Goal: Task Accomplishment & Management: Manage account settings

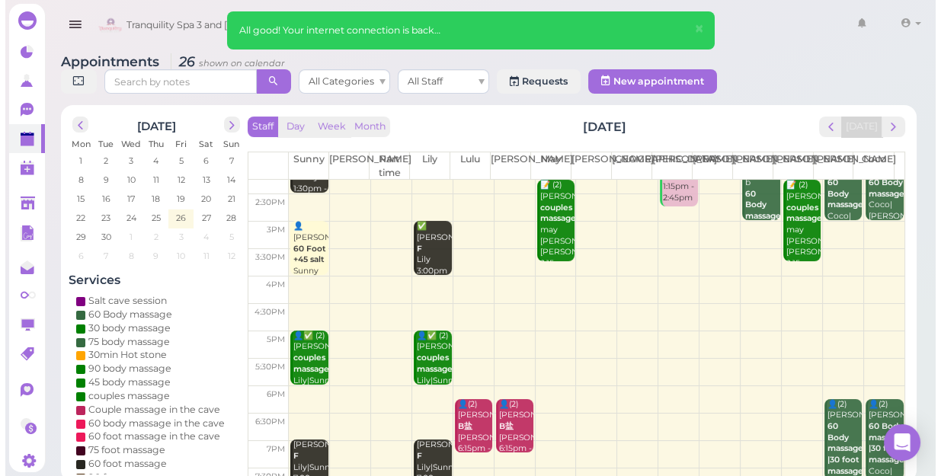
scroll to position [207, 0]
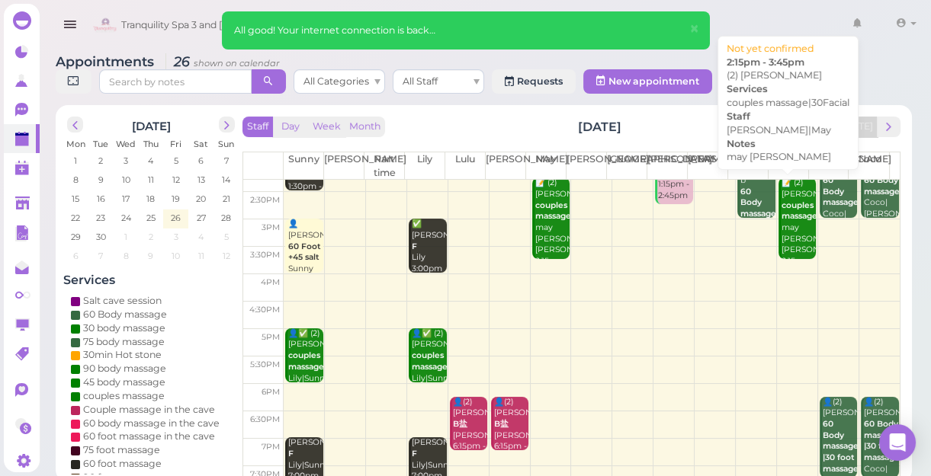
click at [787, 238] on div "📝 (2) [PERSON_NAME] couples massage|30Facial may [PERSON_NAME] [PERSON_NAME]|Ma…" at bounding box center [798, 228] width 36 height 101
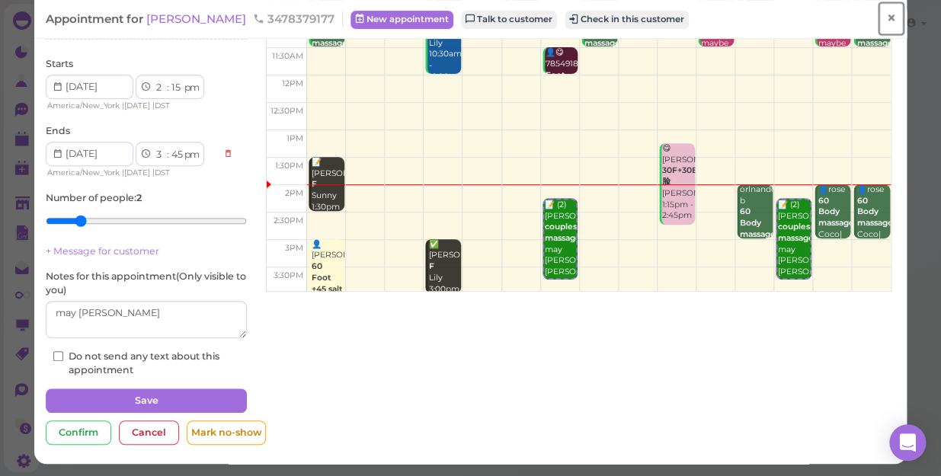
click at [886, 14] on span "×" at bounding box center [891, 18] width 10 height 21
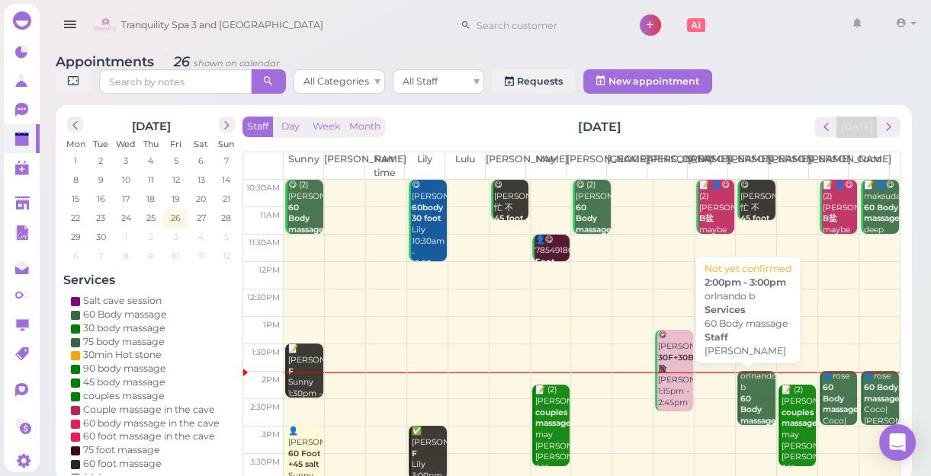
click at [740, 390] on div "orlnando b 60 Body massage [PERSON_NAME] 2:00pm - 3:00pm" at bounding box center [757, 421] width 36 height 101
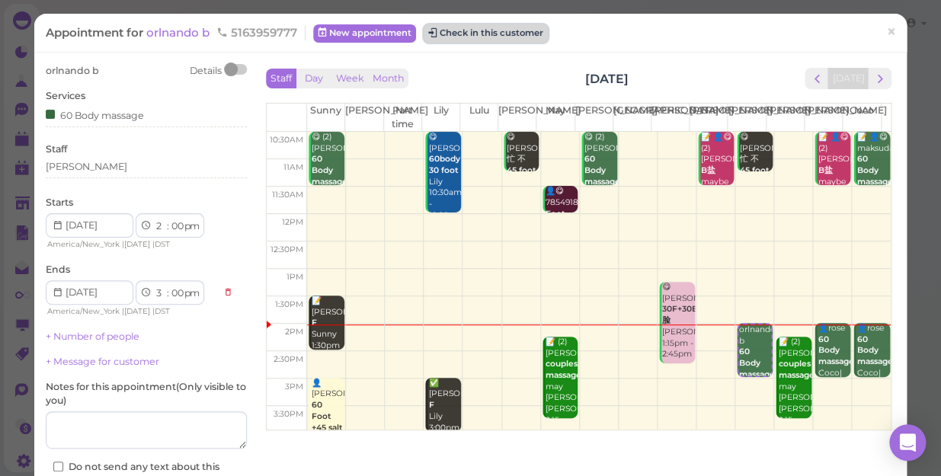
click at [527, 34] on button "Check in this customer" at bounding box center [486, 33] width 124 height 18
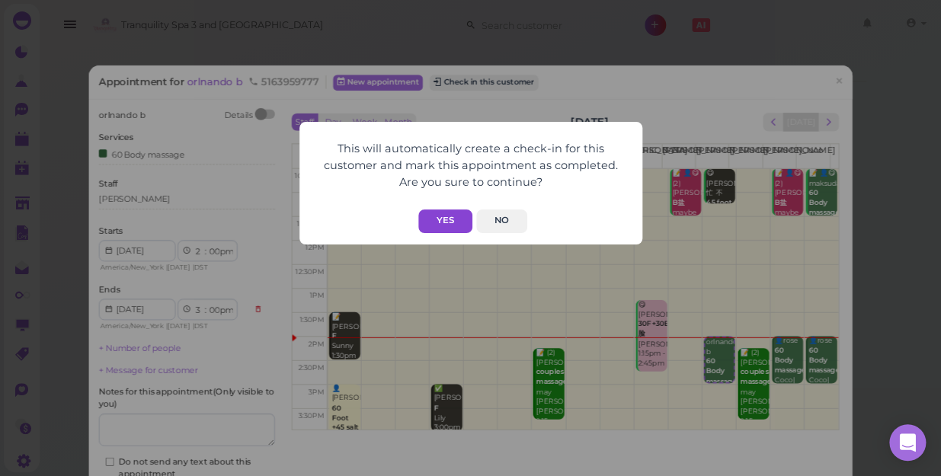
click at [453, 226] on button "Yes" at bounding box center [445, 222] width 54 height 24
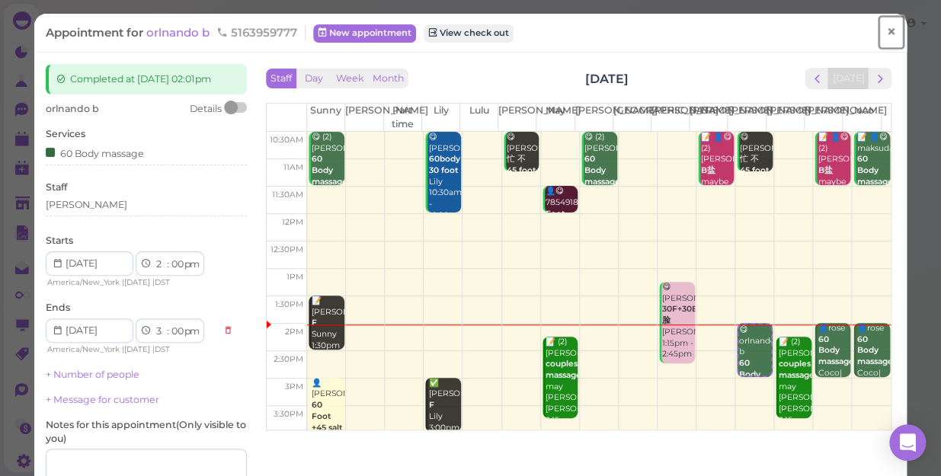
click at [886, 34] on span "×" at bounding box center [891, 31] width 10 height 21
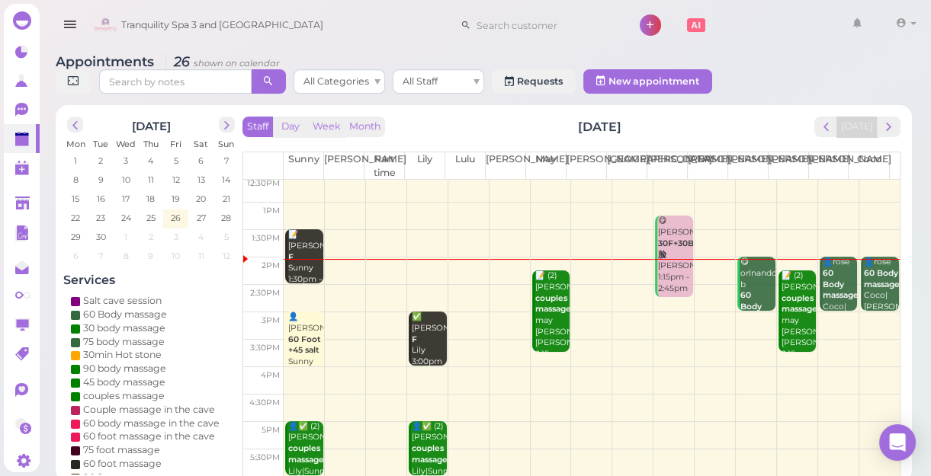
scroll to position [138, 0]
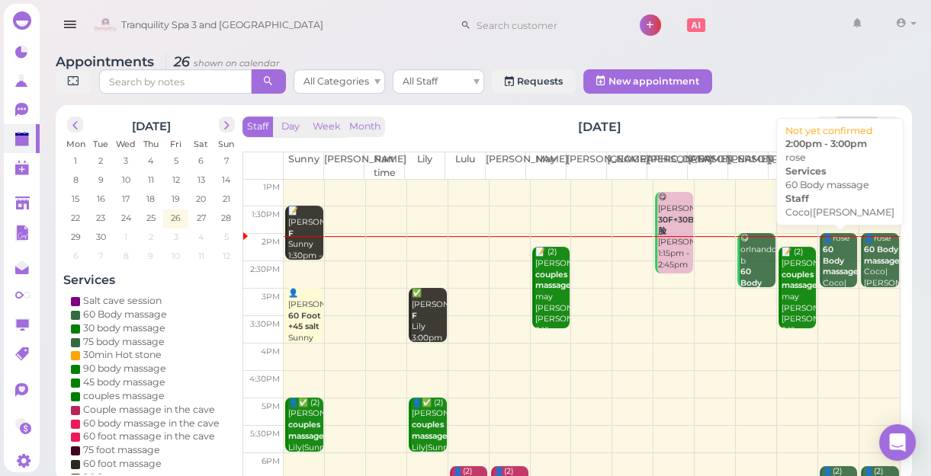
click at [828, 270] on b "60 Body massage" at bounding box center [840, 261] width 36 height 32
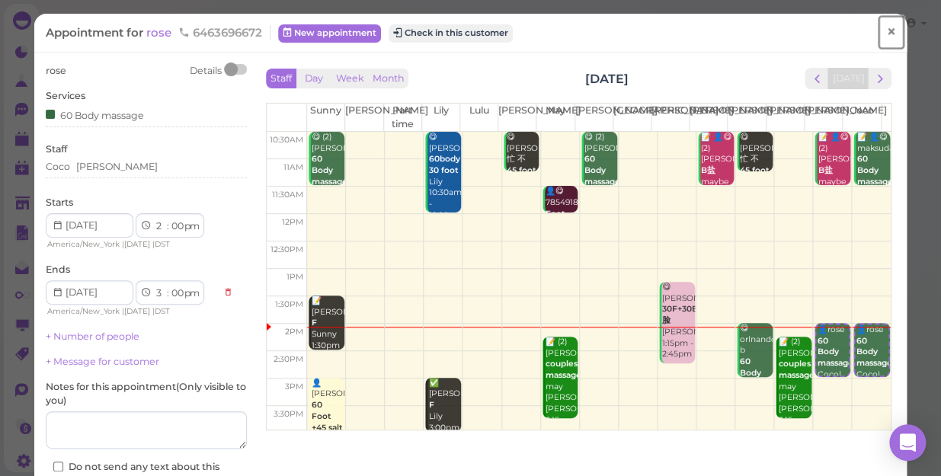
click at [886, 30] on span "×" at bounding box center [891, 31] width 10 height 21
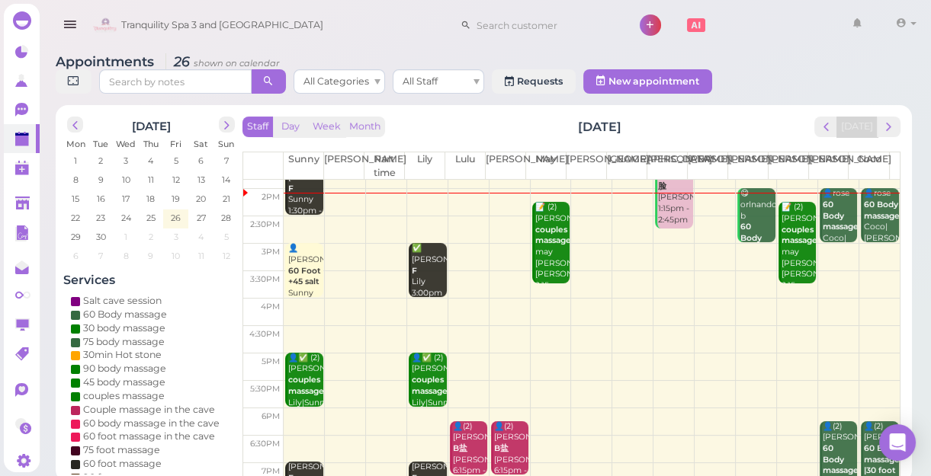
scroll to position [207, 0]
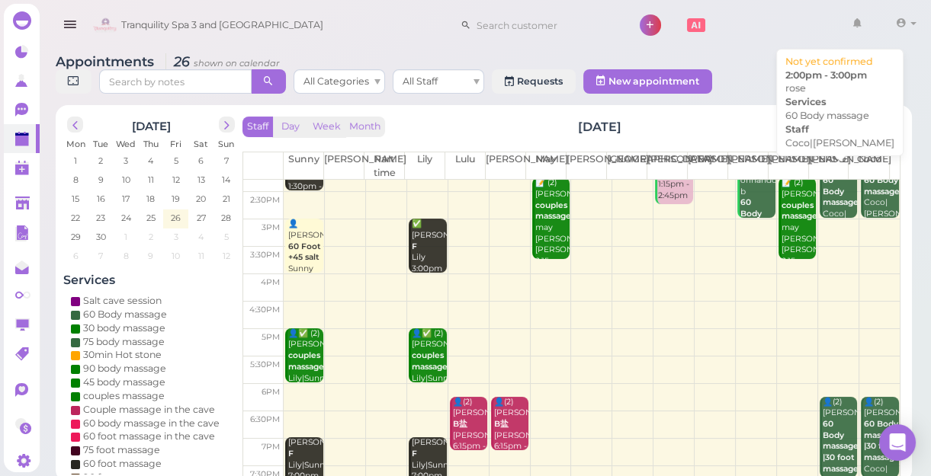
click at [831, 188] on b "60 Body massage" at bounding box center [840, 191] width 36 height 32
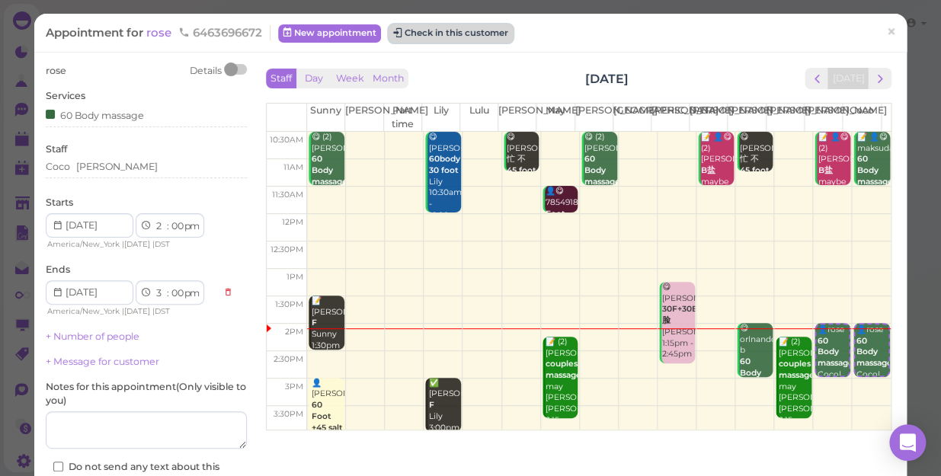
click at [480, 34] on button "Check in this customer" at bounding box center [451, 33] width 124 height 18
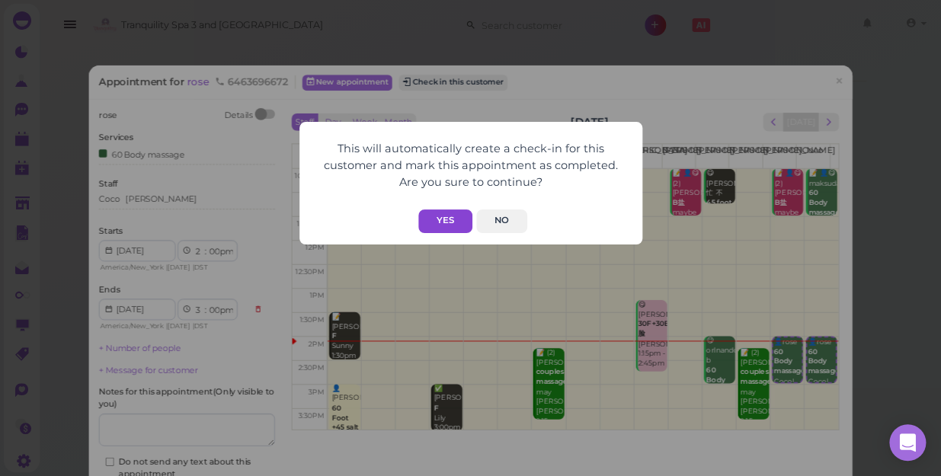
click at [447, 216] on button "Yes" at bounding box center [445, 222] width 54 height 24
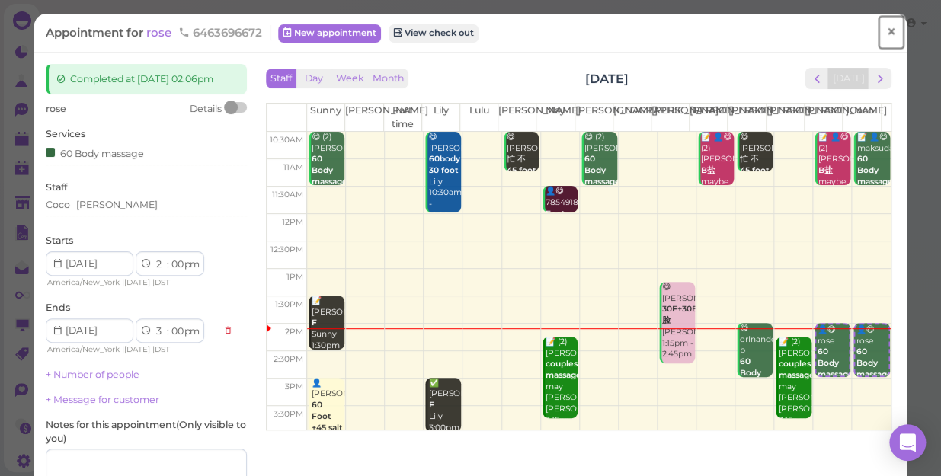
click at [886, 30] on span "×" at bounding box center [891, 31] width 10 height 21
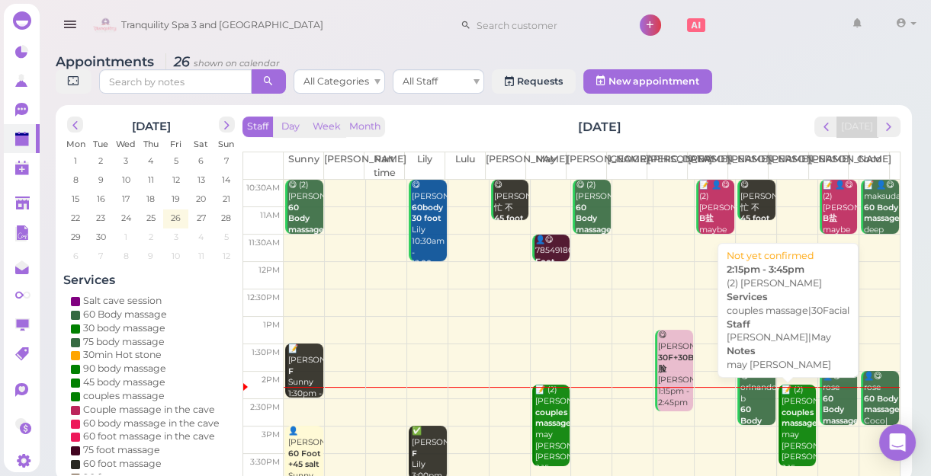
click at [785, 412] on b "couples massage|30Facial" at bounding box center [817, 418] width 72 height 21
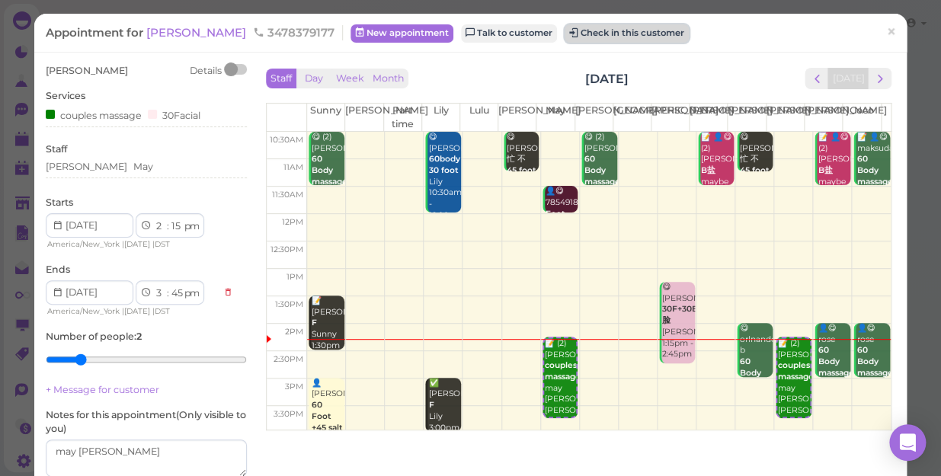
click at [565, 31] on button "Check in this customer" at bounding box center [627, 33] width 124 height 18
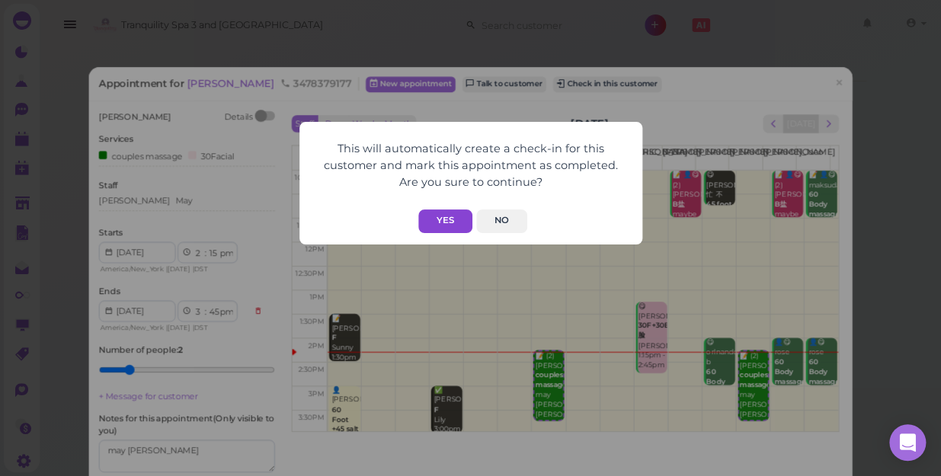
click at [438, 223] on button "Yes" at bounding box center [445, 222] width 54 height 24
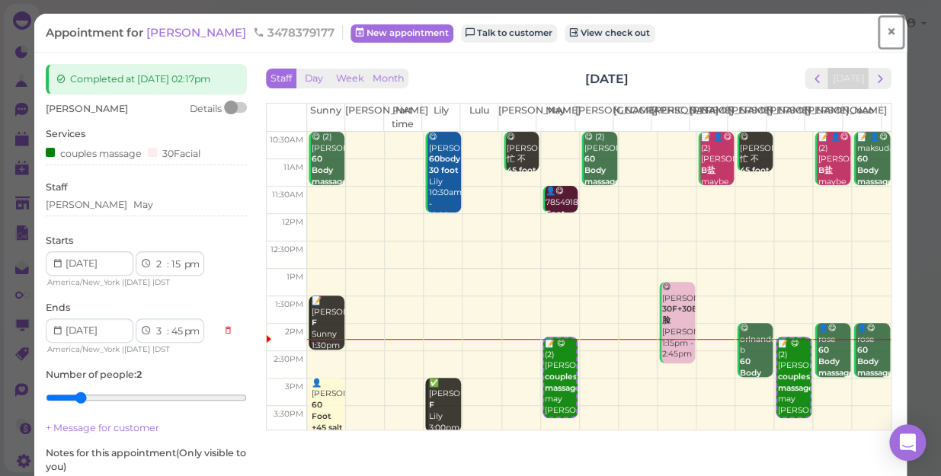
click at [886, 28] on span "×" at bounding box center [891, 31] width 10 height 21
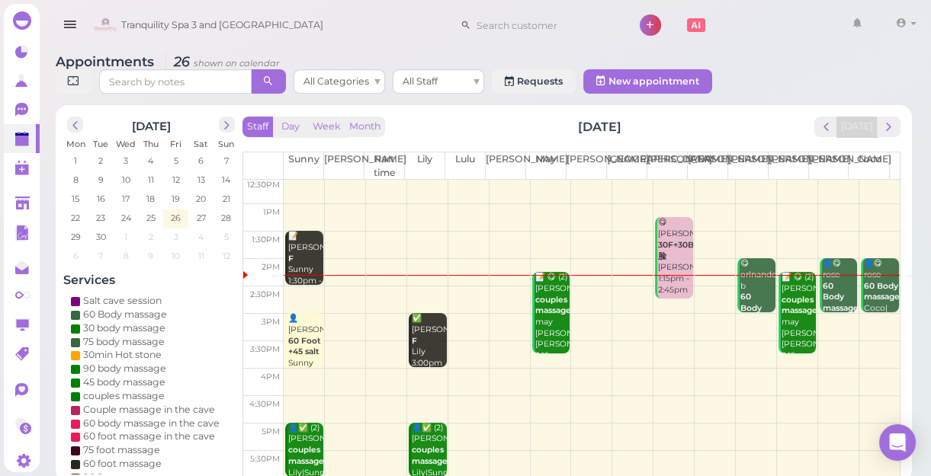
scroll to position [138, 0]
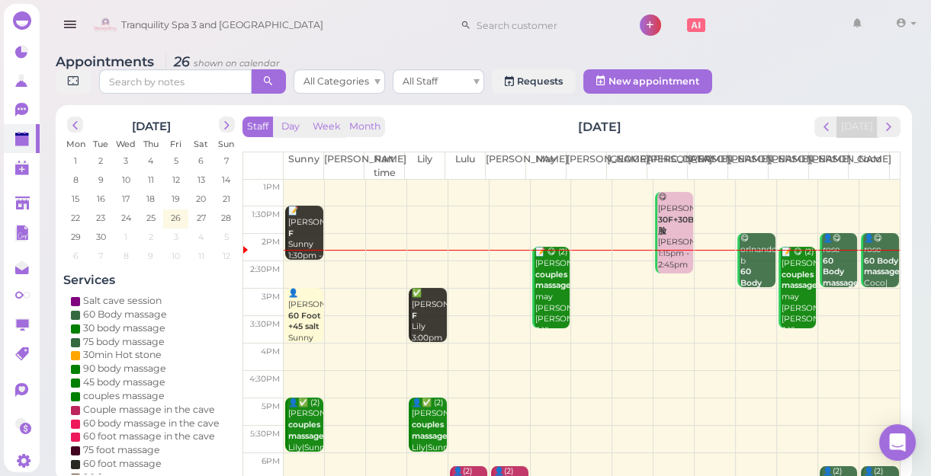
click at [541, 331] on td at bounding box center [592, 329] width 616 height 27
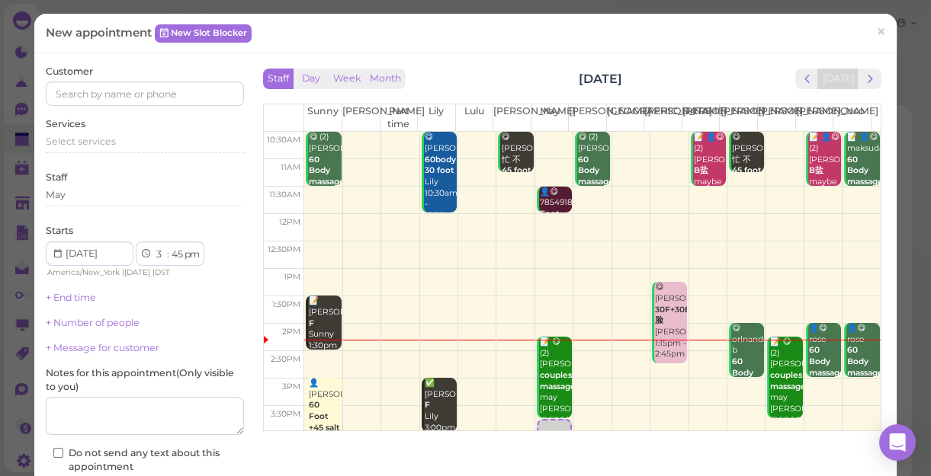
scroll to position [207, 0]
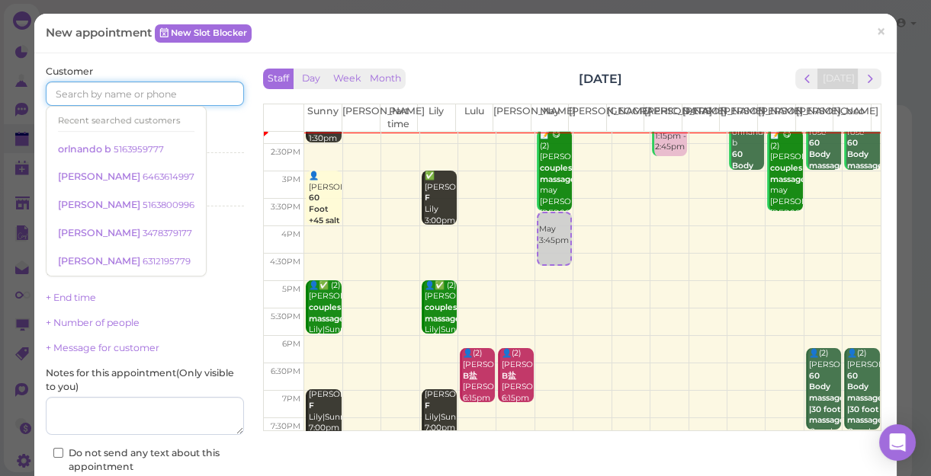
click at [102, 91] on input at bounding box center [145, 94] width 198 height 24
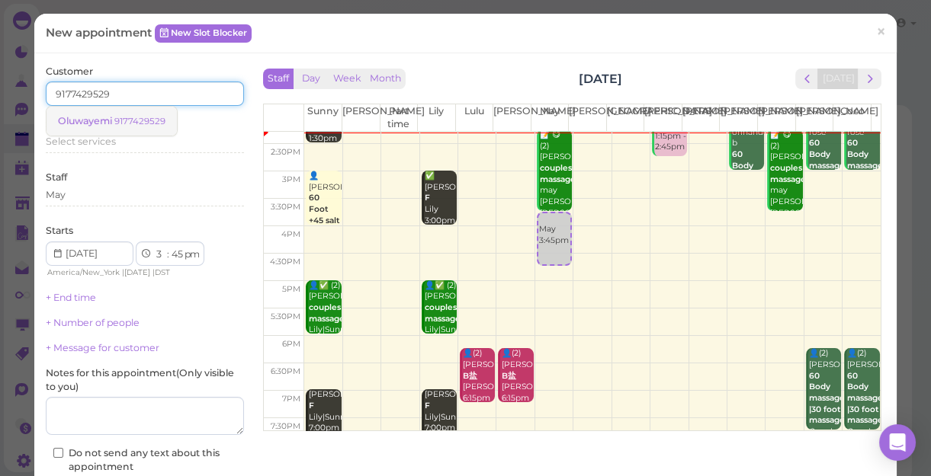
type input "9177429529"
click at [129, 120] on small "9177429529" at bounding box center [139, 121] width 51 height 11
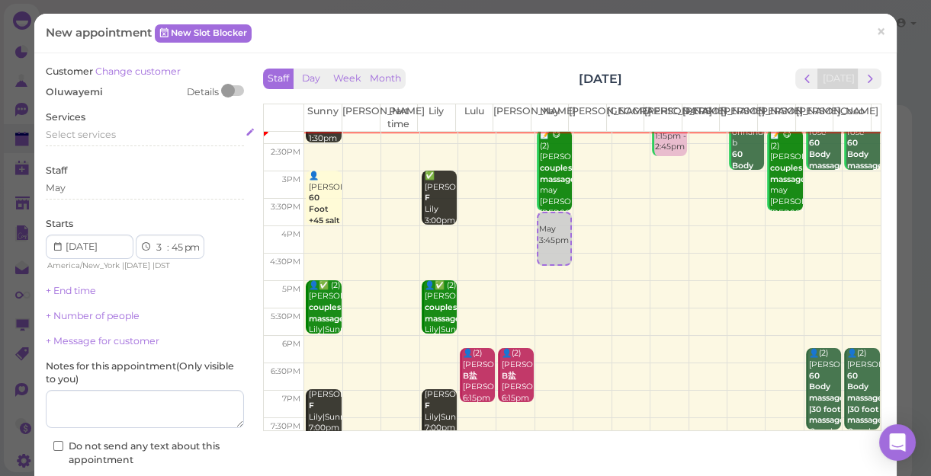
click at [114, 135] on span "Select services" at bounding box center [81, 134] width 70 height 11
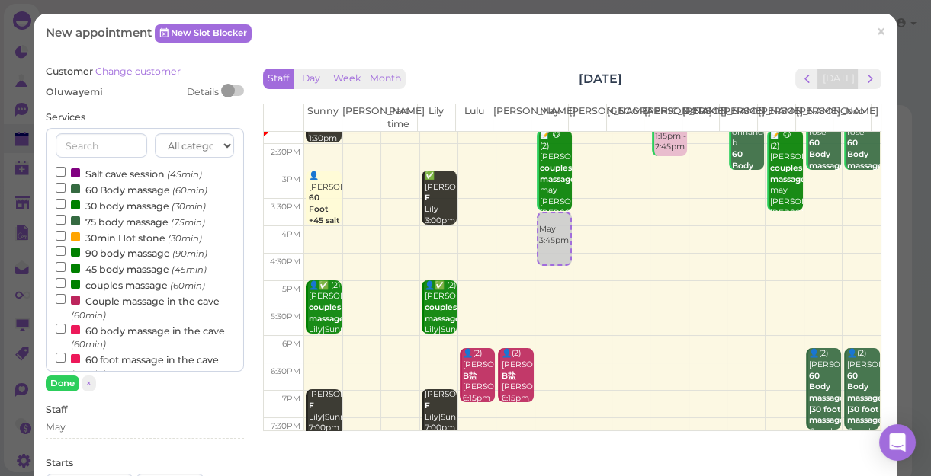
click at [115, 191] on label "60 Body massage (60min)" at bounding box center [132, 189] width 152 height 16
click at [66, 191] on input "60 Body massage (60min)" at bounding box center [61, 188] width 10 height 10
click at [59, 381] on button "Done" at bounding box center [63, 384] width 34 height 16
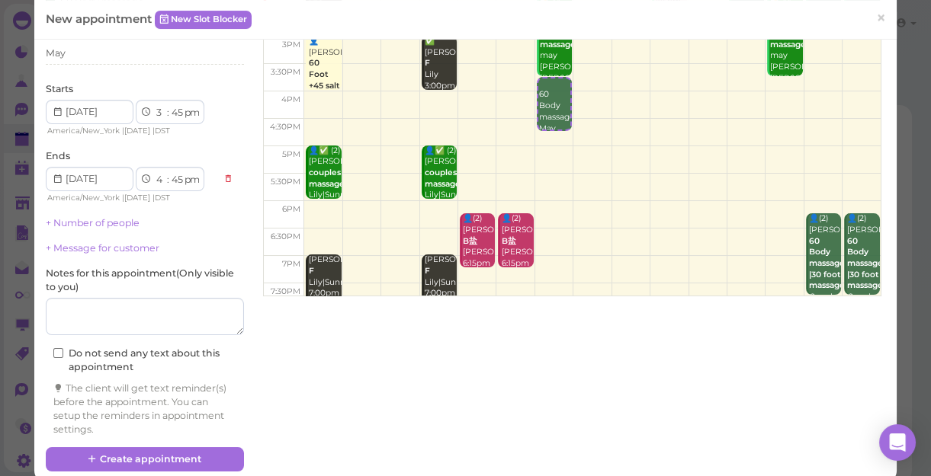
scroll to position [138, 0]
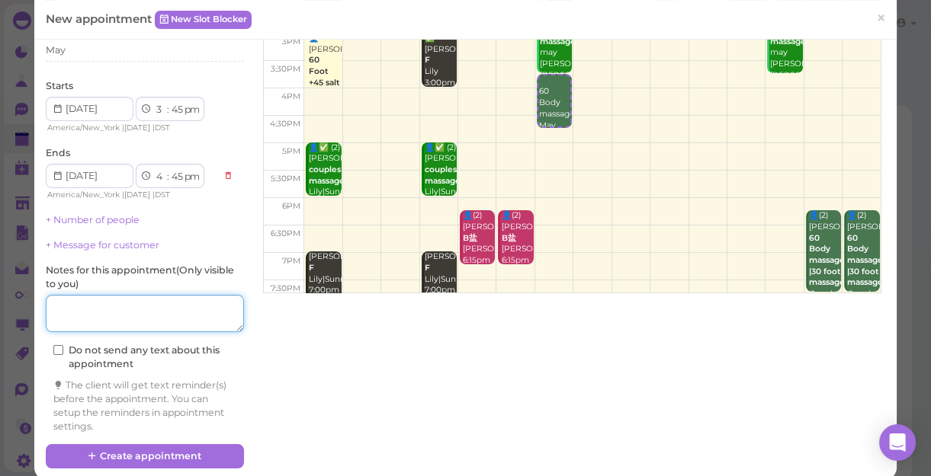
click at [104, 309] on textarea at bounding box center [145, 314] width 198 height 38
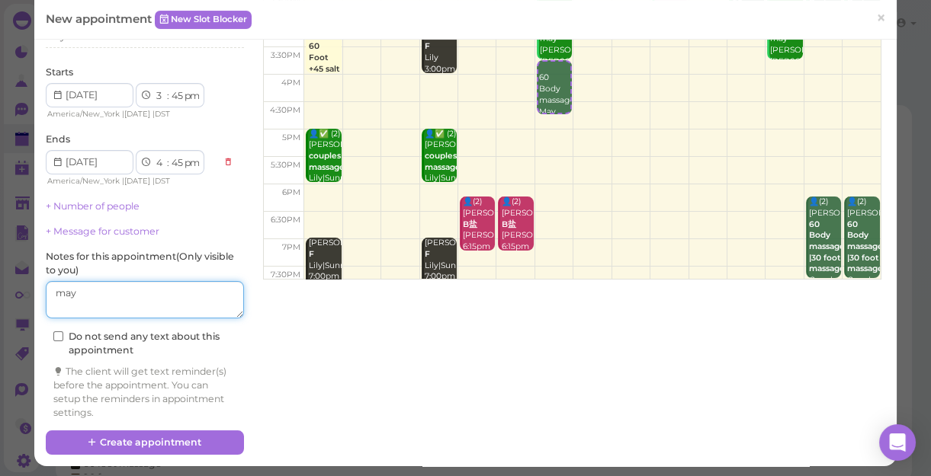
scroll to position [155, 0]
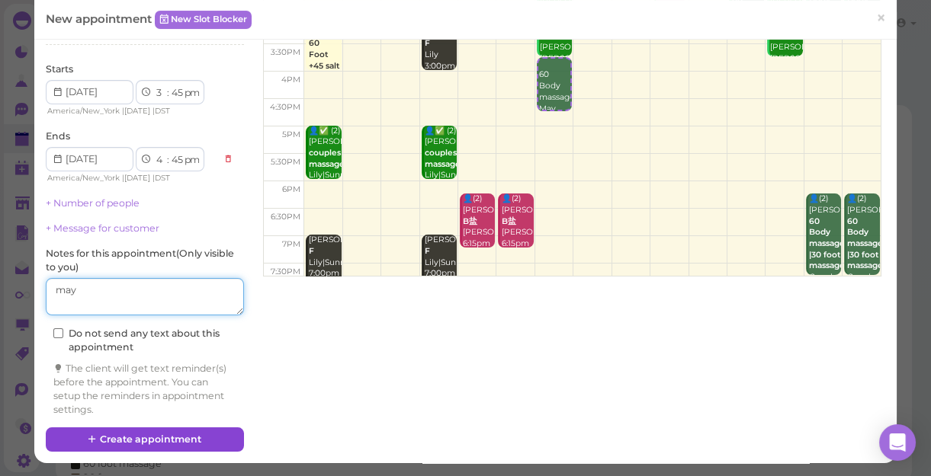
type textarea "may"
click at [175, 438] on button "Create appointment" at bounding box center [145, 440] width 198 height 24
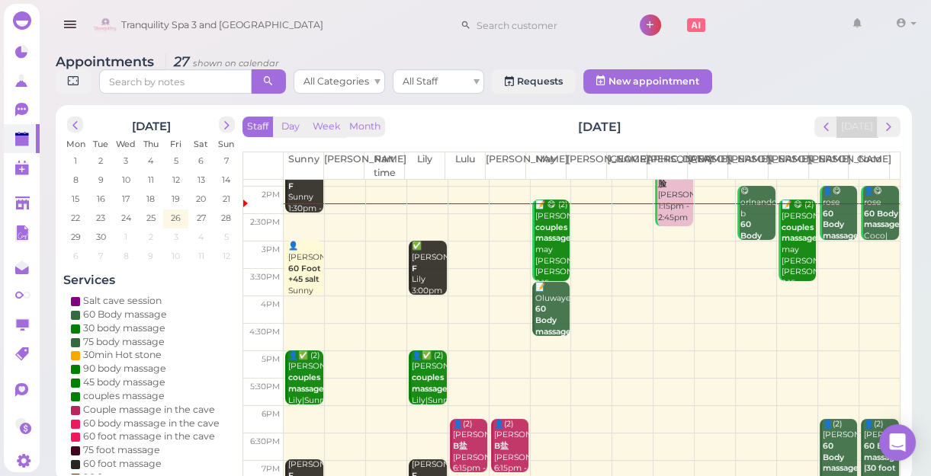
scroll to position [207, 0]
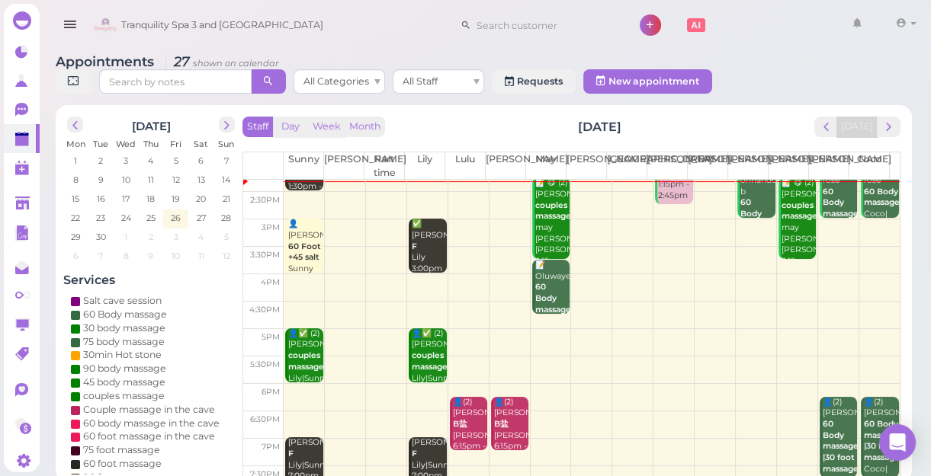
click at [498, 303] on td at bounding box center [592, 315] width 616 height 27
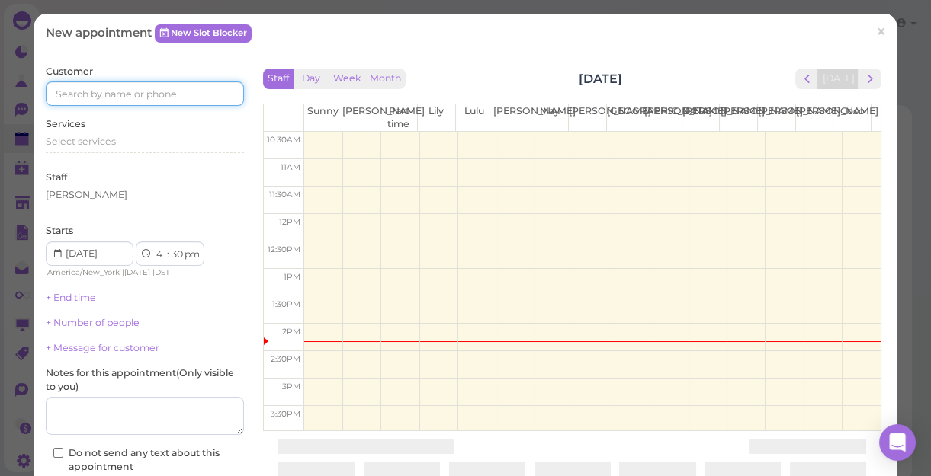
click at [95, 87] on input at bounding box center [145, 94] width 198 height 24
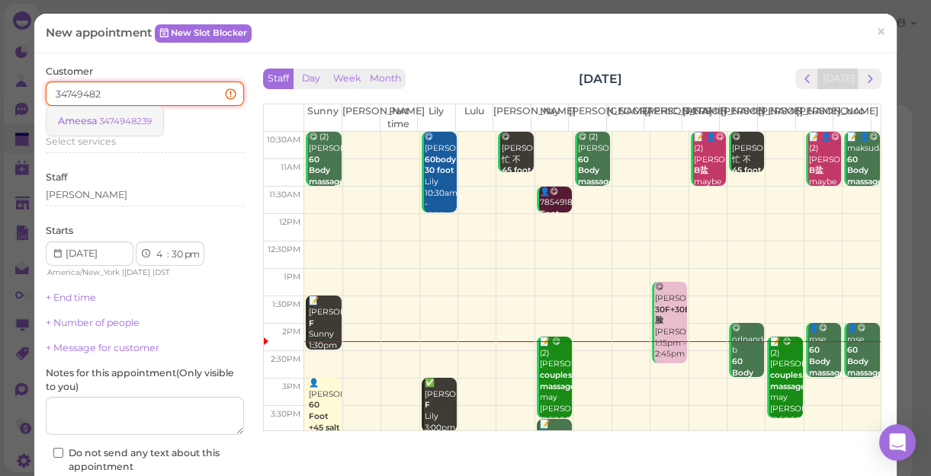
type input "34749482"
click at [98, 119] on span "Ameesa" at bounding box center [78, 120] width 41 height 11
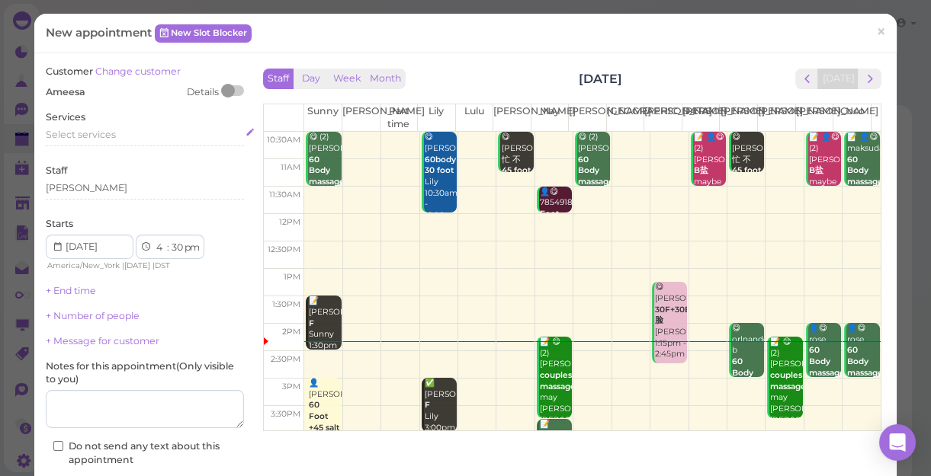
click at [99, 132] on span "Select services" at bounding box center [81, 134] width 70 height 11
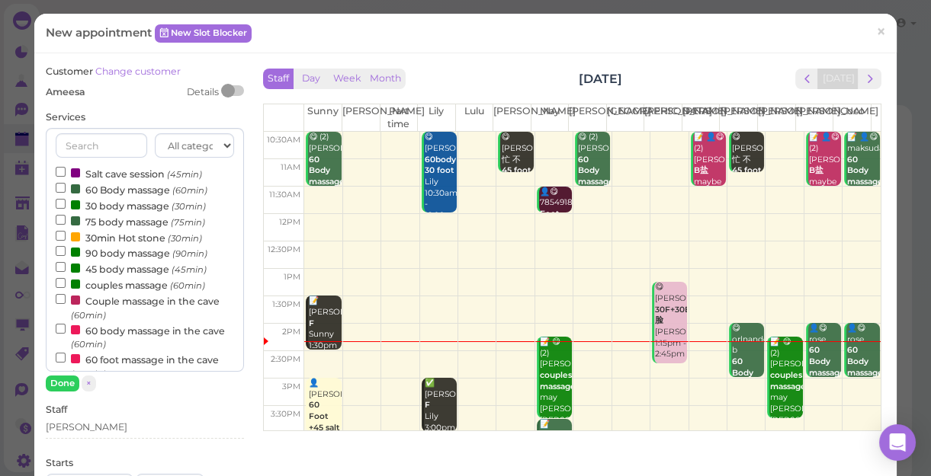
click at [127, 189] on label "60 Body massage (60min)" at bounding box center [132, 189] width 152 height 16
click at [66, 189] on input "60 Body massage (60min)" at bounding box center [61, 188] width 10 height 10
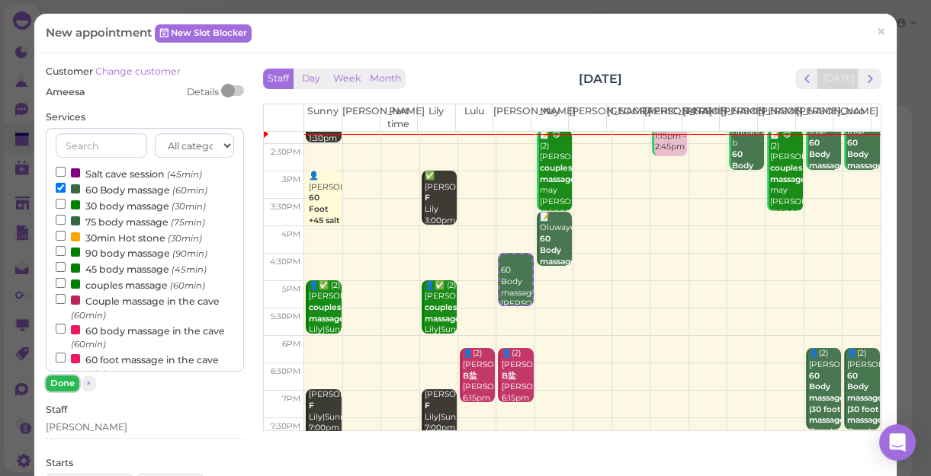
click at [64, 386] on button "Done" at bounding box center [63, 384] width 34 height 16
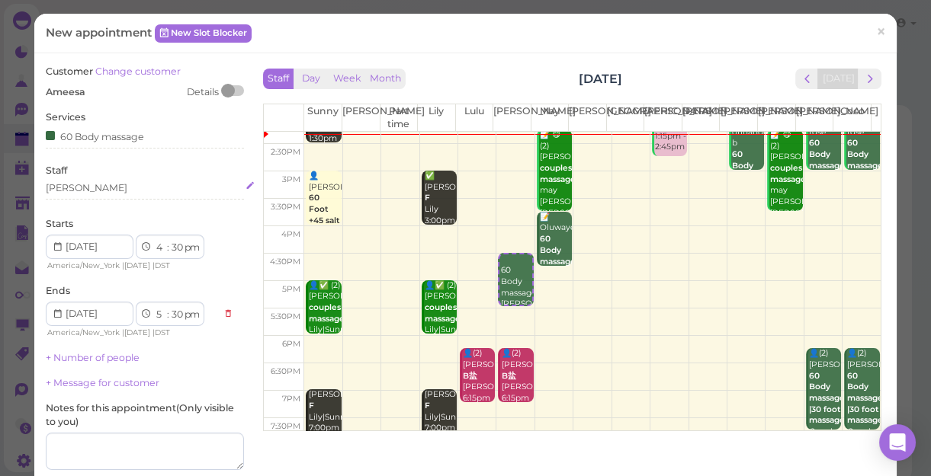
click at [66, 189] on div "[PERSON_NAME]" at bounding box center [145, 188] width 198 height 14
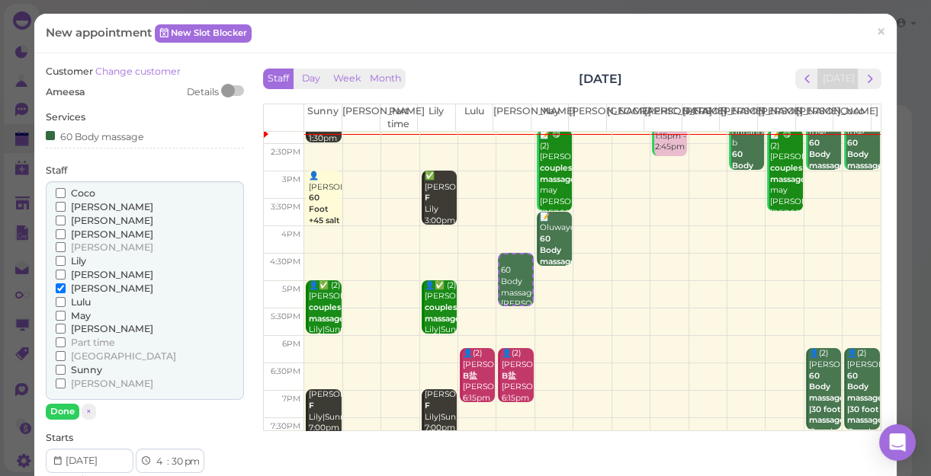
click at [95, 368] on span "Sunny" at bounding box center [86, 369] width 31 height 11
click at [66, 368] on input "Sunny" at bounding box center [61, 370] width 10 height 10
click at [86, 207] on span "[PERSON_NAME]" at bounding box center [112, 206] width 82 height 11
click at [66, 207] on input "[PERSON_NAME]" at bounding box center [61, 207] width 10 height 10
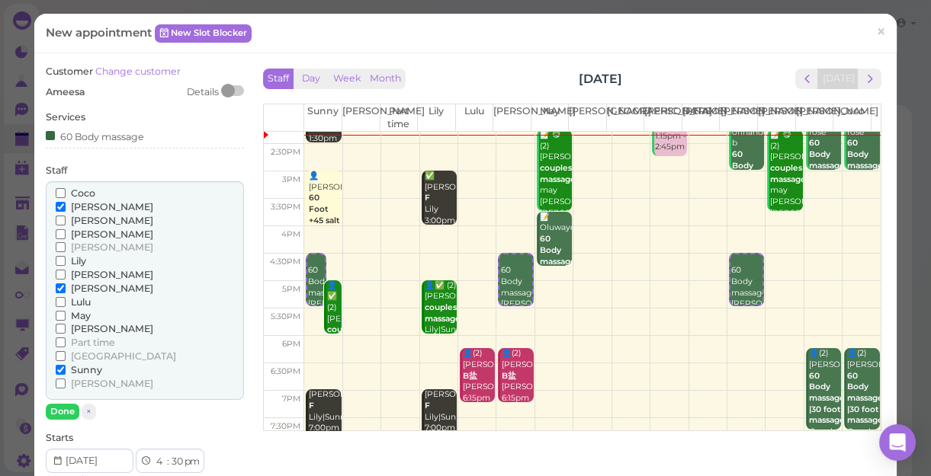
click at [91, 368] on span "Sunny" at bounding box center [86, 369] width 31 height 11
click at [66, 368] on input "Sunny" at bounding box center [61, 370] width 10 height 10
click at [69, 409] on button "Done" at bounding box center [63, 412] width 34 height 16
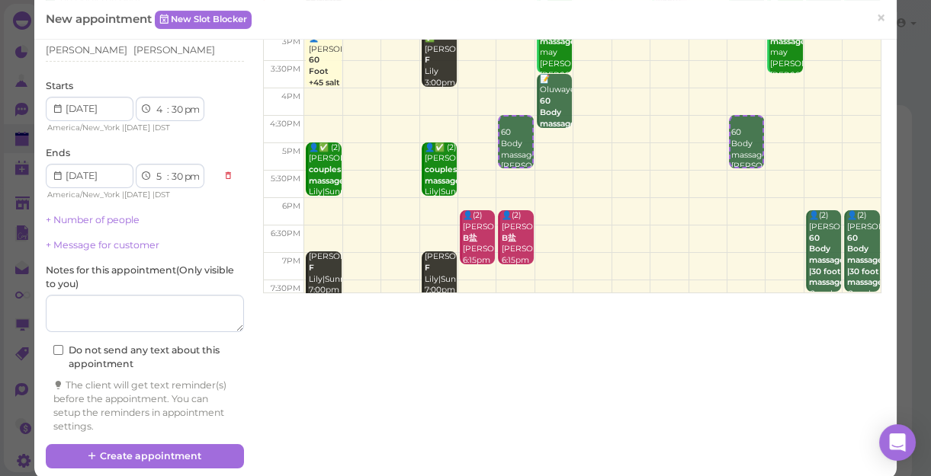
scroll to position [155, 0]
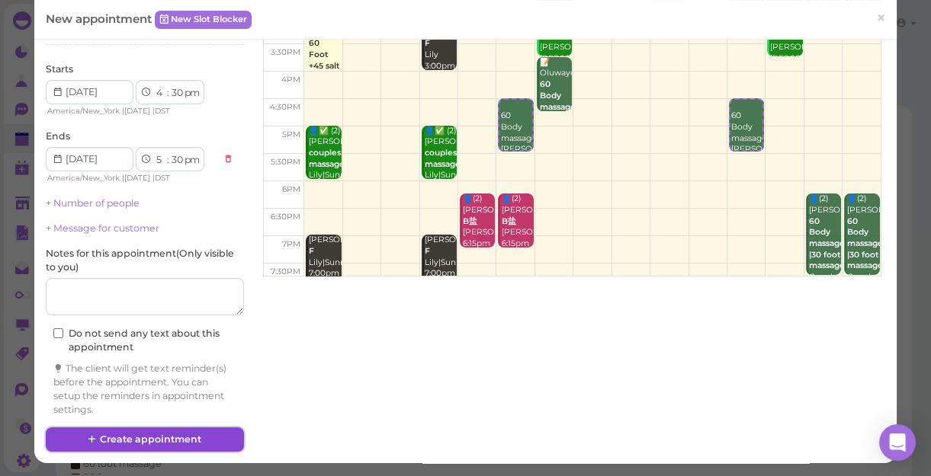
click at [107, 442] on button "Create appointment" at bounding box center [145, 440] width 198 height 24
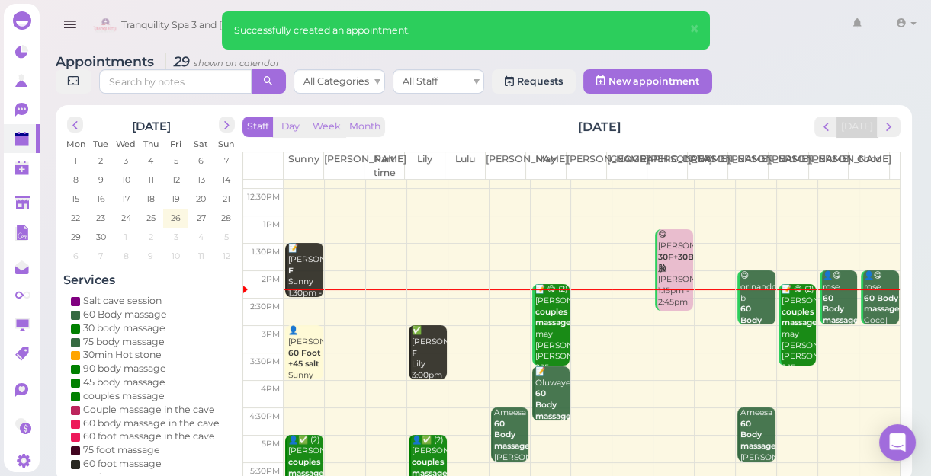
scroll to position [69, 0]
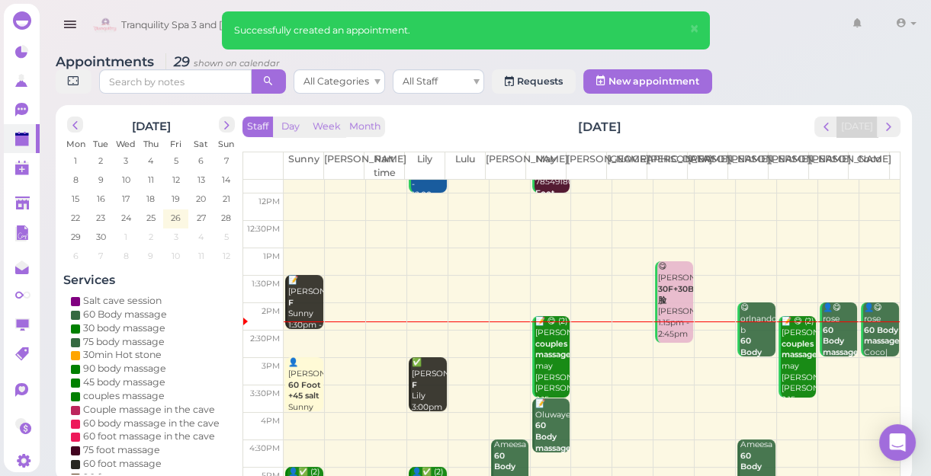
click at [311, 282] on div "10:30am 11am 11:30am 12pm 12:30pm 1pm 1:30pm 2pm 2:30pm 3pm 3:30pm 4pm 4:30pm 5…" at bounding box center [571, 398] width 656 height 575
click at [302, 290] on div "📝 [PERSON_NAME] 1:30pm - 2:30pm" at bounding box center [305, 308] width 36 height 67
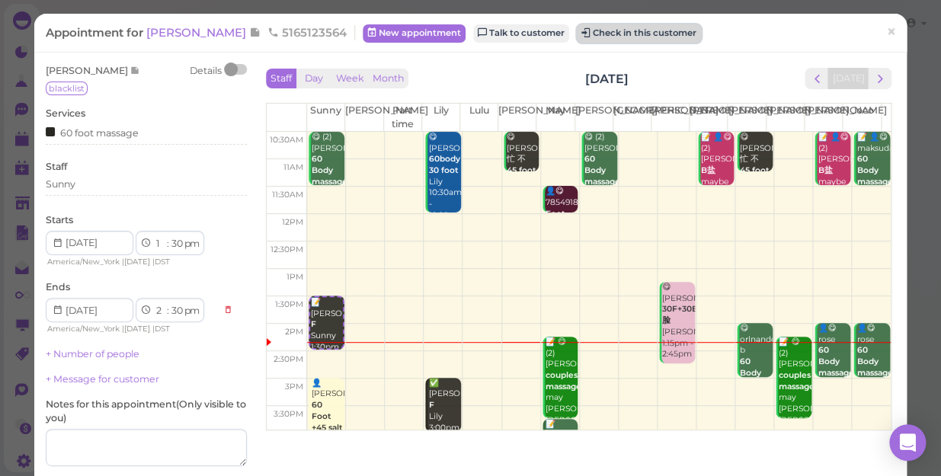
click at [590, 34] on button "Check in this customer" at bounding box center [639, 33] width 124 height 18
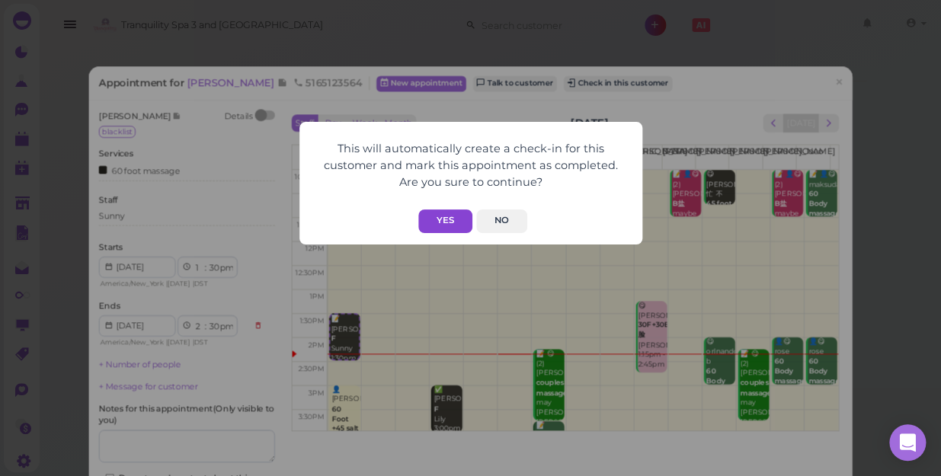
click at [446, 224] on button "Yes" at bounding box center [445, 222] width 54 height 24
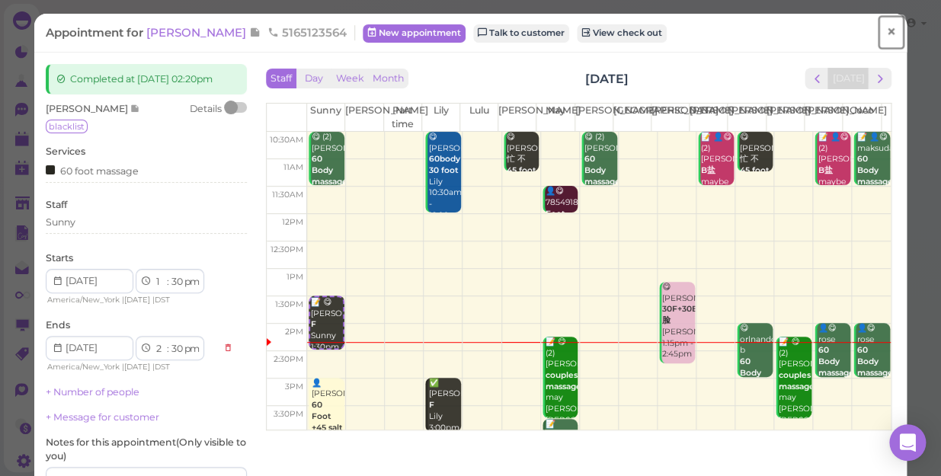
click at [886, 29] on span "×" at bounding box center [891, 31] width 10 height 21
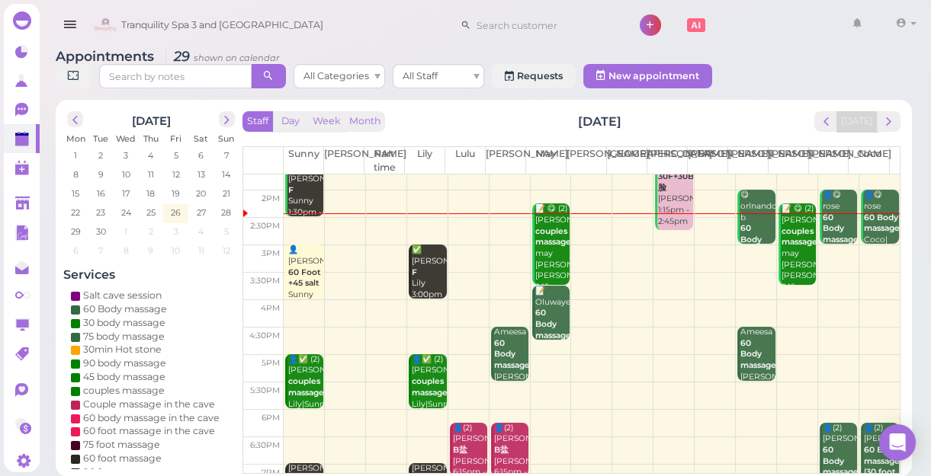
scroll to position [207, 0]
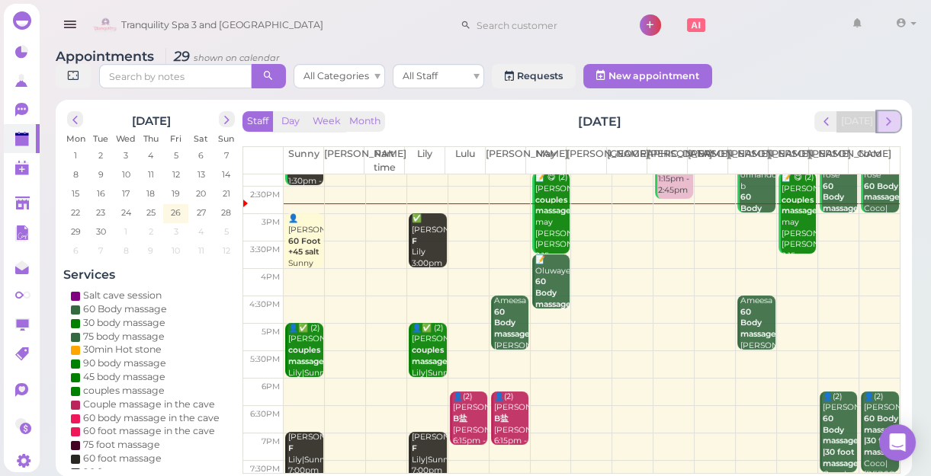
click at [892, 117] on span "next" at bounding box center [888, 121] width 14 height 14
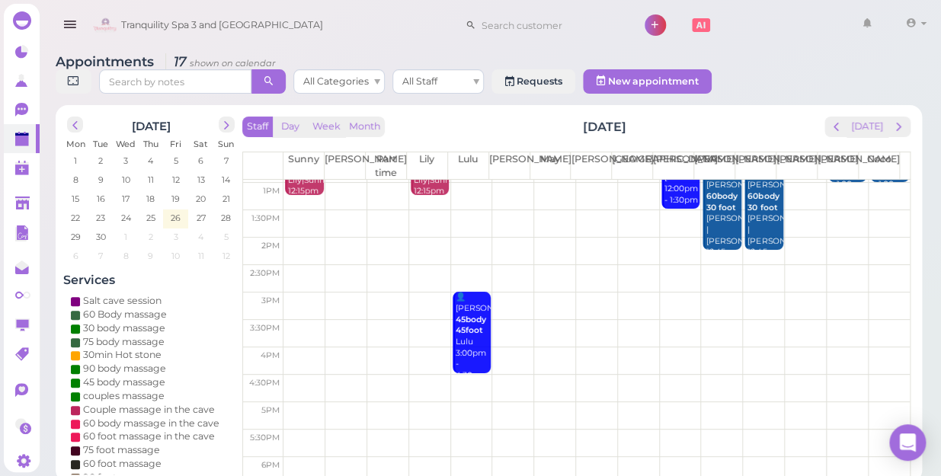
scroll to position [138, 0]
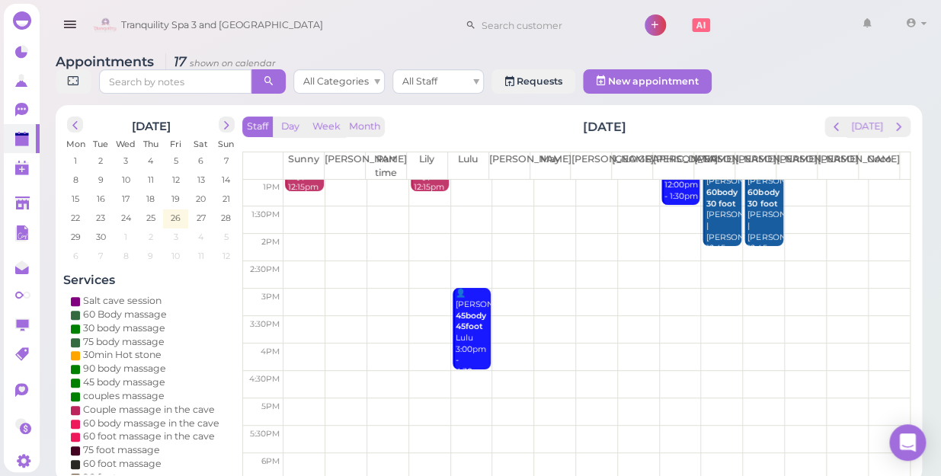
click at [716, 261] on td at bounding box center [597, 274] width 627 height 27
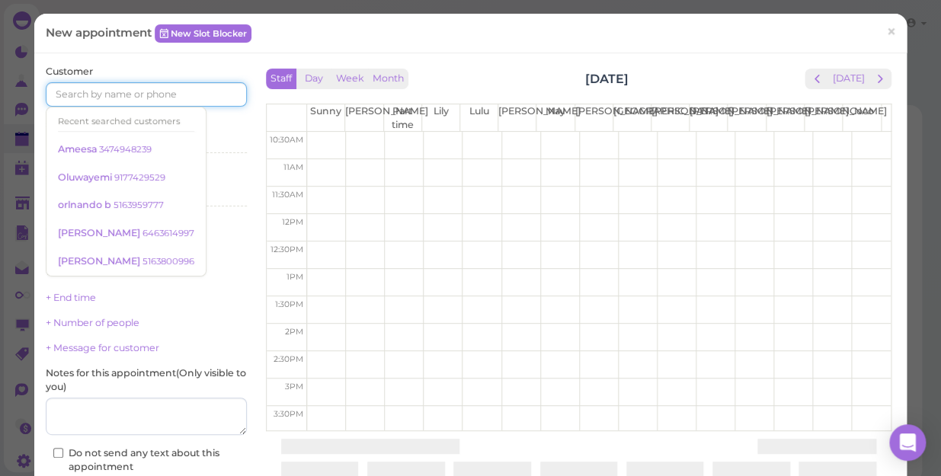
click at [130, 86] on input at bounding box center [146, 94] width 201 height 24
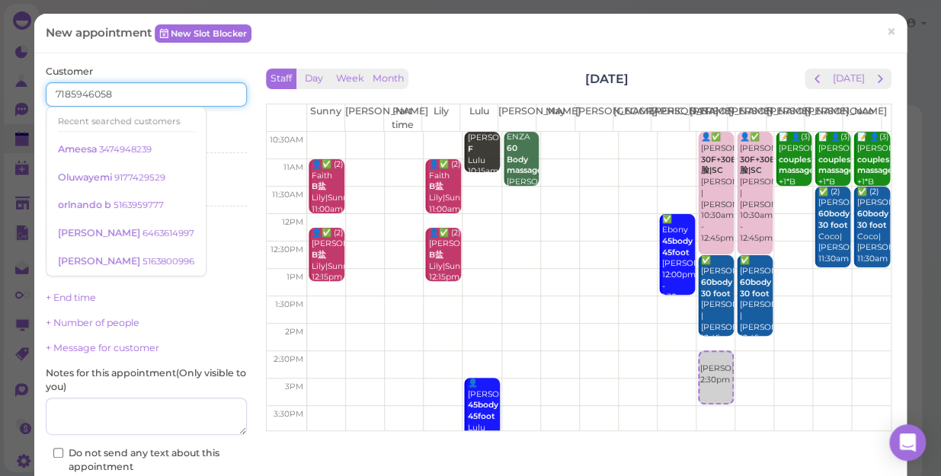
click at [152, 97] on input "7185946058" at bounding box center [146, 94] width 201 height 24
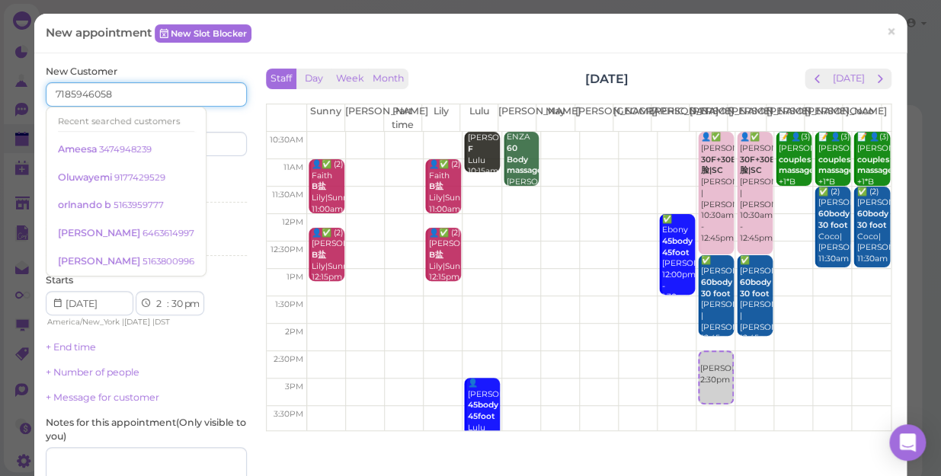
type input "7185946058"
click at [224, 140] on input at bounding box center [198, 144] width 97 height 24
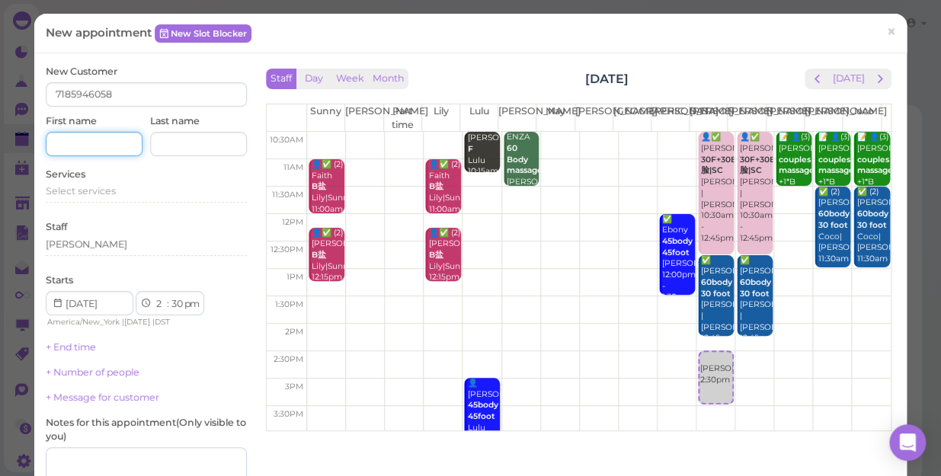
click at [84, 138] on input at bounding box center [94, 144] width 97 height 24
type input "[PERSON_NAME]"
click at [104, 182] on div "Services Select services" at bounding box center [146, 189] width 201 height 42
click at [104, 183] on div "Services Select services" at bounding box center [146, 189] width 201 height 42
click at [106, 187] on span "Select services" at bounding box center [81, 190] width 70 height 11
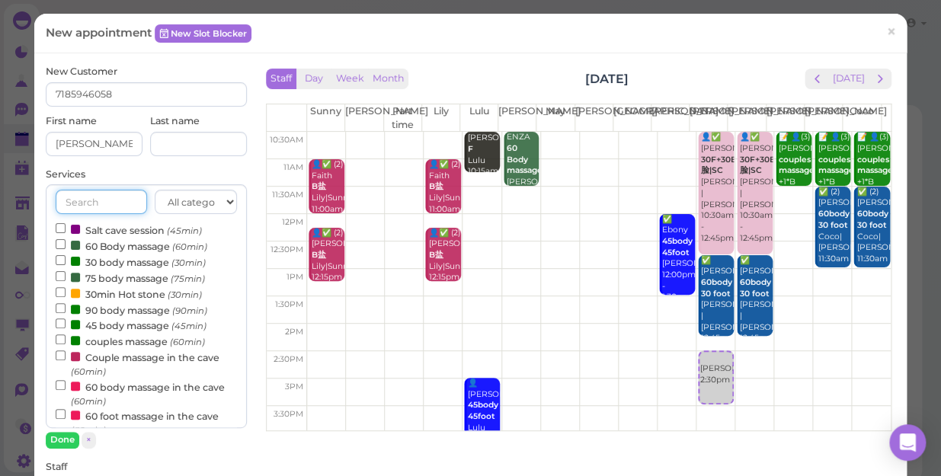
scroll to position [207, 0]
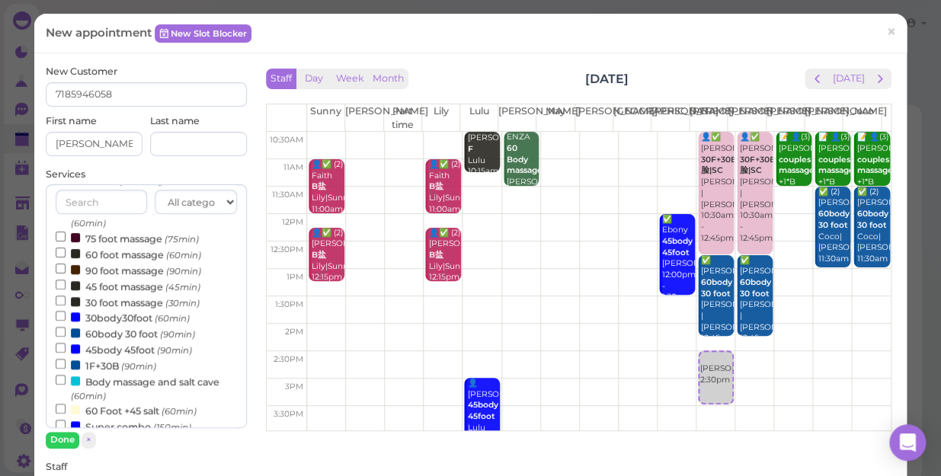
click at [112, 287] on label "45 foot massage (45min)" at bounding box center [128, 286] width 145 height 16
click at [66, 287] on input "45 foot massage (45min)" at bounding box center [61, 285] width 10 height 10
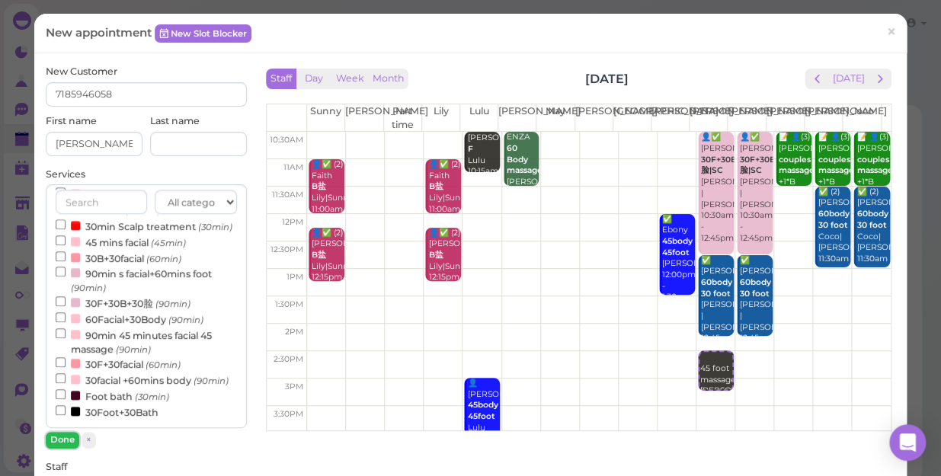
click at [53, 438] on button "Done" at bounding box center [63, 440] width 34 height 16
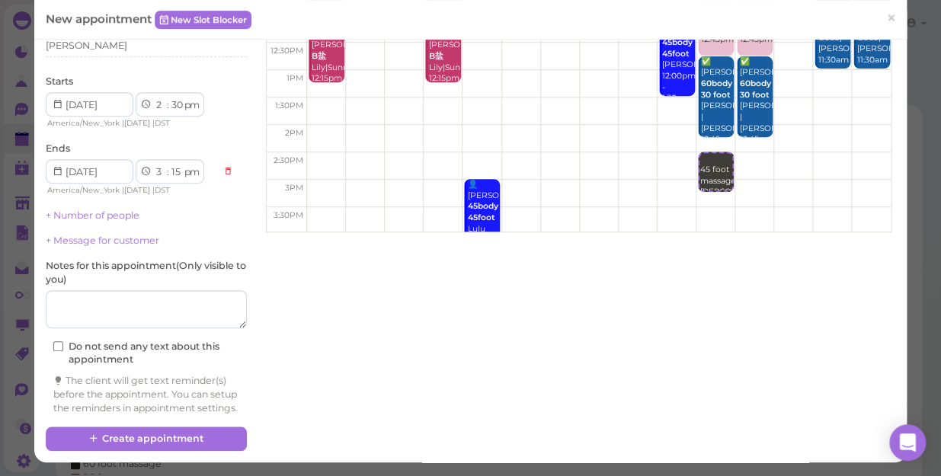
scroll to position [207, 0]
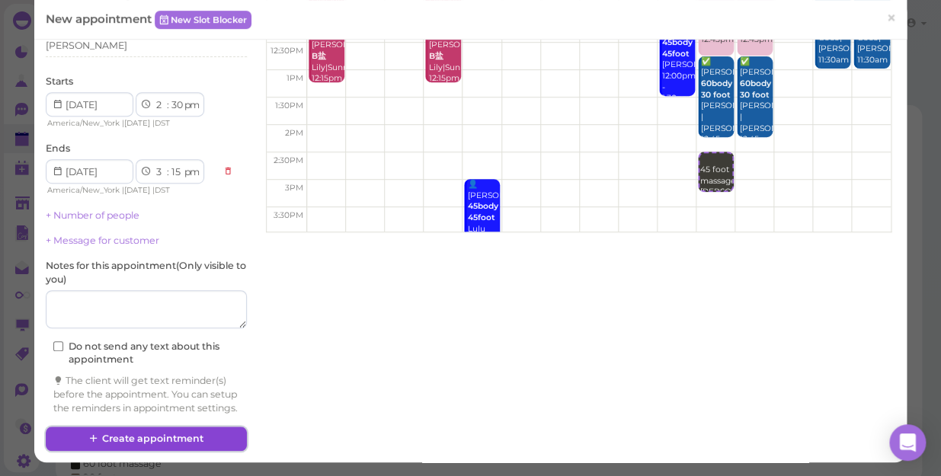
click at [152, 440] on button "Create appointment" at bounding box center [146, 439] width 201 height 24
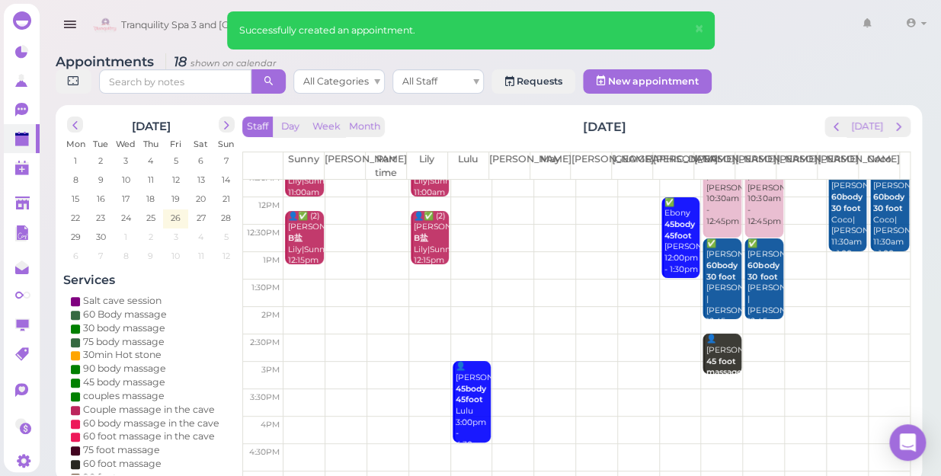
scroll to position [0, 0]
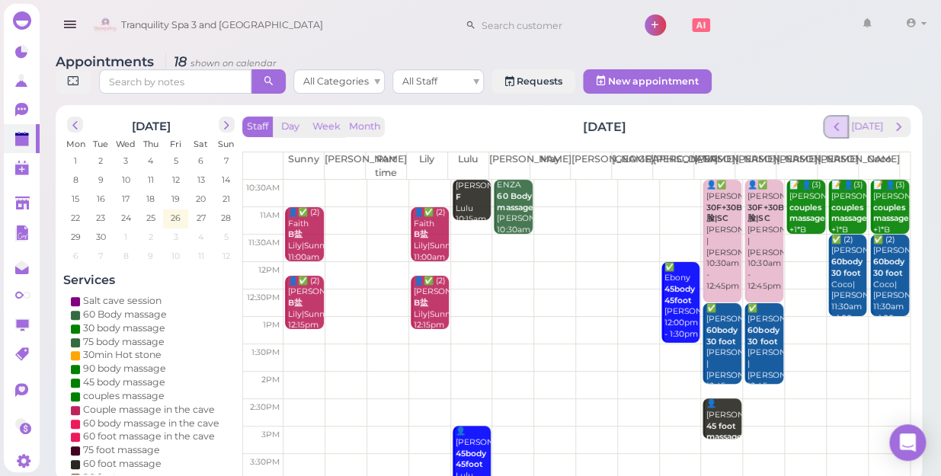
click at [842, 120] on span "prev" at bounding box center [836, 127] width 14 height 14
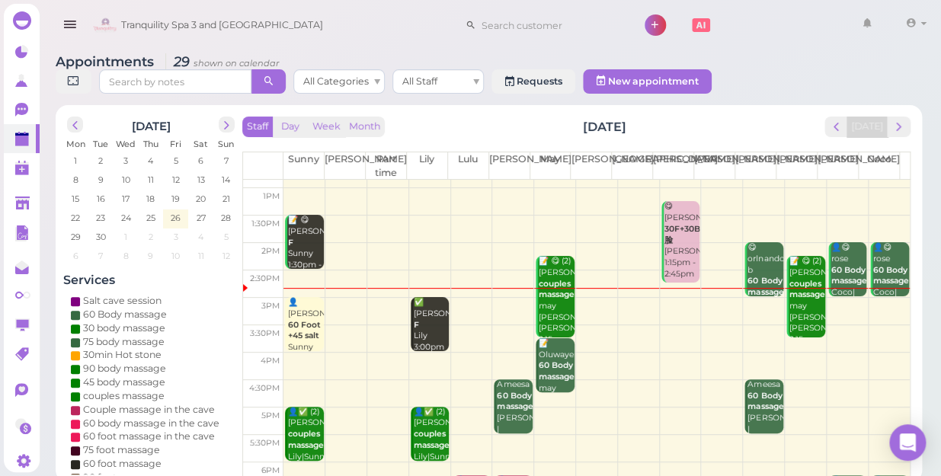
scroll to position [138, 0]
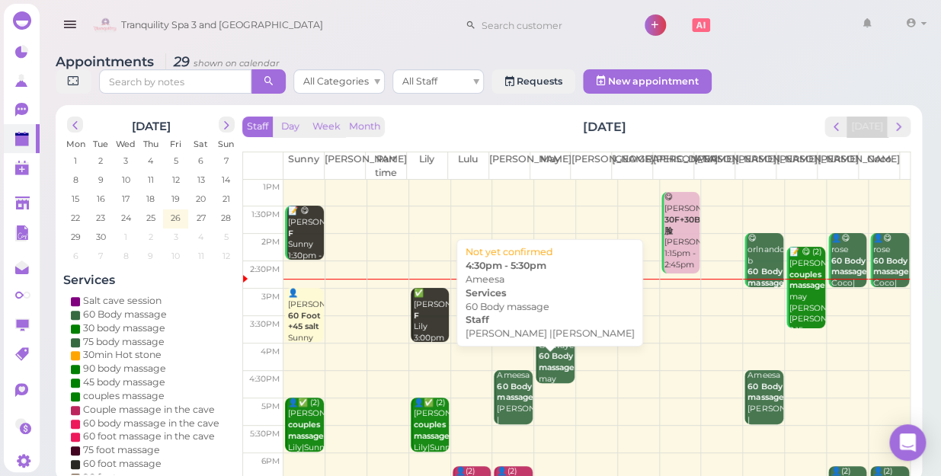
click at [508, 393] on div "Ameesa 60 Body massage [PERSON_NAME] |[PERSON_NAME] 4:30pm - 5:30pm" at bounding box center [514, 420] width 36 height 101
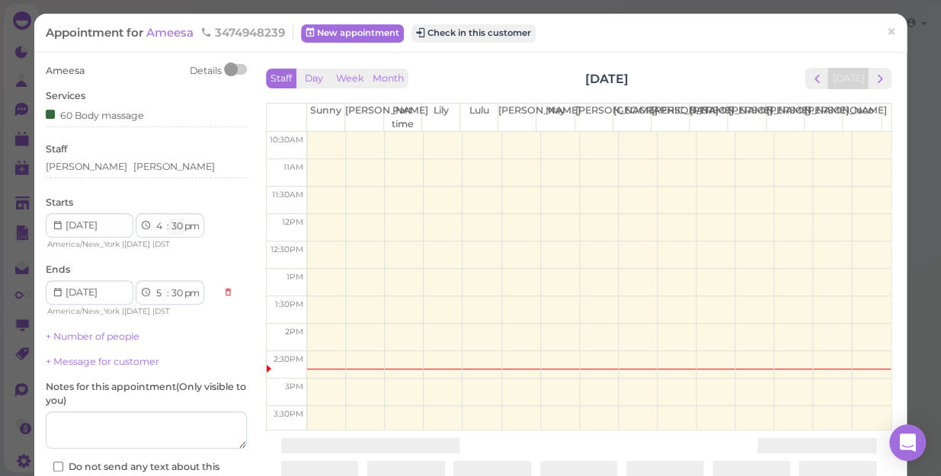
click at [177, 226] on select "00 05 10 15 20 25 30 35 40 45 50 55" at bounding box center [176, 227] width 15 height 16
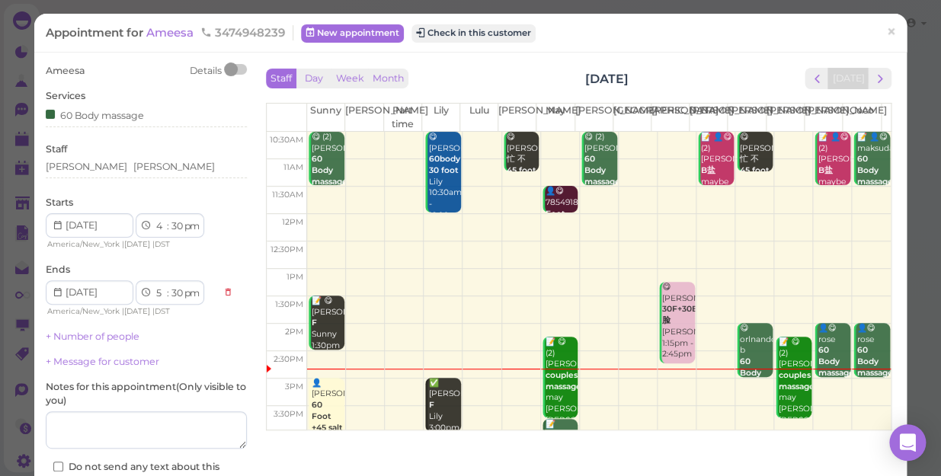
select select "00"
click at [169, 219] on select "00 05 10 15 20 25 30 35 40 45 50 55" at bounding box center [176, 227] width 15 height 16
select select "00"
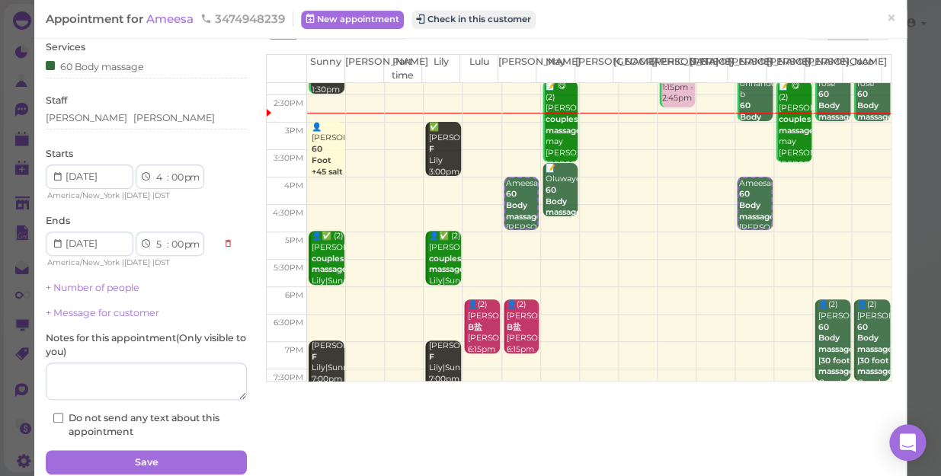
scroll to position [111, 0]
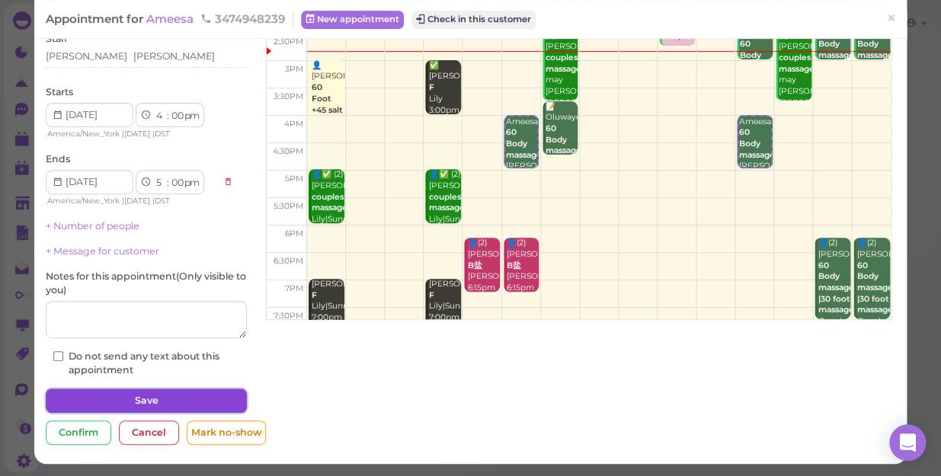
click at [231, 396] on button "Save" at bounding box center [146, 401] width 201 height 24
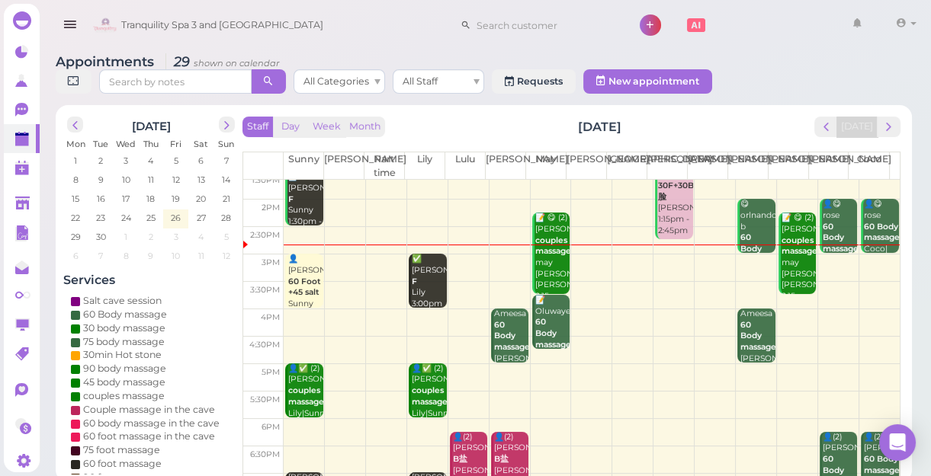
scroll to position [138, 0]
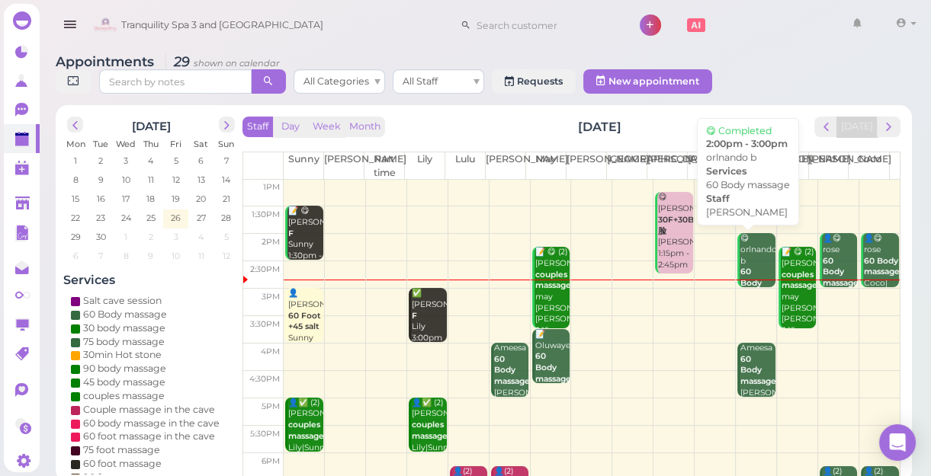
click at [746, 261] on div "😋 orlnando b 60 Body massage [PERSON_NAME] 2:00pm - 3:00pm" at bounding box center [757, 289] width 36 height 112
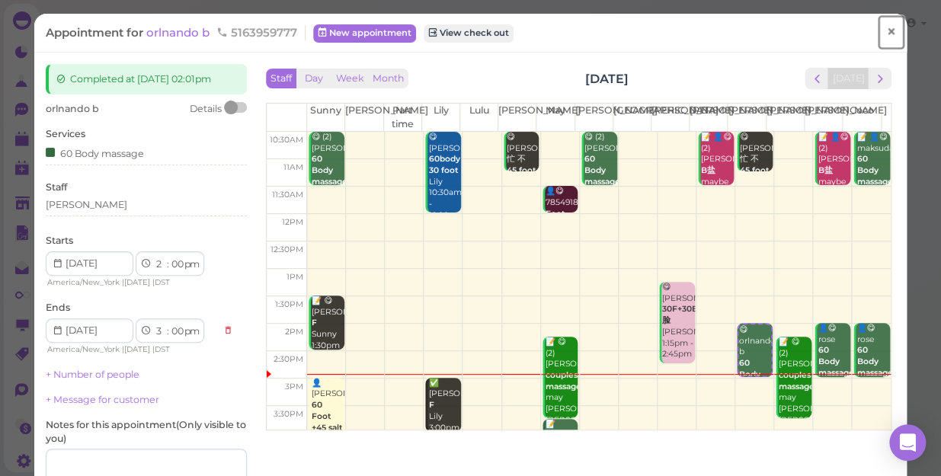
click at [886, 35] on span "×" at bounding box center [891, 31] width 10 height 21
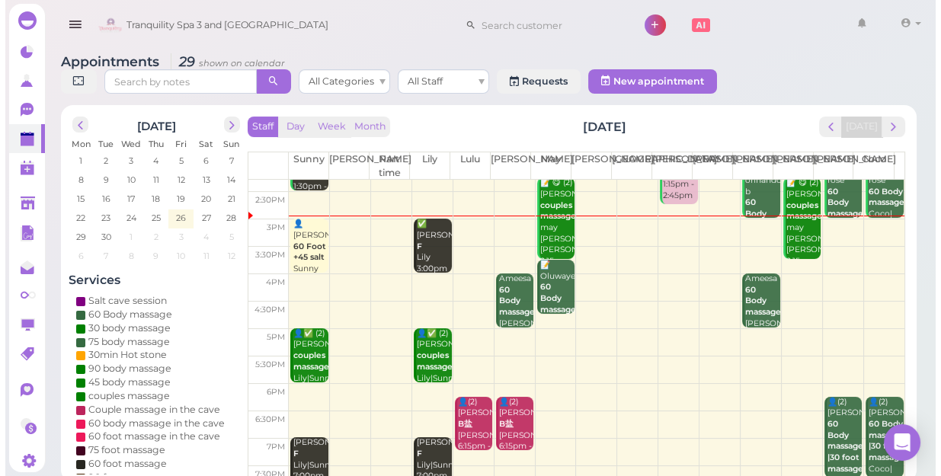
scroll to position [138, 0]
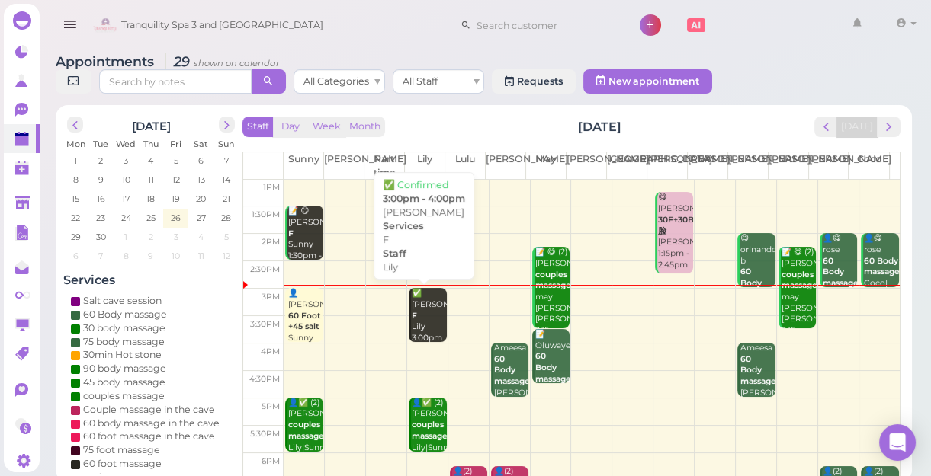
click at [425, 323] on div "✅ [PERSON_NAME] 3:00pm - 4:00pm" at bounding box center [429, 327] width 36 height 79
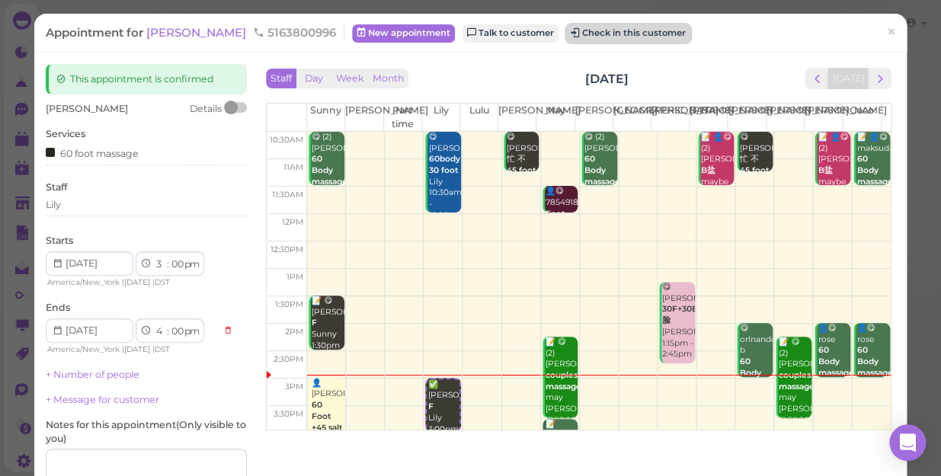
click at [566, 34] on button "Check in this customer" at bounding box center [628, 33] width 124 height 18
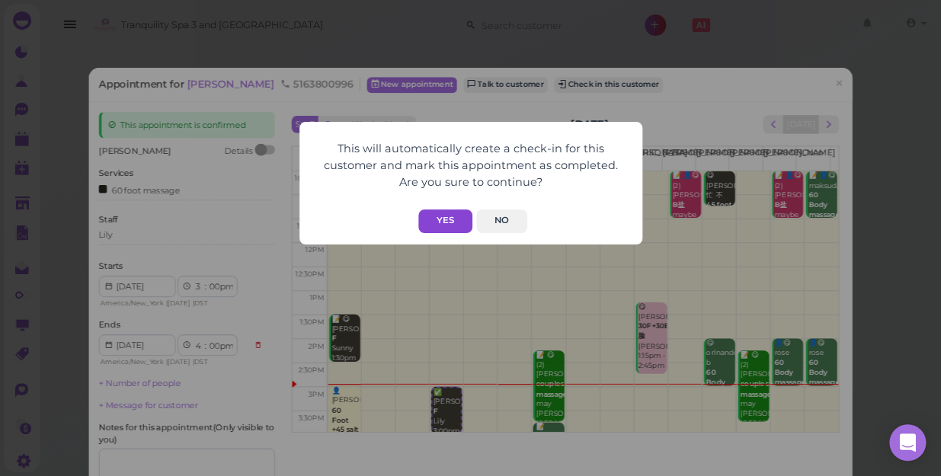
click at [455, 213] on button "Yes" at bounding box center [445, 222] width 54 height 24
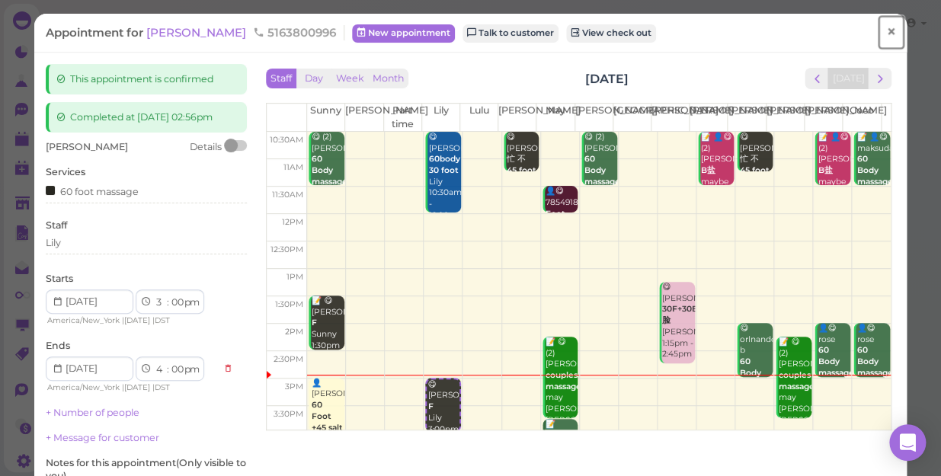
click at [886, 30] on span "×" at bounding box center [891, 31] width 10 height 21
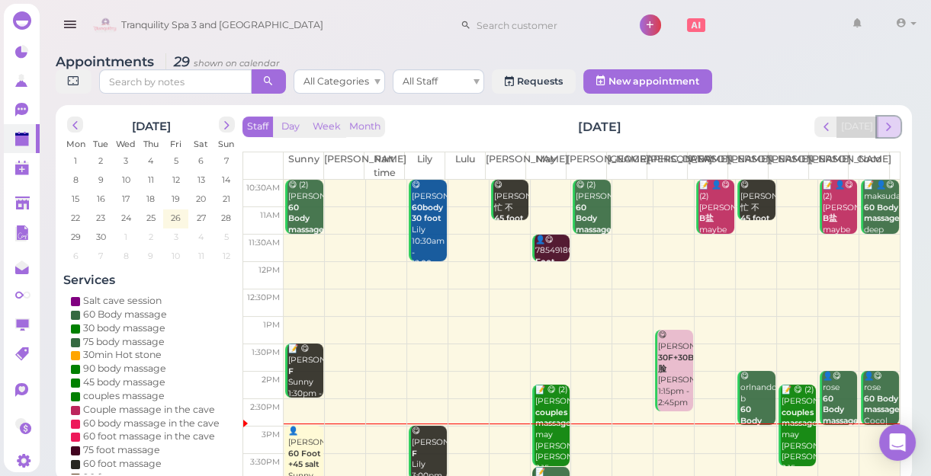
click at [884, 127] on span "next" at bounding box center [888, 127] width 14 height 14
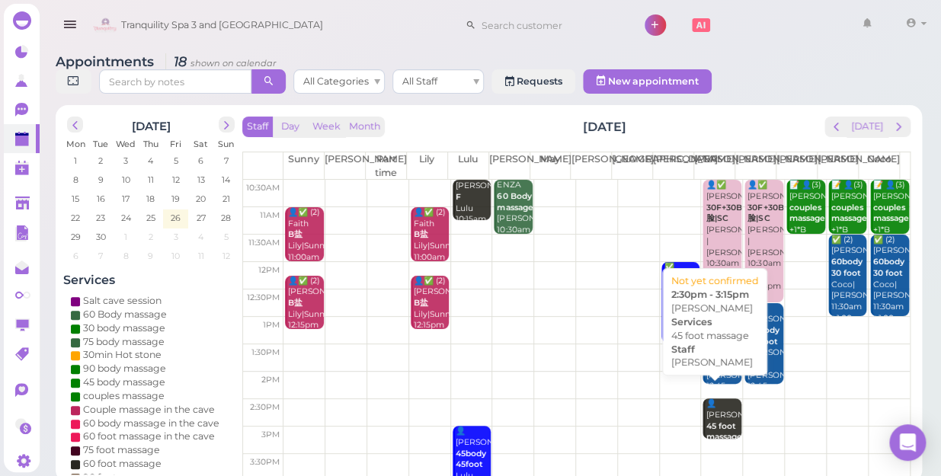
click at [707, 421] on b "45 foot massage" at bounding box center [724, 431] width 36 height 21
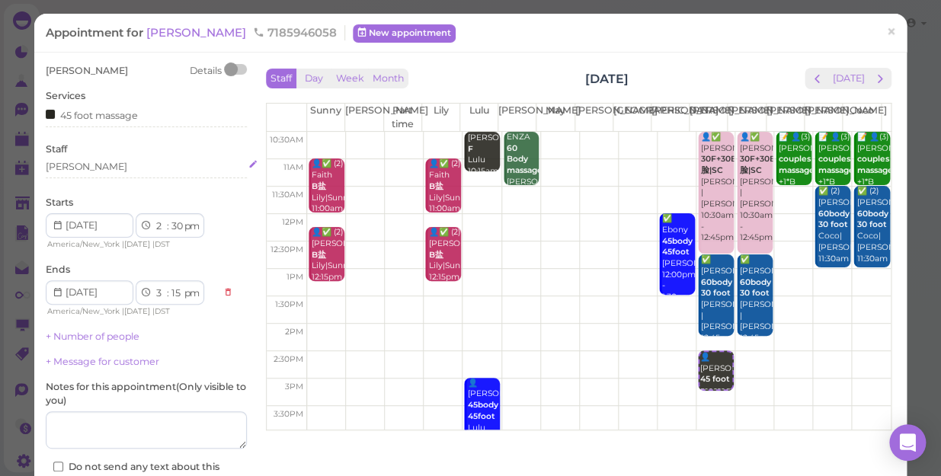
click at [96, 171] on div "[PERSON_NAME]" at bounding box center [146, 167] width 201 height 14
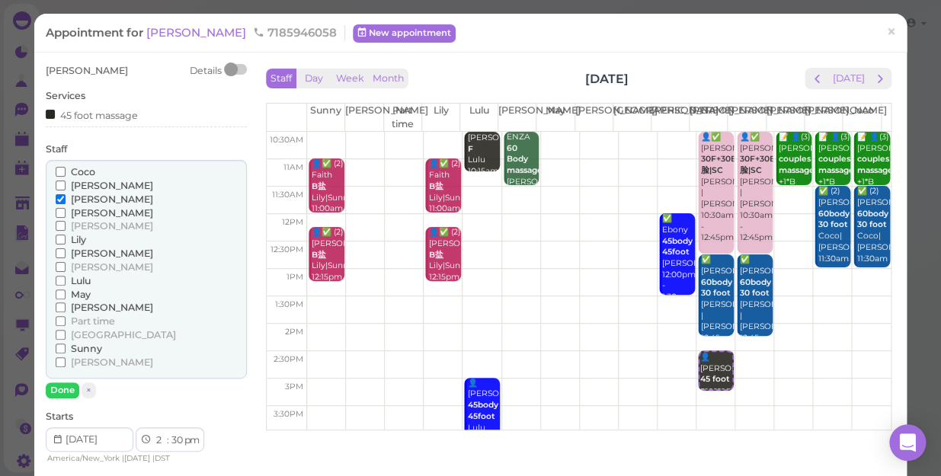
click at [90, 255] on span "[PERSON_NAME]" at bounding box center [112, 253] width 82 height 11
click at [66, 255] on input "[PERSON_NAME]" at bounding box center [61, 253] width 10 height 10
click at [81, 184] on span "[PERSON_NAME]" at bounding box center [112, 185] width 82 height 11
click at [66, 184] on input "[PERSON_NAME]" at bounding box center [61, 186] width 10 height 10
click at [82, 257] on span "[PERSON_NAME]" at bounding box center [112, 253] width 82 height 11
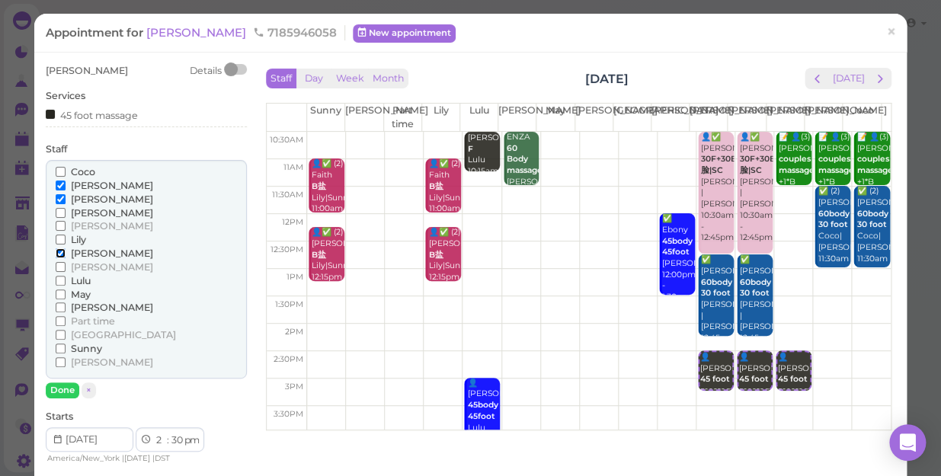
click at [66, 257] on input "[PERSON_NAME]" at bounding box center [61, 253] width 10 height 10
click at [68, 387] on button "Done" at bounding box center [63, 391] width 34 height 16
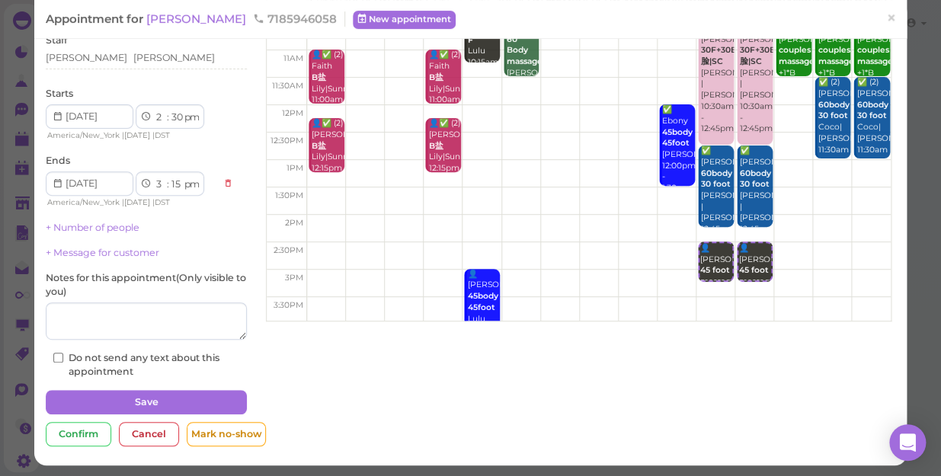
scroll to position [111, 0]
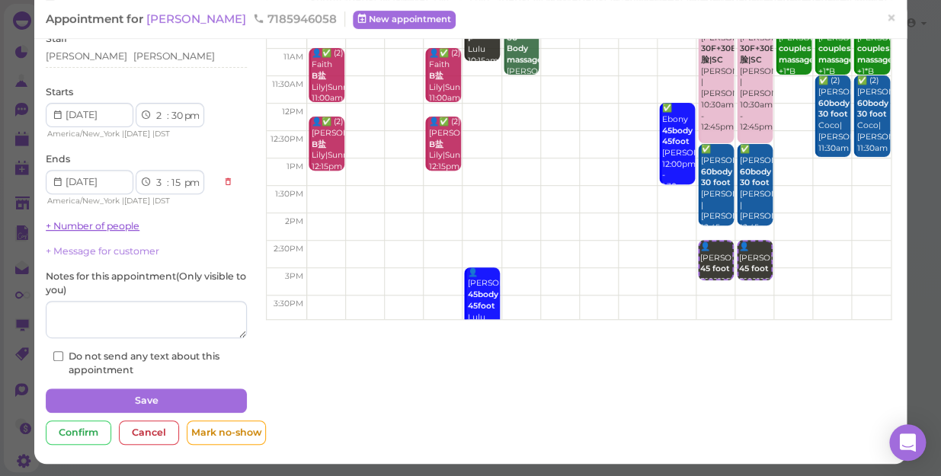
click at [119, 228] on link "+ Number of people" at bounding box center [93, 225] width 94 height 11
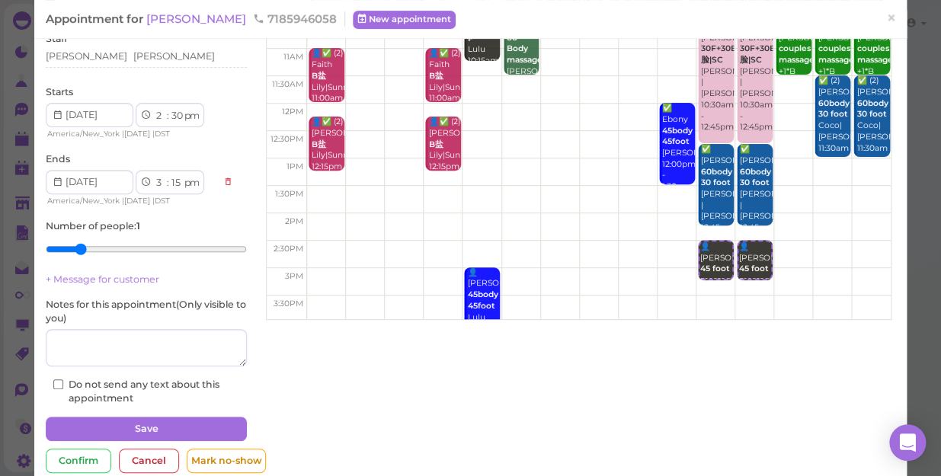
type input "2"
click at [72, 247] on input "range" at bounding box center [146, 249] width 201 height 24
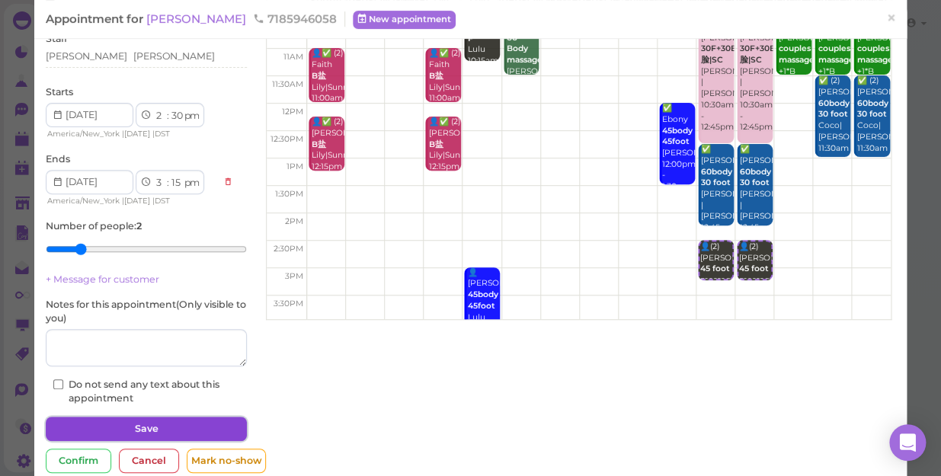
click at [152, 426] on button "Save" at bounding box center [146, 429] width 201 height 24
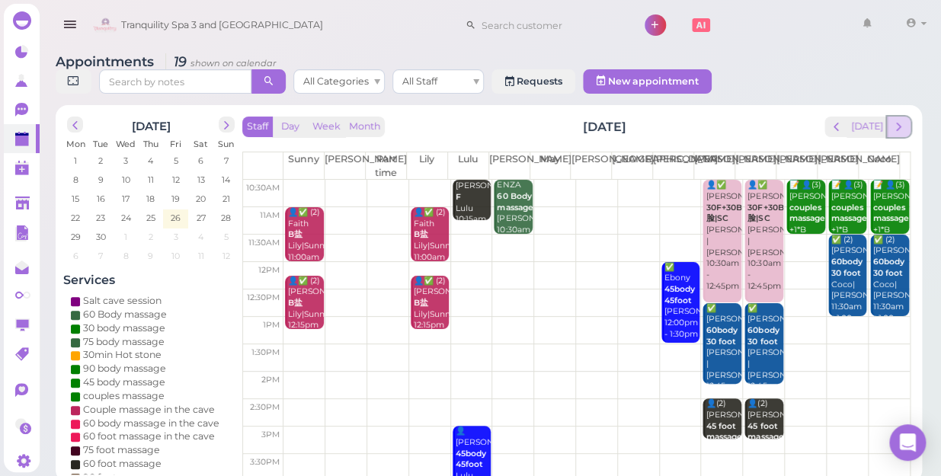
click at [905, 120] on span "next" at bounding box center [899, 127] width 14 height 14
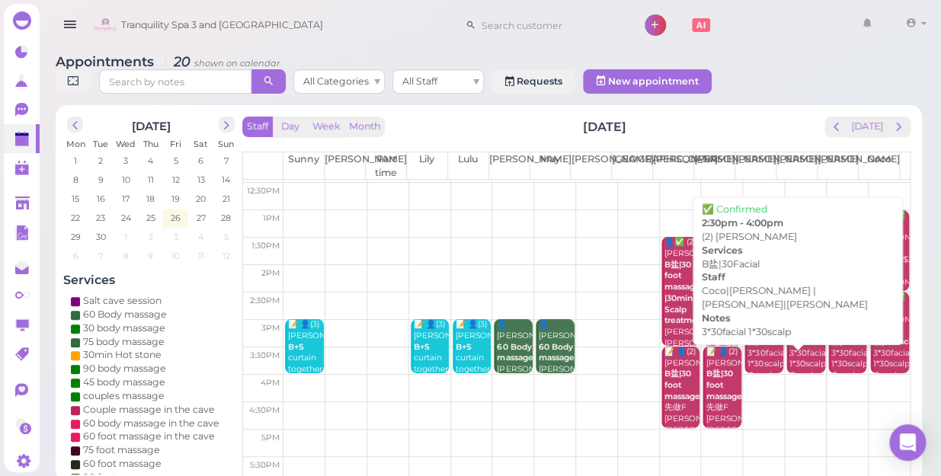
scroll to position [138, 0]
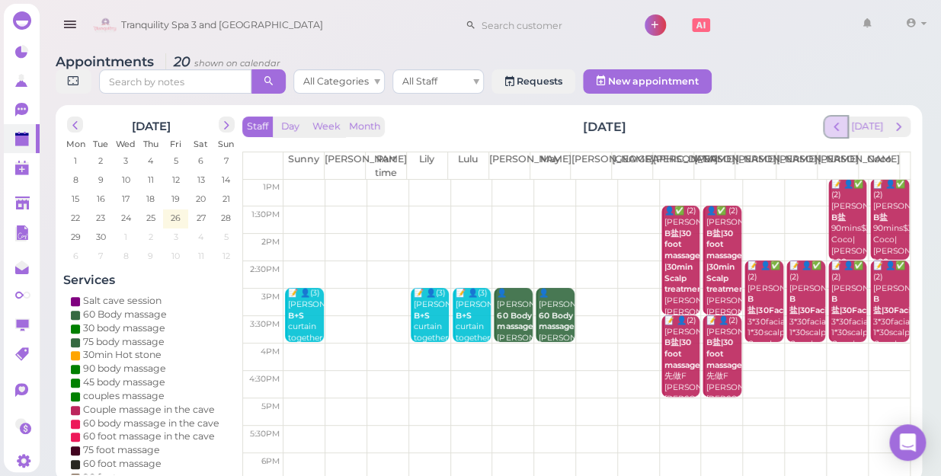
click at [840, 120] on span "prev" at bounding box center [836, 127] width 14 height 14
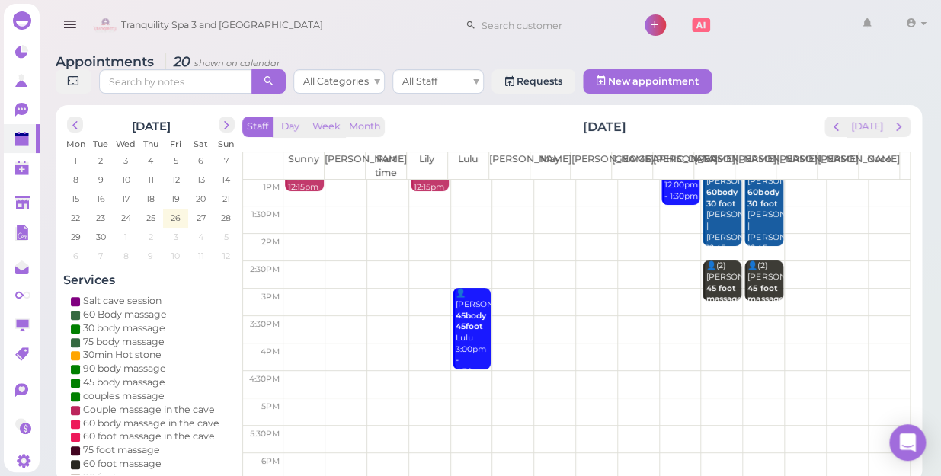
scroll to position [0, 0]
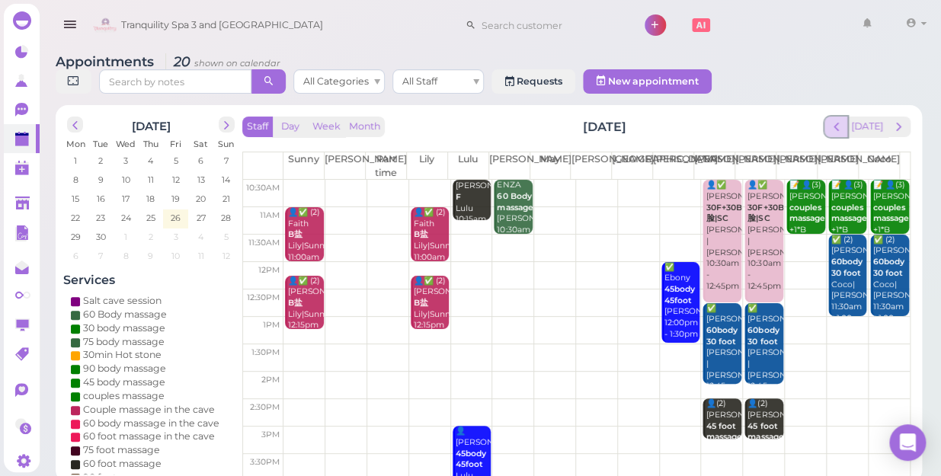
click at [840, 120] on span "prev" at bounding box center [836, 127] width 14 height 14
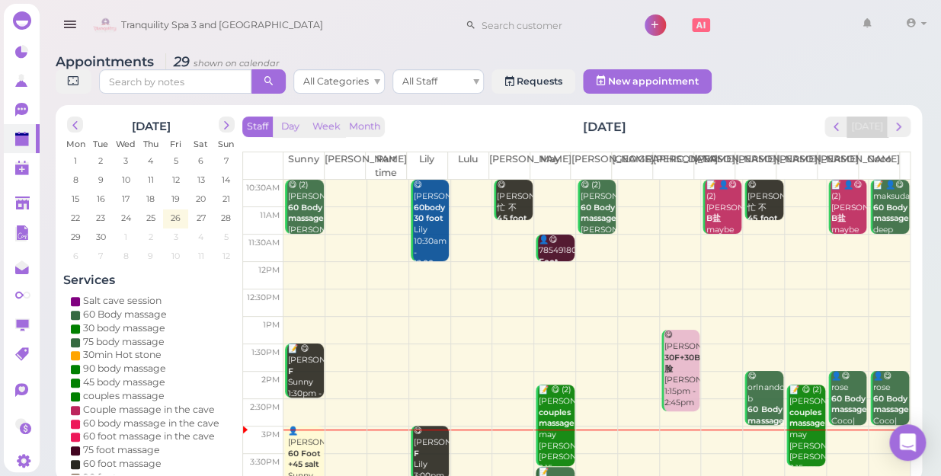
scroll to position [69, 0]
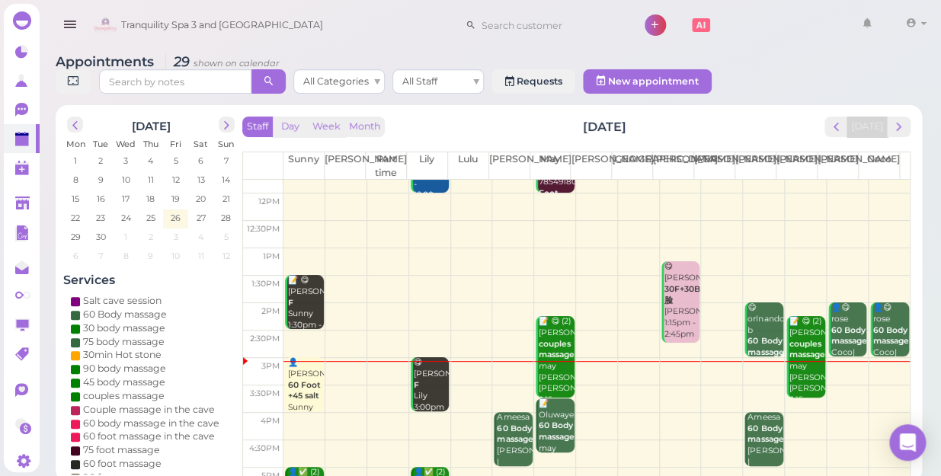
click at [665, 386] on td at bounding box center [597, 399] width 627 height 27
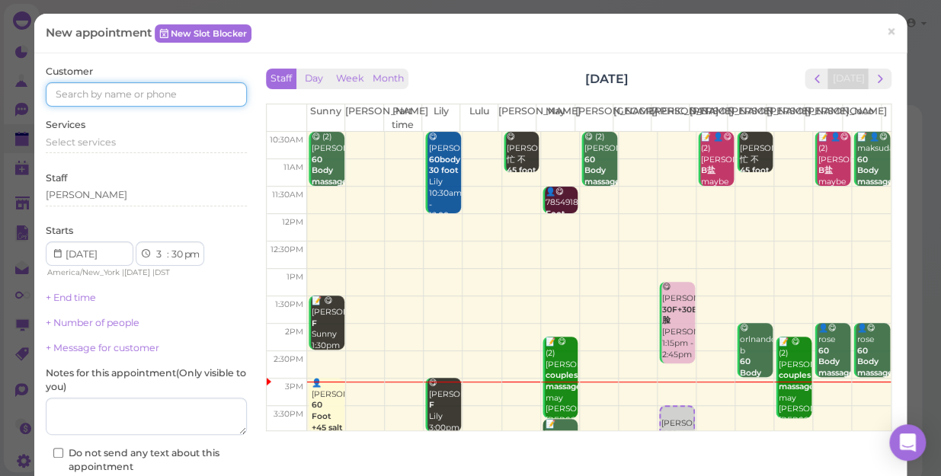
click at [148, 91] on input at bounding box center [146, 94] width 201 height 24
type input "9293108763"
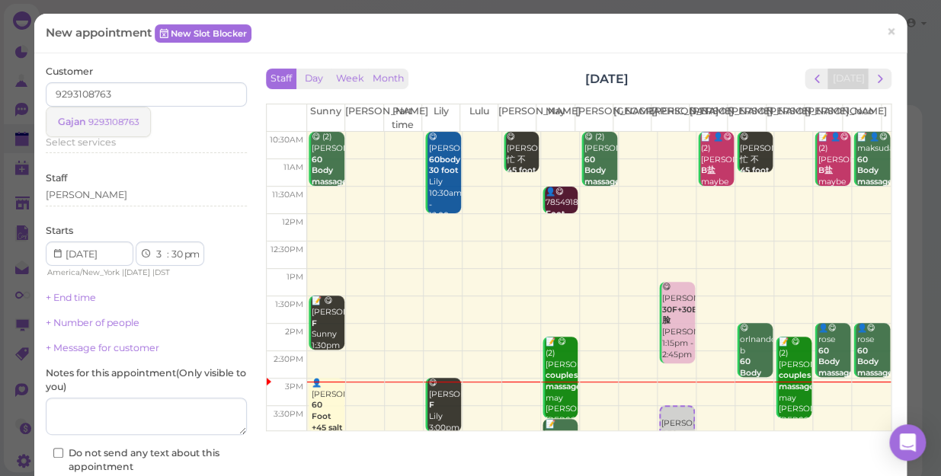
click at [115, 124] on small "9293108763" at bounding box center [113, 122] width 50 height 11
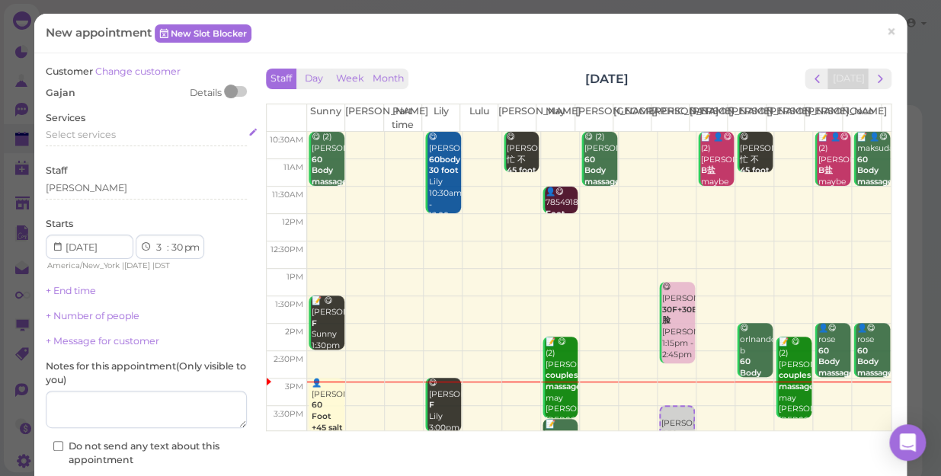
click at [84, 135] on span "Select services" at bounding box center [81, 134] width 70 height 11
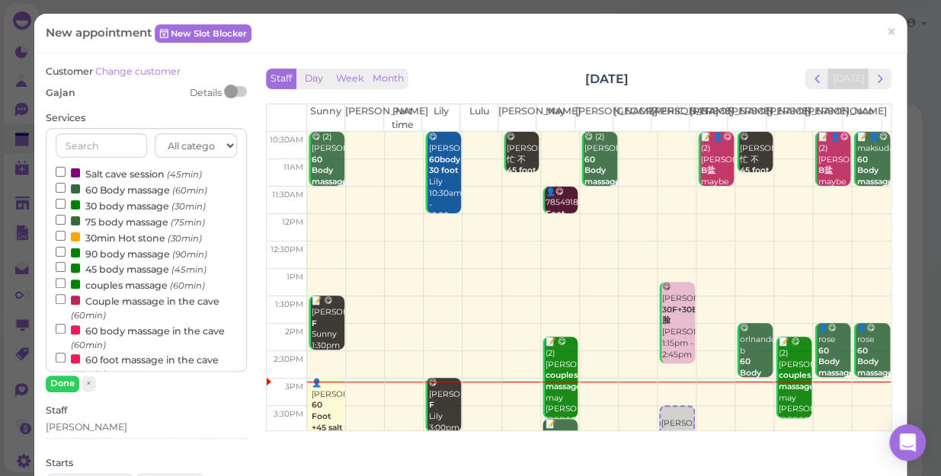
click at [117, 183] on label "60 Body massage (60min)" at bounding box center [132, 189] width 152 height 16
click at [66, 183] on input "60 Body massage (60min)" at bounding box center [61, 188] width 10 height 10
click at [104, 192] on label "60 Body massage (60min)" at bounding box center [132, 189] width 152 height 16
click at [66, 192] on input "60 Body massage (60min)" at bounding box center [61, 188] width 10 height 10
click at [59, 389] on button "Done" at bounding box center [63, 384] width 34 height 16
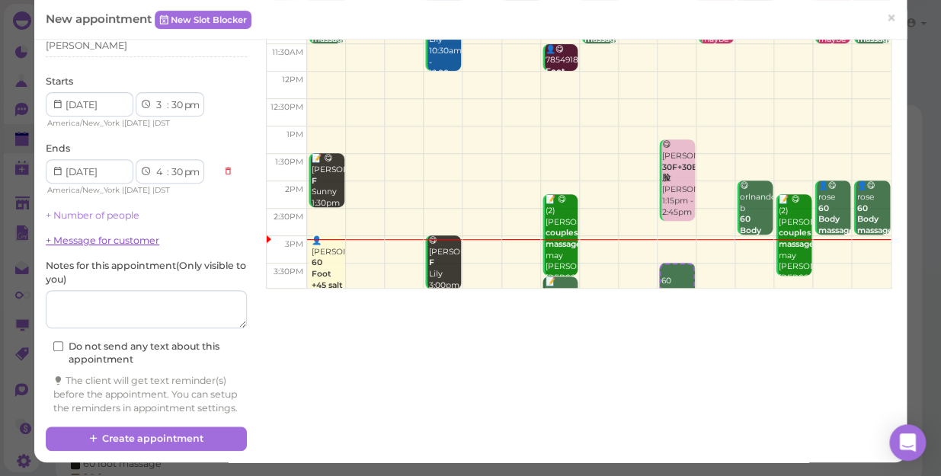
scroll to position [155, 0]
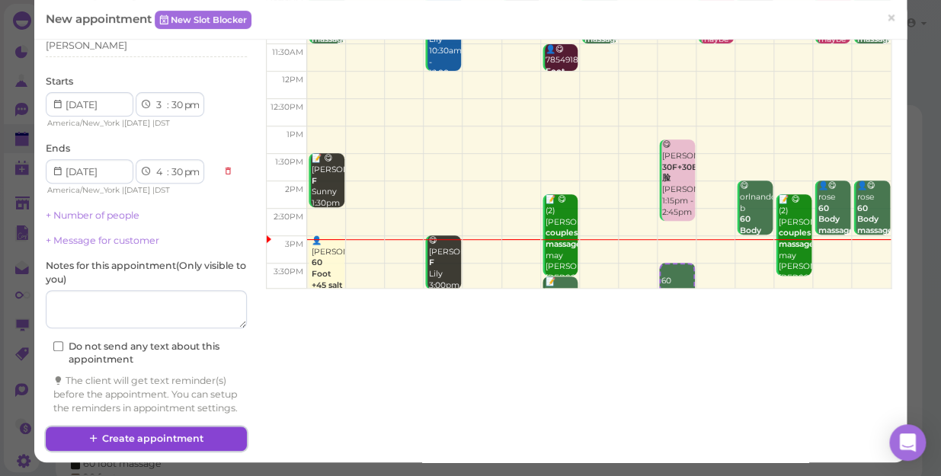
click at [107, 439] on button "Create appointment" at bounding box center [146, 439] width 201 height 24
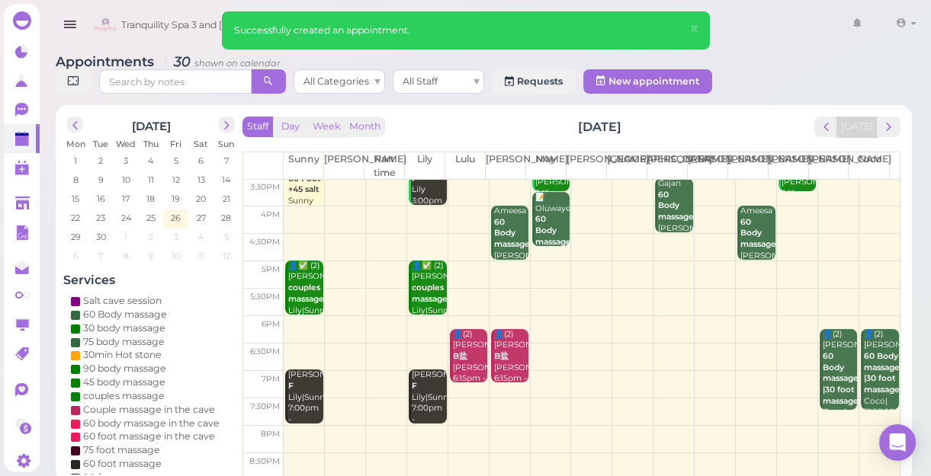
scroll to position [5, 0]
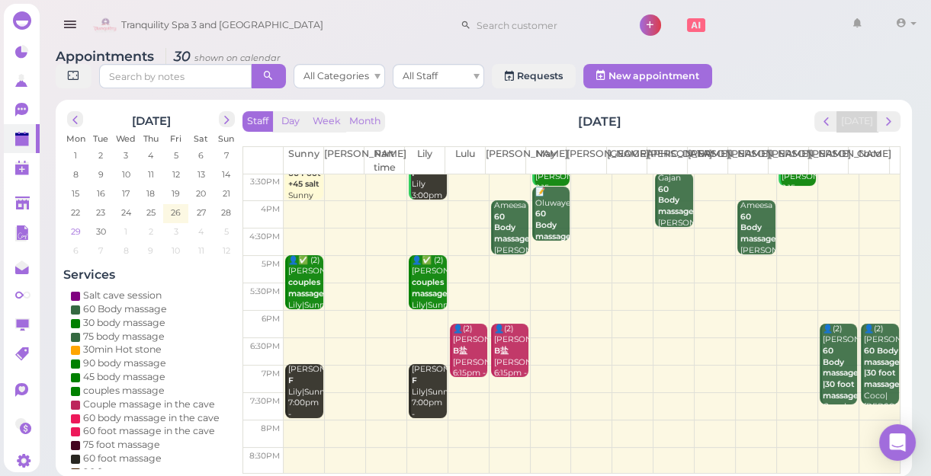
click at [70, 227] on span "29" at bounding box center [75, 232] width 13 height 14
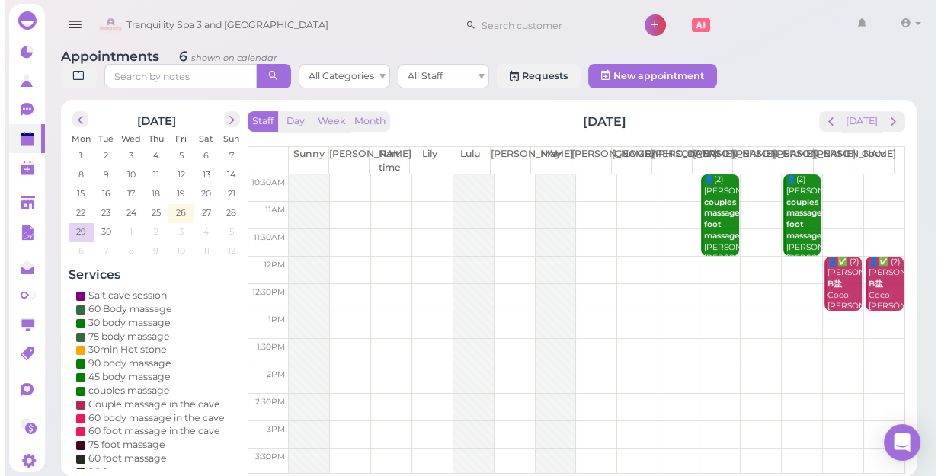
scroll to position [0, 0]
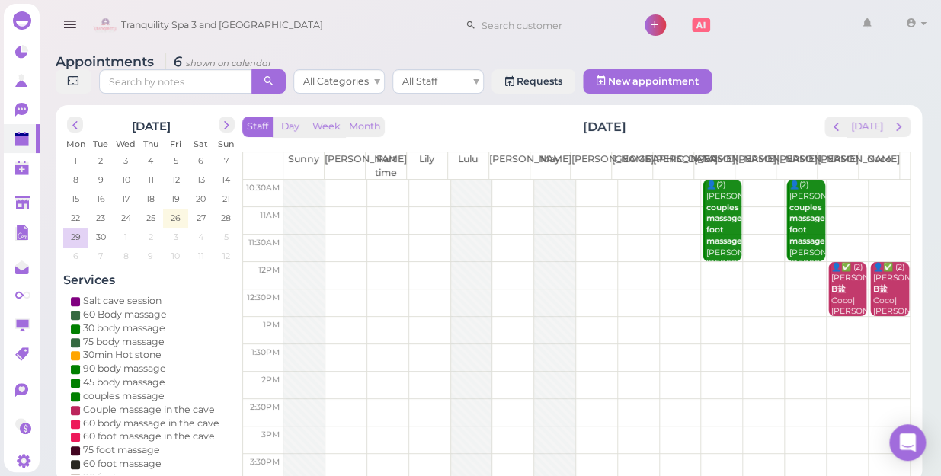
click at [414, 235] on td at bounding box center [597, 248] width 627 height 27
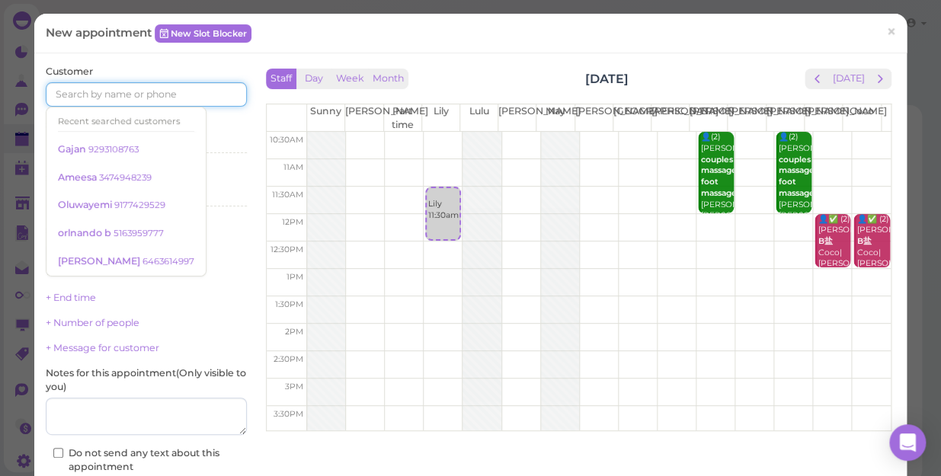
click at [187, 98] on input at bounding box center [146, 94] width 201 height 24
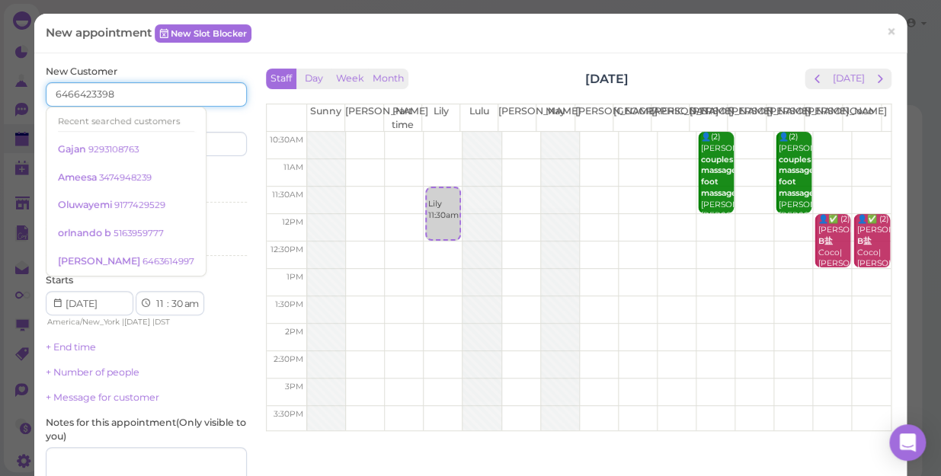
type input "6466423398"
click at [204, 143] on input at bounding box center [198, 144] width 97 height 24
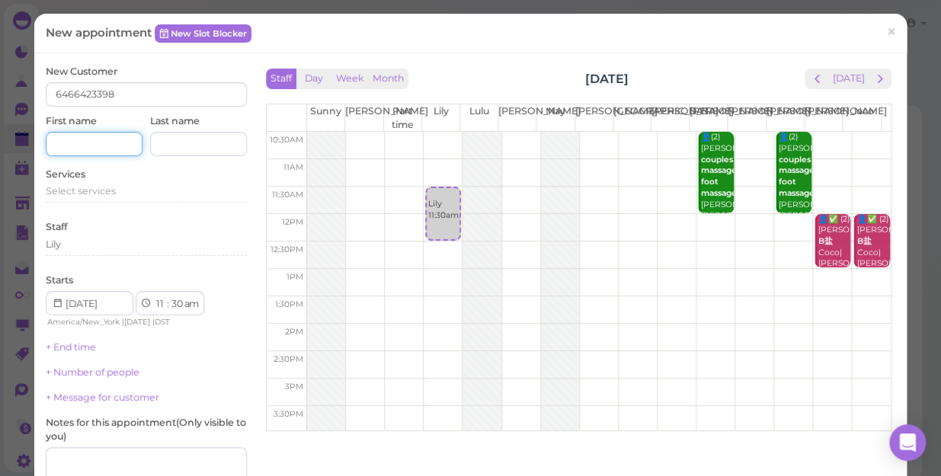
click at [116, 135] on input at bounding box center [94, 144] width 97 height 24
type input "giselle"
click at [72, 194] on span "Select services" at bounding box center [81, 190] width 70 height 11
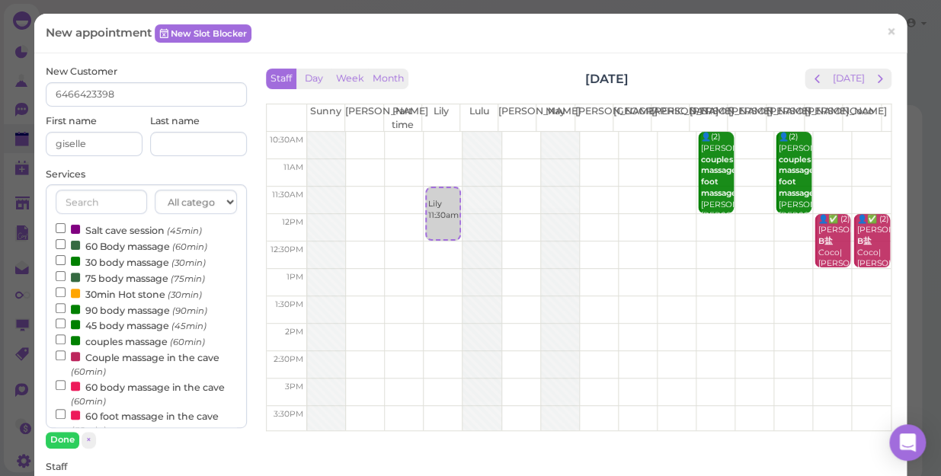
click at [104, 393] on label "60 body massage in the cave (60min)" at bounding box center [146, 394] width 181 height 30
click at [66, 390] on input "60 body massage in the cave (60min)" at bounding box center [61, 385] width 10 height 10
click at [65, 436] on button "Done" at bounding box center [63, 440] width 34 height 16
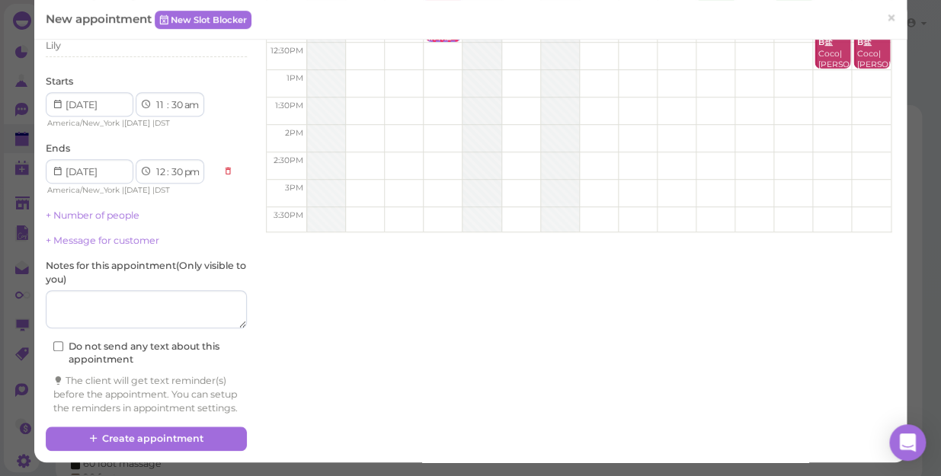
scroll to position [211, 0]
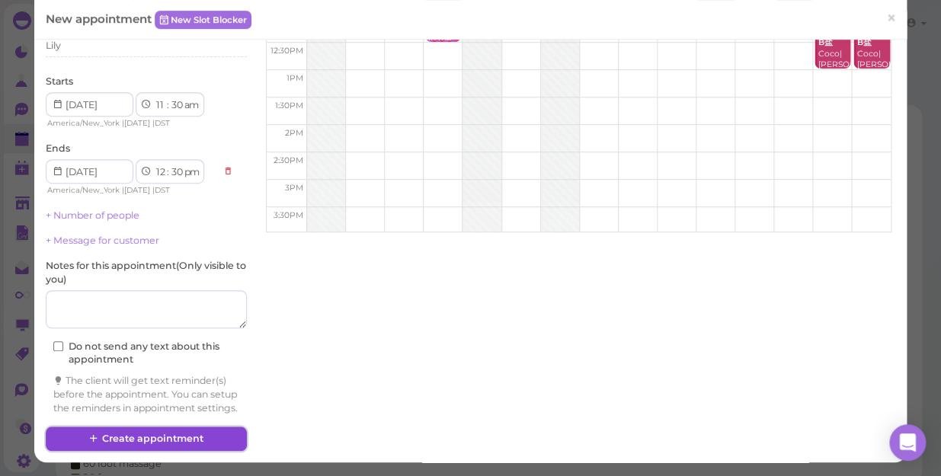
click at [122, 435] on button "Create appointment" at bounding box center [146, 439] width 201 height 24
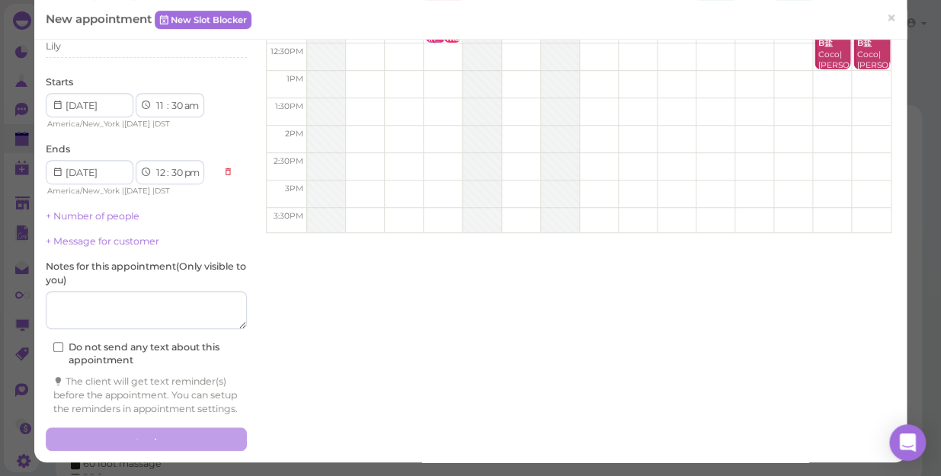
scroll to position [0, 0]
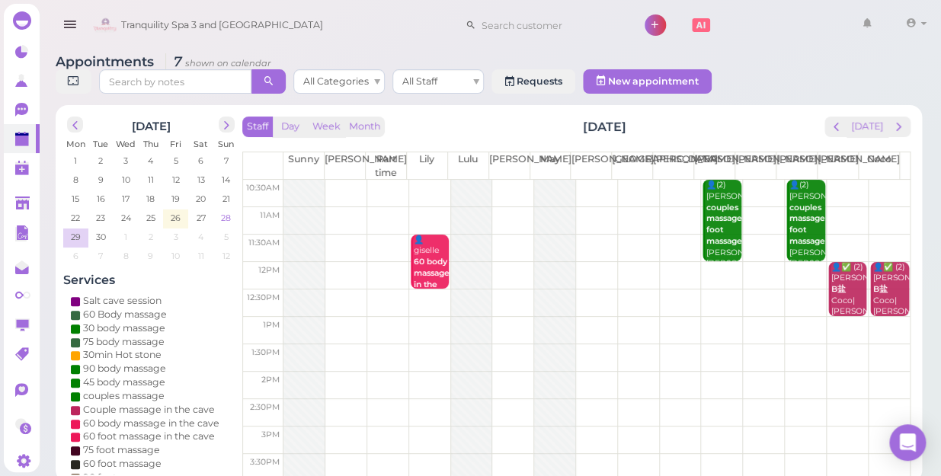
click at [222, 211] on span "28" at bounding box center [226, 218] width 13 height 14
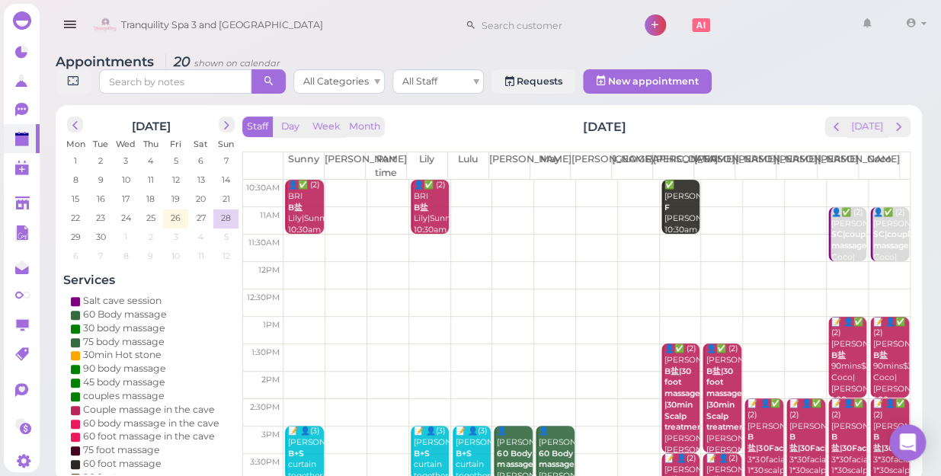
click at [800, 235] on td at bounding box center [597, 248] width 627 height 27
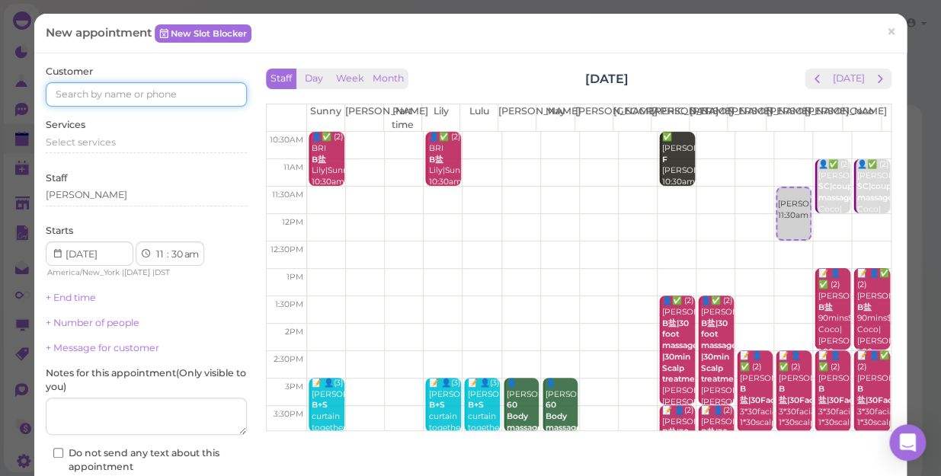
click at [192, 94] on input at bounding box center [146, 94] width 201 height 24
type input "5167212586"
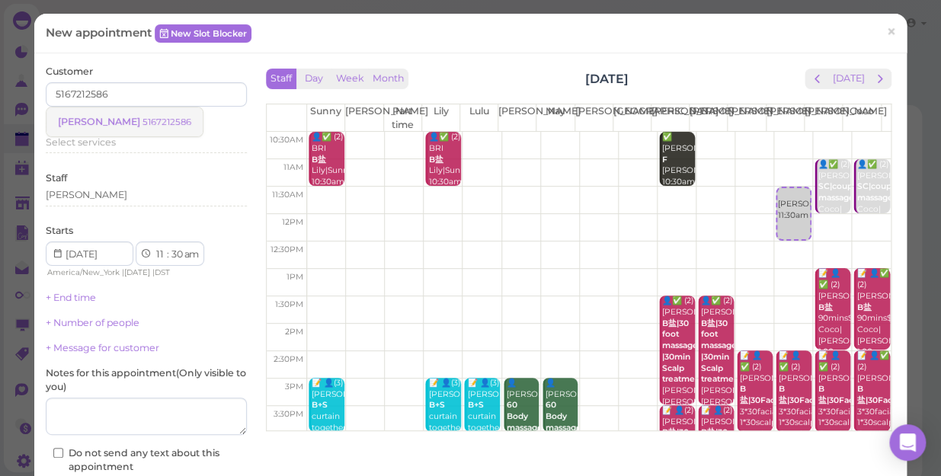
click at [89, 120] on span "[PERSON_NAME]" at bounding box center [100, 121] width 85 height 11
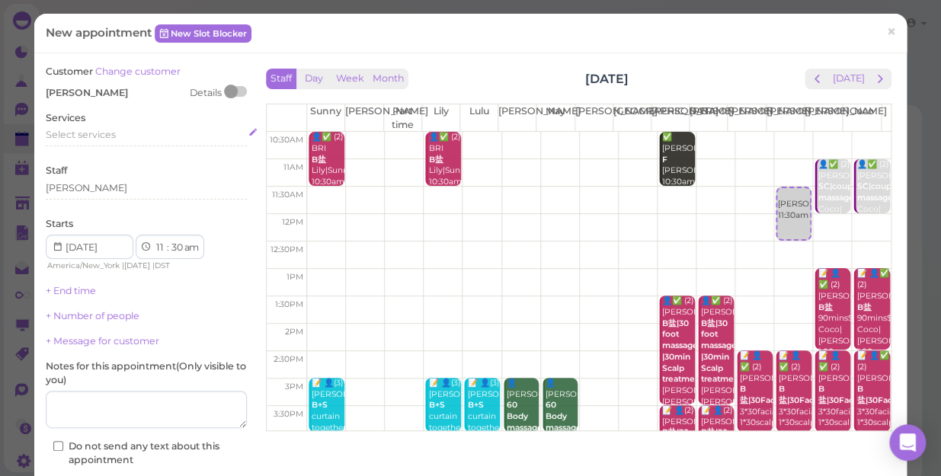
click at [86, 131] on span "Select services" at bounding box center [81, 134] width 70 height 11
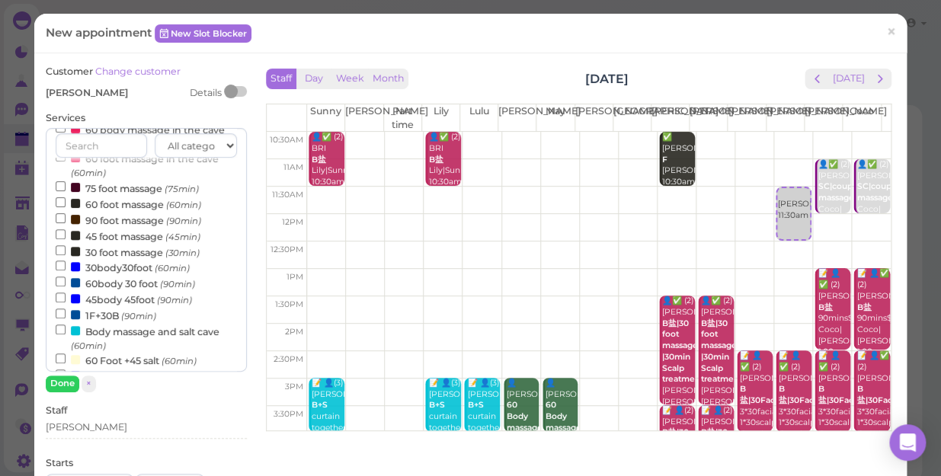
scroll to position [207, 0]
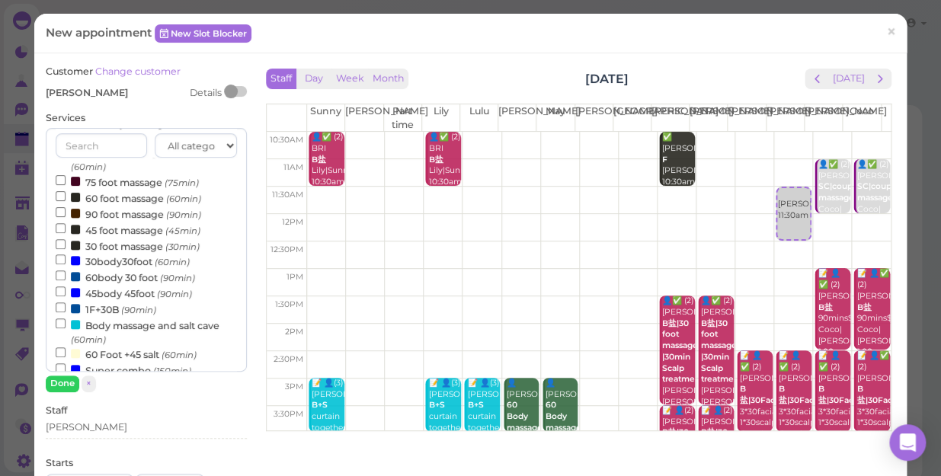
click at [132, 282] on label "60body 30 foot (90min)" at bounding box center [125, 277] width 139 height 16
click at [66, 280] on input "60body 30 foot (90min)" at bounding box center [61, 276] width 10 height 10
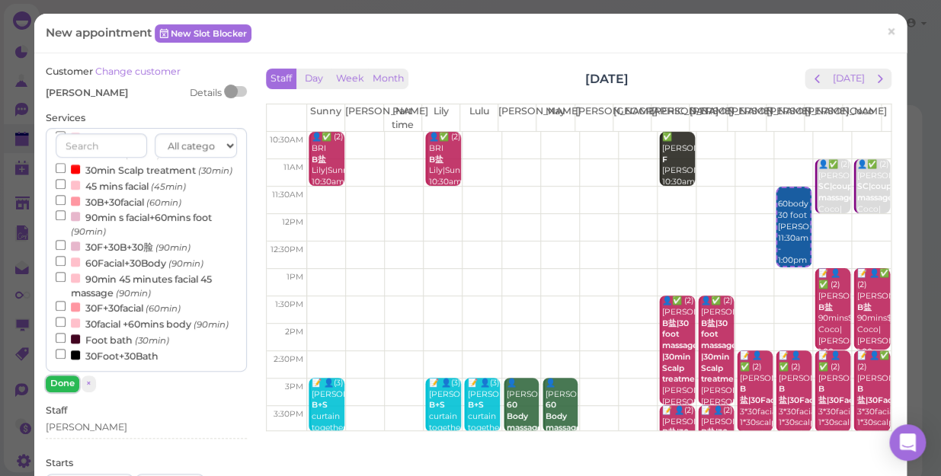
click at [55, 393] on div "Customer Change customer [GEOGRAPHIC_DATA] Details Services All categories Rela…" at bounding box center [146, 431] width 201 height 732
click at [59, 384] on button "Done" at bounding box center [63, 384] width 34 height 16
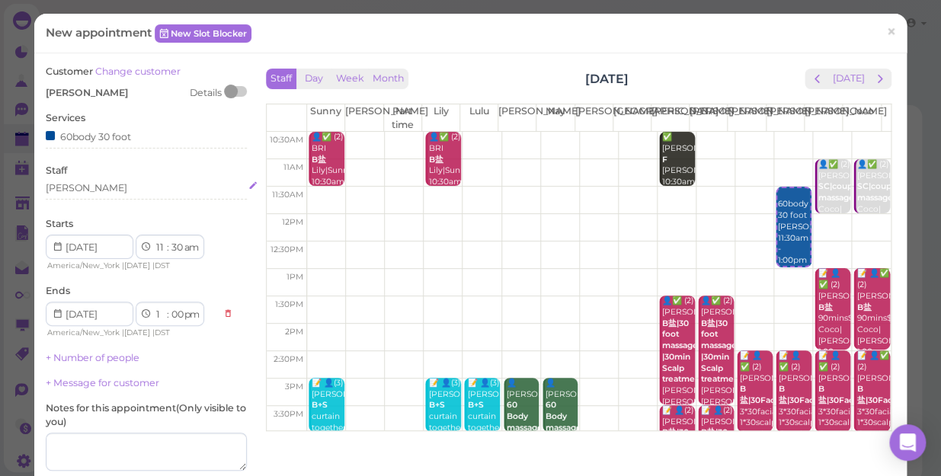
click at [107, 191] on div "[PERSON_NAME]" at bounding box center [146, 188] width 201 height 14
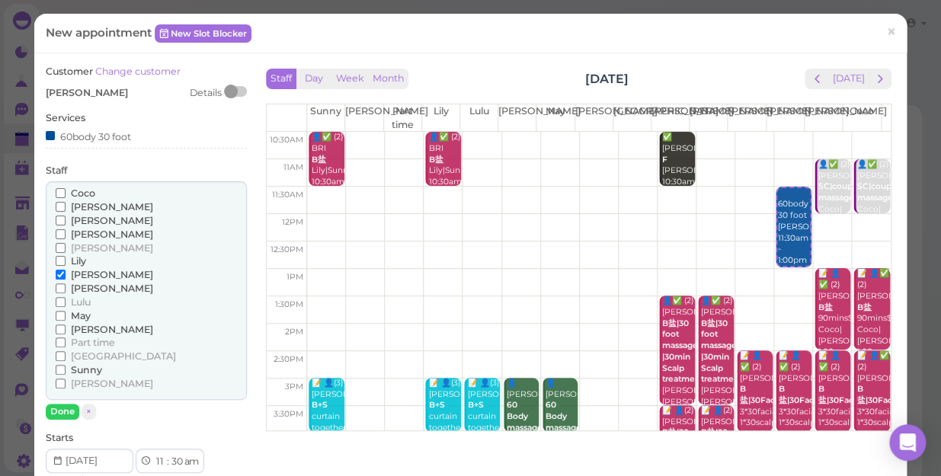
click at [79, 210] on span "[PERSON_NAME]" at bounding box center [112, 206] width 82 height 11
click at [66, 210] on input "[PERSON_NAME]" at bounding box center [61, 207] width 10 height 10
click at [66, 410] on button "Done" at bounding box center [63, 412] width 34 height 16
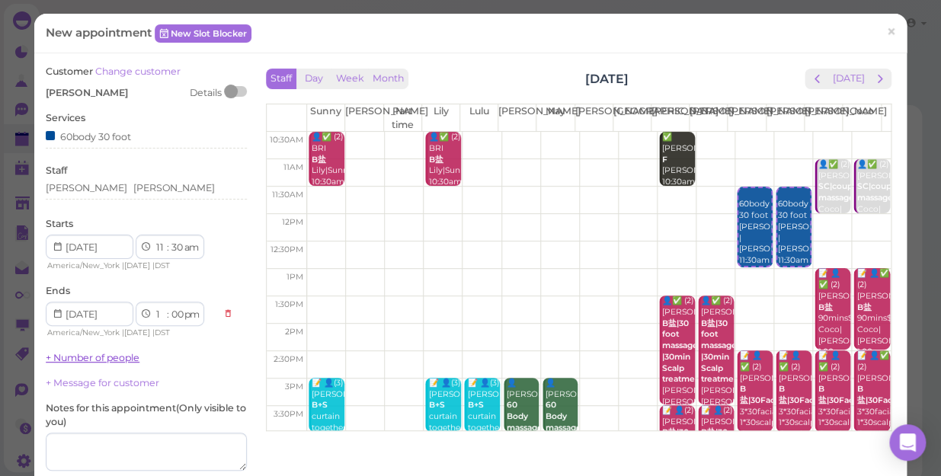
click at [117, 357] on link "+ Number of people" at bounding box center [93, 357] width 94 height 11
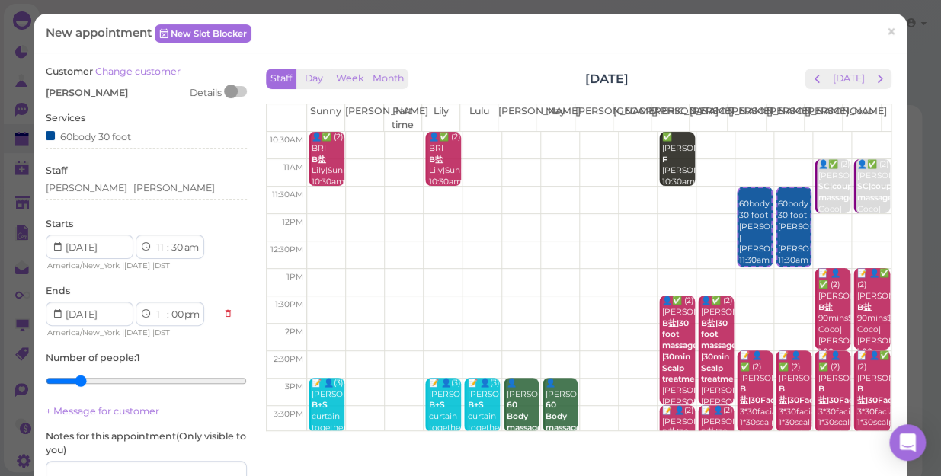
type input "2"
click at [81, 383] on input "range" at bounding box center [146, 381] width 201 height 24
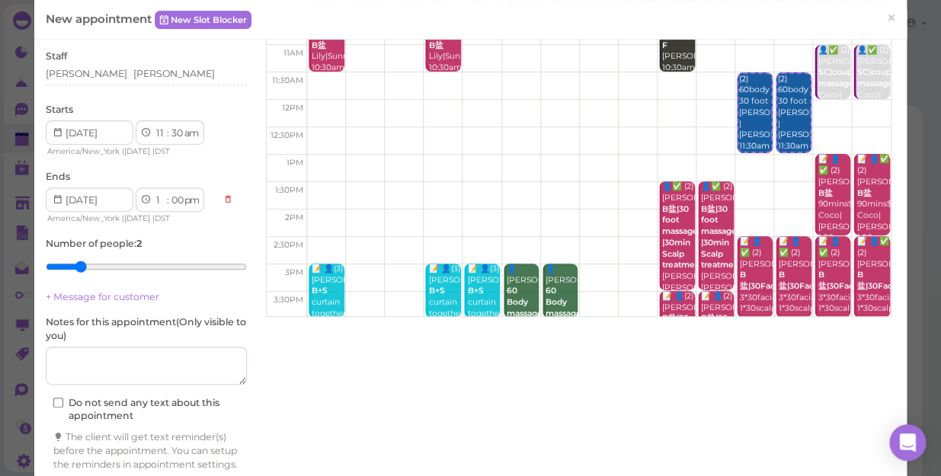
scroll to position [183, 0]
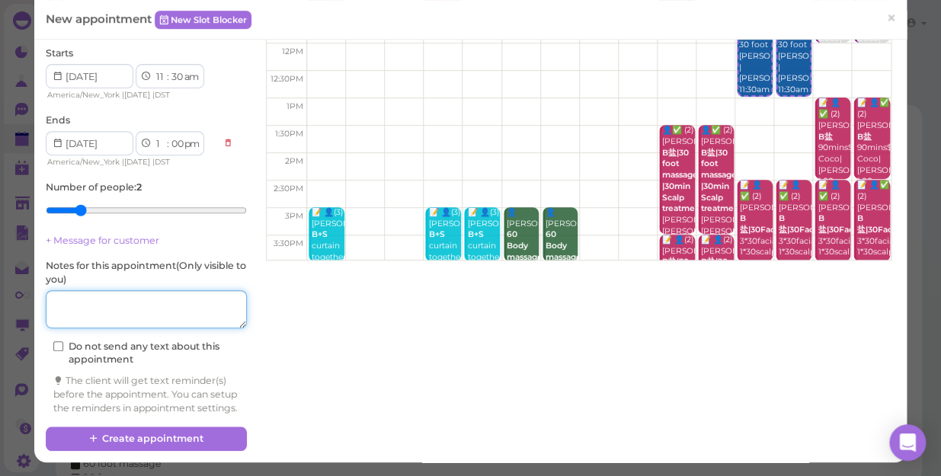
click at [142, 290] on textarea at bounding box center [146, 309] width 201 height 38
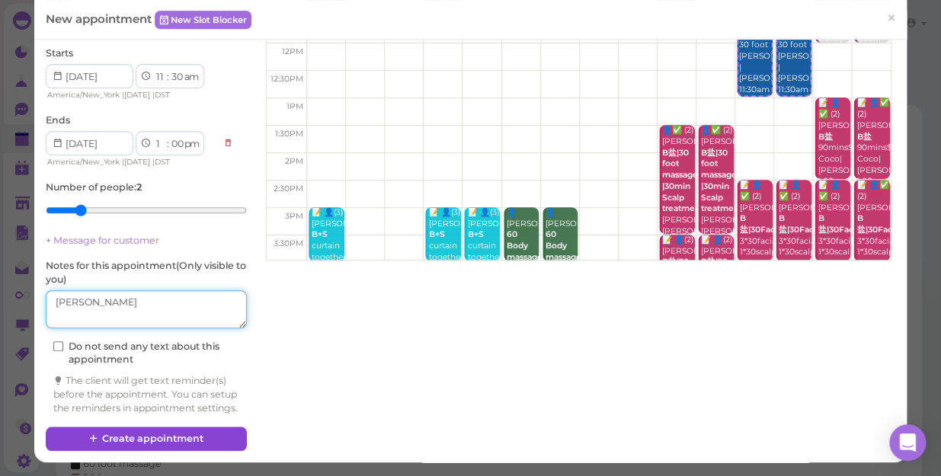
type textarea "[PERSON_NAME]"
click at [202, 438] on button "Create appointment" at bounding box center [146, 439] width 201 height 24
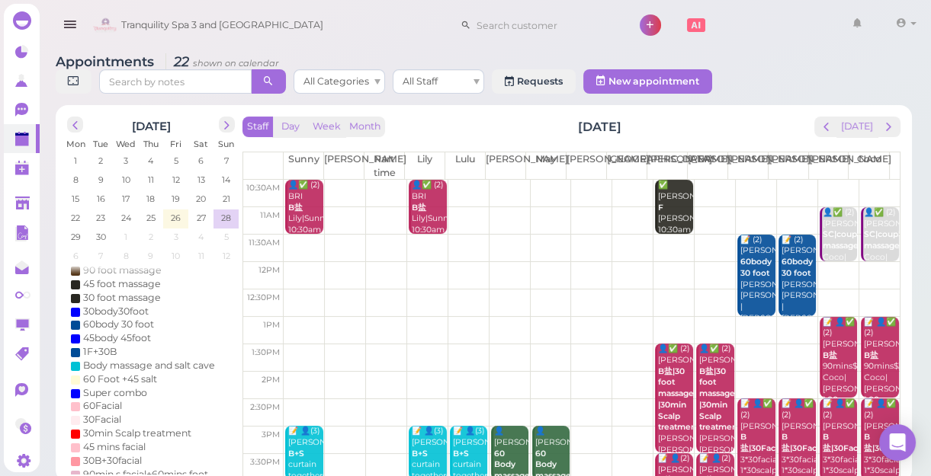
scroll to position [5, 0]
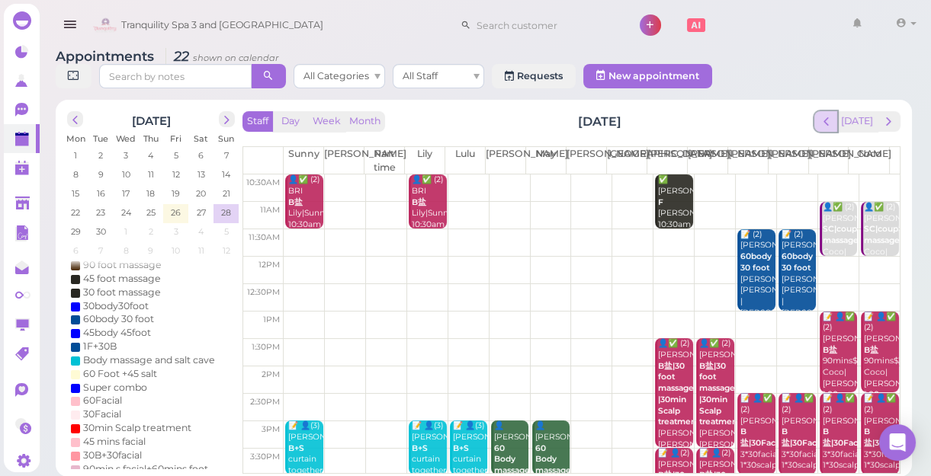
click at [829, 118] on span "prev" at bounding box center [826, 121] width 14 height 14
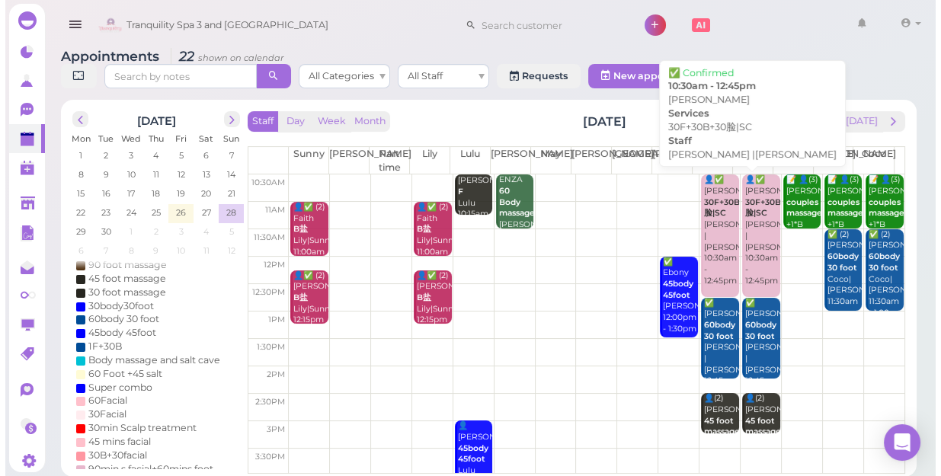
scroll to position [0, 0]
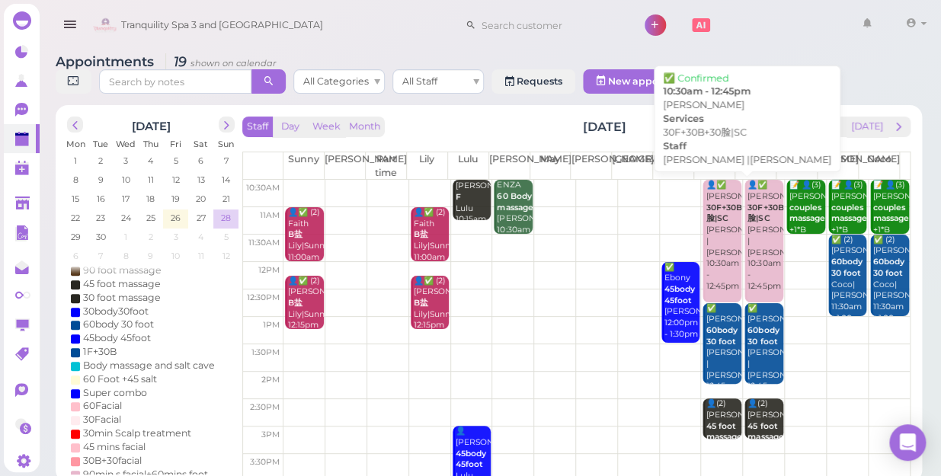
click at [229, 211] on span "28" at bounding box center [226, 218] width 13 height 14
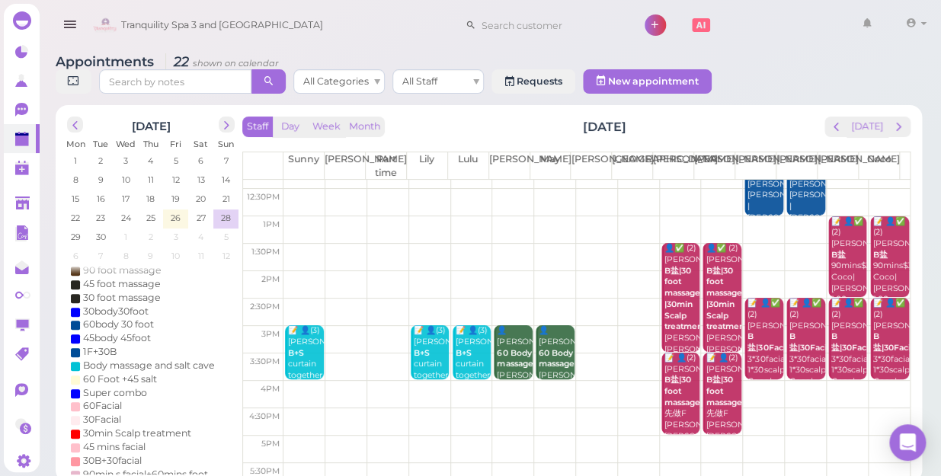
scroll to position [275, 0]
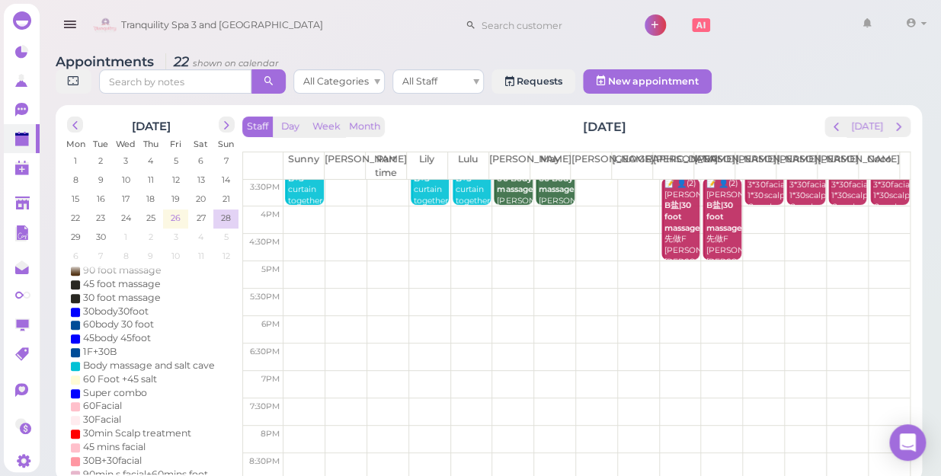
click at [178, 211] on span "26" at bounding box center [175, 218] width 13 height 14
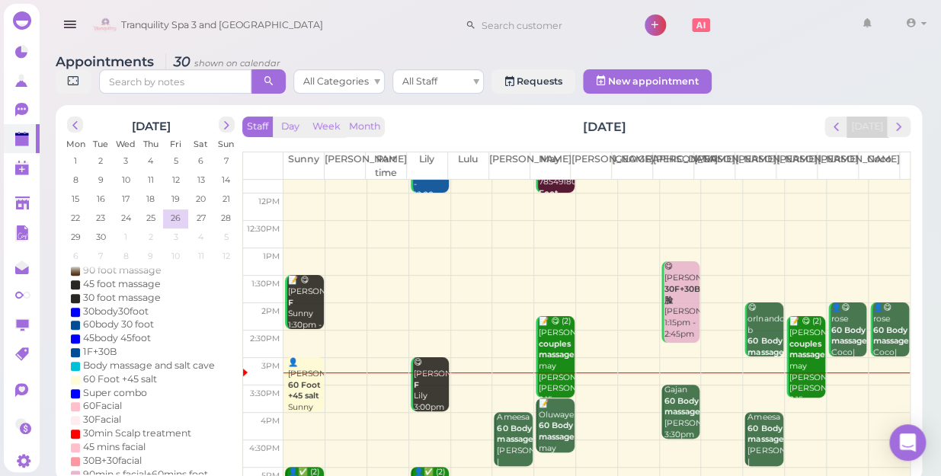
scroll to position [138, 0]
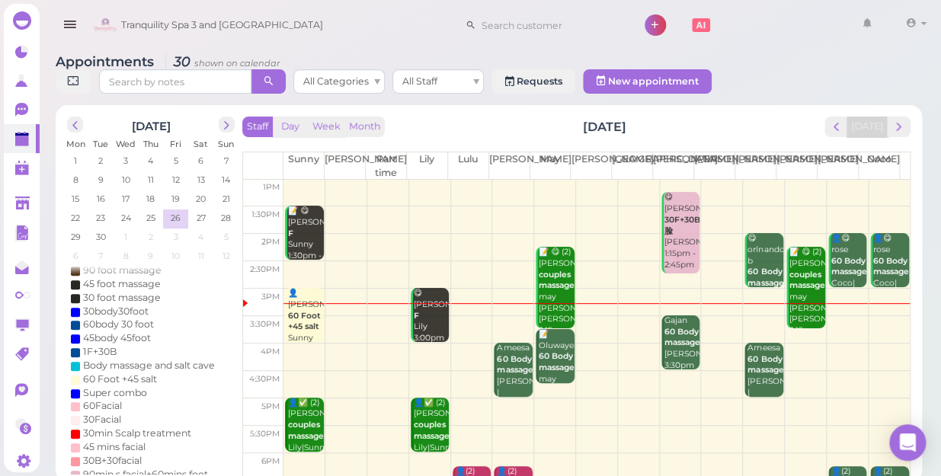
click at [747, 291] on td at bounding box center [597, 302] width 627 height 27
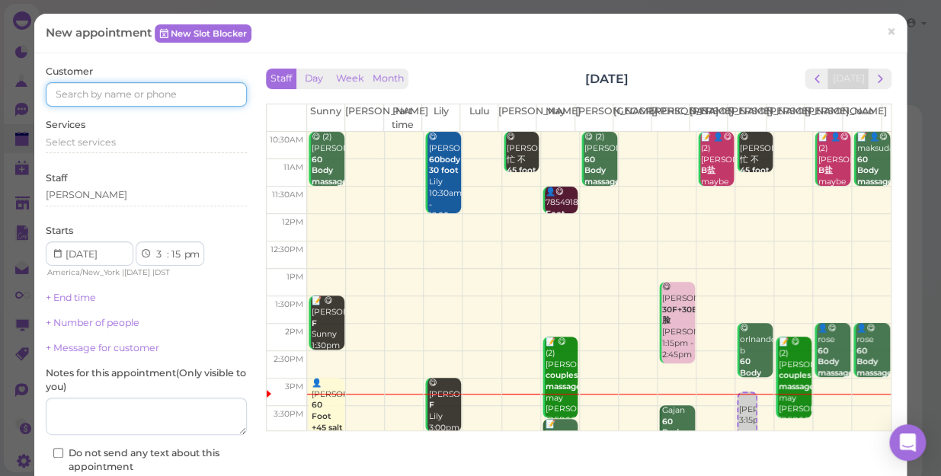
click at [136, 89] on input at bounding box center [146, 94] width 201 height 24
type input "5166603143"
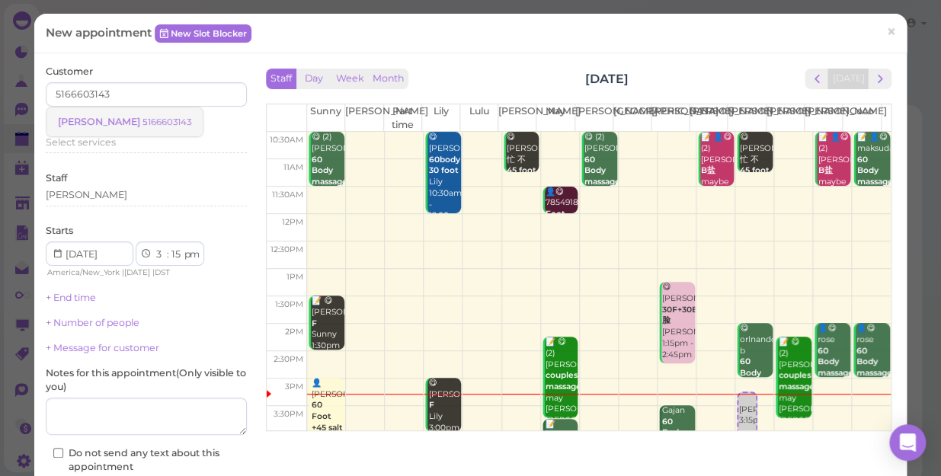
click at [143, 123] on small "5166603143" at bounding box center [167, 122] width 49 height 11
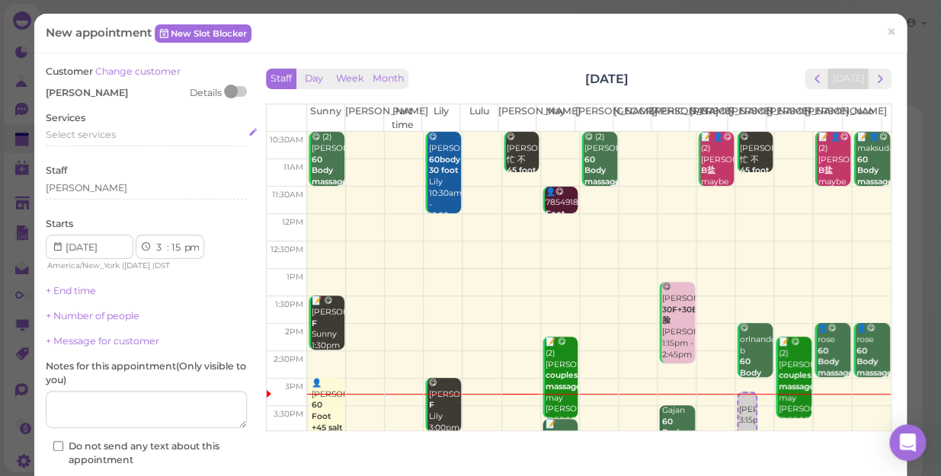
click at [99, 134] on span "Select services" at bounding box center [81, 134] width 70 height 11
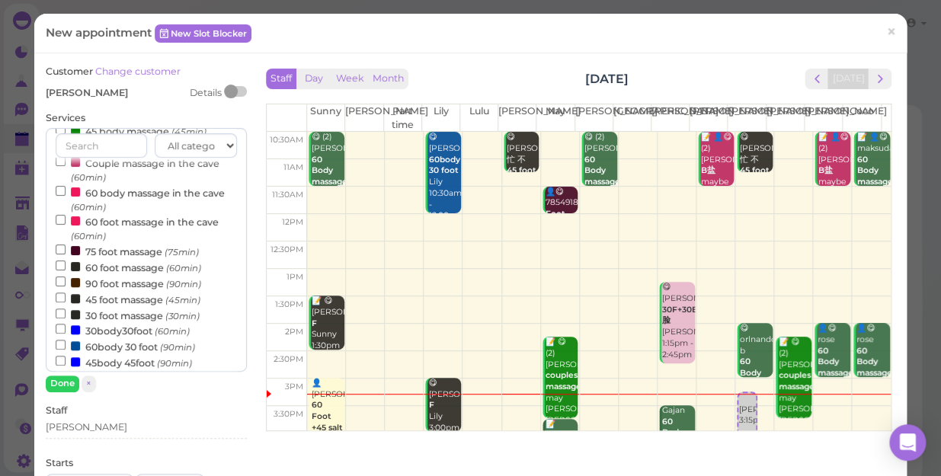
click at [114, 270] on label "60 foot massage (60min)" at bounding box center [129, 267] width 146 height 16
click at [66, 270] on input "60 foot massage (60min)" at bounding box center [61, 266] width 10 height 10
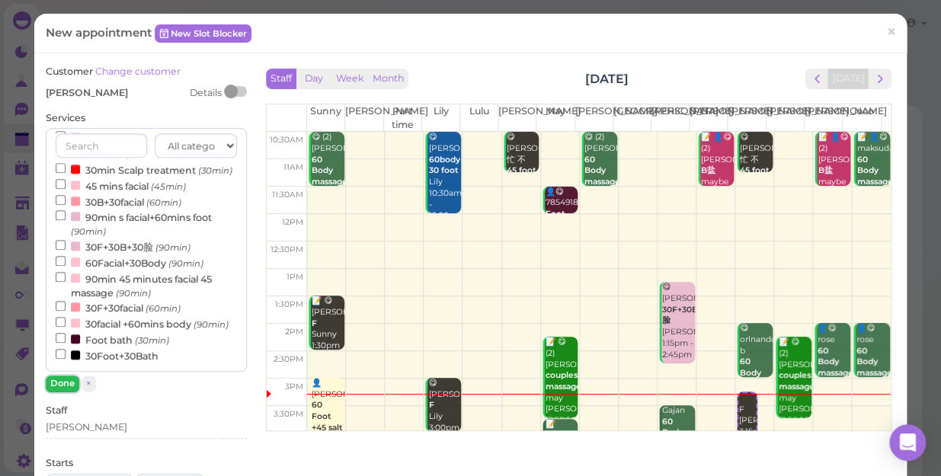
click at [69, 388] on button "Done" at bounding box center [63, 384] width 34 height 16
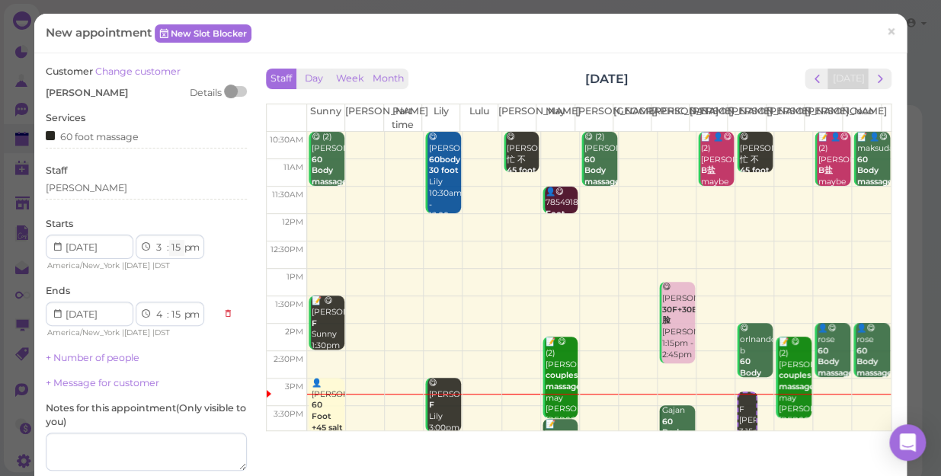
click at [179, 248] on select "00 05 10 15 20 25 30 35 40 45 50 55" at bounding box center [176, 248] width 15 height 16
select select "20"
click at [169, 240] on select "00 05 10 15 20 25 30 35 40 45 50 55" at bounding box center [176, 248] width 15 height 16
select select "20"
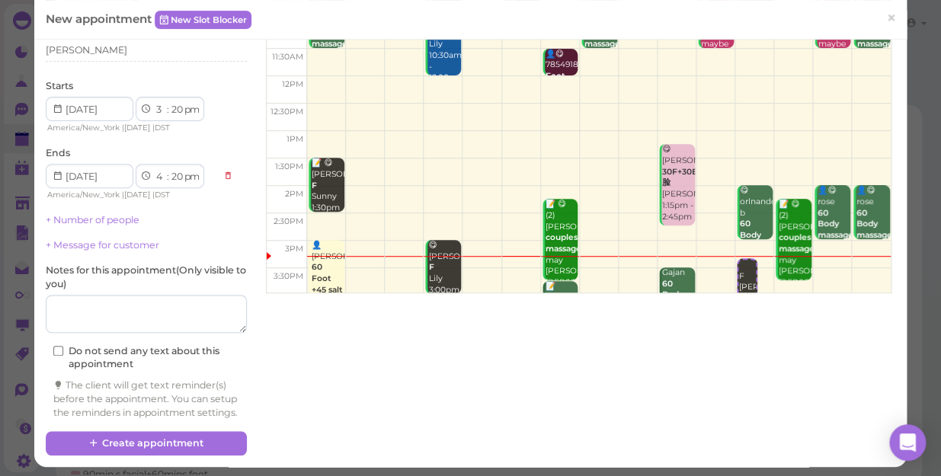
scroll to position [155, 0]
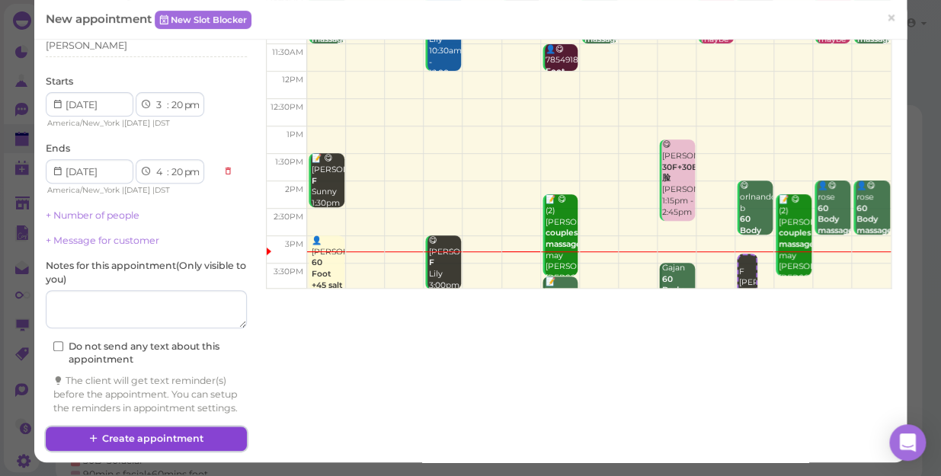
click at [193, 440] on button "Create appointment" at bounding box center [146, 439] width 201 height 24
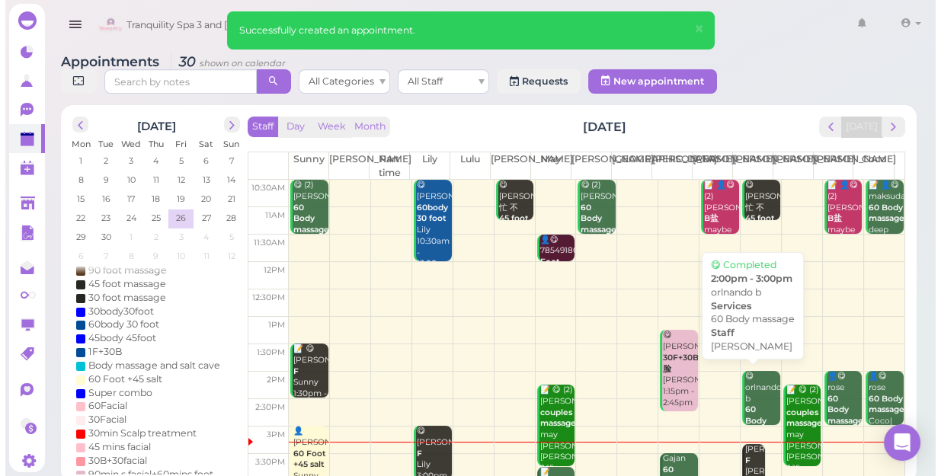
scroll to position [138, 0]
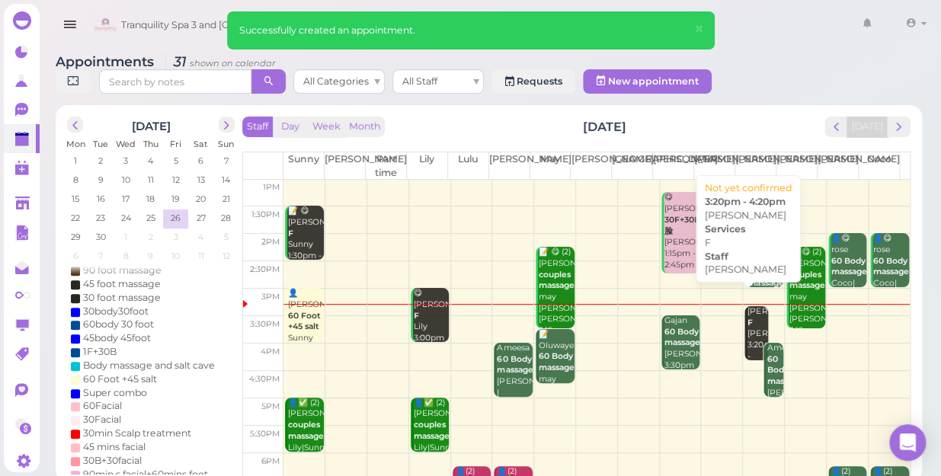
click at [747, 317] on div "[PERSON_NAME] [PERSON_NAME] 3:20pm - 4:20pm" at bounding box center [757, 339] width 21 height 67
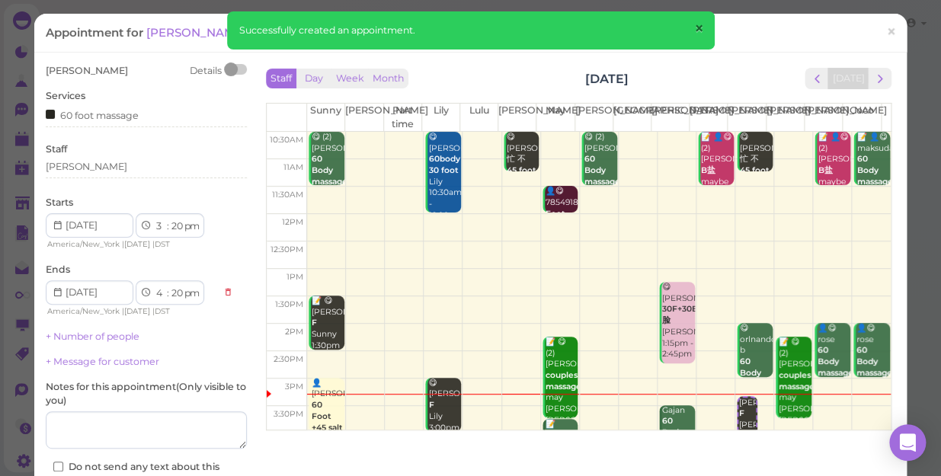
click at [700, 29] on span "×" at bounding box center [699, 28] width 10 height 21
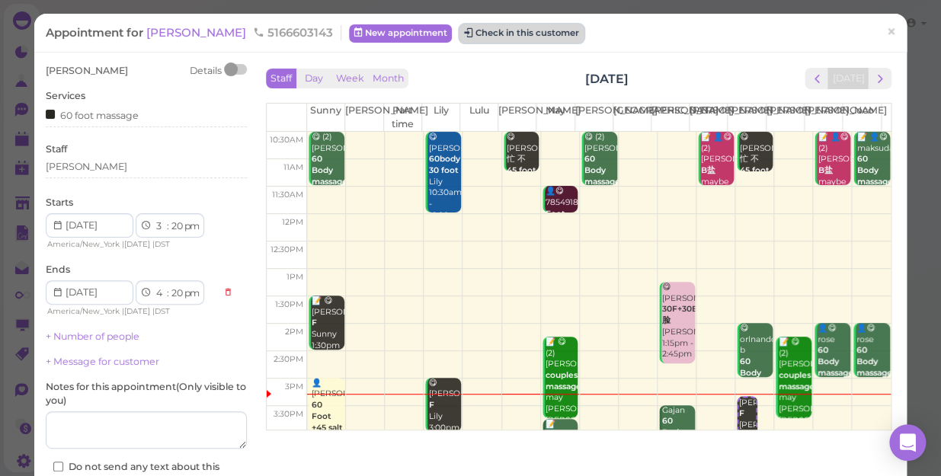
click at [500, 34] on button "Check in this customer" at bounding box center [522, 33] width 124 height 18
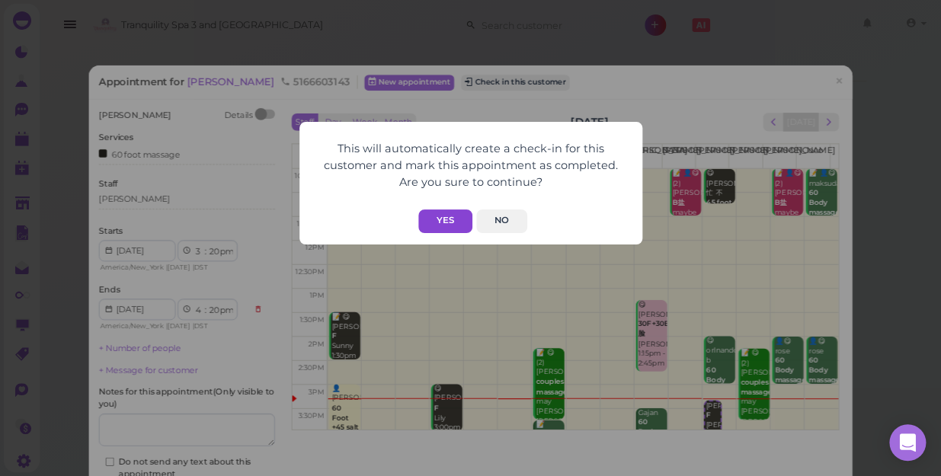
click at [454, 216] on button "Yes" at bounding box center [445, 222] width 54 height 24
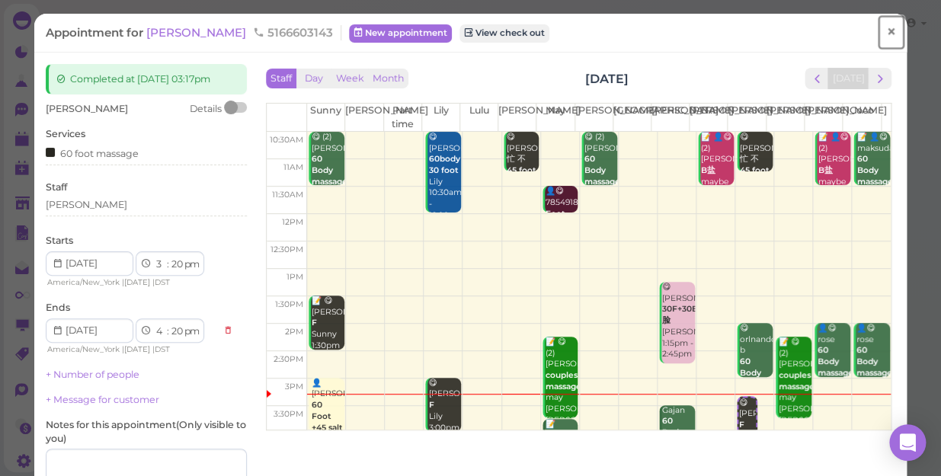
click at [886, 27] on span "×" at bounding box center [891, 31] width 10 height 21
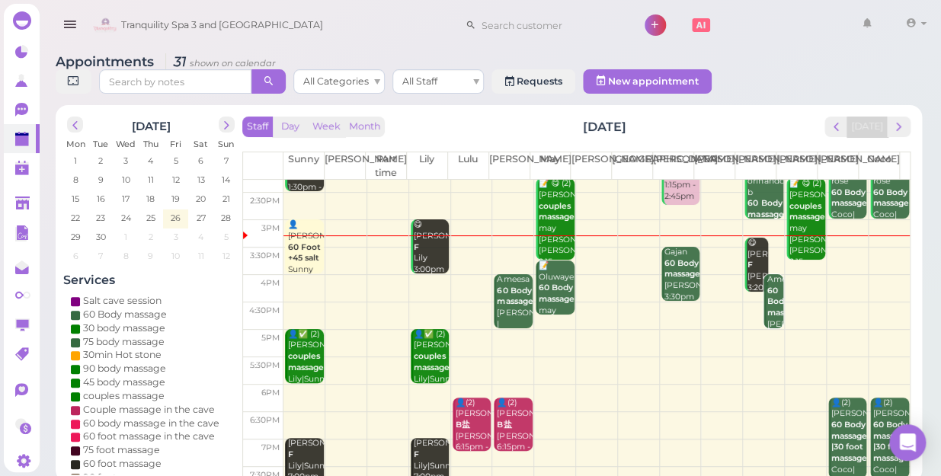
scroll to position [207, 0]
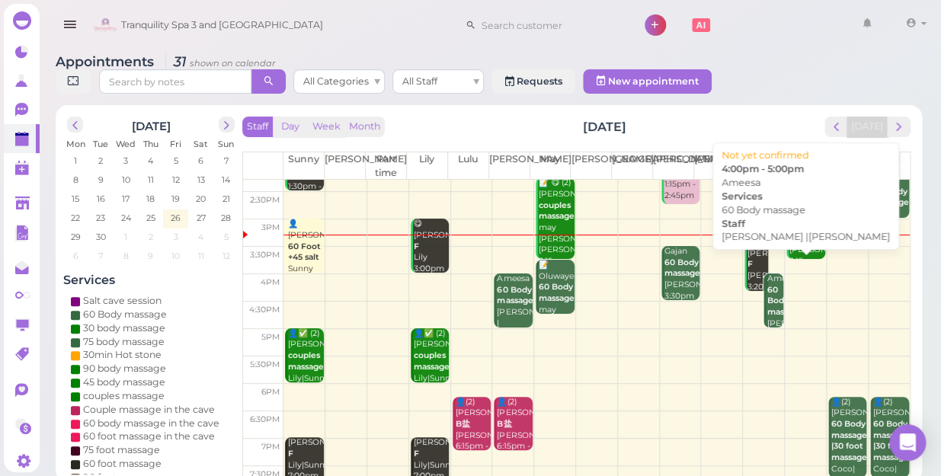
click at [767, 293] on b "60 Body massage" at bounding box center [785, 301] width 36 height 32
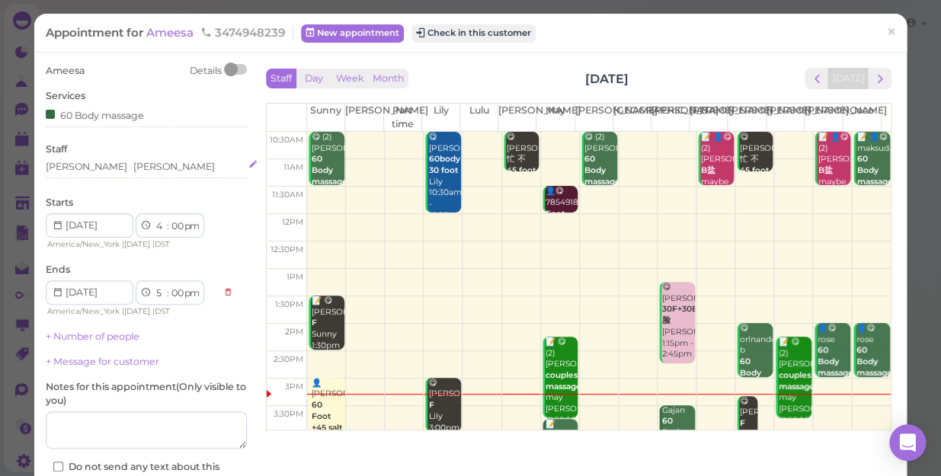
click at [111, 166] on div "[PERSON_NAME] [PERSON_NAME]" at bounding box center [146, 167] width 201 height 14
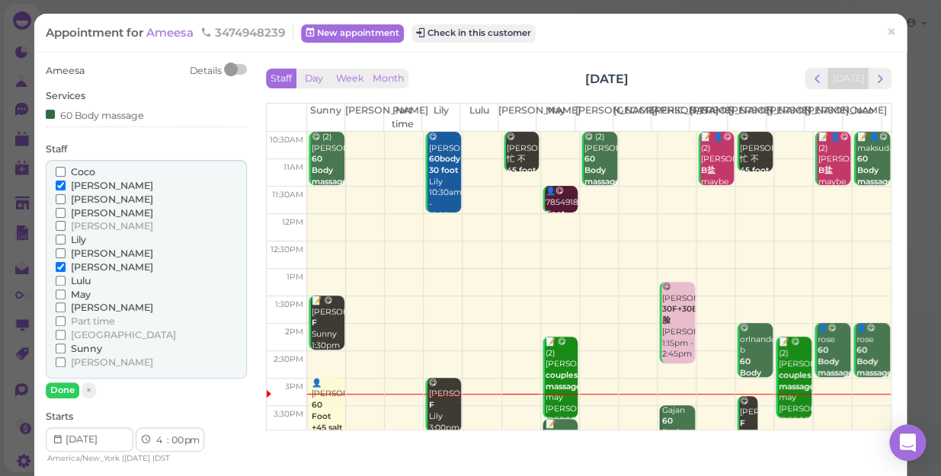
click at [86, 210] on span "[PERSON_NAME]" at bounding box center [112, 212] width 82 height 11
click at [66, 210] on input "[PERSON_NAME]" at bounding box center [61, 213] width 10 height 10
click at [72, 183] on span "[PERSON_NAME]" at bounding box center [112, 185] width 82 height 11
click at [66, 183] on input "[PERSON_NAME]" at bounding box center [61, 186] width 10 height 10
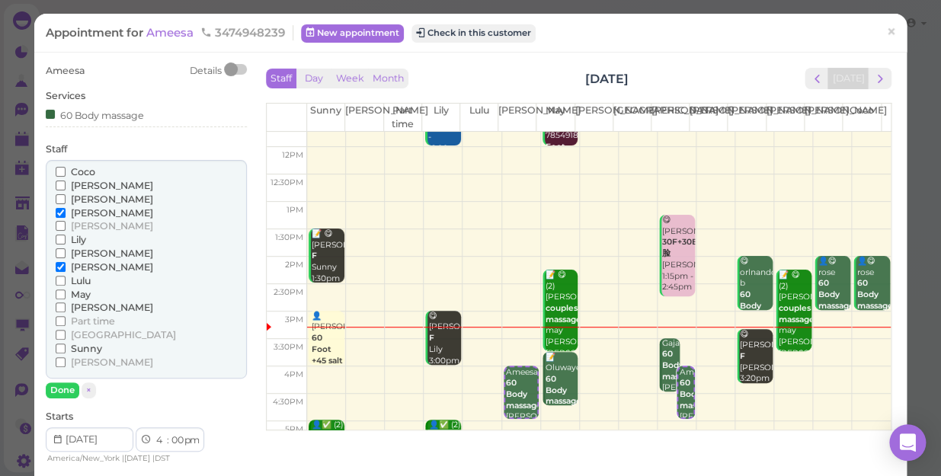
scroll to position [138, 0]
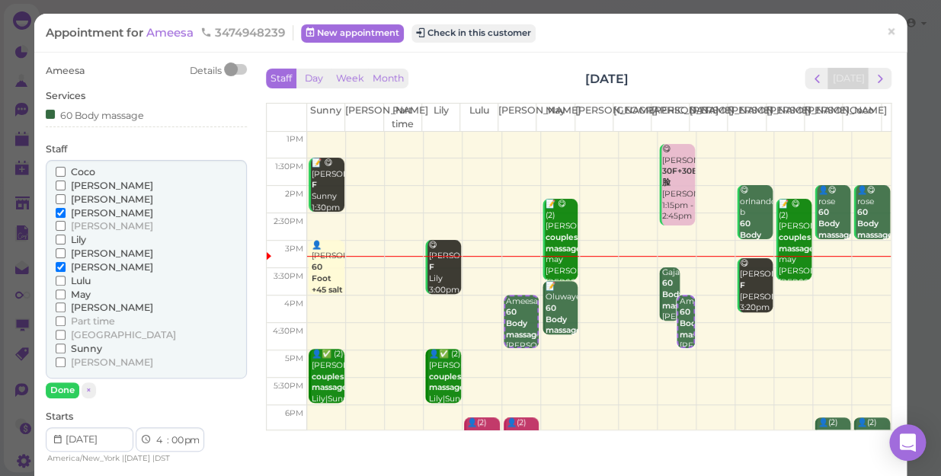
click at [71, 236] on span "Lily" at bounding box center [78, 239] width 15 height 11
click at [66, 236] on input "Lily" at bounding box center [61, 240] width 10 height 10
click at [84, 209] on span "[PERSON_NAME]" at bounding box center [112, 212] width 82 height 11
click at [66, 209] on input "[PERSON_NAME]" at bounding box center [61, 213] width 10 height 10
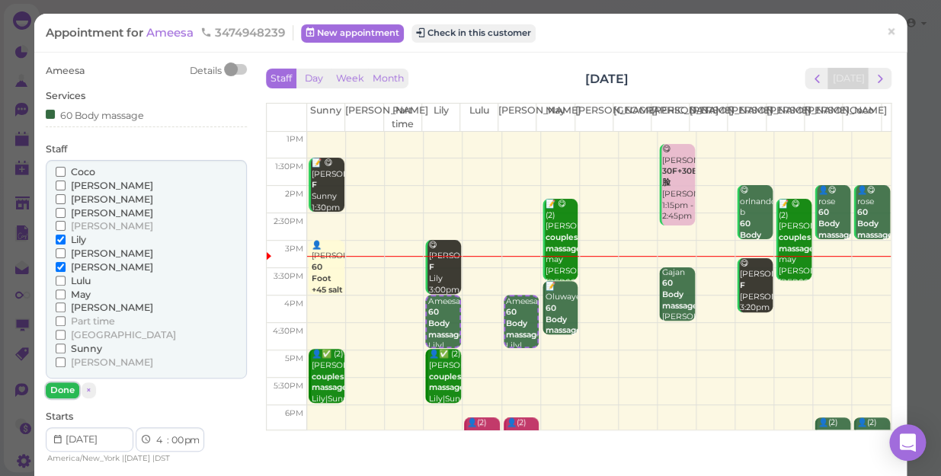
click at [67, 389] on button "Done" at bounding box center [63, 391] width 34 height 16
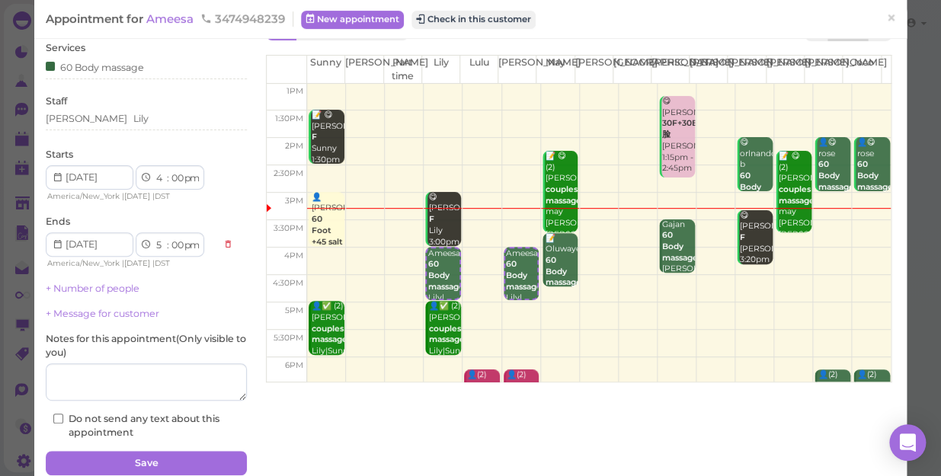
scroll to position [111, 0]
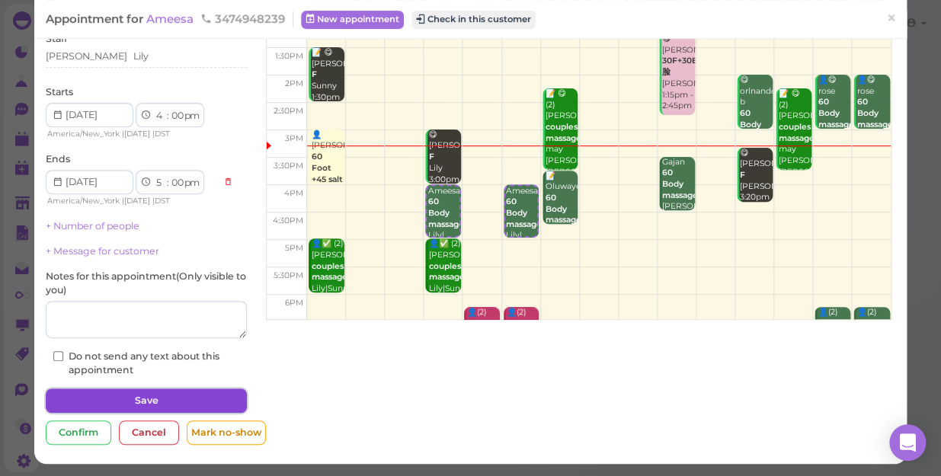
click at [121, 398] on button "Save" at bounding box center [146, 401] width 201 height 24
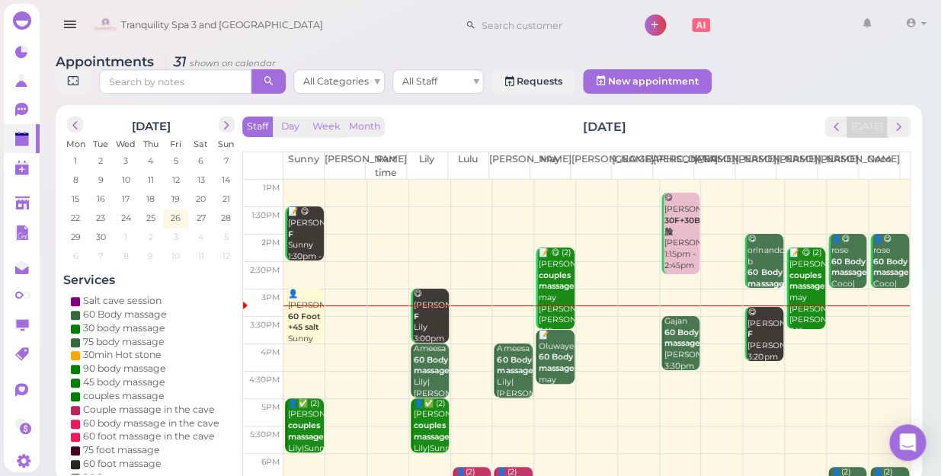
scroll to position [138, 0]
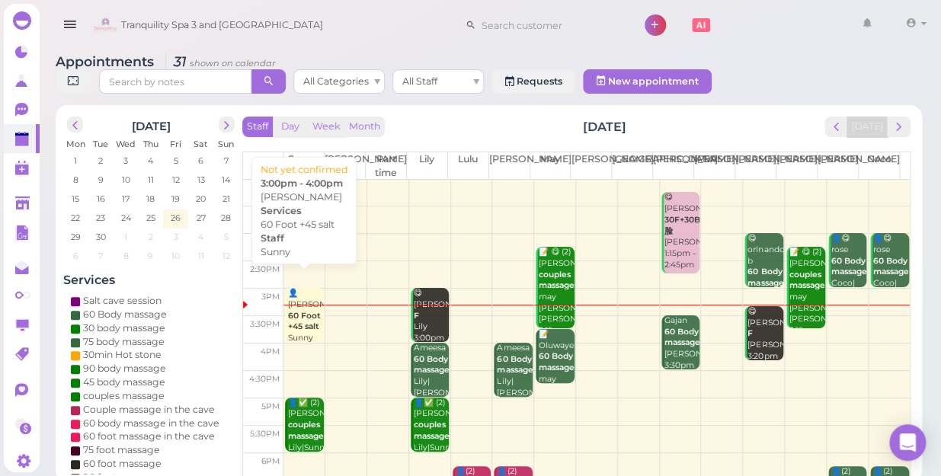
click at [305, 311] on b "60 Foot +45 salt" at bounding box center [304, 321] width 32 height 21
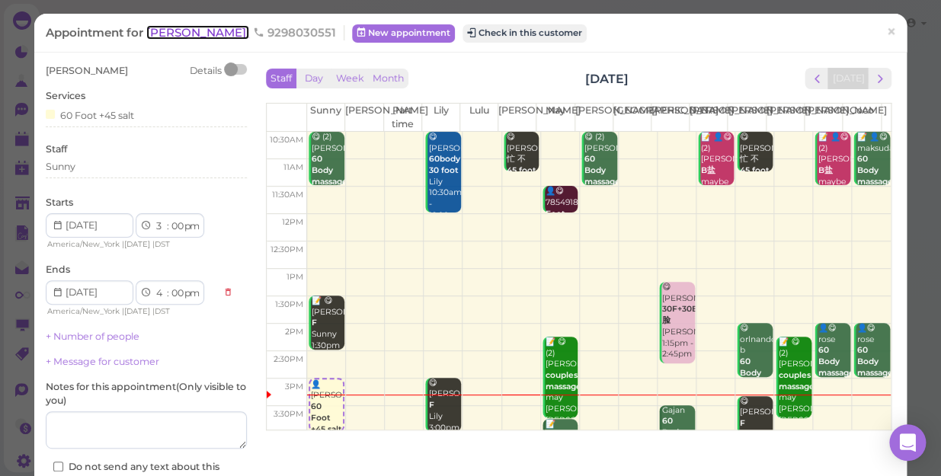
click at [194, 33] on span "[PERSON_NAME]" at bounding box center [197, 32] width 103 height 14
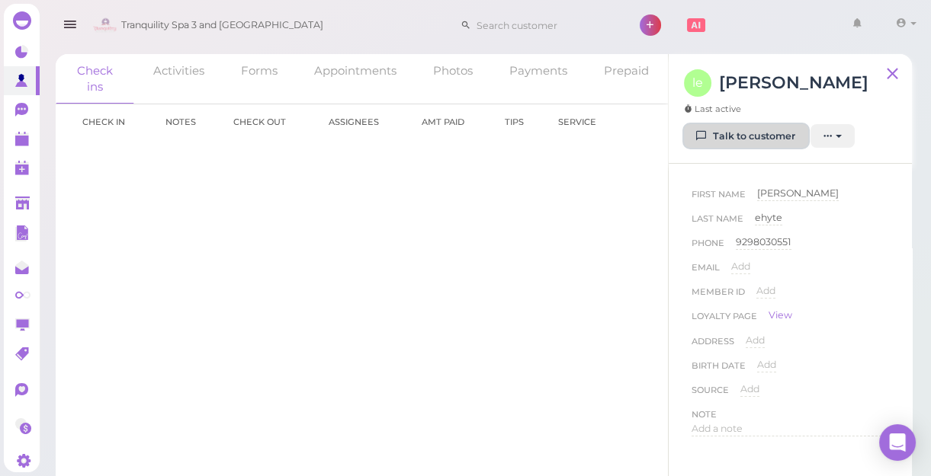
click at [754, 131] on link "Talk to customer" at bounding box center [746, 136] width 124 height 24
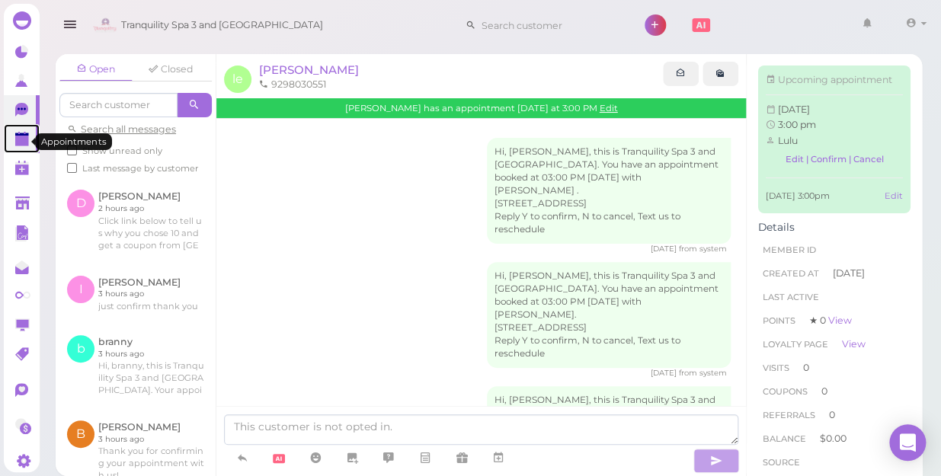
click at [16, 133] on link at bounding box center [22, 138] width 36 height 29
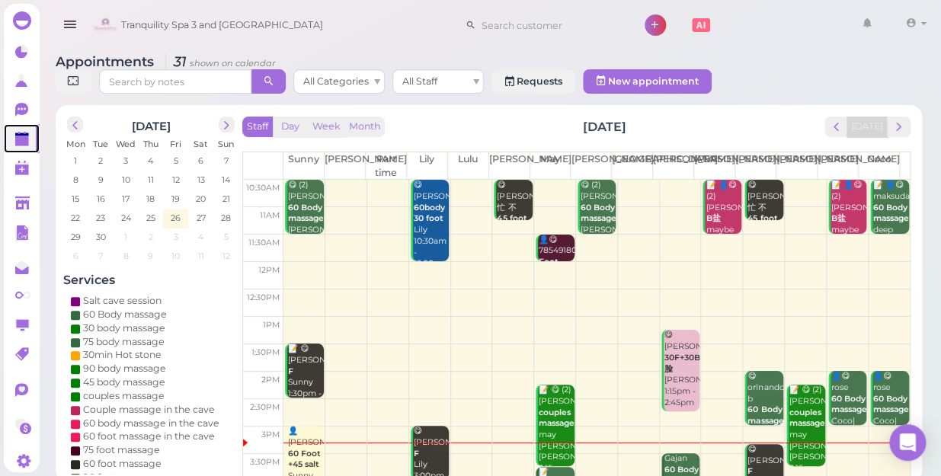
scroll to position [138, 0]
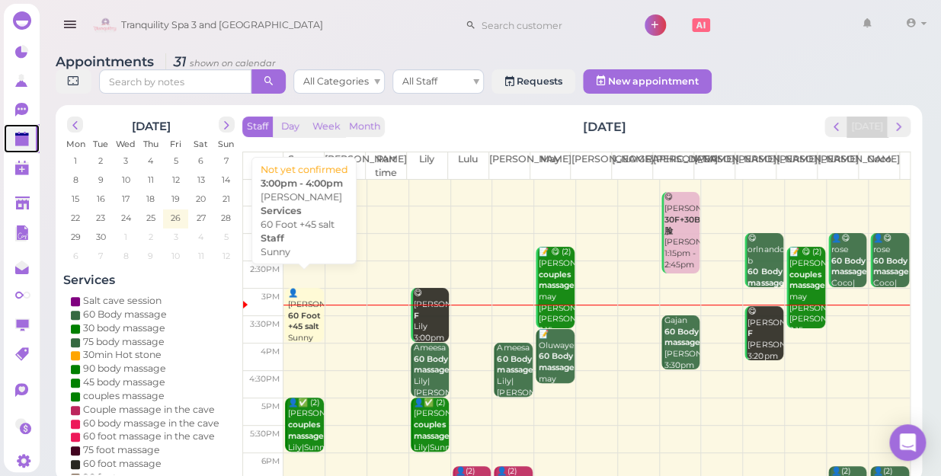
click at [313, 311] on b "60 Foot +45 salt" at bounding box center [304, 321] width 32 height 21
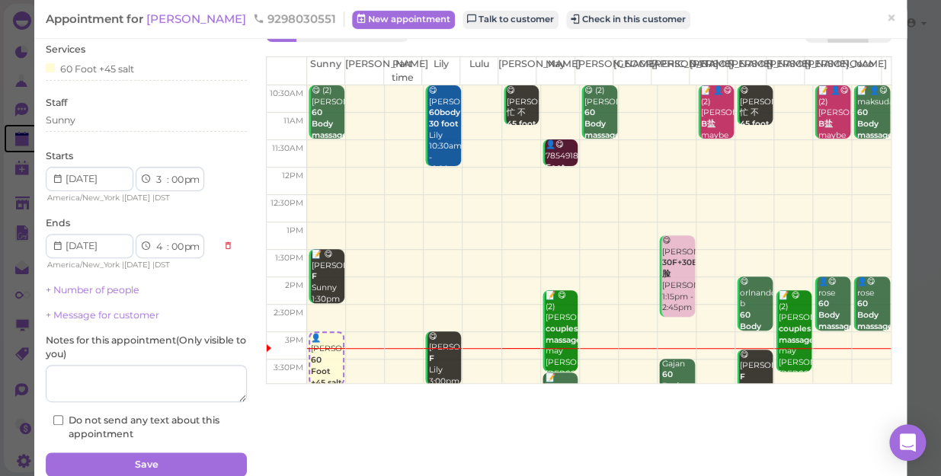
scroll to position [111, 0]
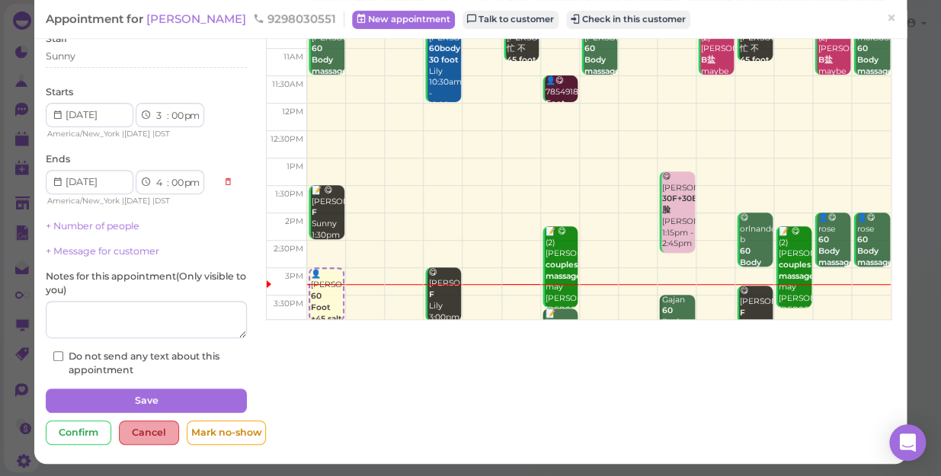
click at [149, 432] on div "Cancel" at bounding box center [149, 433] width 60 height 24
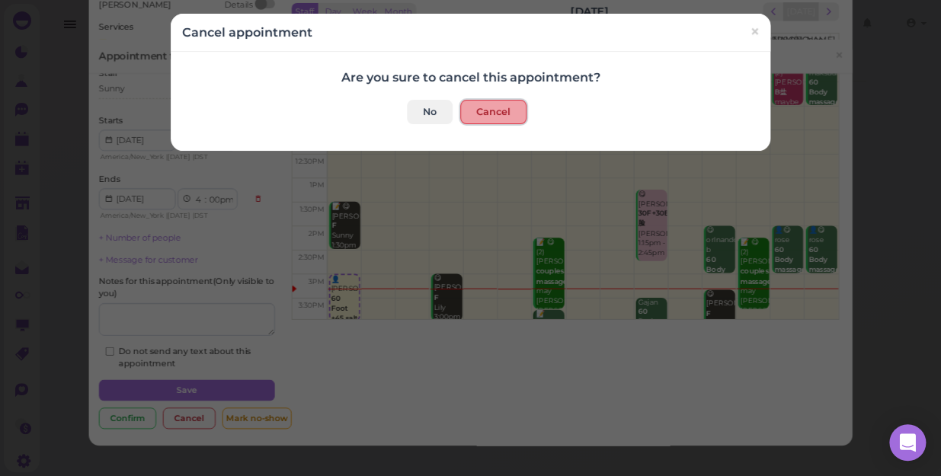
click at [482, 111] on button "Cancel" at bounding box center [493, 112] width 66 height 24
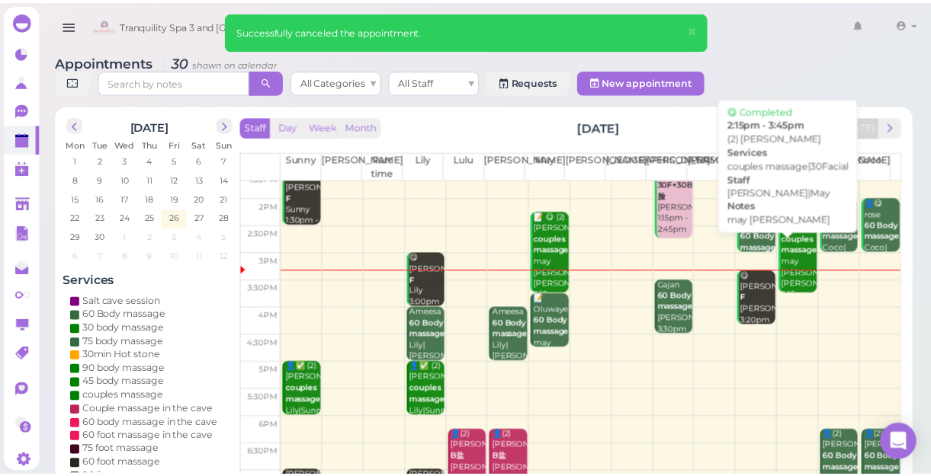
scroll to position [207, 0]
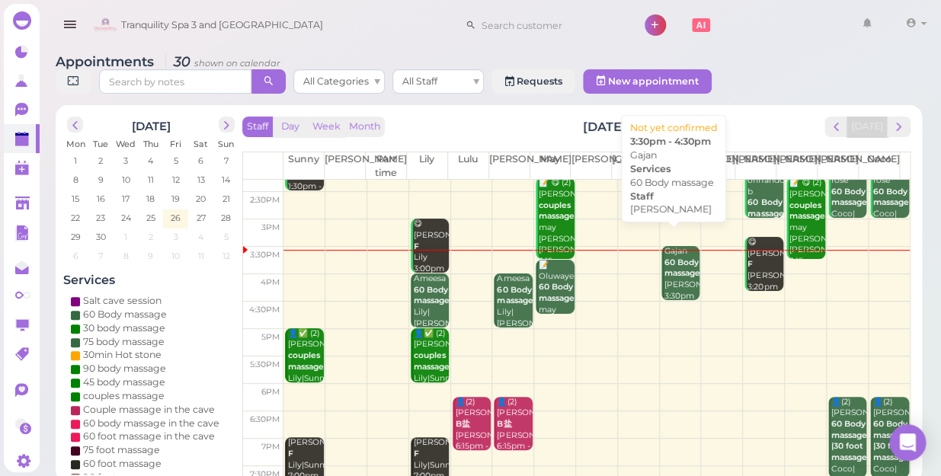
click at [671, 259] on b "60 Body massage" at bounding box center [683, 268] width 36 height 21
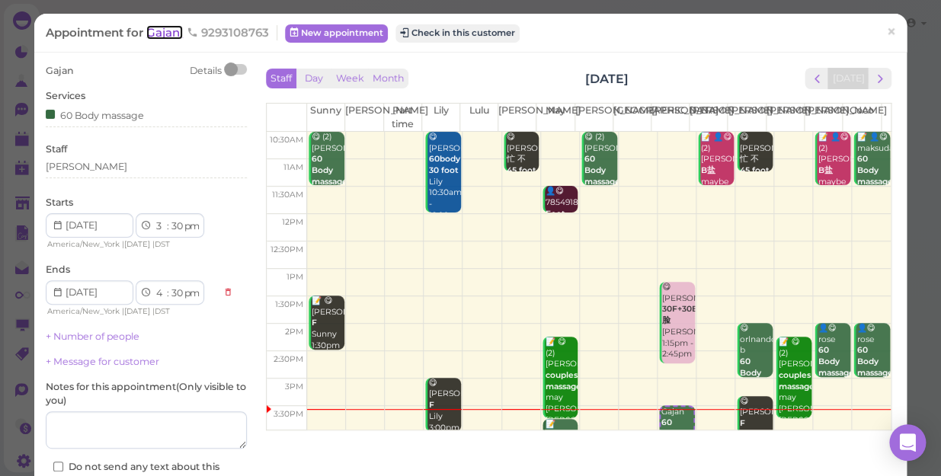
click at [162, 34] on span "Gajan" at bounding box center [164, 32] width 37 height 14
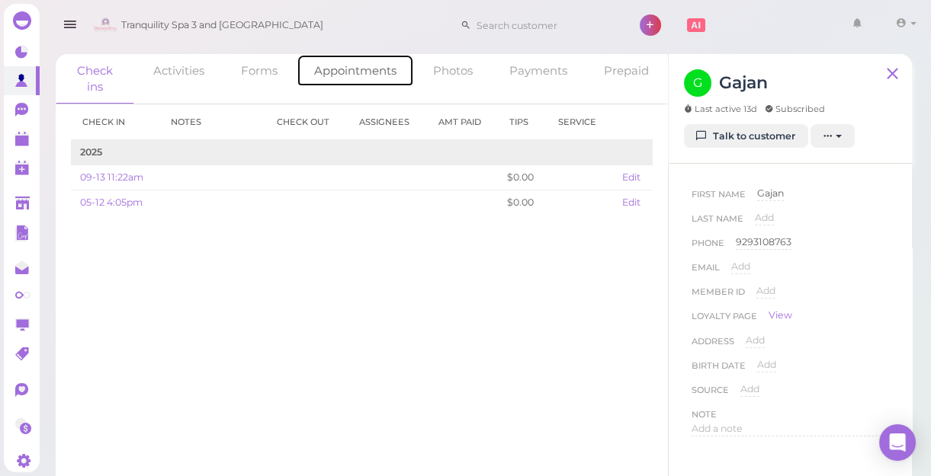
click at [335, 67] on link "Appointments" at bounding box center [354, 70] width 117 height 33
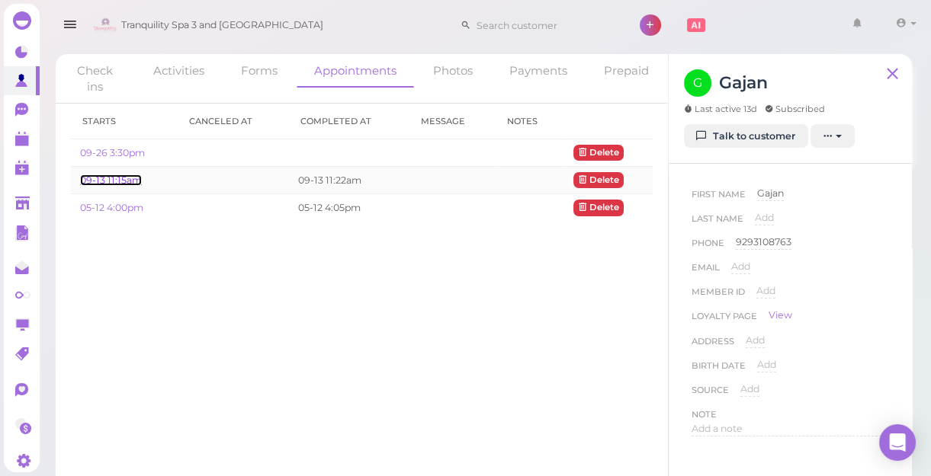
click at [130, 175] on link "09-13 11:15am" at bounding box center [111, 180] width 62 height 11
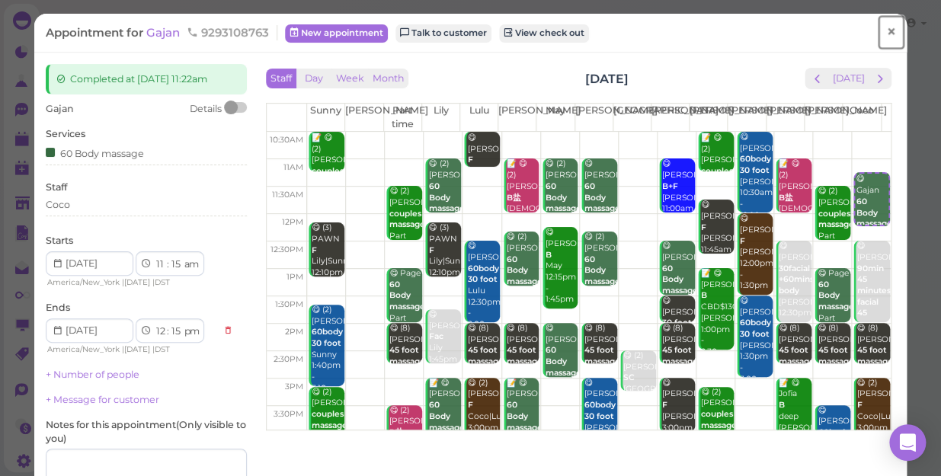
click at [886, 30] on span "×" at bounding box center [891, 31] width 10 height 21
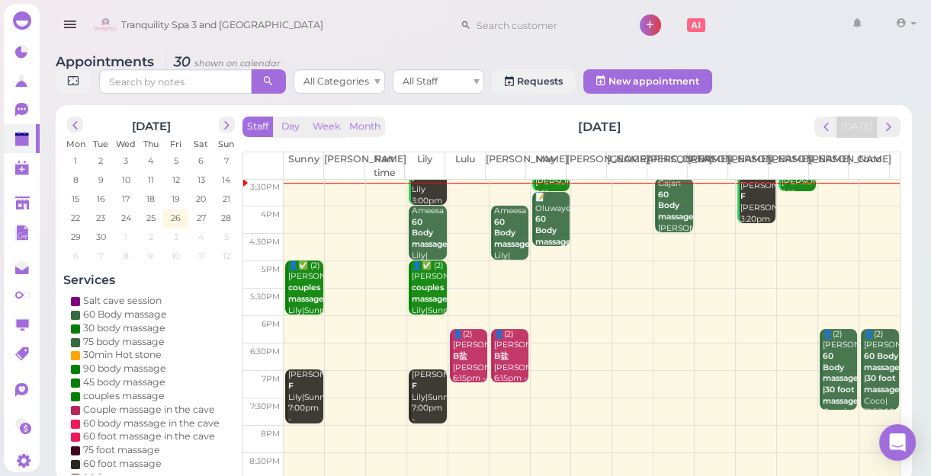
scroll to position [206, 0]
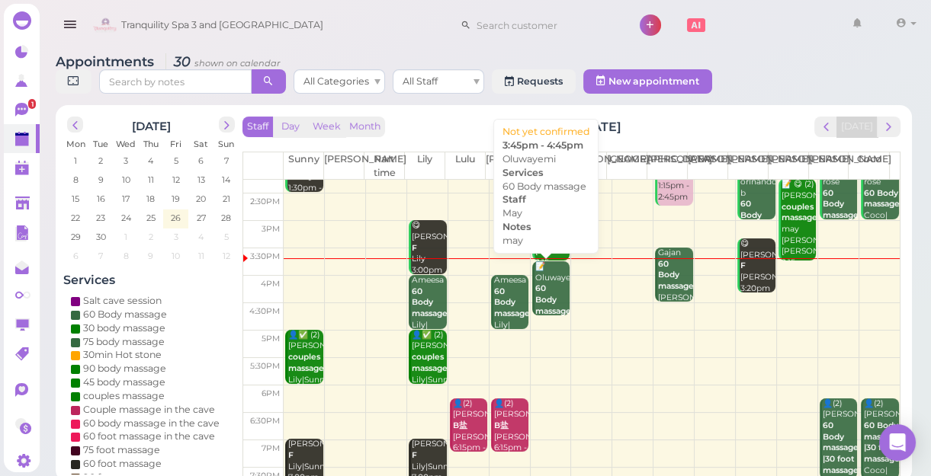
click at [538, 288] on b "60 Body massage" at bounding box center [553, 300] width 36 height 32
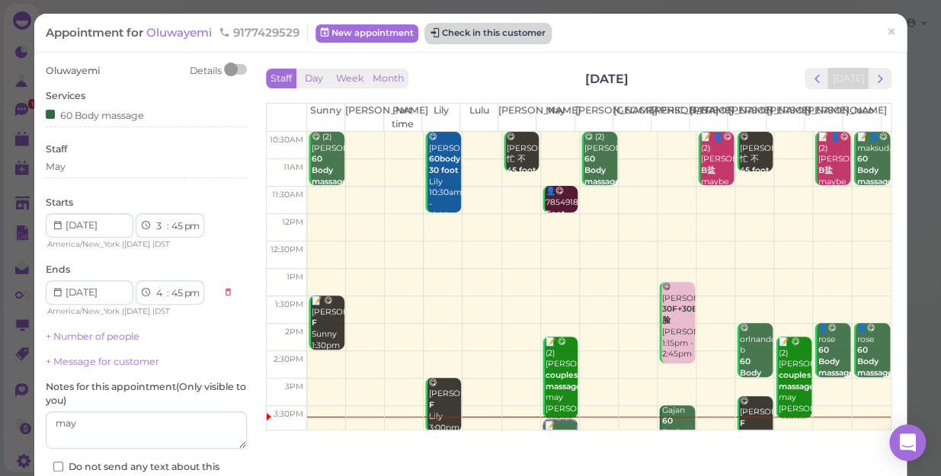
click at [491, 32] on button "Check in this customer" at bounding box center [488, 33] width 124 height 18
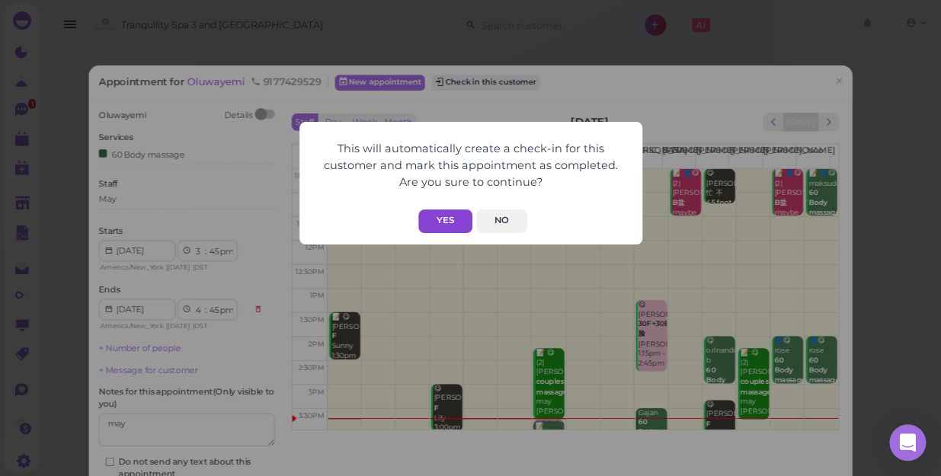
click at [457, 217] on button "Yes" at bounding box center [445, 222] width 54 height 24
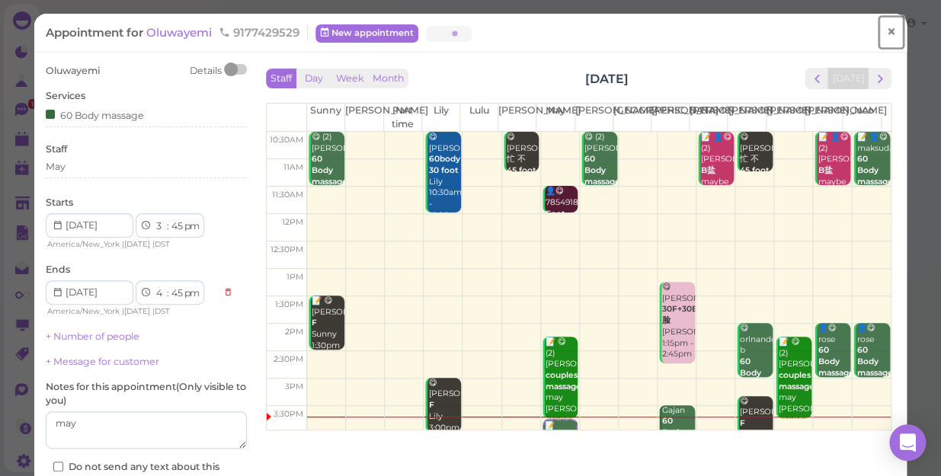
click at [886, 30] on span "×" at bounding box center [891, 31] width 10 height 21
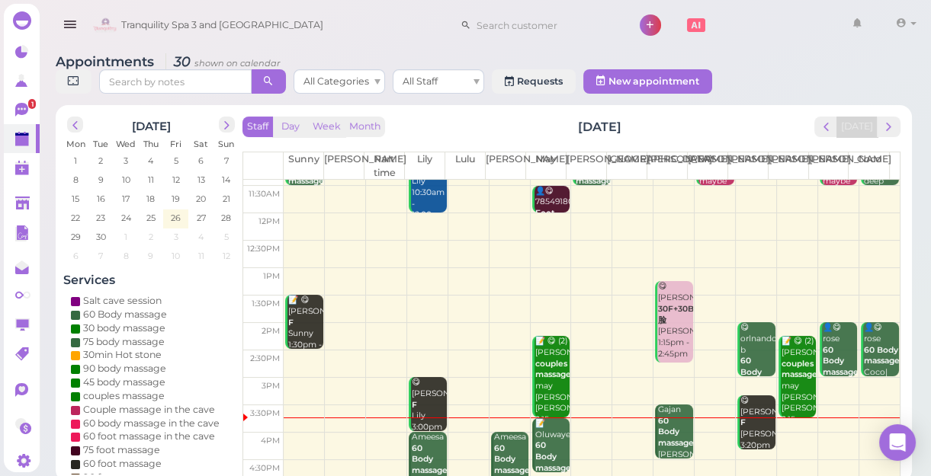
scroll to position [207, 0]
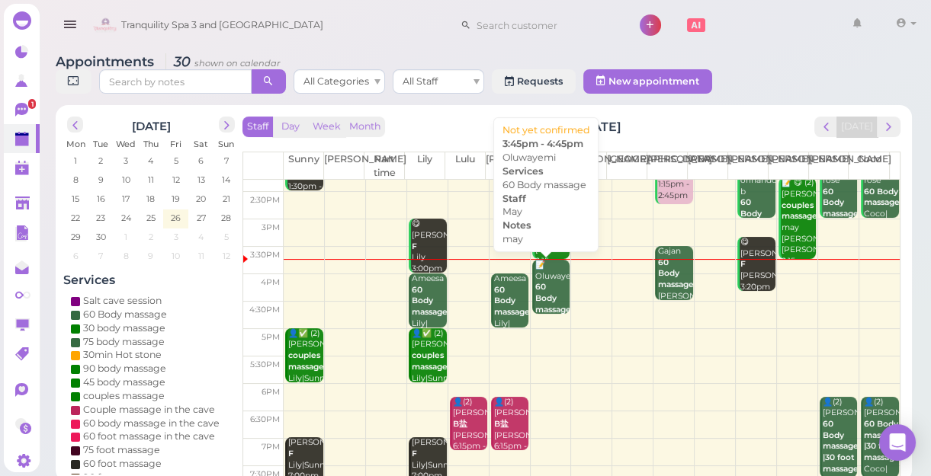
click at [549, 284] on div "📝 Oluwayemi 60 Body massage may May 3:45pm - 4:45pm" at bounding box center [552, 316] width 36 height 112
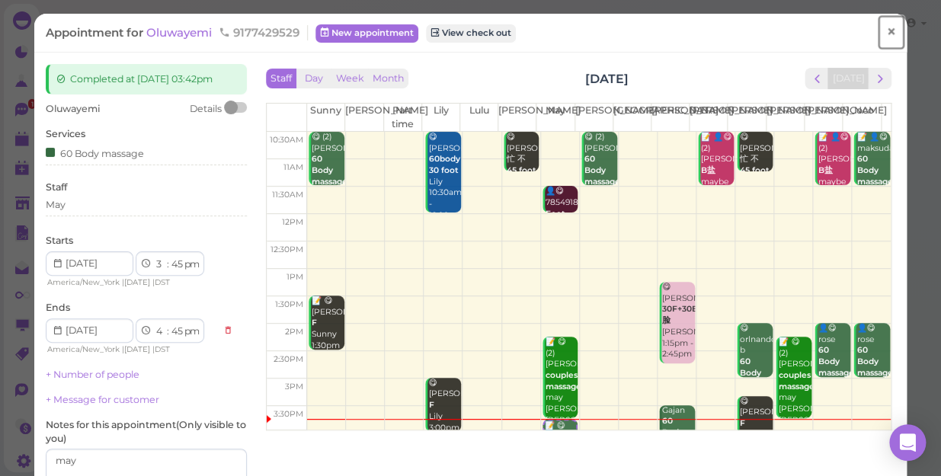
click at [886, 29] on span "×" at bounding box center [891, 31] width 10 height 21
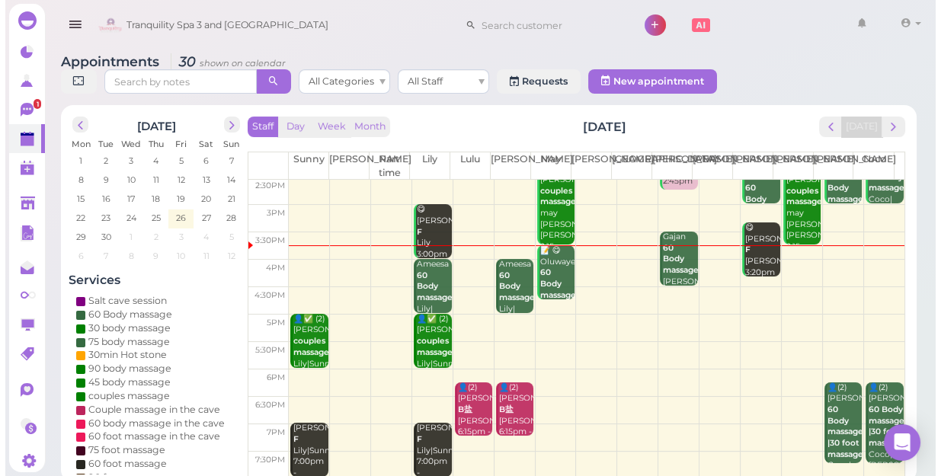
scroll to position [206, 0]
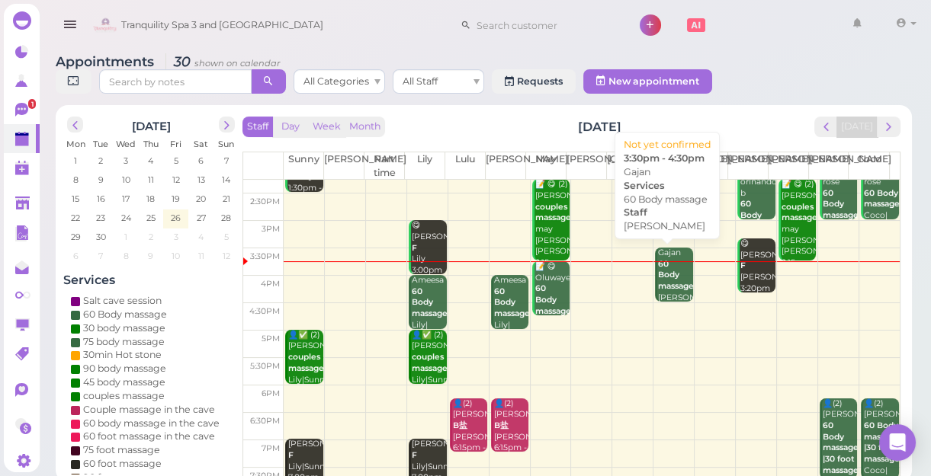
click at [667, 275] on b "60 Body massage" at bounding box center [676, 275] width 36 height 32
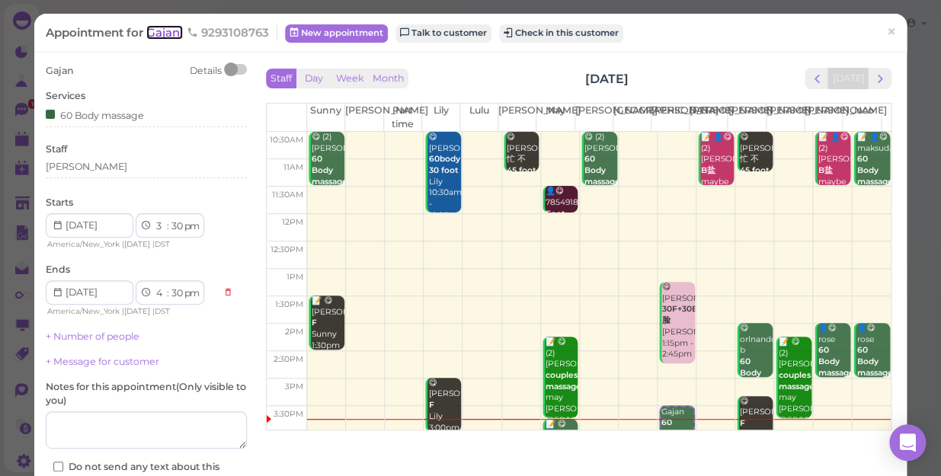
click at [155, 35] on span "Gajan" at bounding box center [164, 32] width 37 height 14
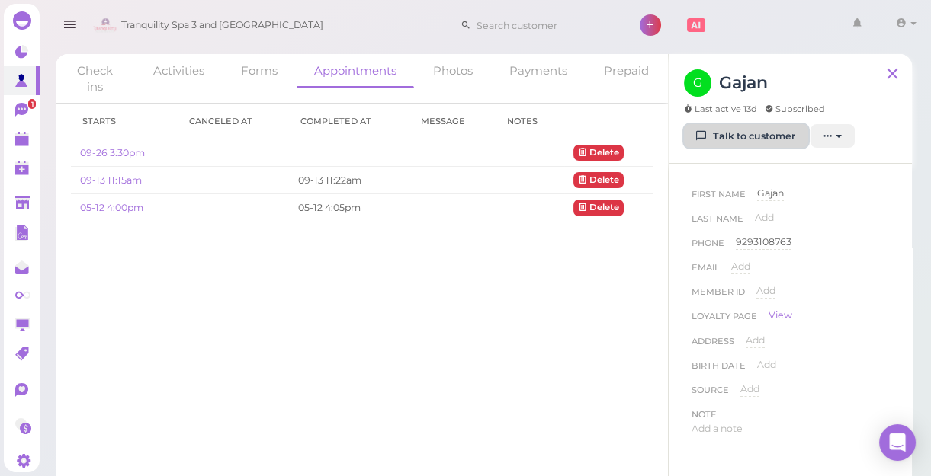
click at [748, 140] on link "Talk to customer" at bounding box center [746, 136] width 124 height 24
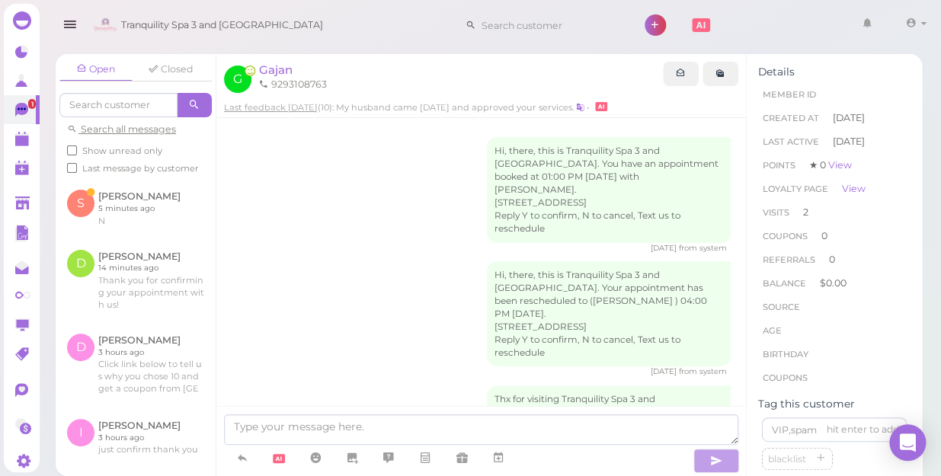
scroll to position [1280, 0]
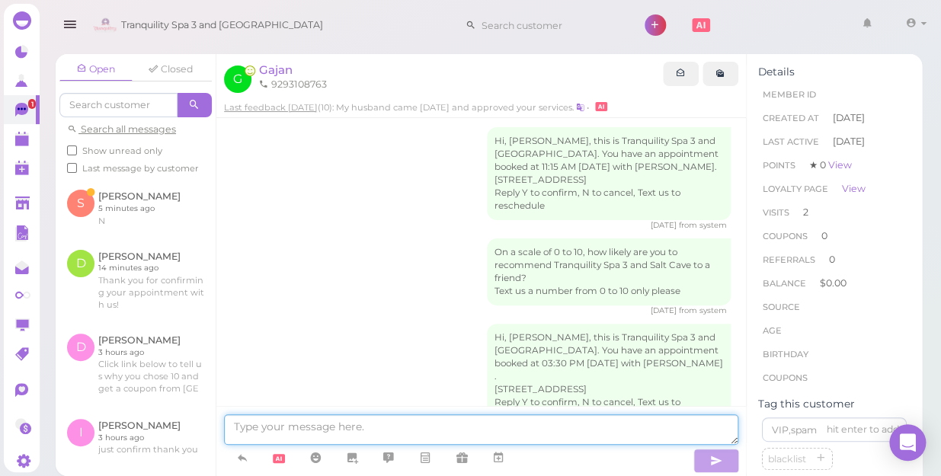
click at [419, 422] on textarea at bounding box center [481, 430] width 514 height 30
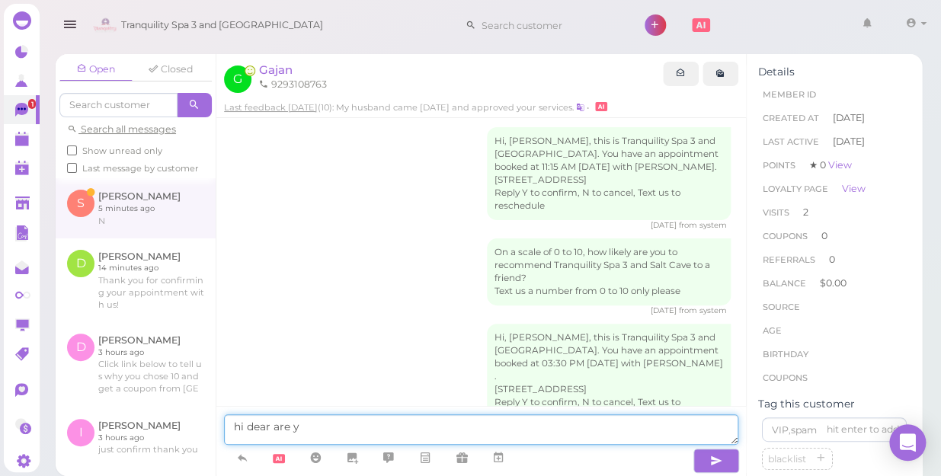
type textarea "hi dear are y"
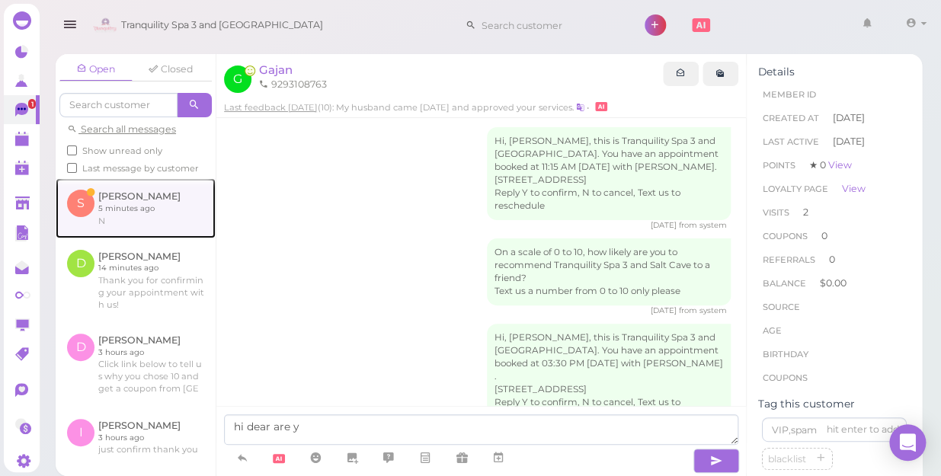
click at [113, 207] on link at bounding box center [136, 207] width 160 height 59
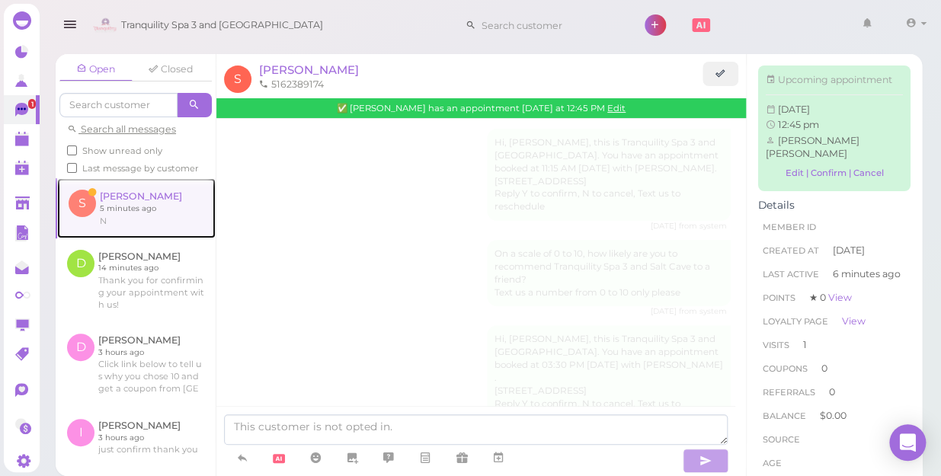
scroll to position [1464, 0]
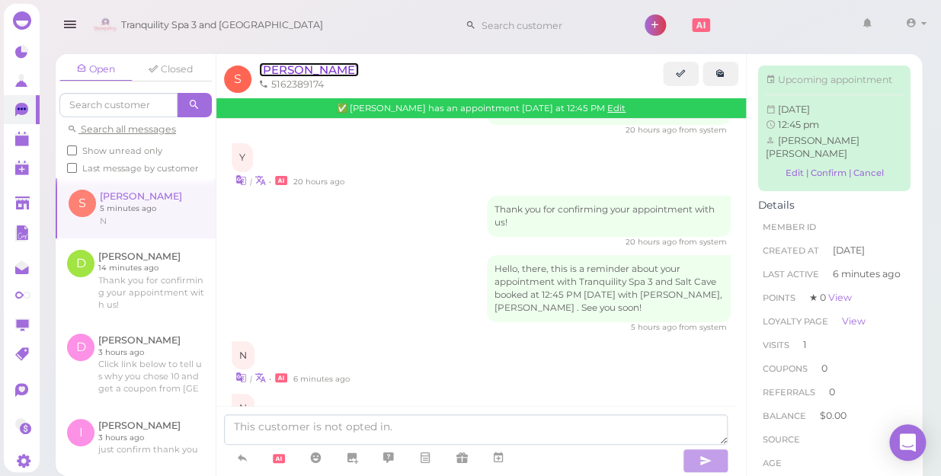
click at [282, 70] on span "[PERSON_NAME]" at bounding box center [309, 70] width 100 height 14
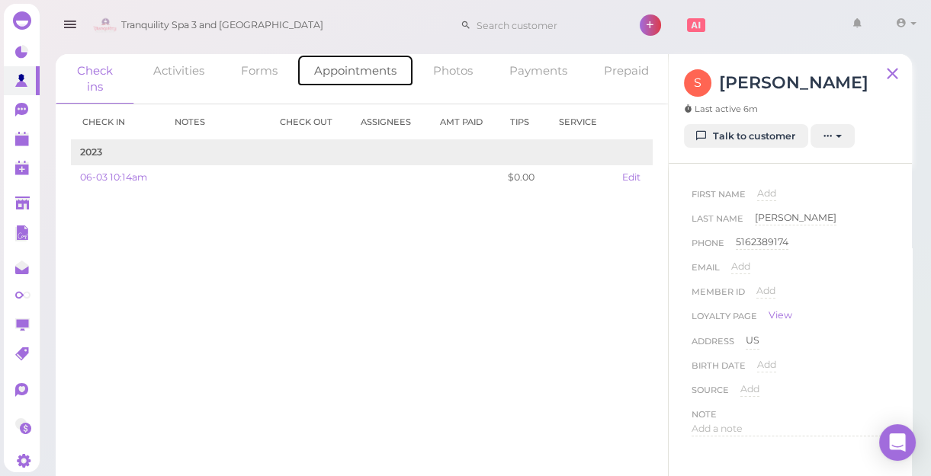
click at [355, 70] on link "Appointments" at bounding box center [354, 70] width 117 height 33
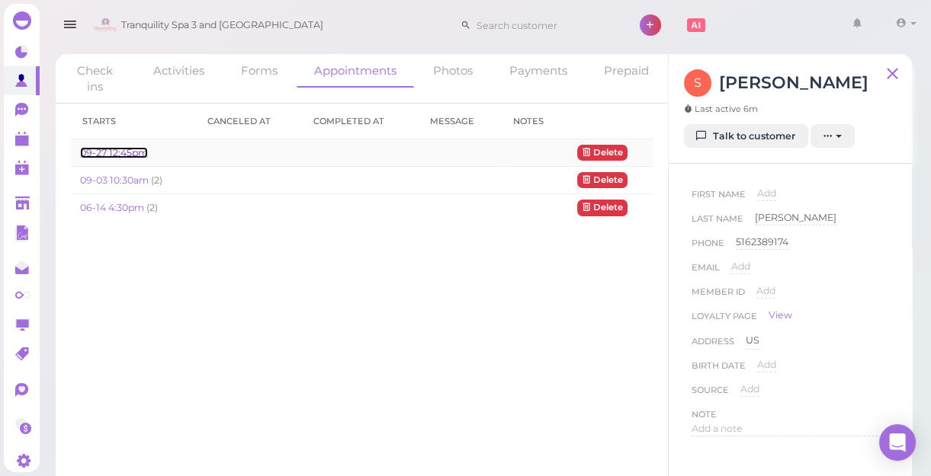
click at [132, 150] on link "09-27 12:45pm" at bounding box center [114, 152] width 68 height 11
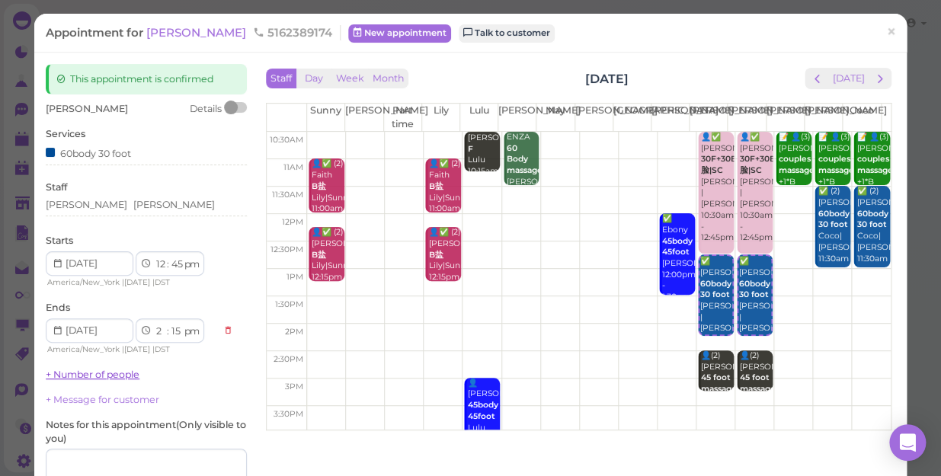
scroll to position [138, 0]
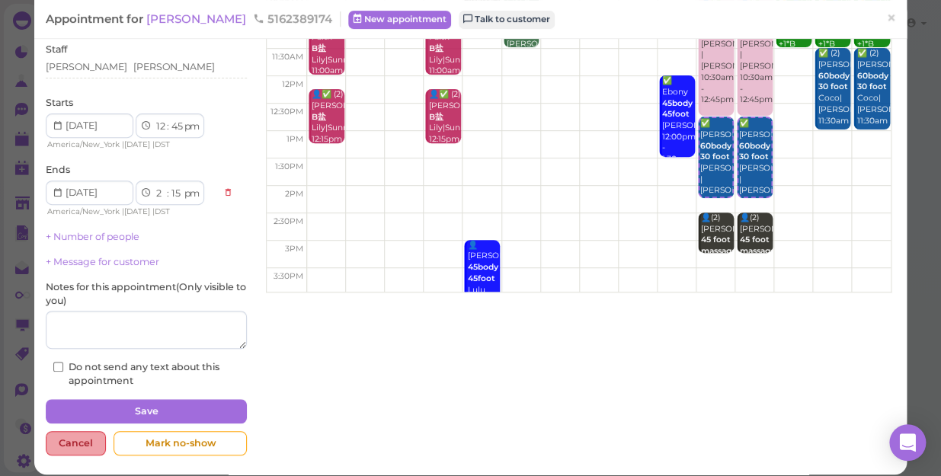
click at [77, 439] on div "Cancel" at bounding box center [76, 443] width 60 height 24
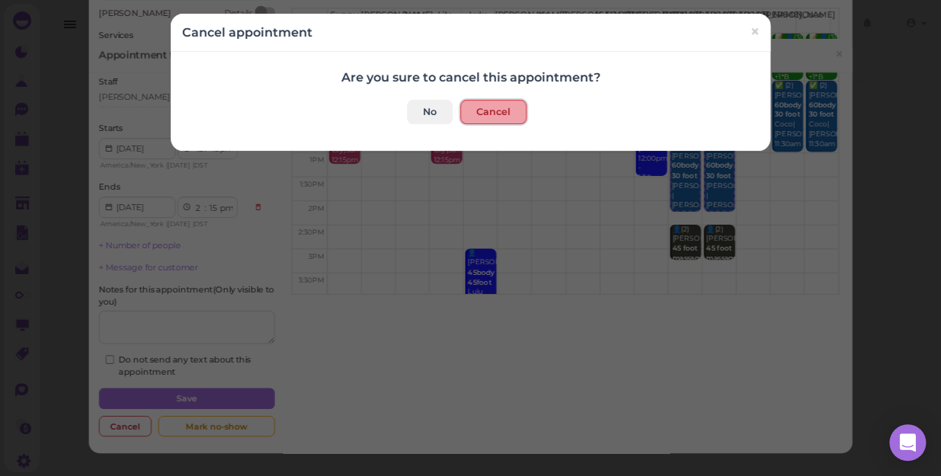
click at [484, 112] on button "Cancel" at bounding box center [493, 112] width 66 height 24
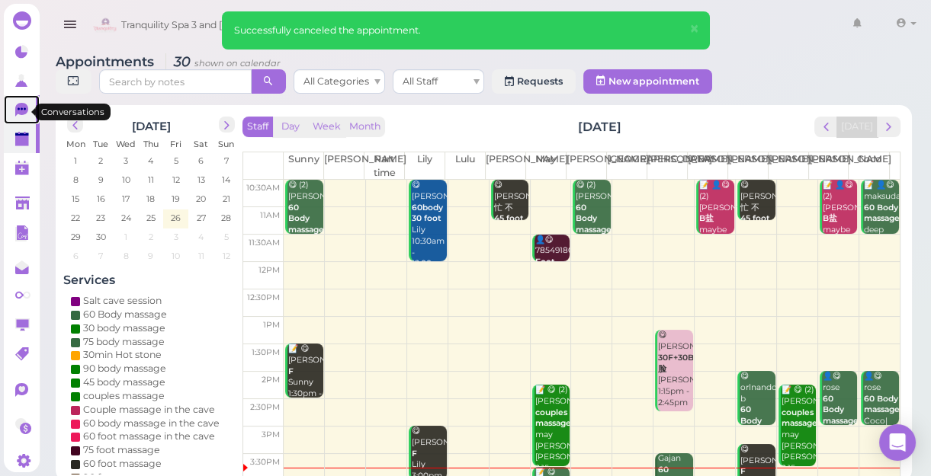
click at [22, 110] on icon at bounding box center [22, 108] width 8 height 2
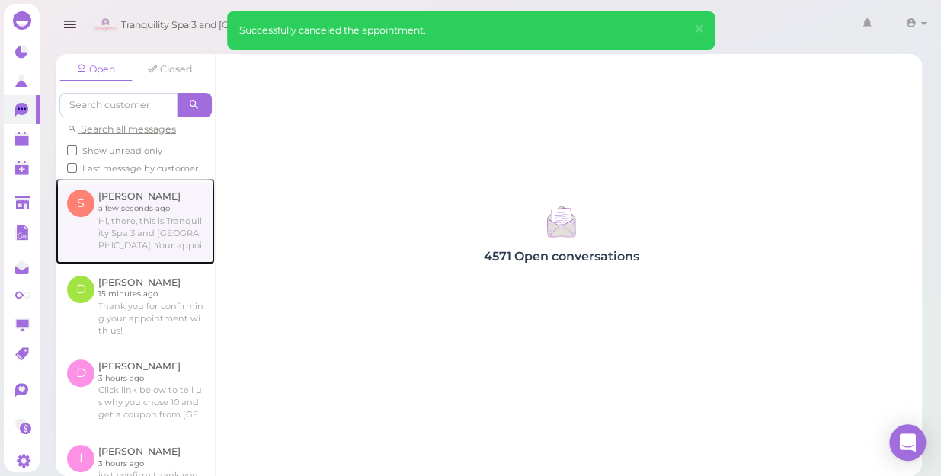
click at [139, 228] on link at bounding box center [135, 220] width 159 height 85
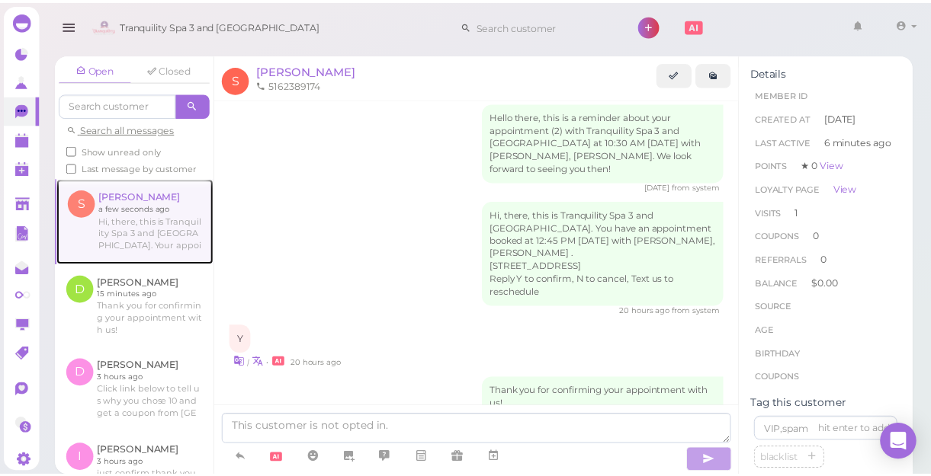
scroll to position [1259, 0]
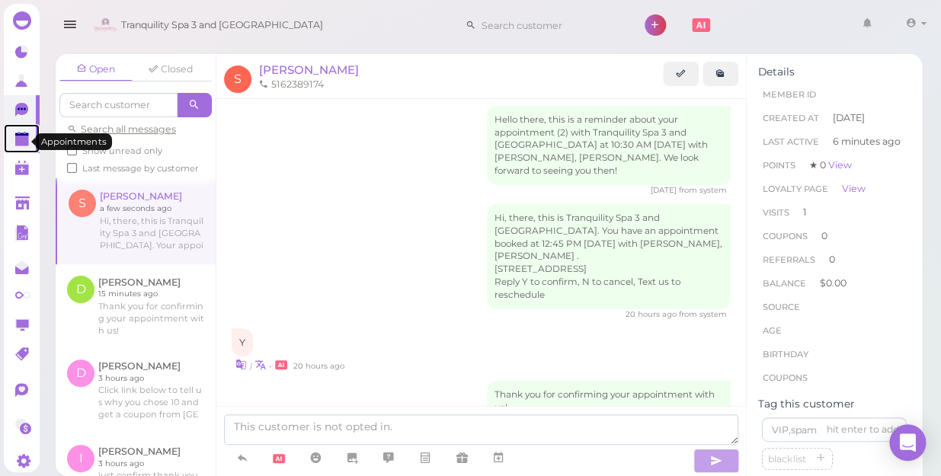
click at [15, 145] on polygon at bounding box center [22, 141] width 14 height 11
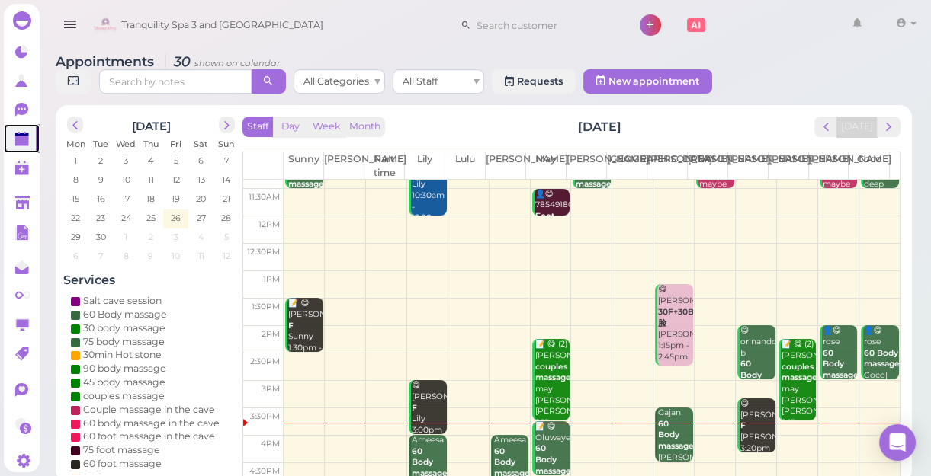
scroll to position [207, 0]
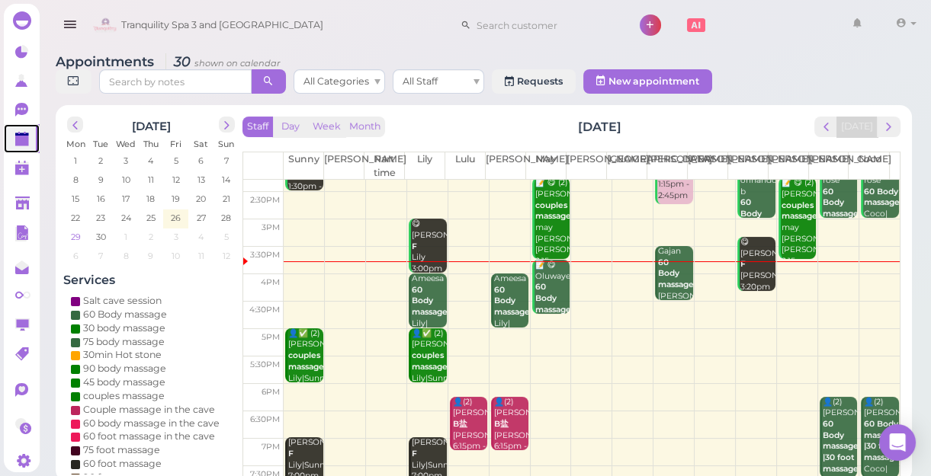
click at [77, 237] on span "29" at bounding box center [75, 237] width 13 height 14
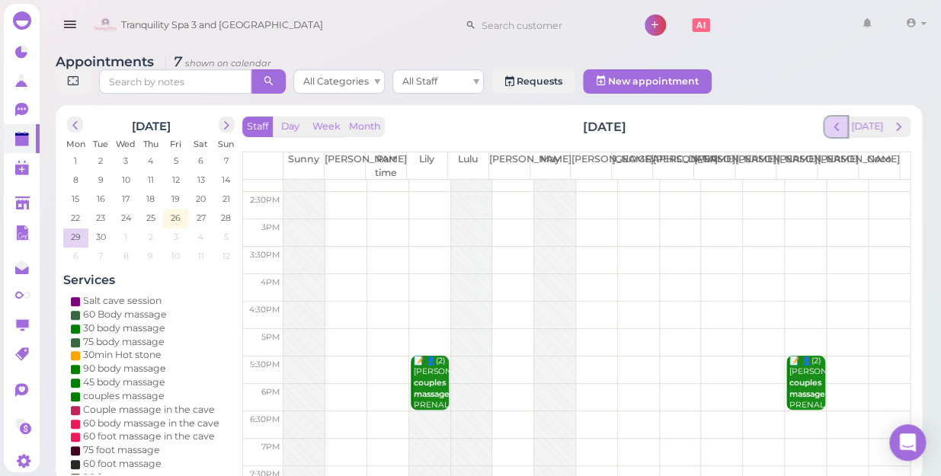
click at [838, 120] on span "prev" at bounding box center [836, 127] width 14 height 14
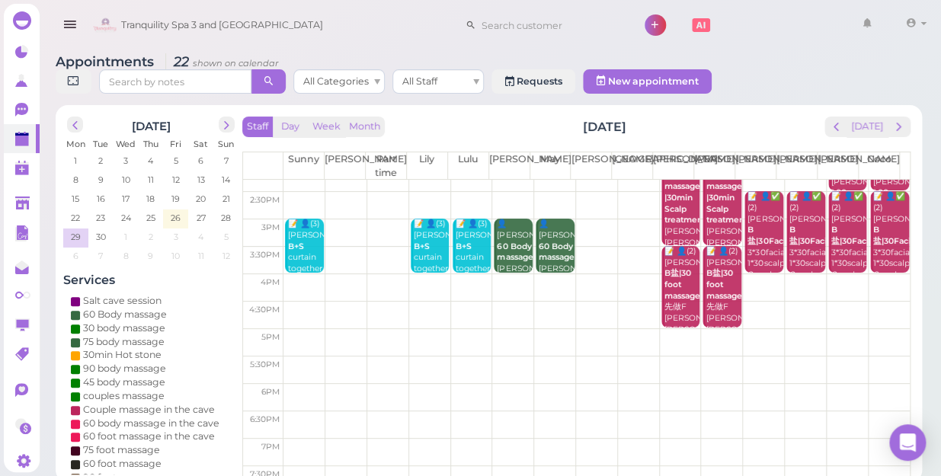
click at [672, 329] on td at bounding box center [597, 342] width 627 height 27
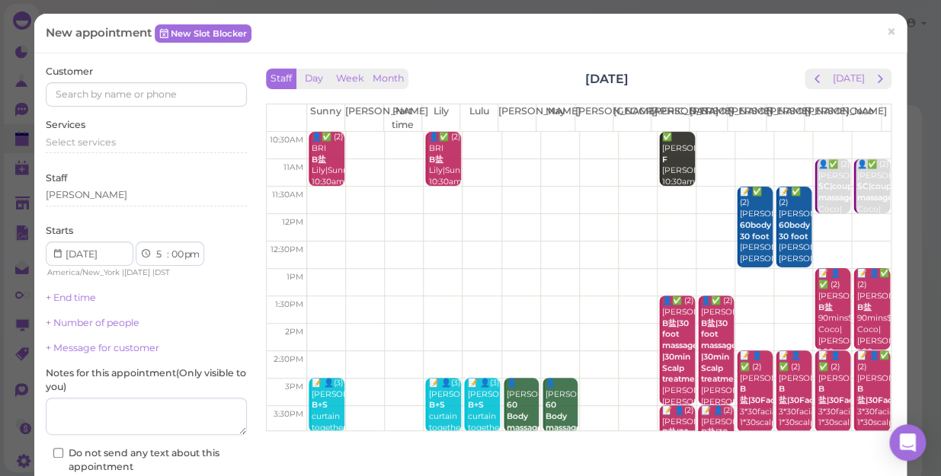
scroll to position [138, 0]
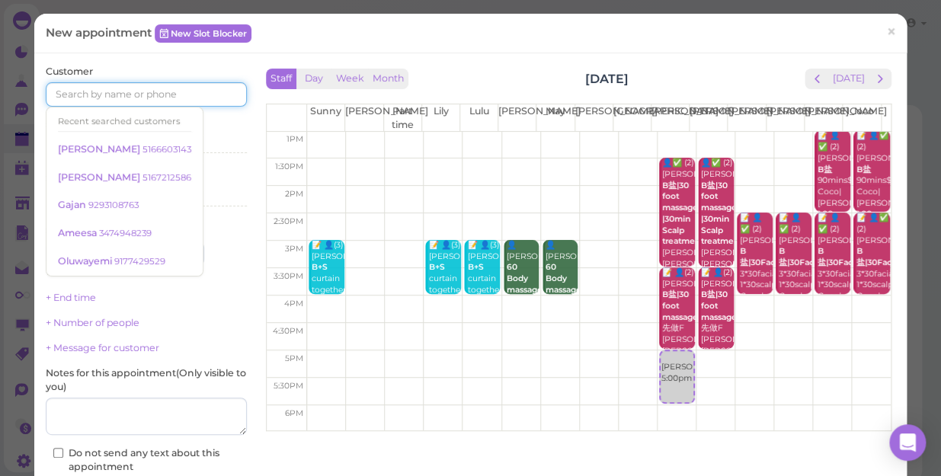
click at [103, 90] on input at bounding box center [146, 94] width 201 height 24
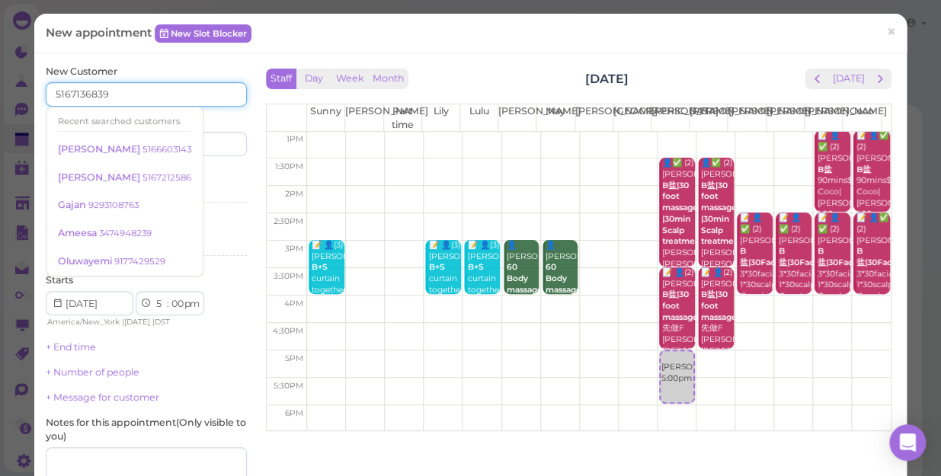
type input "5167136839"
click at [222, 149] on input at bounding box center [198, 144] width 97 height 24
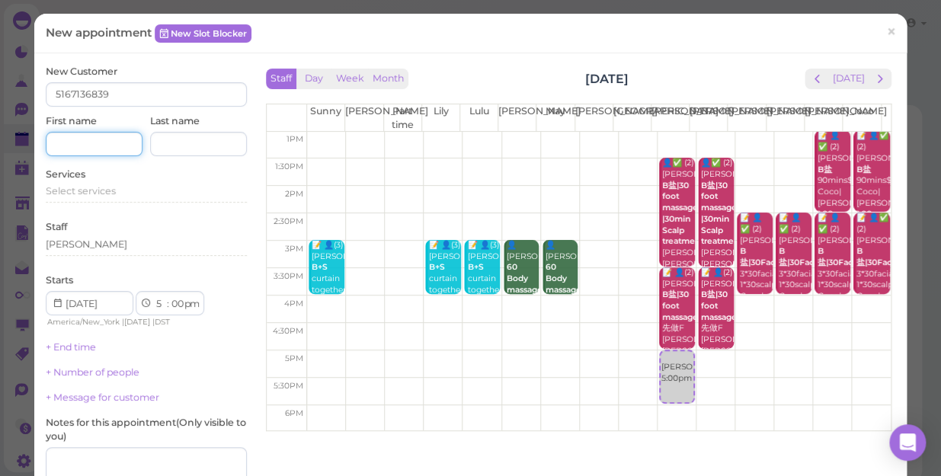
click at [91, 141] on input at bounding box center [94, 144] width 97 height 24
type input "hemily"
click at [72, 191] on span "Select services" at bounding box center [81, 190] width 70 height 11
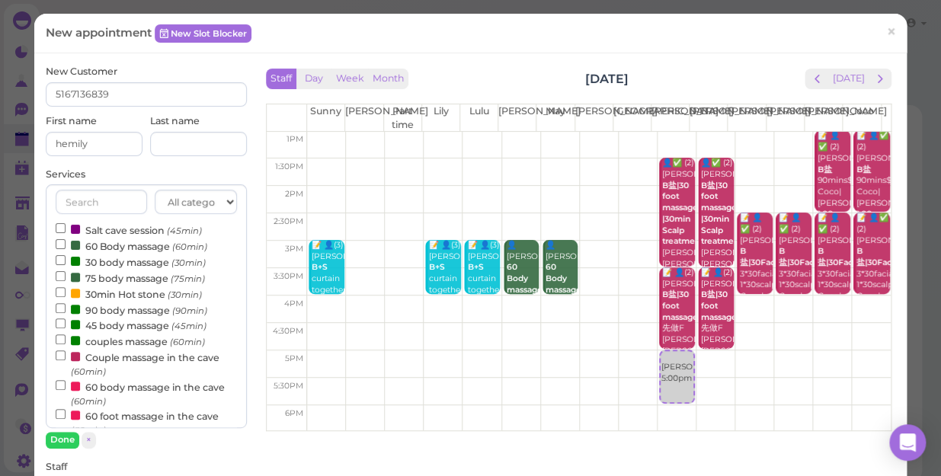
click at [161, 357] on label "Couple massage in the cave (60min)" at bounding box center [146, 364] width 181 height 30
click at [66, 357] on input "Couple massage in the cave (60min)" at bounding box center [61, 356] width 10 height 10
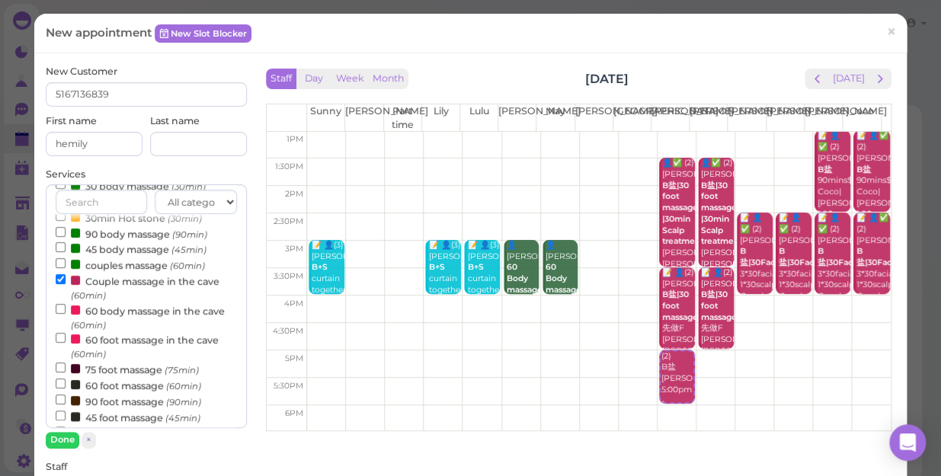
scroll to position [207, 0]
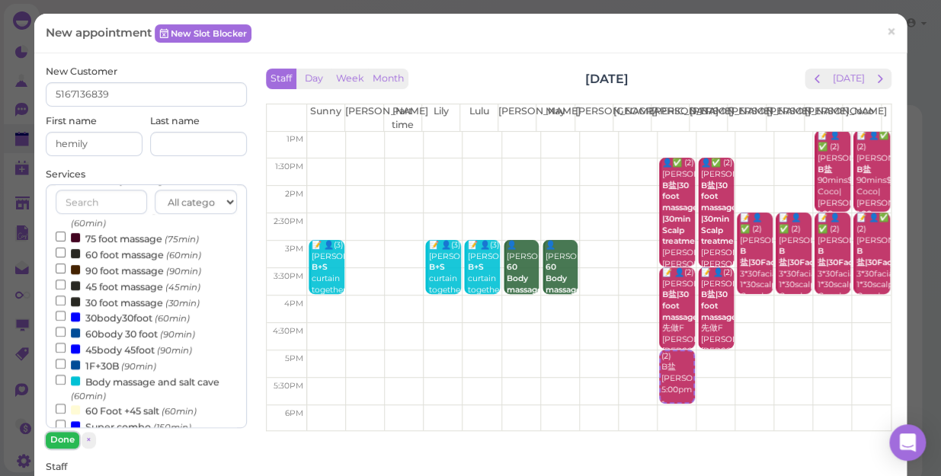
click at [64, 444] on button "Done" at bounding box center [63, 440] width 34 height 16
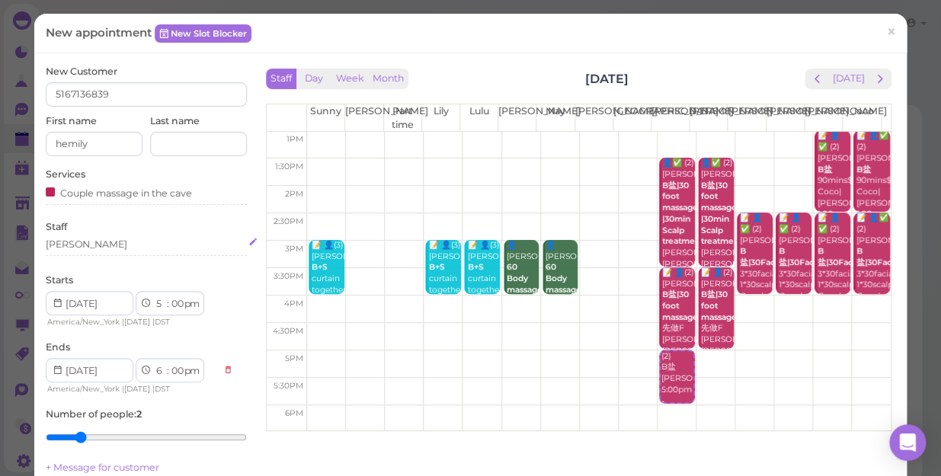
click at [101, 247] on div "[PERSON_NAME]" at bounding box center [146, 245] width 201 height 14
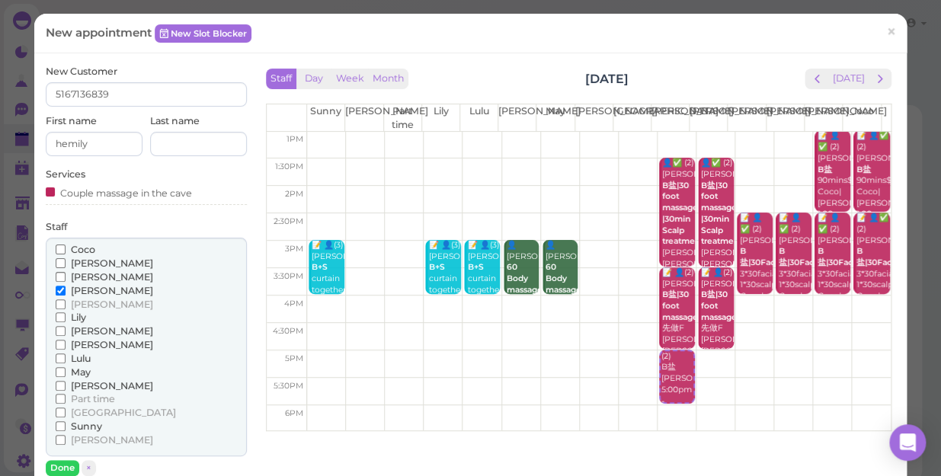
click at [78, 277] on span "[PERSON_NAME]" at bounding box center [112, 276] width 82 height 11
click at [66, 277] on input "[PERSON_NAME]" at bounding box center [61, 277] width 10 height 10
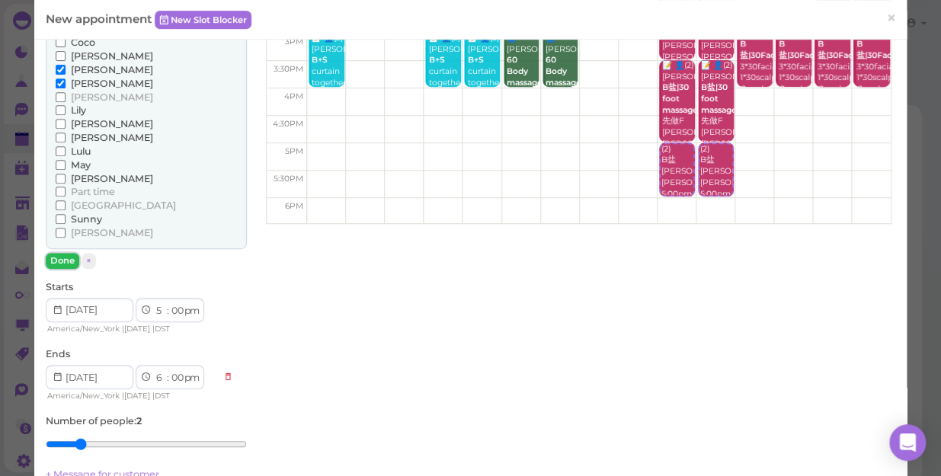
click at [59, 261] on button "Done" at bounding box center [63, 261] width 34 height 16
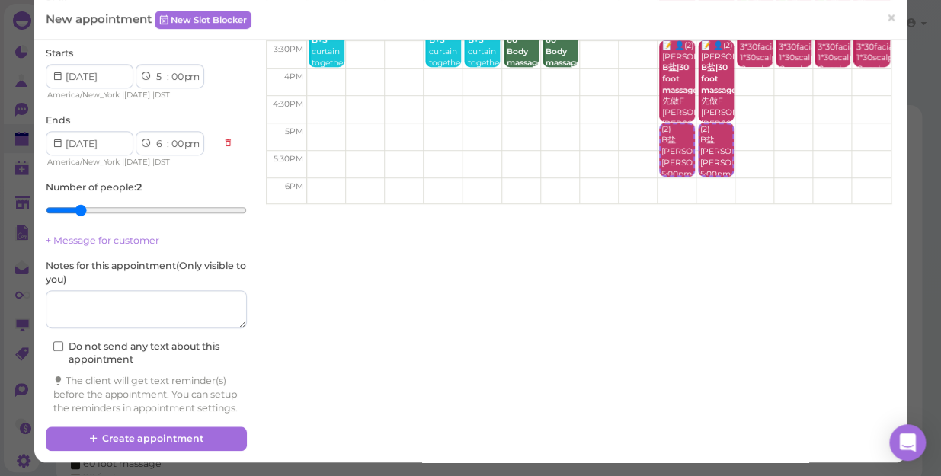
scroll to position [239, 0]
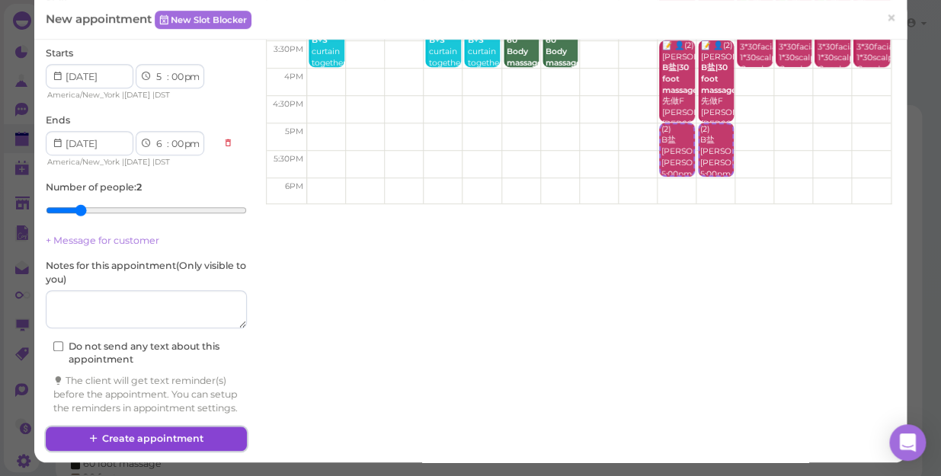
click at [179, 436] on button "Create appointment" at bounding box center [146, 439] width 201 height 24
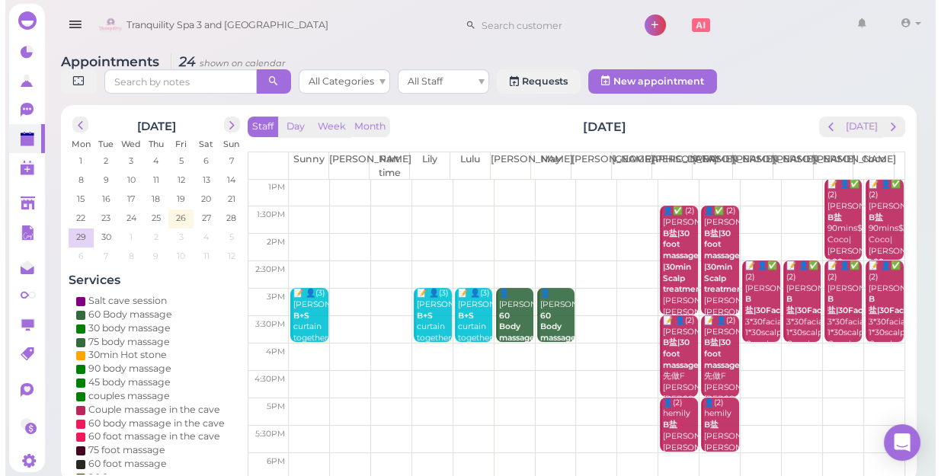
scroll to position [0, 0]
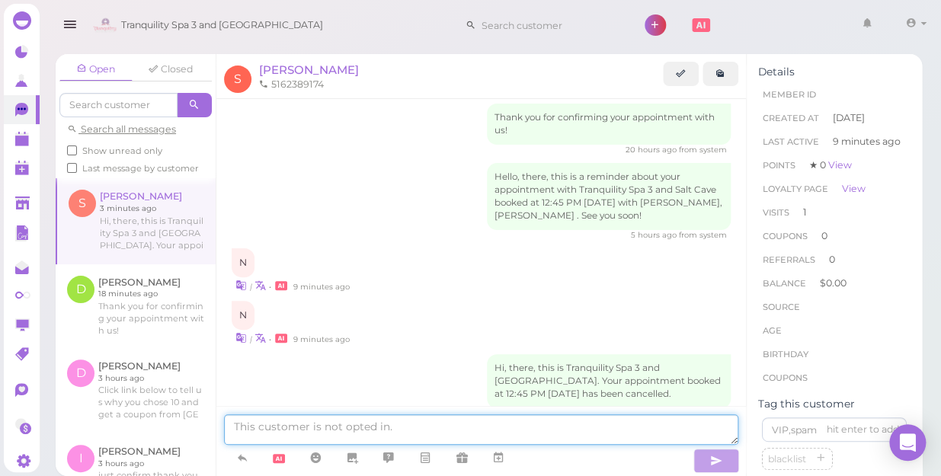
type textarea "hi dear are y"
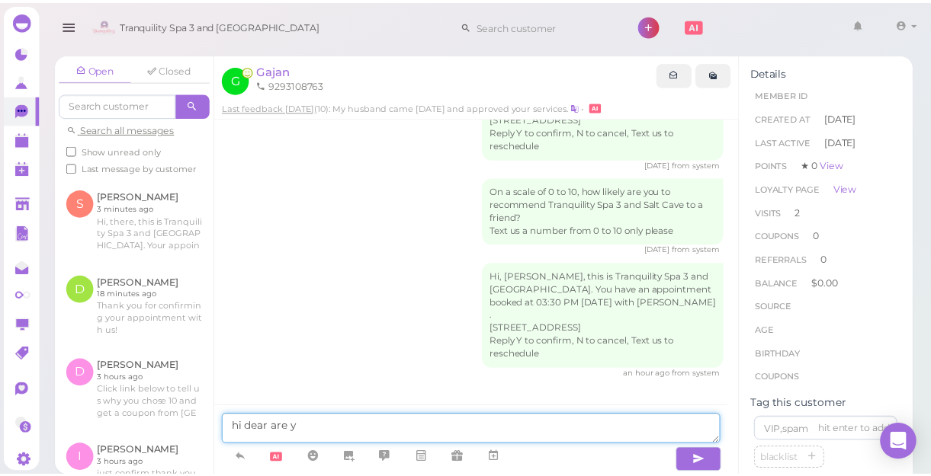
scroll to position [1280, 0]
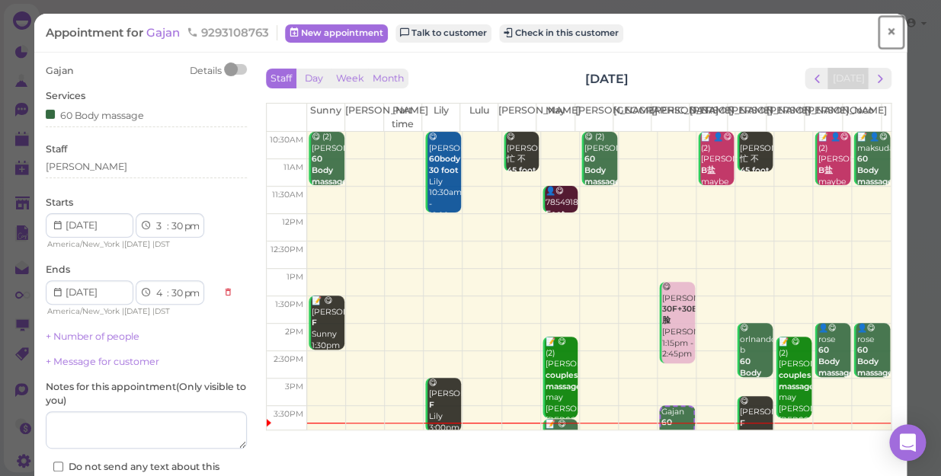
click at [886, 30] on span "×" at bounding box center [891, 31] width 10 height 21
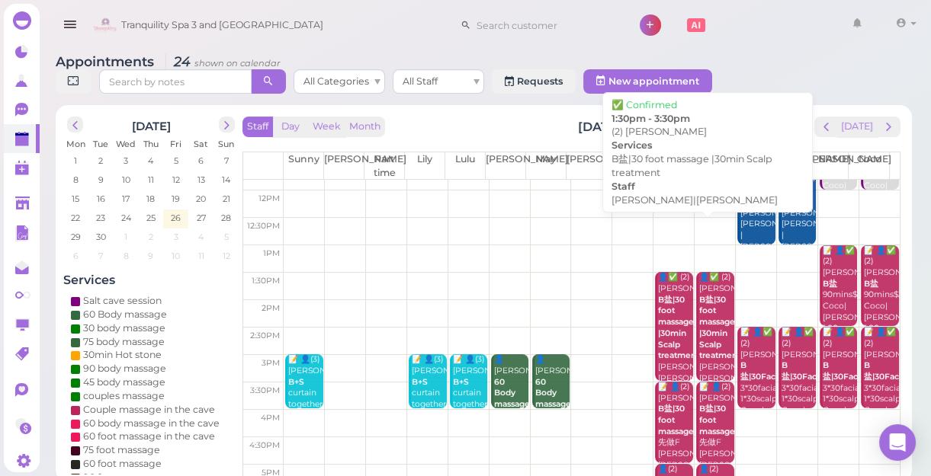
scroll to position [207, 0]
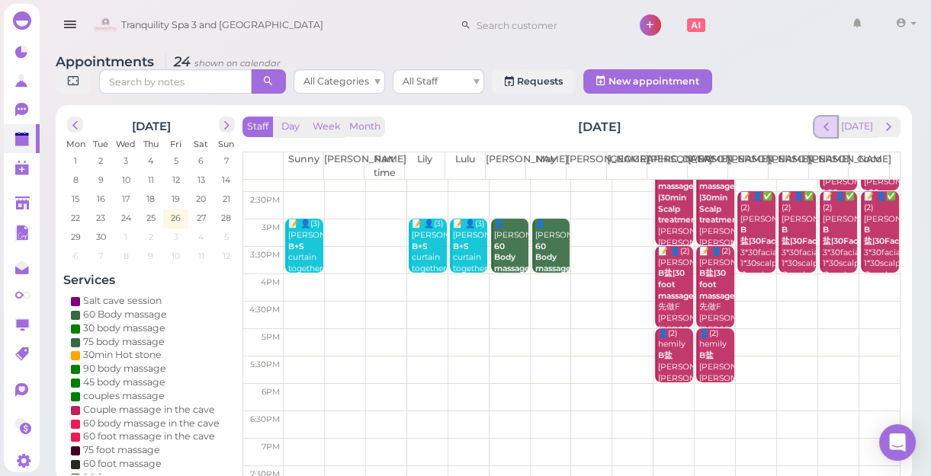
click at [830, 125] on span "prev" at bounding box center [826, 127] width 14 height 14
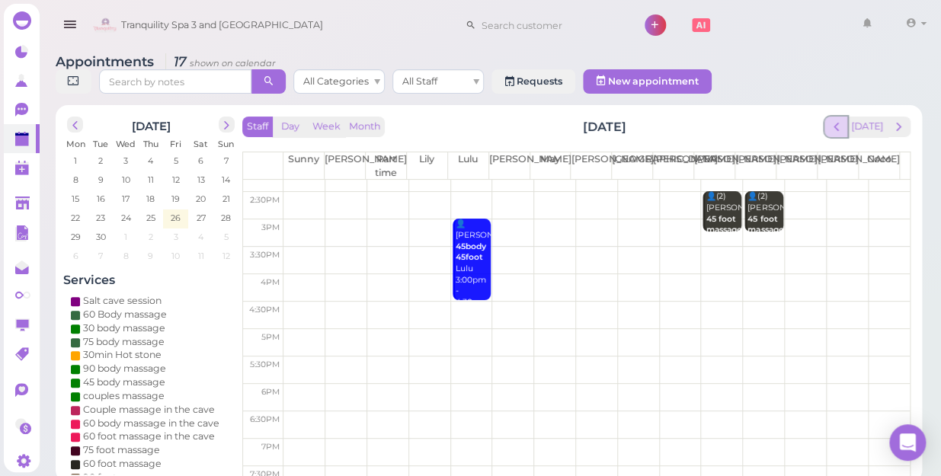
click at [841, 120] on span "prev" at bounding box center [836, 127] width 14 height 14
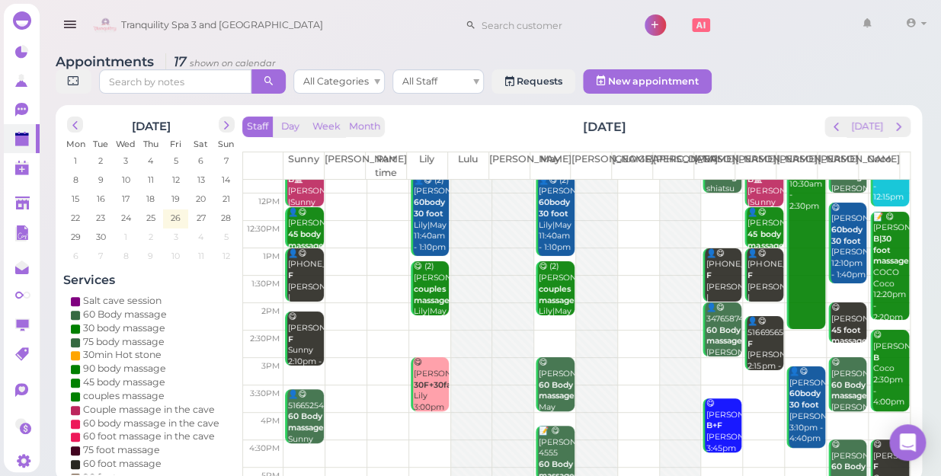
scroll to position [275, 0]
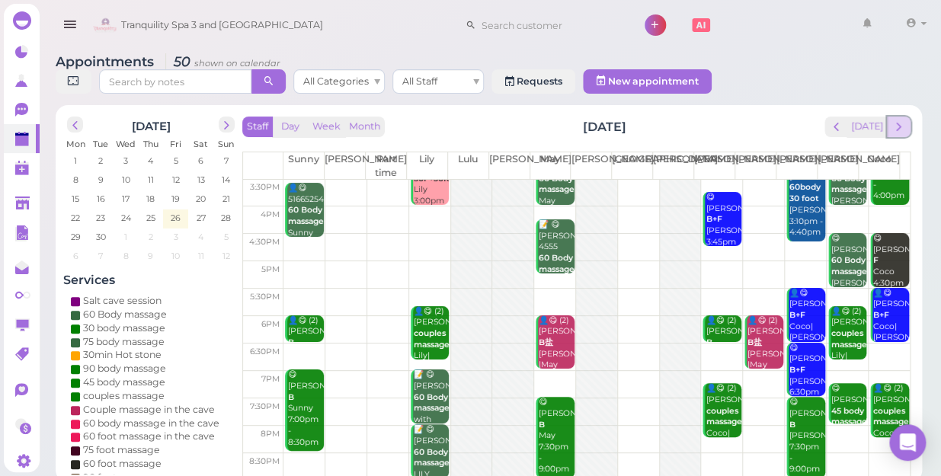
click at [899, 120] on span "next" at bounding box center [899, 127] width 14 height 14
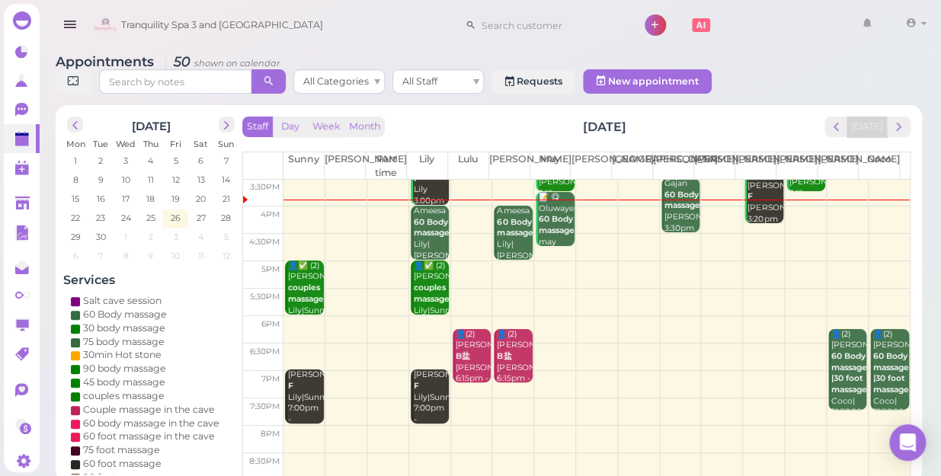
scroll to position [0, 0]
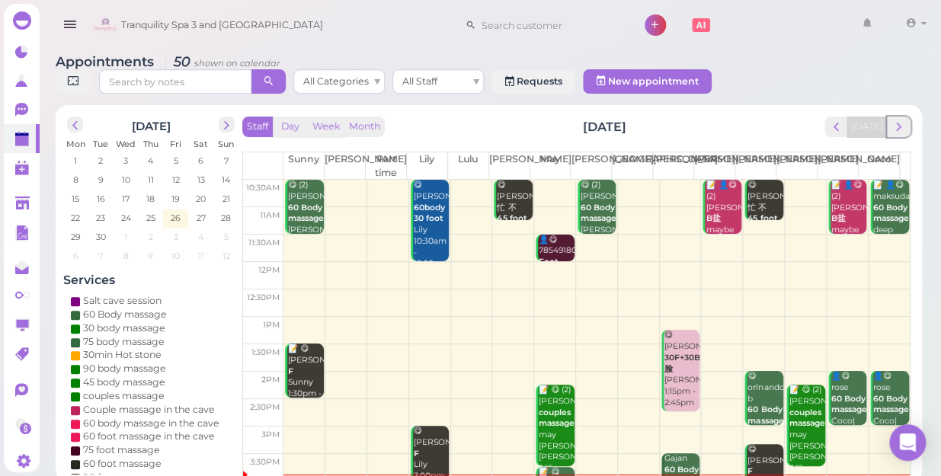
click at [899, 120] on span "next" at bounding box center [899, 127] width 14 height 14
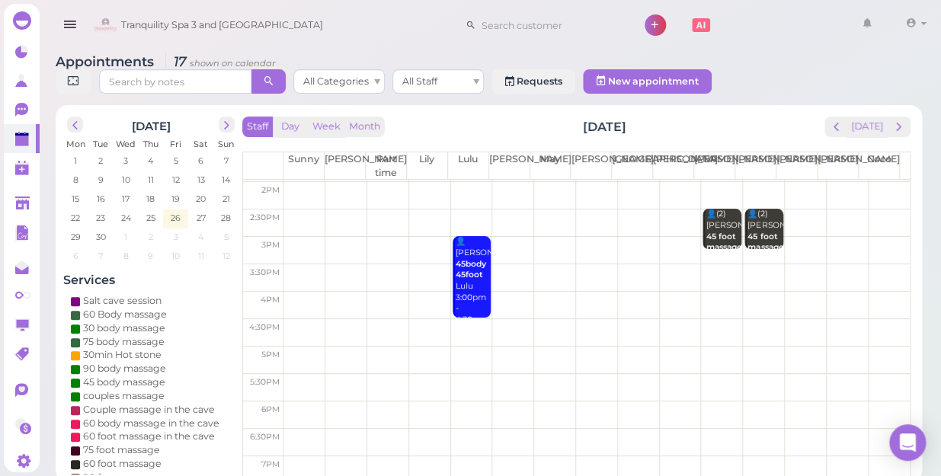
scroll to position [207, 0]
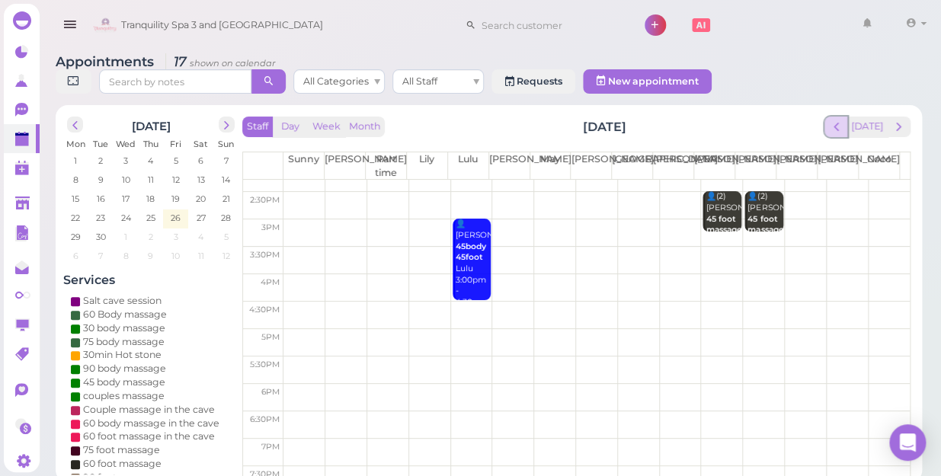
click at [844, 120] on span "prev" at bounding box center [836, 127] width 14 height 14
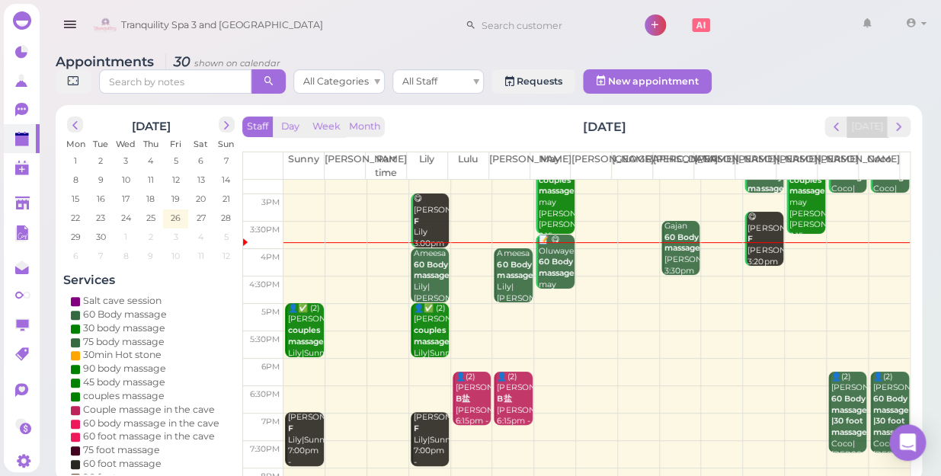
scroll to position [275, 0]
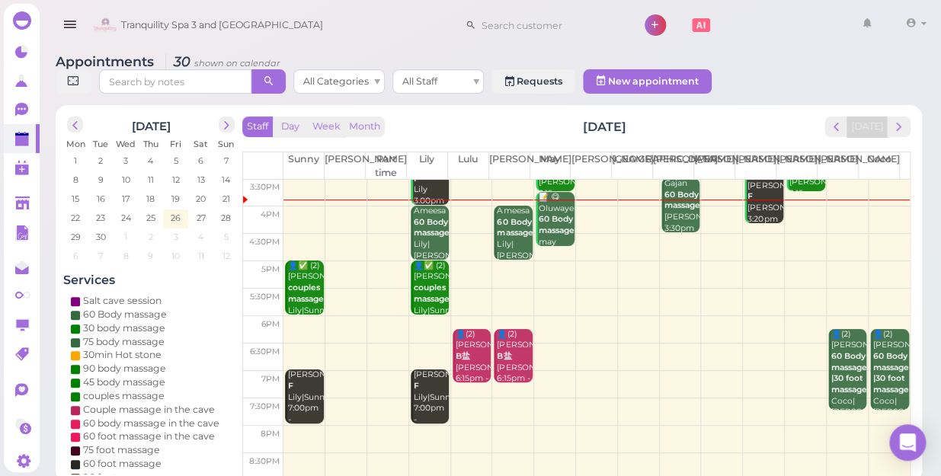
click at [512, 261] on td at bounding box center [597, 274] width 627 height 27
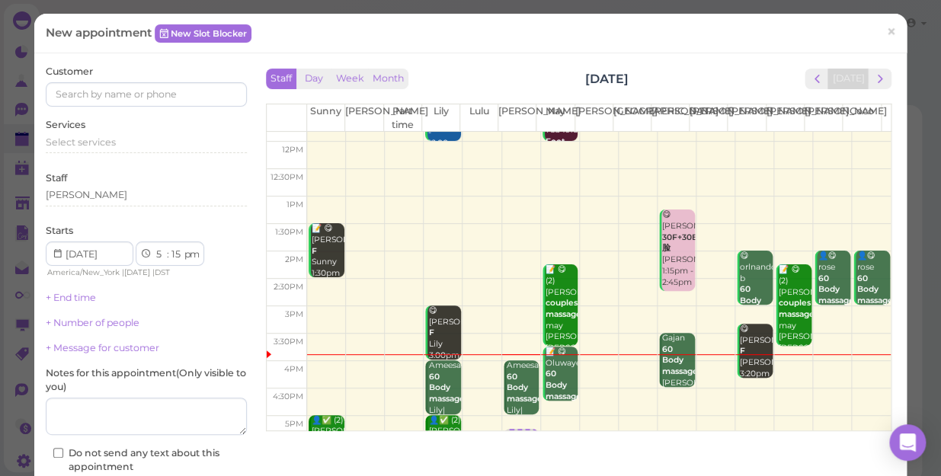
scroll to position [138, 0]
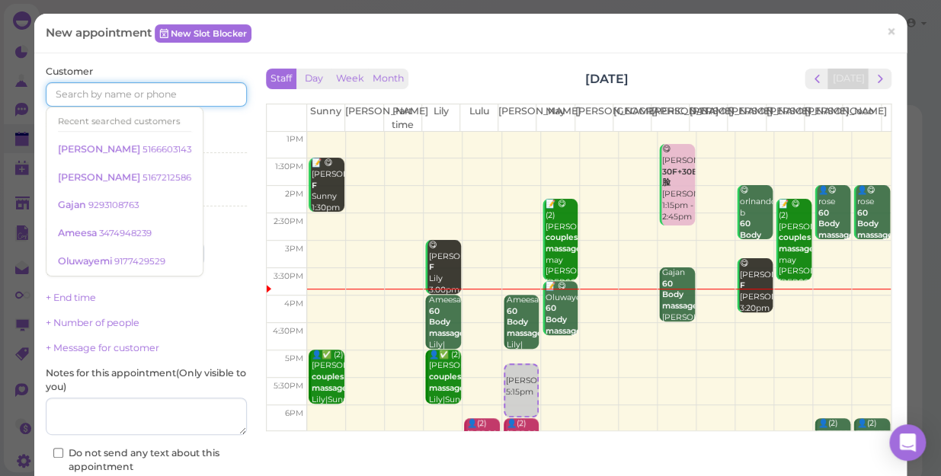
click at [105, 92] on input at bounding box center [146, 94] width 201 height 24
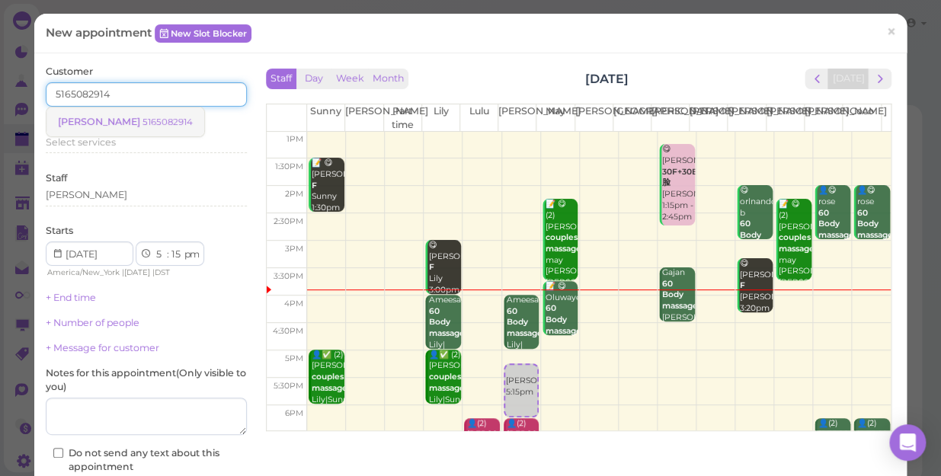
type input "5165082914"
click at [143, 119] on small "5165082914" at bounding box center [168, 122] width 50 height 11
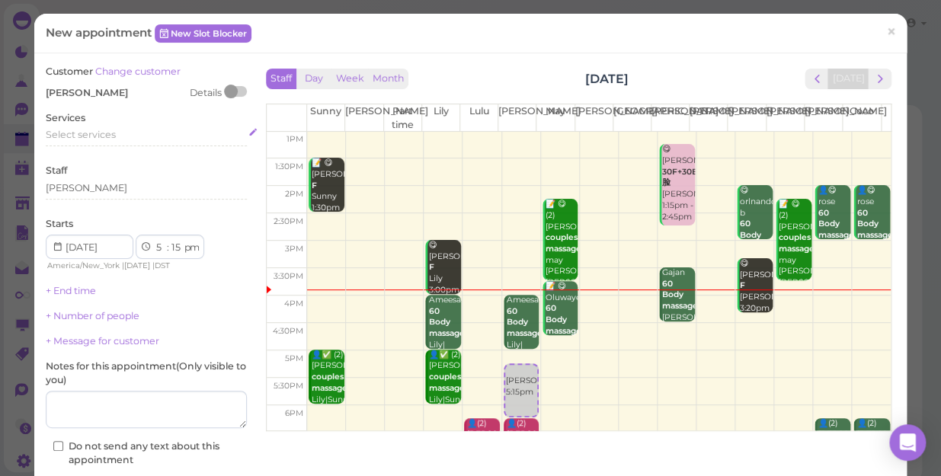
click at [99, 135] on span "Select services" at bounding box center [81, 134] width 70 height 11
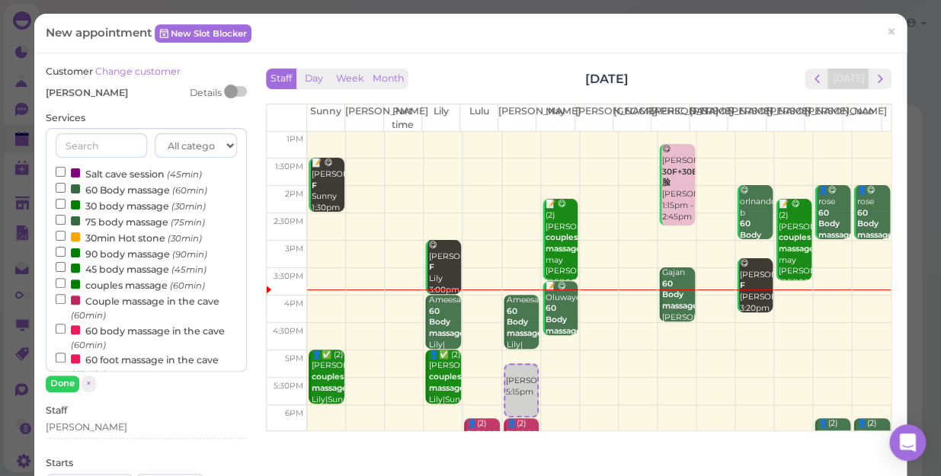
click at [114, 189] on label "60 Body massage (60min)" at bounding box center [132, 189] width 152 height 16
click at [66, 189] on input "60 Body massage (60min)" at bounding box center [61, 188] width 10 height 10
click at [69, 380] on button "Done" at bounding box center [63, 384] width 34 height 16
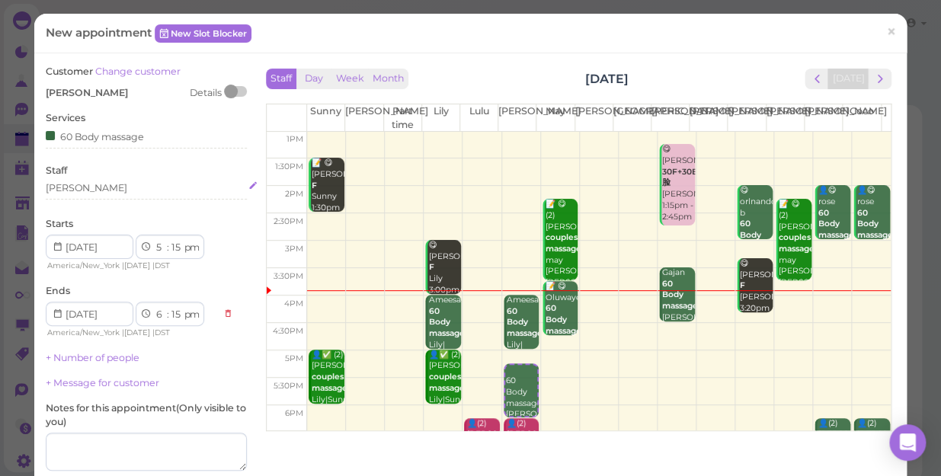
click at [82, 190] on div "[PERSON_NAME]" at bounding box center [146, 188] width 201 height 14
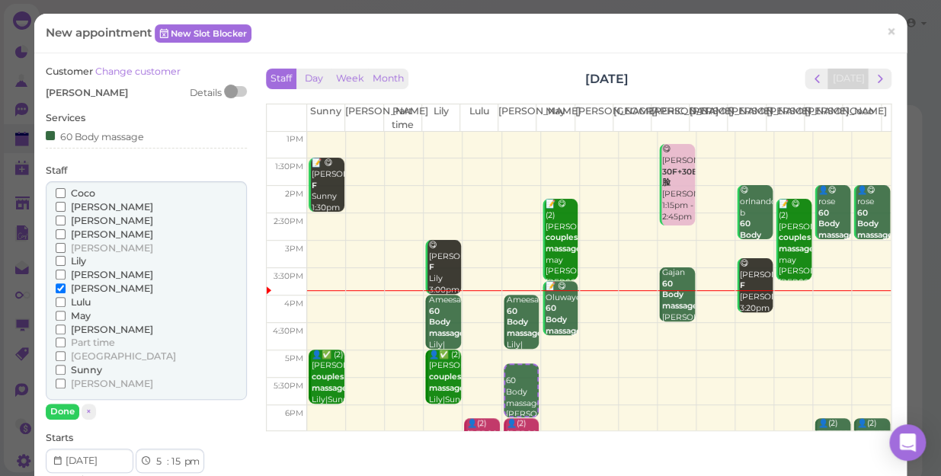
click at [72, 263] on span "Lily" at bounding box center [78, 260] width 15 height 11
click at [66, 263] on input "Lily" at bounding box center [61, 261] width 10 height 10
click at [75, 262] on span "Lily" at bounding box center [78, 260] width 15 height 11
click at [77, 260] on span "Lily" at bounding box center [78, 260] width 15 height 11
click at [66, 260] on input "Lily" at bounding box center [61, 261] width 10 height 10
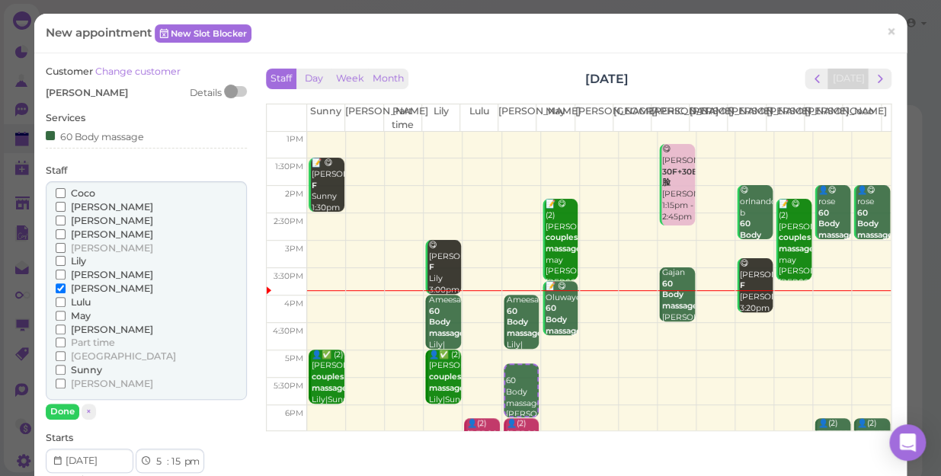
click at [71, 300] on span "Lulu" at bounding box center [81, 301] width 20 height 11
click at [66, 300] on input "Lulu" at bounding box center [61, 302] width 10 height 10
click at [65, 408] on button "Done" at bounding box center [63, 412] width 34 height 16
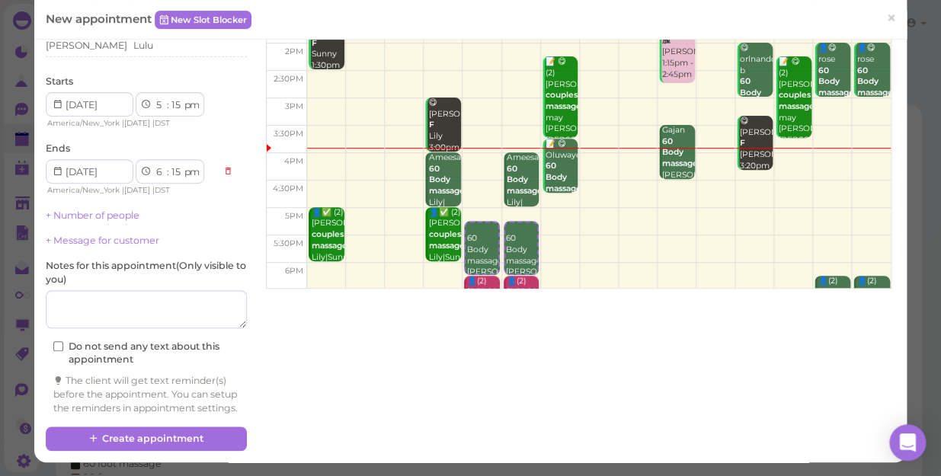
scroll to position [155, 0]
click at [97, 210] on link "+ Number of people" at bounding box center [93, 215] width 94 height 11
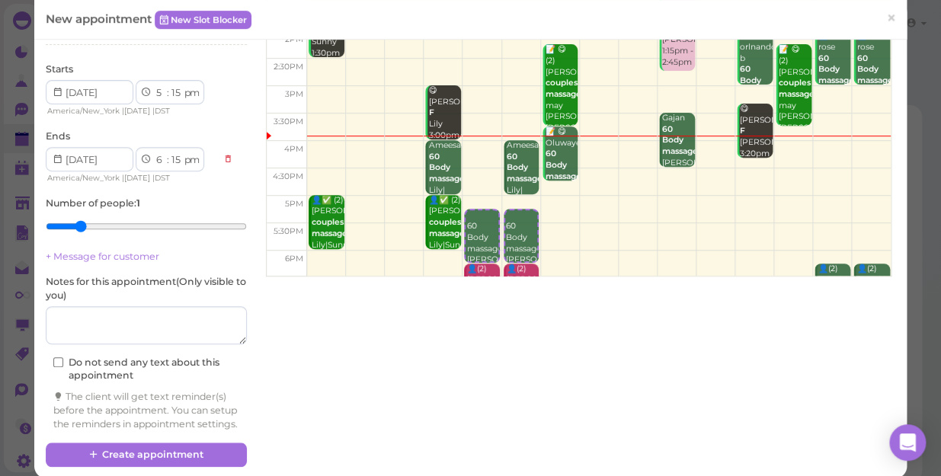
type input "2"
click at [79, 223] on input "range" at bounding box center [146, 226] width 201 height 24
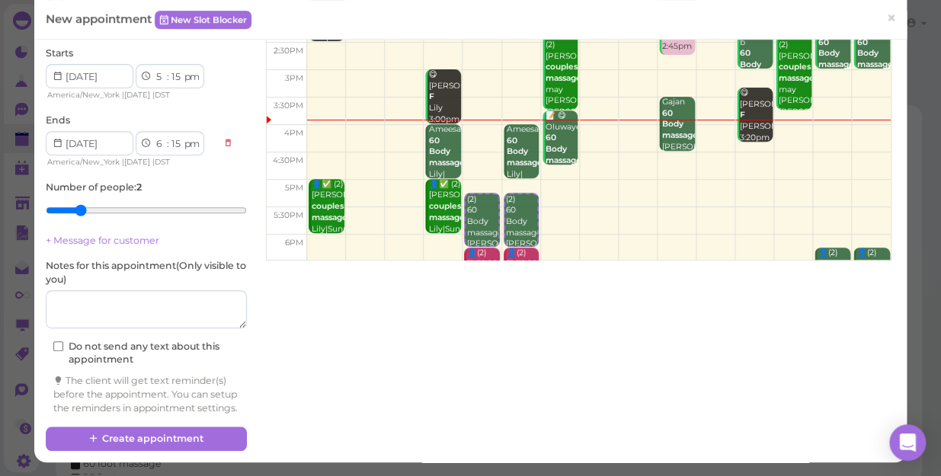
scroll to position [183, 0]
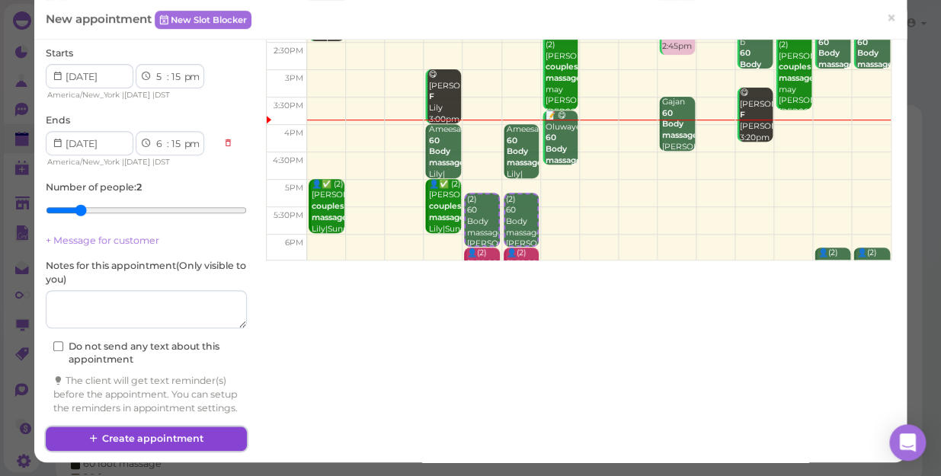
click at [159, 432] on button "Create appointment" at bounding box center [146, 439] width 201 height 24
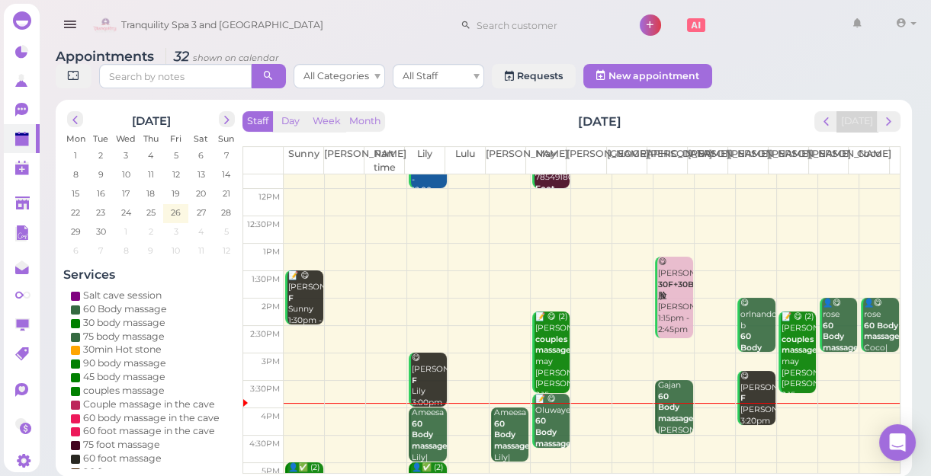
scroll to position [206, 0]
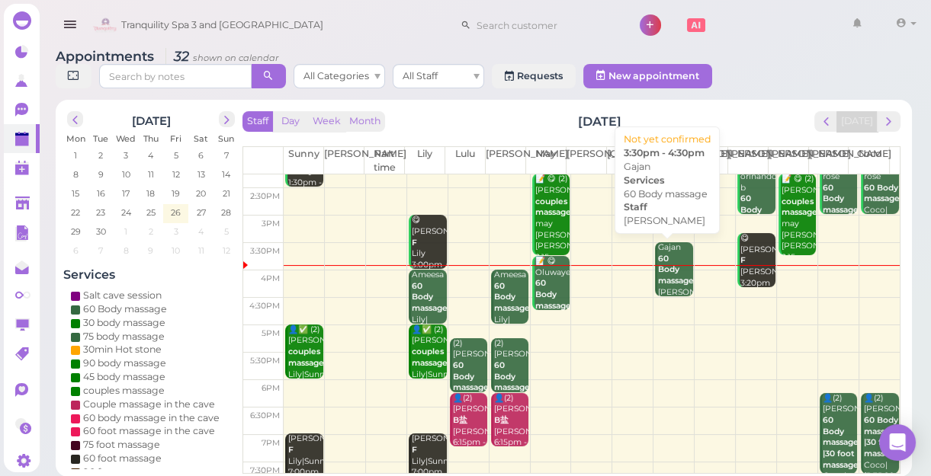
click at [666, 277] on b "60 Body massage" at bounding box center [676, 270] width 36 height 32
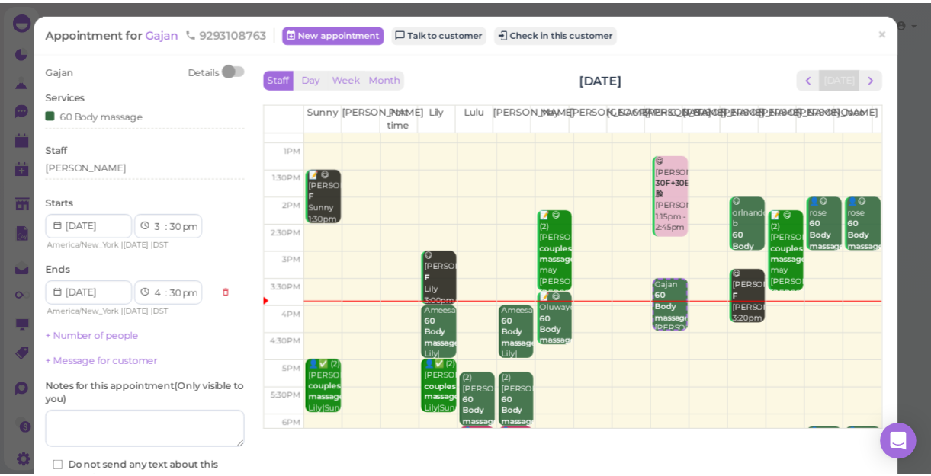
scroll to position [207, 0]
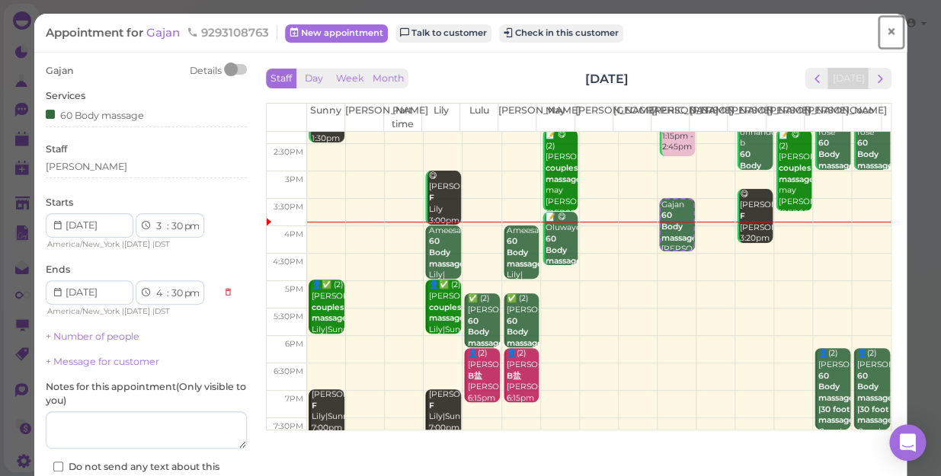
click at [886, 31] on span "×" at bounding box center [891, 31] width 10 height 21
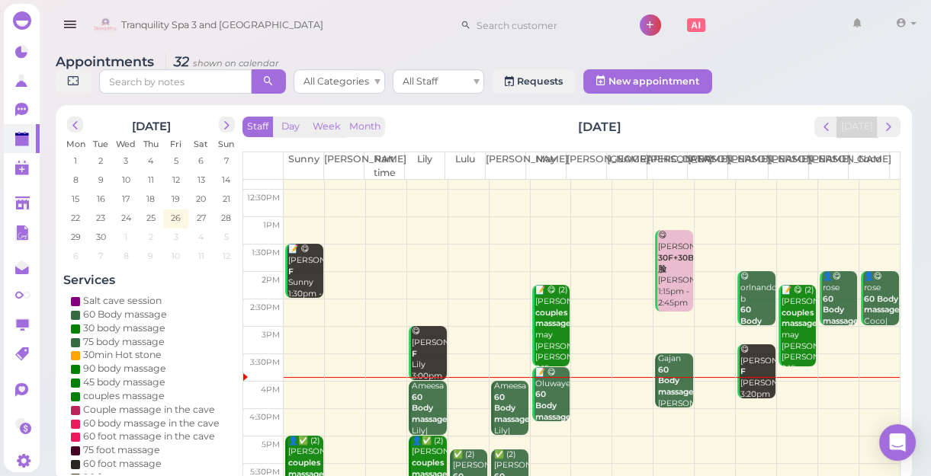
scroll to position [207, 0]
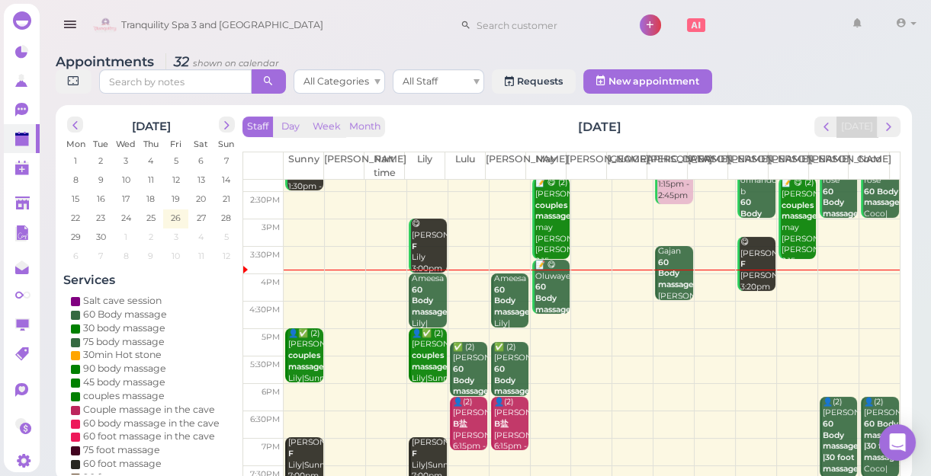
click at [742, 303] on td at bounding box center [592, 315] width 616 height 27
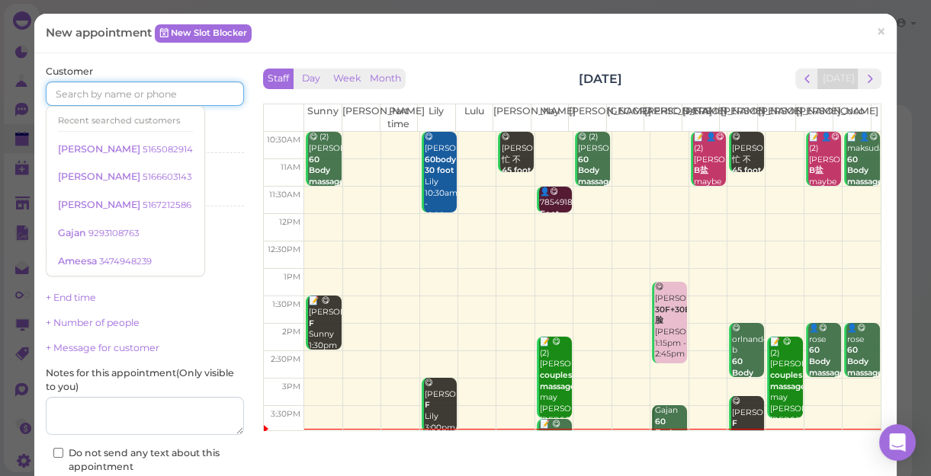
click at [176, 88] on input at bounding box center [145, 94] width 198 height 24
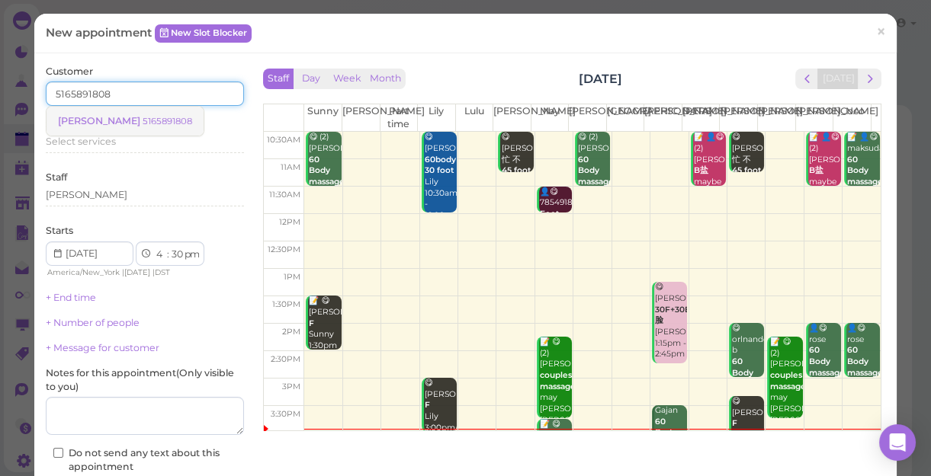
type input "5165891808"
click at [143, 119] on small "5165891808" at bounding box center [168, 121] width 50 height 11
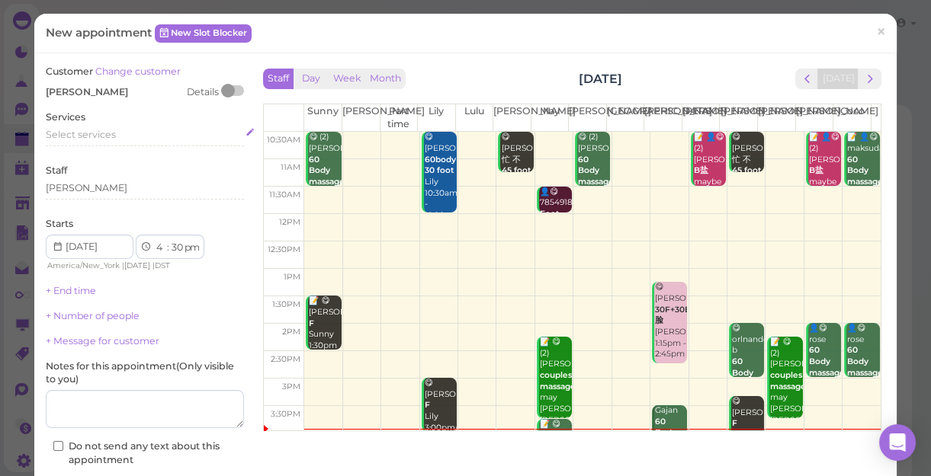
click at [110, 132] on span "Select services" at bounding box center [81, 134] width 70 height 11
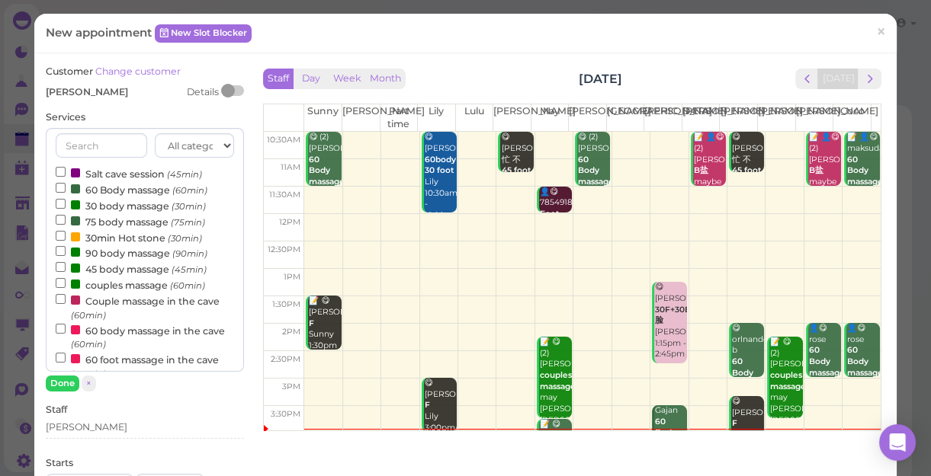
click at [111, 254] on label "90 body massage (90min)" at bounding box center [132, 253] width 152 height 16
click at [66, 254] on input "90 body massage (90min)" at bounding box center [61, 251] width 10 height 10
click at [65, 383] on button "Done" at bounding box center [63, 384] width 34 height 16
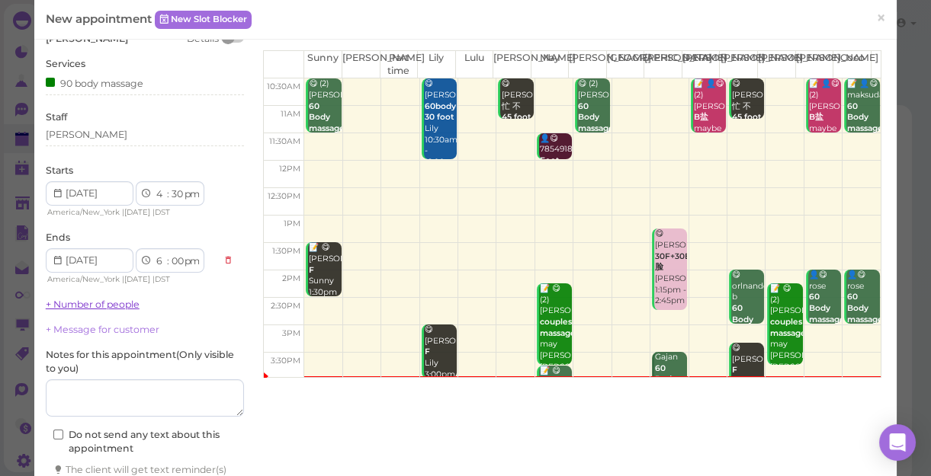
scroll to position [155, 0]
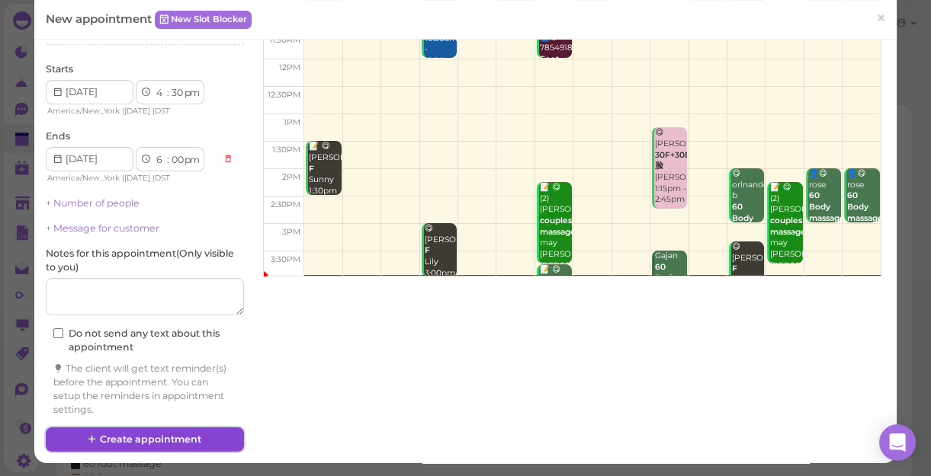
click at [162, 441] on button "Create appointment" at bounding box center [145, 440] width 198 height 24
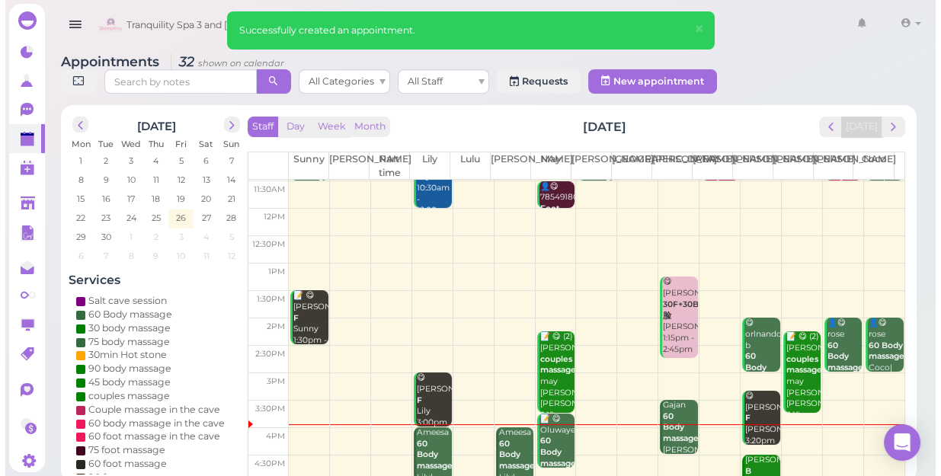
scroll to position [138, 0]
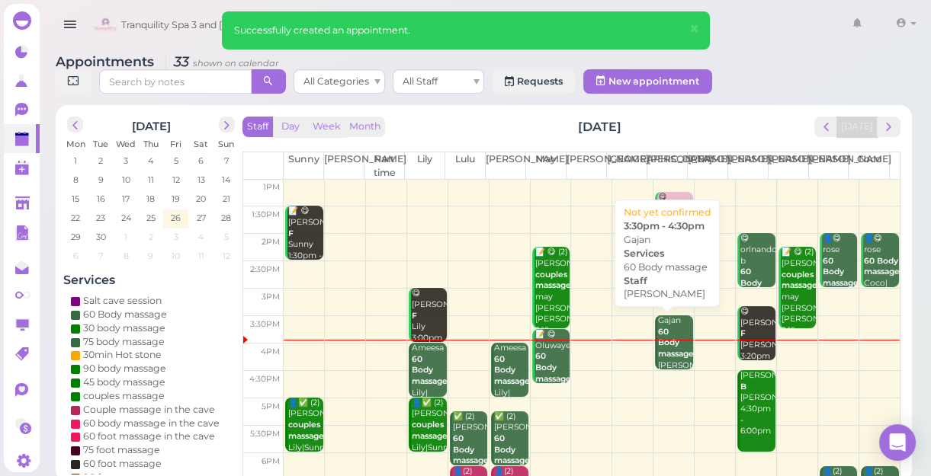
click at [669, 348] on div "Gajan 60 Body massage [PERSON_NAME] 3:30pm - 4:30pm" at bounding box center [675, 361] width 36 height 90
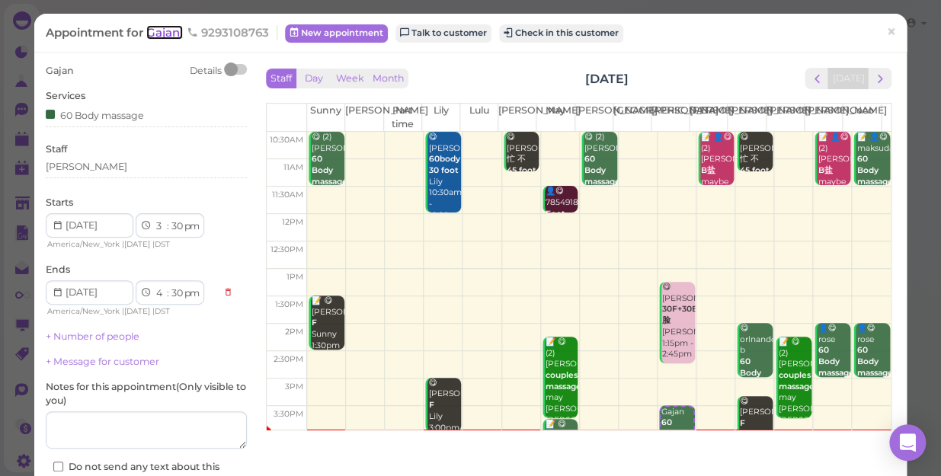
click at [167, 36] on span "Gajan" at bounding box center [164, 32] width 37 height 14
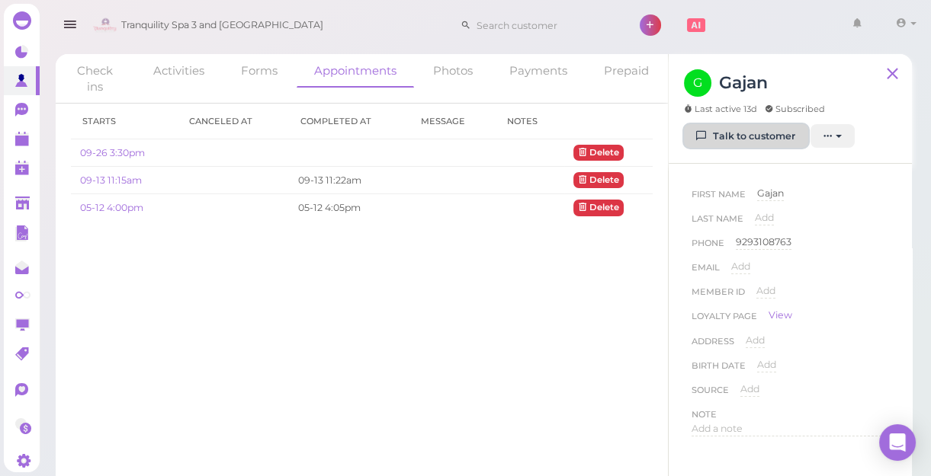
click at [748, 141] on link "Talk to customer" at bounding box center [746, 136] width 124 height 24
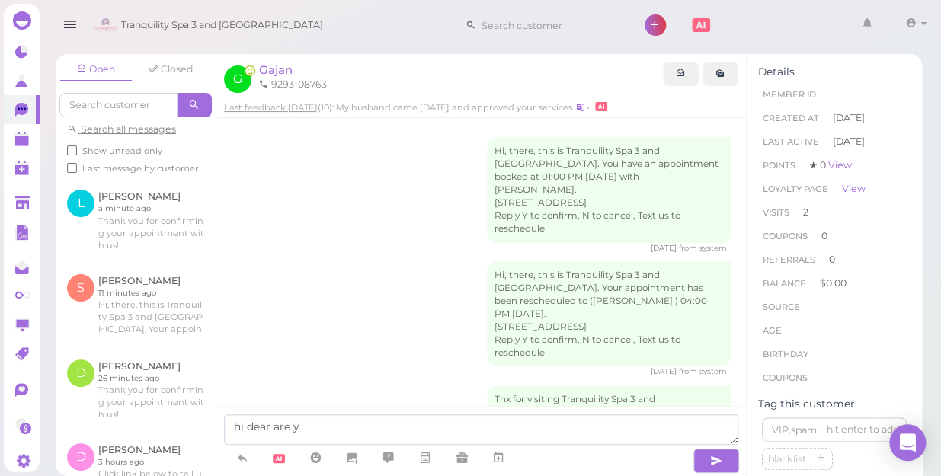
scroll to position [1280, 0]
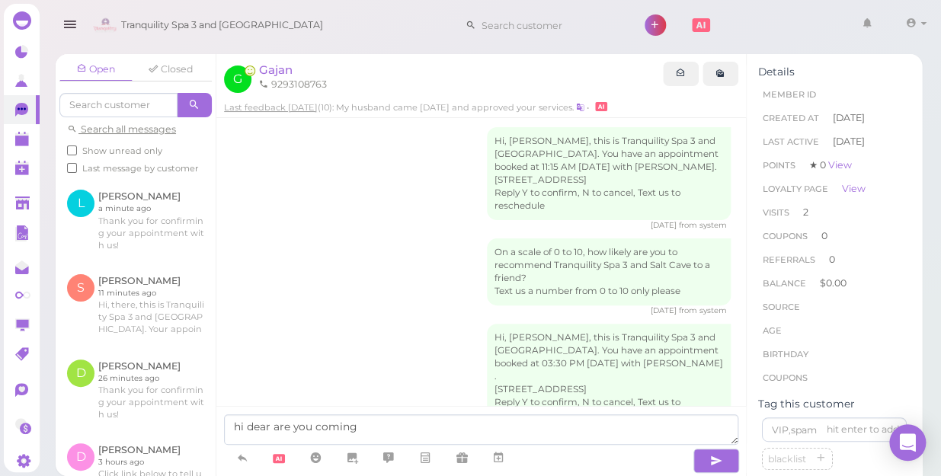
type textarea "hi dear are you coming ?"
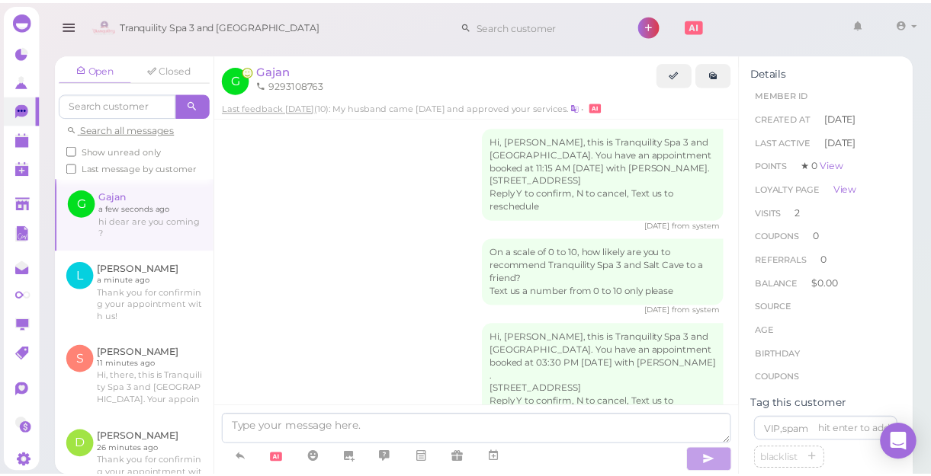
scroll to position [1326, 0]
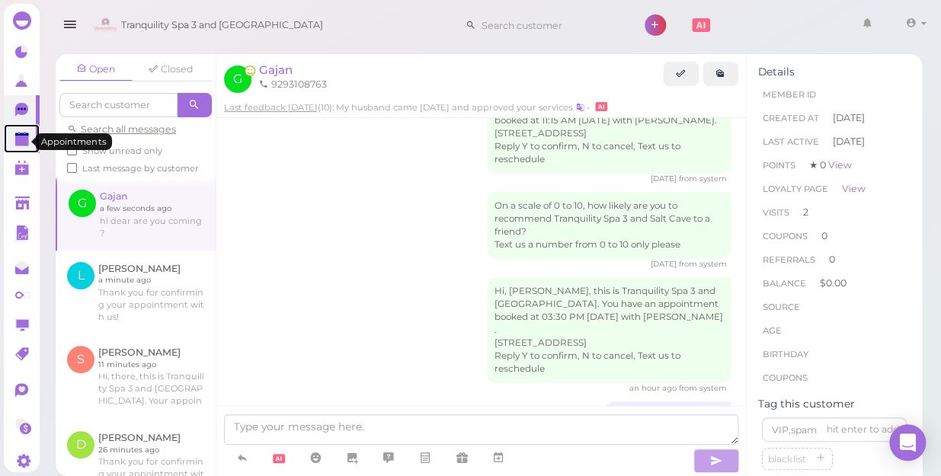
click at [22, 140] on polygon at bounding box center [22, 141] width 14 height 11
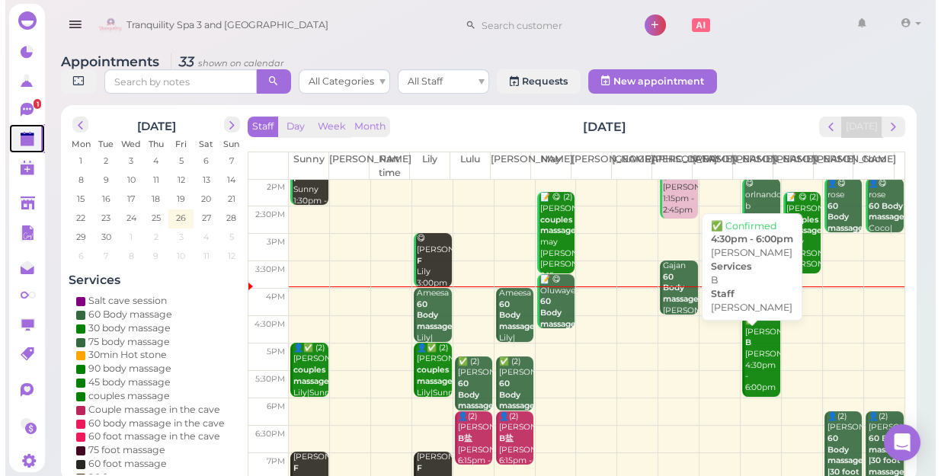
scroll to position [207, 0]
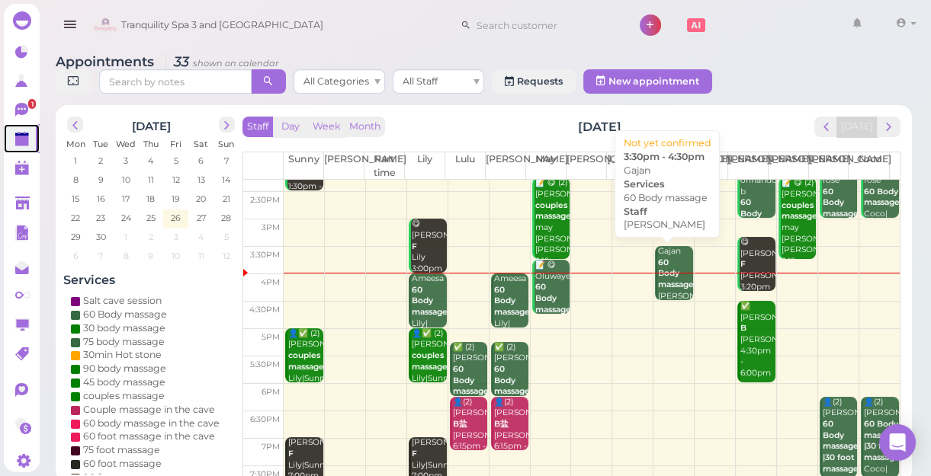
click at [670, 282] on b "60 Body massage" at bounding box center [676, 274] width 36 height 32
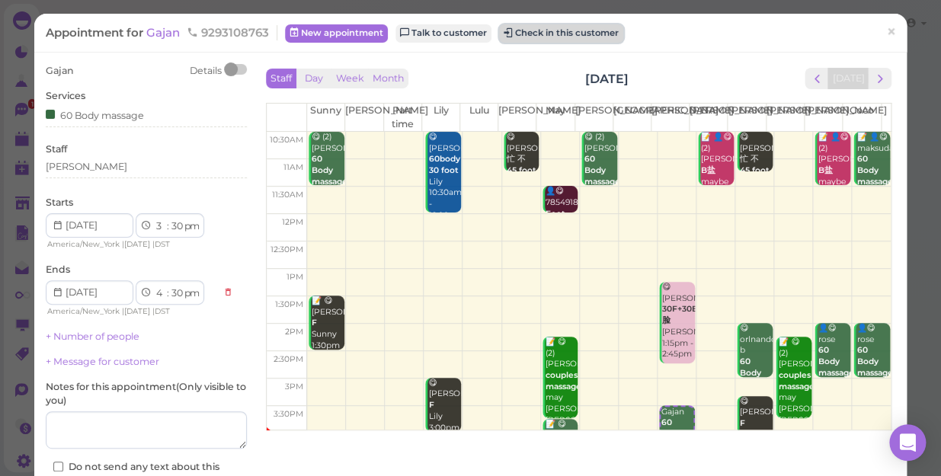
click at [556, 33] on button "Check in this customer" at bounding box center [561, 33] width 124 height 18
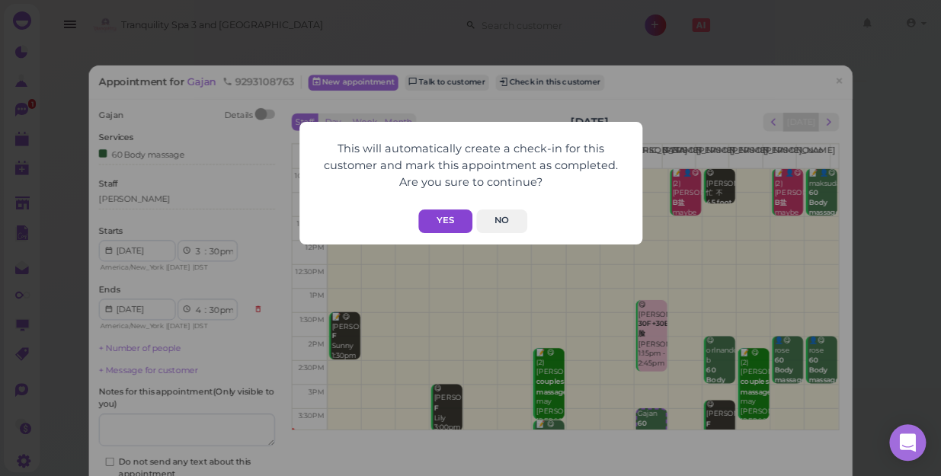
click at [454, 217] on button "Yes" at bounding box center [445, 222] width 54 height 24
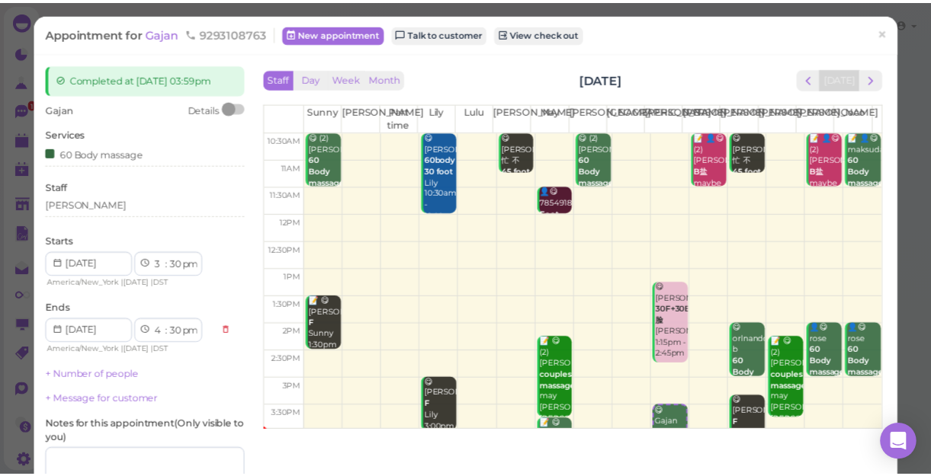
scroll to position [138, 0]
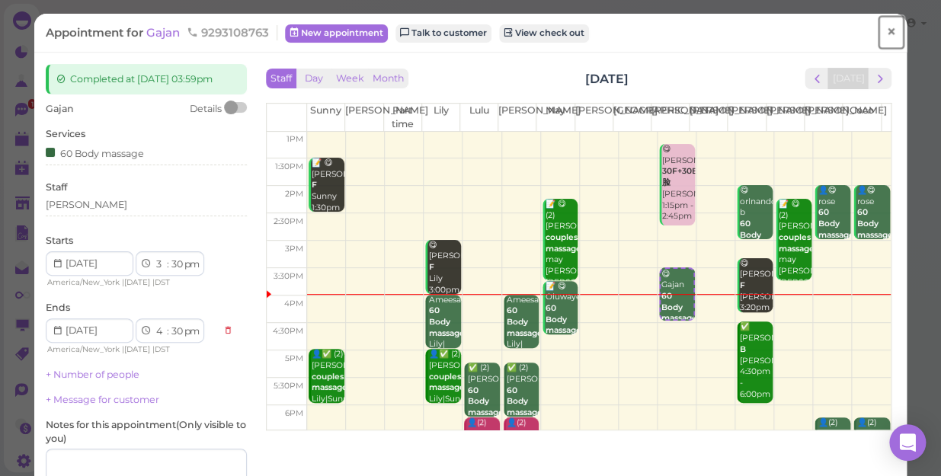
click at [886, 27] on span "×" at bounding box center [891, 31] width 10 height 21
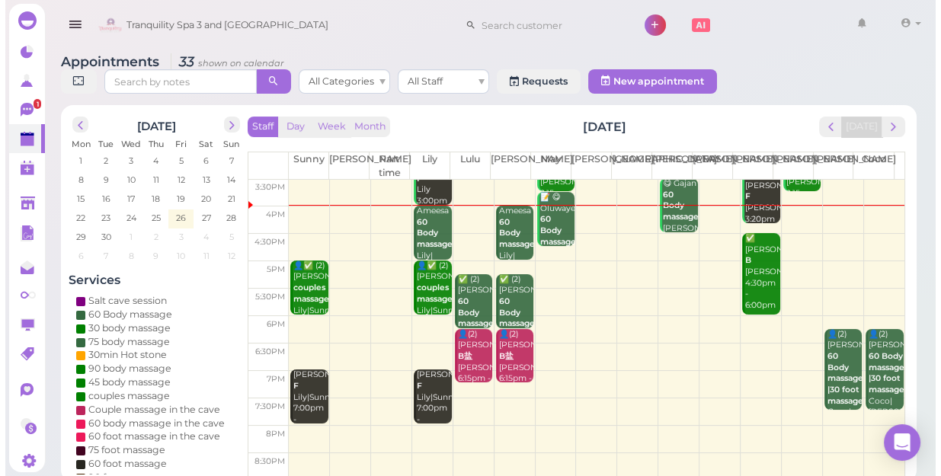
scroll to position [137, 0]
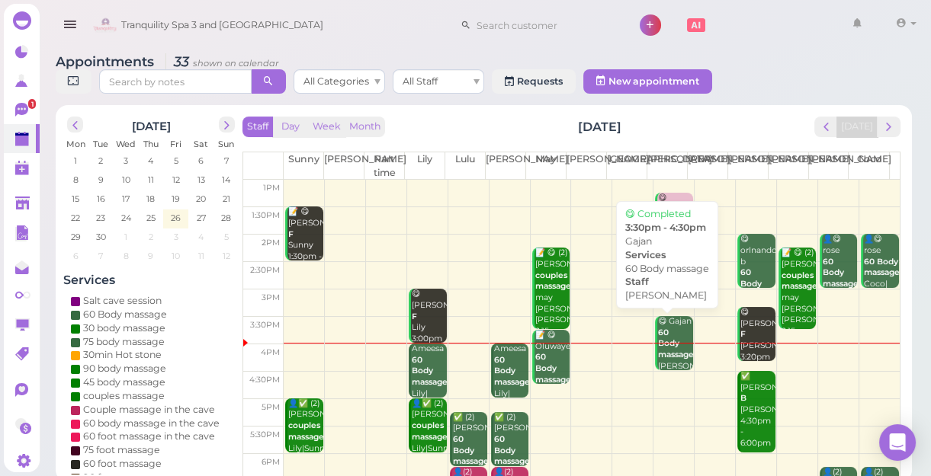
click at [662, 351] on b "60 Body massage" at bounding box center [676, 344] width 36 height 32
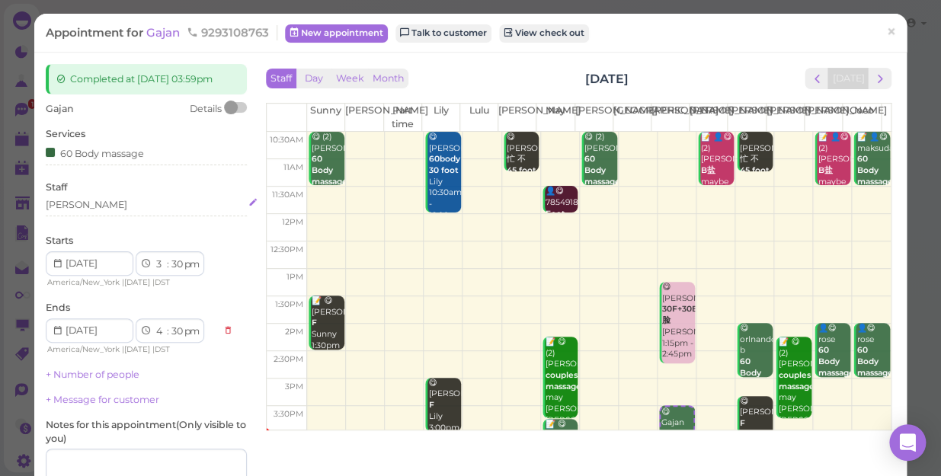
click at [120, 205] on div "[PERSON_NAME]" at bounding box center [146, 205] width 201 height 14
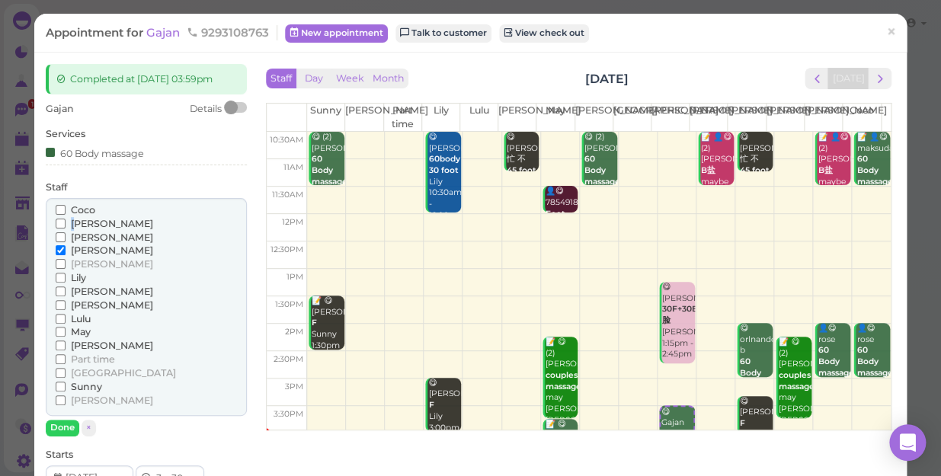
click at [76, 222] on span "[PERSON_NAME]" at bounding box center [112, 223] width 82 height 11
drag, startPoint x: 76, startPoint y: 222, endPoint x: 58, endPoint y: 223, distance: 18.3
click at [58, 223] on input "[PERSON_NAME]" at bounding box center [61, 224] width 10 height 10
click at [82, 245] on span "[PERSON_NAME]" at bounding box center [112, 250] width 82 height 11
click at [66, 245] on input "[PERSON_NAME]" at bounding box center [61, 250] width 10 height 10
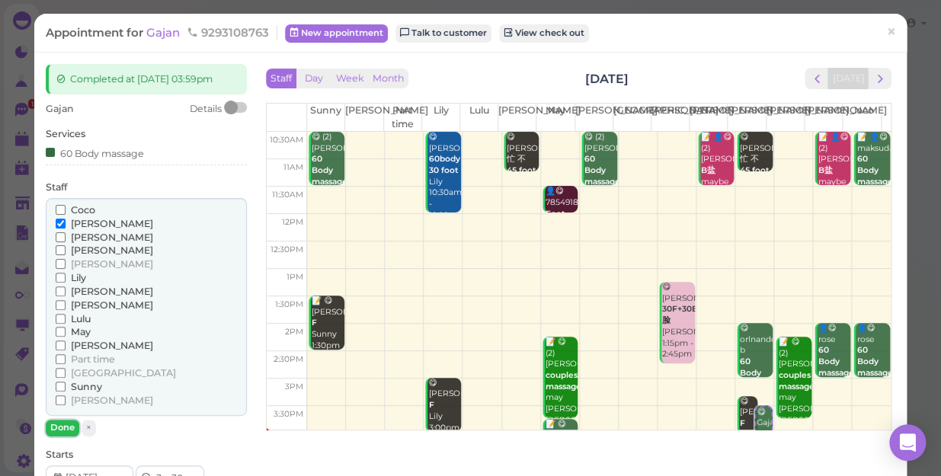
click at [68, 425] on button "Done" at bounding box center [63, 428] width 34 height 16
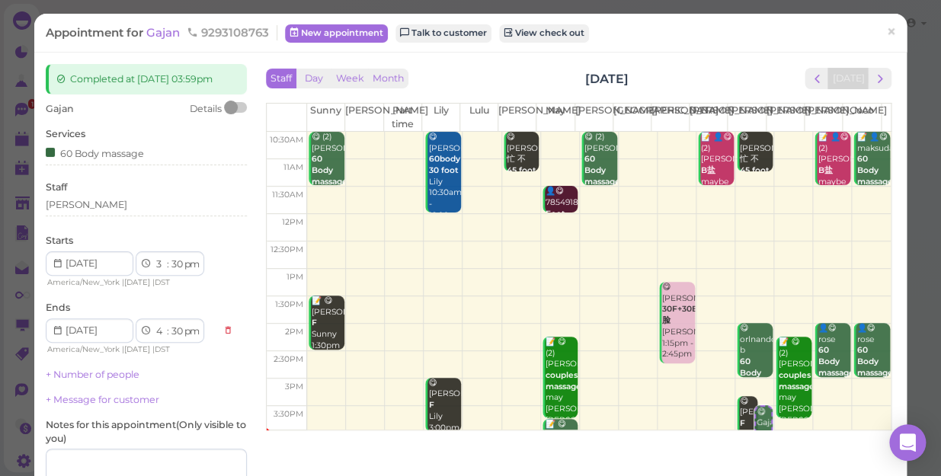
scroll to position [138, 0]
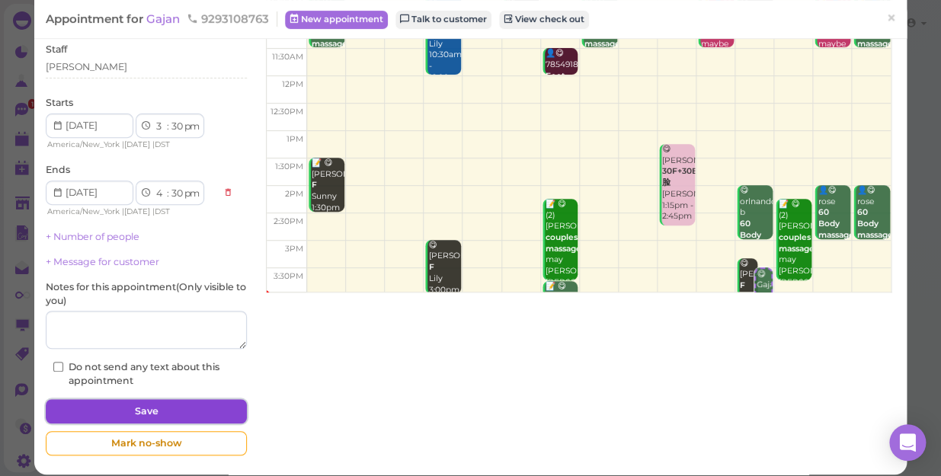
click at [132, 410] on button "Save" at bounding box center [146, 411] width 201 height 24
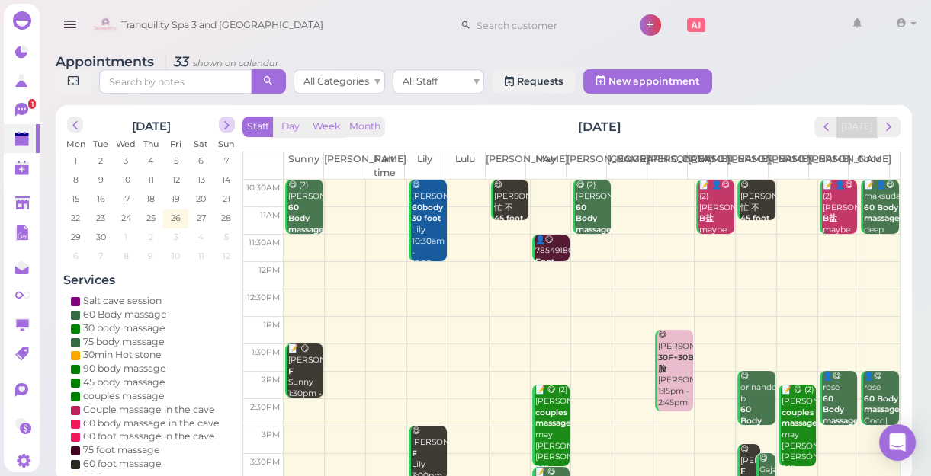
click at [224, 125] on span "next" at bounding box center [227, 125] width 14 height 14
click at [221, 216] on span "26" at bounding box center [226, 218] width 13 height 14
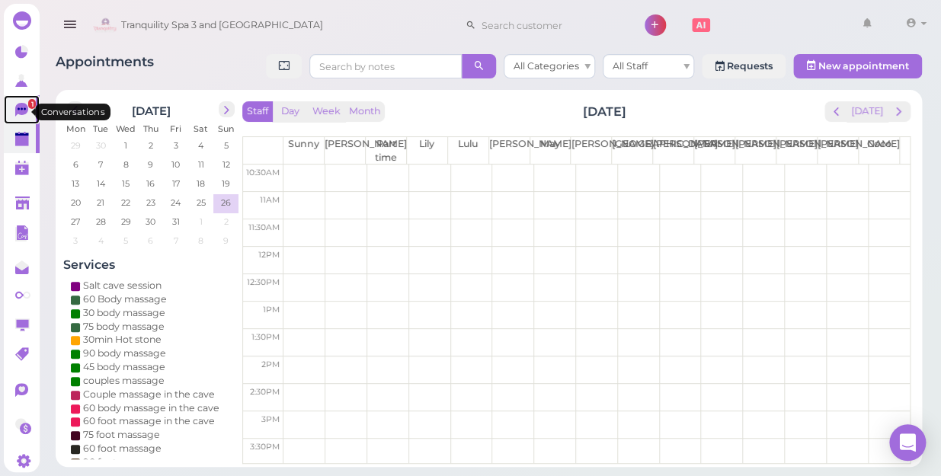
click at [28, 108] on span "1" at bounding box center [32, 104] width 8 height 10
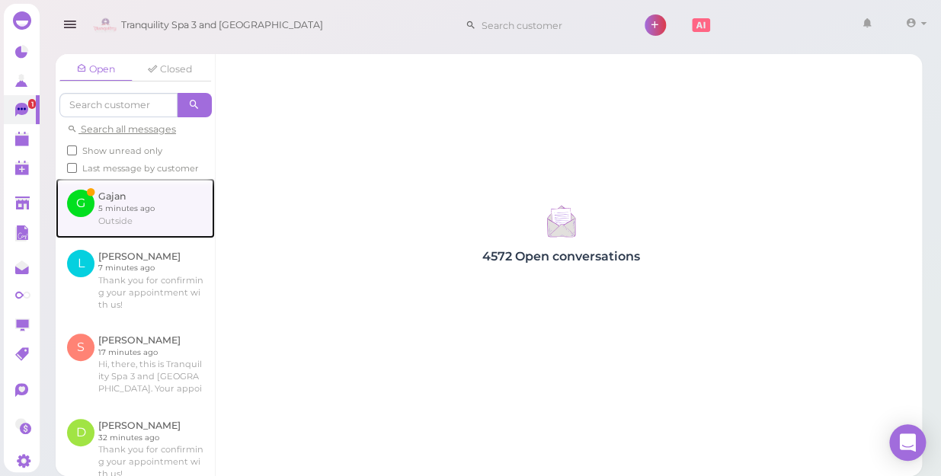
click at [143, 221] on link at bounding box center [135, 207] width 159 height 59
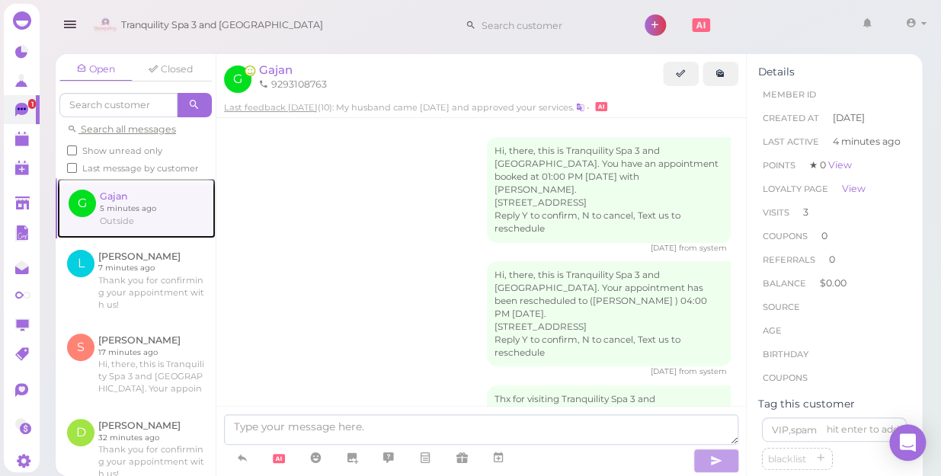
scroll to position [1433, 0]
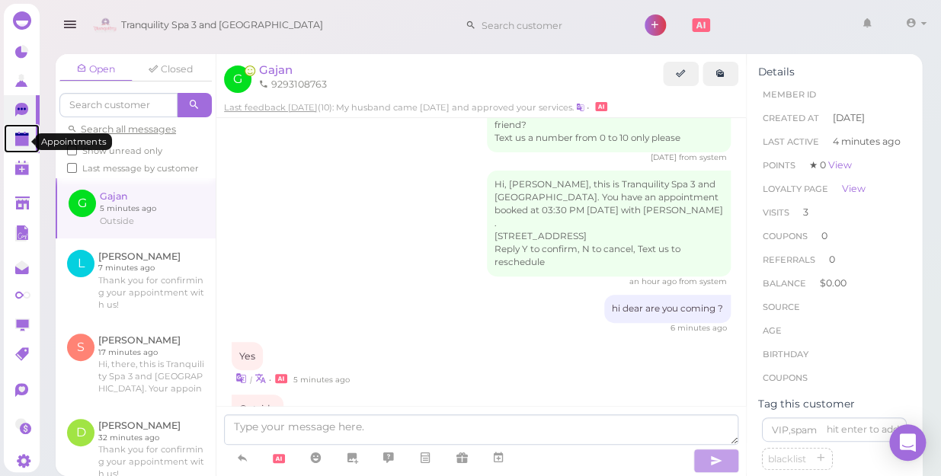
click at [24, 140] on polygon at bounding box center [22, 141] width 14 height 11
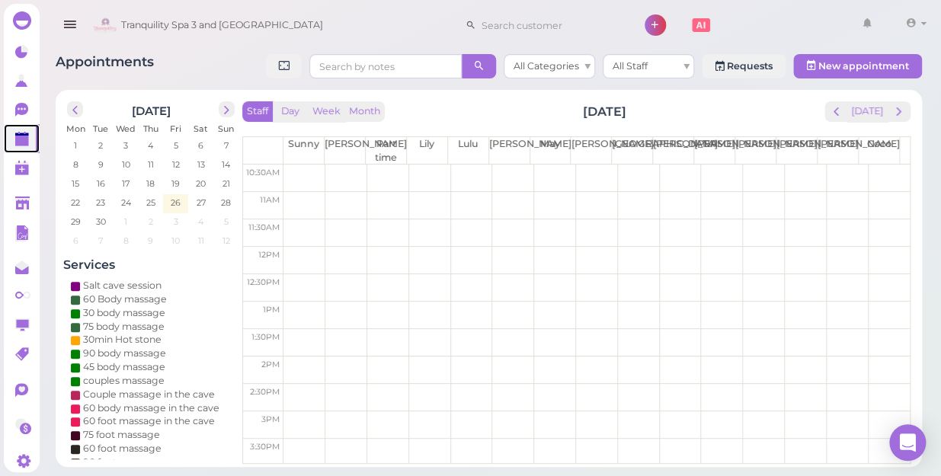
scroll to position [138, 0]
click at [78, 107] on span "prev" at bounding box center [75, 110] width 14 height 14
click at [228, 107] on span "next" at bounding box center [227, 110] width 14 height 14
click at [177, 228] on td "3" at bounding box center [175, 220] width 25 height 15
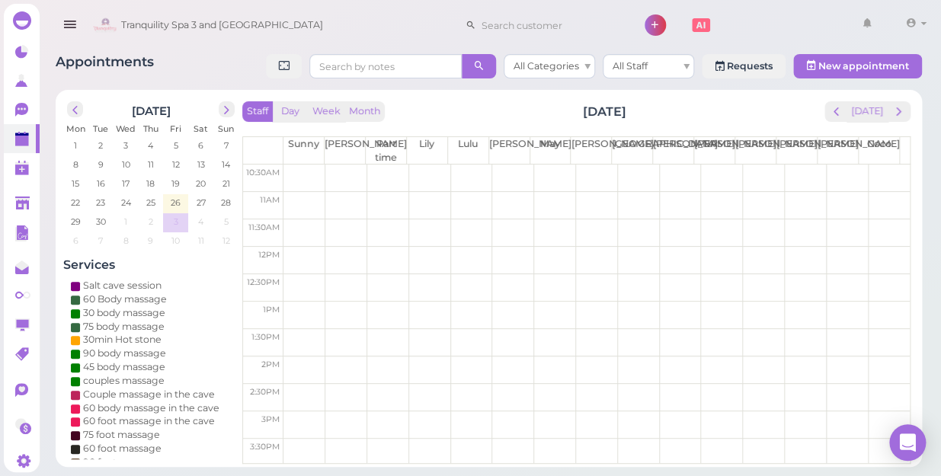
click at [175, 223] on span "3" at bounding box center [176, 222] width 8 height 14
click at [204, 200] on span "27" at bounding box center [201, 203] width 12 height 14
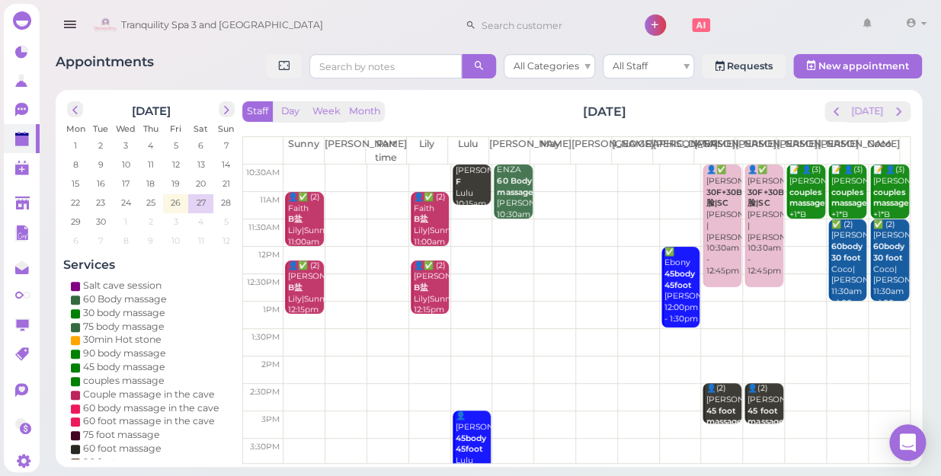
click at [546, 167] on td at bounding box center [597, 178] width 627 height 27
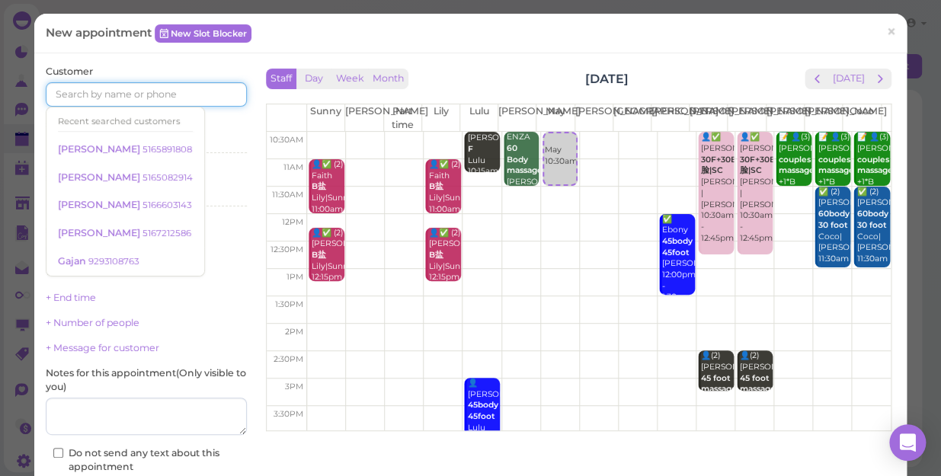
click at [202, 94] on input at bounding box center [146, 94] width 201 height 24
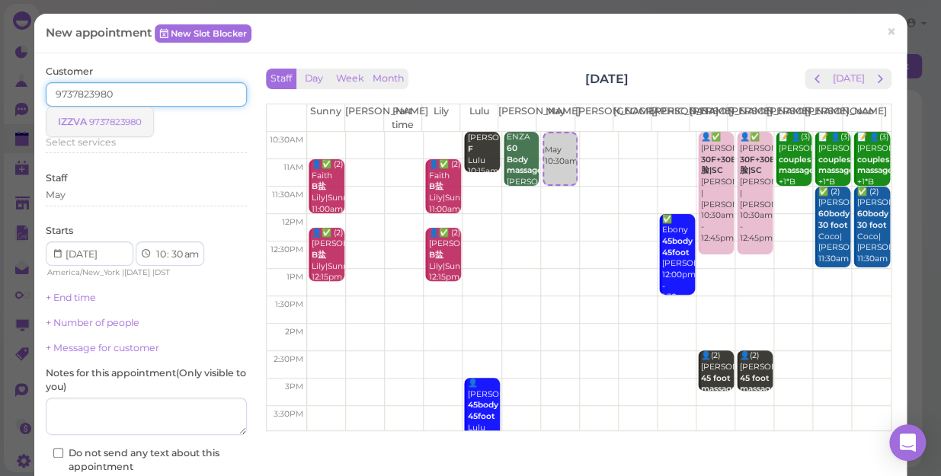
type input "9737823980"
click at [120, 117] on small "9737823980" at bounding box center [115, 122] width 53 height 11
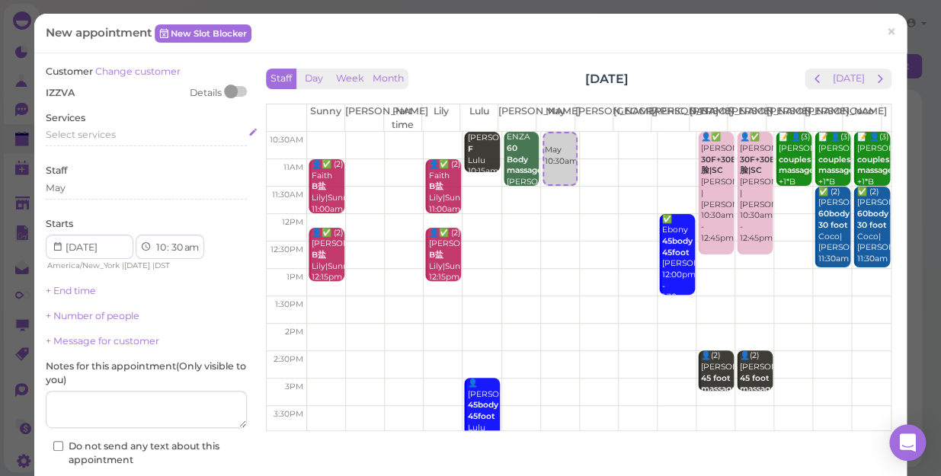
click at [107, 133] on span "Select services" at bounding box center [81, 134] width 70 height 11
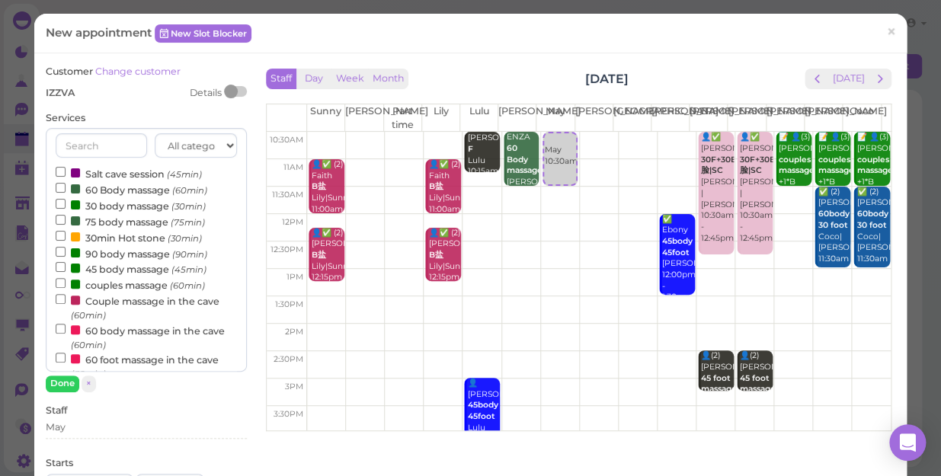
click at [116, 188] on label "60 Body massage (60min)" at bounding box center [132, 189] width 152 height 16
click at [66, 188] on input "60 Body massage (60min)" at bounding box center [61, 188] width 10 height 10
click at [69, 376] on button "Done" at bounding box center [63, 384] width 34 height 16
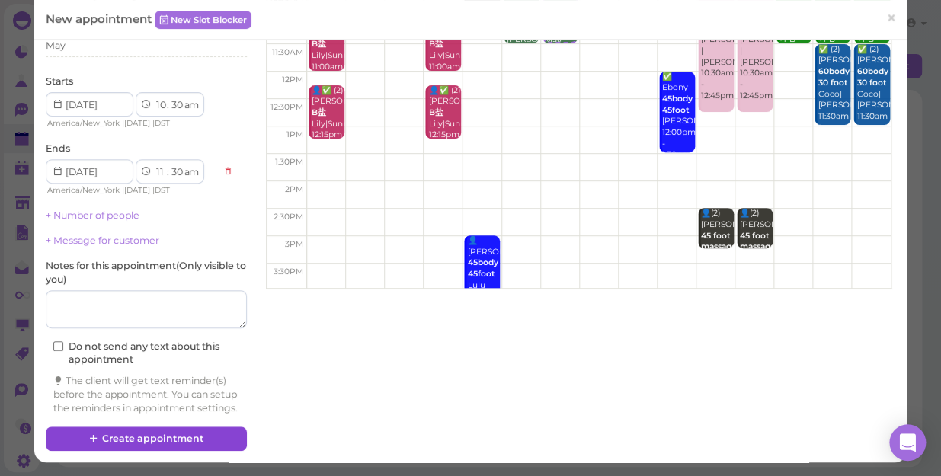
scroll to position [155, 0]
click at [198, 430] on button "Create appointment" at bounding box center [146, 439] width 201 height 24
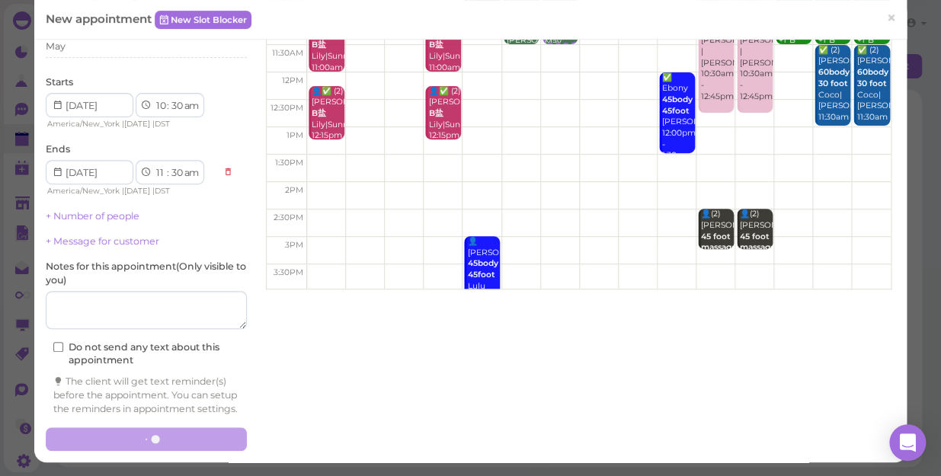
scroll to position [154, 0]
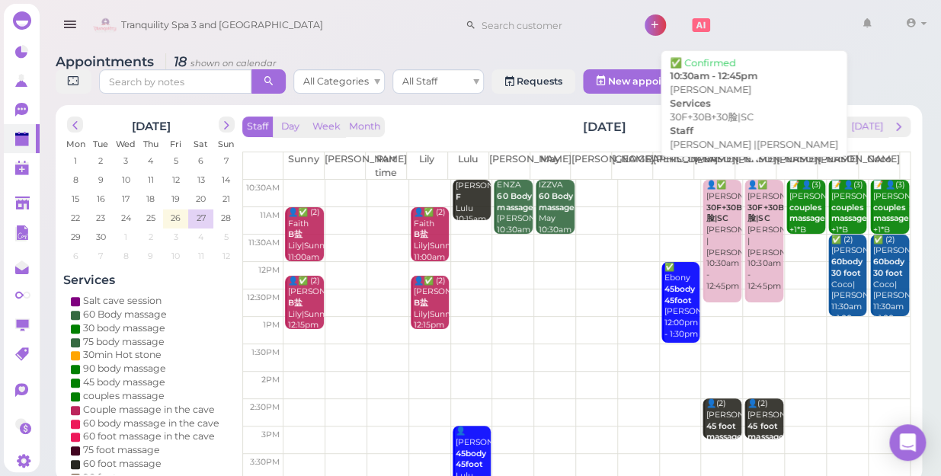
click at [713, 213] on div "👤✅ [PERSON_NAME] 30F+30B+30脸|SC [PERSON_NAME] |[PERSON_NAME] 10:30am - 12:45pm" at bounding box center [723, 236] width 36 height 112
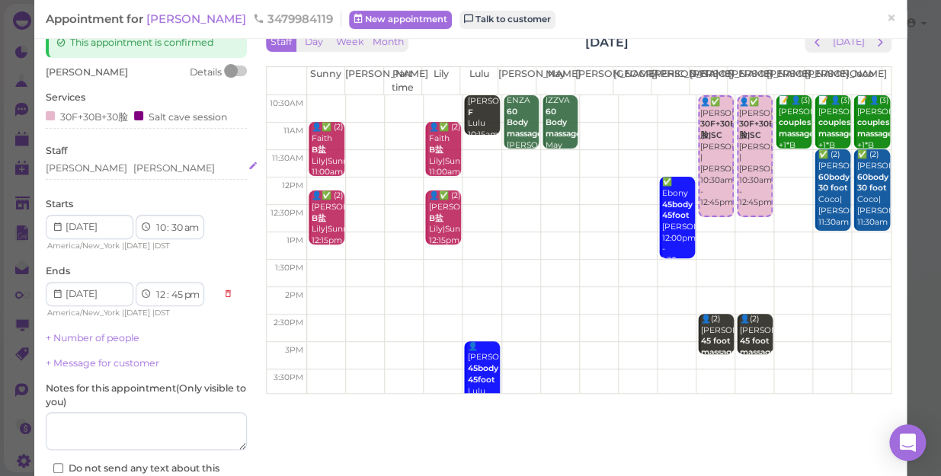
scroll to position [138, 0]
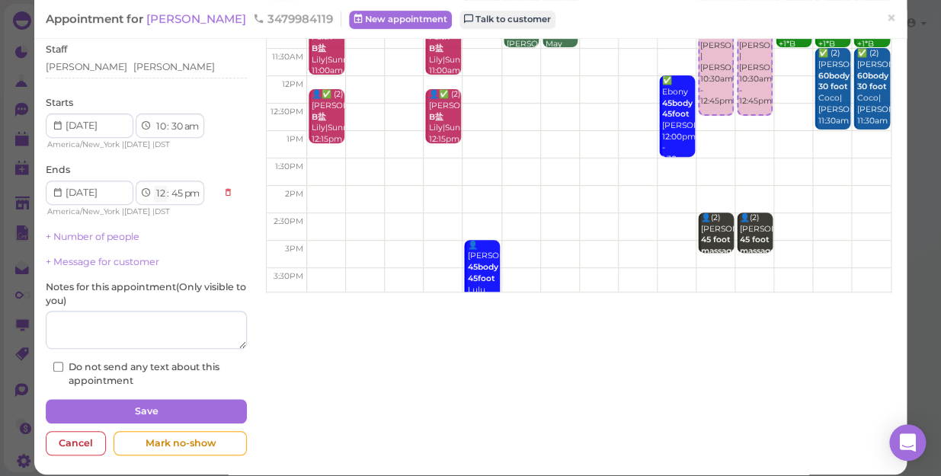
click at [161, 191] on select "1 2 3 4 5 6 7 8 9 10 11 12" at bounding box center [160, 194] width 13 height 16
click at [174, 193] on select "00 05 10 15 20 25 30 35 40 45 50 55" at bounding box center [176, 194] width 15 height 16
select select "00"
click at [169, 186] on select "00 05 10 15 20 25 30 35 40 45 50 55" at bounding box center [176, 194] width 15 height 16
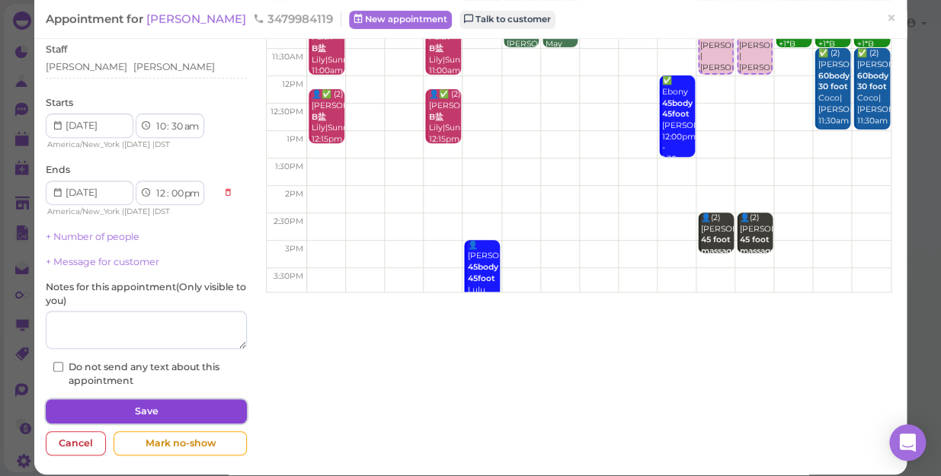
click at [194, 412] on button "Save" at bounding box center [146, 411] width 201 height 24
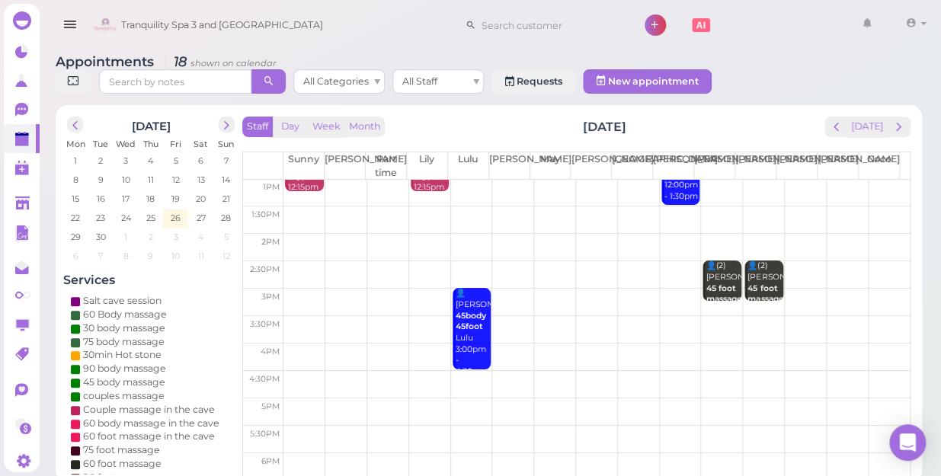
scroll to position [207, 0]
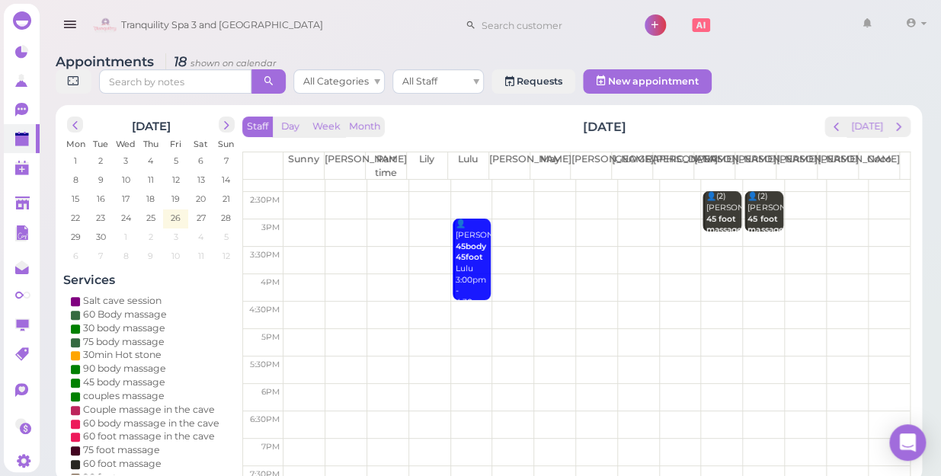
click at [296, 357] on td at bounding box center [597, 370] width 627 height 27
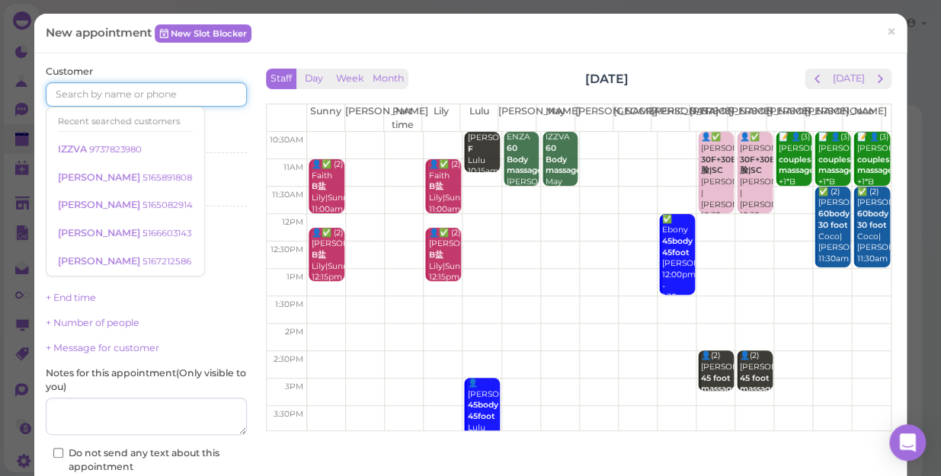
click at [104, 91] on input at bounding box center [146, 94] width 201 height 24
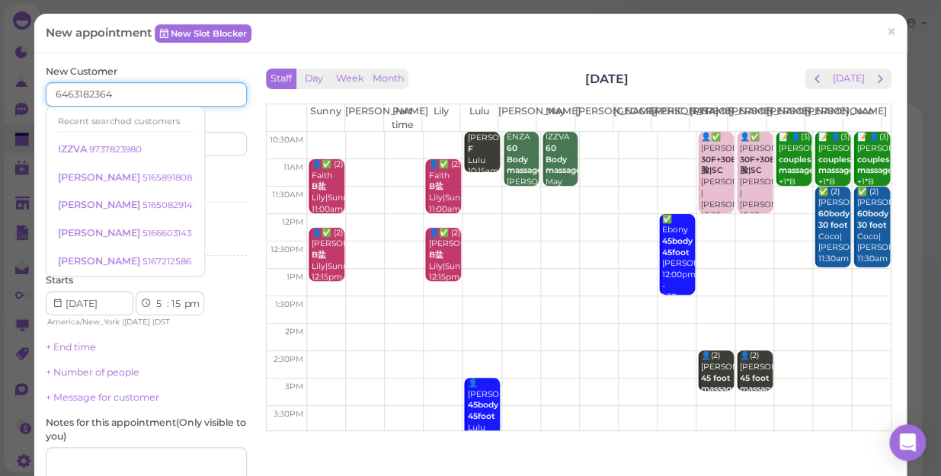
type input "6463182364"
click at [214, 143] on input at bounding box center [198, 144] width 97 height 24
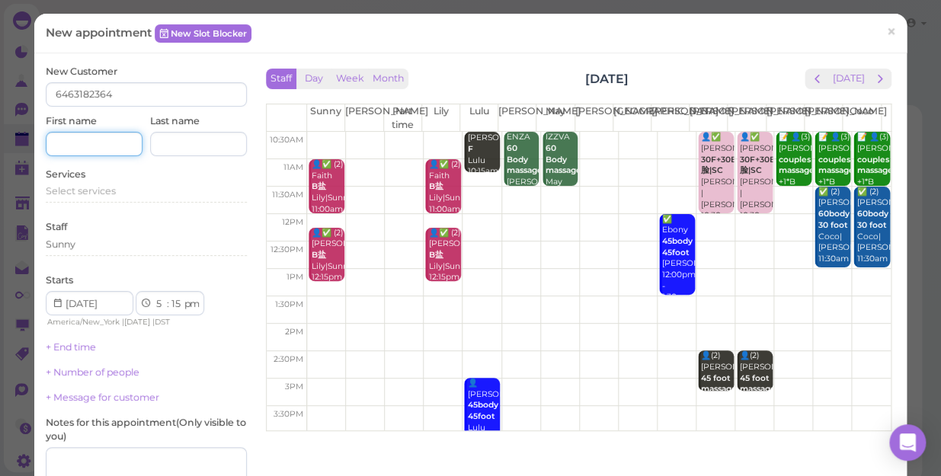
click at [98, 146] on input at bounding box center [94, 144] width 97 height 24
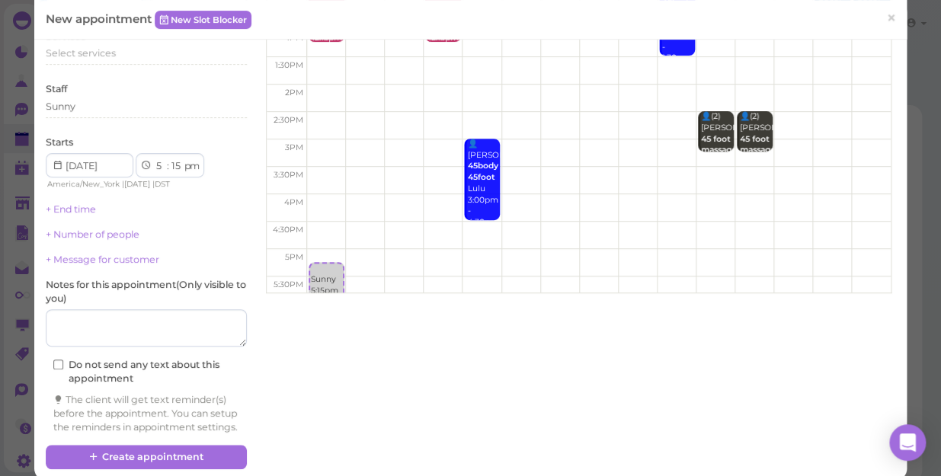
scroll to position [130, 0]
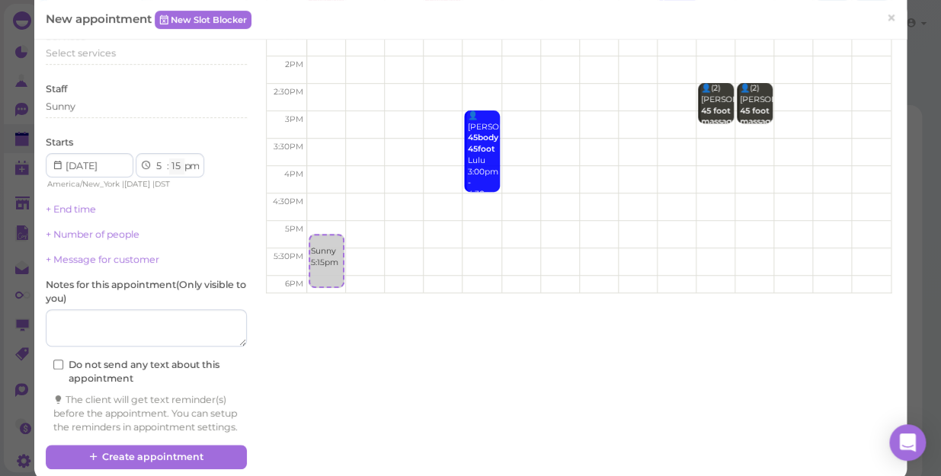
type input "ni"
click at [174, 163] on select "00 05 10 15 20 25 30 35 40 45 50 55" at bounding box center [176, 167] width 15 height 16
select select "30"
click at [169, 159] on select "00 05 10 15 20 25 30 35 40 45 50 55" at bounding box center [176, 167] width 15 height 16
click at [133, 55] on div "Select services" at bounding box center [146, 53] width 201 height 14
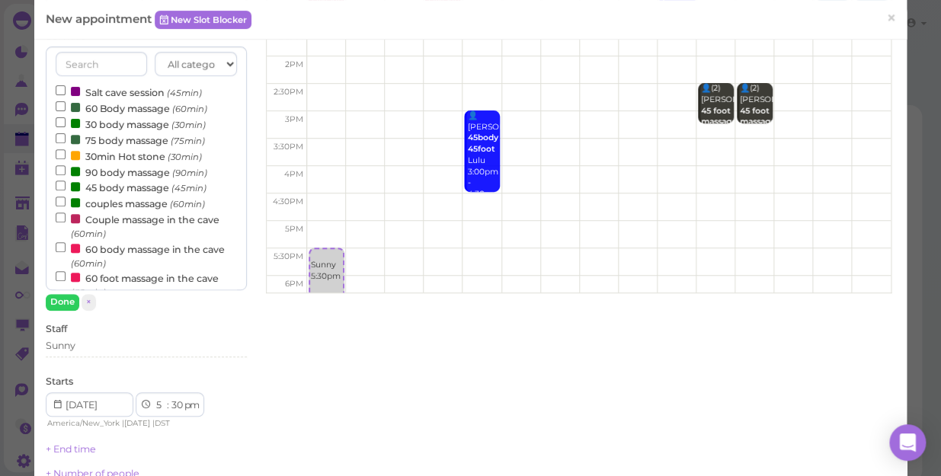
click at [117, 221] on label "Couple massage in the cave (60min)" at bounding box center [146, 226] width 181 height 30
click at [66, 221] on input "Couple massage in the cave (60min)" at bounding box center [61, 218] width 10 height 10
click at [59, 302] on button "Done" at bounding box center [63, 302] width 34 height 16
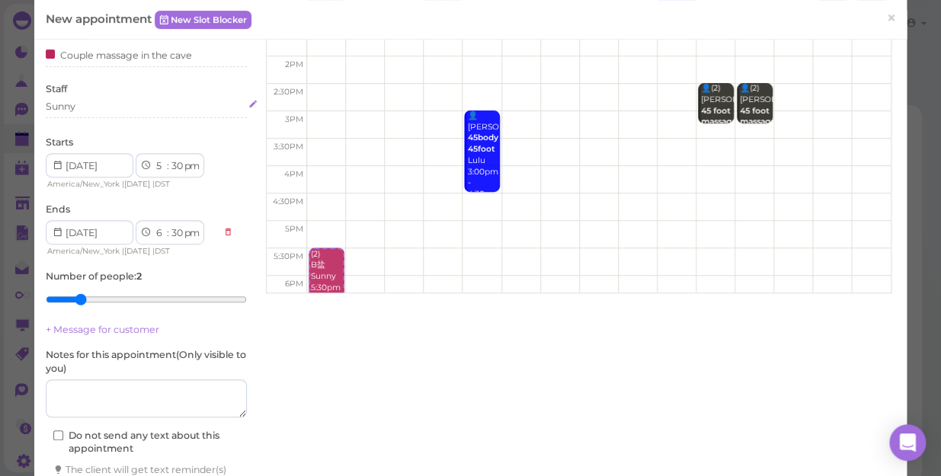
click at [99, 107] on div "Sunny" at bounding box center [146, 107] width 201 height 14
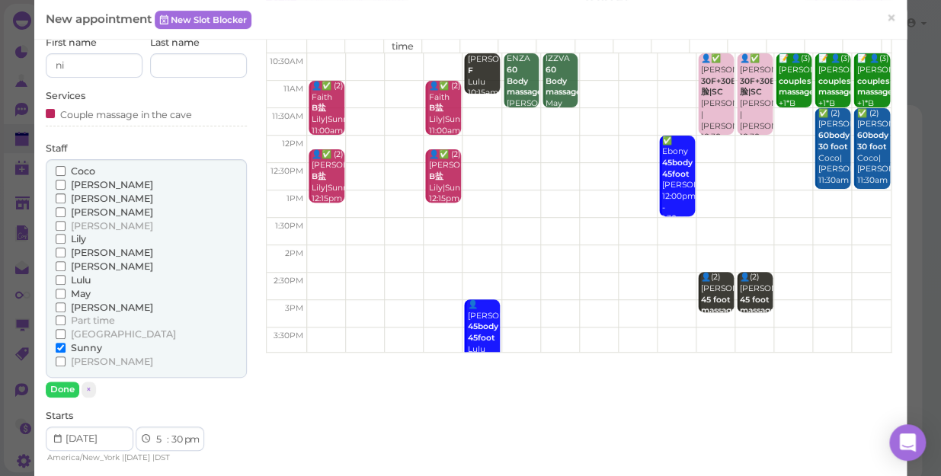
scroll to position [0, 0]
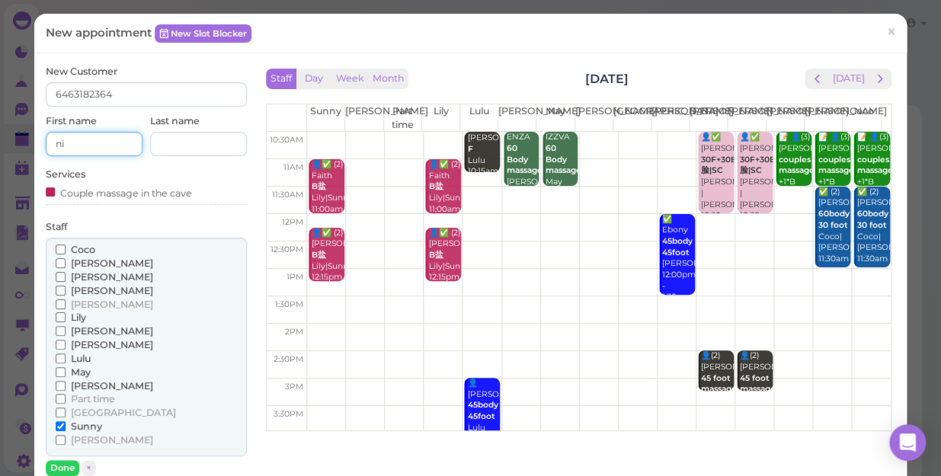
click at [111, 147] on input "ni" at bounding box center [94, 144] width 97 height 24
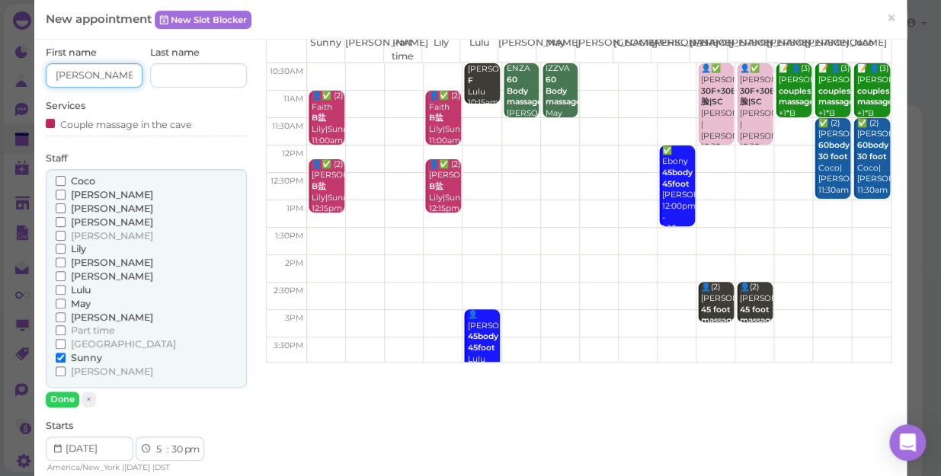
type input "[PERSON_NAME]"
click at [76, 231] on span "[PERSON_NAME]" at bounding box center [112, 235] width 82 height 11
click at [66, 231] on input "[PERSON_NAME]" at bounding box center [61, 236] width 10 height 10
click at [69, 400] on button "Done" at bounding box center [63, 400] width 34 height 16
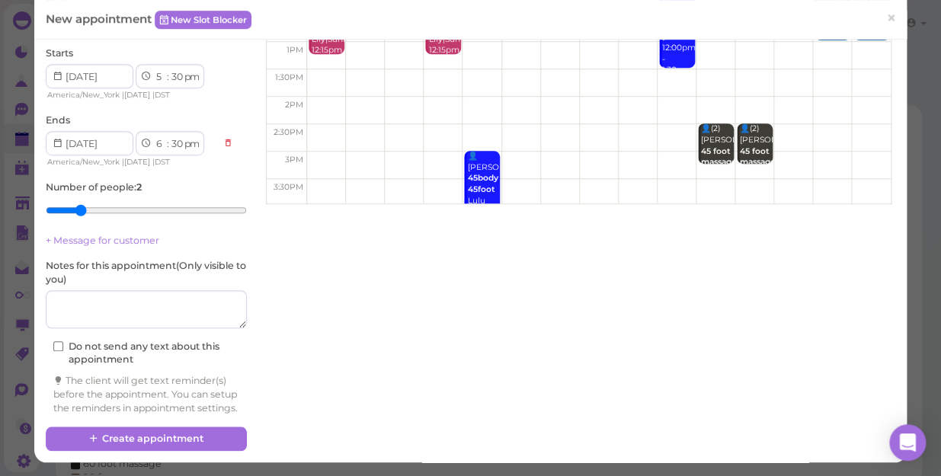
scroll to position [239, 0]
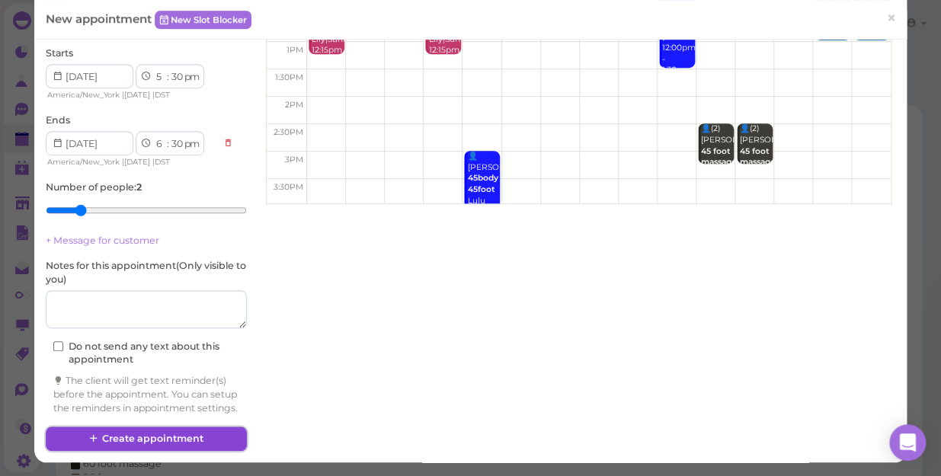
click at [177, 436] on button "Create appointment" at bounding box center [146, 439] width 201 height 24
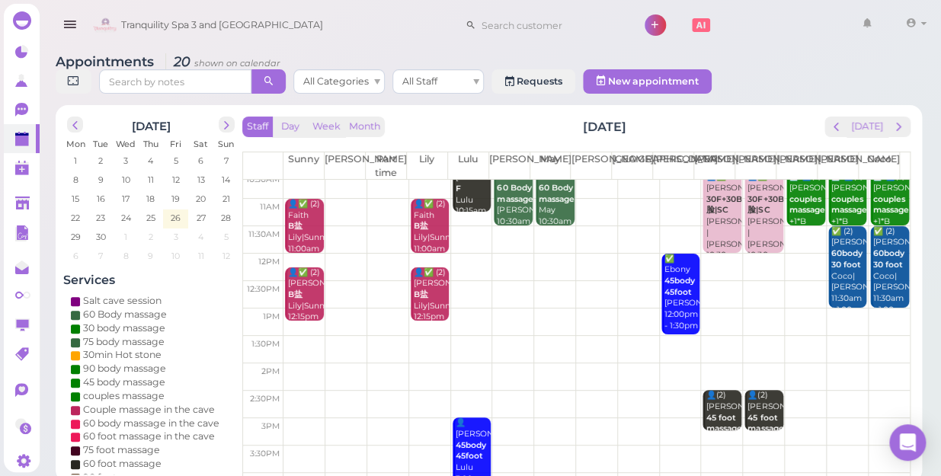
scroll to position [0, 0]
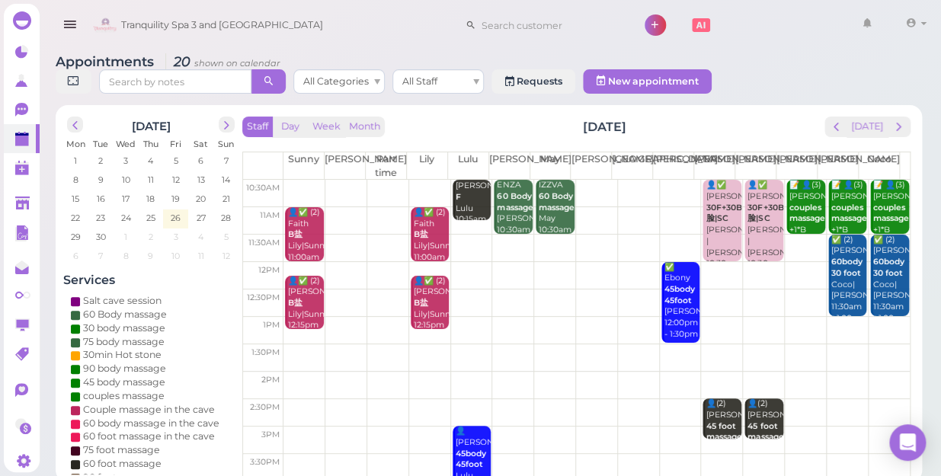
click at [627, 262] on td at bounding box center [597, 275] width 627 height 27
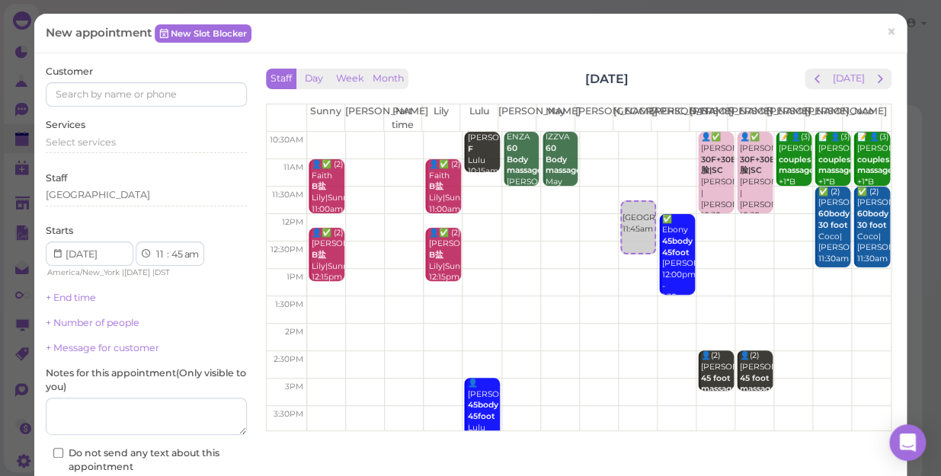
click at [624, 255] on td at bounding box center [599, 255] width 584 height 27
select select "12"
select select "pm"
click at [616, 220] on td at bounding box center [599, 227] width 584 height 27
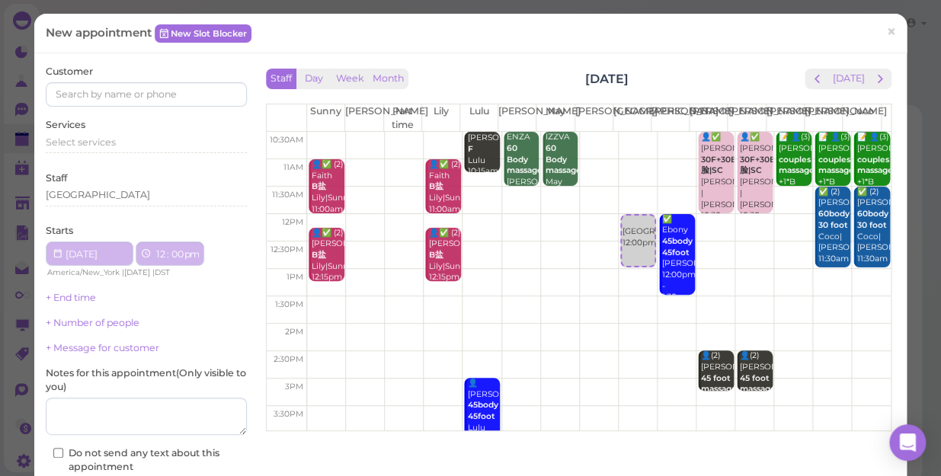
select select "00"
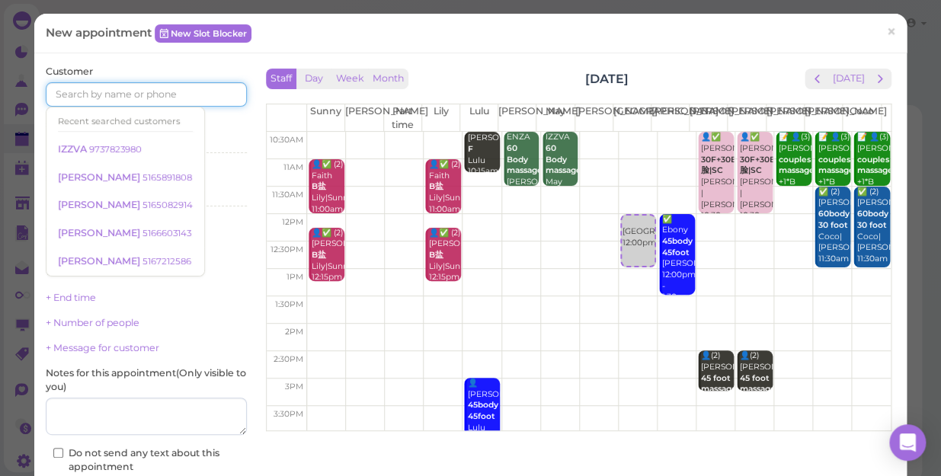
click at [139, 84] on input at bounding box center [146, 94] width 201 height 24
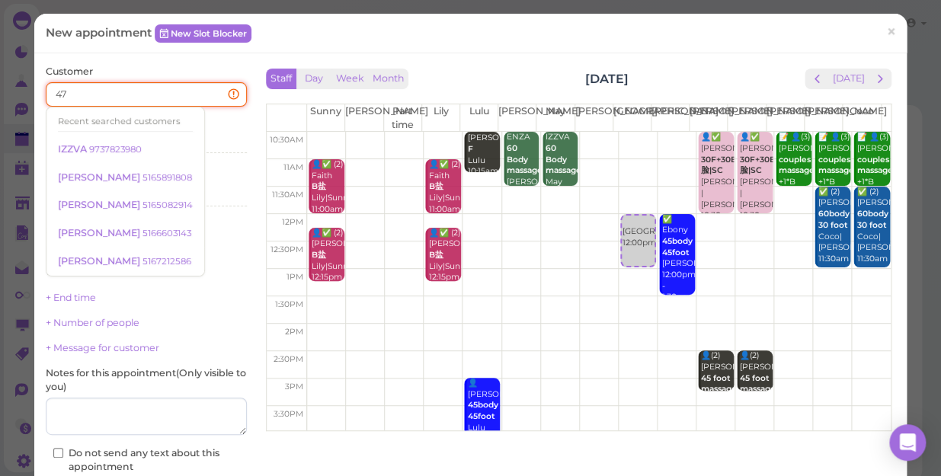
type input "4"
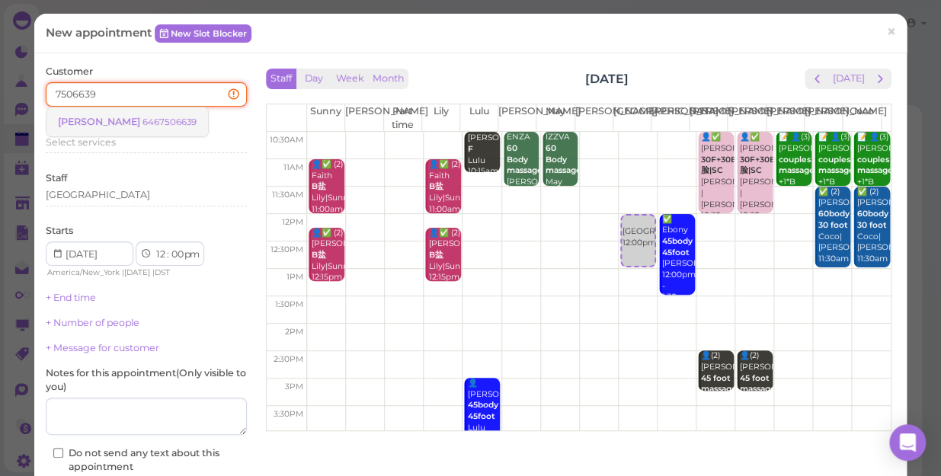
type input "7506639"
click at [143, 120] on small "6467506639" at bounding box center [170, 122] width 54 height 11
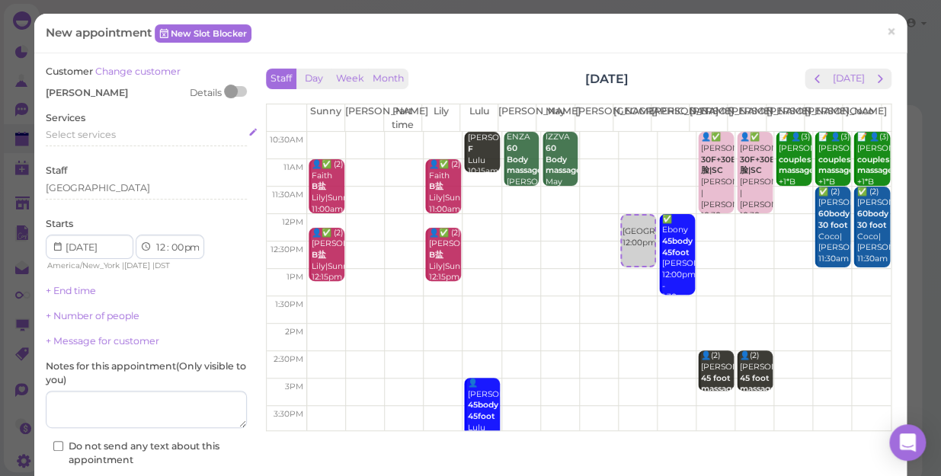
click at [98, 129] on span "Select services" at bounding box center [81, 134] width 70 height 11
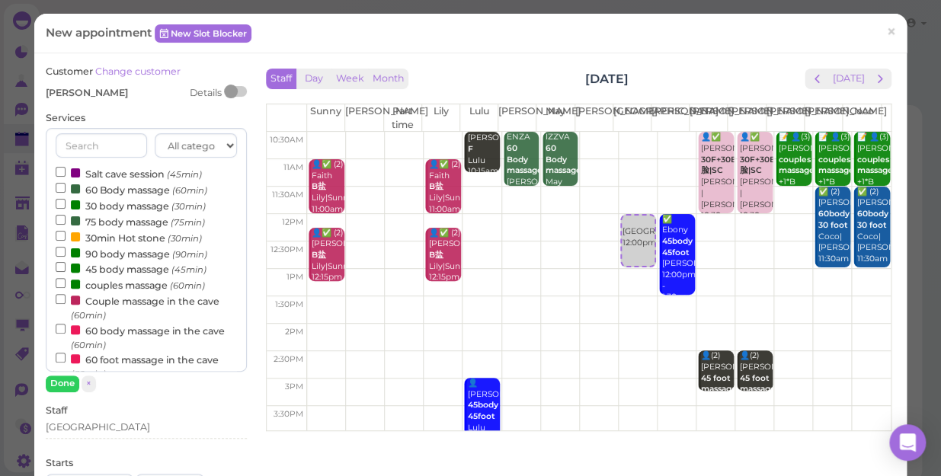
click at [101, 171] on label "Salt cave session (45min)" at bounding box center [129, 173] width 146 height 16
click at [66, 171] on input "Salt cave session (45min)" at bounding box center [61, 172] width 10 height 10
click at [59, 386] on button "Done" at bounding box center [63, 384] width 34 height 16
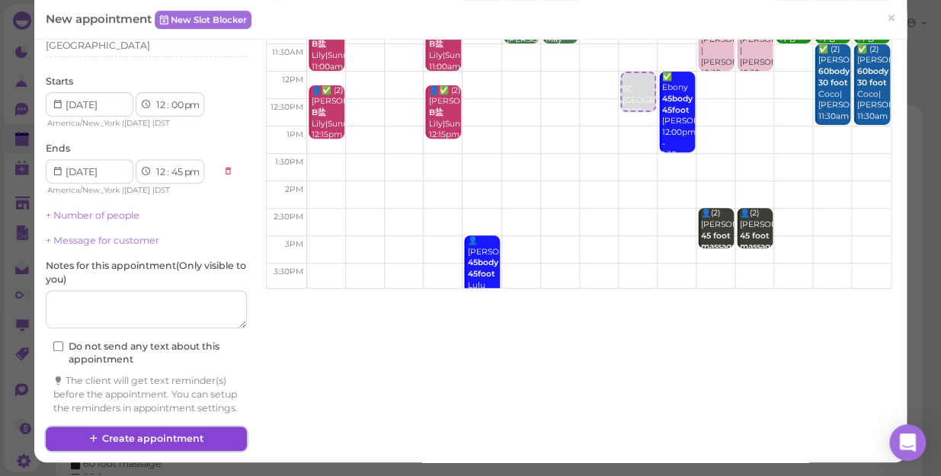
click at [157, 441] on button "Create appointment" at bounding box center [146, 439] width 201 height 24
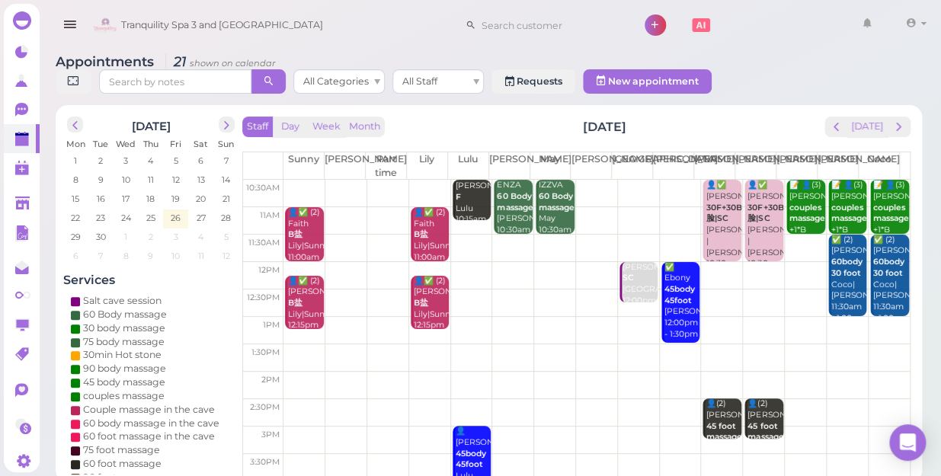
scroll to position [69, 0]
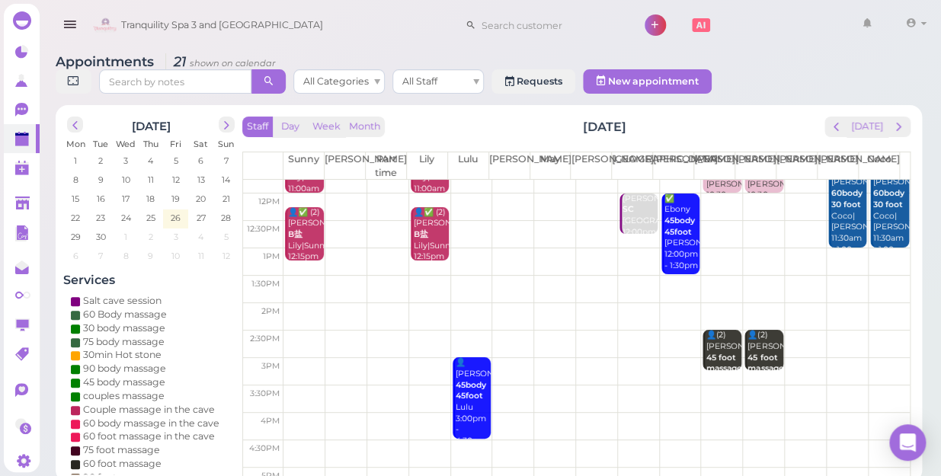
click at [284, 331] on td at bounding box center [597, 344] width 627 height 27
click at [289, 331] on td at bounding box center [597, 344] width 627 height 27
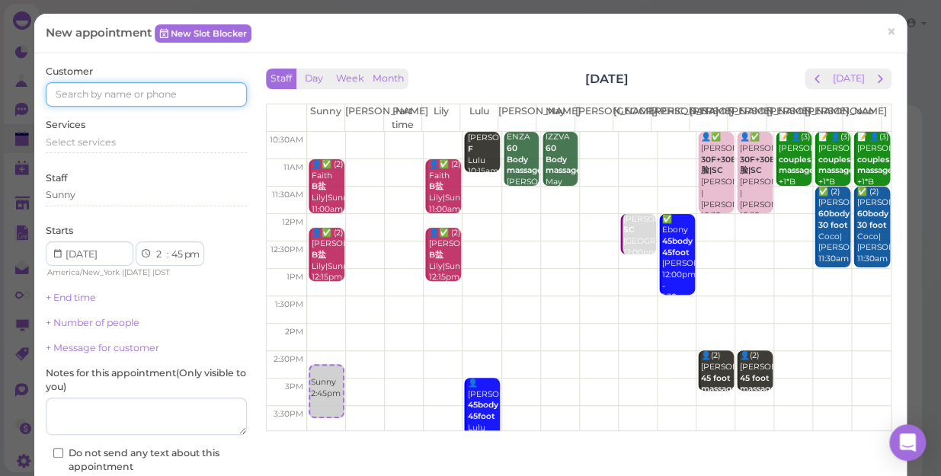
click at [76, 94] on input at bounding box center [146, 94] width 201 height 24
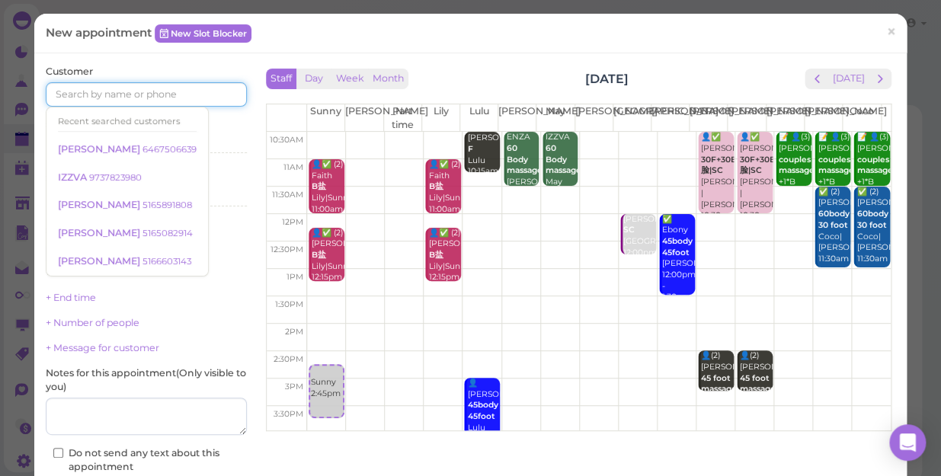
type input "6"
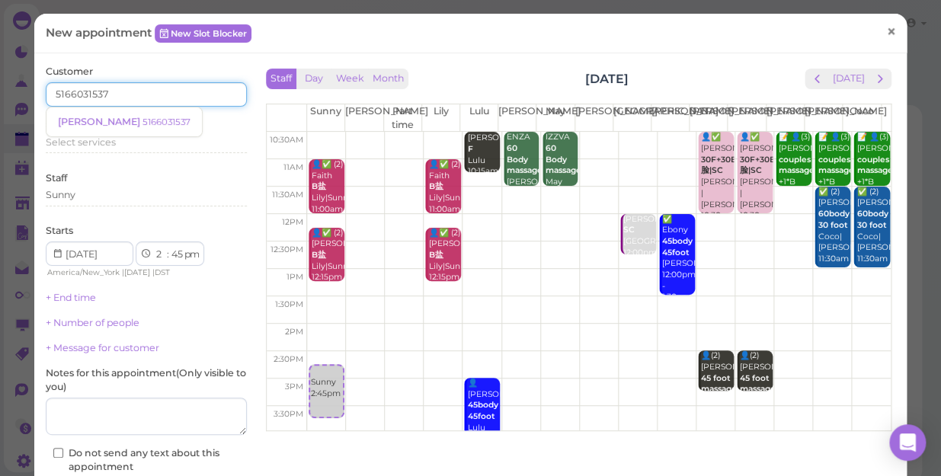
type input "5166031537"
click at [886, 30] on span "×" at bounding box center [891, 31] width 10 height 21
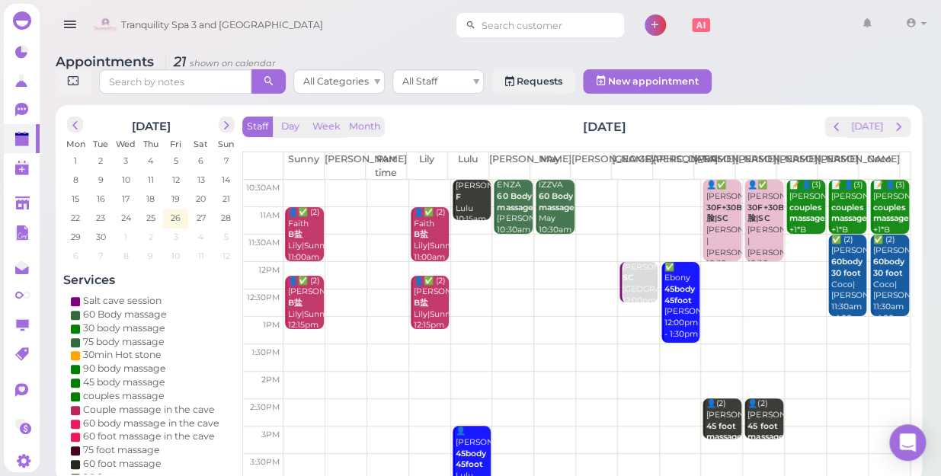
click at [517, 20] on input at bounding box center [550, 25] width 148 height 24
type input "5166031537"
click at [534, 53] on small "5166031537" at bounding box center [558, 52] width 48 height 11
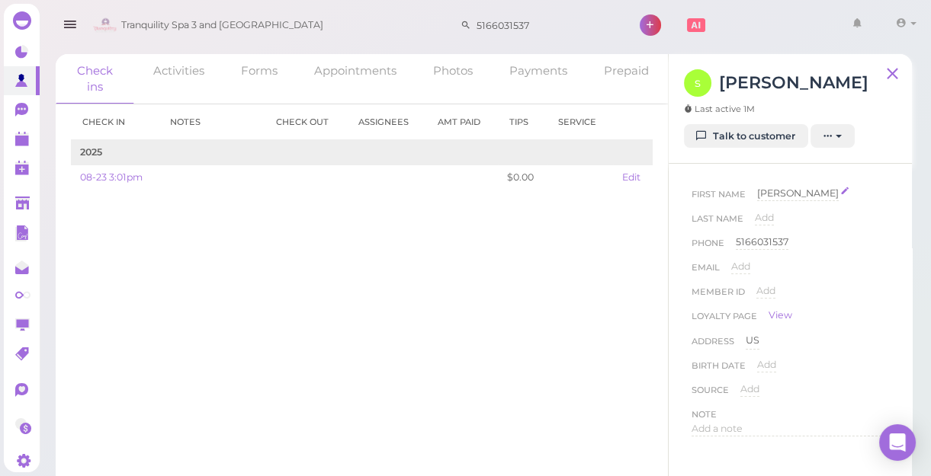
click at [776, 194] on span "[PERSON_NAME]" at bounding box center [798, 193] width 82 height 11
type input "[PERSON_NAME]"
click at [769, 220] on button "Done" at bounding box center [775, 221] width 34 height 16
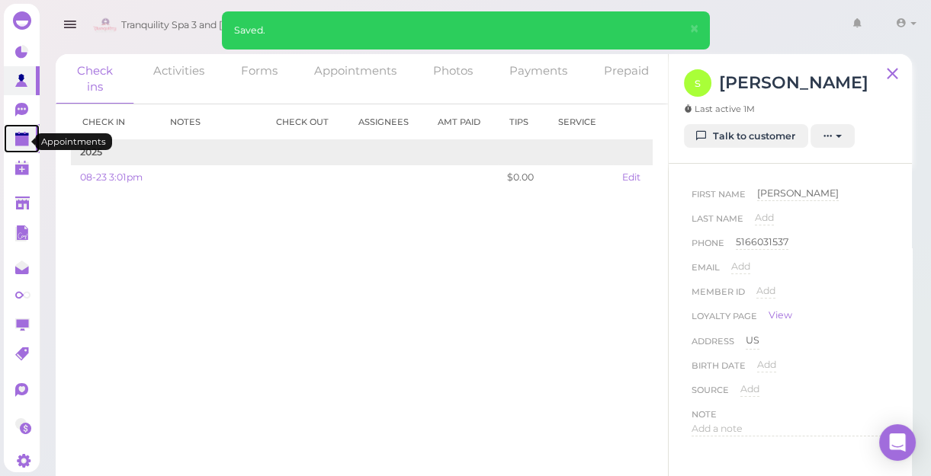
click at [23, 139] on polygon at bounding box center [22, 141] width 14 height 11
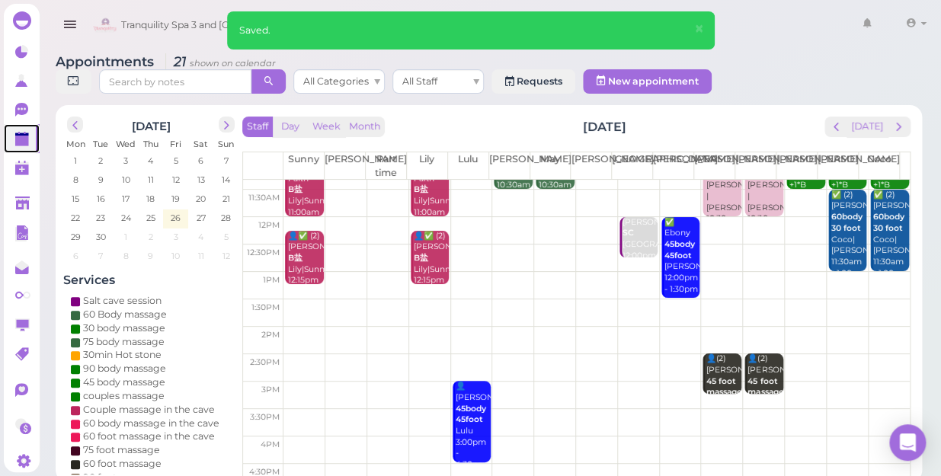
scroll to position [69, 0]
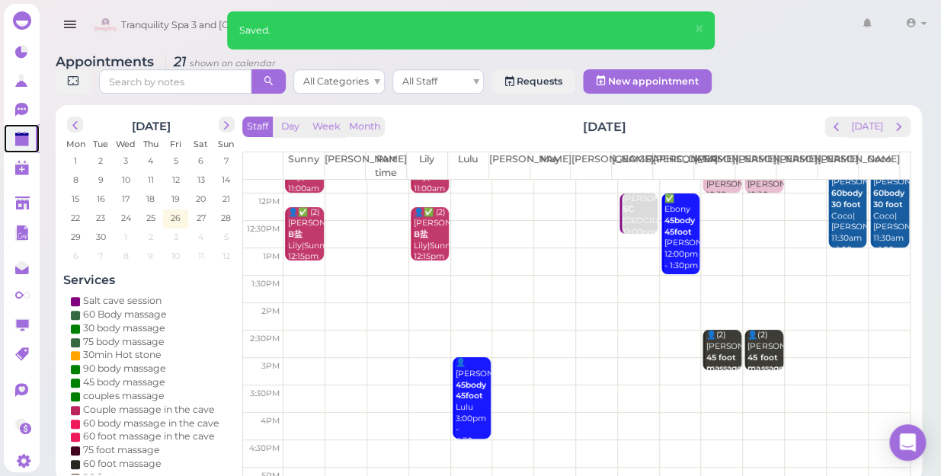
click at [305, 331] on td at bounding box center [597, 344] width 627 height 27
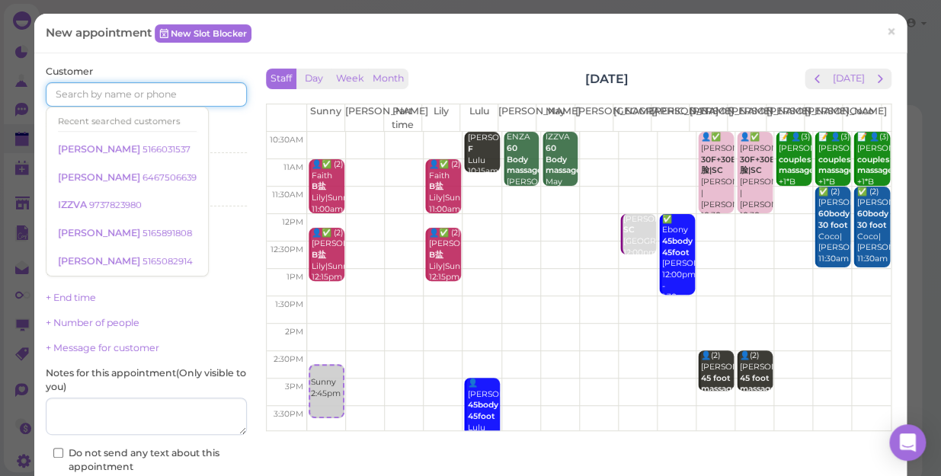
click at [145, 91] on input at bounding box center [146, 94] width 201 height 24
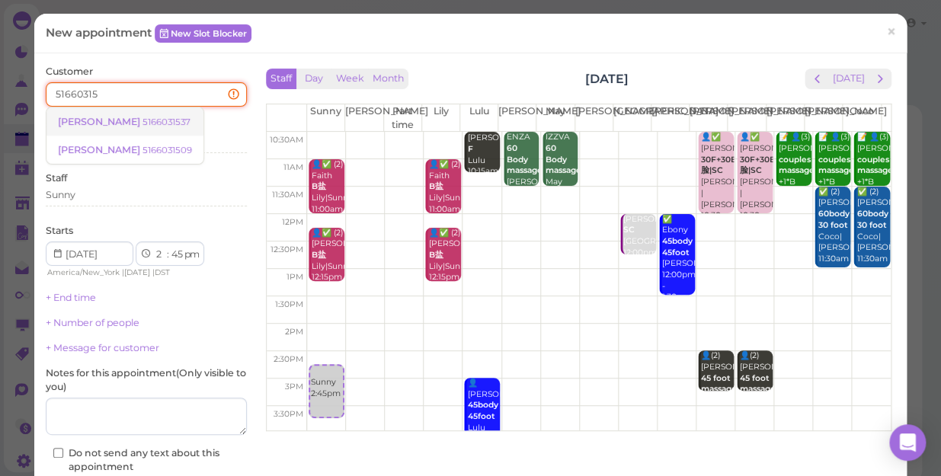
type input "51660315"
click at [143, 123] on small "5166031537" at bounding box center [167, 122] width 48 height 11
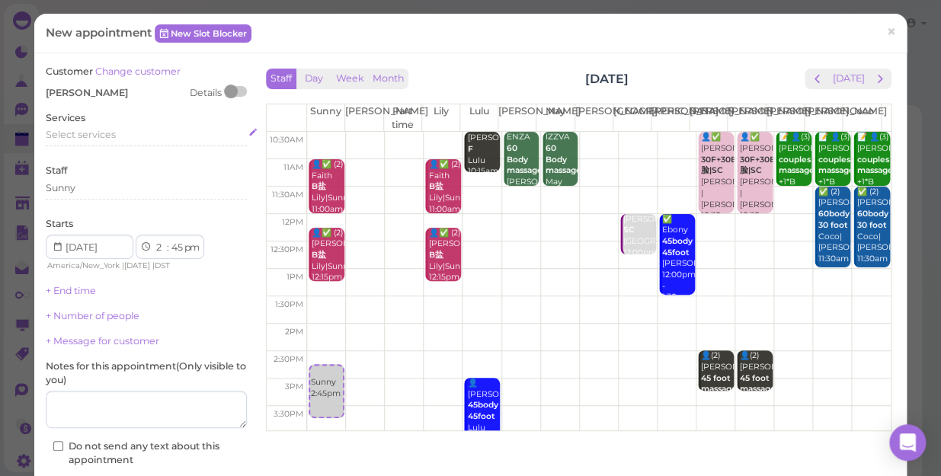
click at [99, 138] on span "Select services" at bounding box center [81, 134] width 70 height 11
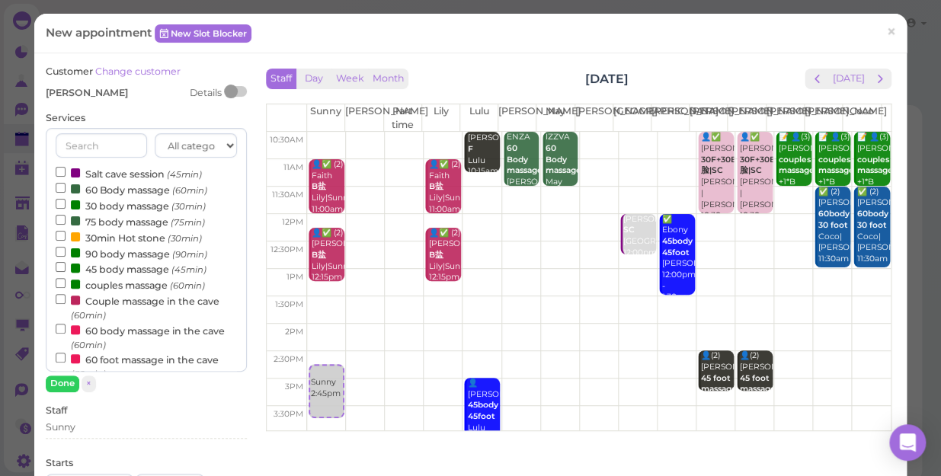
click at [117, 190] on label "60 Body massage (60min)" at bounding box center [132, 189] width 152 height 16
click at [66, 190] on input "60 Body massage (60min)" at bounding box center [61, 188] width 10 height 10
click at [62, 382] on button "Done" at bounding box center [63, 384] width 34 height 16
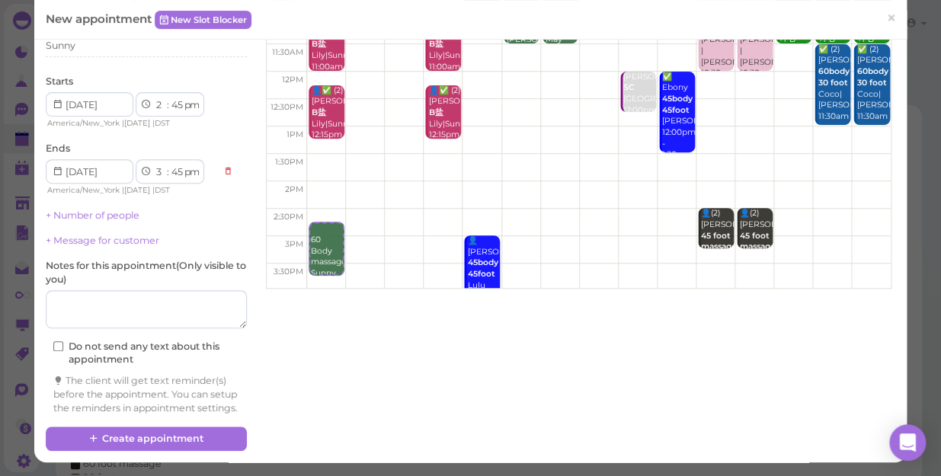
scroll to position [155, 0]
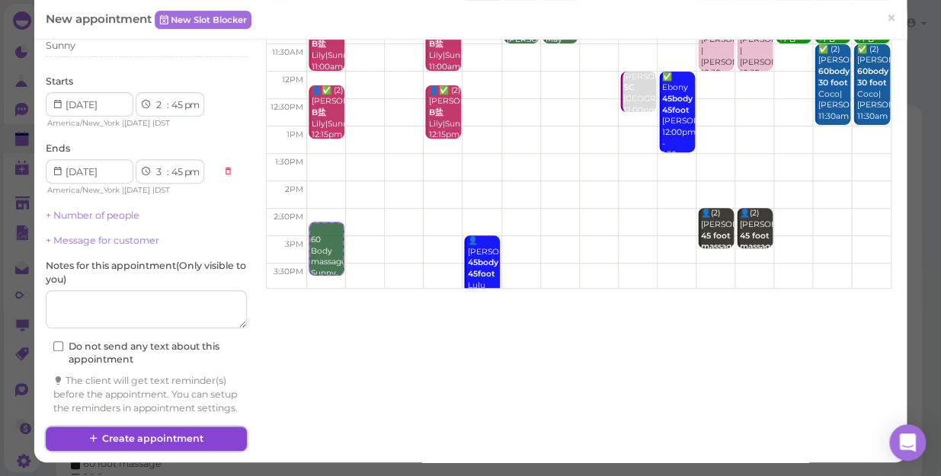
click at [152, 440] on button "Create appointment" at bounding box center [146, 439] width 201 height 24
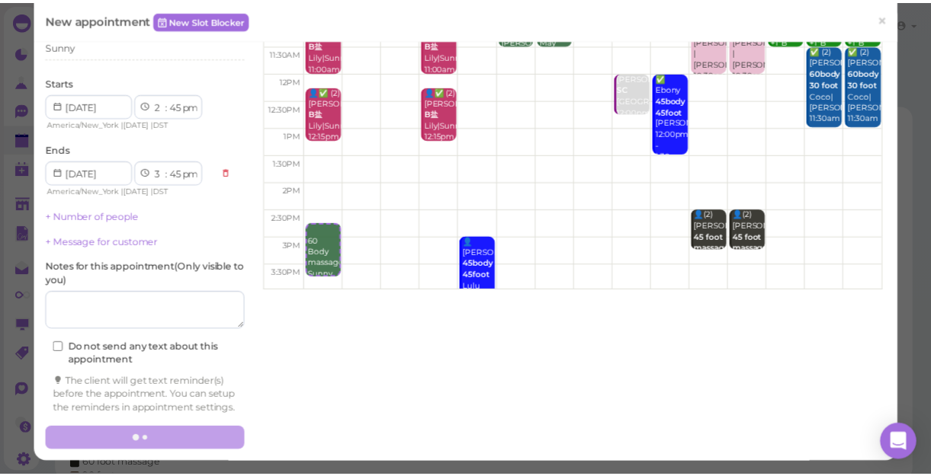
scroll to position [154, 0]
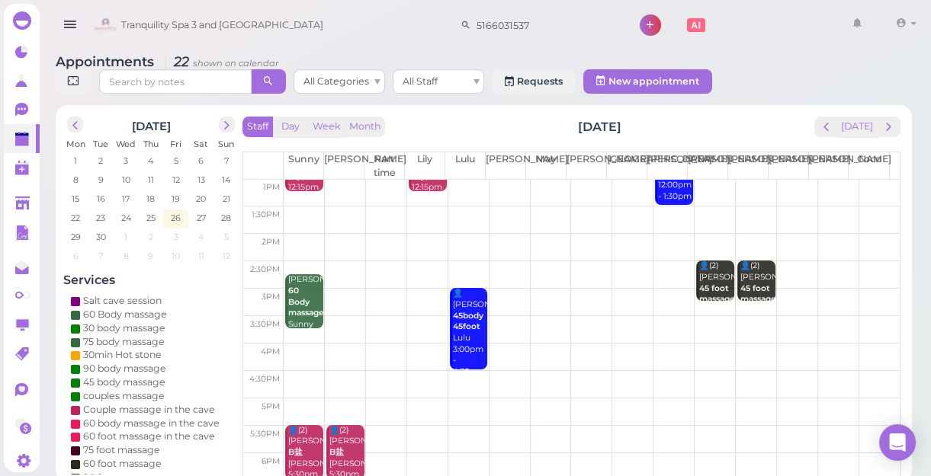
scroll to position [207, 0]
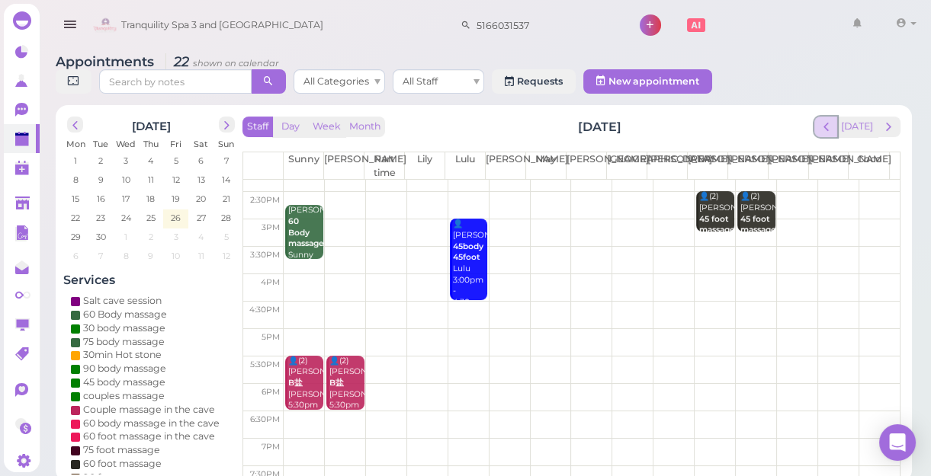
click at [831, 127] on span "prev" at bounding box center [826, 127] width 14 height 14
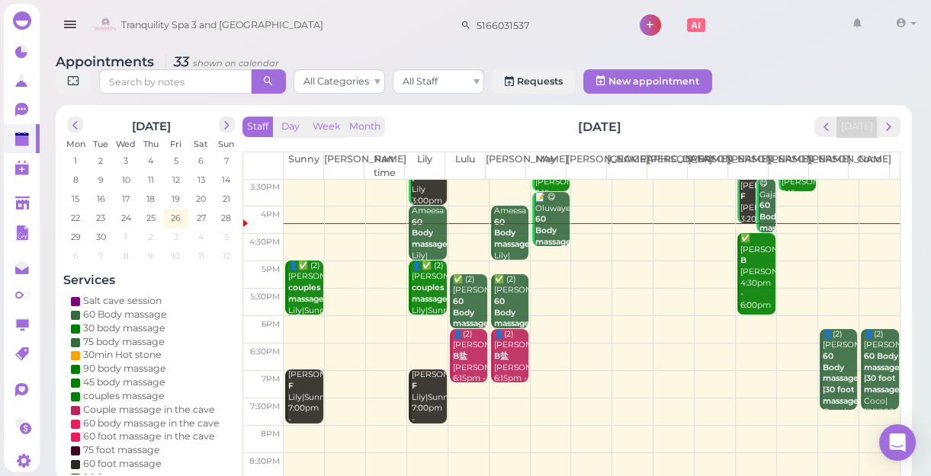
scroll to position [5, 0]
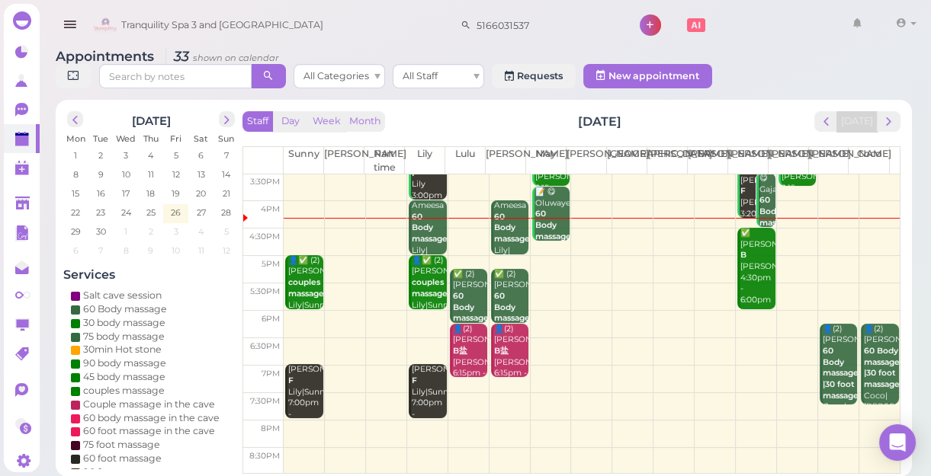
click at [790, 371] on td at bounding box center [592, 379] width 616 height 27
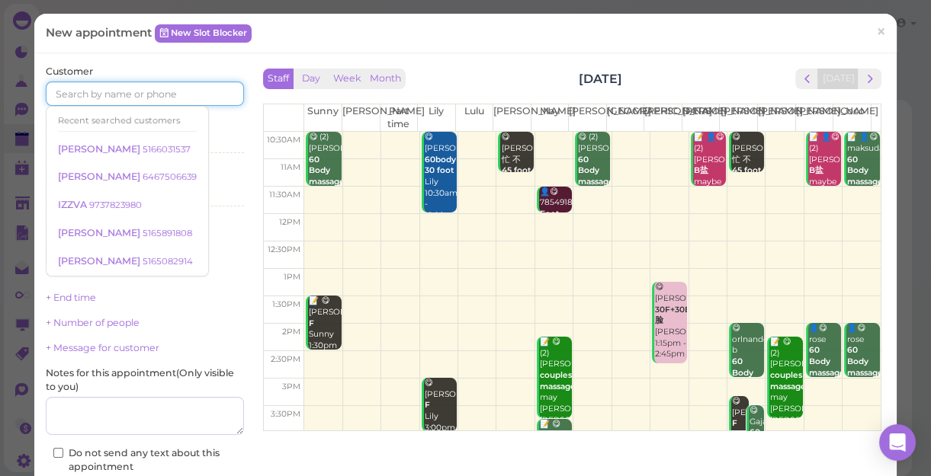
click at [175, 92] on input at bounding box center [145, 94] width 198 height 24
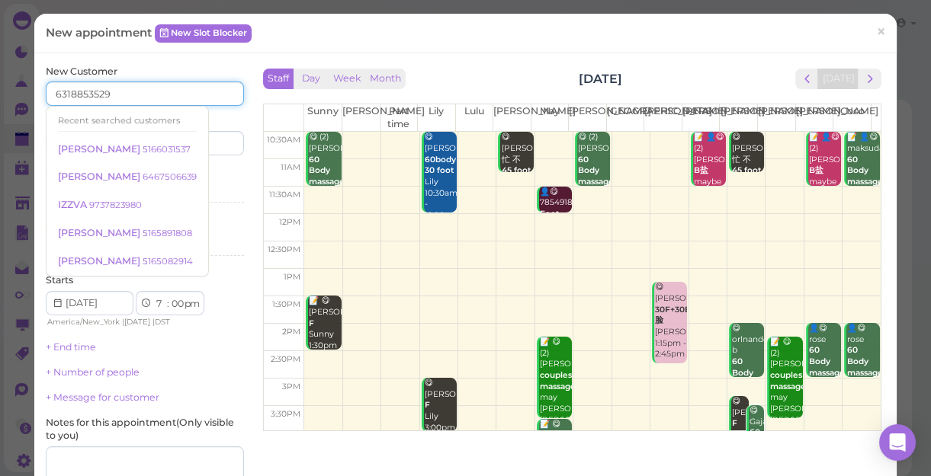
type input "6318853529"
click at [206, 143] on input at bounding box center [196, 143] width 95 height 24
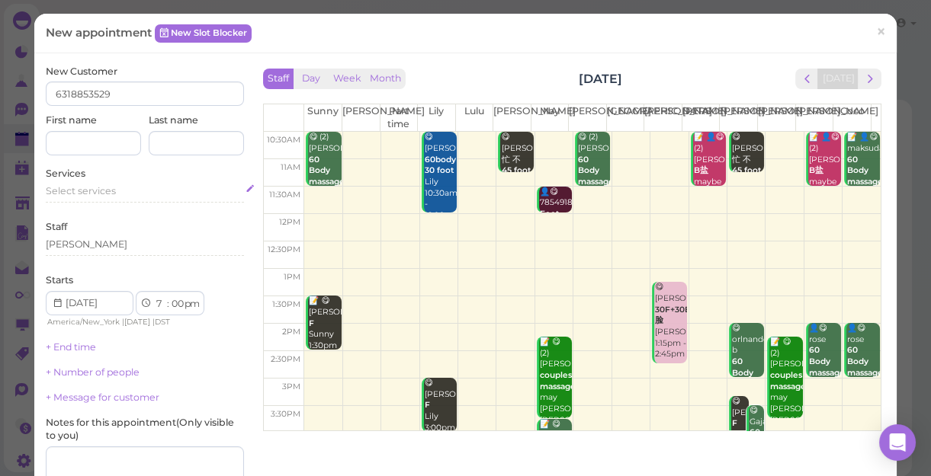
click at [89, 191] on span "Select services" at bounding box center [81, 190] width 70 height 11
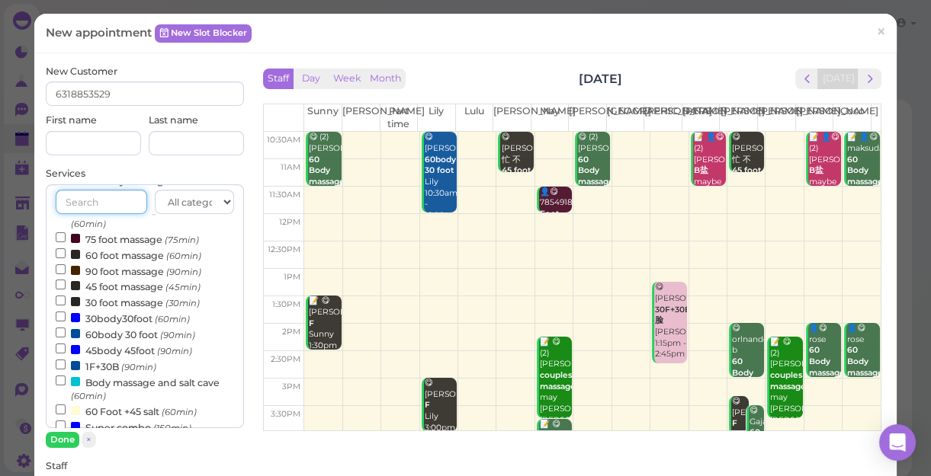
scroll to position [207, 0]
click at [124, 335] on label "60body 30 foot (90min)" at bounding box center [125, 333] width 139 height 16
click at [66, 335] on input "60body 30 foot (90min)" at bounding box center [61, 332] width 10 height 10
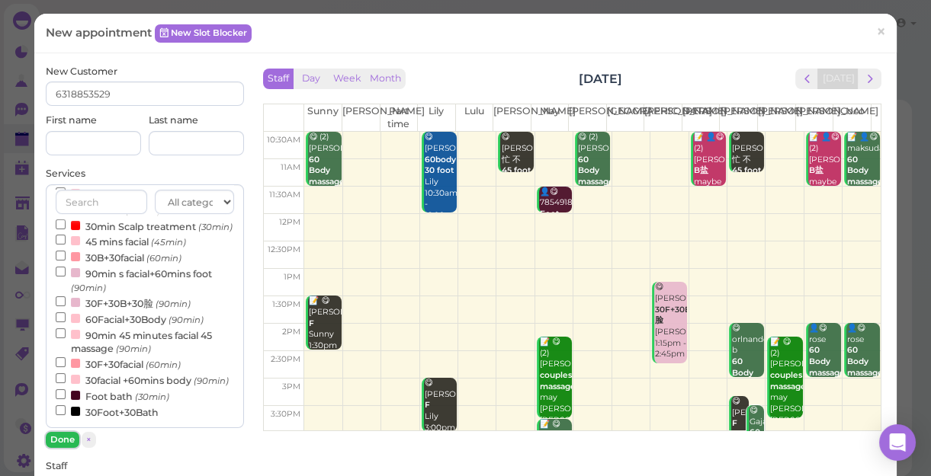
click at [62, 439] on button "Done" at bounding box center [63, 440] width 34 height 16
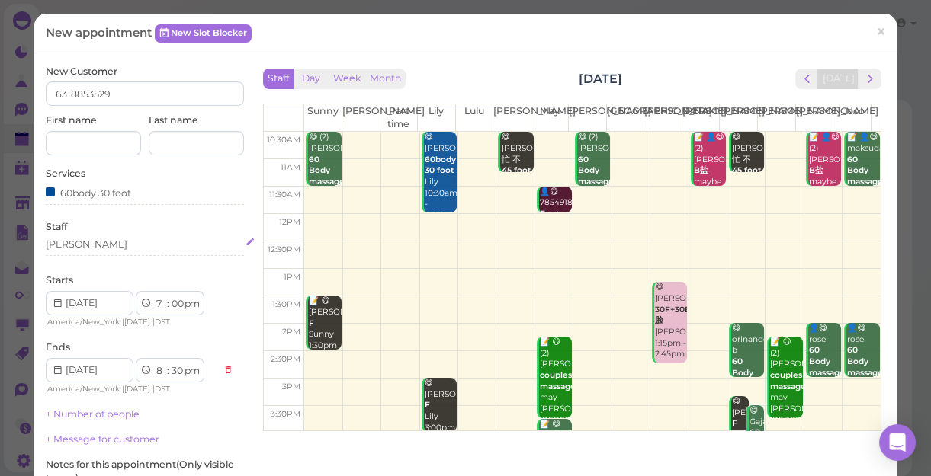
click at [95, 240] on div "[PERSON_NAME]" at bounding box center [145, 245] width 198 height 14
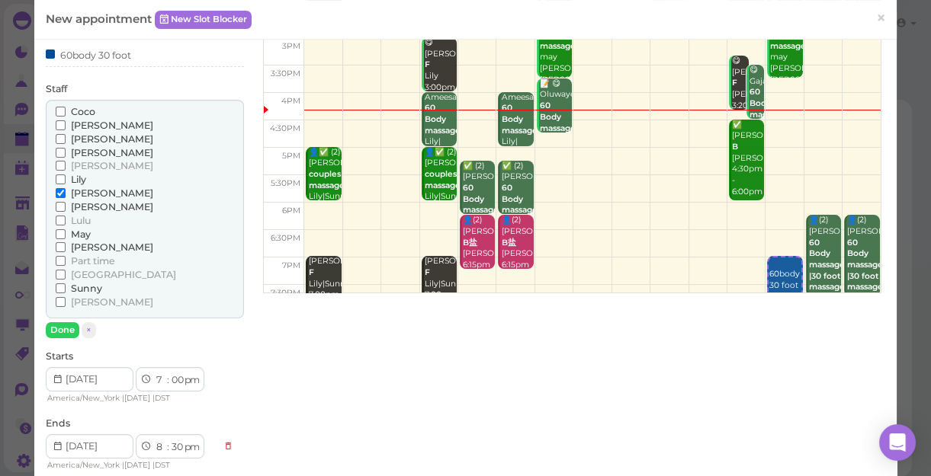
scroll to position [230, 0]
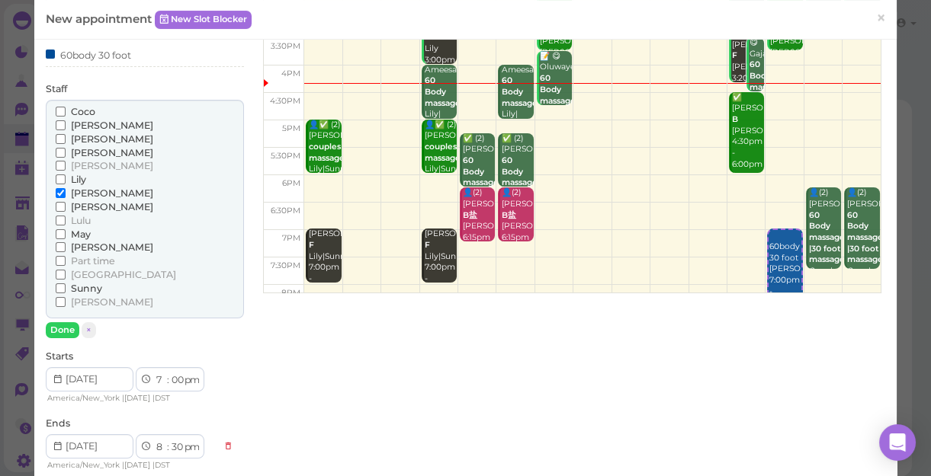
click at [80, 120] on span "[PERSON_NAME]" at bounding box center [112, 125] width 82 height 11
click at [66, 120] on input "[PERSON_NAME]" at bounding box center [61, 125] width 10 height 10
click at [57, 325] on button "Done" at bounding box center [63, 330] width 34 height 16
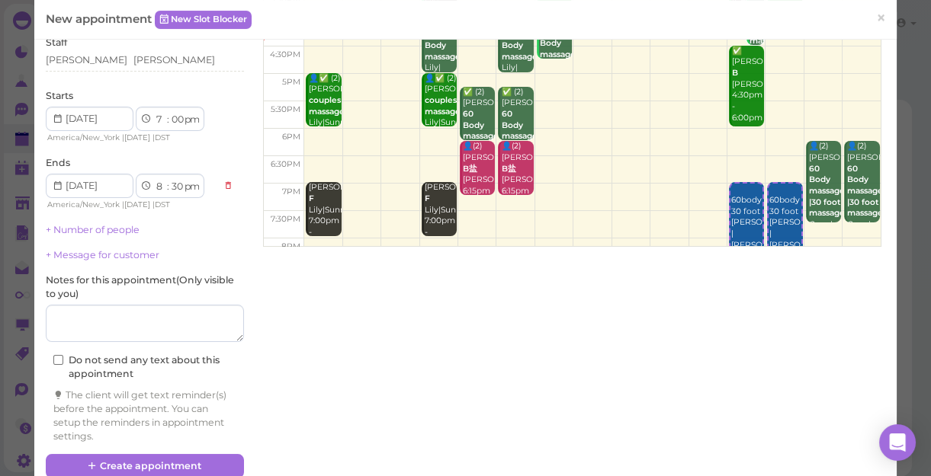
scroll to position [211, 0]
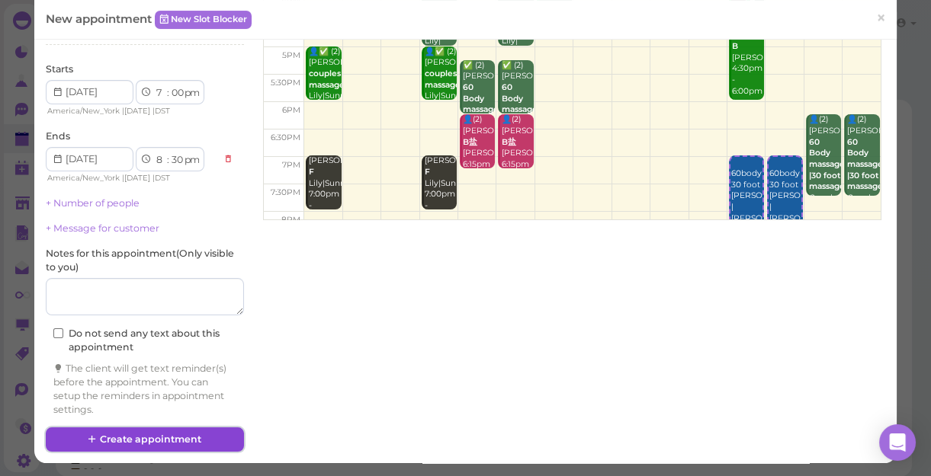
click at [163, 440] on button "Create appointment" at bounding box center [145, 440] width 198 height 24
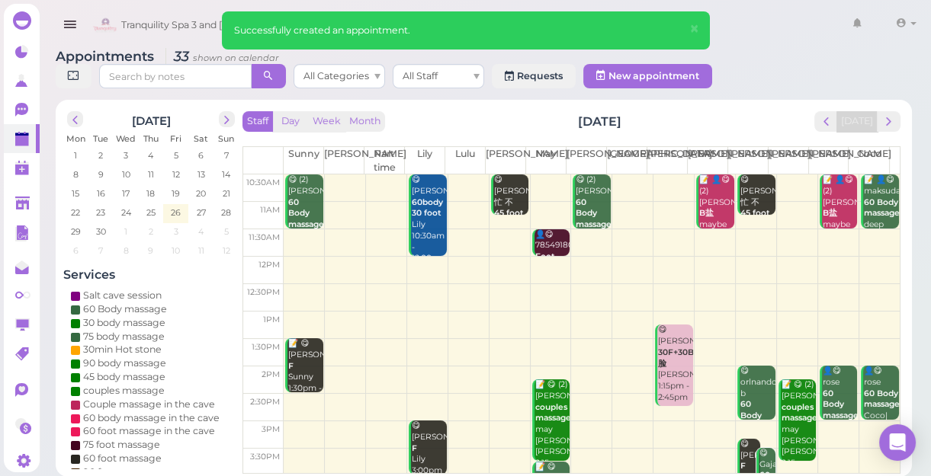
scroll to position [138, 0]
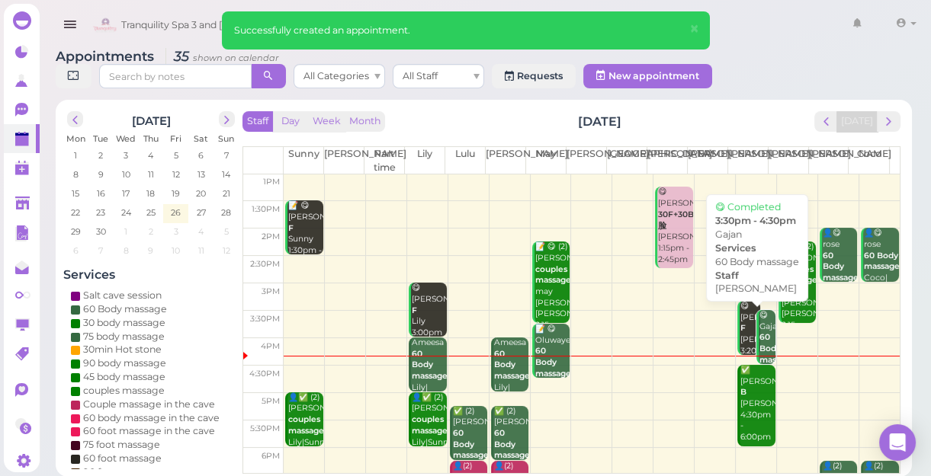
click at [759, 338] on b "60 Body massage" at bounding box center [777, 348] width 36 height 32
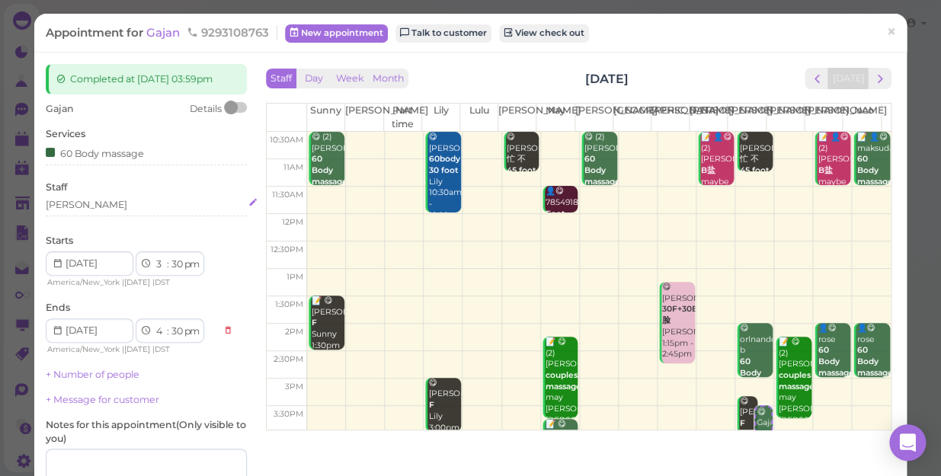
click at [92, 205] on div "[PERSON_NAME]" at bounding box center [146, 205] width 201 height 14
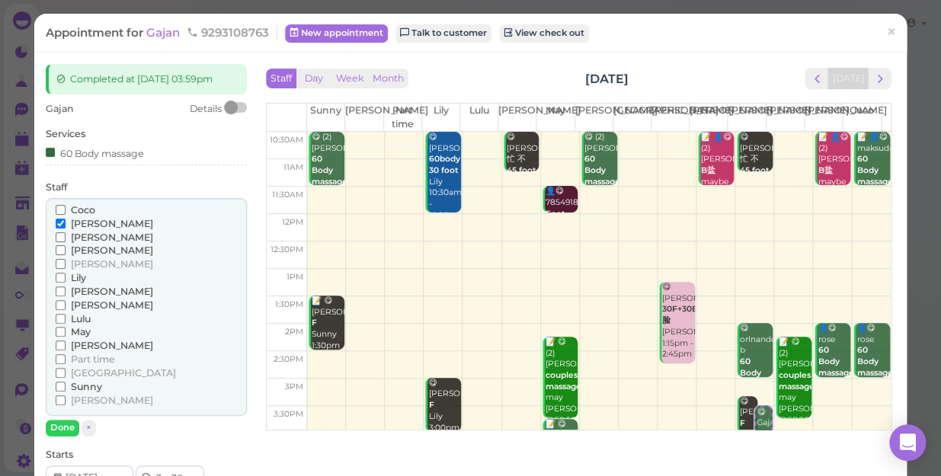
click at [76, 270] on div "[PERSON_NAME] [PERSON_NAME] [PERSON_NAME] [PERSON_NAME] [PERSON_NAME]" at bounding box center [146, 307] width 201 height 219
drag, startPoint x: 76, startPoint y: 270, endPoint x: 113, endPoint y: 276, distance: 37.1
click at [116, 274] on div "Lily" at bounding box center [146, 278] width 181 height 14
click at [56, 276] on input "Lily" at bounding box center [61, 278] width 10 height 10
click at [58, 226] on input "[PERSON_NAME]" at bounding box center [61, 224] width 10 height 10
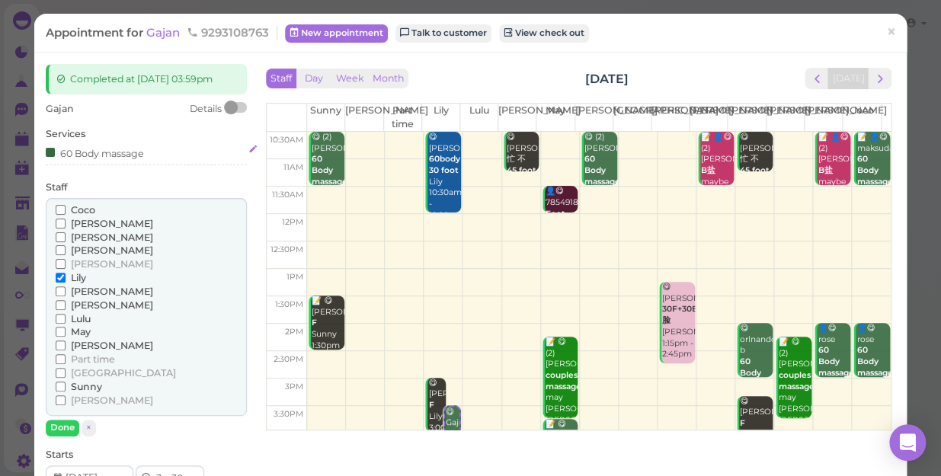
click at [149, 149] on div "60 Body massage" at bounding box center [146, 153] width 201 height 16
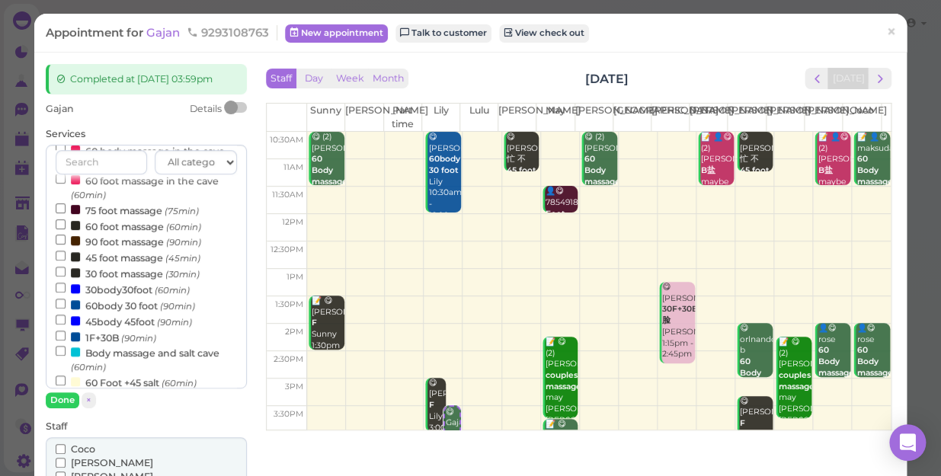
scroll to position [277, 0]
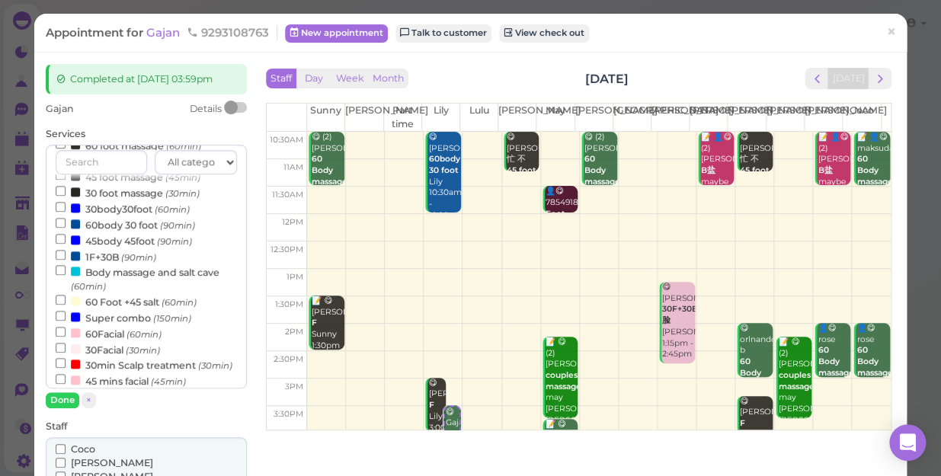
click at [125, 355] on label "30Facial (30min)" at bounding box center [108, 349] width 104 height 16
click at [66, 353] on input "30Facial (30min)" at bounding box center [61, 348] width 10 height 10
select select "5"
select select "00"
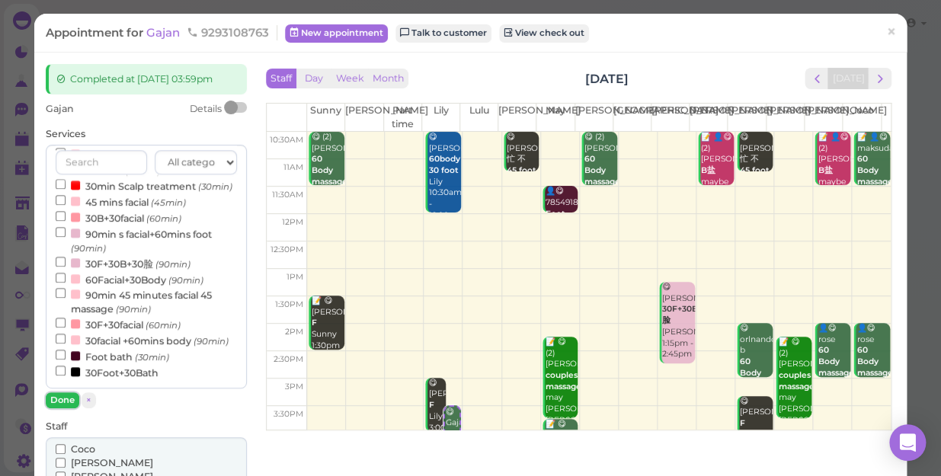
click at [54, 398] on button "Done" at bounding box center [63, 401] width 34 height 16
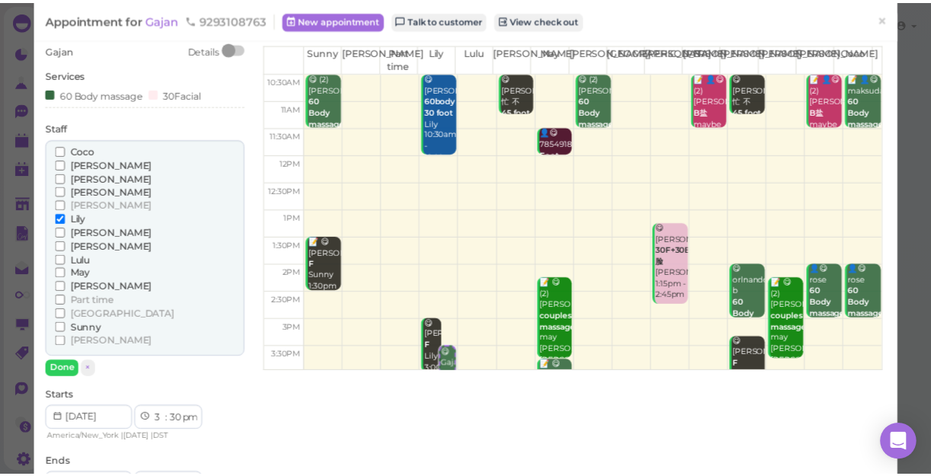
scroll to position [138, 0]
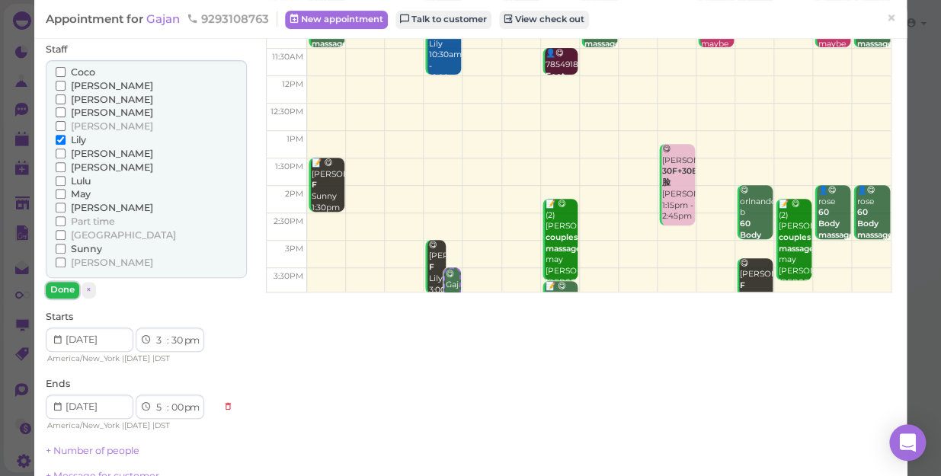
click at [65, 288] on button "Done" at bounding box center [63, 290] width 34 height 16
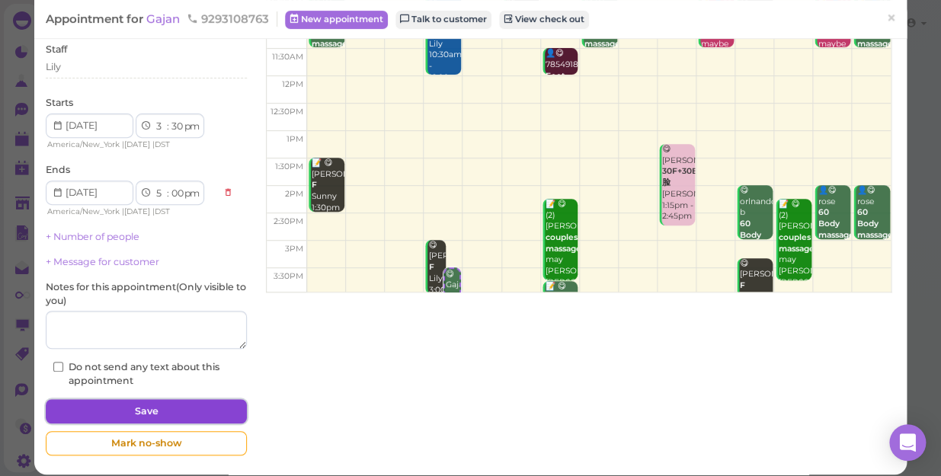
click at [207, 417] on button "Save" at bounding box center [146, 411] width 201 height 24
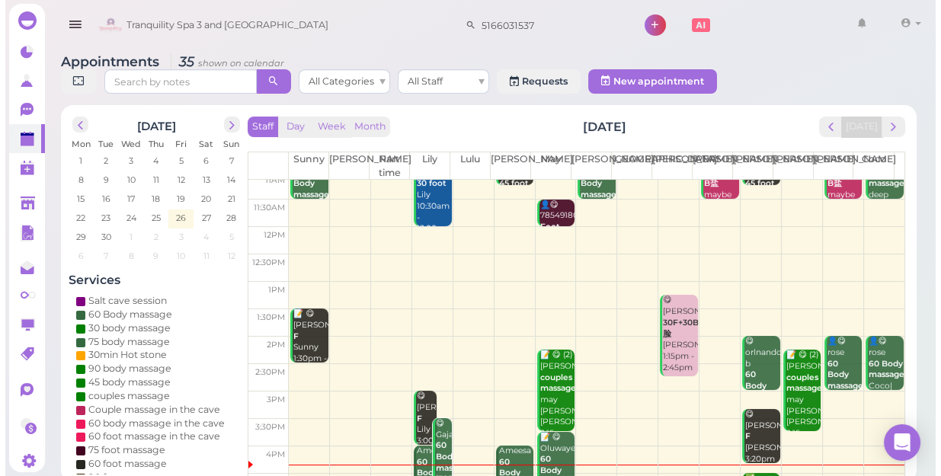
scroll to position [69, 0]
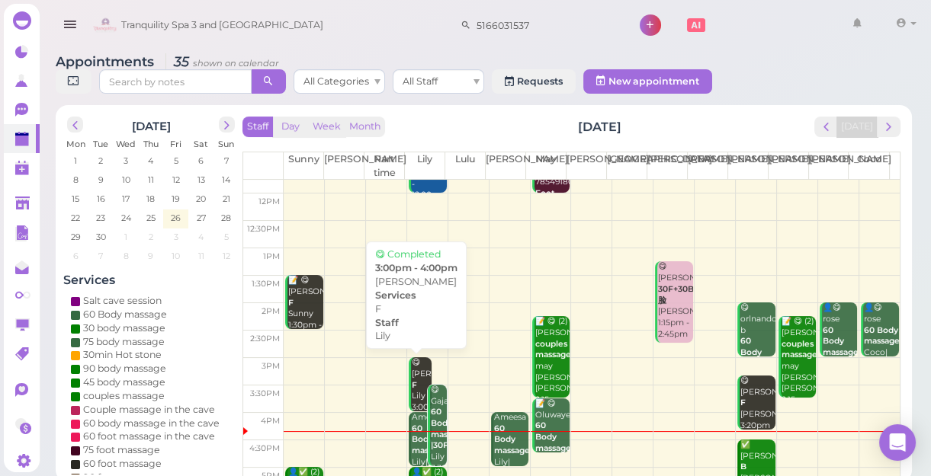
click at [415, 372] on div "😋 [PERSON_NAME] 3:00pm - 4:00pm" at bounding box center [421, 396] width 21 height 79
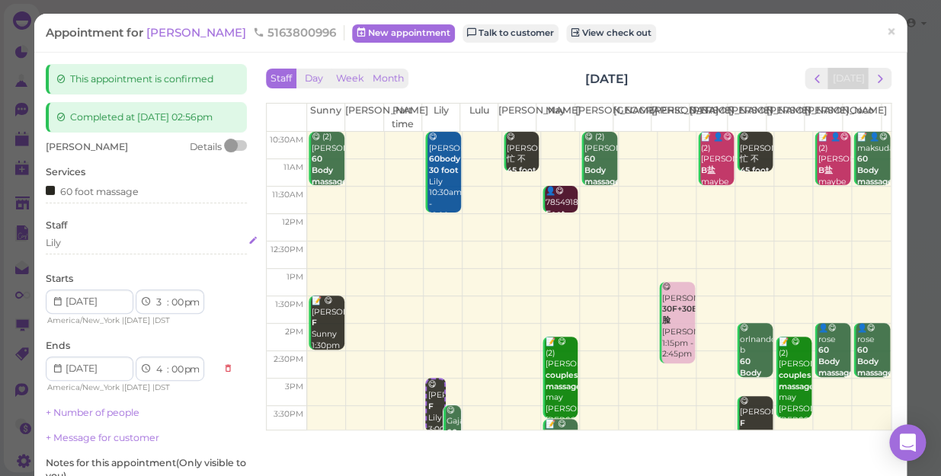
click at [83, 246] on div "Lily" at bounding box center [146, 243] width 201 height 14
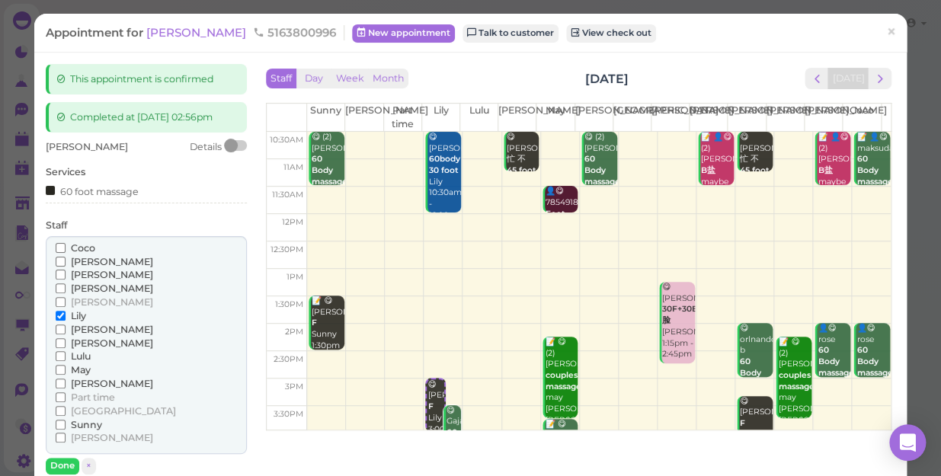
click at [82, 423] on span "Sunny" at bounding box center [86, 424] width 31 height 11
click at [66, 423] on input "Sunny" at bounding box center [61, 425] width 10 height 10
click at [79, 313] on span "Lily" at bounding box center [78, 315] width 15 height 11
click at [66, 313] on input "Lily" at bounding box center [61, 316] width 10 height 10
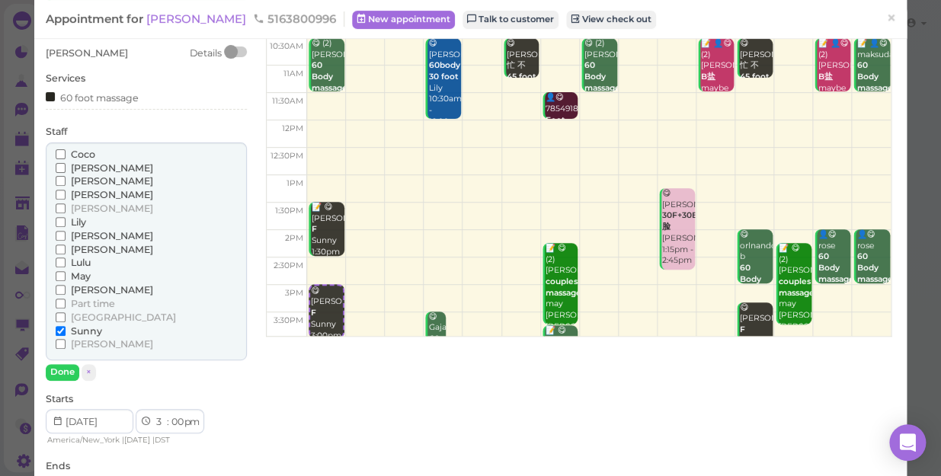
scroll to position [138, 0]
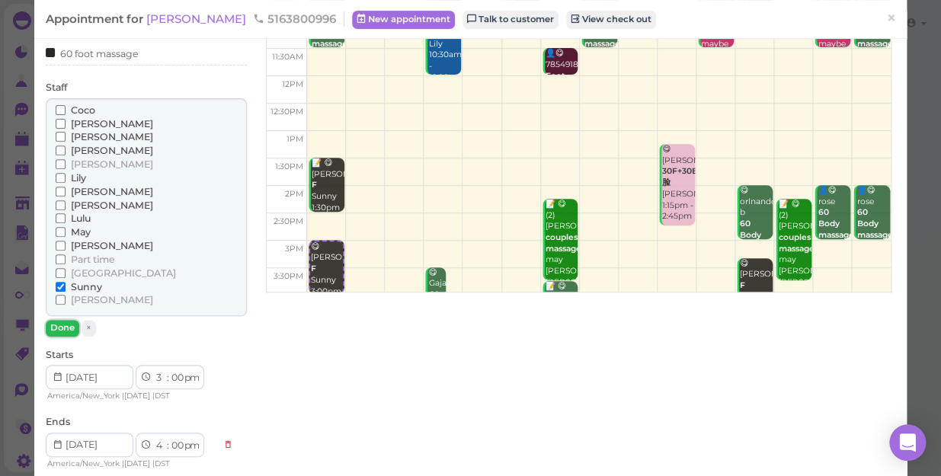
click at [69, 322] on button "Done" at bounding box center [63, 328] width 34 height 16
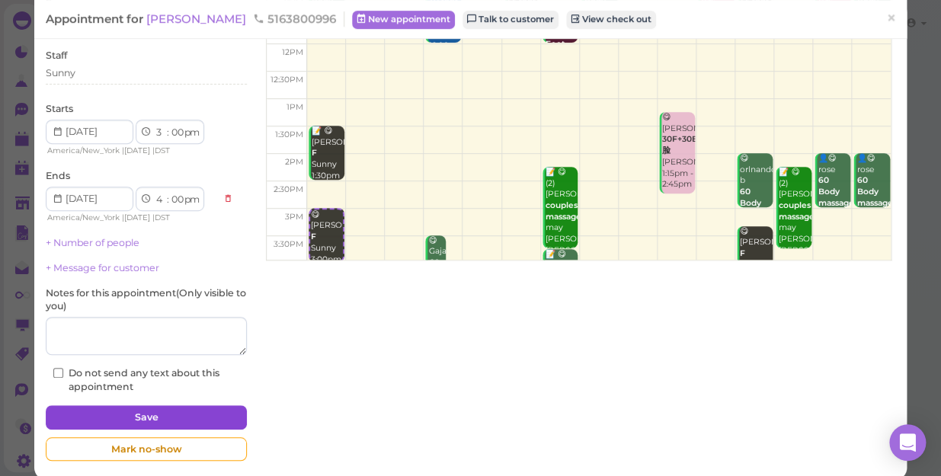
scroll to position [187, 0]
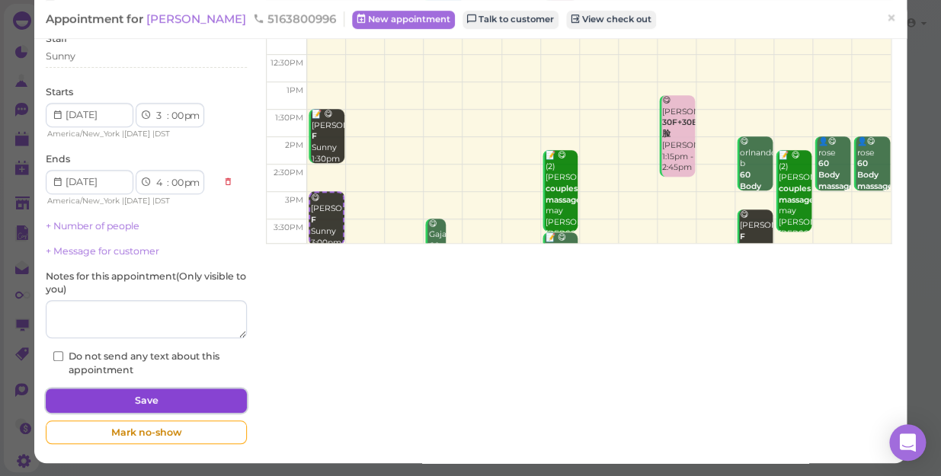
click at [158, 395] on button "Save" at bounding box center [146, 401] width 201 height 24
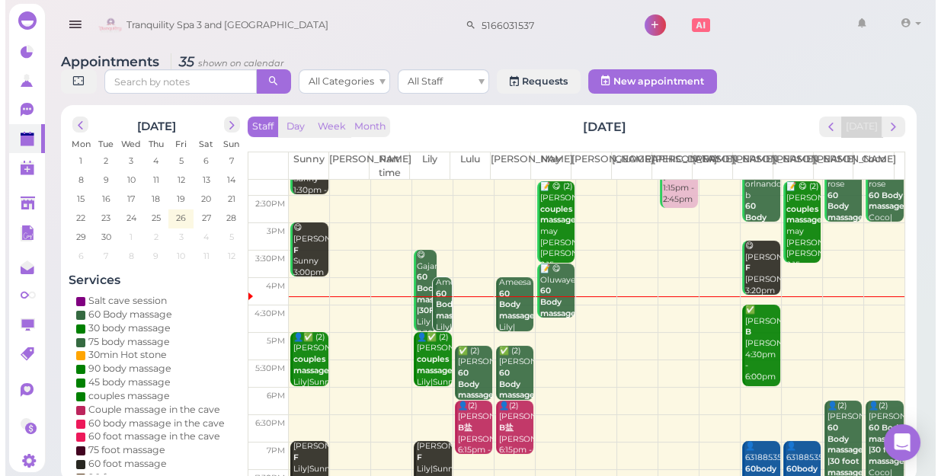
scroll to position [275, 0]
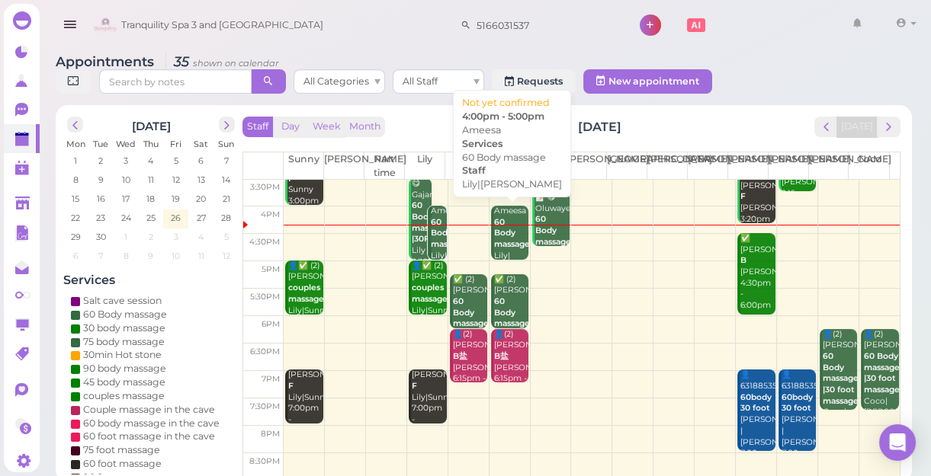
click at [503, 237] on b "60 Body massage" at bounding box center [512, 233] width 36 height 32
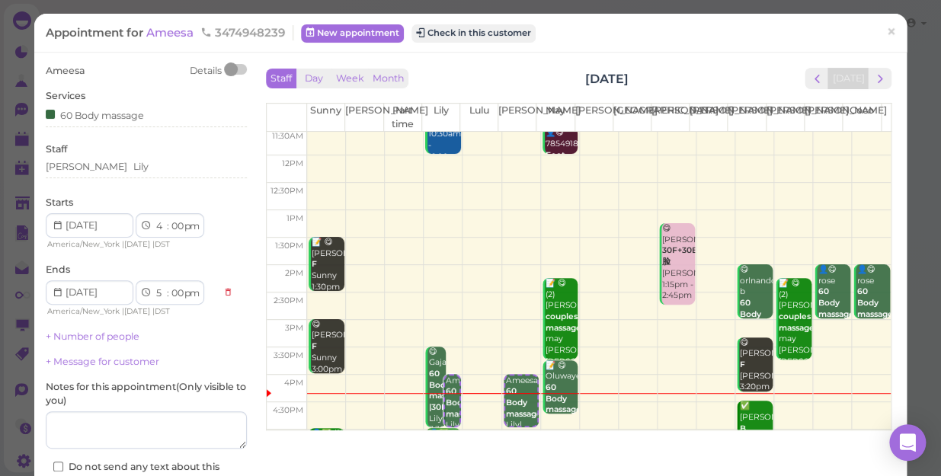
scroll to position [138, 0]
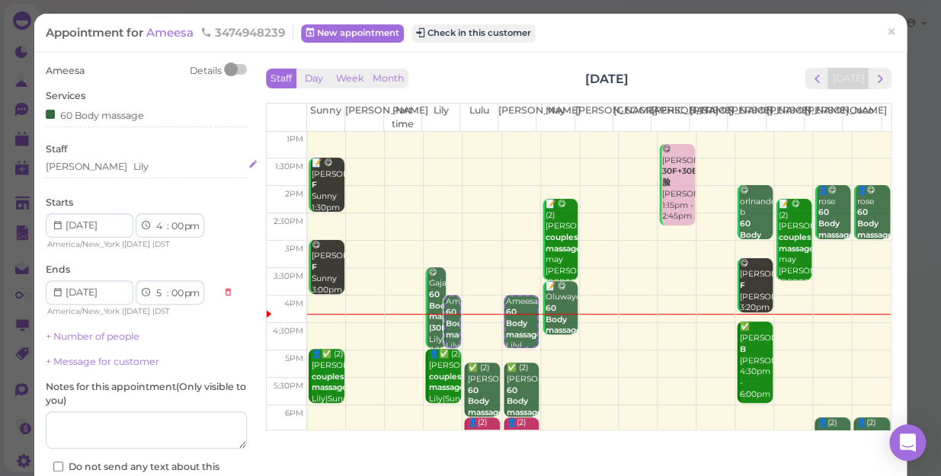
click at [104, 167] on div "[PERSON_NAME] [PERSON_NAME]" at bounding box center [146, 167] width 201 height 14
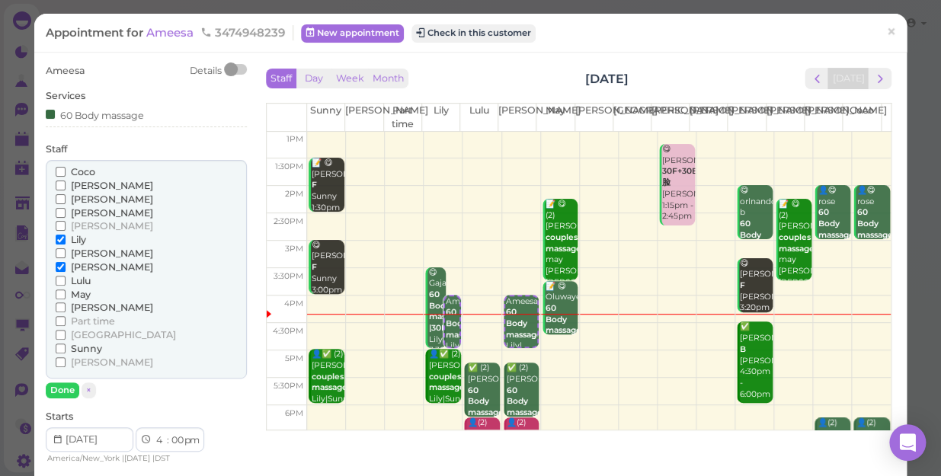
click at [83, 212] on span "[PERSON_NAME]" at bounding box center [112, 212] width 82 height 11
click at [66, 212] on input "[PERSON_NAME]" at bounding box center [61, 213] width 10 height 10
click at [79, 238] on span "Lily" at bounding box center [78, 239] width 15 height 11
click at [66, 238] on input "Lily" at bounding box center [61, 240] width 10 height 10
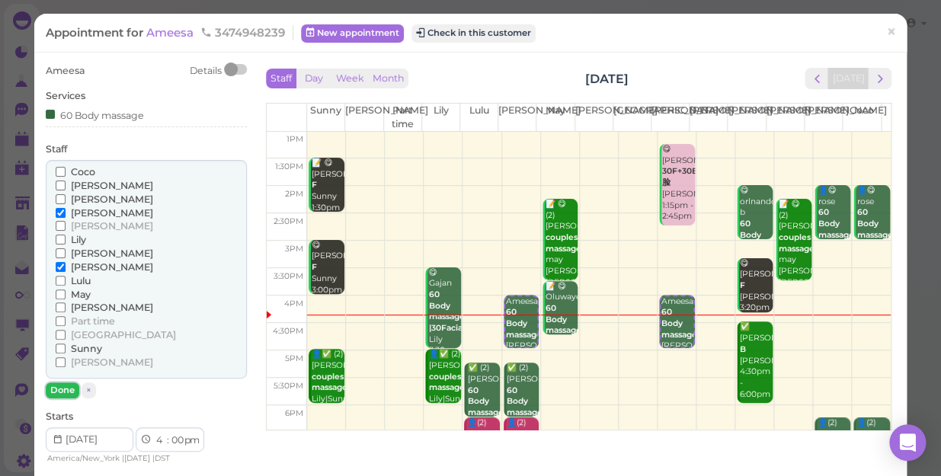
click at [66, 388] on button "Done" at bounding box center [63, 391] width 34 height 16
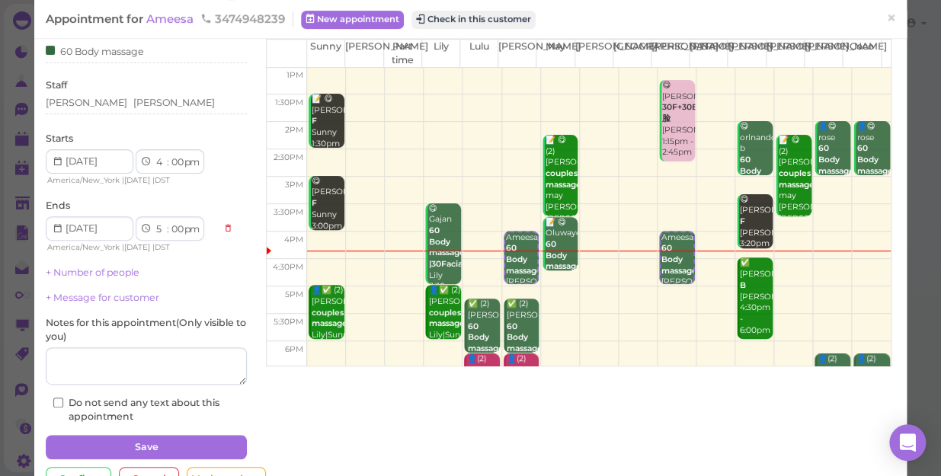
scroll to position [111, 0]
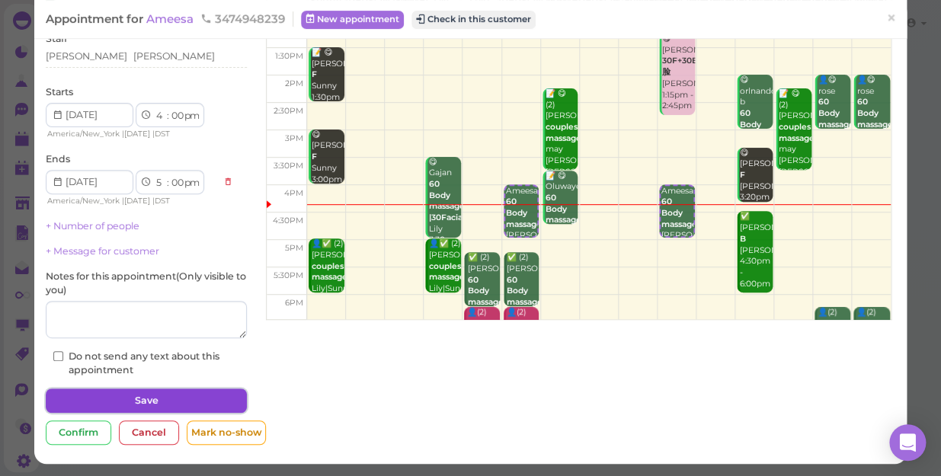
click at [133, 399] on button "Save" at bounding box center [146, 401] width 201 height 24
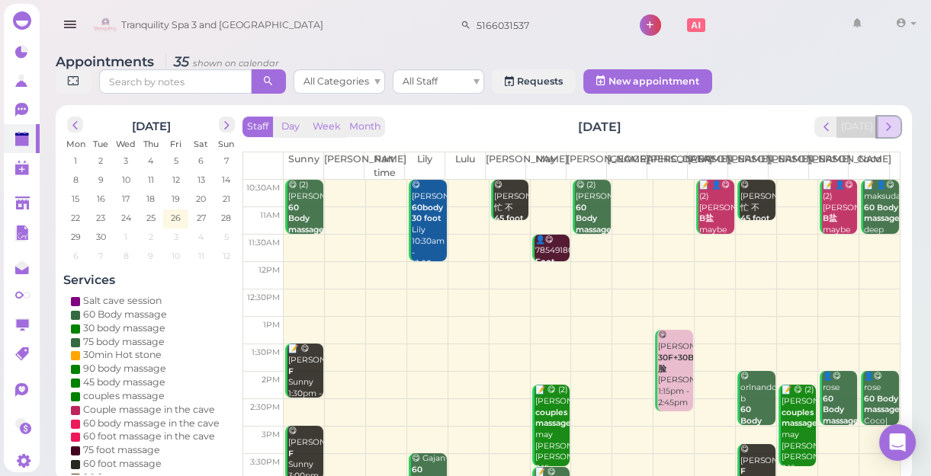
click at [891, 130] on span "next" at bounding box center [888, 127] width 14 height 14
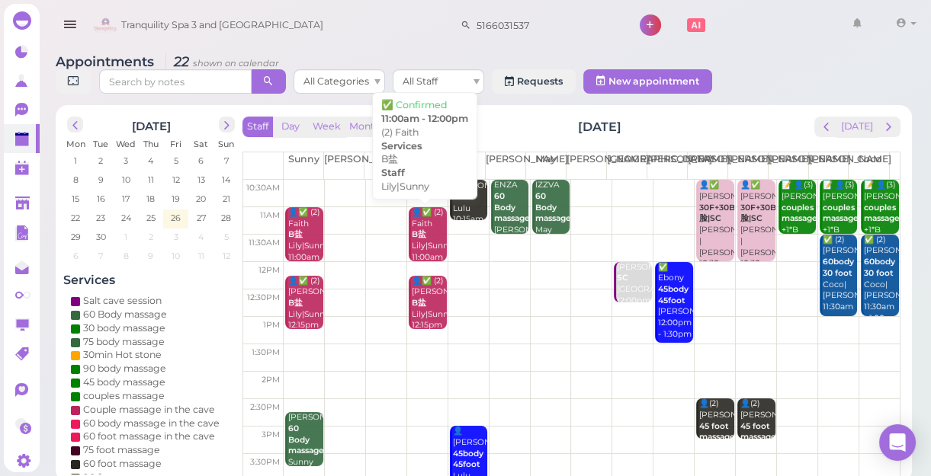
click at [416, 242] on div "👤✅ (2) Faith B盐 Lily|Sunny 11:00am - 12:00pm" at bounding box center [429, 246] width 36 height 79
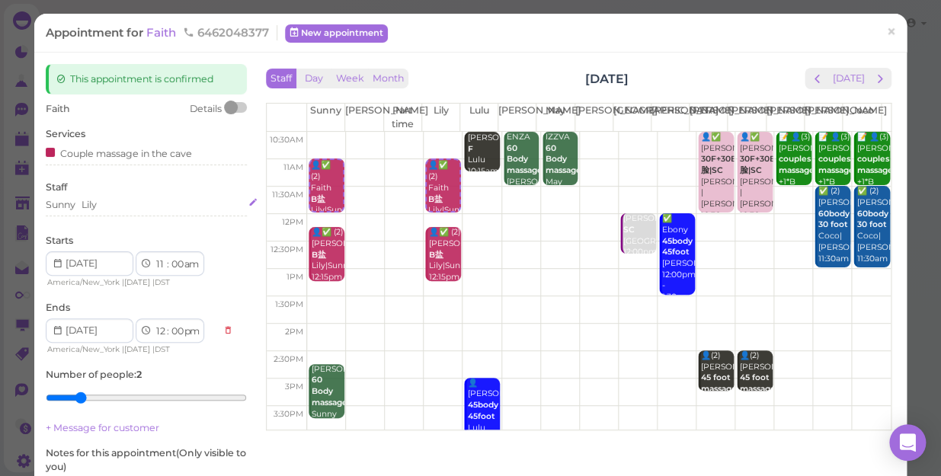
click at [101, 205] on div "Sunny [PERSON_NAME]" at bounding box center [146, 205] width 201 height 14
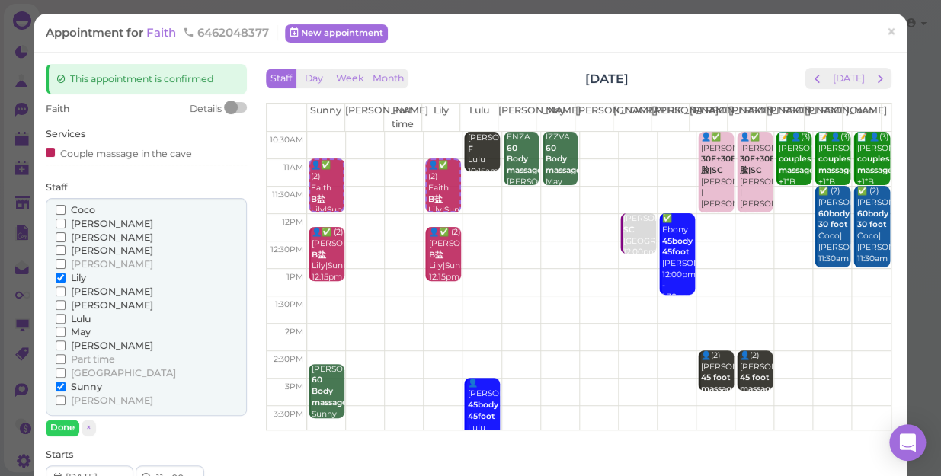
click at [100, 357] on span "Part time" at bounding box center [93, 359] width 44 height 11
click at [66, 357] on input "Part time" at bounding box center [61, 359] width 10 height 10
click at [100, 354] on span "Part time" at bounding box center [93, 359] width 44 height 11
click at [66, 354] on input "Part time" at bounding box center [61, 359] width 10 height 10
click at [62, 359] on input "Part time" at bounding box center [61, 359] width 10 height 10
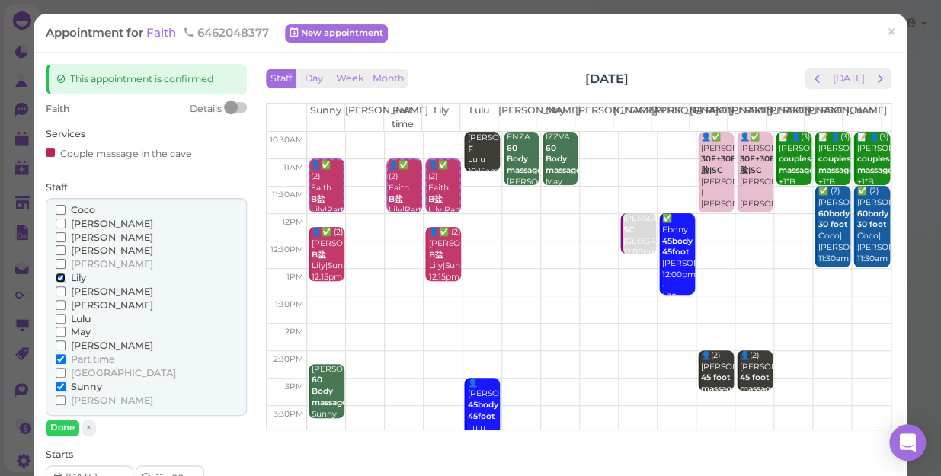
click at [64, 274] on input "Lily" at bounding box center [61, 278] width 10 height 10
click at [51, 434] on button "Done" at bounding box center [63, 428] width 34 height 16
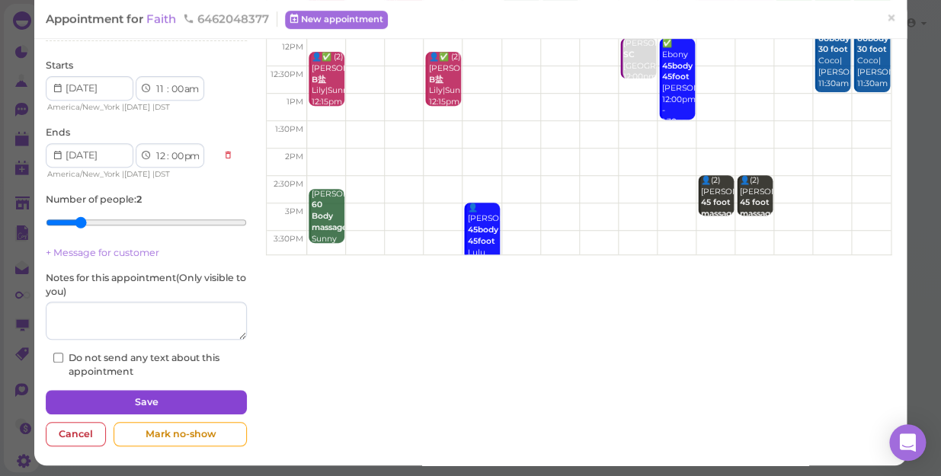
scroll to position [177, 0]
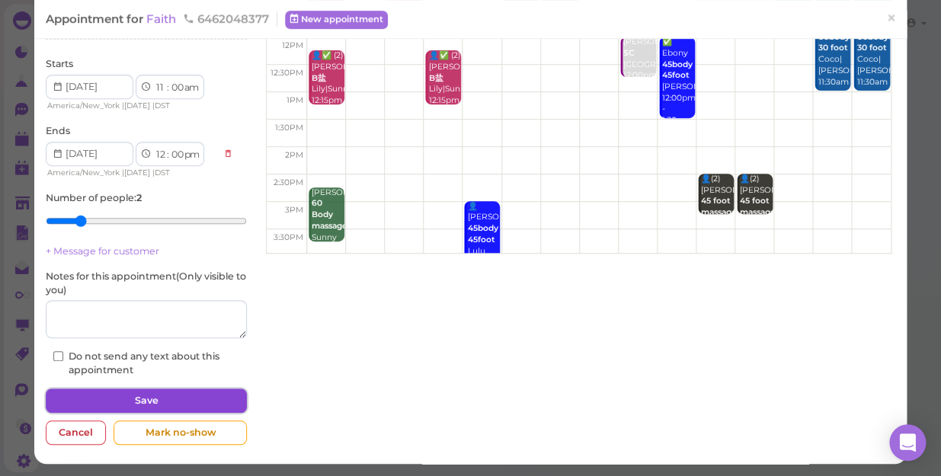
click at [133, 402] on button "Save" at bounding box center [146, 401] width 201 height 24
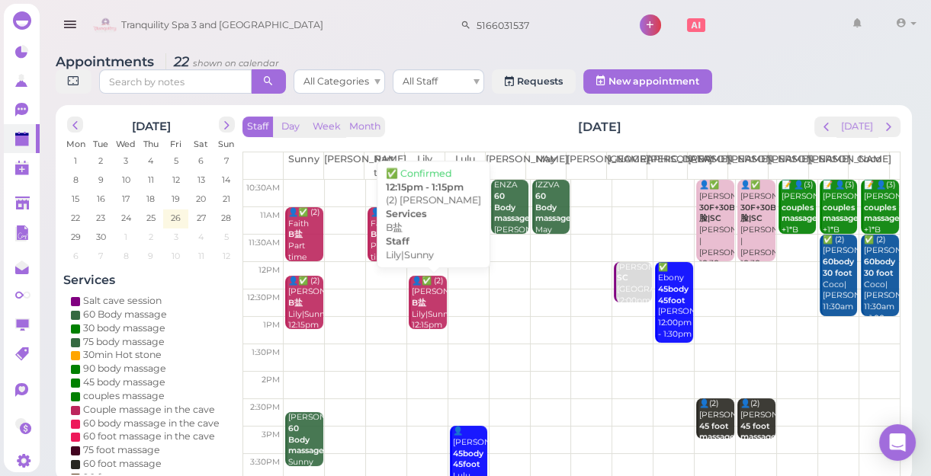
click at [420, 301] on div "👤✅ (2) [PERSON_NAME]|Sunny 12:15pm - 1:15pm" at bounding box center [429, 309] width 36 height 67
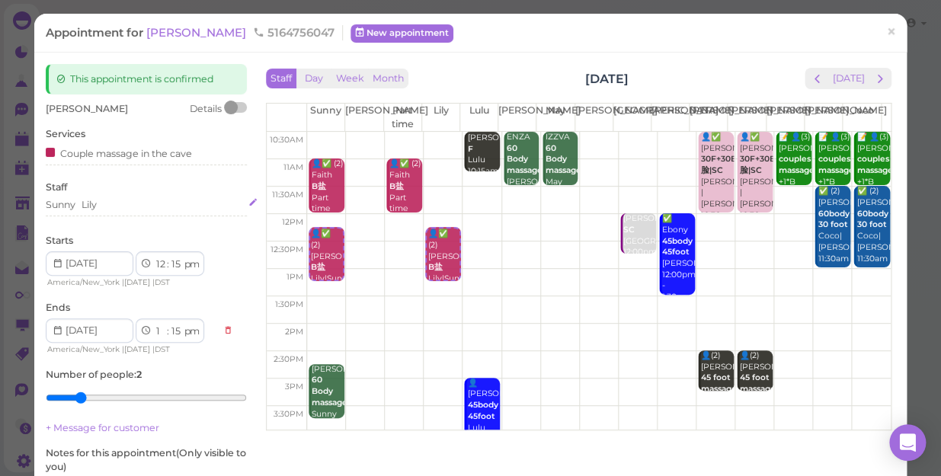
click at [117, 204] on div "Sunny [PERSON_NAME]" at bounding box center [146, 205] width 201 height 14
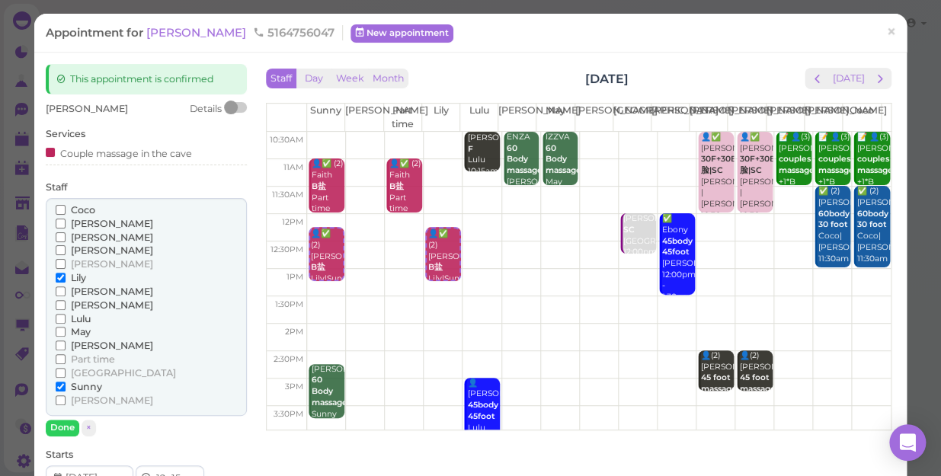
click at [91, 356] on span "Part time" at bounding box center [93, 359] width 44 height 11
click at [66, 356] on input "Part time" at bounding box center [61, 359] width 10 height 10
click at [71, 279] on span "Lily" at bounding box center [78, 277] width 15 height 11
click at [66, 279] on input "Lily" at bounding box center [61, 278] width 10 height 10
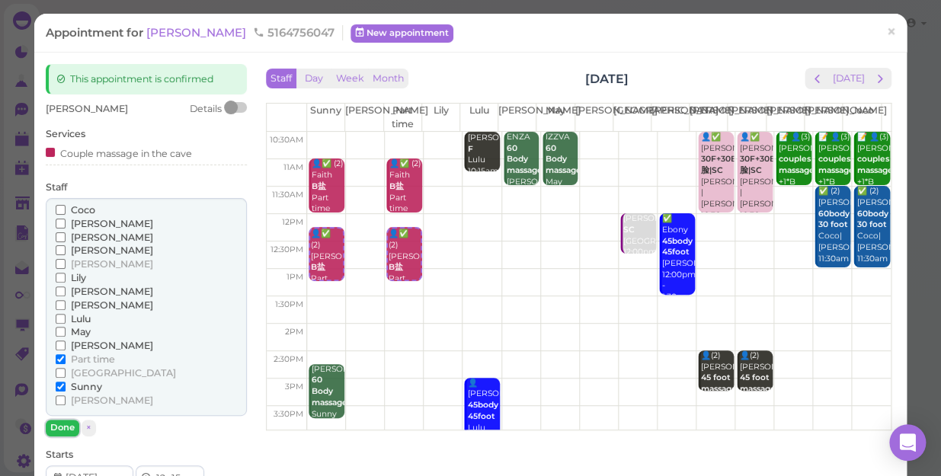
click at [70, 427] on button "Done" at bounding box center [63, 428] width 34 height 16
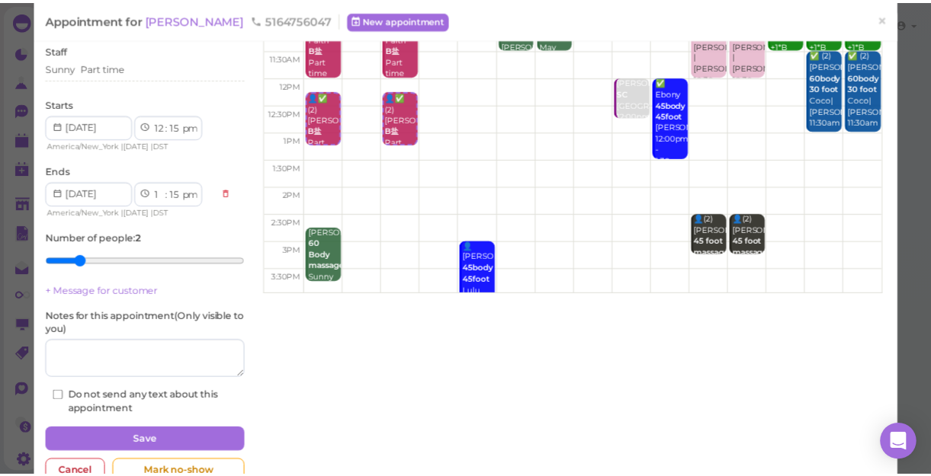
scroll to position [138, 0]
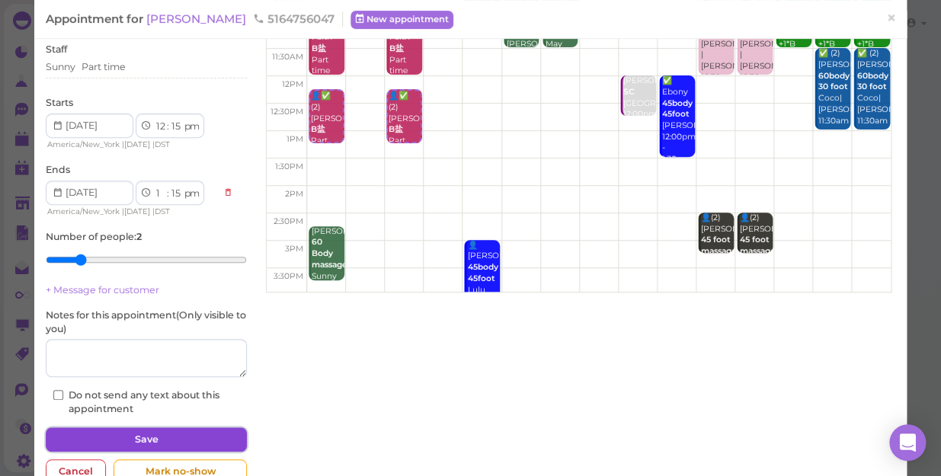
click at [154, 436] on button "Save" at bounding box center [146, 440] width 201 height 24
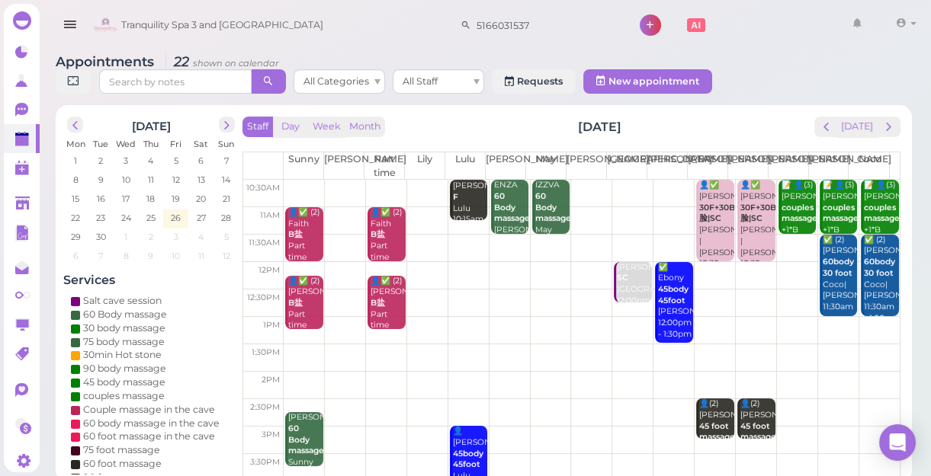
click at [415, 188] on td at bounding box center [592, 193] width 616 height 27
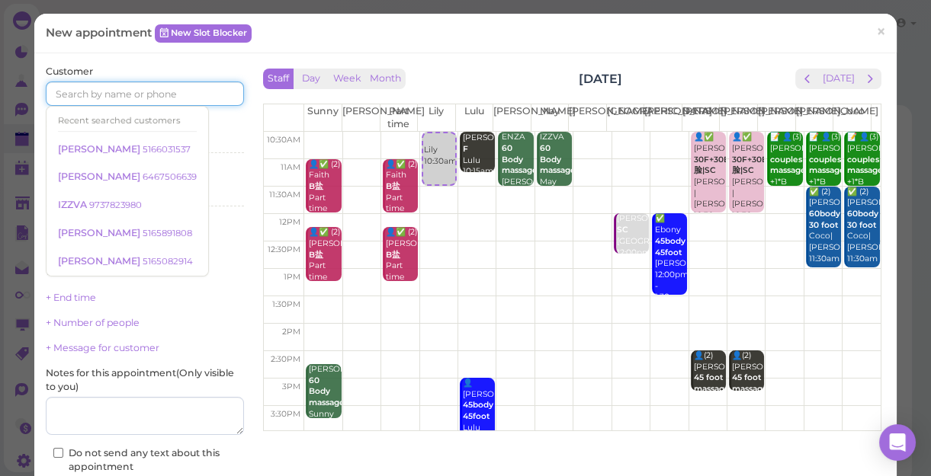
click at [160, 88] on input at bounding box center [145, 94] width 198 height 24
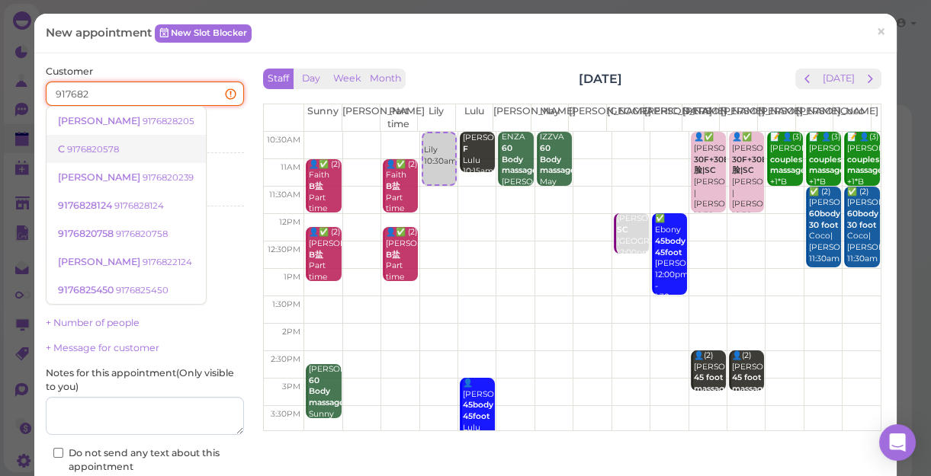
type input "917682"
click at [101, 148] on small "9176820578" at bounding box center [93, 149] width 52 height 11
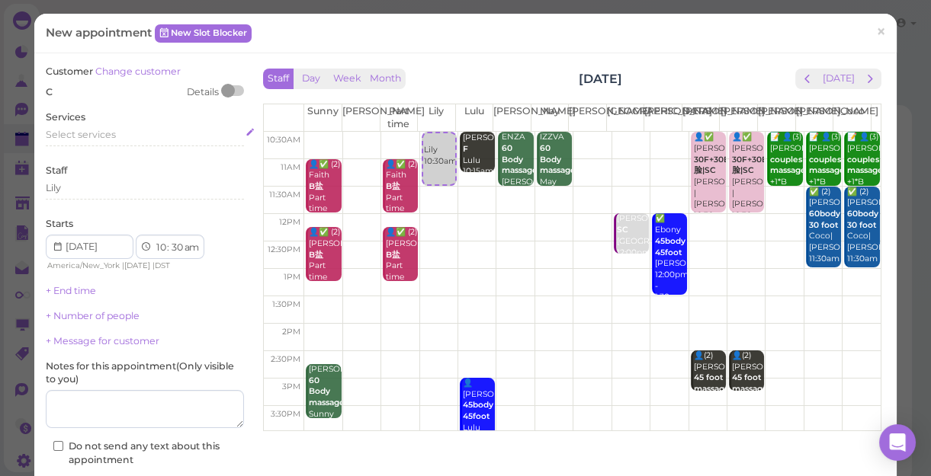
click at [106, 133] on span "Select services" at bounding box center [81, 134] width 70 height 11
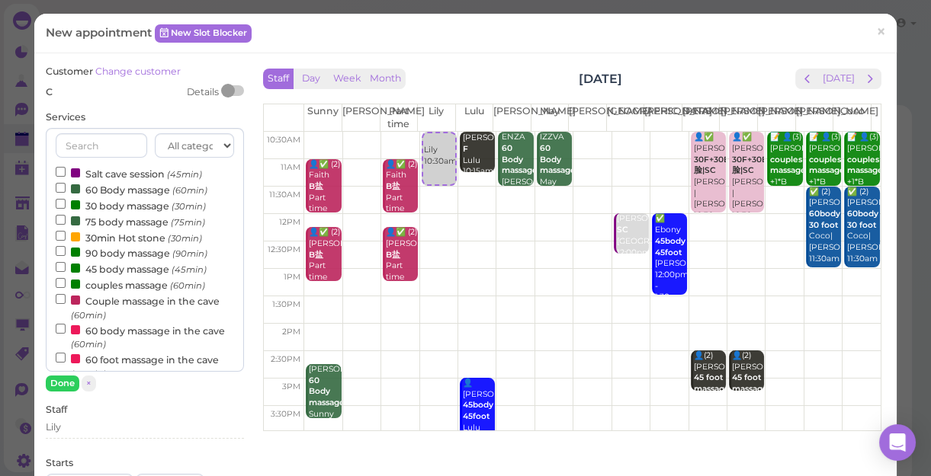
click at [136, 254] on label "90 body massage (90min)" at bounding box center [132, 253] width 152 height 16
click at [66, 254] on input "90 body massage (90min)" at bounding box center [61, 251] width 10 height 10
click at [130, 208] on label "30 body massage (30min)" at bounding box center [131, 205] width 150 height 16
click at [66, 208] on input "30 body massage (30min)" at bounding box center [61, 204] width 10 height 10
select select "30"
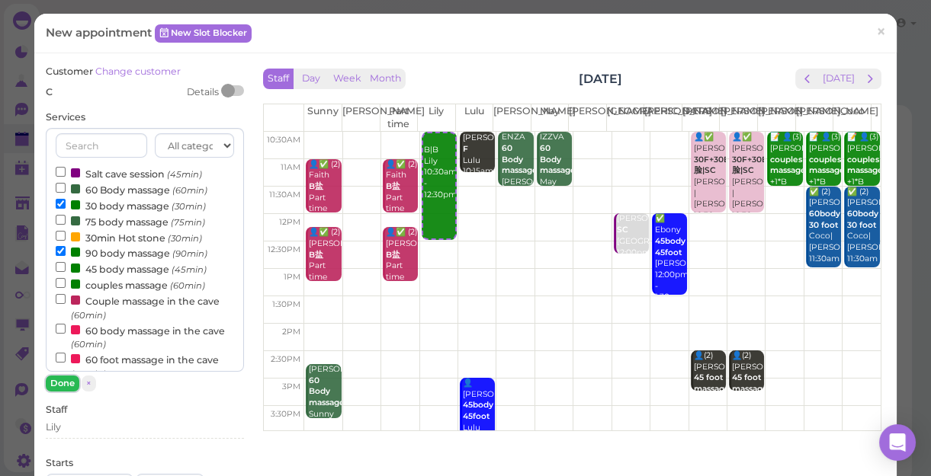
click at [59, 383] on button "Done" at bounding box center [63, 384] width 34 height 16
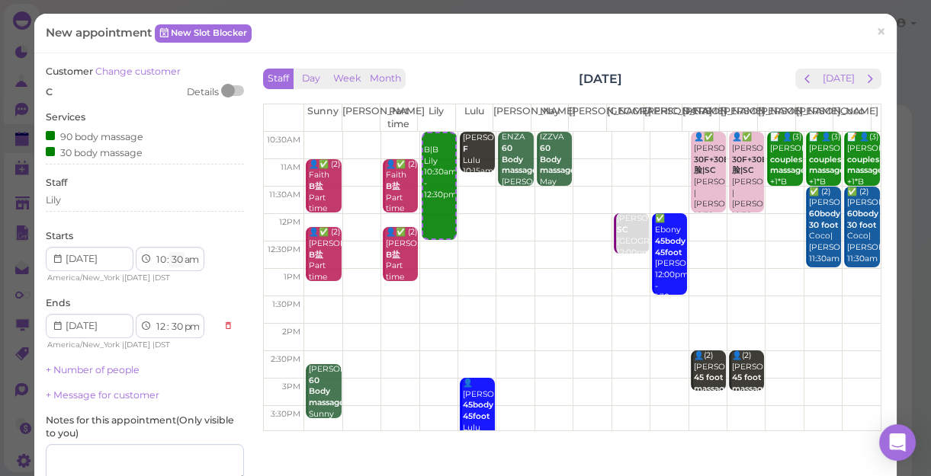
click at [180, 258] on select "00 05 10 15 20 25 30 35 40 45 50 55" at bounding box center [176, 260] width 15 height 16
select select "15"
click at [169, 252] on select "00 05 10 15 20 25 30 35 40 45 50 55" at bounding box center [176, 260] width 15 height 16
select select "15"
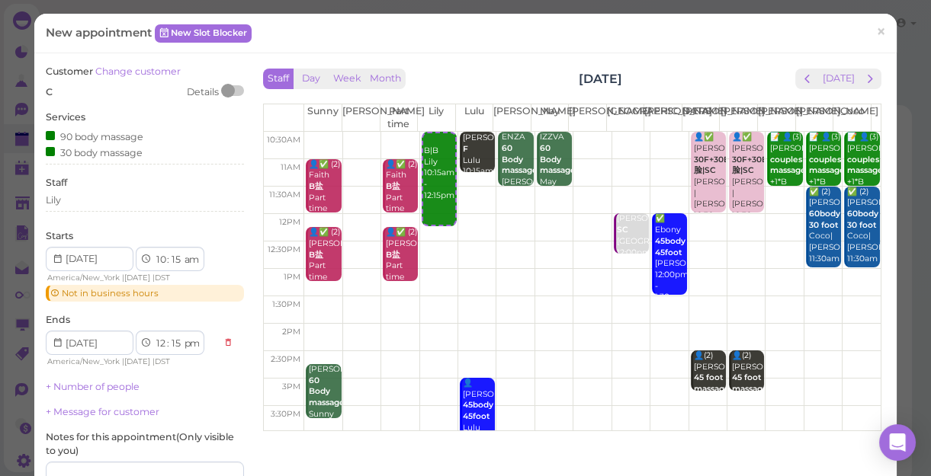
scroll to position [138, 0]
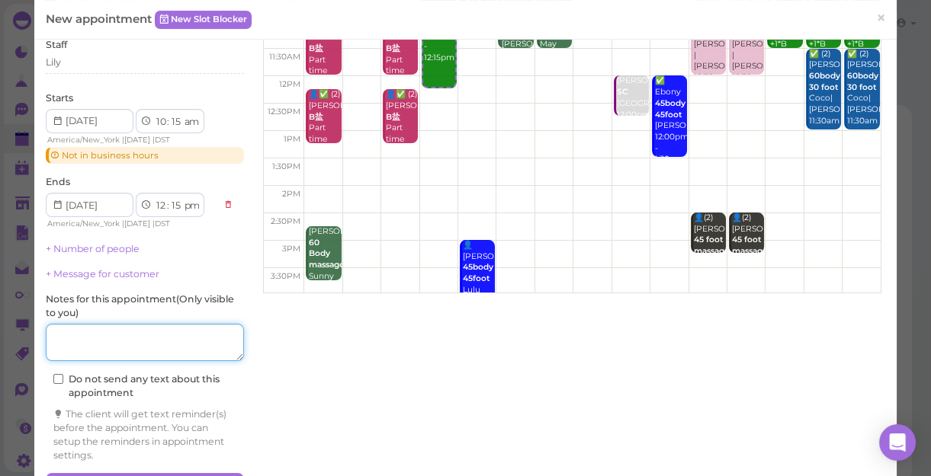
click at [184, 335] on textarea at bounding box center [145, 343] width 198 height 38
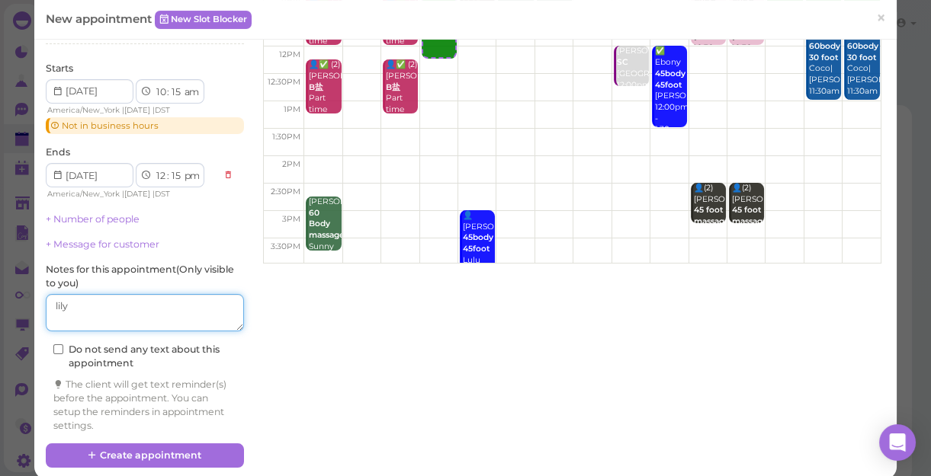
scroll to position [184, 0]
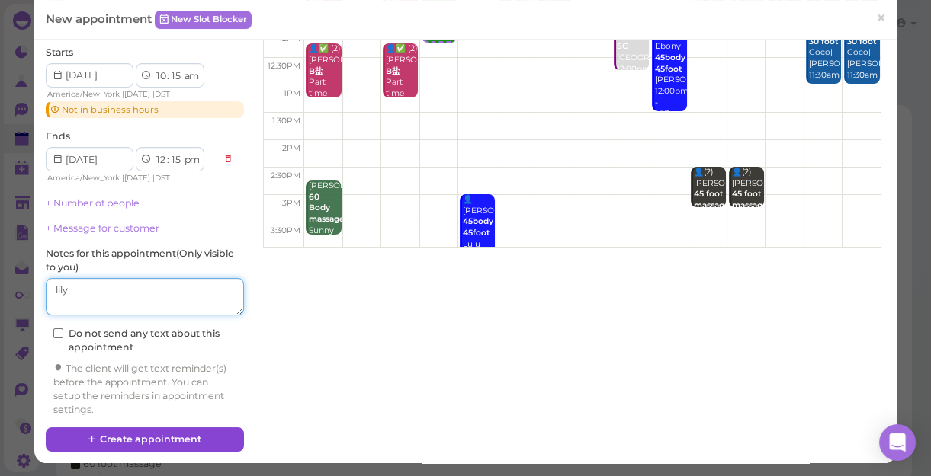
type textarea "lily"
click at [172, 433] on button "Create appointment" at bounding box center [145, 440] width 198 height 24
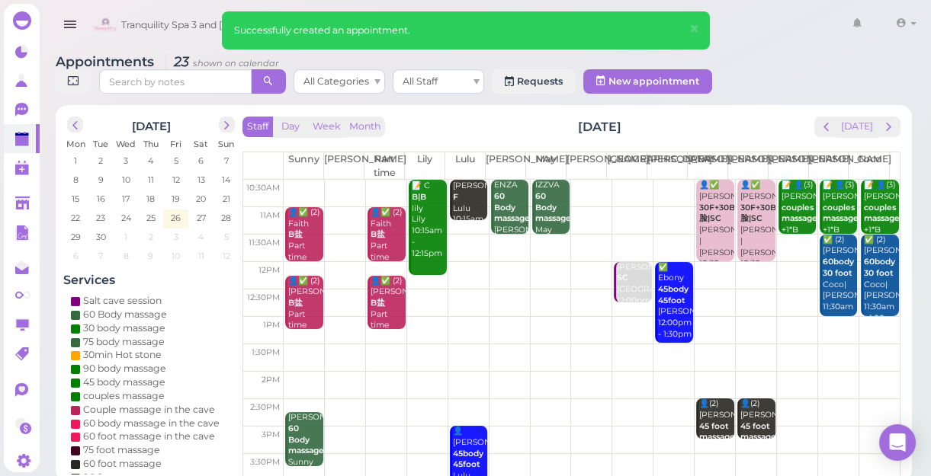
scroll to position [69, 0]
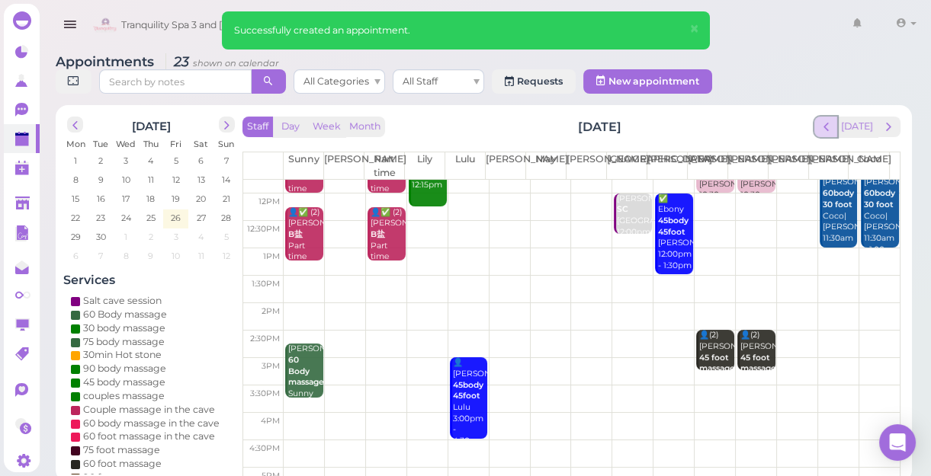
click at [837, 125] on button "prev" at bounding box center [826, 127] width 24 height 21
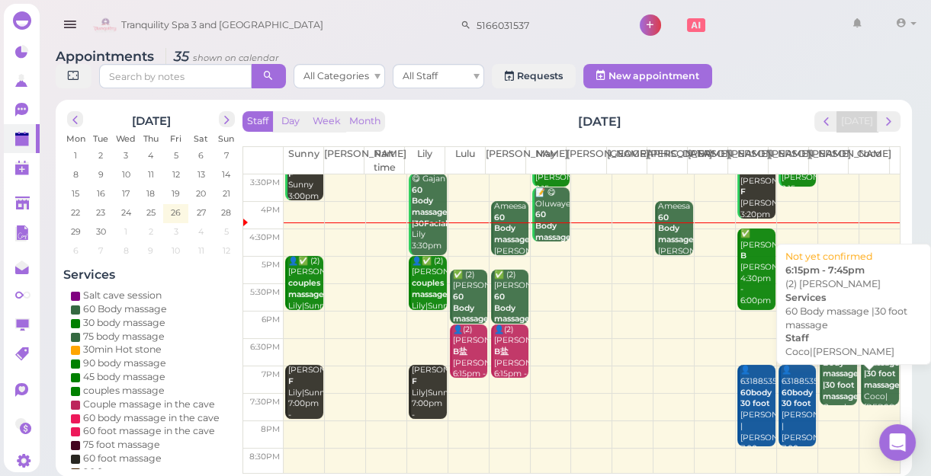
scroll to position [275, 0]
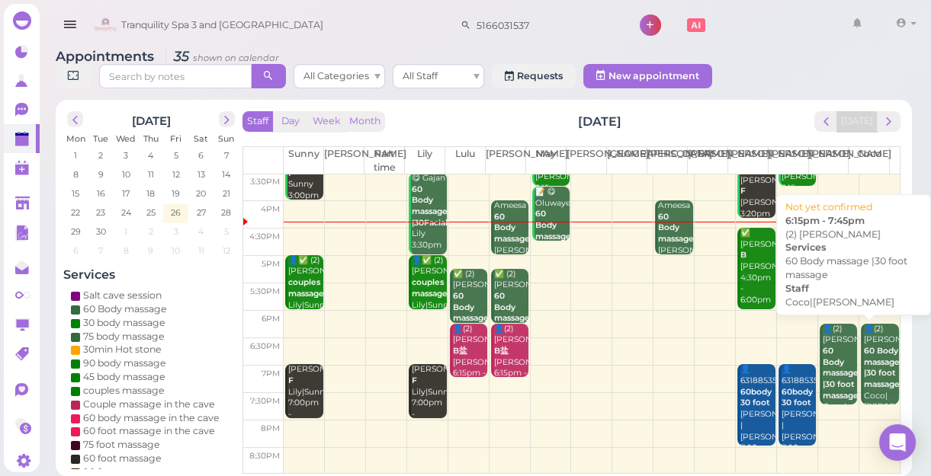
click at [869, 361] on b "60 Body massage |30 foot massage" at bounding box center [882, 367] width 36 height 43
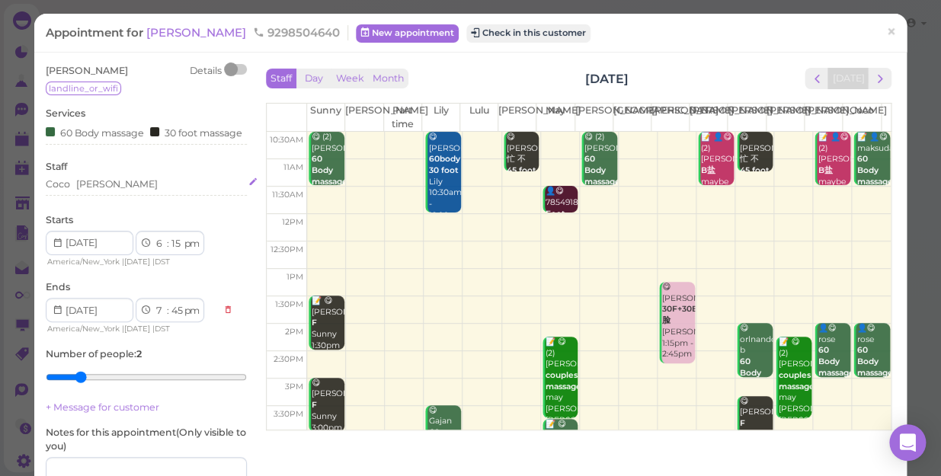
click at [122, 191] on div "[PERSON_NAME]" at bounding box center [146, 185] width 201 height 14
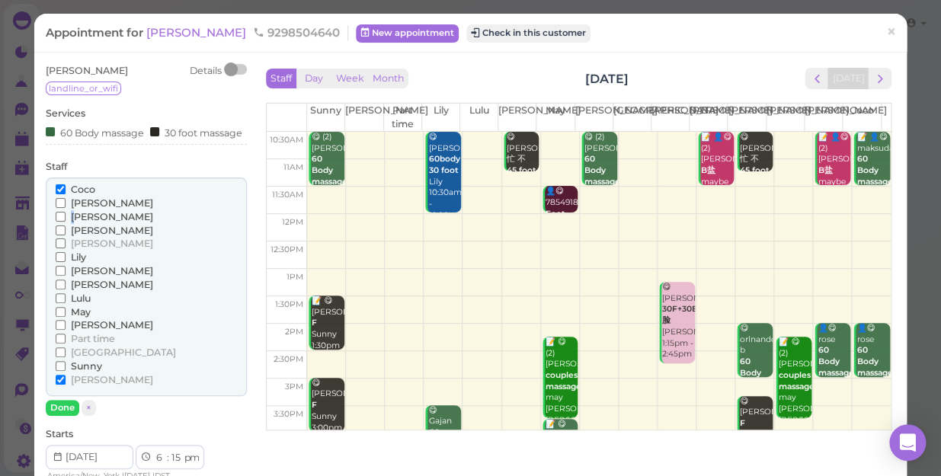
click at [74, 224] on label "[PERSON_NAME]" at bounding box center [105, 217] width 98 height 14
drag, startPoint x: 74, startPoint y: 232, endPoint x: 56, endPoint y: 226, distance: 18.6
click at [56, 222] on input "[PERSON_NAME]" at bounding box center [61, 217] width 10 height 10
click at [83, 195] on span "Coco" at bounding box center [83, 189] width 24 height 11
click at [66, 194] on input "Coco" at bounding box center [61, 189] width 10 height 10
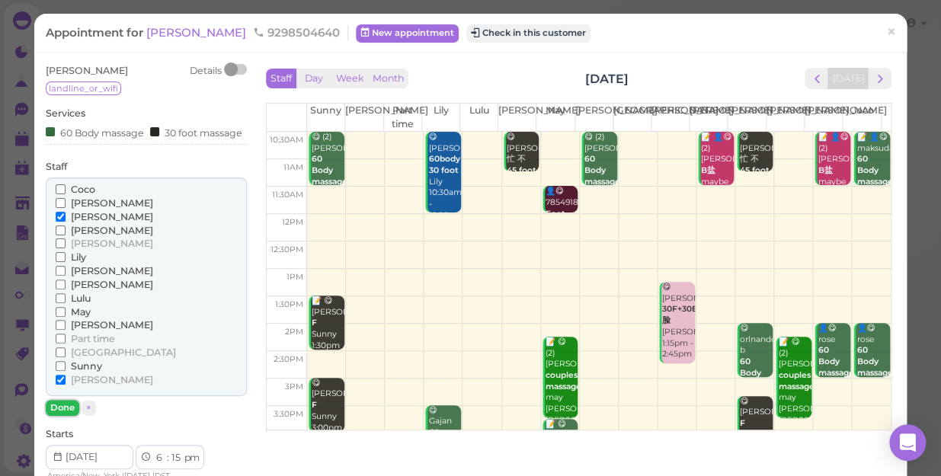
click at [62, 416] on button "Done" at bounding box center [63, 408] width 34 height 16
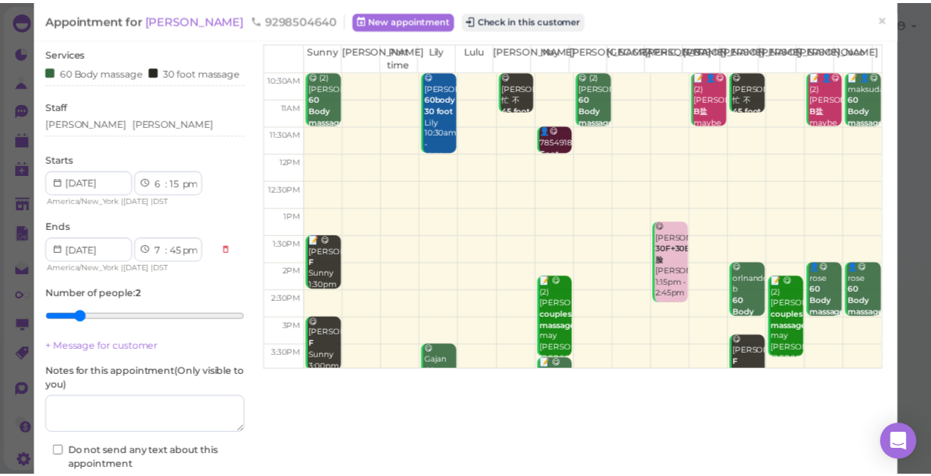
scroll to position [138, 0]
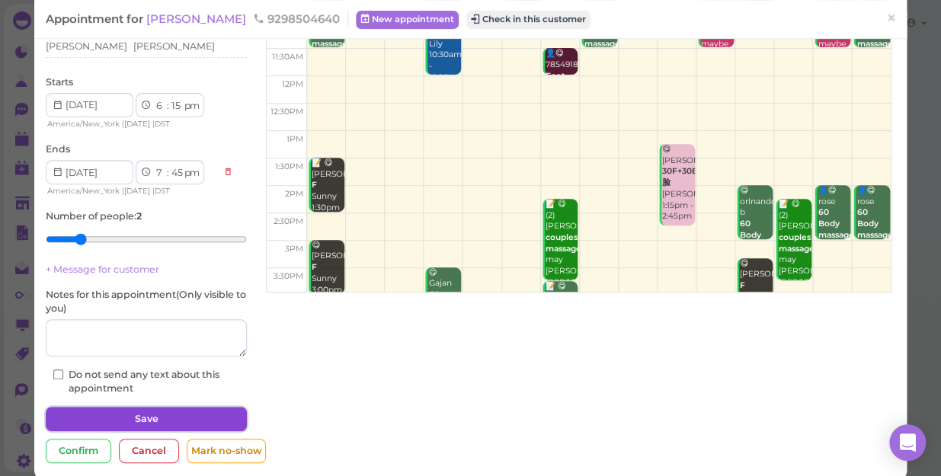
click at [157, 431] on button "Save" at bounding box center [146, 419] width 201 height 24
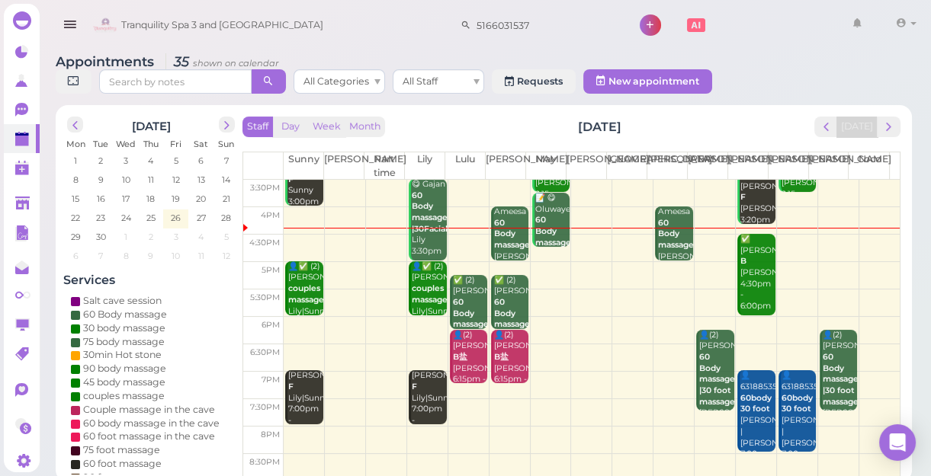
scroll to position [275, 0]
click at [874, 345] on td at bounding box center [592, 357] width 616 height 27
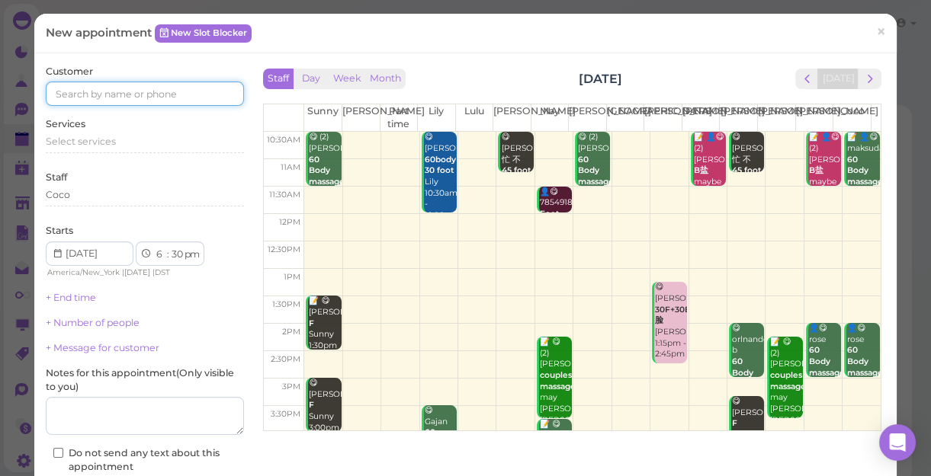
click at [114, 93] on input at bounding box center [145, 94] width 198 height 24
type input "5163152628"
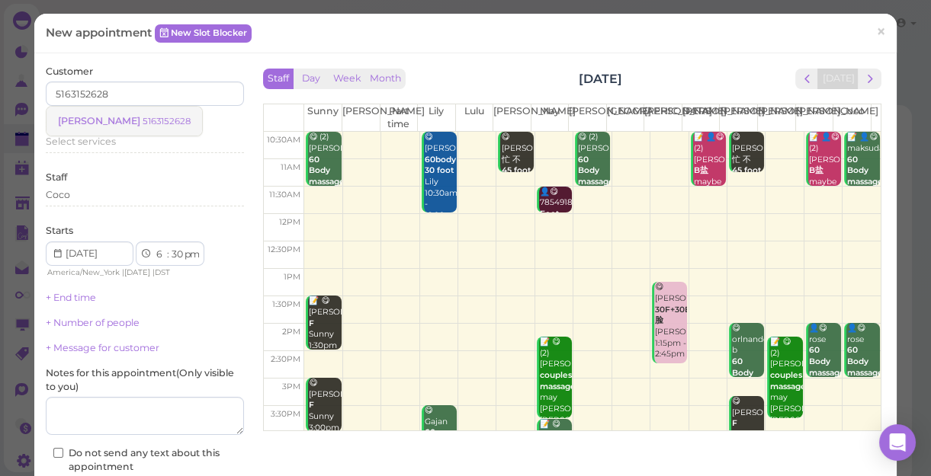
click at [143, 121] on small "5163152628" at bounding box center [167, 121] width 48 height 11
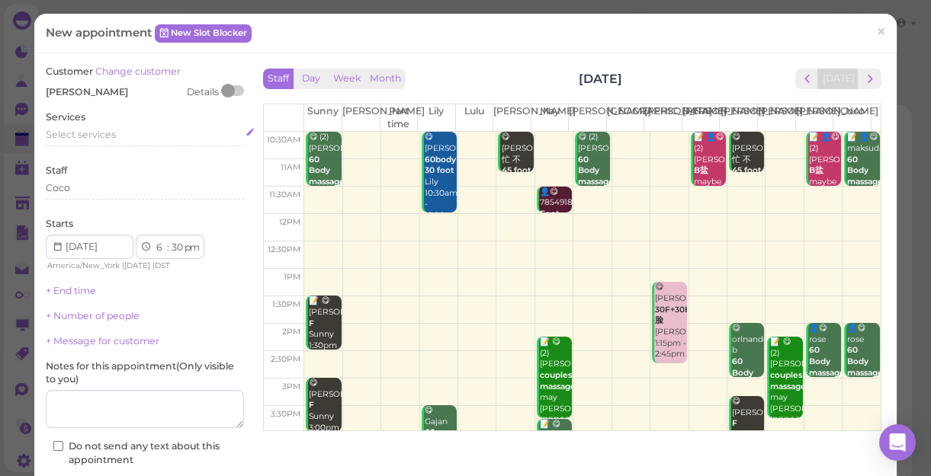
click at [82, 130] on span "Select services" at bounding box center [81, 134] width 70 height 11
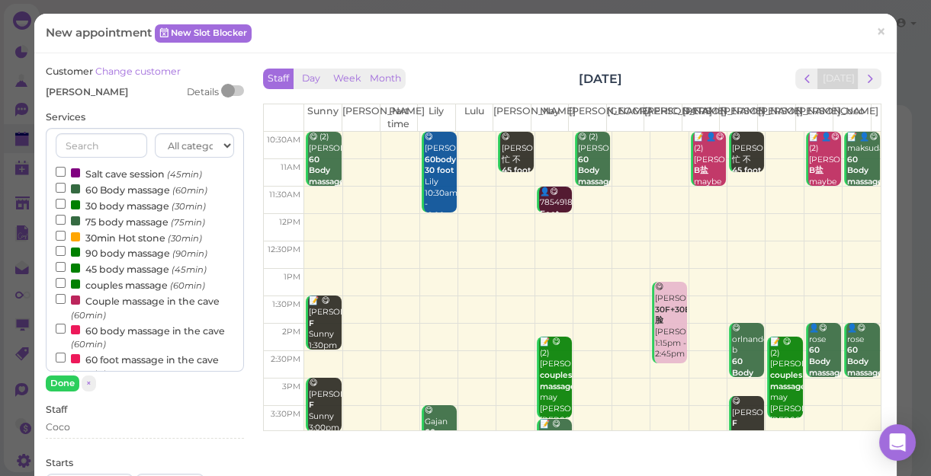
click at [123, 189] on label "60 Body massage (60min)" at bounding box center [132, 189] width 152 height 16
click at [66, 189] on input "60 Body massage (60min)" at bounding box center [61, 188] width 10 height 10
click at [64, 380] on button "Done" at bounding box center [63, 384] width 34 height 16
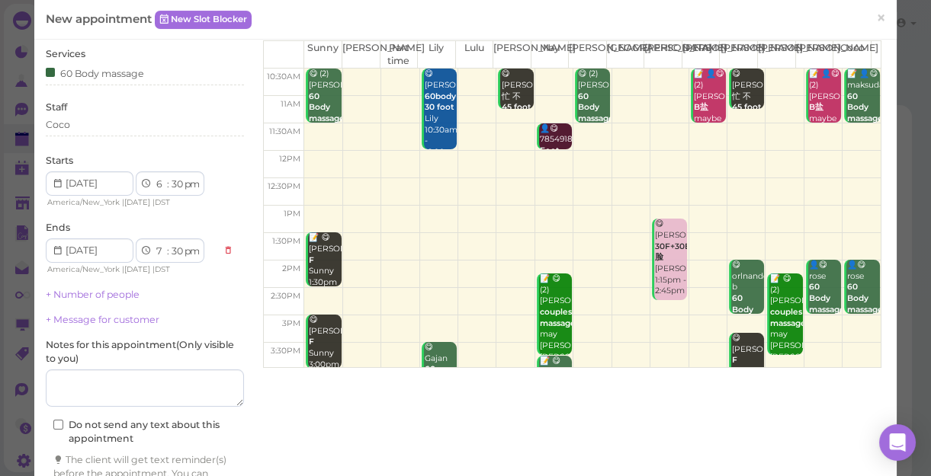
scroll to position [155, 0]
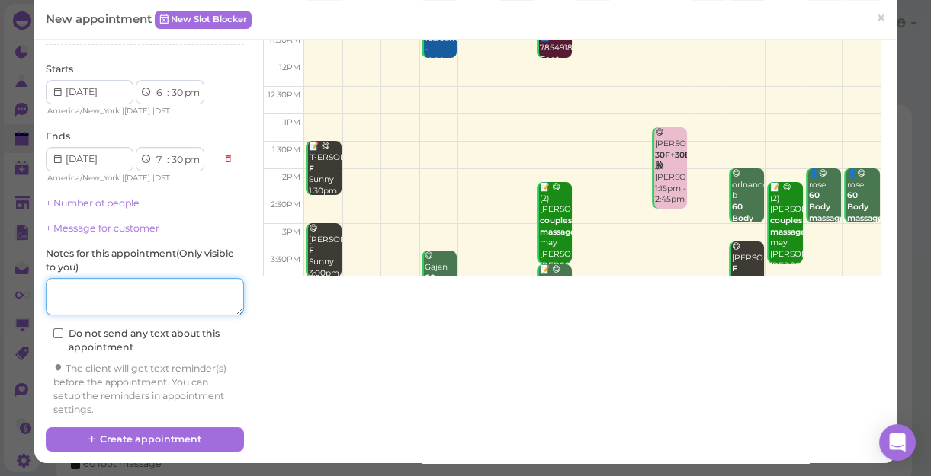
click at [141, 300] on textarea at bounding box center [145, 297] width 198 height 38
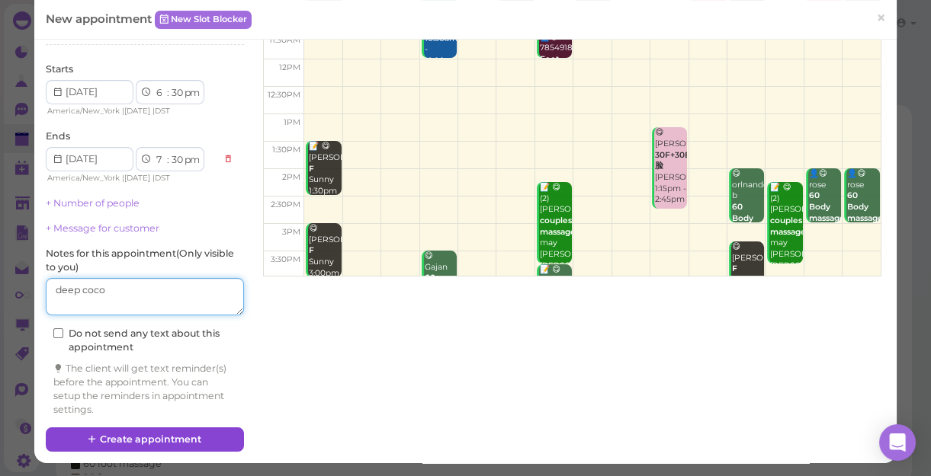
type textarea "deep coco"
click at [196, 438] on button "Create appointment" at bounding box center [145, 440] width 198 height 24
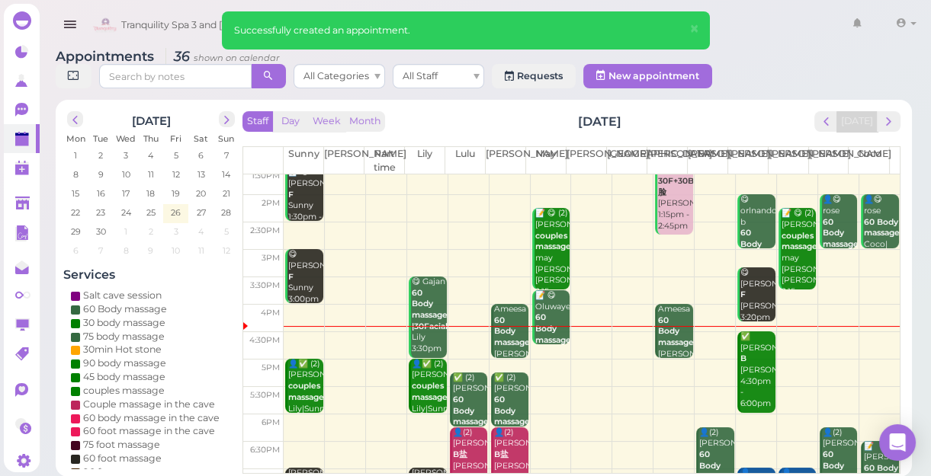
scroll to position [275, 0]
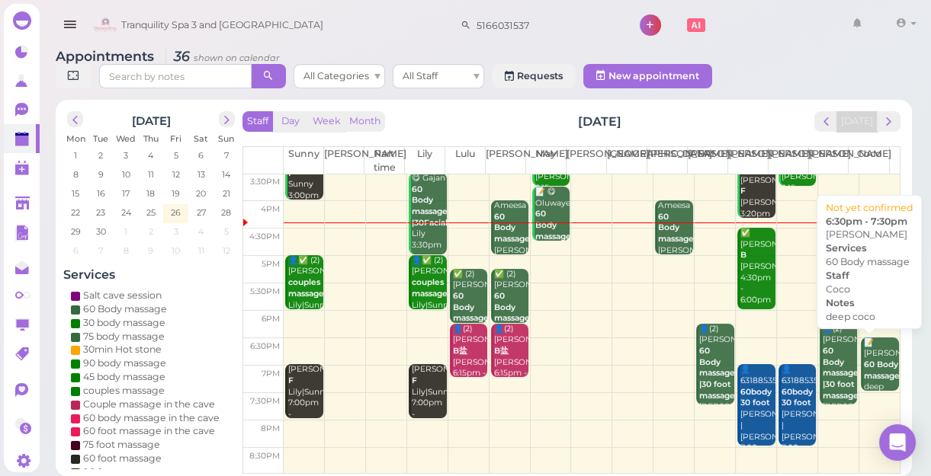
click at [868, 366] on b "60 Body massage" at bounding box center [882, 370] width 36 height 21
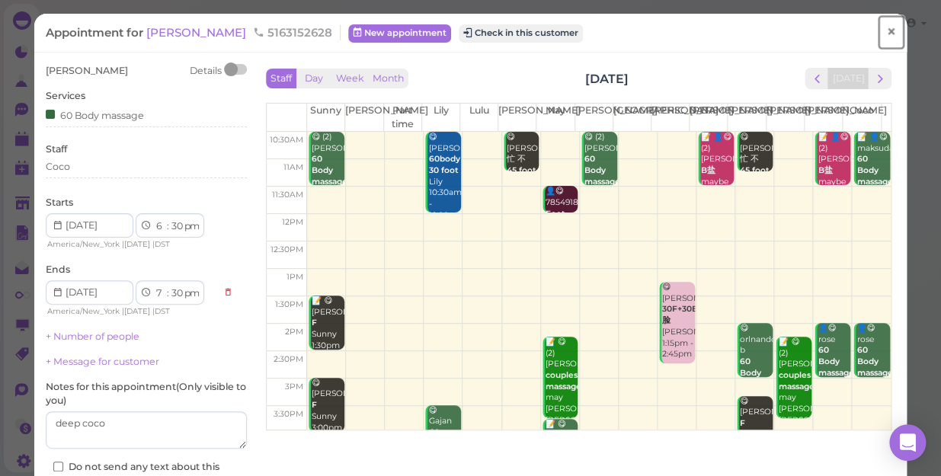
click at [886, 30] on span "×" at bounding box center [891, 31] width 10 height 21
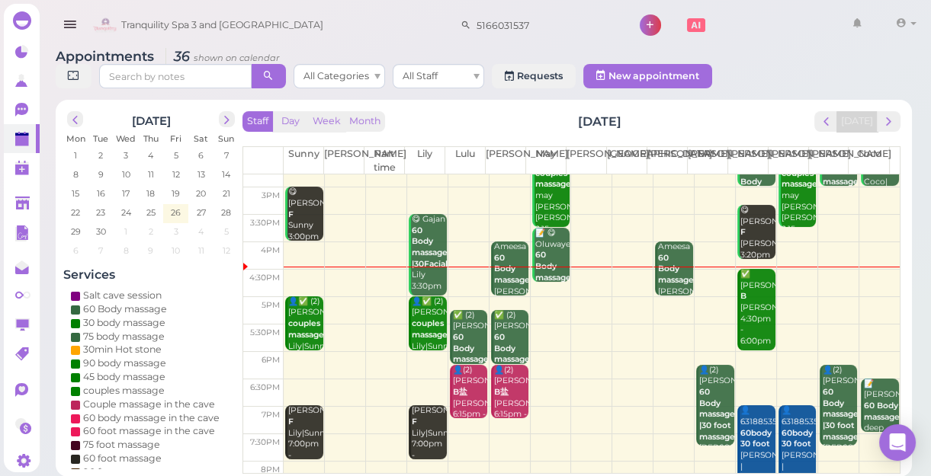
scroll to position [275, 0]
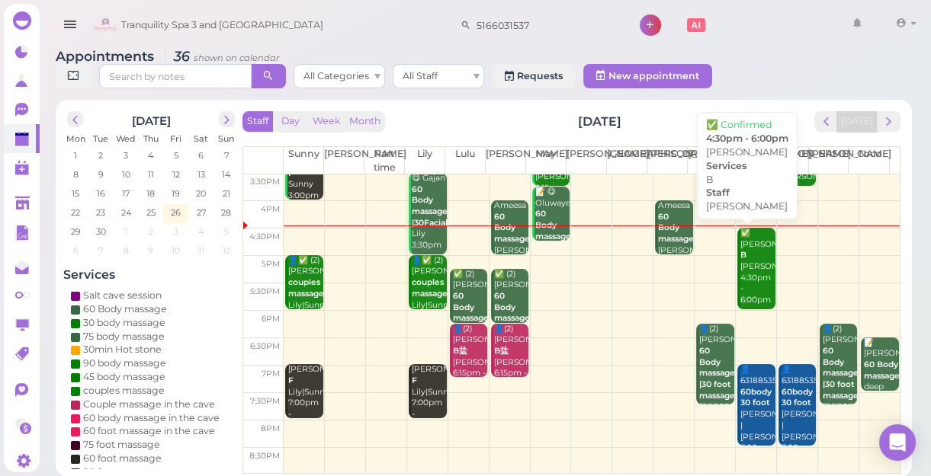
click at [752, 266] on div "✅ [PERSON_NAME] B [PERSON_NAME] 4:30pm - 6:00pm" at bounding box center [757, 267] width 36 height 79
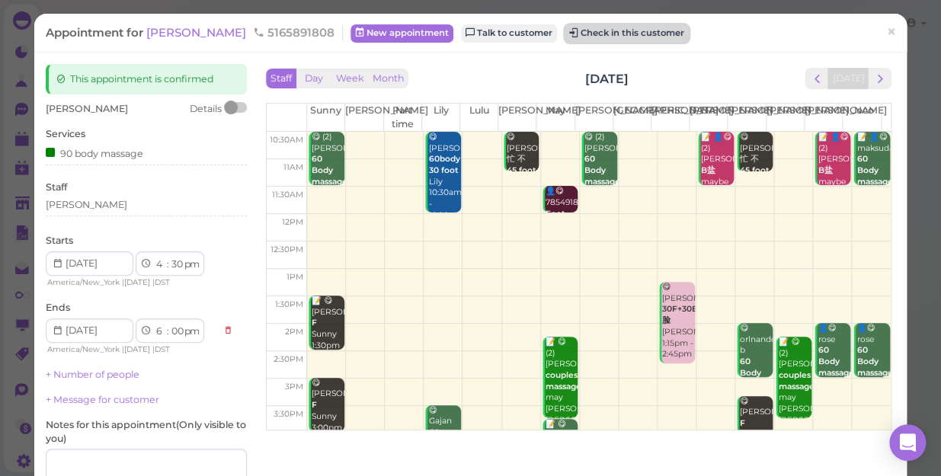
click at [575, 35] on button "Check in this customer" at bounding box center [627, 33] width 124 height 18
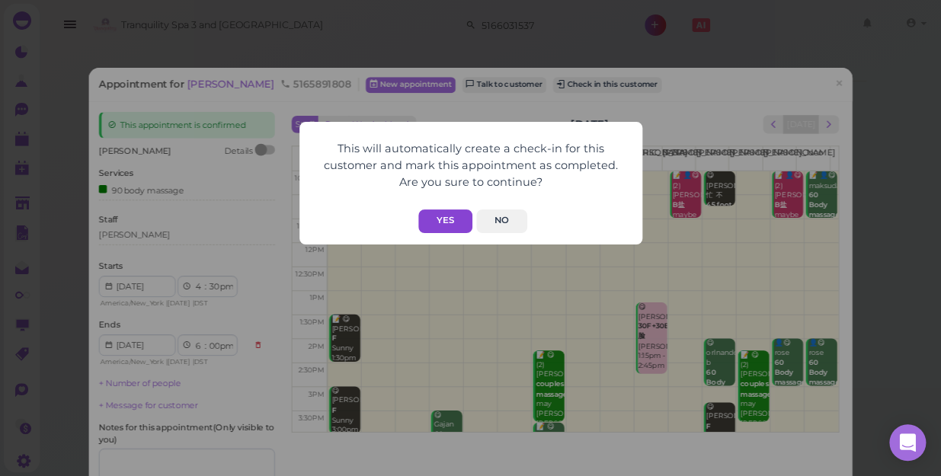
click at [436, 222] on button "Yes" at bounding box center [445, 222] width 54 height 24
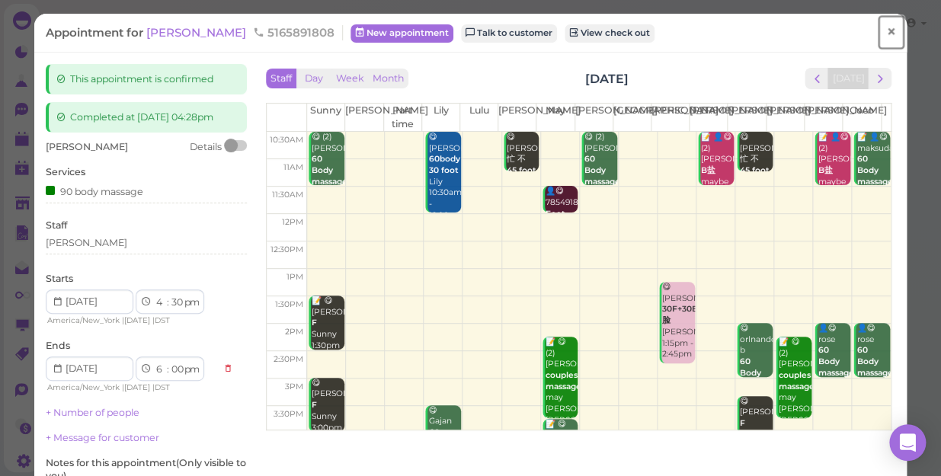
click at [886, 29] on span "×" at bounding box center [891, 31] width 10 height 21
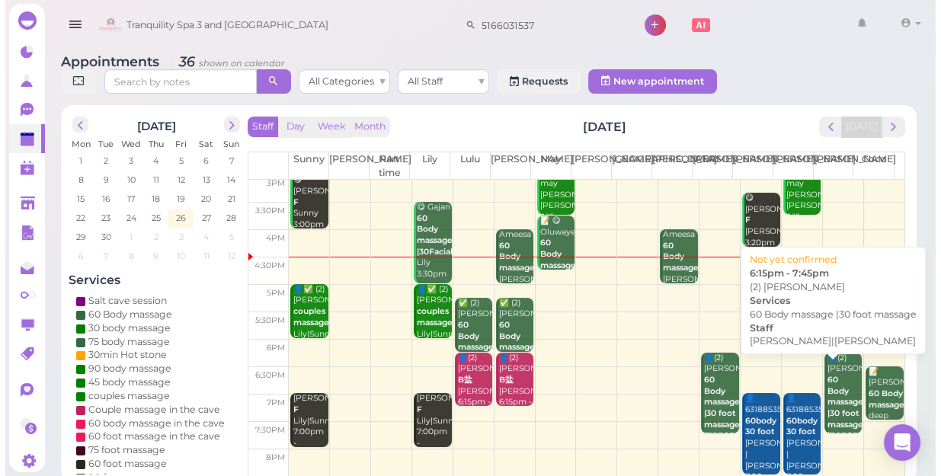
scroll to position [275, 0]
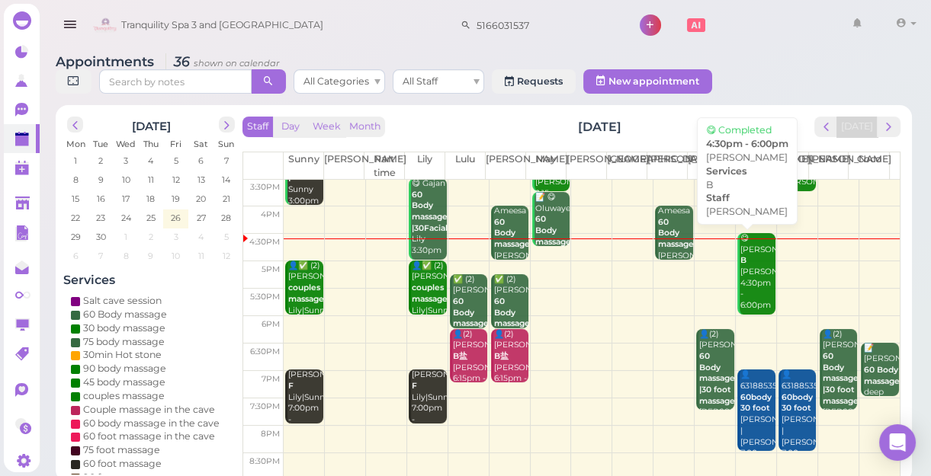
click at [743, 270] on div "😋 [PERSON_NAME] B [PERSON_NAME] 4:30pm - 6:00pm" at bounding box center [757, 272] width 36 height 79
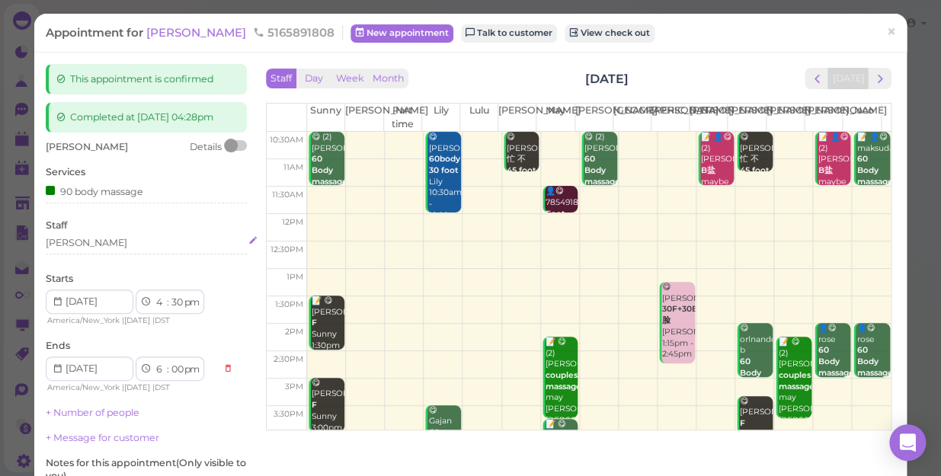
click at [79, 250] on div "[PERSON_NAME]" at bounding box center [146, 243] width 201 height 14
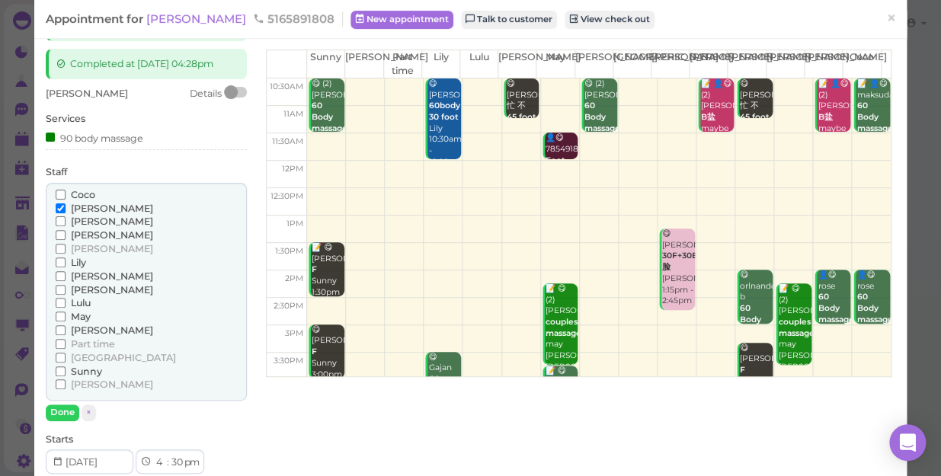
scroll to position [69, 0]
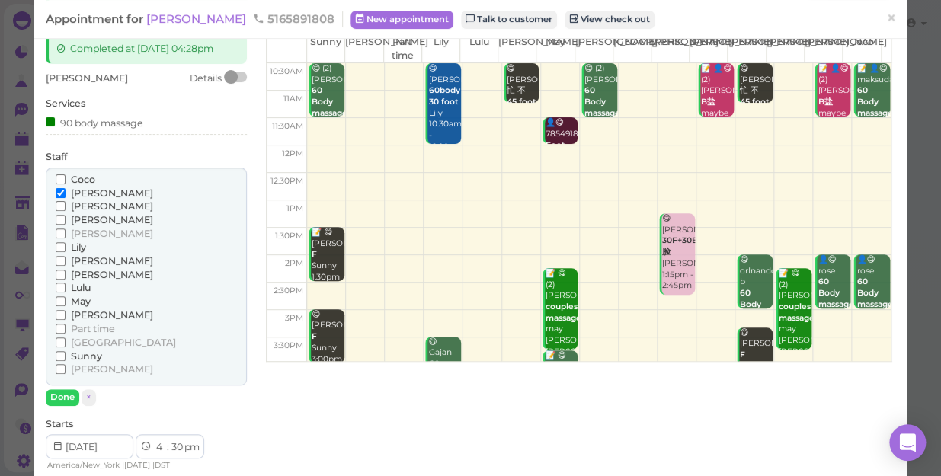
click at [78, 293] on span "Lulu" at bounding box center [81, 287] width 20 height 11
click at [66, 293] on input "Lulu" at bounding box center [61, 288] width 10 height 10
click at [80, 187] on label "Coco" at bounding box center [76, 180] width 40 height 14
click at [66, 184] on input "Coco" at bounding box center [61, 180] width 10 height 10
click at [81, 199] on span "[PERSON_NAME]" at bounding box center [112, 193] width 82 height 11
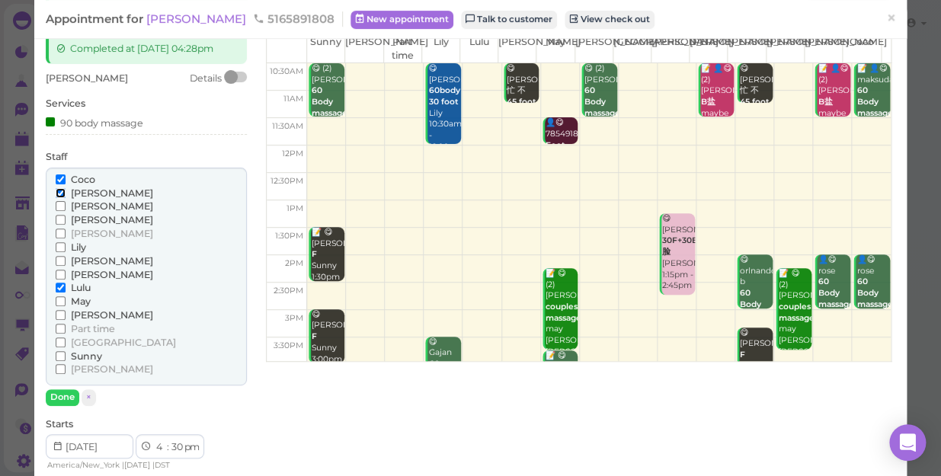
click at [66, 198] on input "[PERSON_NAME]" at bounding box center [61, 193] width 10 height 10
click at [59, 184] on input "Coco" at bounding box center [61, 180] width 10 height 10
click at [61, 405] on button "Done" at bounding box center [63, 397] width 34 height 16
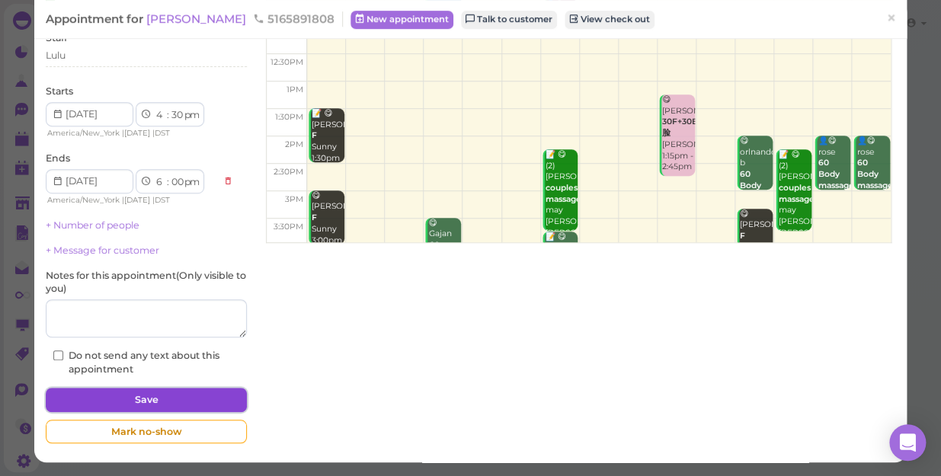
click at [117, 398] on button "Save" at bounding box center [146, 400] width 201 height 24
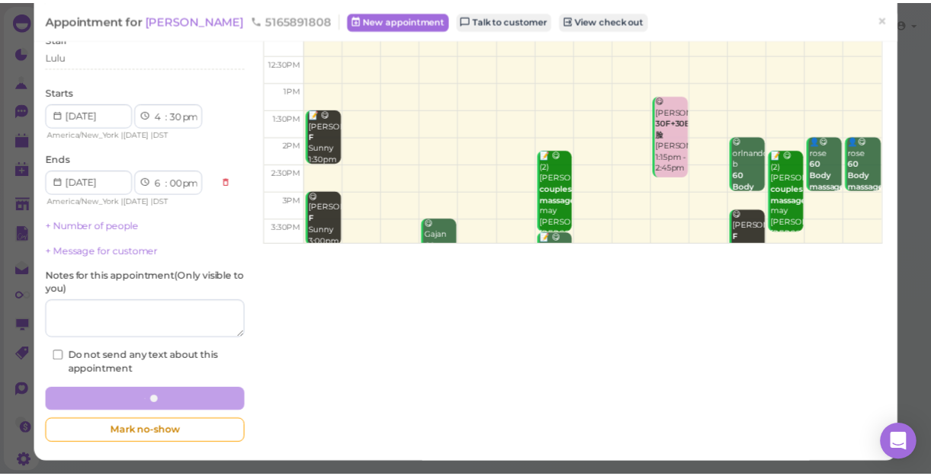
scroll to position [199, 0]
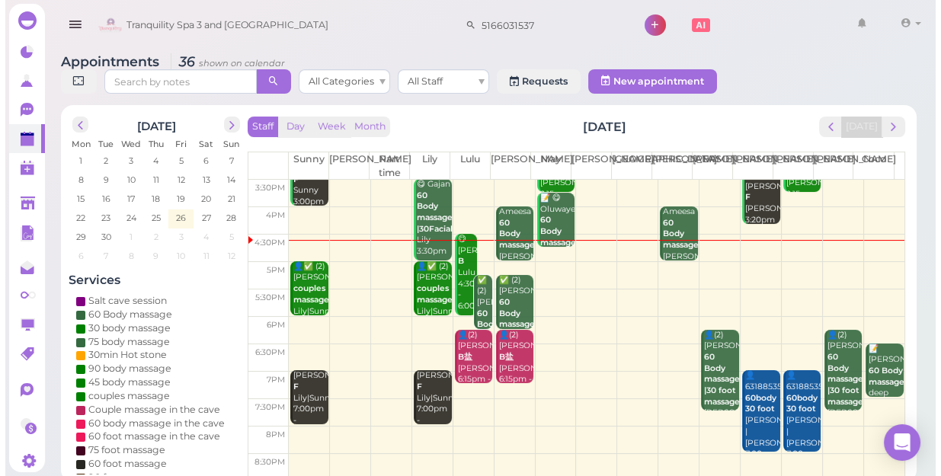
scroll to position [275, 0]
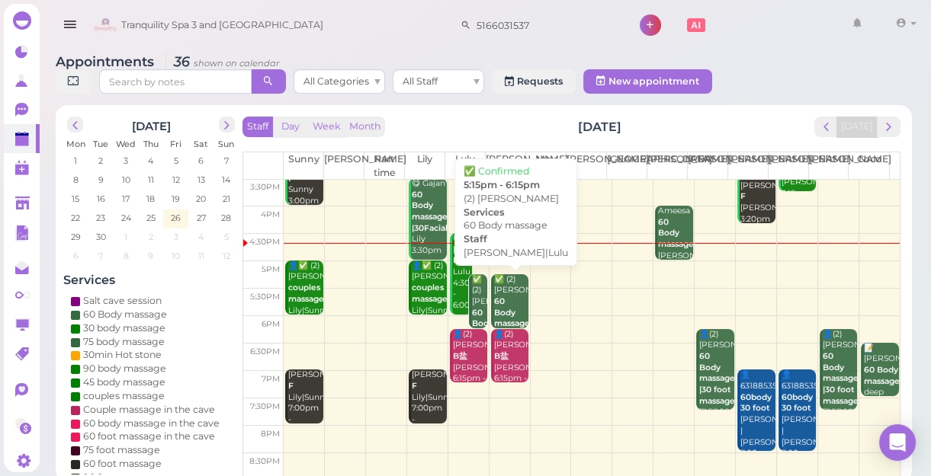
click at [503, 301] on div "✅ (2) [PERSON_NAME] 60 Body massage [PERSON_NAME]|Lulu 5:15pm - 6:15pm" at bounding box center [511, 319] width 36 height 90
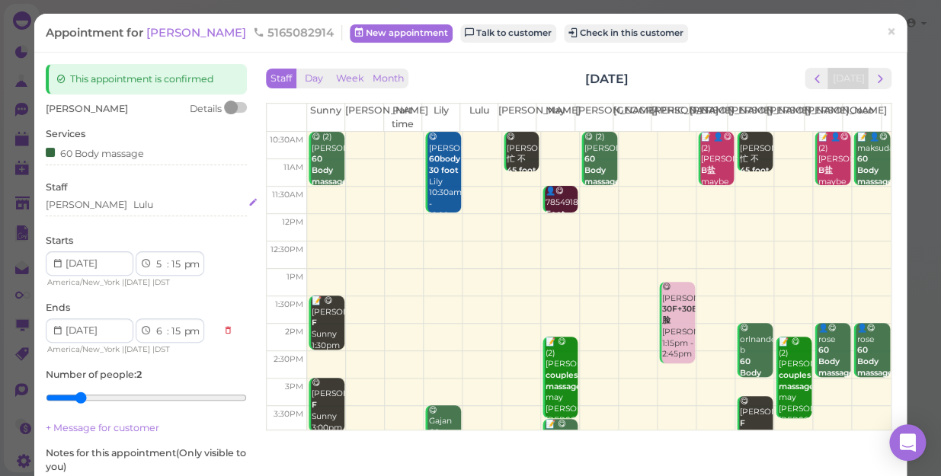
click at [122, 202] on div "[PERSON_NAME] Lulu" at bounding box center [146, 205] width 201 height 14
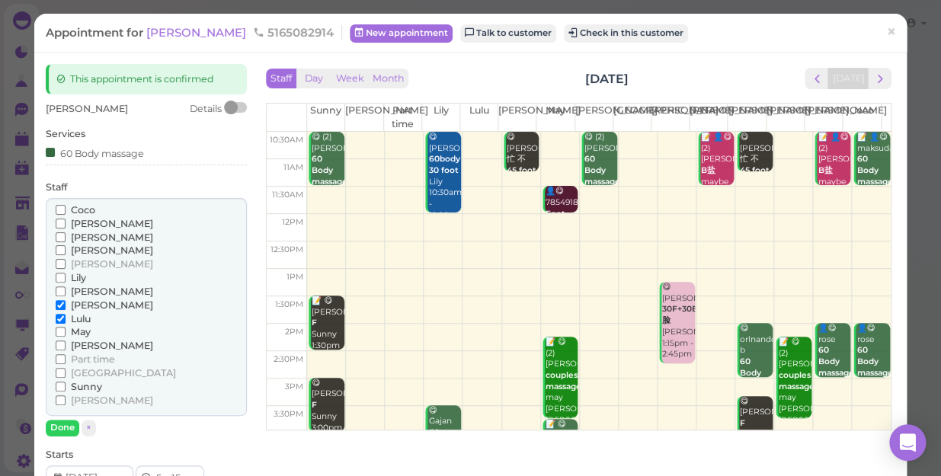
click at [85, 289] on span "[PERSON_NAME]" at bounding box center [112, 291] width 82 height 11
click at [66, 289] on input "[PERSON_NAME]" at bounding box center [61, 292] width 10 height 10
click at [80, 343] on span "[PERSON_NAME]" at bounding box center [112, 345] width 82 height 11
click at [66, 343] on input "[PERSON_NAME]" at bounding box center [61, 346] width 10 height 10
click at [82, 297] on label "[PERSON_NAME]" at bounding box center [105, 292] width 98 height 14
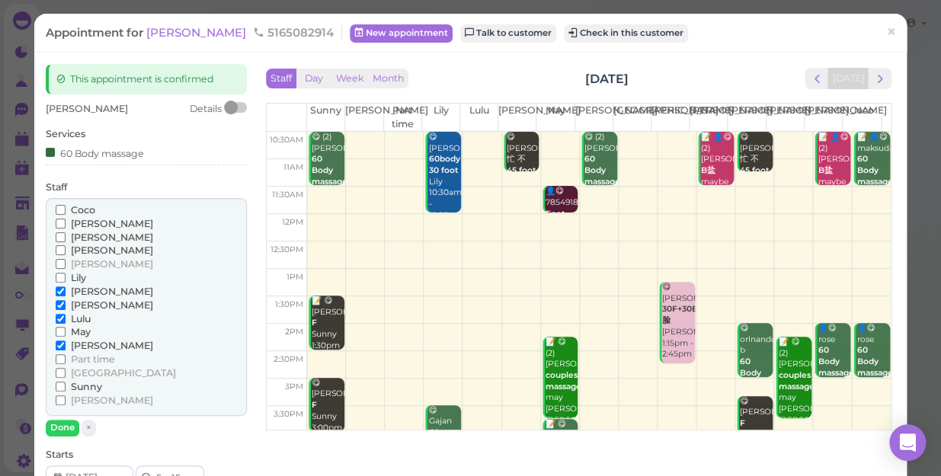
click at [66, 296] on input "[PERSON_NAME]" at bounding box center [61, 292] width 10 height 10
click at [80, 302] on span "[PERSON_NAME]" at bounding box center [112, 305] width 82 height 11
click at [66, 302] on input "[PERSON_NAME]" at bounding box center [61, 305] width 10 height 10
click at [80, 316] on span "Lulu" at bounding box center [81, 318] width 20 height 11
click at [66, 316] on input "Lulu" at bounding box center [61, 319] width 10 height 10
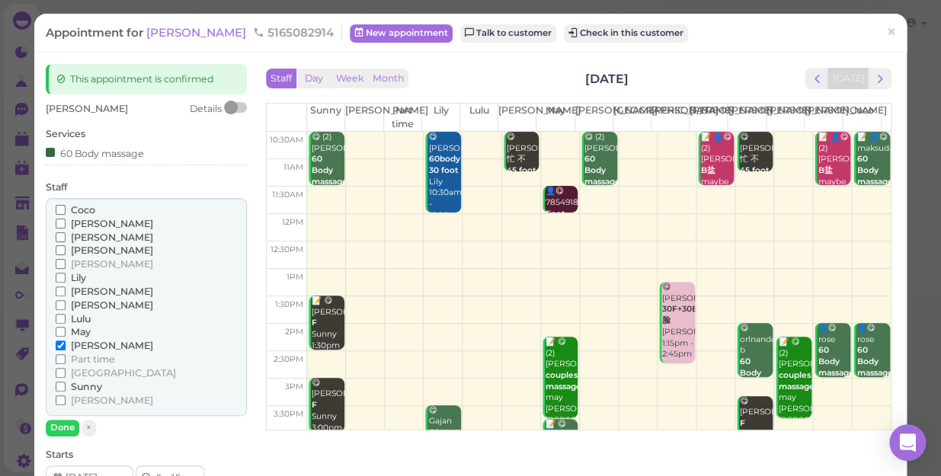
click at [86, 290] on span "[PERSON_NAME]" at bounding box center [112, 291] width 82 height 11
click at [66, 290] on input "[PERSON_NAME]" at bounding box center [61, 292] width 10 height 10
click at [66, 427] on button "Done" at bounding box center [63, 428] width 34 height 16
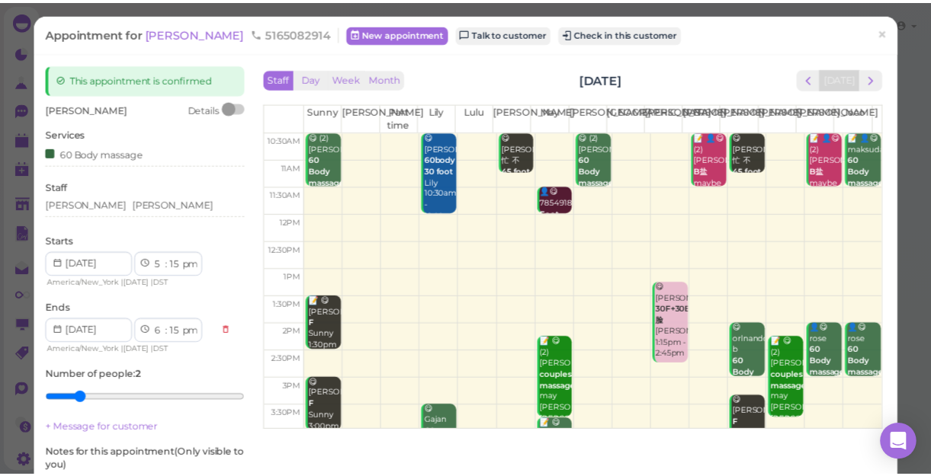
scroll to position [177, 0]
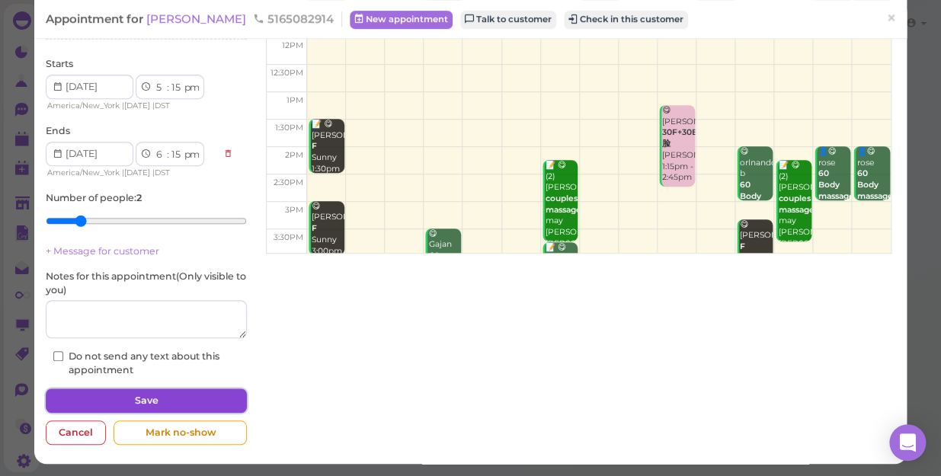
click at [115, 404] on button "Save" at bounding box center [146, 401] width 201 height 24
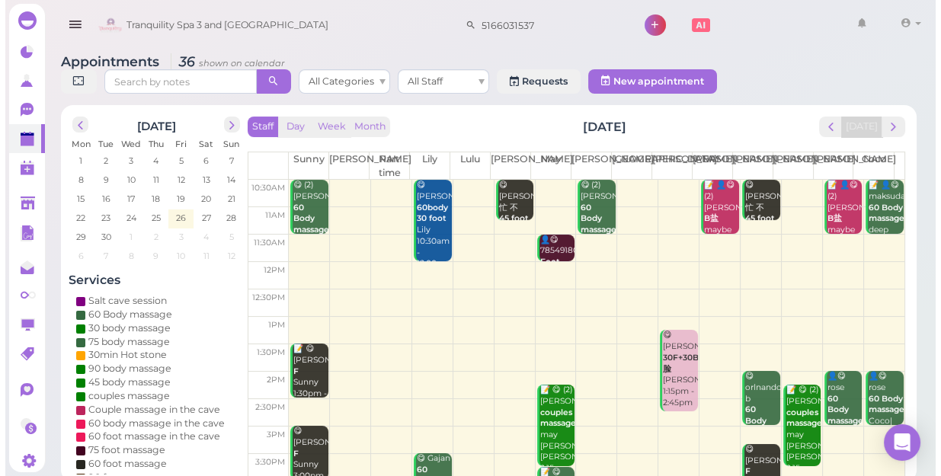
scroll to position [275, 0]
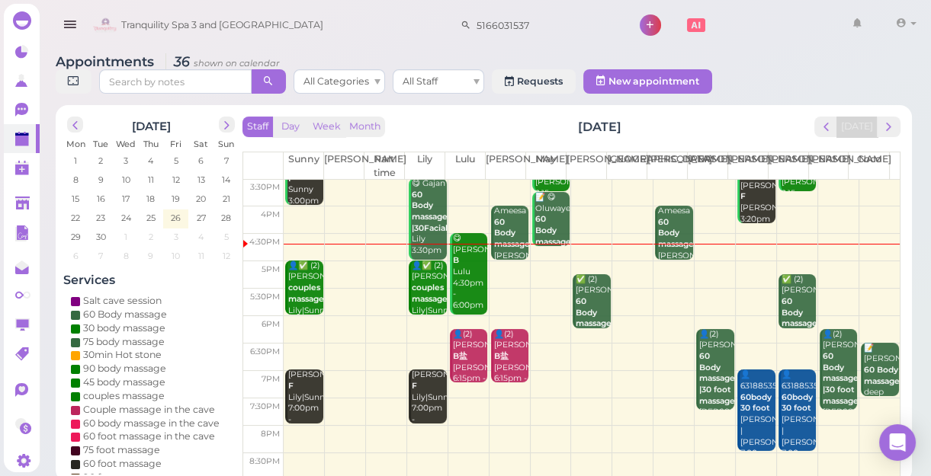
click at [505, 235] on b "60 Body massage" at bounding box center [512, 233] width 36 height 32
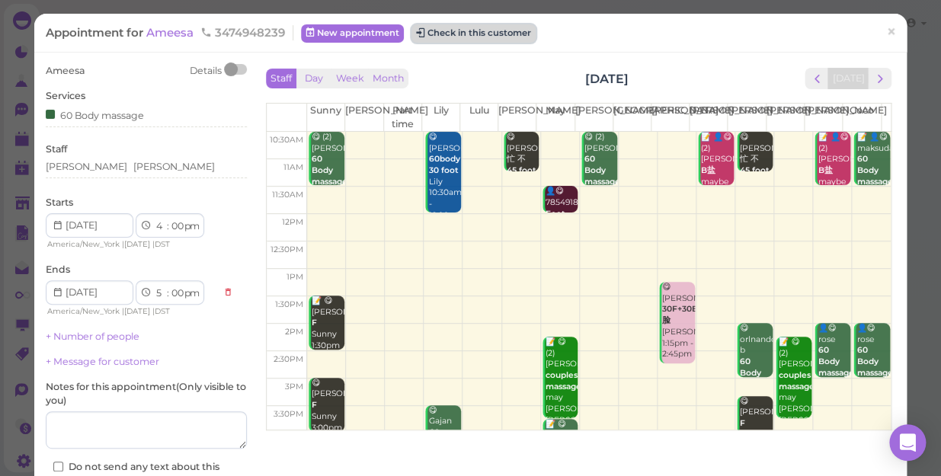
click at [497, 36] on button "Check in this customer" at bounding box center [474, 33] width 124 height 18
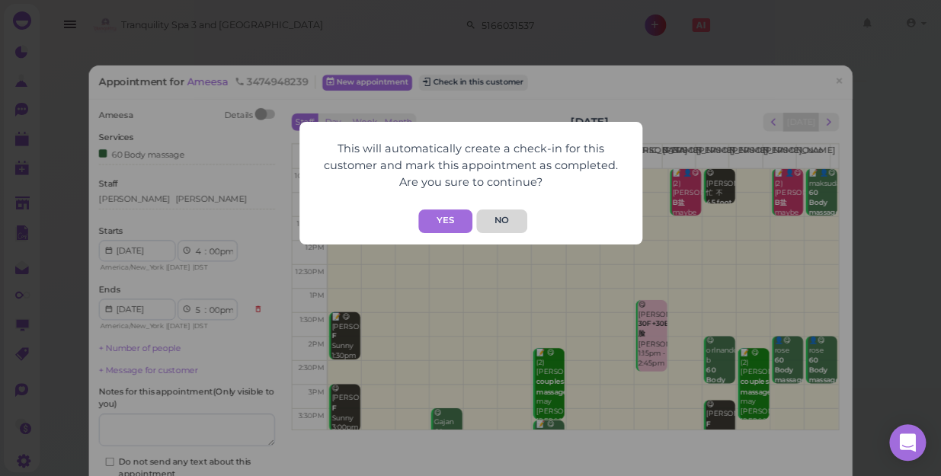
click at [503, 221] on button "No" at bounding box center [501, 222] width 51 height 24
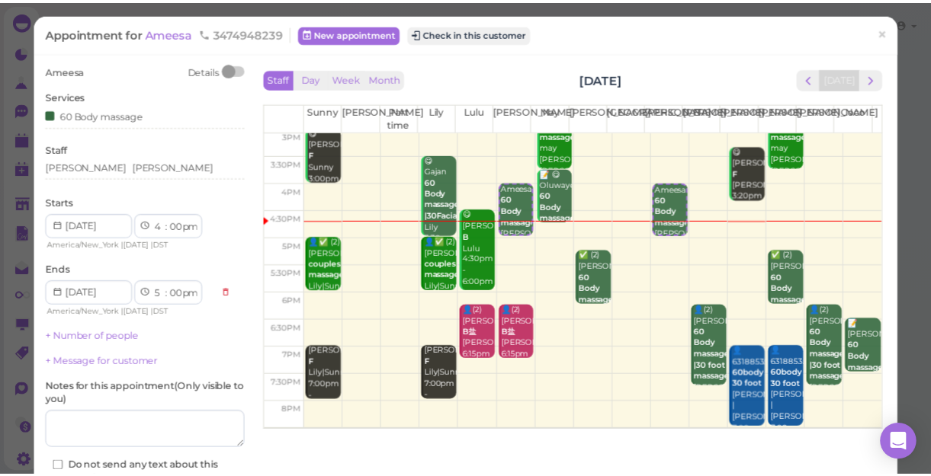
scroll to position [275, 0]
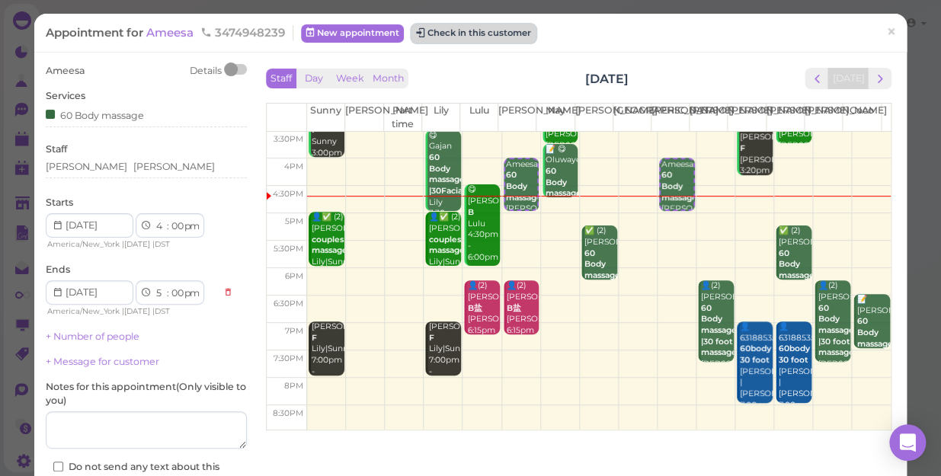
click at [461, 35] on button "Check in this customer" at bounding box center [474, 33] width 124 height 18
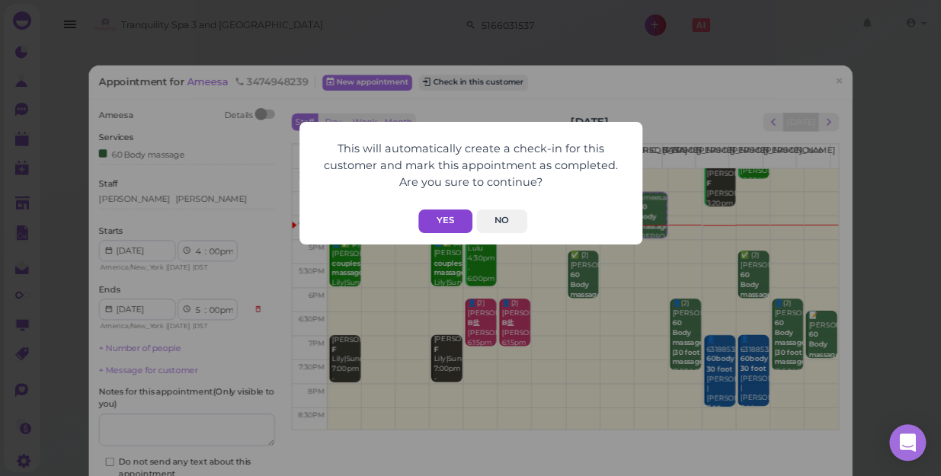
click at [447, 221] on button "Yes" at bounding box center [445, 222] width 54 height 24
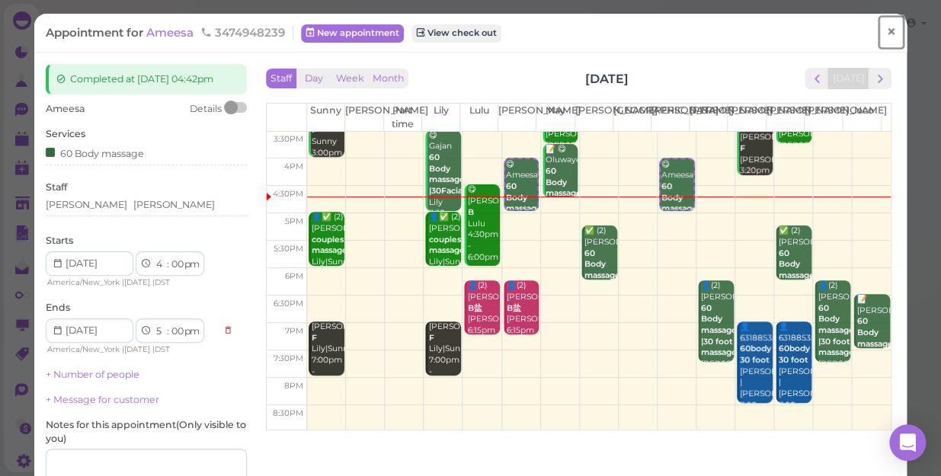
click at [886, 33] on span "×" at bounding box center [891, 31] width 10 height 21
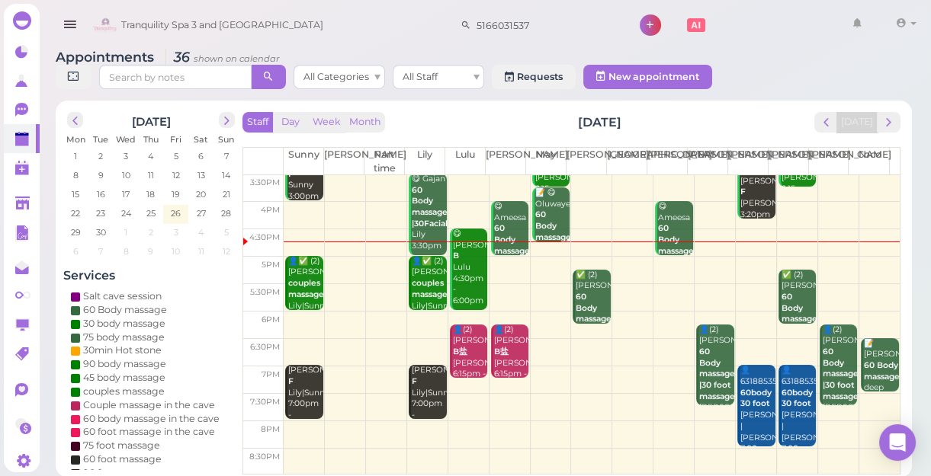
scroll to position [5, 0]
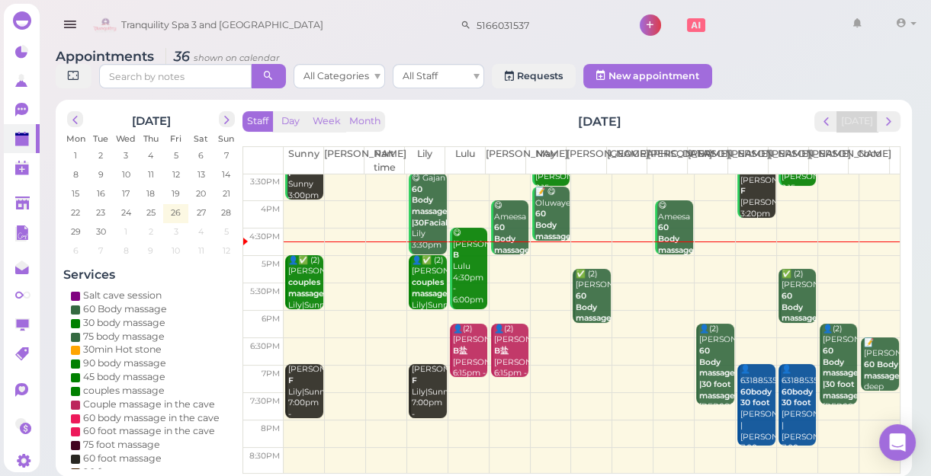
click at [713, 312] on td at bounding box center [592, 324] width 616 height 27
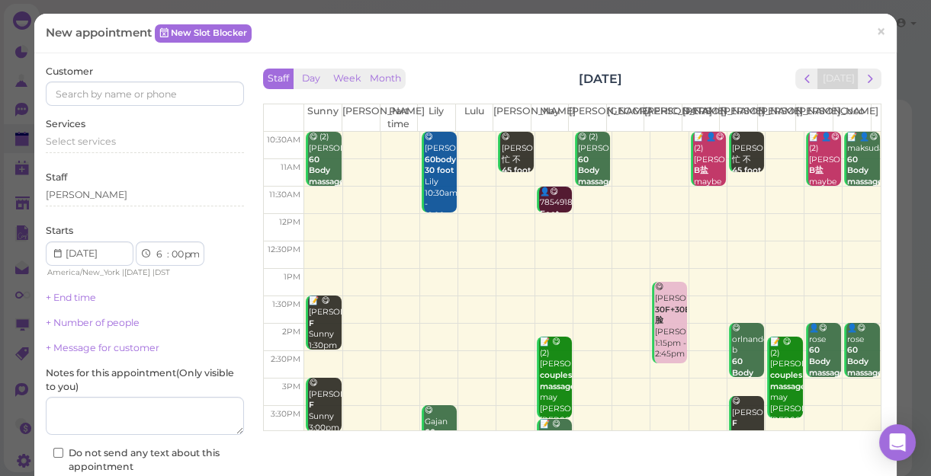
click at [178, 78] on div "Customer" at bounding box center [145, 86] width 198 height 42
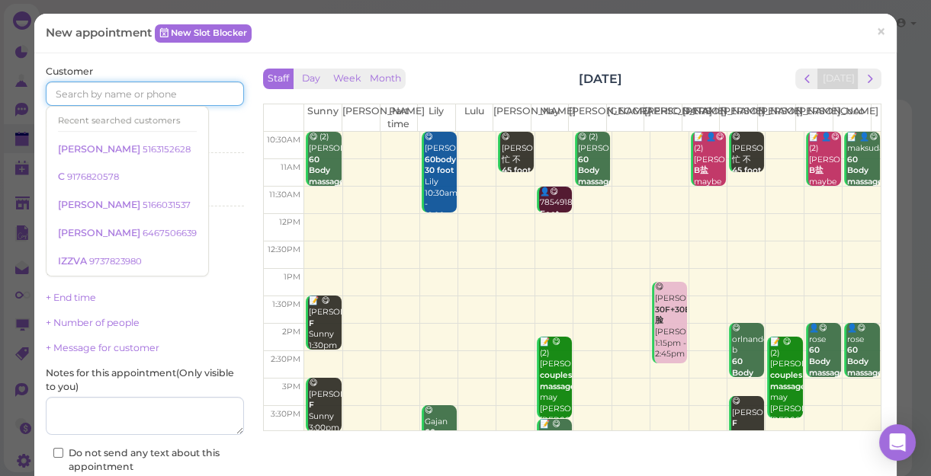
click at [178, 82] on input at bounding box center [145, 94] width 198 height 24
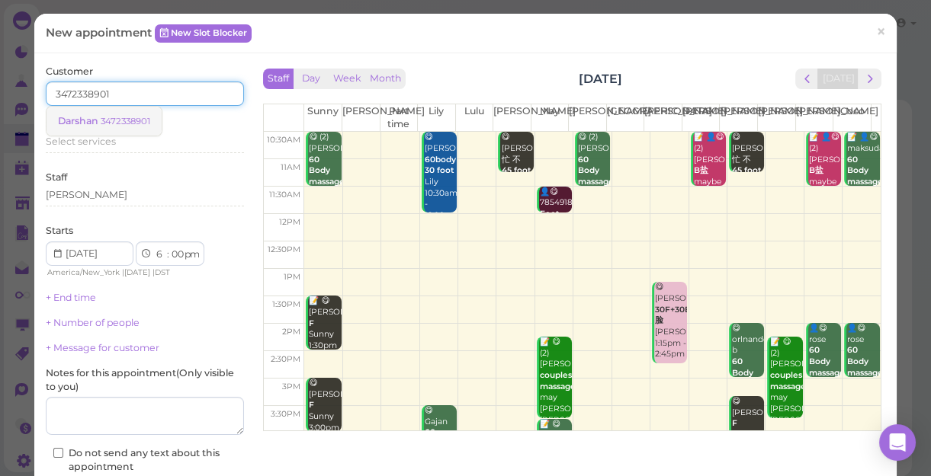
type input "3472338901"
click at [146, 121] on small "3472338901" at bounding box center [126, 121] width 50 height 11
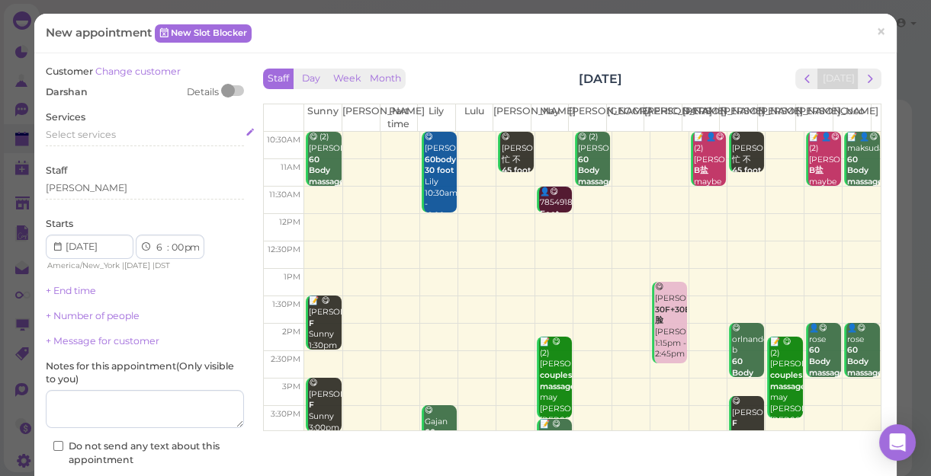
click at [114, 132] on div "Select services" at bounding box center [145, 135] width 198 height 14
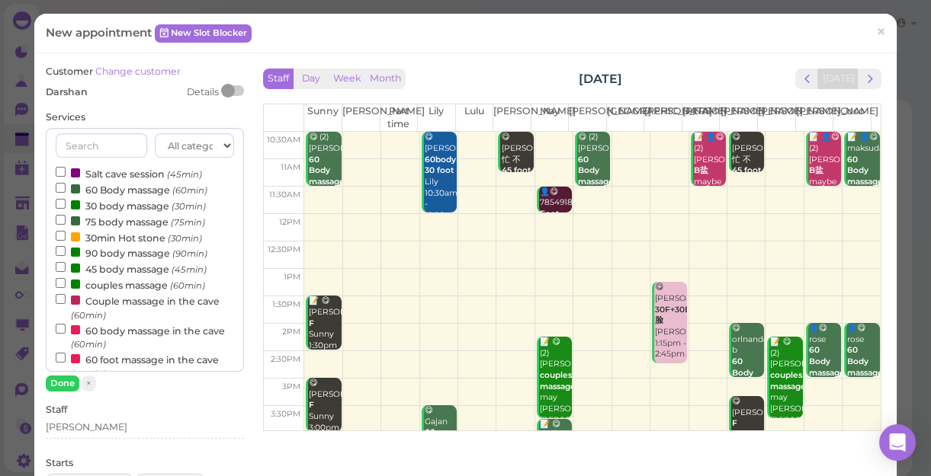
click at [133, 187] on label "60 Body massage (60min)" at bounding box center [132, 189] width 152 height 16
click at [66, 187] on input "60 Body massage (60min)" at bounding box center [61, 188] width 10 height 10
click at [66, 387] on button "Done" at bounding box center [63, 384] width 34 height 16
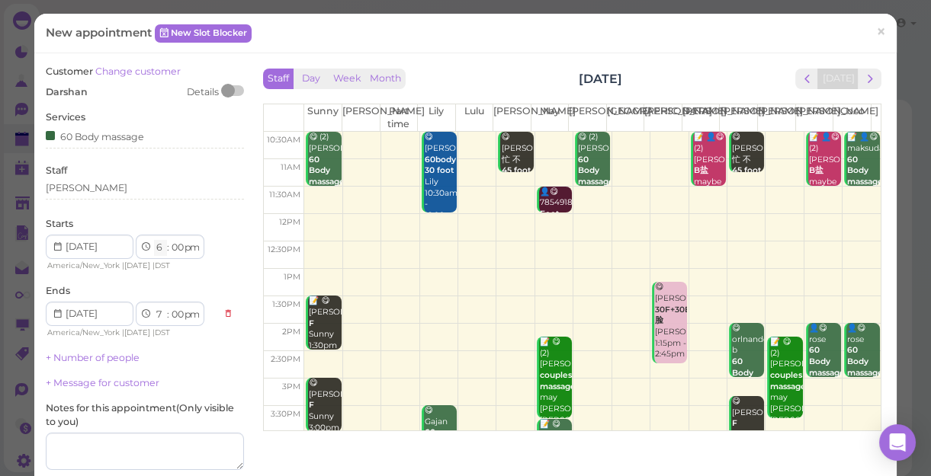
click at [155, 247] on select "1 2 3 4 5 6 7 8 9 10 11 12" at bounding box center [160, 248] width 13 height 16
select select "5"
click at [154, 240] on select "1 2 3 4 5 6 7 8 9 10 11 12" at bounding box center [160, 248] width 13 height 16
select select "6"
click at [176, 245] on select "00 05 10 15 20 25 30 35 40 45 50 55" at bounding box center [176, 248] width 15 height 16
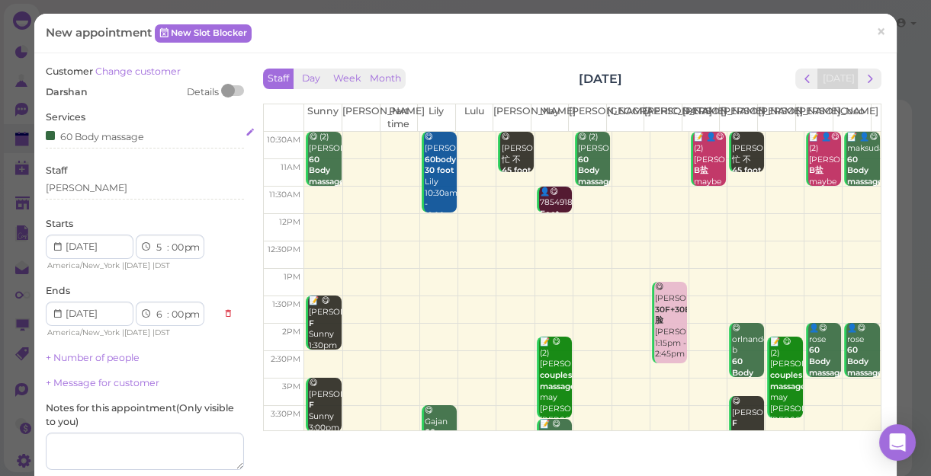
select select "30"
click at [169, 240] on select "00 05 10 15 20 25 30 35 40 45 50 55" at bounding box center [176, 248] width 15 height 16
select select "30"
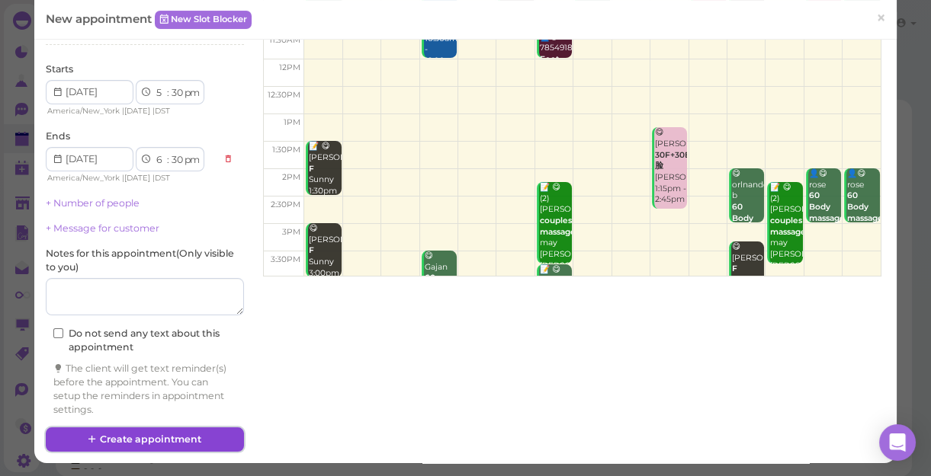
click at [198, 439] on button "Create appointment" at bounding box center [145, 440] width 198 height 24
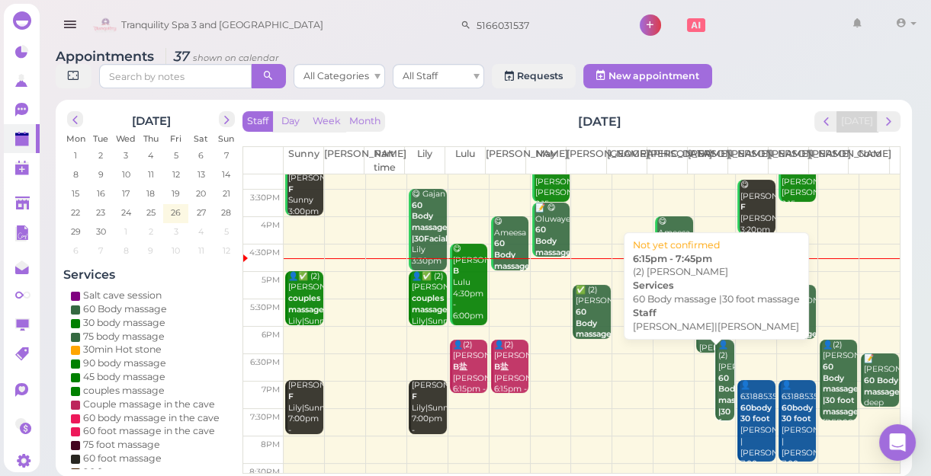
scroll to position [275, 0]
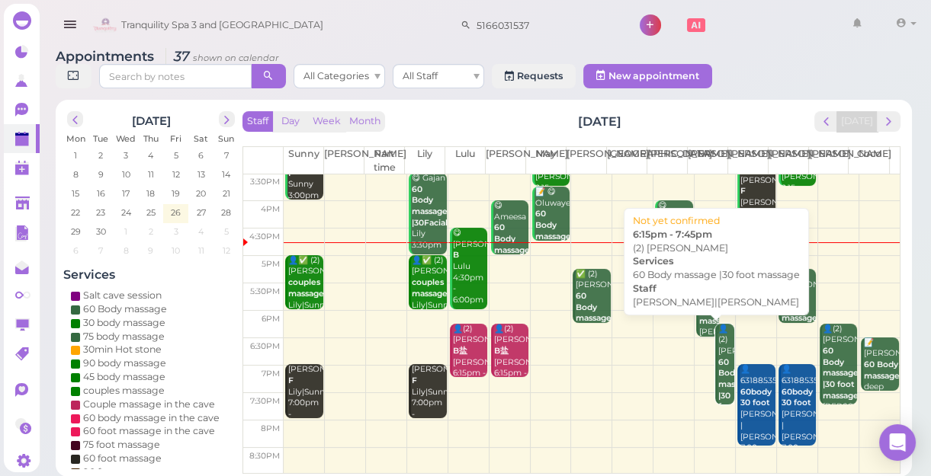
click at [718, 357] on b "60 Body massage |30 foot massage" at bounding box center [736, 390] width 36 height 66
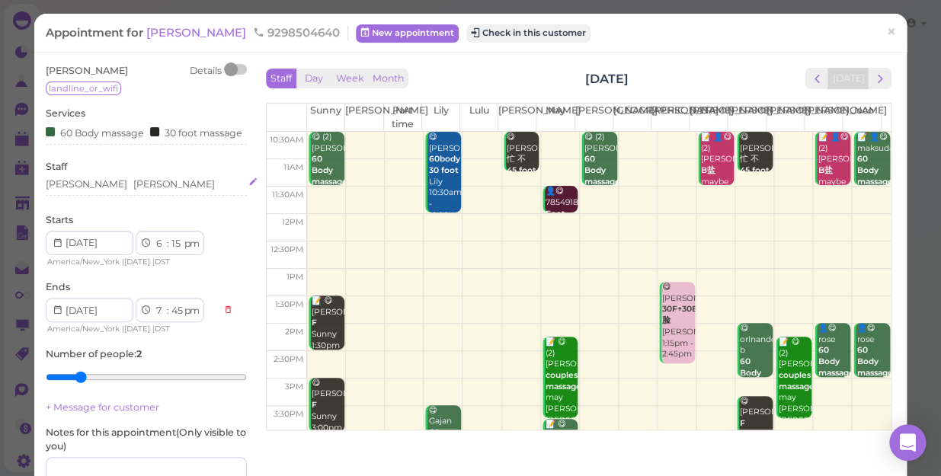
click at [120, 191] on div "[PERSON_NAME] [PERSON_NAME]" at bounding box center [146, 185] width 201 height 14
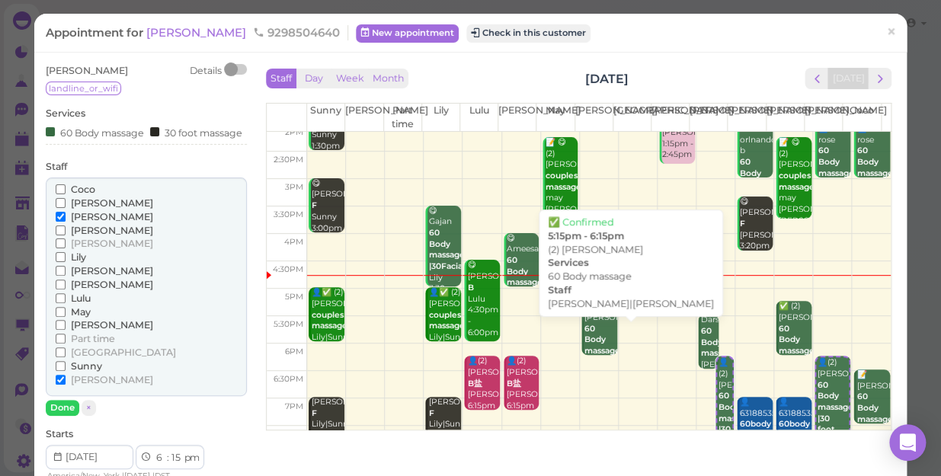
scroll to position [207, 0]
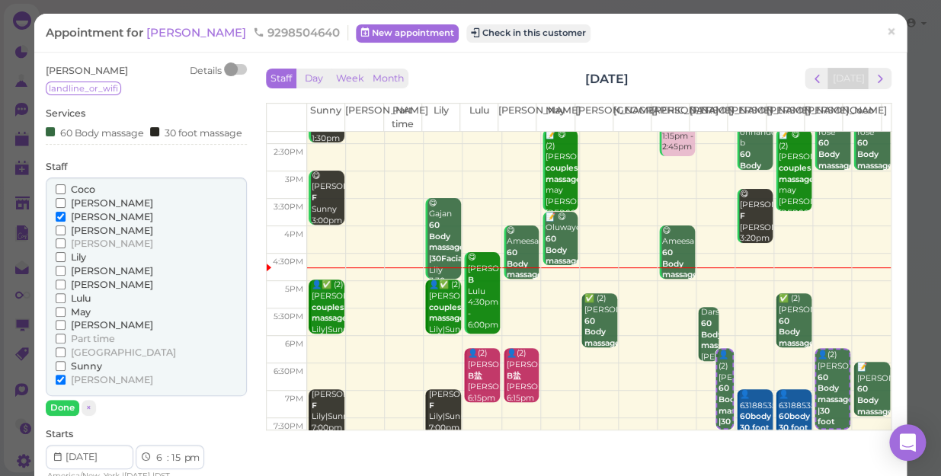
click at [85, 331] on span "[PERSON_NAME]" at bounding box center [112, 324] width 82 height 11
click at [66, 330] on input "[PERSON_NAME]" at bounding box center [61, 325] width 10 height 10
click at [88, 223] on span "[PERSON_NAME]" at bounding box center [112, 216] width 82 height 11
click at [66, 222] on input "[PERSON_NAME]" at bounding box center [61, 217] width 10 height 10
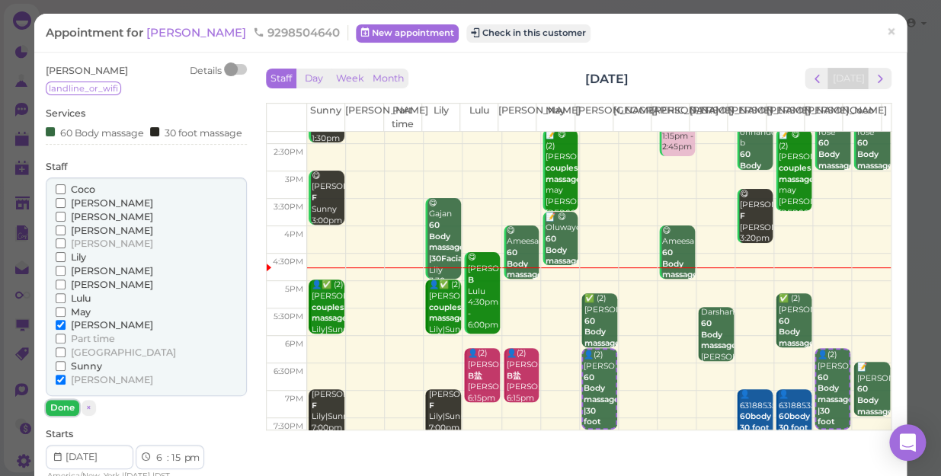
click at [69, 416] on button "Done" at bounding box center [63, 408] width 34 height 16
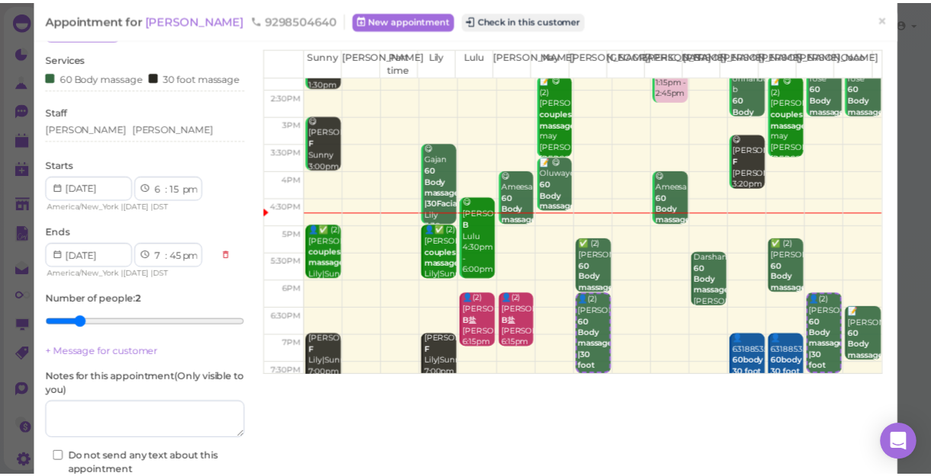
scroll to position [138, 0]
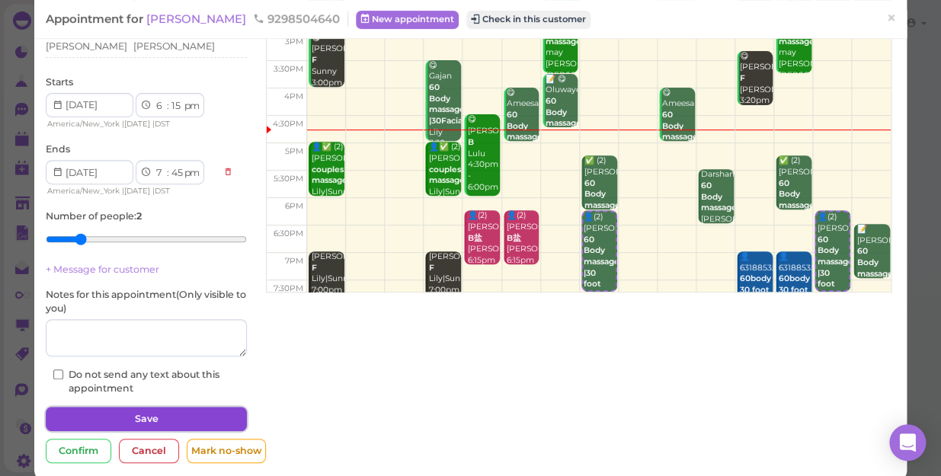
click at [138, 428] on button "Save" at bounding box center [146, 419] width 201 height 24
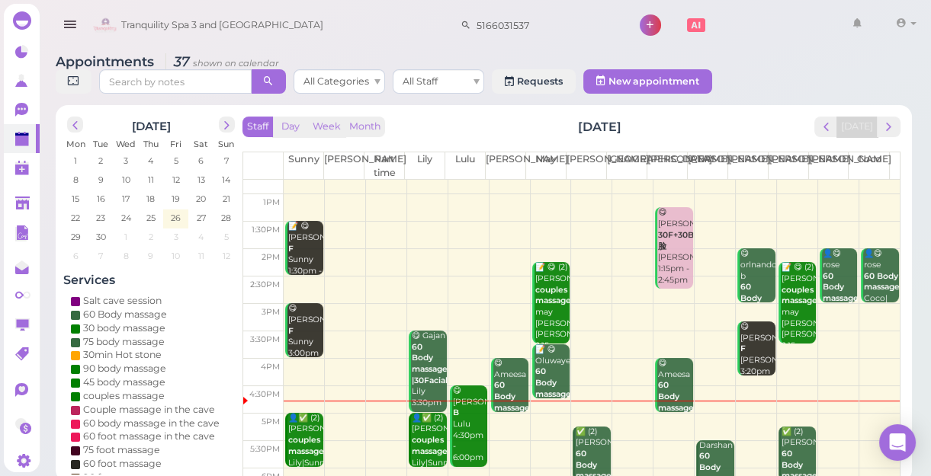
scroll to position [138, 0]
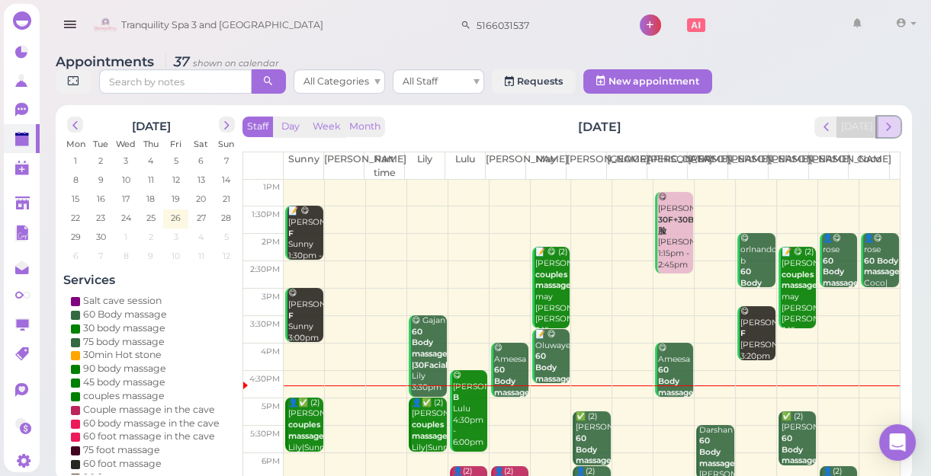
click at [887, 132] on span "next" at bounding box center [888, 127] width 14 height 14
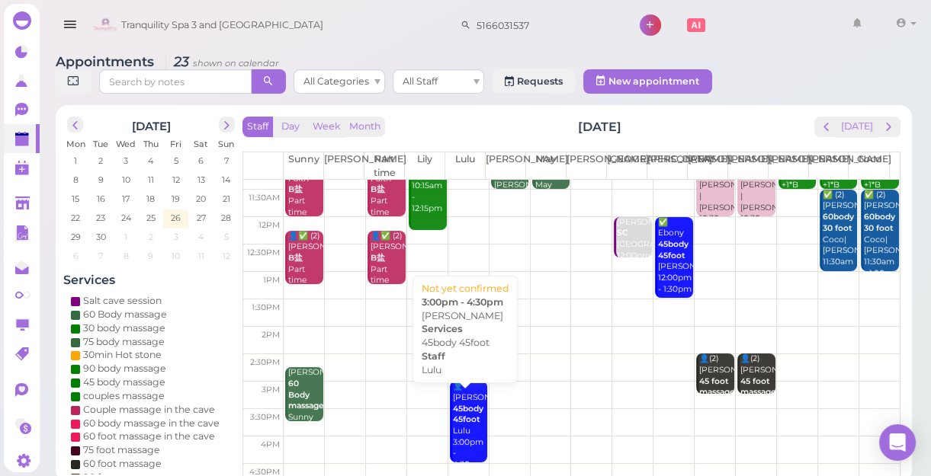
scroll to position [69, 0]
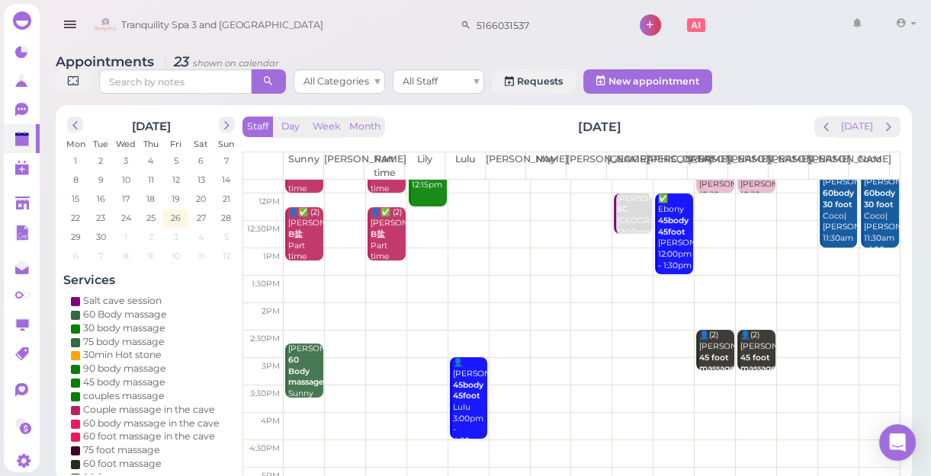
click at [381, 348] on td at bounding box center [592, 344] width 616 height 27
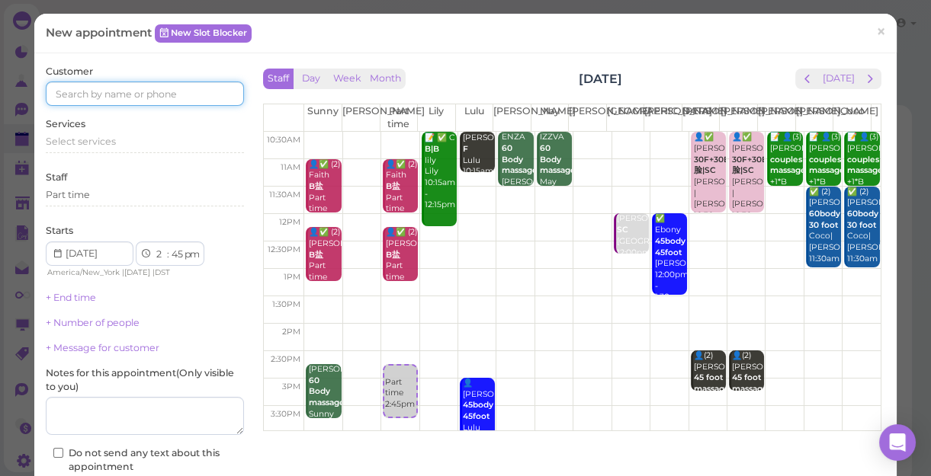
click at [140, 85] on input at bounding box center [145, 94] width 198 height 24
type input "5165545225"
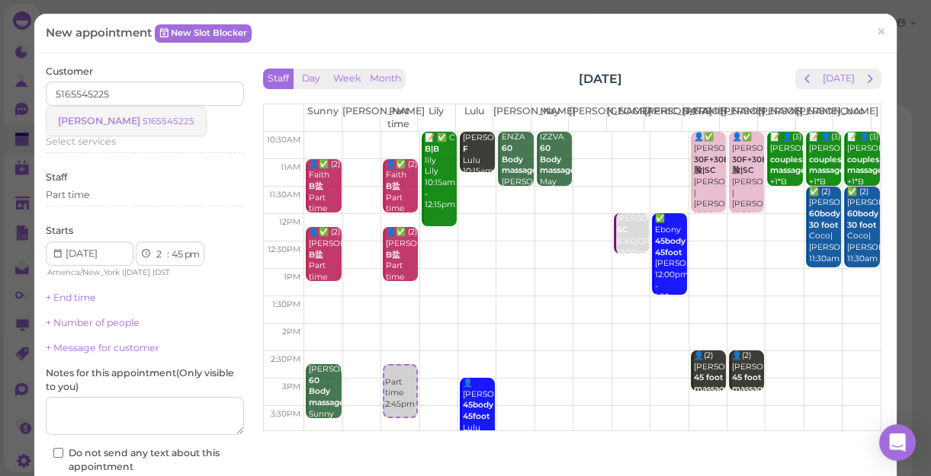
click at [143, 122] on small "5165545225" at bounding box center [169, 121] width 52 height 11
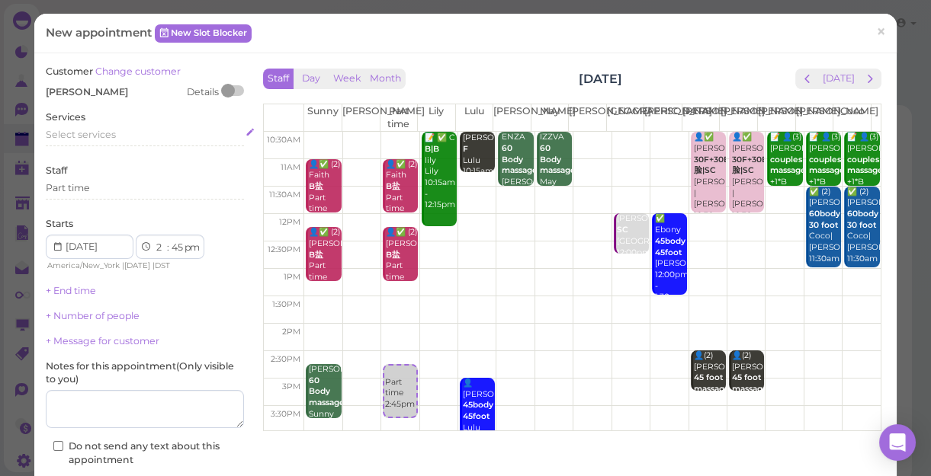
click at [86, 130] on span "Select services" at bounding box center [81, 134] width 70 height 11
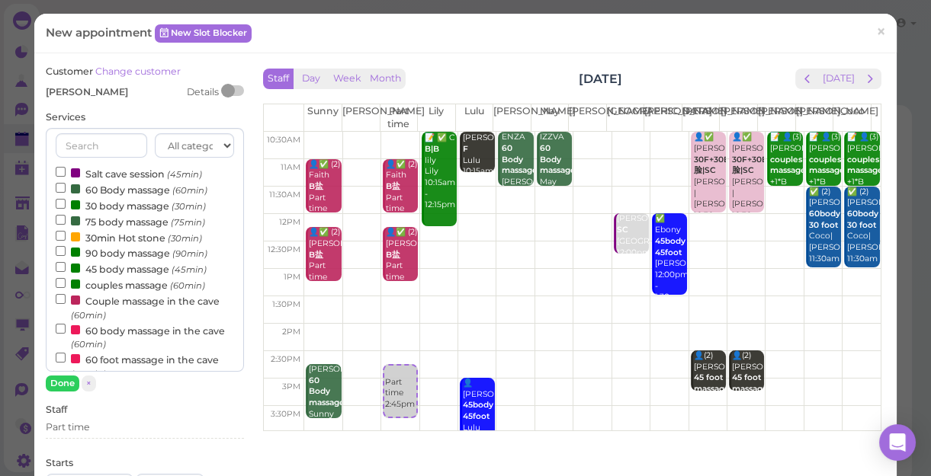
click at [133, 194] on label "60 Body massage (60min)" at bounding box center [132, 189] width 152 height 16
click at [66, 193] on input "60 Body massage (60min)" at bounding box center [61, 188] width 10 height 10
click at [67, 382] on button "Done" at bounding box center [63, 384] width 34 height 16
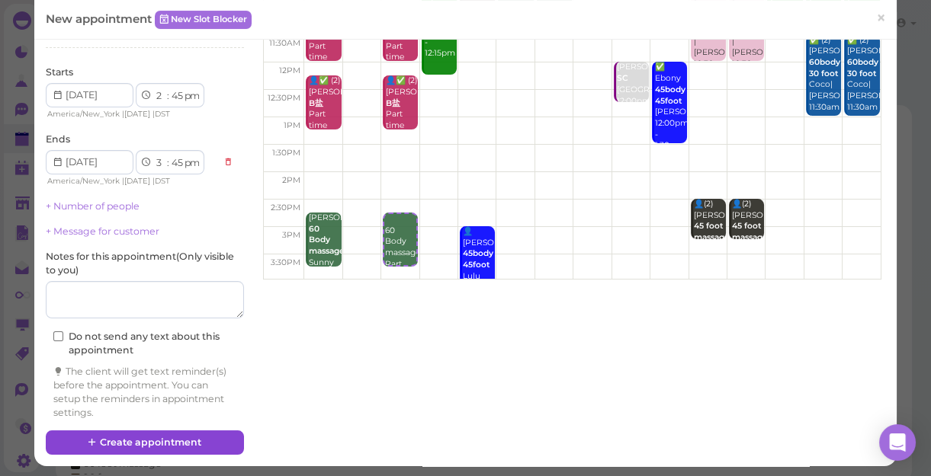
scroll to position [155, 0]
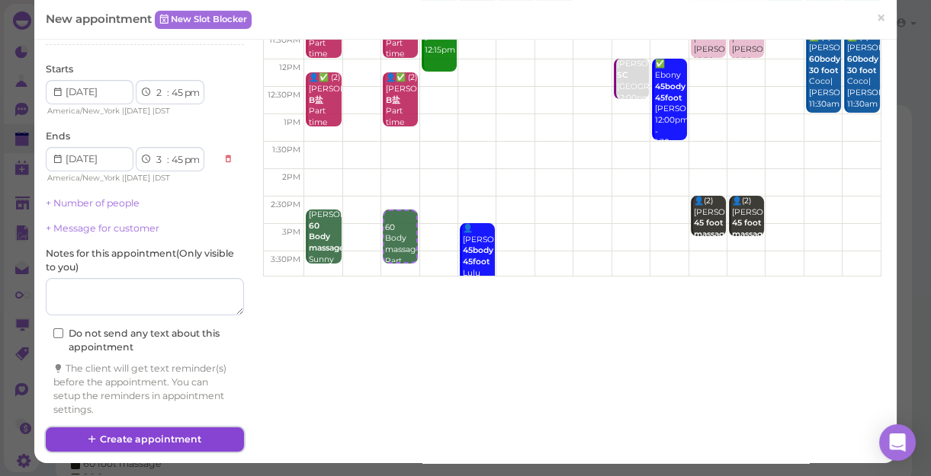
click at [182, 437] on button "Create appointment" at bounding box center [145, 440] width 198 height 24
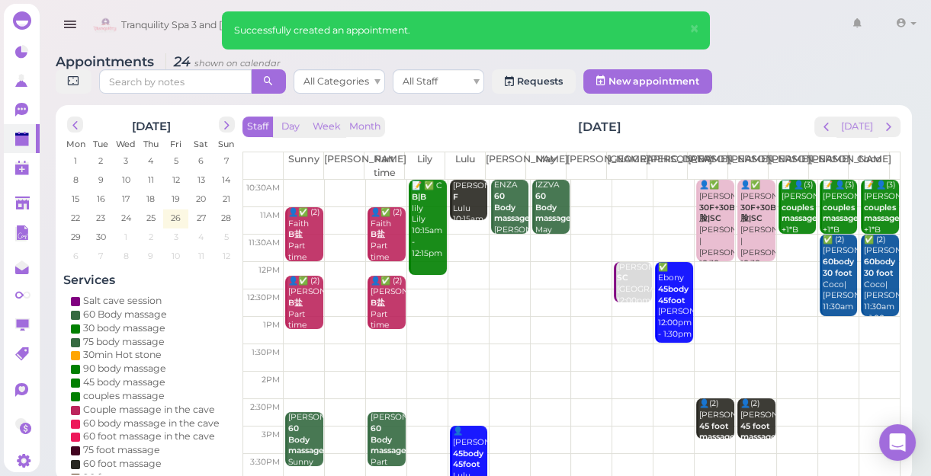
scroll to position [69, 0]
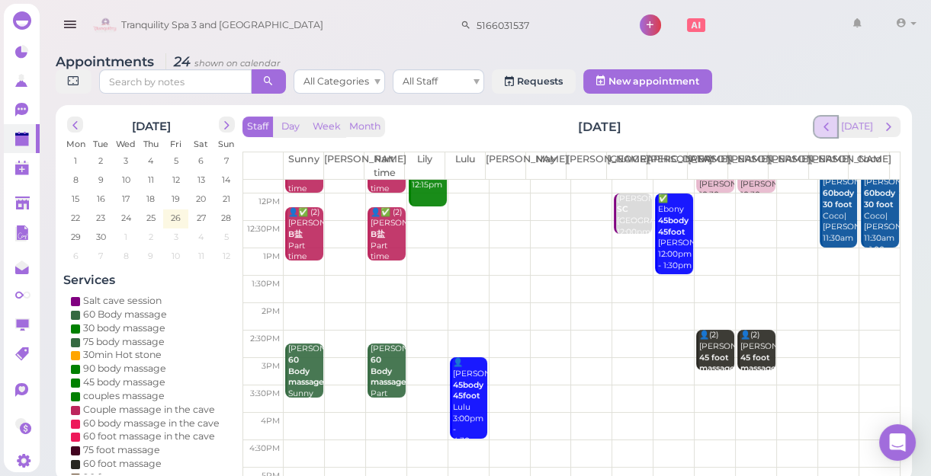
click at [829, 130] on span "prev" at bounding box center [826, 127] width 14 height 14
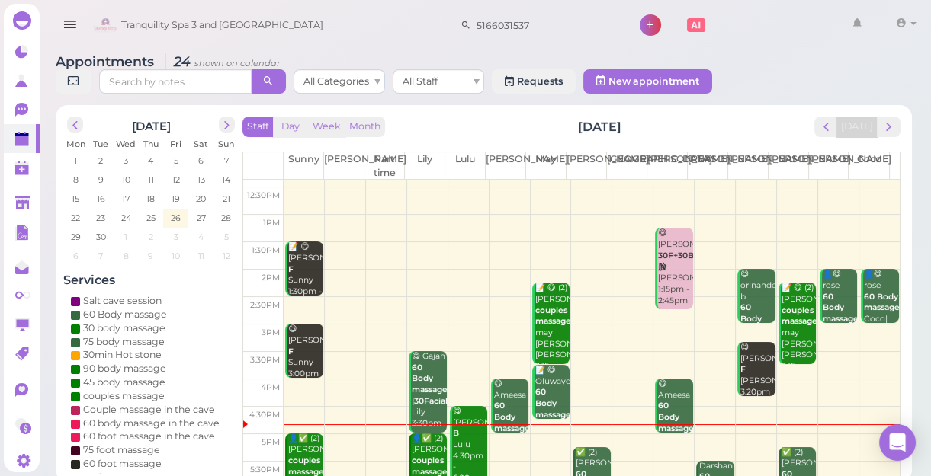
scroll to position [207, 0]
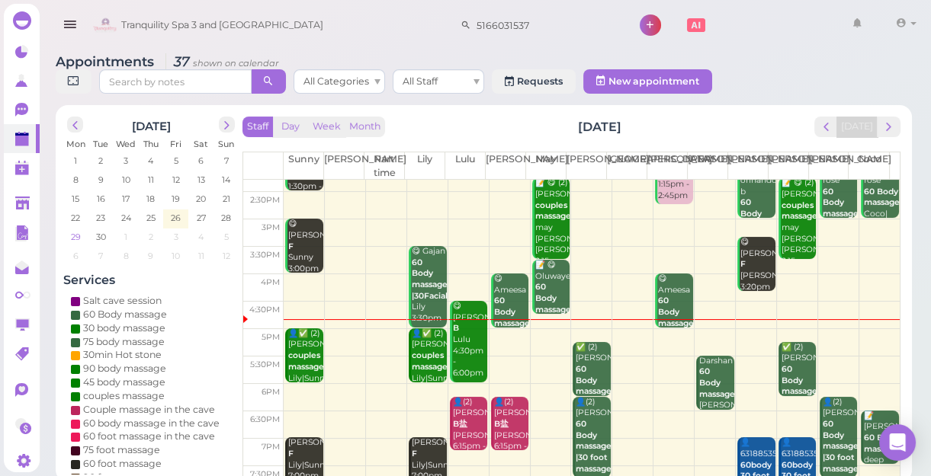
click at [75, 236] on span "29" at bounding box center [75, 237] width 13 height 14
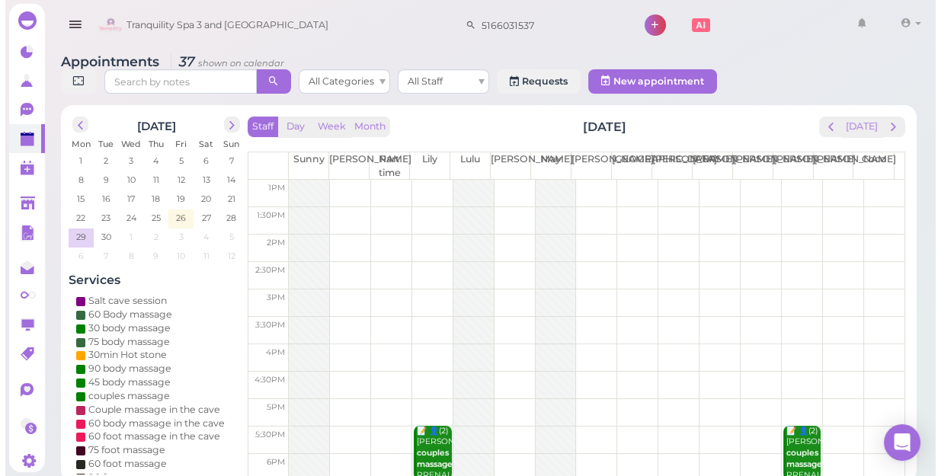
scroll to position [138, 0]
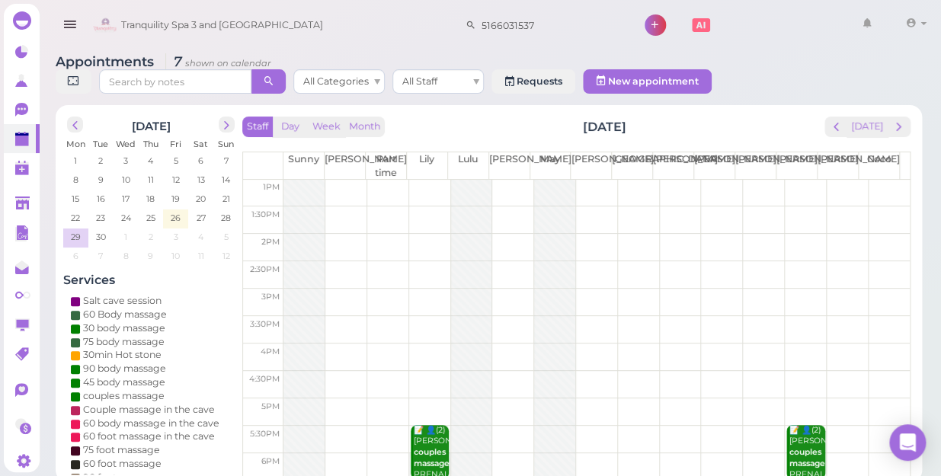
click at [627, 179] on td at bounding box center [597, 192] width 627 height 27
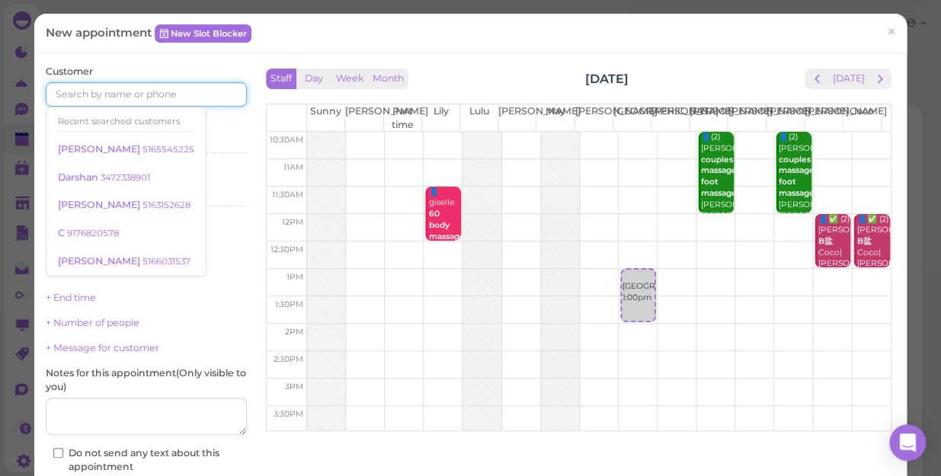
click at [188, 88] on input at bounding box center [146, 94] width 201 height 24
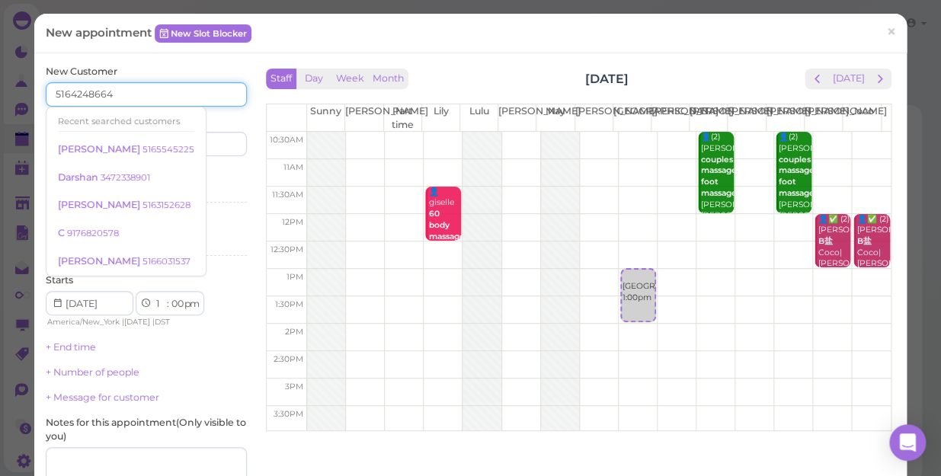
type input "5164248664"
click at [208, 140] on input at bounding box center [198, 144] width 97 height 24
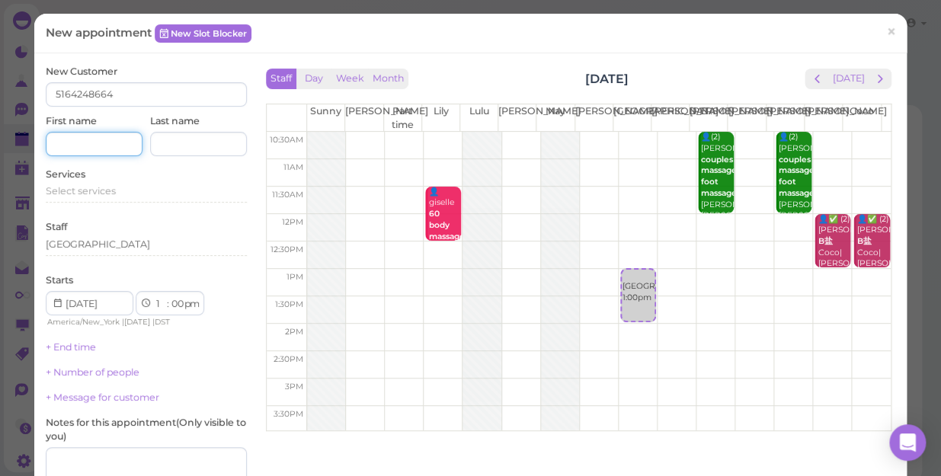
click at [126, 145] on input at bounding box center [94, 144] width 97 height 24
type input "[PERSON_NAME]"
click at [99, 191] on span "Select services" at bounding box center [81, 190] width 70 height 11
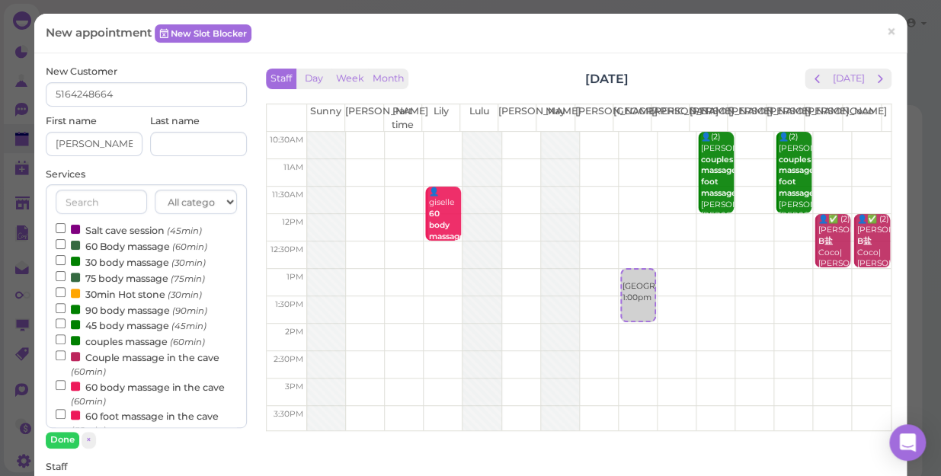
click at [129, 232] on label "Salt cave session (45min)" at bounding box center [129, 230] width 146 height 16
click at [66, 232] on input "Salt cave session (45min)" at bounding box center [61, 228] width 10 height 10
click at [69, 445] on button "Done" at bounding box center [63, 440] width 34 height 16
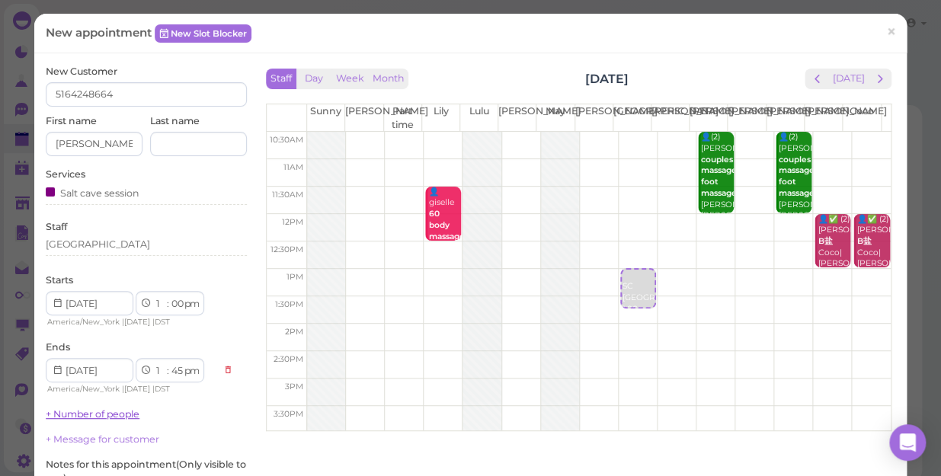
scroll to position [69, 0]
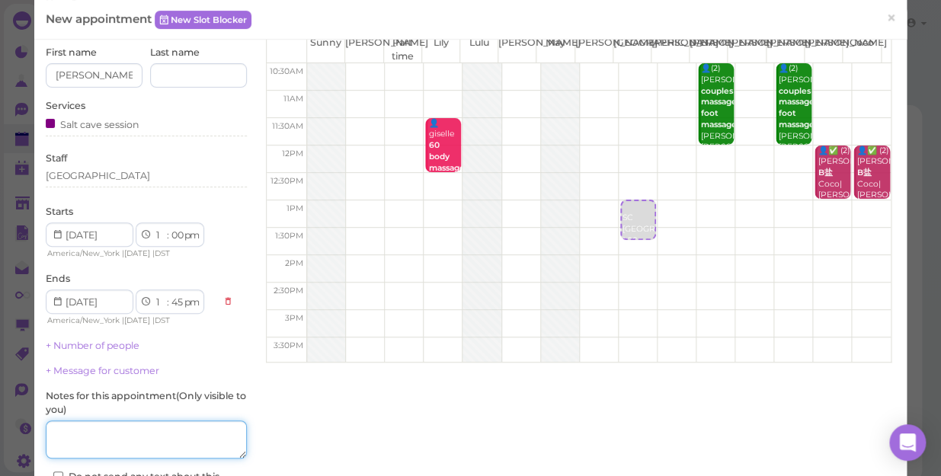
click at [101, 425] on textarea at bounding box center [146, 440] width 201 height 38
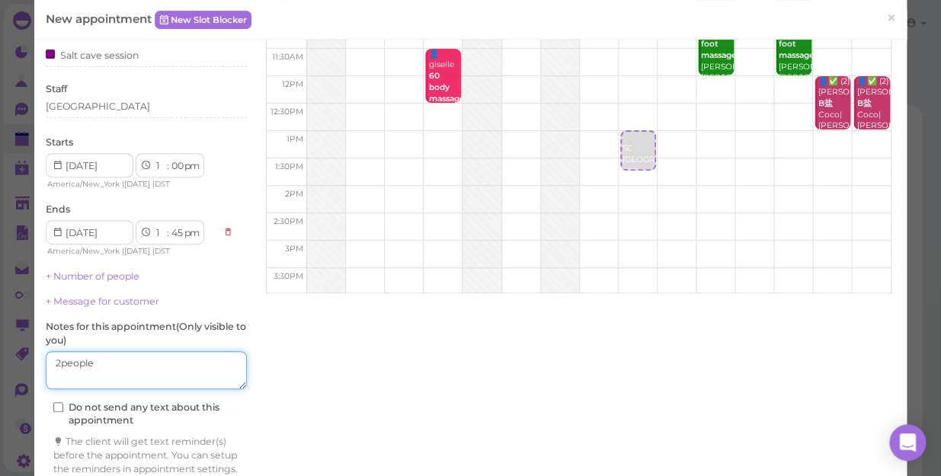
scroll to position [211, 0]
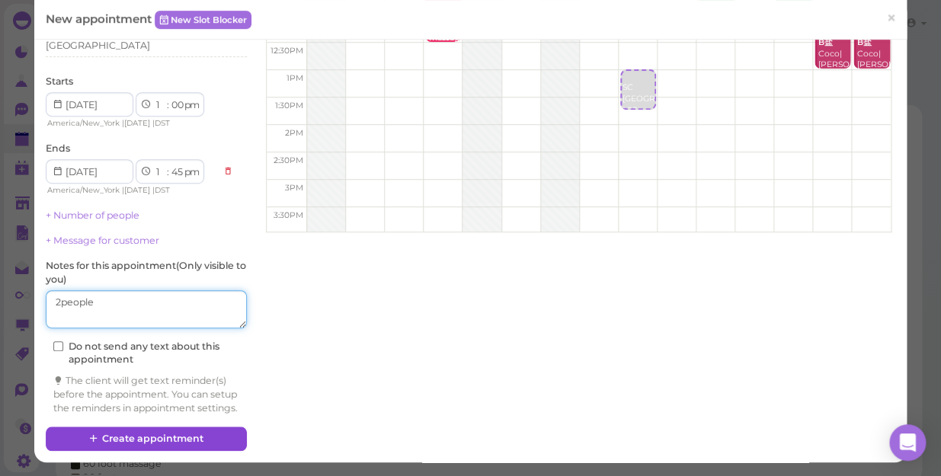
type textarea "2people"
click at [170, 436] on button "Create appointment" at bounding box center [146, 439] width 201 height 24
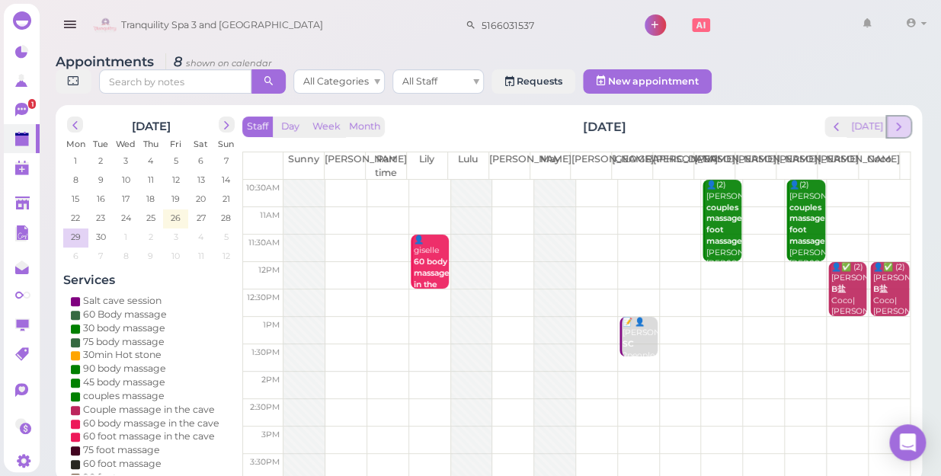
click at [902, 120] on span "next" at bounding box center [899, 127] width 14 height 14
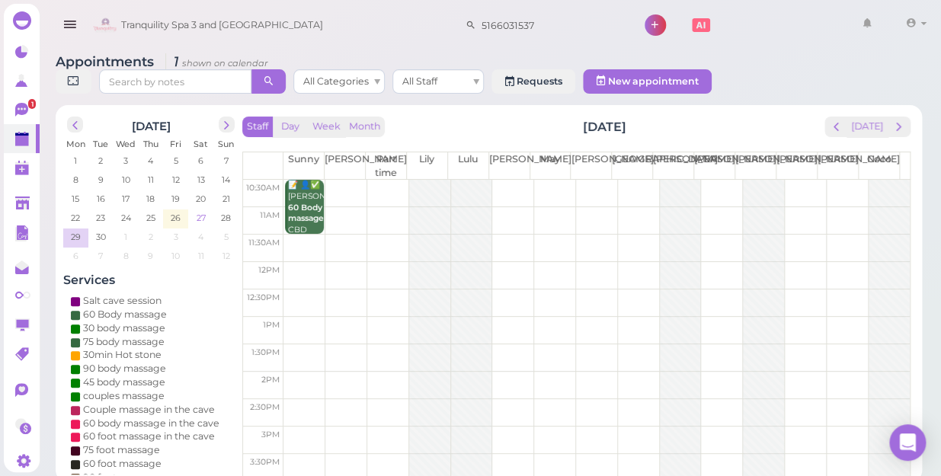
click at [199, 211] on span "27" at bounding box center [201, 218] width 12 height 14
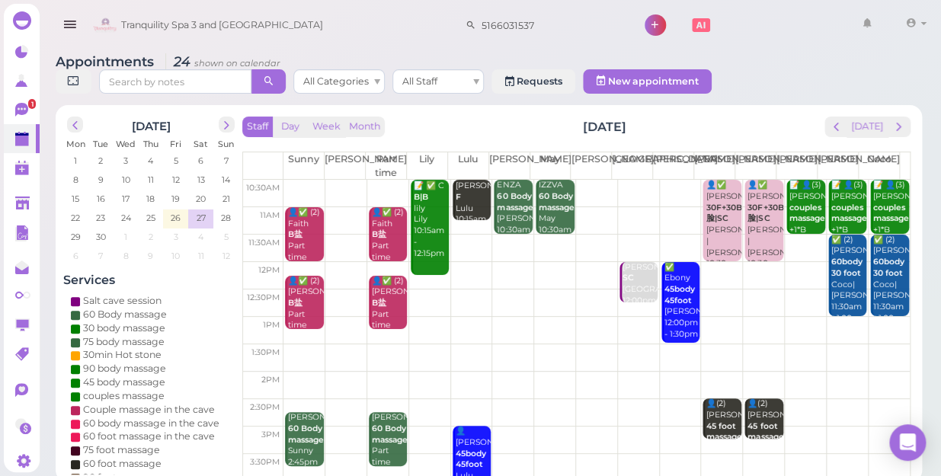
click at [879, 317] on td at bounding box center [597, 330] width 627 height 27
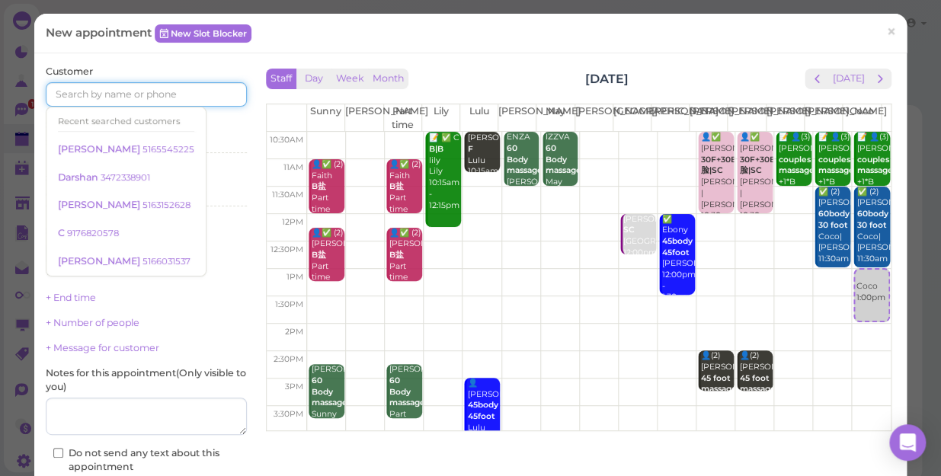
click at [126, 93] on input at bounding box center [146, 94] width 201 height 24
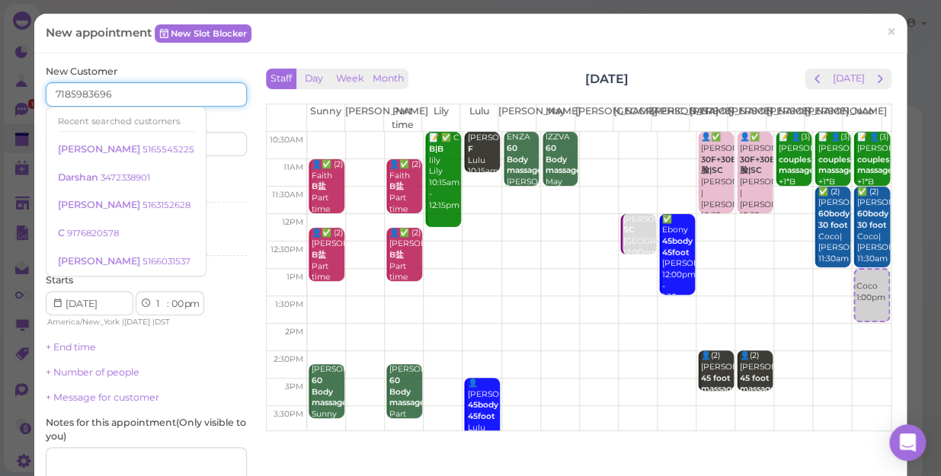
type input "7185983696"
click at [202, 140] on input at bounding box center [198, 144] width 97 height 24
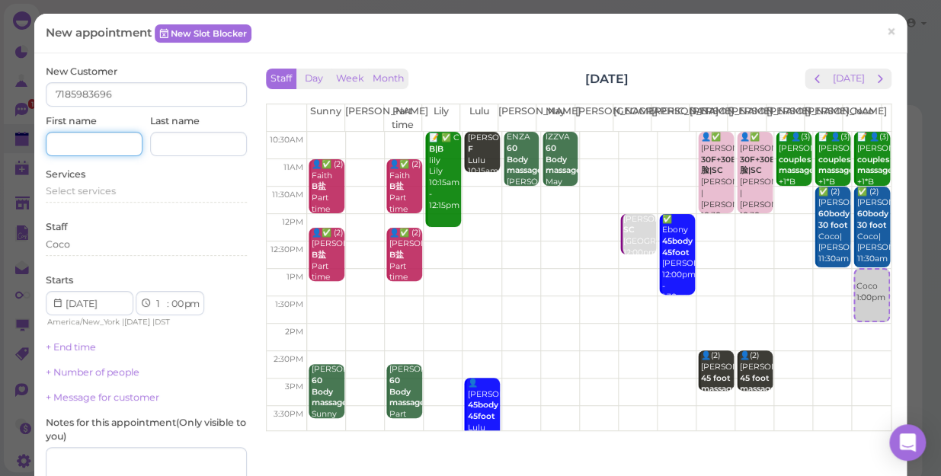
click at [97, 145] on input at bounding box center [94, 144] width 97 height 24
type input "[PERSON_NAME]"
click at [93, 246] on div "Coco" at bounding box center [146, 245] width 201 height 14
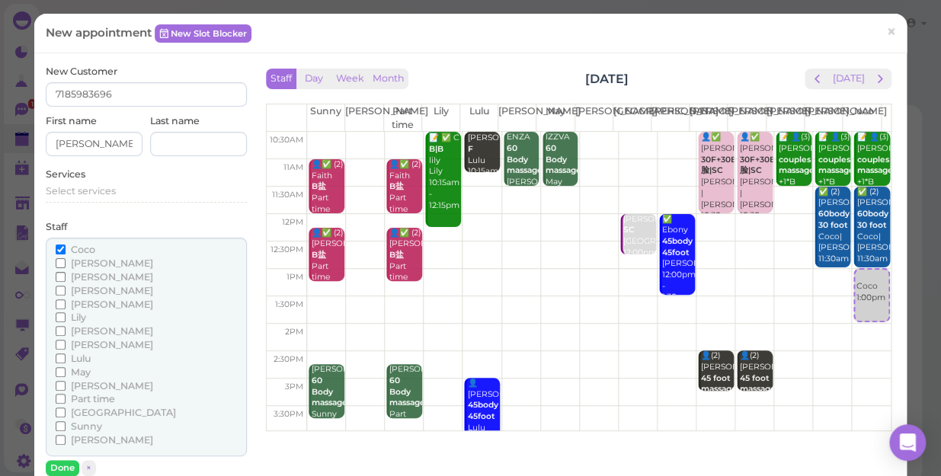
click at [81, 442] on span "[PERSON_NAME]" at bounding box center [112, 439] width 82 height 11
click at [66, 442] on input "[PERSON_NAME]" at bounding box center [61, 440] width 10 height 10
click at [108, 194] on span "Select services" at bounding box center [81, 190] width 70 height 11
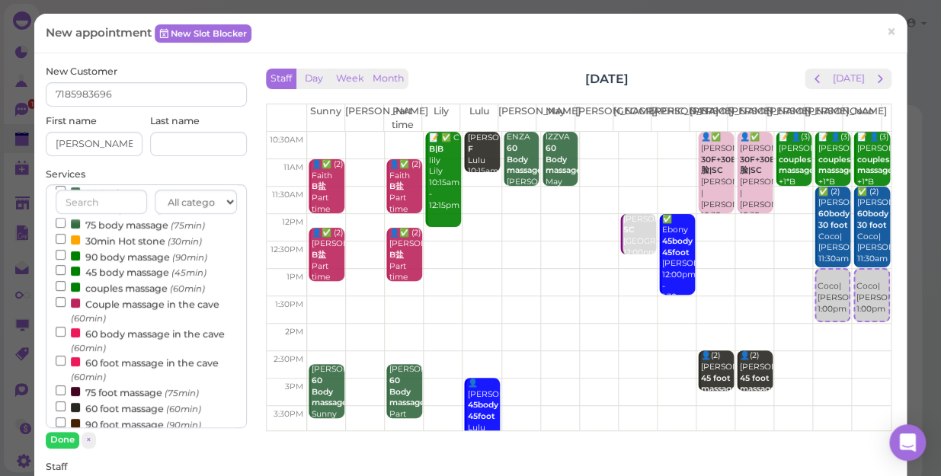
scroll to position [138, 0]
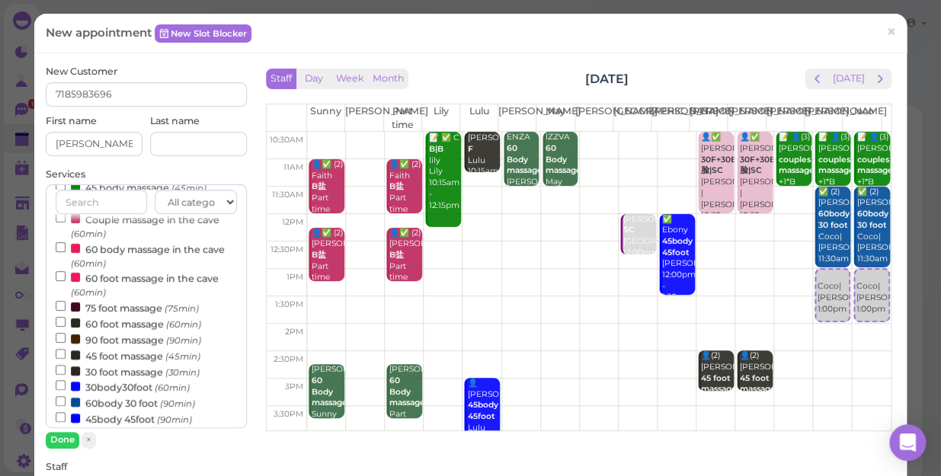
click at [123, 326] on label "60 foot massage (60min)" at bounding box center [129, 324] width 146 height 16
click at [66, 326] on input "60 foot massage (60min)" at bounding box center [61, 322] width 10 height 10
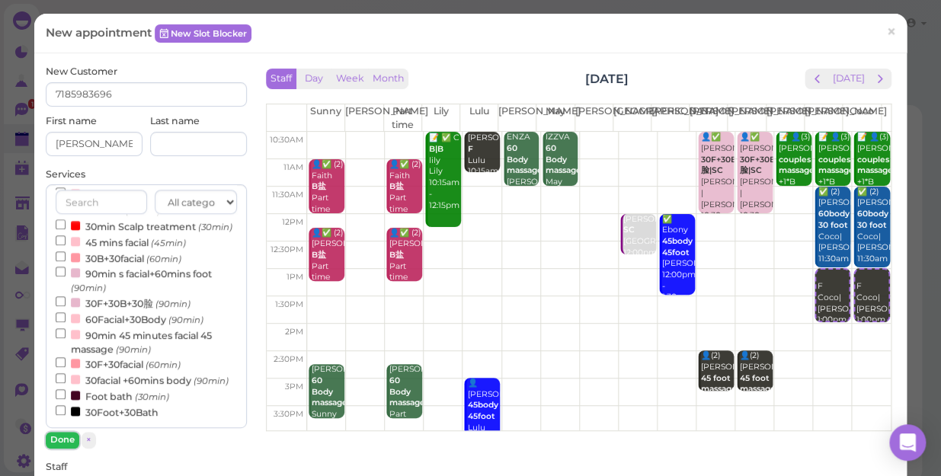
click at [65, 438] on button "Done" at bounding box center [63, 440] width 34 height 16
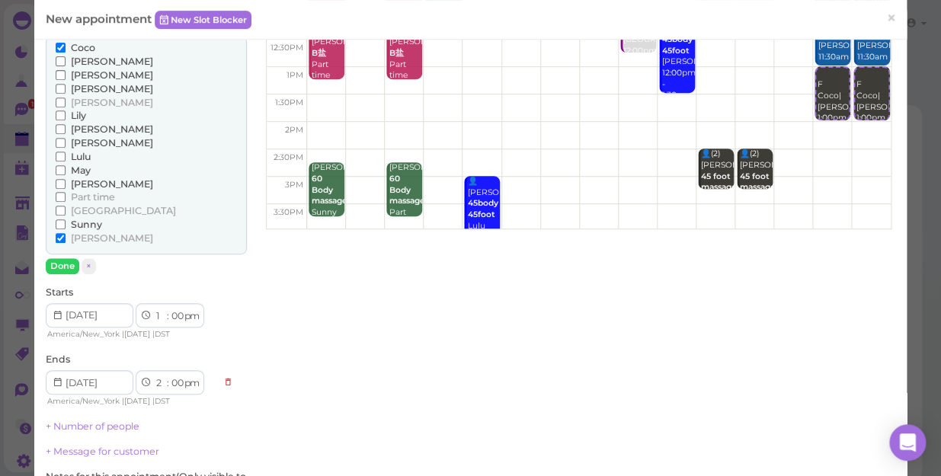
scroll to position [207, 0]
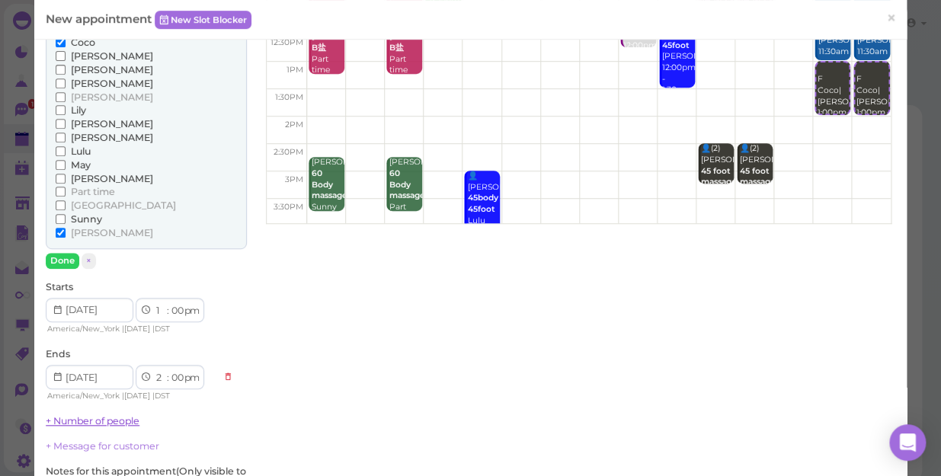
click at [108, 424] on link "+ Number of people" at bounding box center [93, 420] width 94 height 11
click at [91, 437] on input "range" at bounding box center [146, 444] width 201 height 24
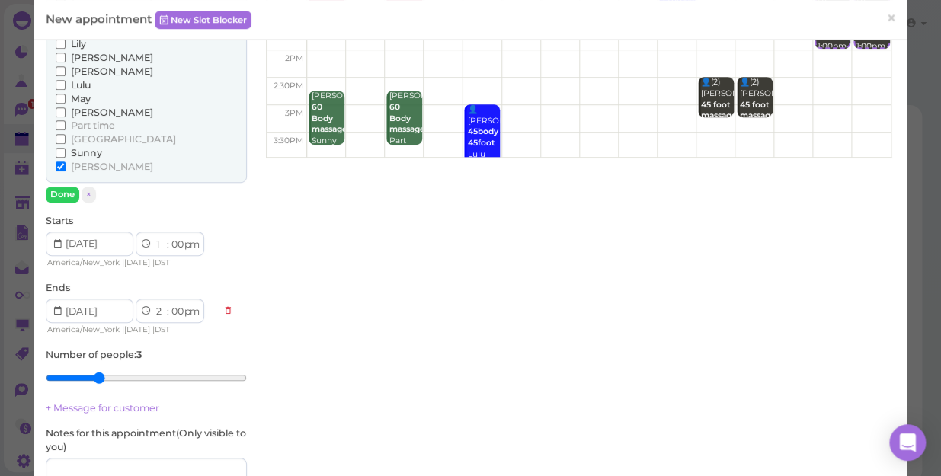
scroll to position [277, 0]
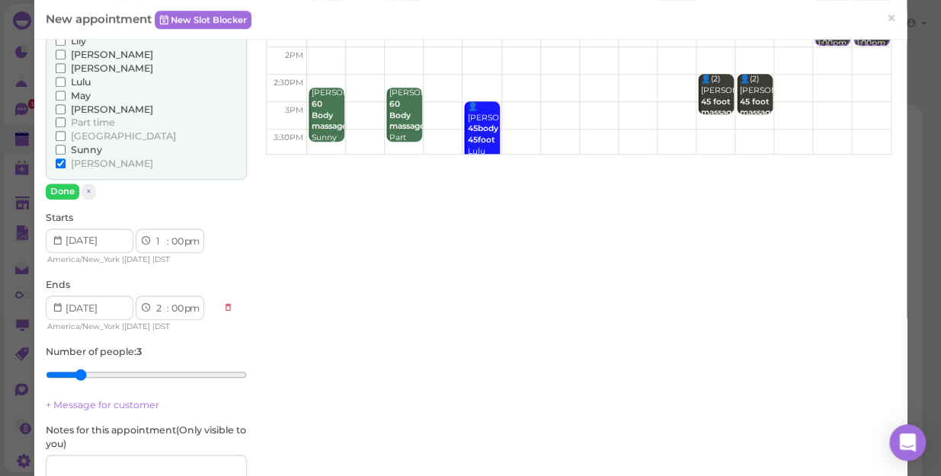
type input "2"
click at [82, 371] on input "range" at bounding box center [146, 375] width 201 height 24
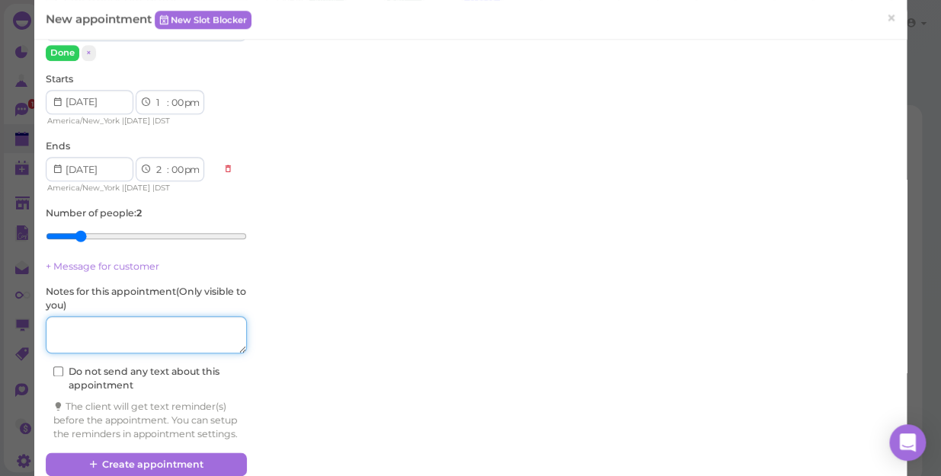
click at [139, 335] on textarea at bounding box center [146, 335] width 201 height 38
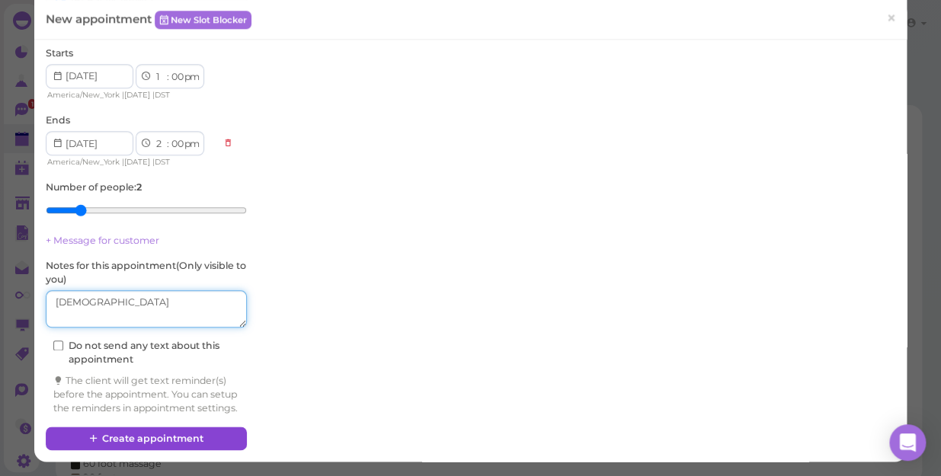
type textarea "[DEMOGRAPHIC_DATA]"
click at [151, 434] on button "Create appointment" at bounding box center [146, 439] width 201 height 24
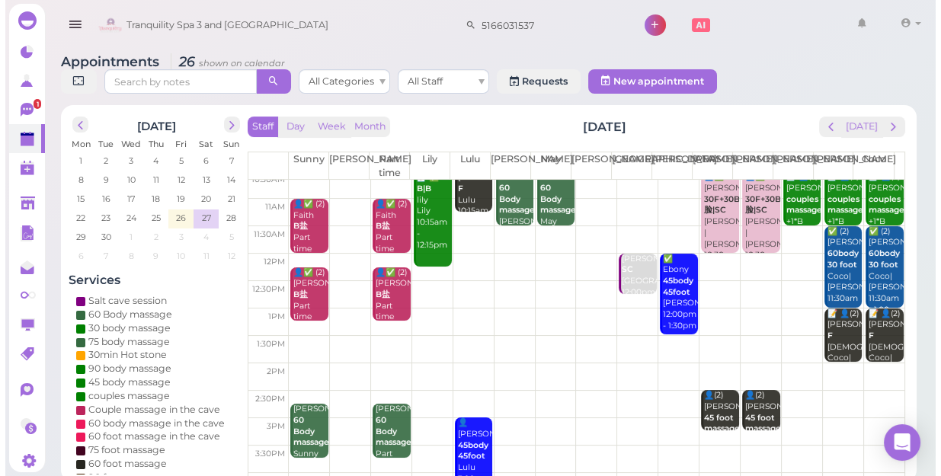
scroll to position [0, 0]
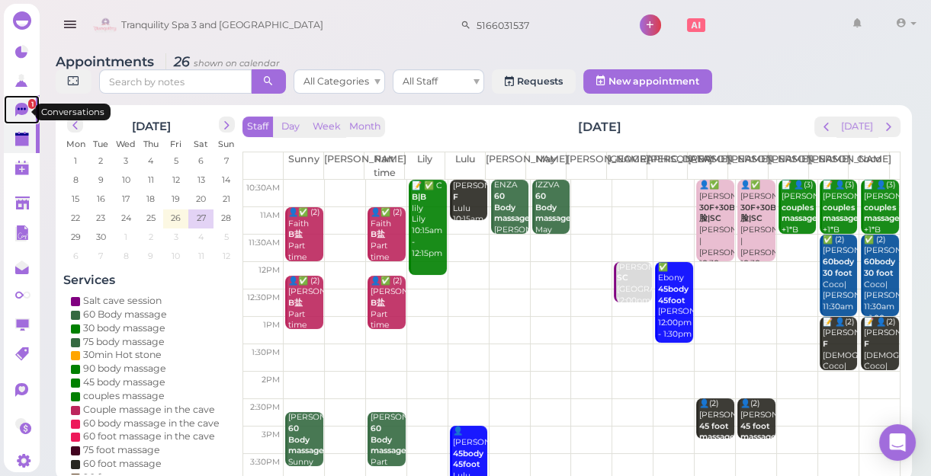
click at [28, 107] on span "1" at bounding box center [32, 104] width 8 height 10
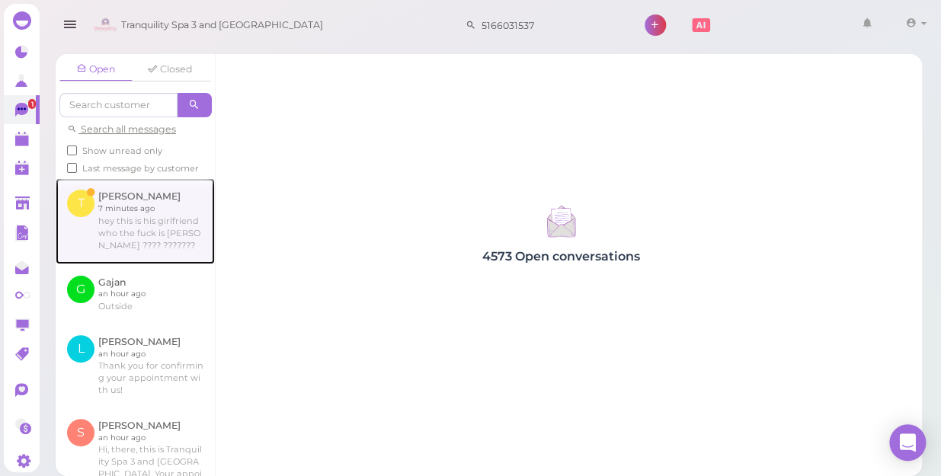
click at [132, 232] on link at bounding box center [135, 220] width 159 height 85
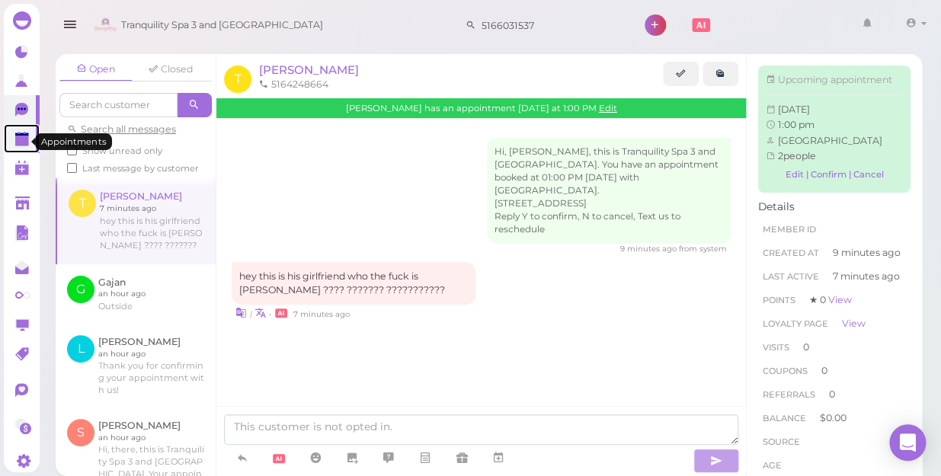
click at [16, 143] on polygon at bounding box center [22, 141] width 14 height 11
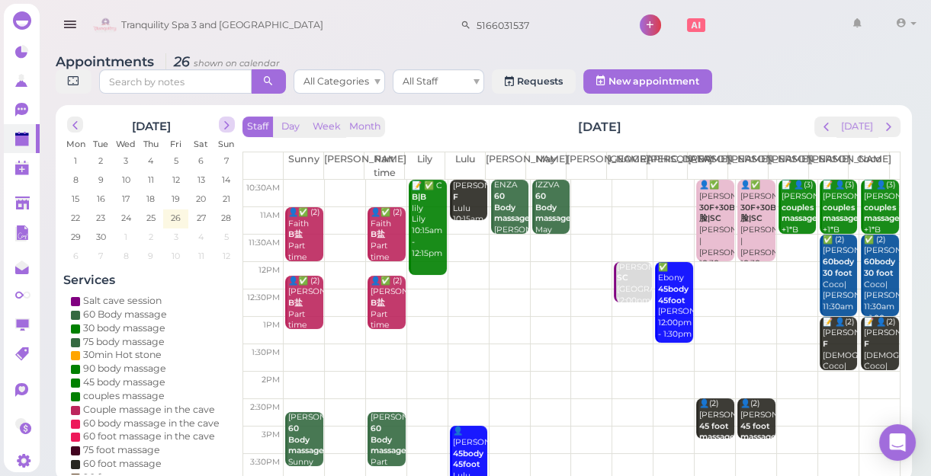
click at [227, 123] on span "next" at bounding box center [227, 125] width 14 height 14
click at [177, 218] on span "24" at bounding box center [175, 218] width 13 height 14
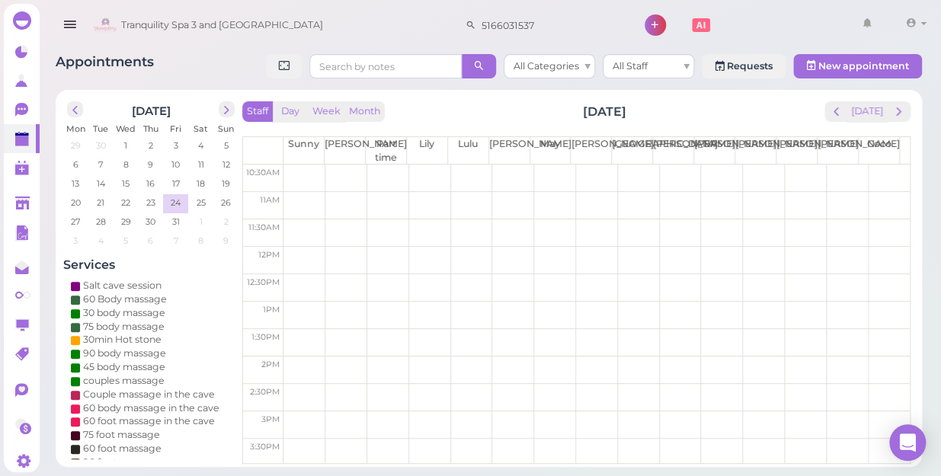
click at [299, 251] on td at bounding box center [597, 260] width 627 height 27
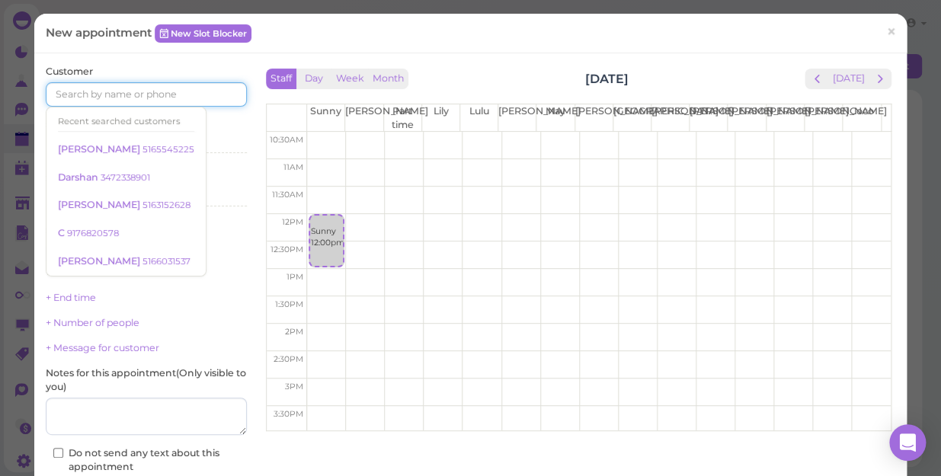
click at [156, 93] on input at bounding box center [146, 94] width 201 height 24
click at [213, 142] on div "Select services" at bounding box center [146, 143] width 201 height 14
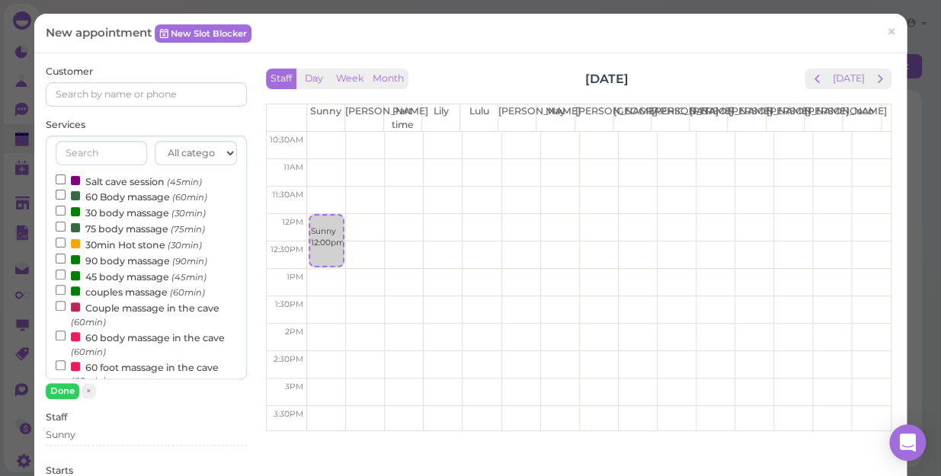
click at [151, 332] on label "60 body massage in the cave (60min)" at bounding box center [146, 344] width 181 height 30
click at [66, 332] on input "60 body massage in the cave (60min)" at bounding box center [61, 336] width 10 height 10
click at [65, 390] on button "Done" at bounding box center [63, 391] width 34 height 16
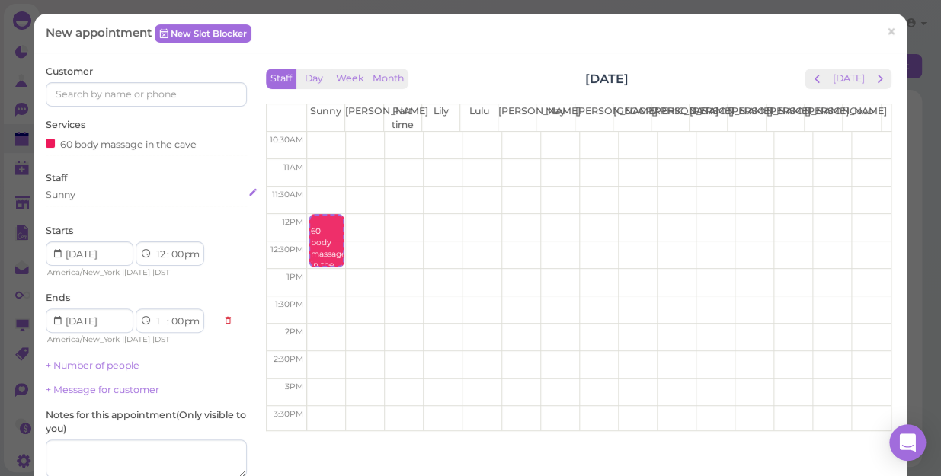
click at [91, 193] on div "Sunny" at bounding box center [146, 195] width 201 height 14
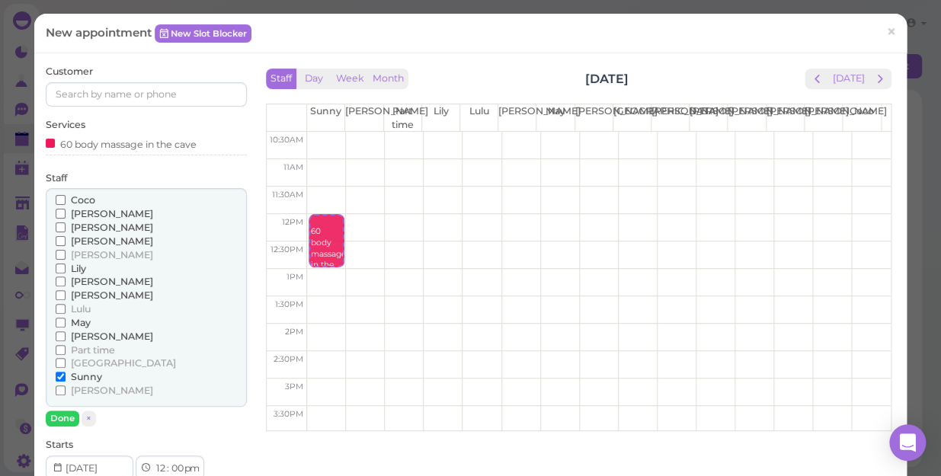
click at [83, 266] on span "Lily" at bounding box center [78, 268] width 15 height 11
click at [66, 266] on input "Lily" at bounding box center [61, 269] width 10 height 10
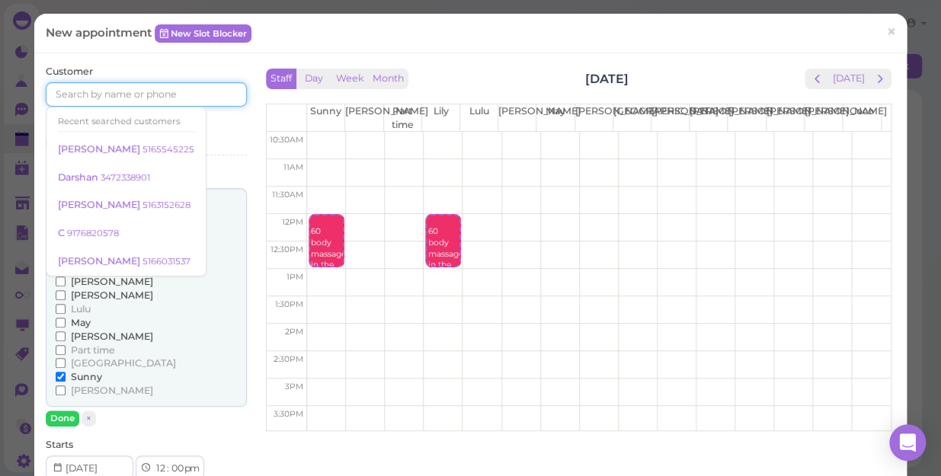
click at [137, 90] on input at bounding box center [146, 94] width 201 height 24
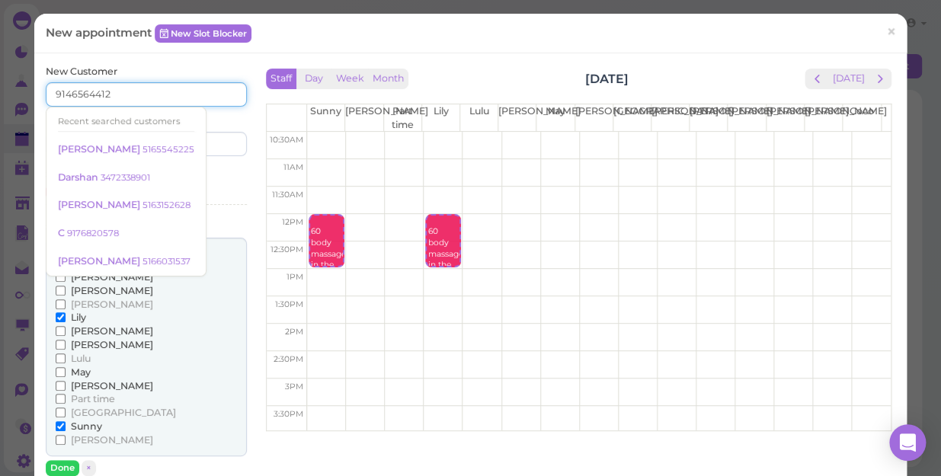
type input "9146564412"
click at [208, 147] on input at bounding box center [198, 144] width 97 height 24
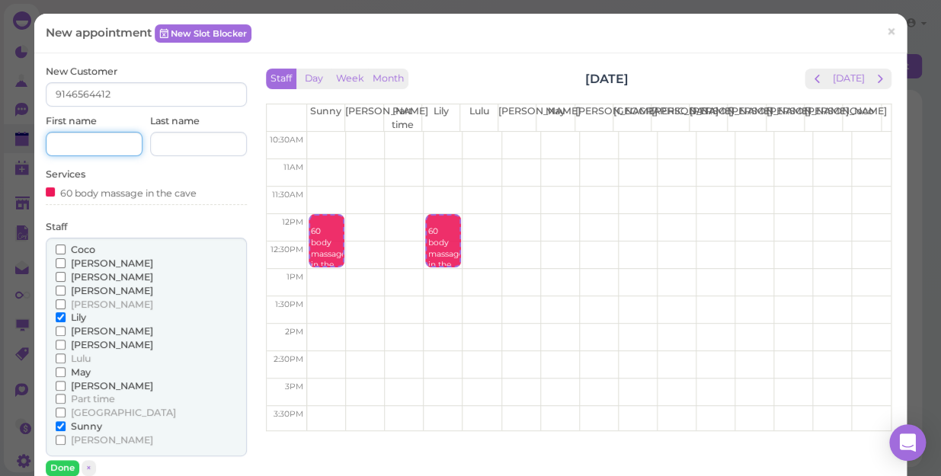
click at [104, 143] on input at bounding box center [94, 144] width 97 height 24
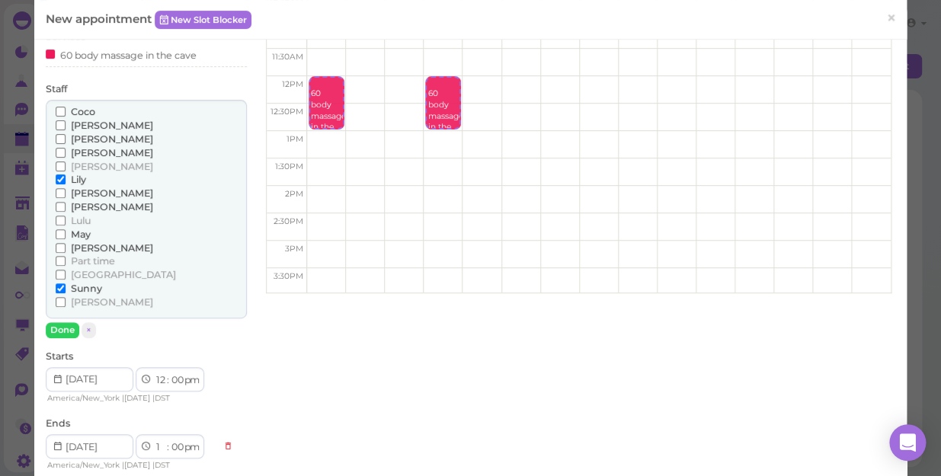
type input "[PERSON_NAME]"
click at [87, 207] on span "[PERSON_NAME]" at bounding box center [112, 206] width 82 height 11
click at [66, 207] on input "[PERSON_NAME]" at bounding box center [61, 207] width 10 height 10
click at [83, 229] on span "May" at bounding box center [81, 234] width 20 height 11
click at [66, 229] on input "May" at bounding box center [61, 234] width 10 height 10
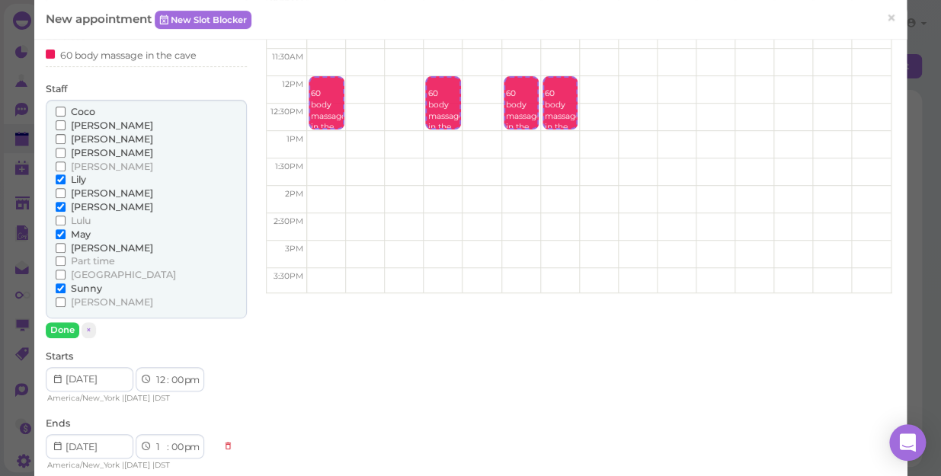
click at [56, 376] on icon at bounding box center [58, 380] width 10 height 14
click at [60, 377] on icon at bounding box center [58, 380] width 10 height 14
click at [54, 380] on icon at bounding box center [58, 380] width 10 height 14
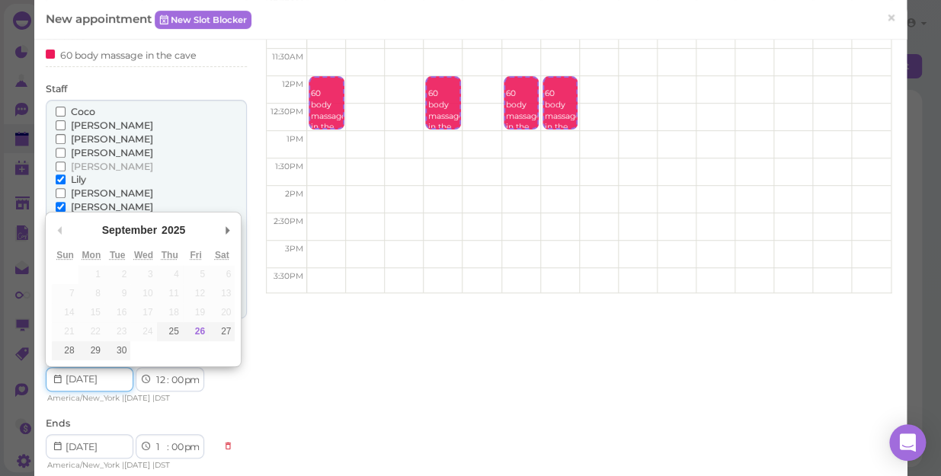
click at [123, 378] on input "Use the arrow keys to pick a date" at bounding box center [90, 379] width 88 height 24
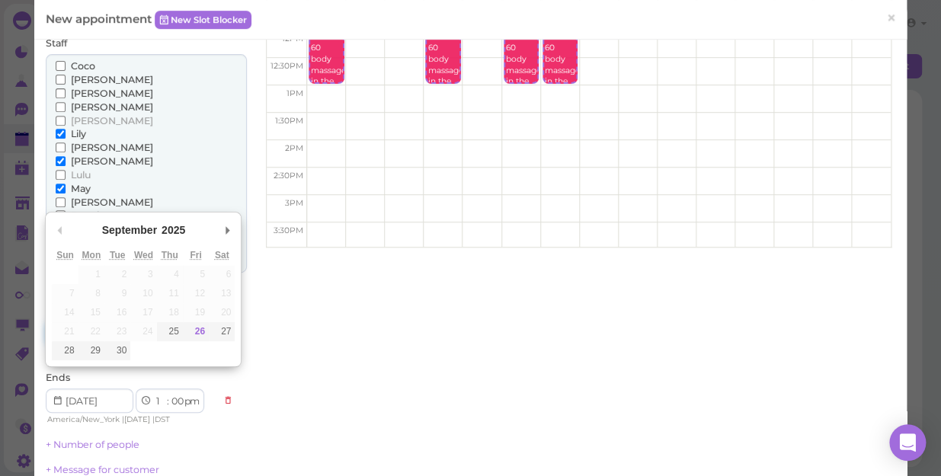
scroll to position [207, 0]
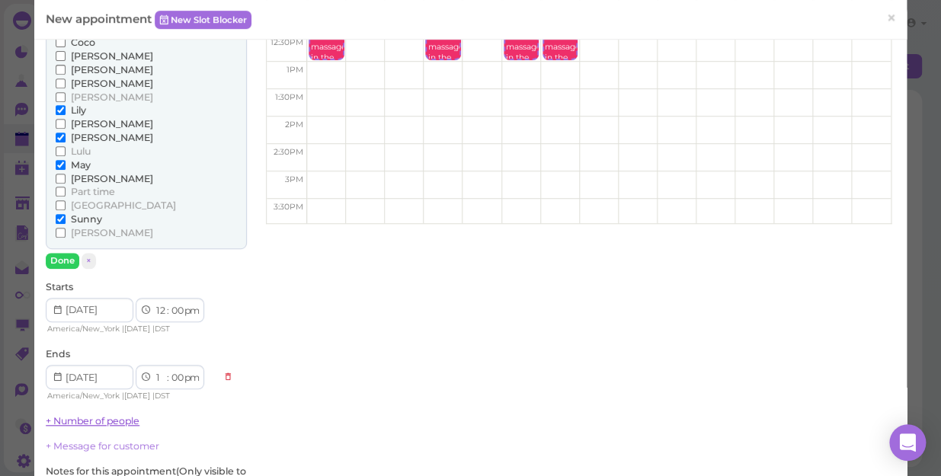
click at [127, 422] on link "+ Number of people" at bounding box center [93, 420] width 94 height 11
type input "4"
click at [109, 442] on input "range" at bounding box center [146, 444] width 201 height 24
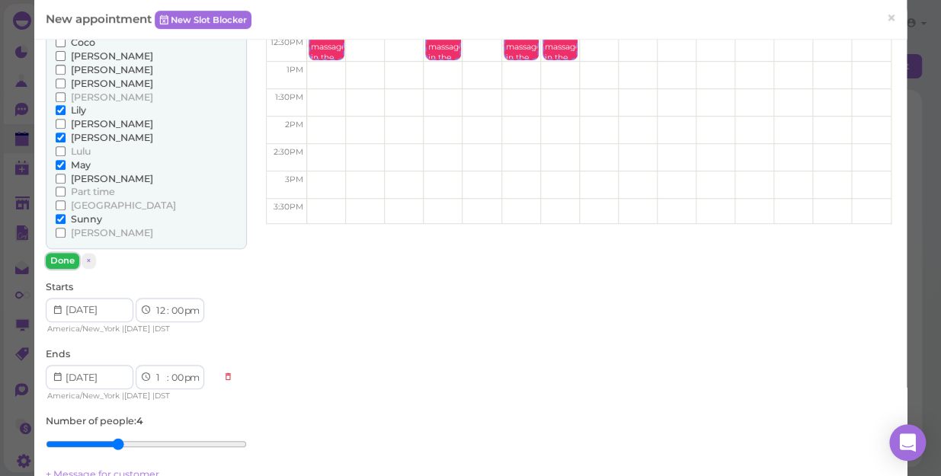
click at [62, 259] on button "Done" at bounding box center [63, 261] width 34 height 16
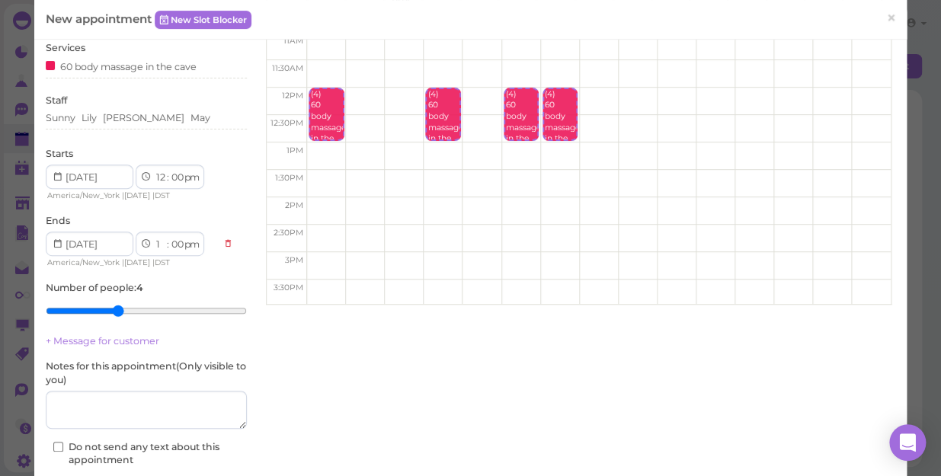
scroll to position [0, 0]
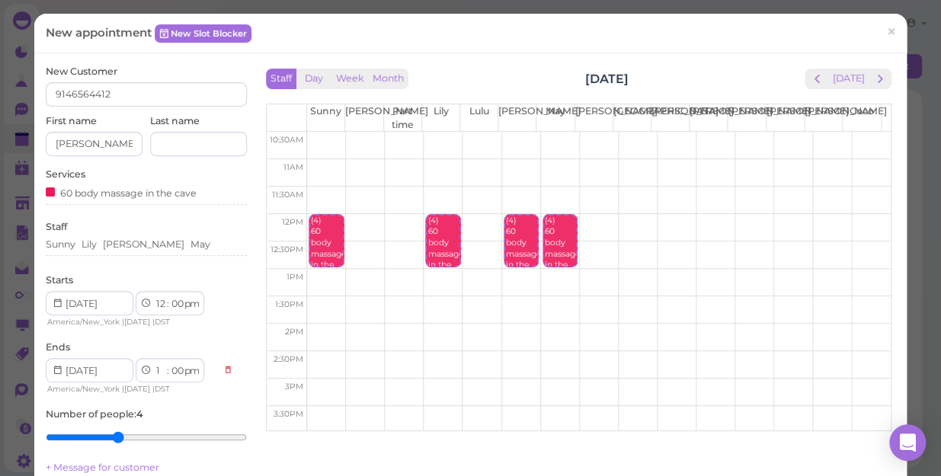
click at [56, 301] on icon at bounding box center [58, 303] width 10 height 14
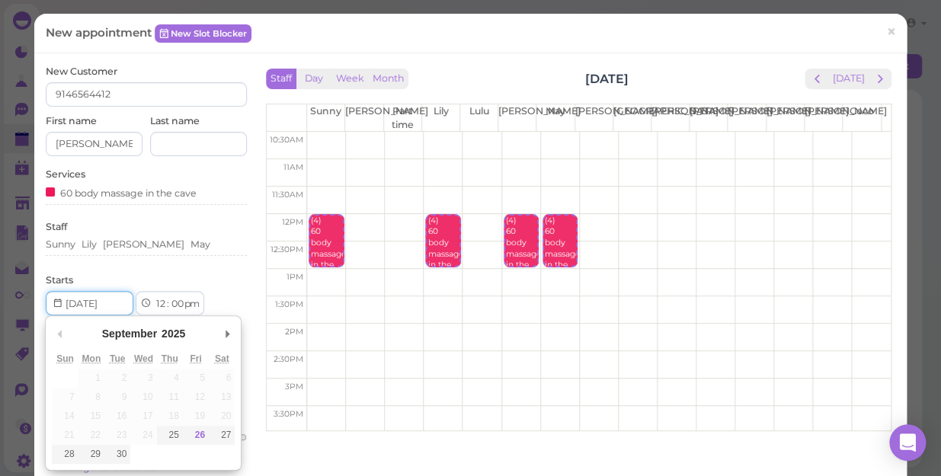
click at [98, 303] on input "Use the arrow keys to pick a date" at bounding box center [90, 303] width 88 height 24
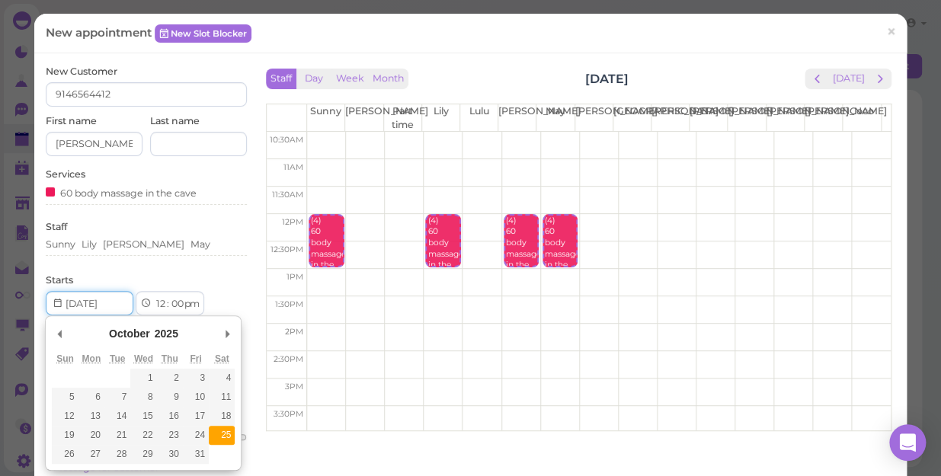
type input "[DATE]"
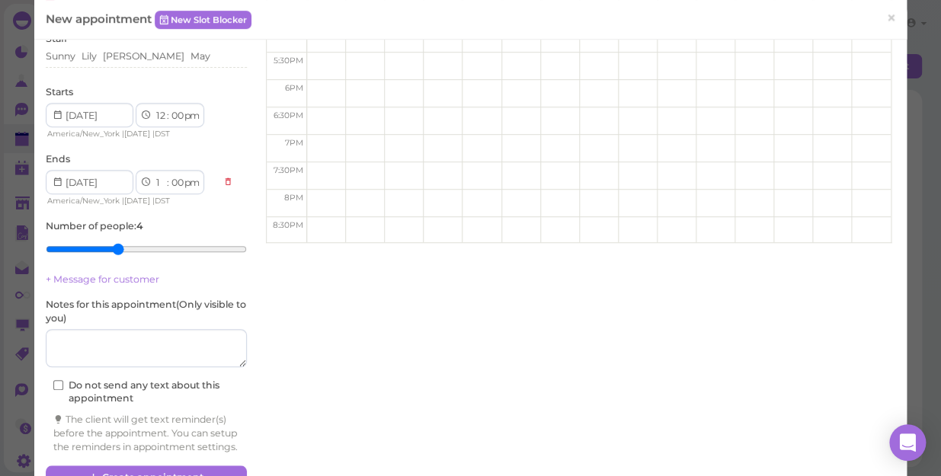
scroll to position [239, 0]
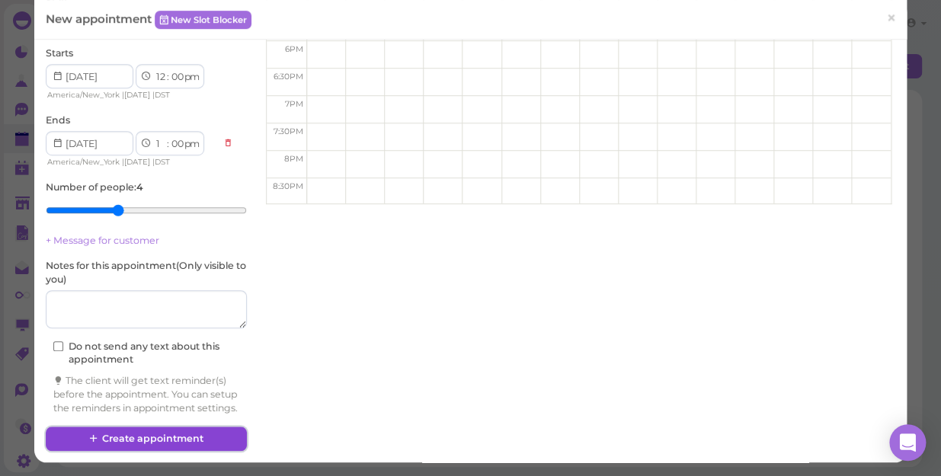
click at [162, 431] on button "Create appointment" at bounding box center [146, 439] width 201 height 24
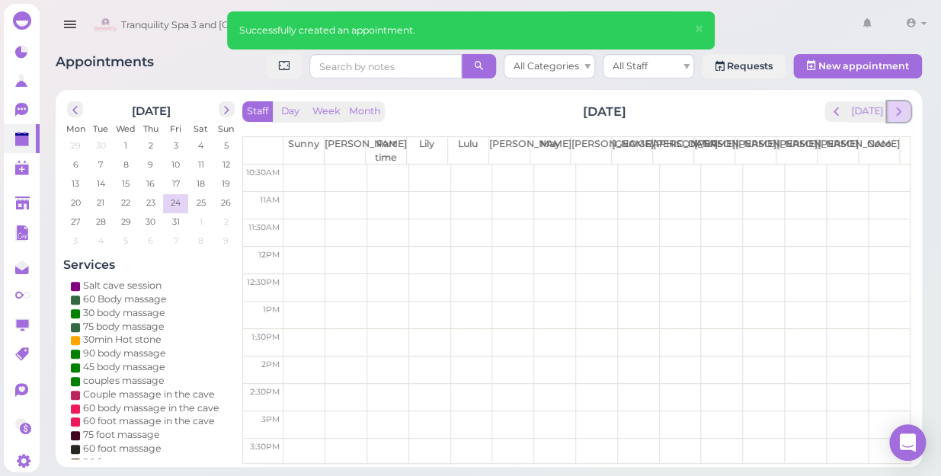
click at [900, 106] on span "next" at bounding box center [899, 111] width 14 height 14
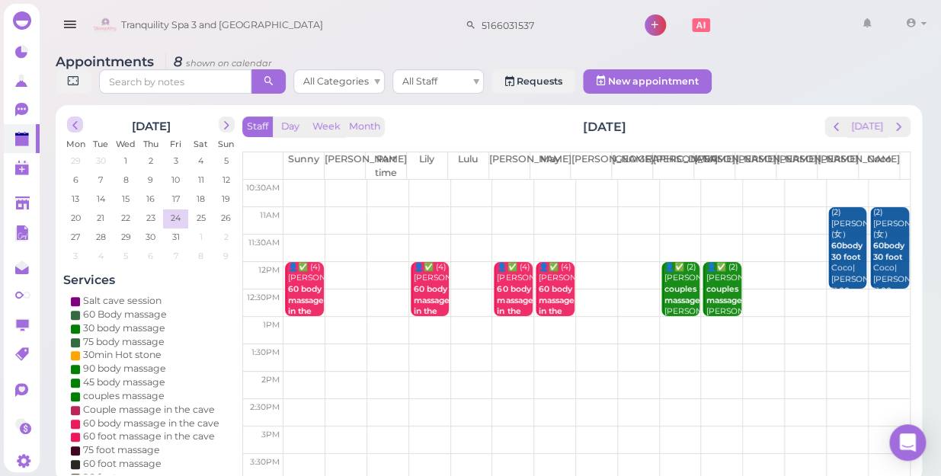
click at [78, 118] on span "prev" at bounding box center [75, 125] width 14 height 14
click at [74, 118] on span "prev" at bounding box center [75, 125] width 14 height 14
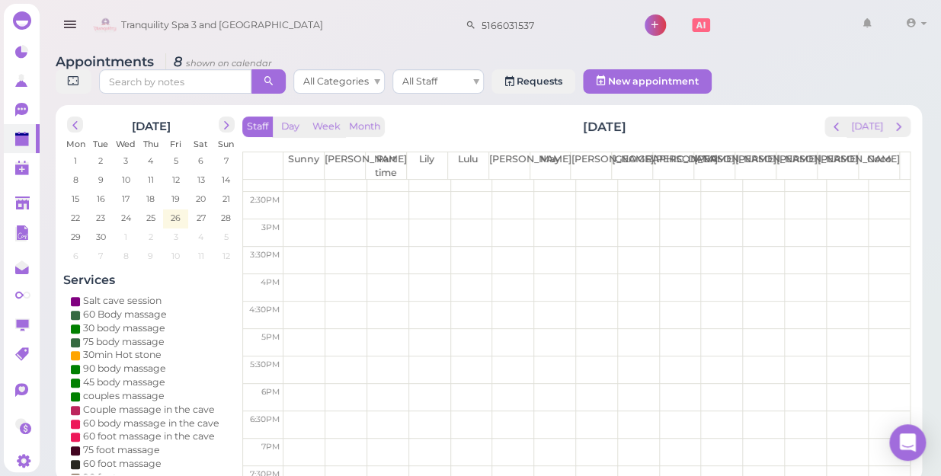
scroll to position [275, 0]
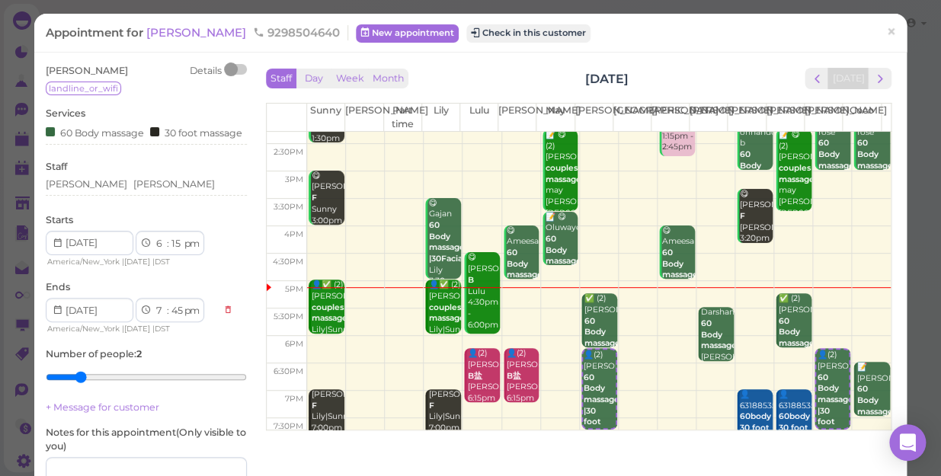
scroll to position [275, 0]
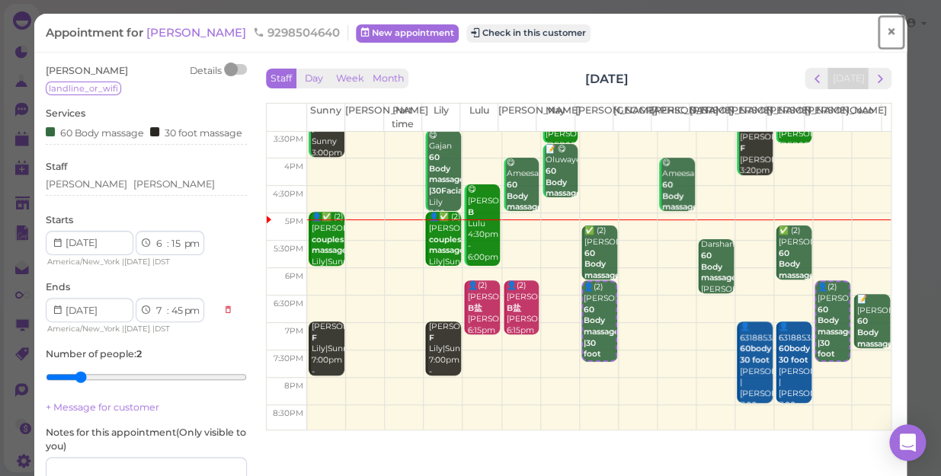
click at [886, 29] on span "×" at bounding box center [891, 31] width 10 height 21
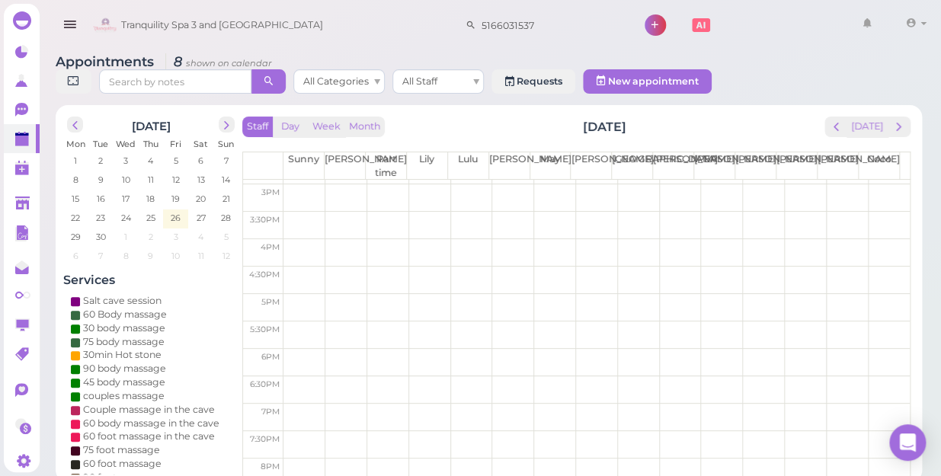
scroll to position [275, 0]
click at [175, 211] on span "26" at bounding box center [175, 218] width 13 height 14
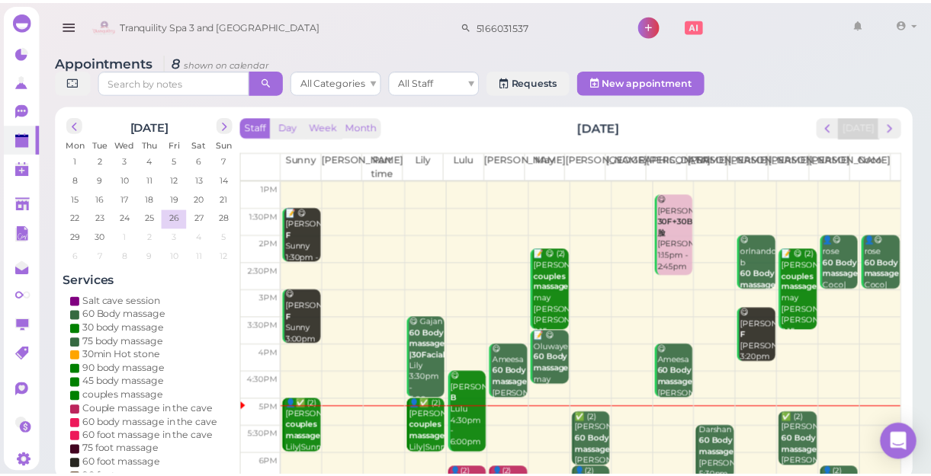
scroll to position [138, 0]
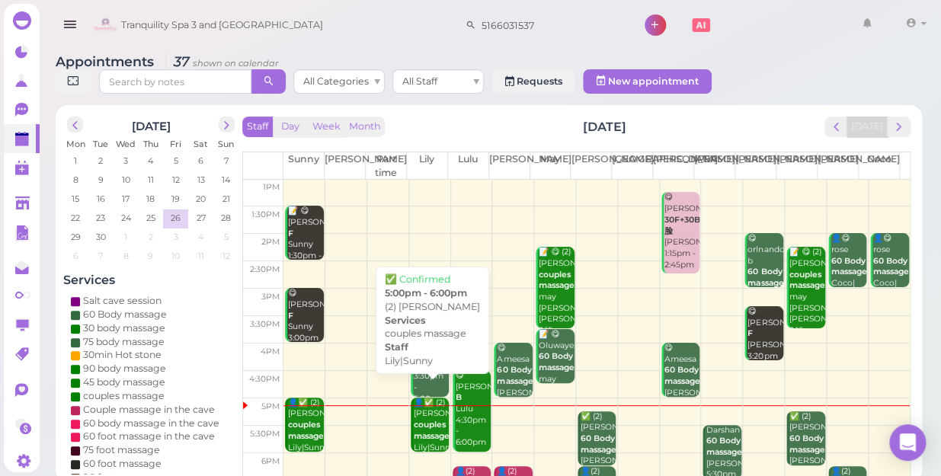
click at [427, 412] on div "👤✅ (2) [PERSON_NAME] lusmen couples massage Lily|Sunny 5:00pm - 6:00pm" at bounding box center [431, 443] width 36 height 90
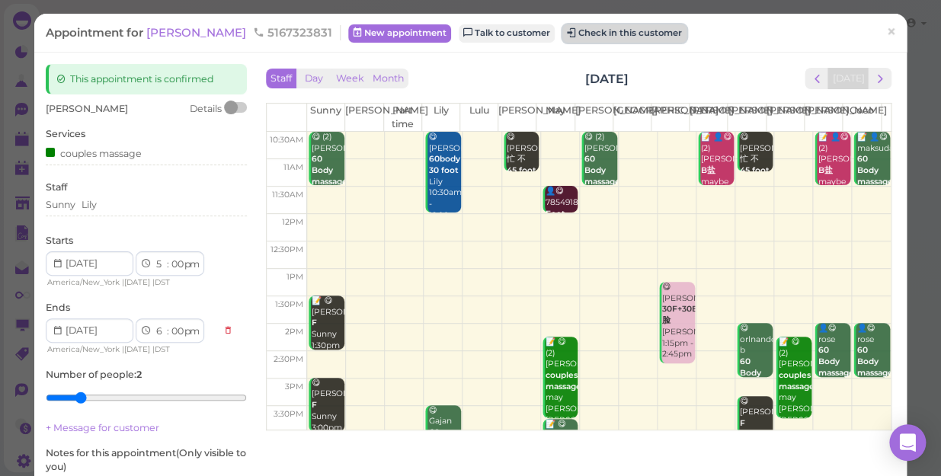
click at [627, 35] on button "Check in this customer" at bounding box center [625, 33] width 124 height 18
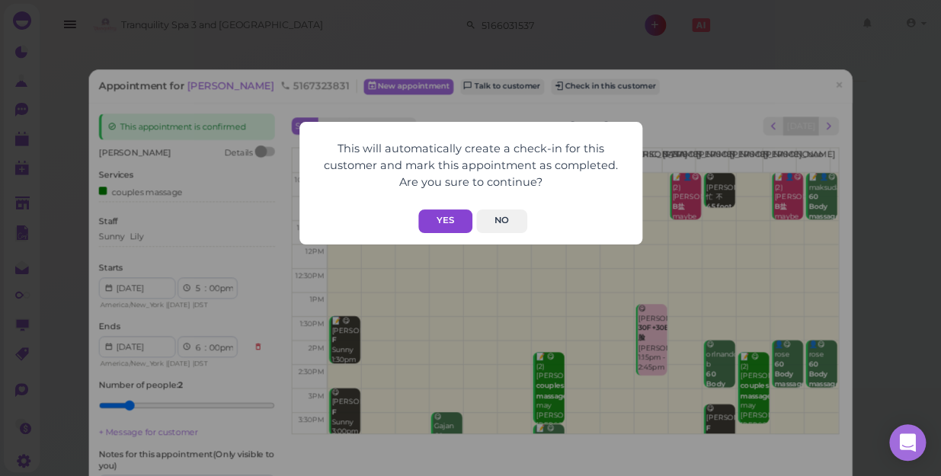
click at [445, 226] on button "Yes" at bounding box center [445, 222] width 54 height 24
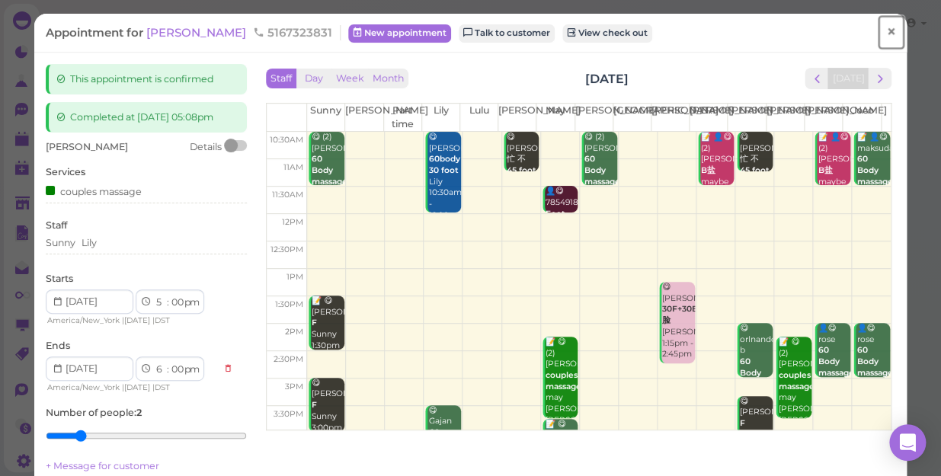
click at [886, 32] on span "×" at bounding box center [891, 31] width 10 height 21
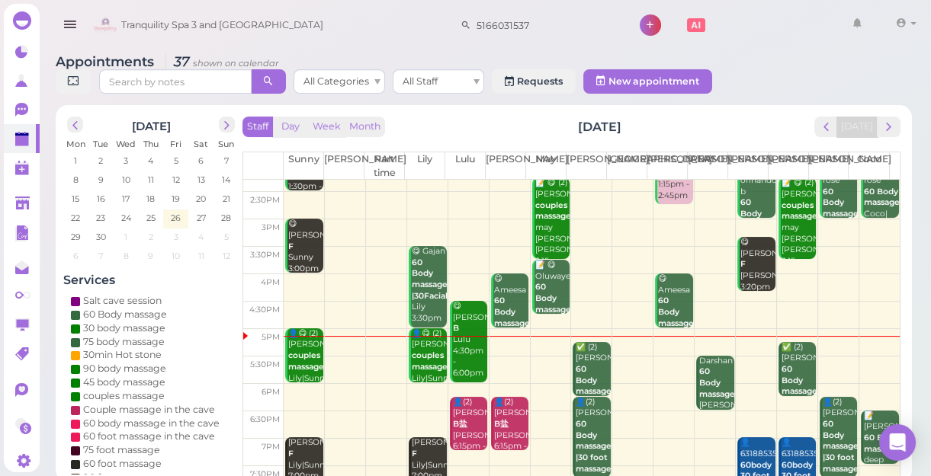
scroll to position [275, 0]
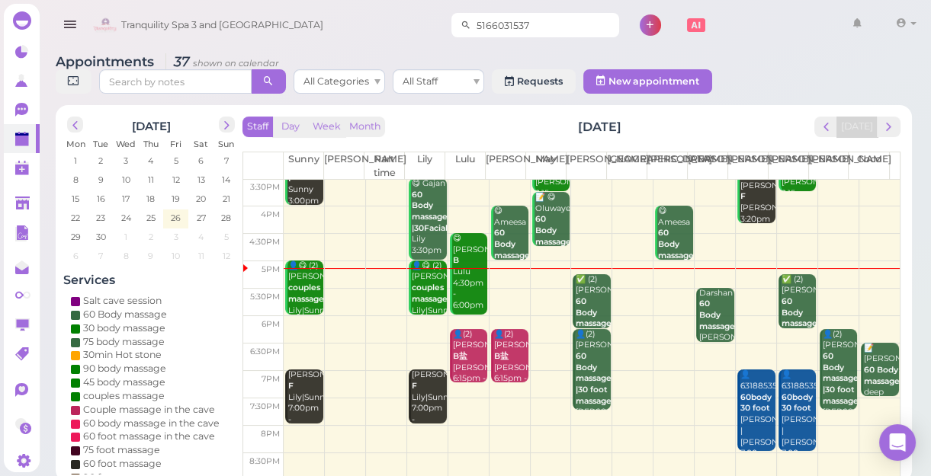
click at [541, 28] on input "5166031537" at bounding box center [545, 25] width 148 height 24
type input "5"
type input "6319884194"
click at [535, 53] on small "6319884194" at bounding box center [556, 52] width 50 height 11
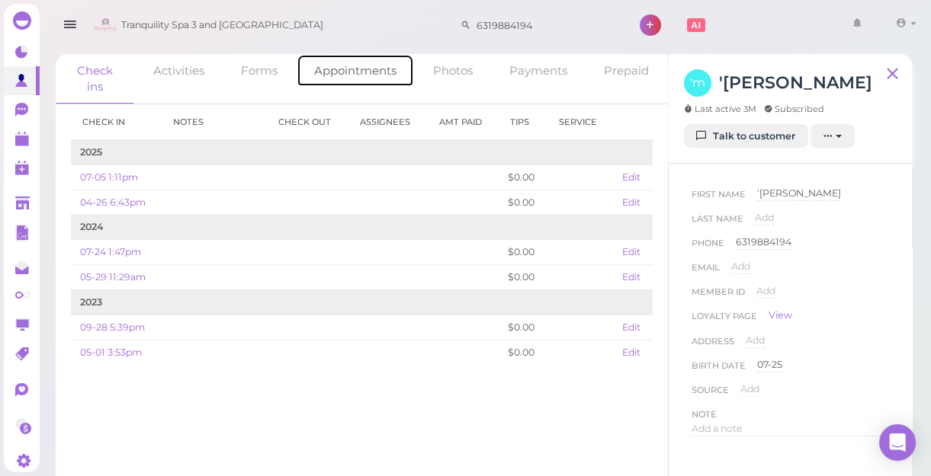
click at [361, 67] on link "Appointments" at bounding box center [354, 70] width 117 height 33
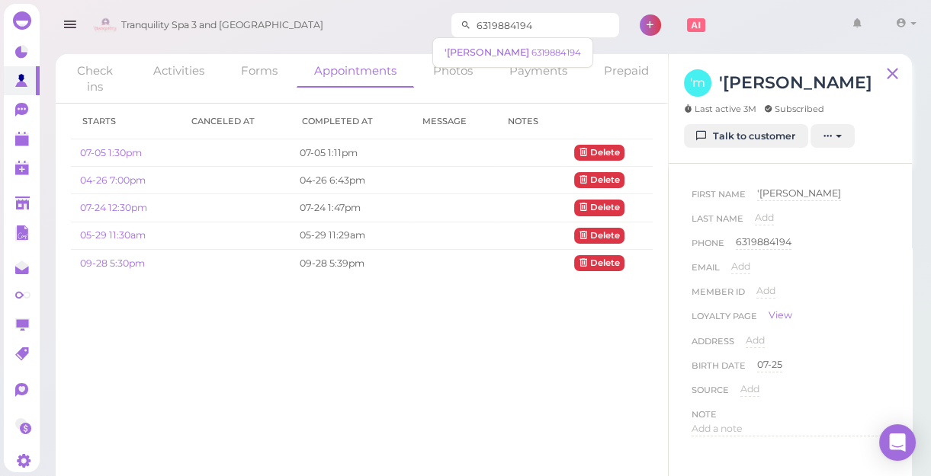
drag, startPoint x: 457, startPoint y: 22, endPoint x: 534, endPoint y: 21, distance: 77.0
click at [534, 21] on input "6319884194" at bounding box center [545, 25] width 148 height 24
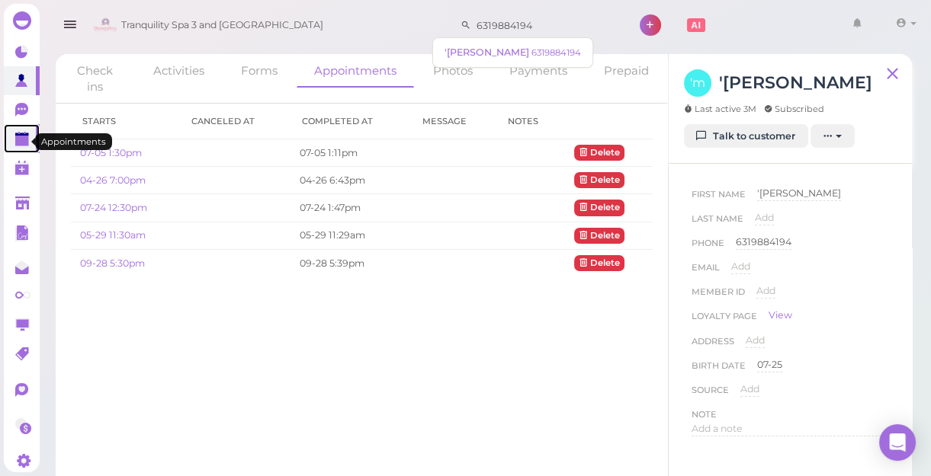
click at [21, 145] on polygon at bounding box center [22, 141] width 14 height 11
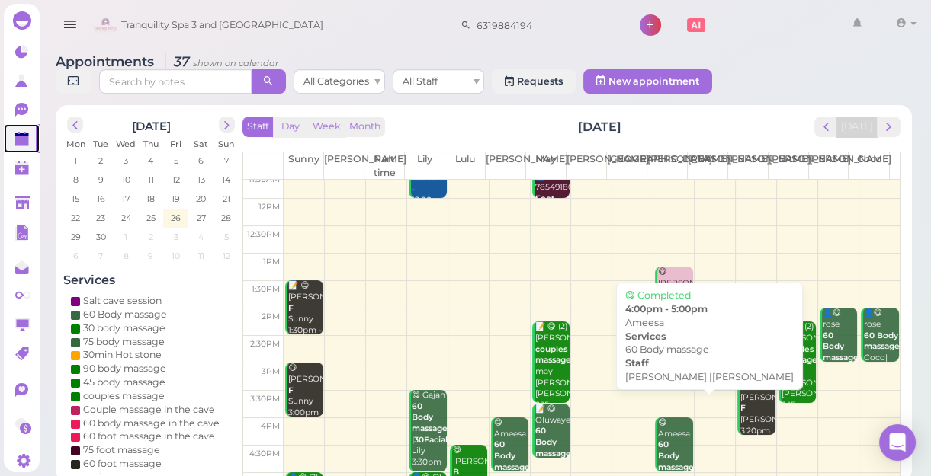
scroll to position [207, 0]
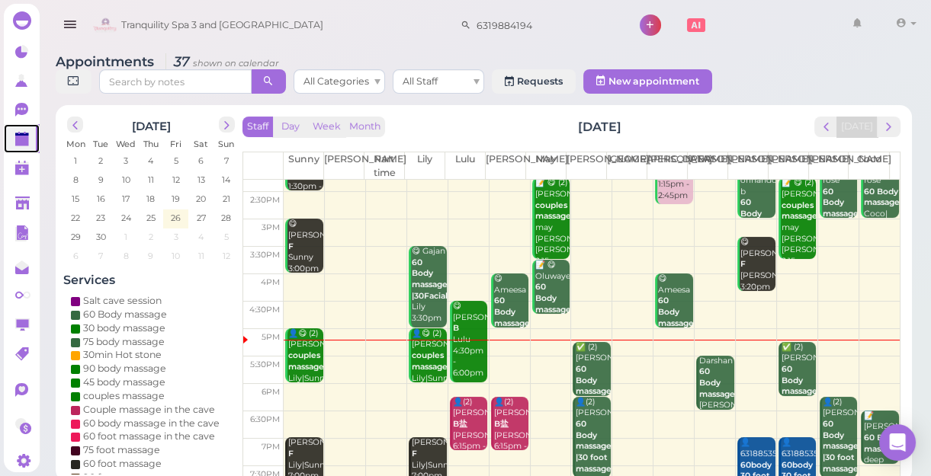
click at [822, 350] on td at bounding box center [592, 342] width 616 height 27
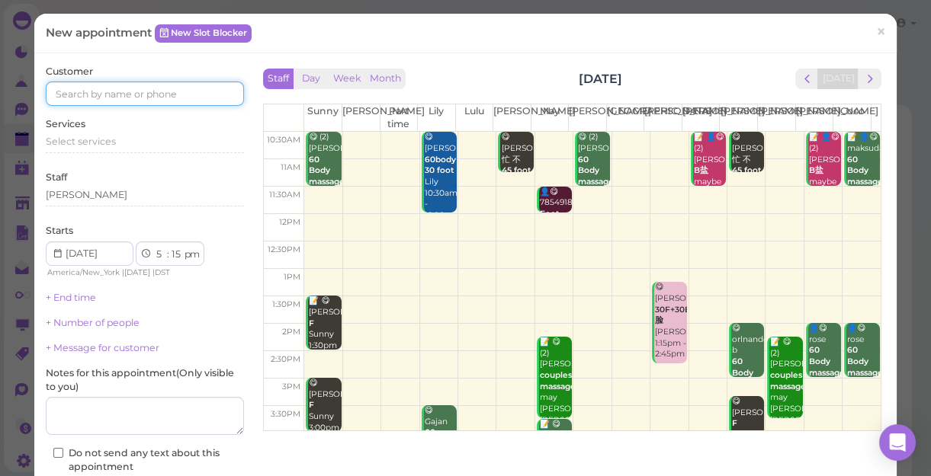
click at [117, 91] on input at bounding box center [145, 94] width 198 height 24
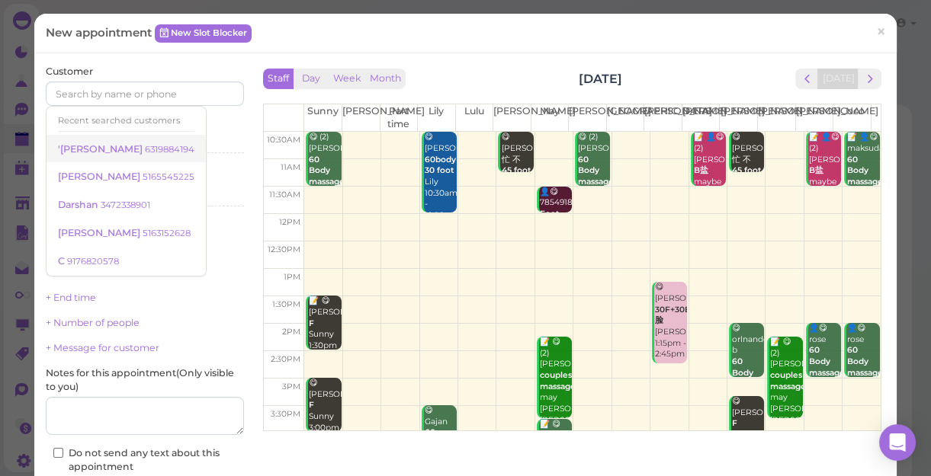
click at [126, 146] on span "'[PERSON_NAME]" at bounding box center [101, 148] width 87 height 11
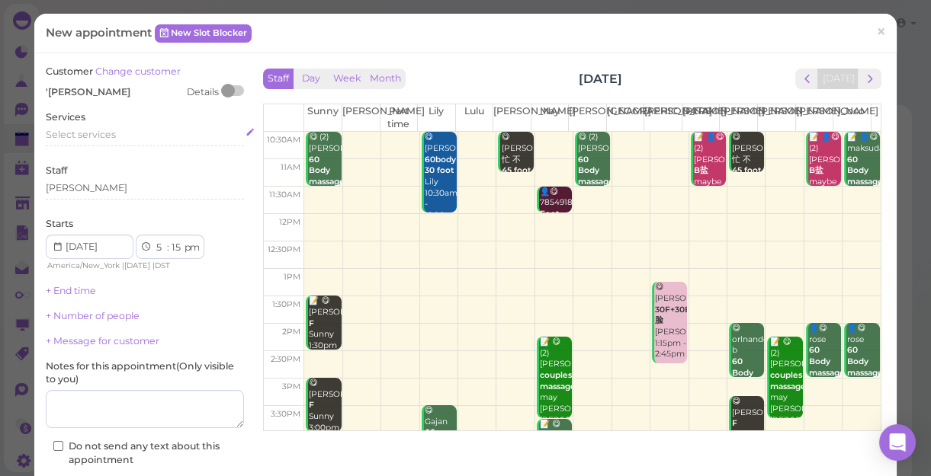
click at [93, 133] on span "Select services" at bounding box center [81, 134] width 70 height 11
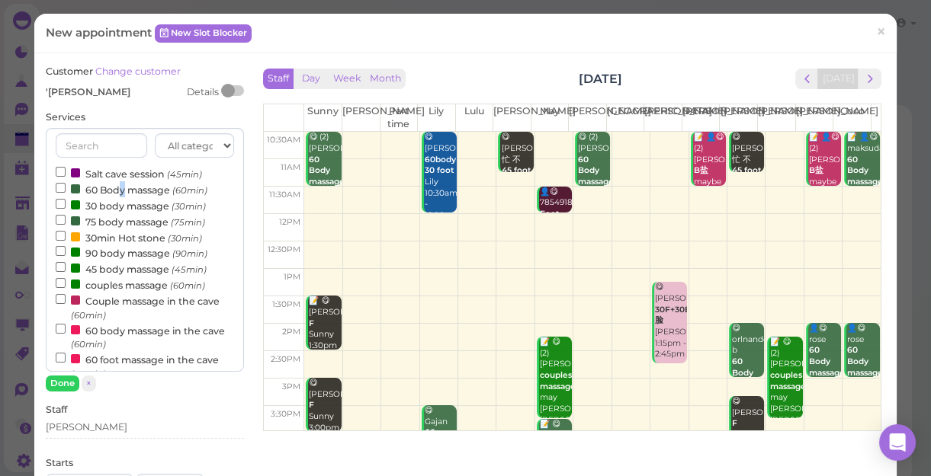
click at [122, 189] on label "60 Body massage (60min)" at bounding box center [132, 189] width 152 height 16
drag, startPoint x: 122, startPoint y: 189, endPoint x: 59, endPoint y: 186, distance: 62.6
click at [59, 186] on input "60 Body massage (60min)" at bounding box center [61, 188] width 10 height 10
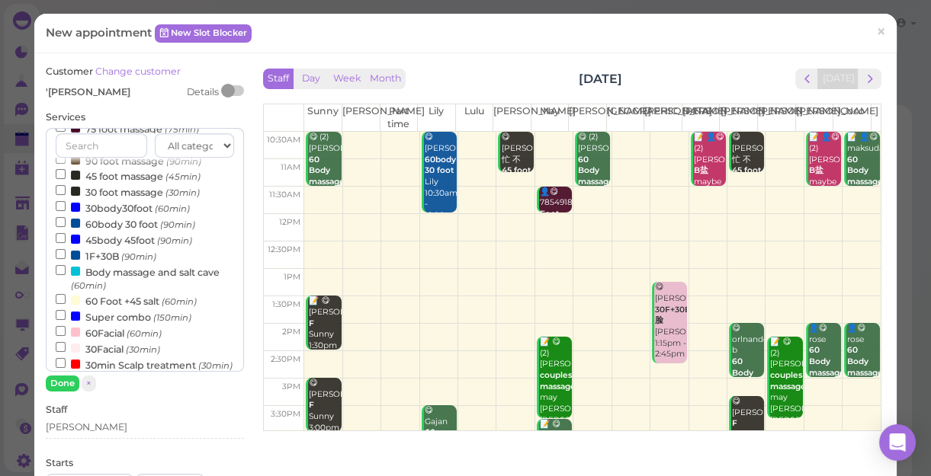
scroll to position [346, 0]
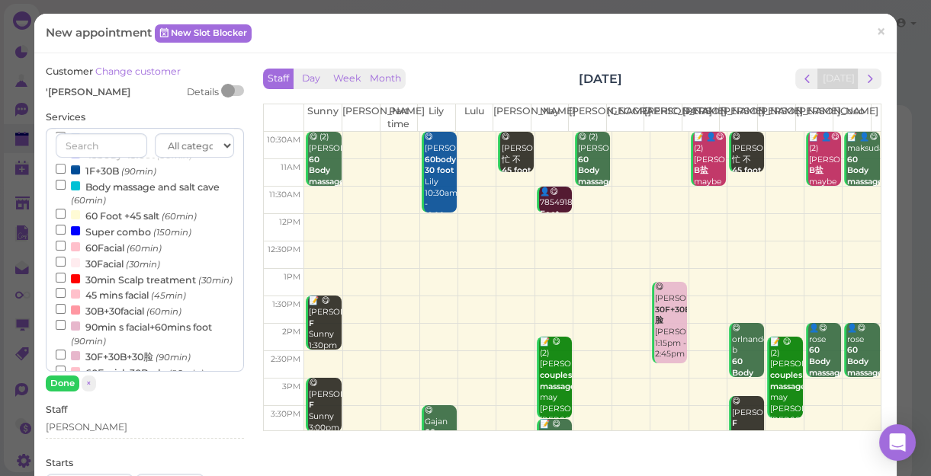
click at [144, 280] on label "30min Scalp treatment (30min)" at bounding box center [144, 279] width 177 height 16
click at [66, 280] on input "30min Scalp treatment (30min)" at bounding box center [61, 278] width 10 height 10
select select "45"
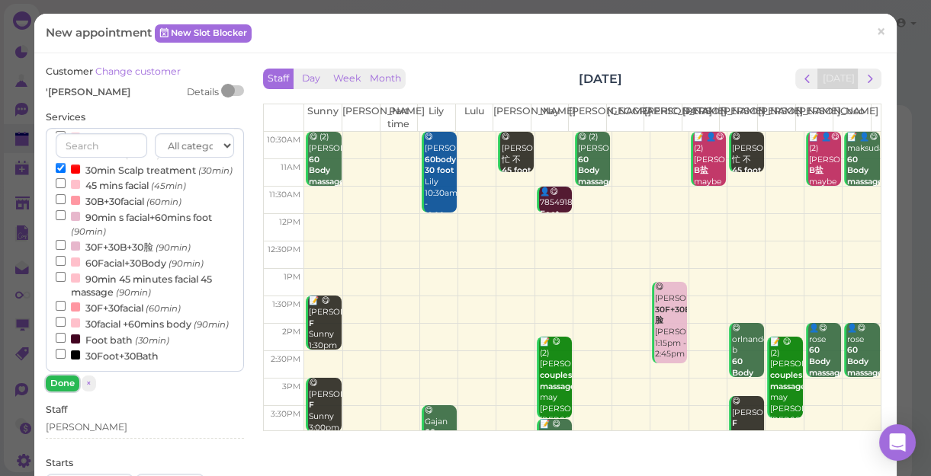
click at [61, 378] on button "Done" at bounding box center [63, 384] width 34 height 16
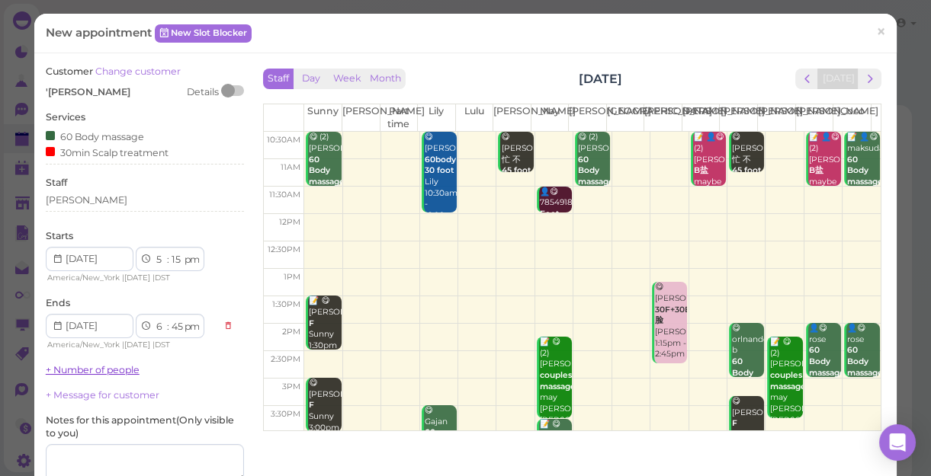
click at [127, 372] on link "+ Number of people" at bounding box center [93, 369] width 94 height 11
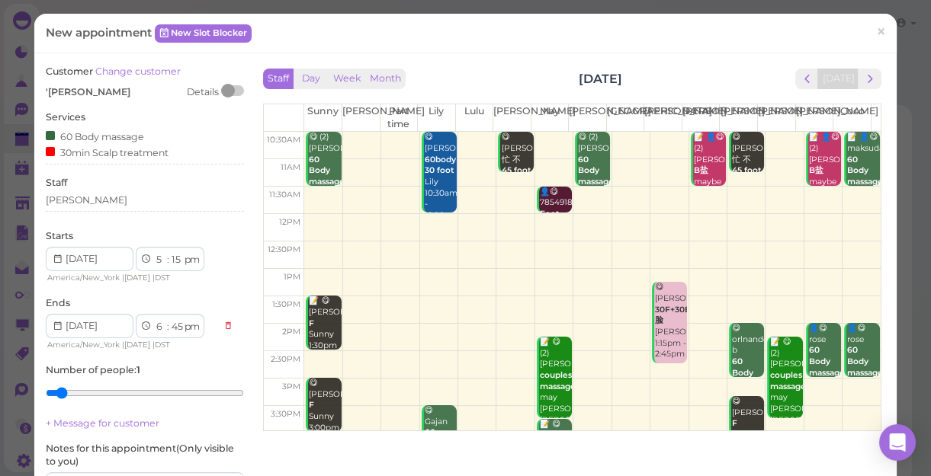
scroll to position [195, 0]
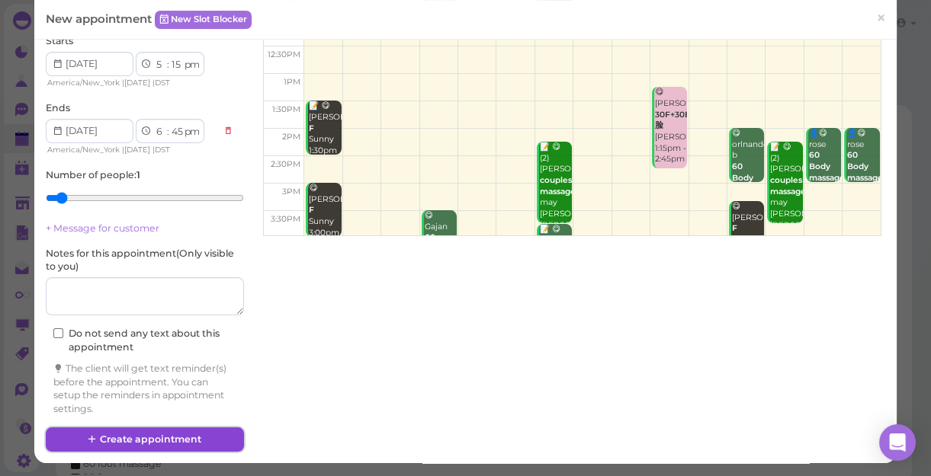
click at [194, 438] on button "Create appointment" at bounding box center [145, 440] width 198 height 24
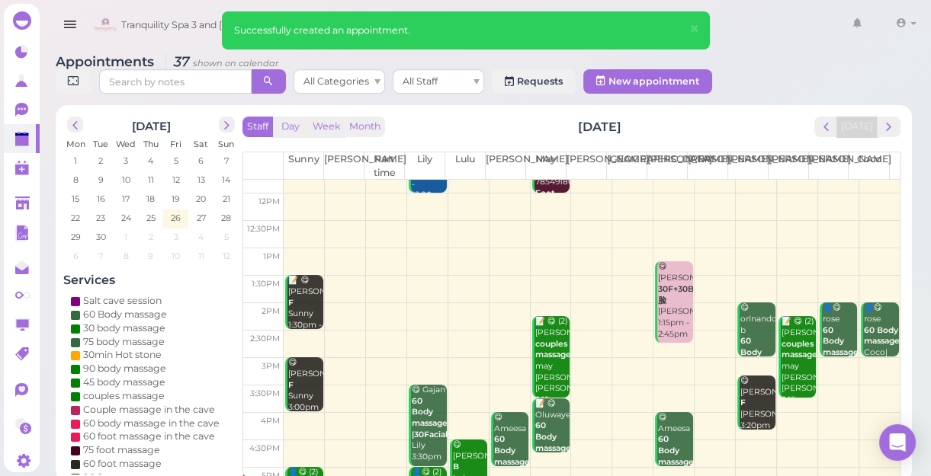
scroll to position [207, 0]
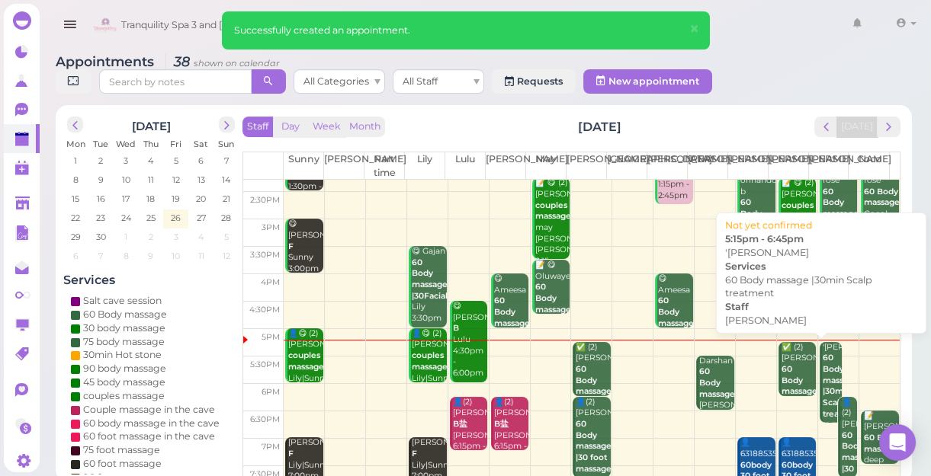
click at [823, 370] on div "'[PERSON_NAME] 60 Body massage |30min Scalp treatment [PERSON_NAME] 5:15pm - 6:…" at bounding box center [832, 403] width 21 height 123
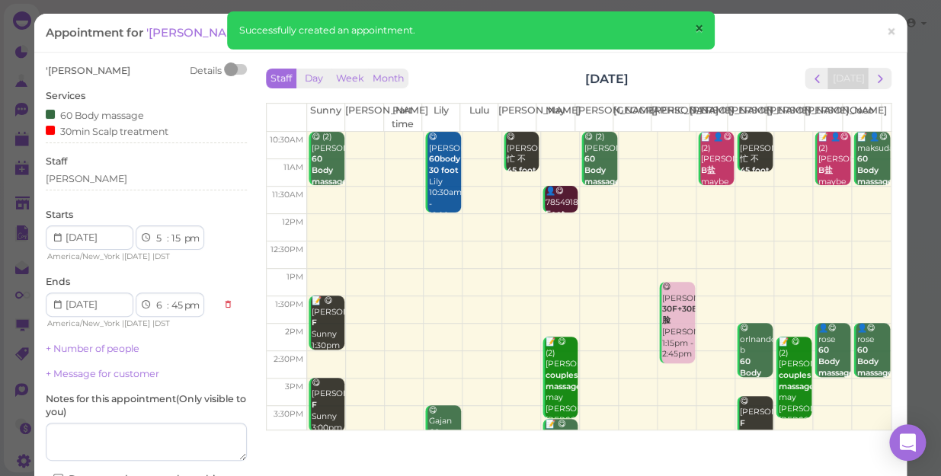
click at [698, 26] on span "×" at bounding box center [699, 28] width 10 height 21
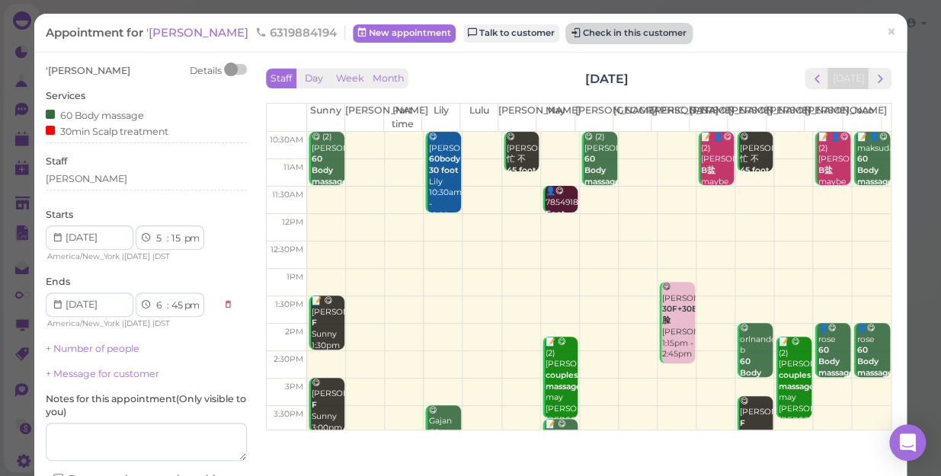
click at [600, 39] on button "Check in this customer" at bounding box center [629, 33] width 124 height 18
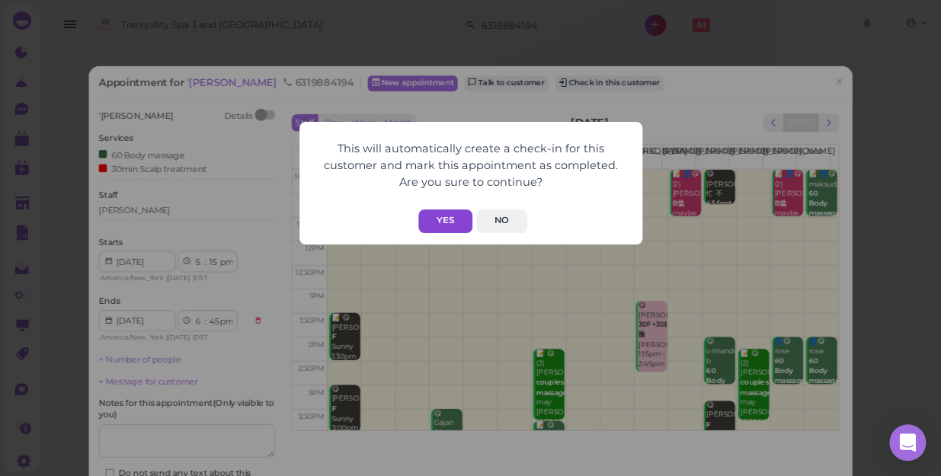
click at [452, 220] on button "Yes" at bounding box center [445, 222] width 54 height 24
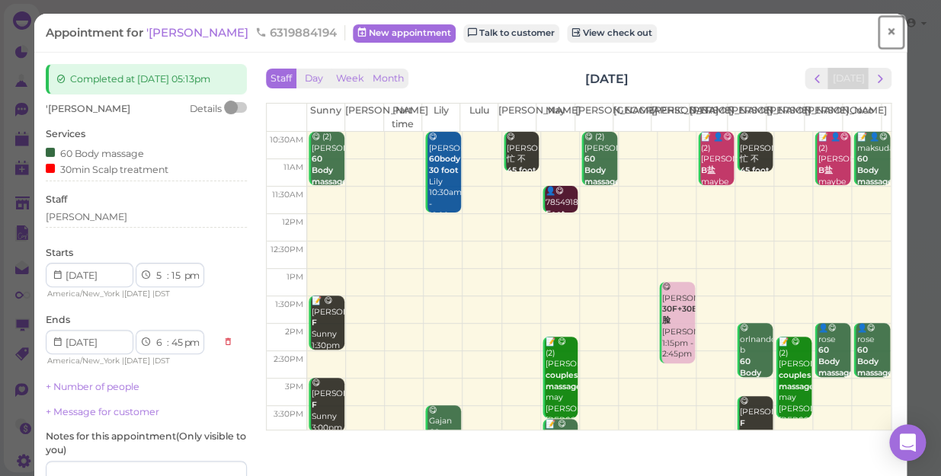
click at [886, 29] on span "×" at bounding box center [891, 31] width 10 height 21
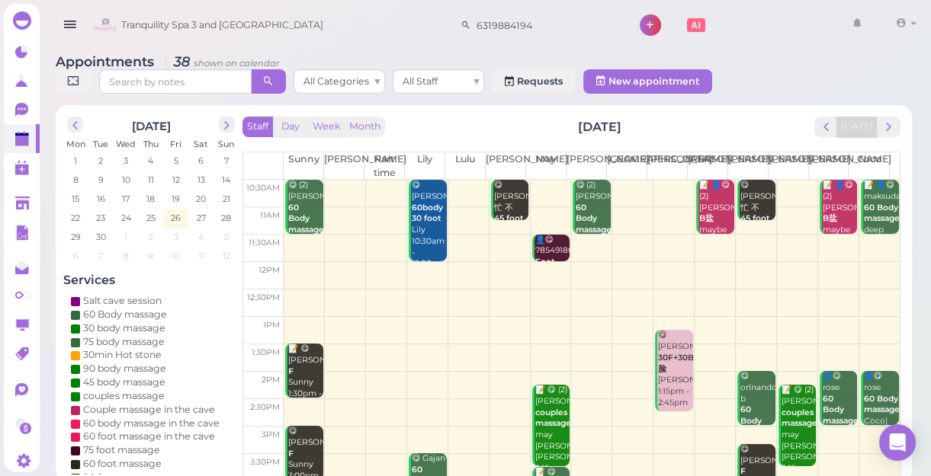
scroll to position [207, 0]
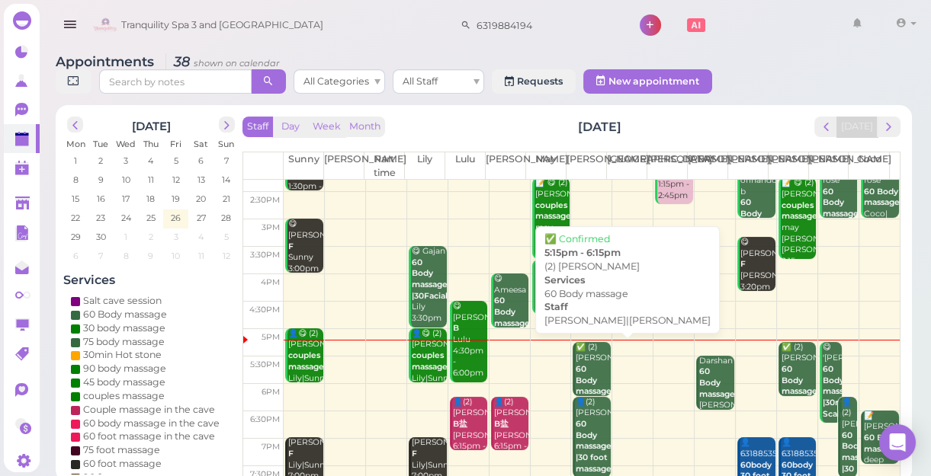
click at [581, 367] on div "✅ (2) [PERSON_NAME] 60 Body massage [PERSON_NAME]|[PERSON_NAME] 5:15pm - 6:15pm" at bounding box center [593, 392] width 36 height 101
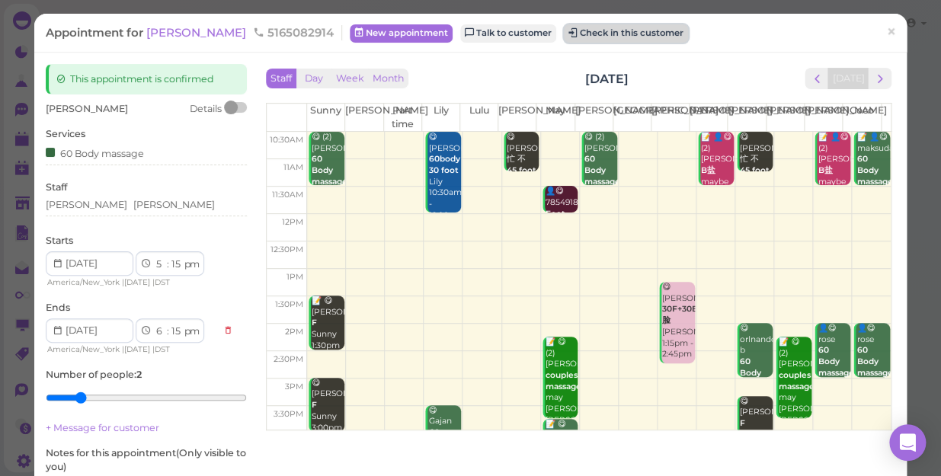
click at [579, 34] on button "Check in this customer" at bounding box center [626, 33] width 124 height 18
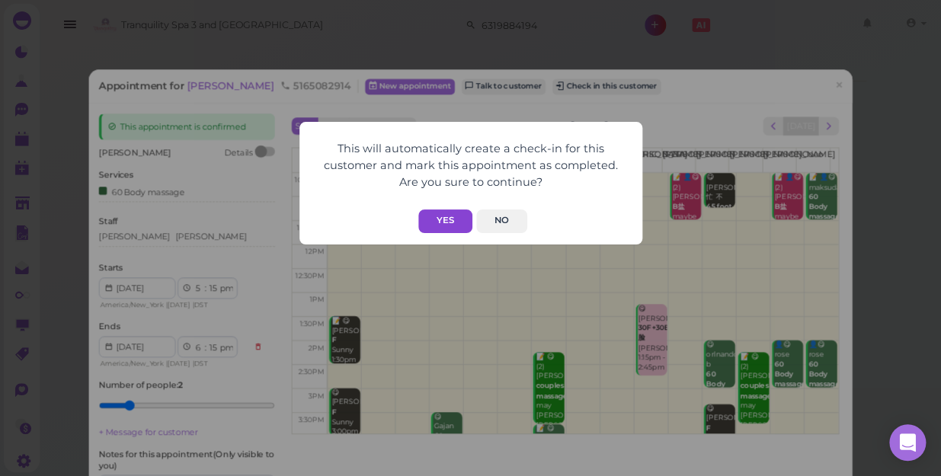
click at [444, 214] on button "Yes" at bounding box center [445, 222] width 54 height 24
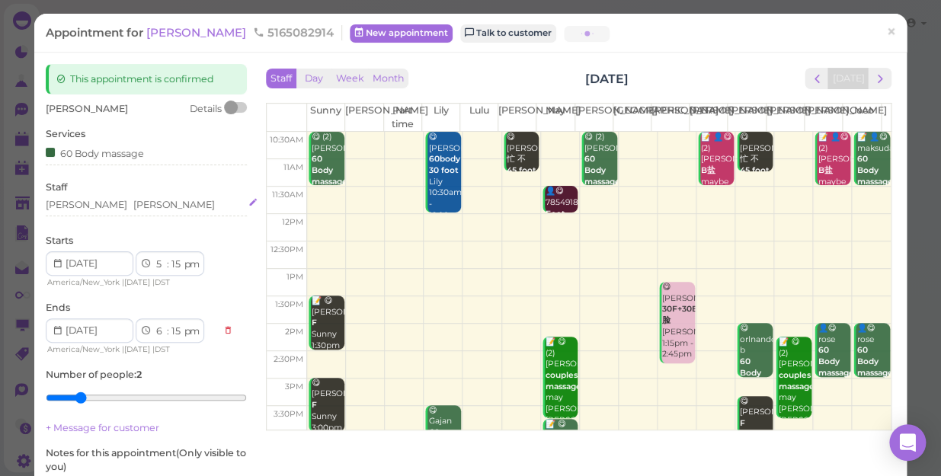
click at [120, 202] on div "[PERSON_NAME] [PERSON_NAME]" at bounding box center [146, 205] width 201 height 14
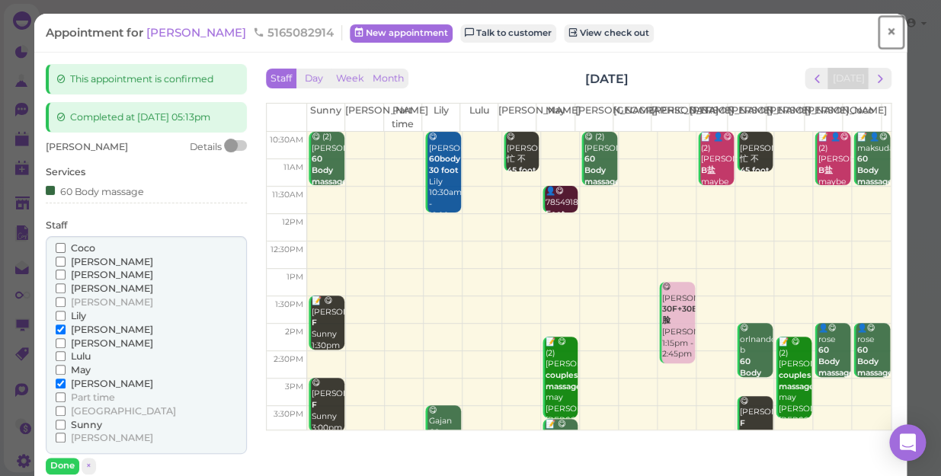
click at [886, 30] on span "×" at bounding box center [891, 31] width 10 height 21
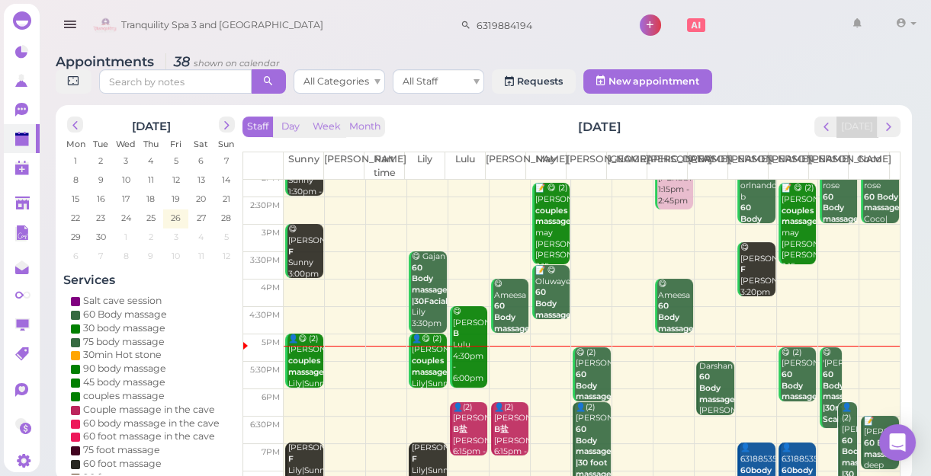
scroll to position [207, 0]
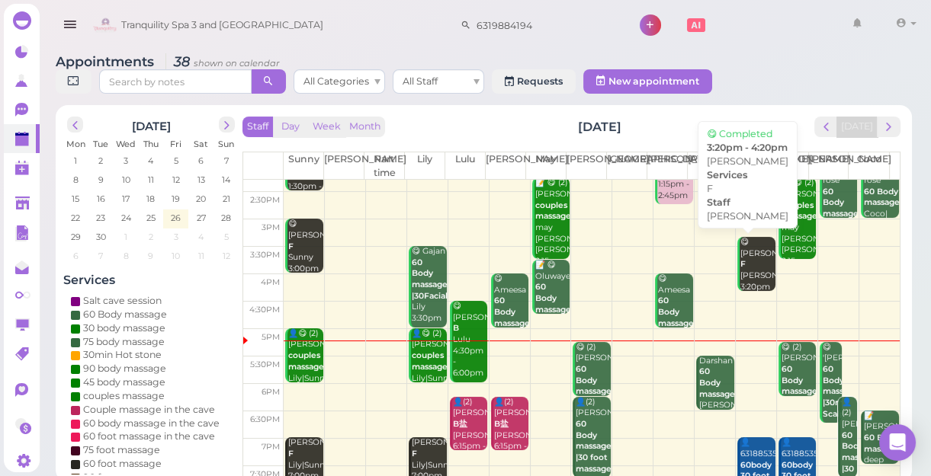
click at [747, 264] on div "😋 [PERSON_NAME] F [PERSON_NAME] 3:20pm - 4:20pm" at bounding box center [757, 276] width 36 height 79
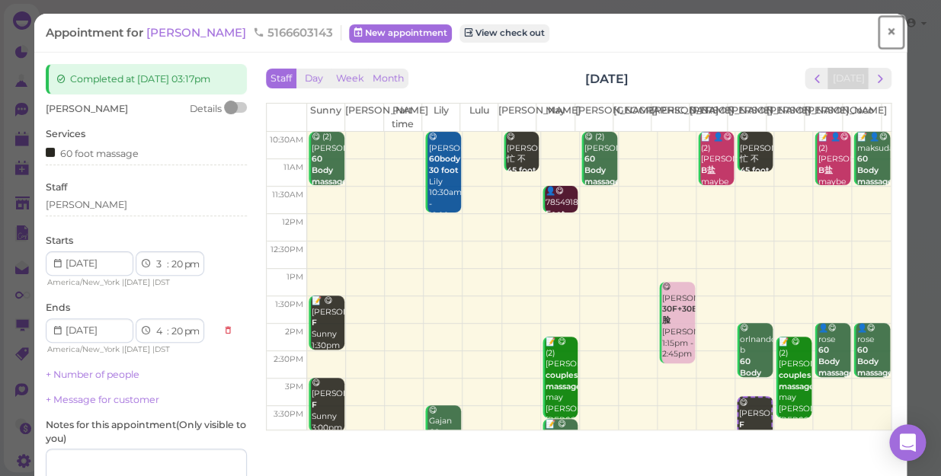
click at [886, 30] on span "×" at bounding box center [891, 31] width 10 height 21
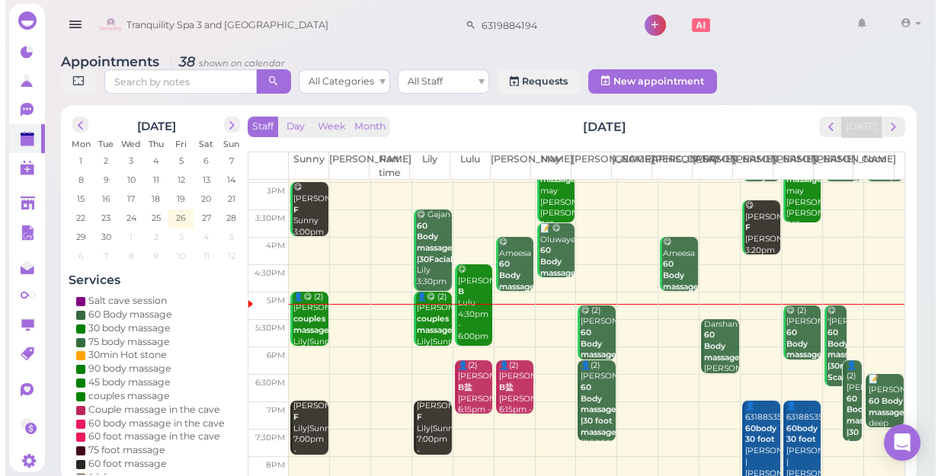
scroll to position [275, 0]
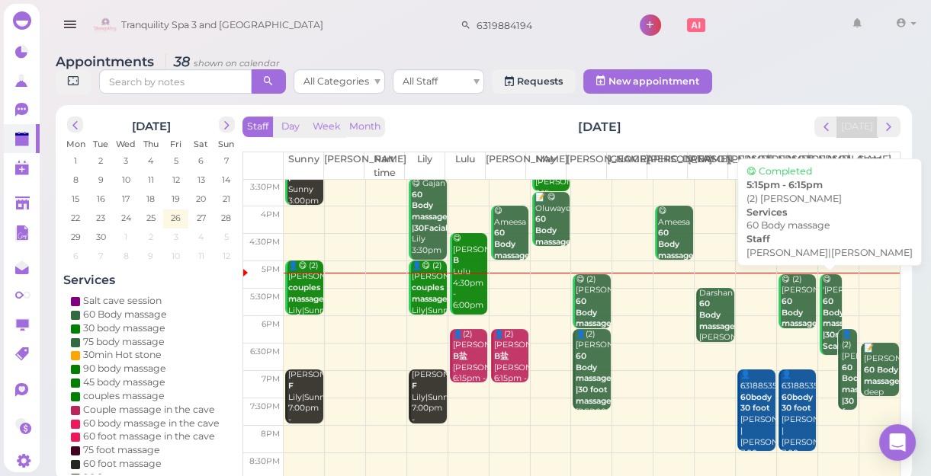
click at [784, 297] on div "😋 (2) [PERSON_NAME] 60 Body massage [PERSON_NAME]|[PERSON_NAME] 5:15pm - 6:15pm" at bounding box center [798, 324] width 36 height 101
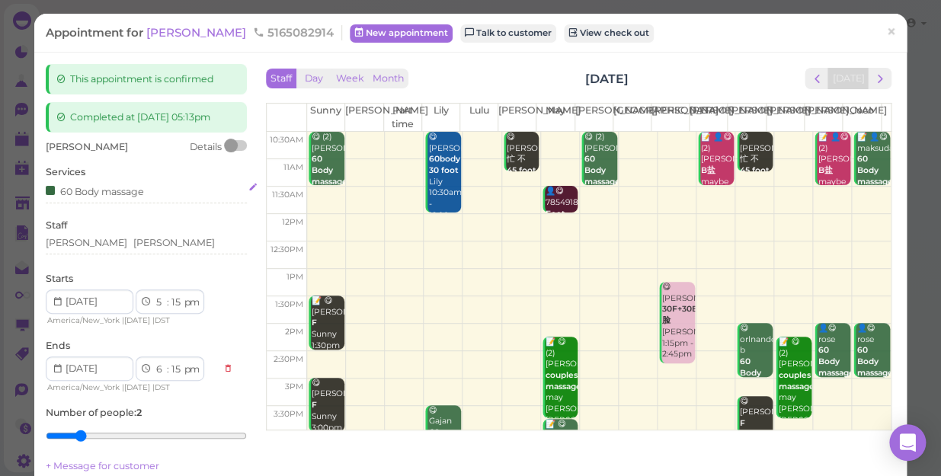
click at [146, 195] on div "60 Body massage" at bounding box center [146, 191] width 201 height 16
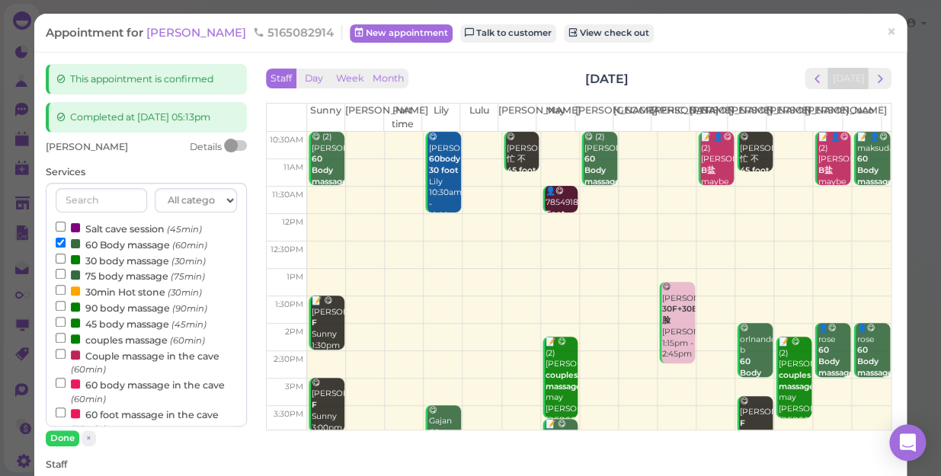
click at [126, 247] on label "60 Body massage (60min)" at bounding box center [132, 244] width 152 height 16
click at [66, 247] on input "60 Body massage (60min)" at bounding box center [61, 243] width 10 height 10
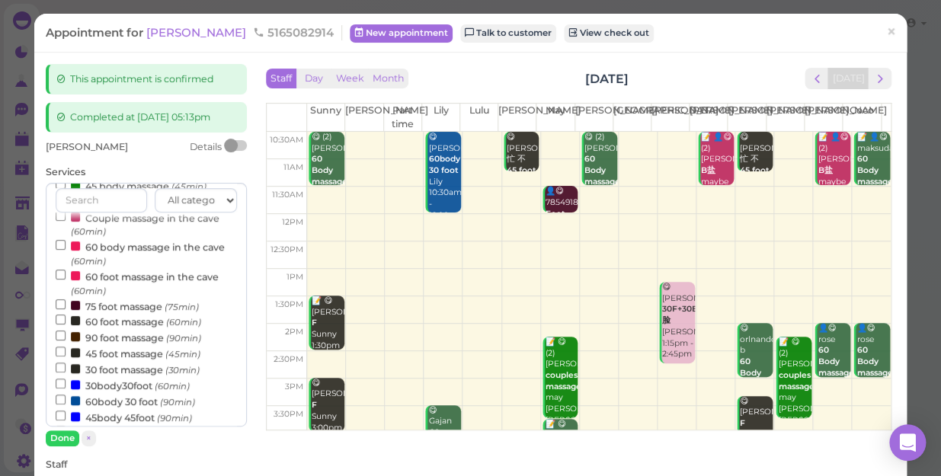
click at [139, 321] on label "60 foot massage (60min)" at bounding box center [129, 321] width 146 height 16
click at [66, 321] on input "60 foot massage (60min)" at bounding box center [61, 320] width 10 height 10
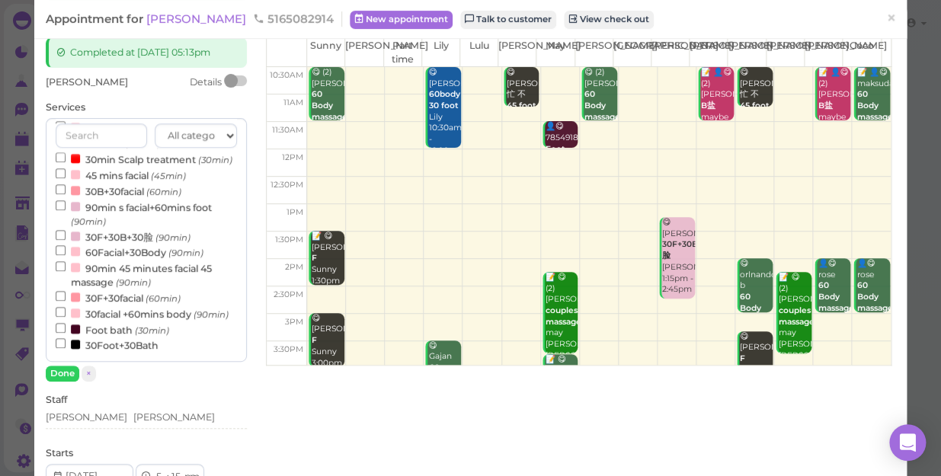
scroll to position [207, 0]
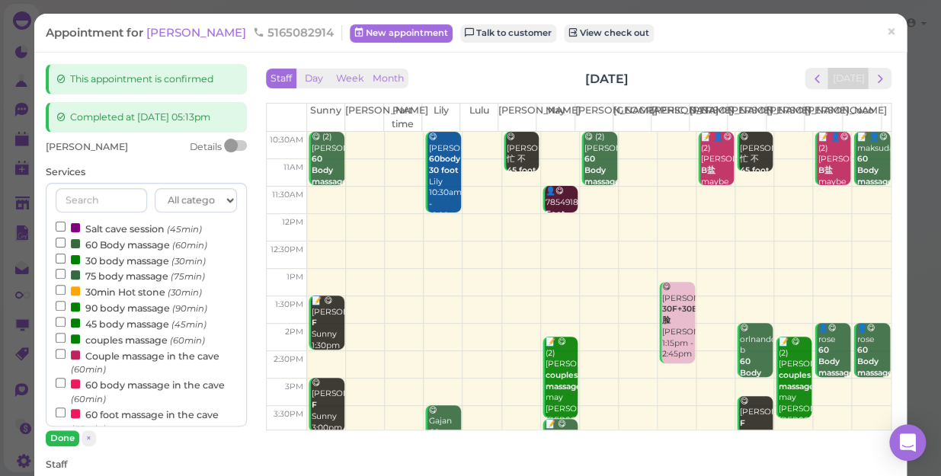
scroll to position [490, 0]
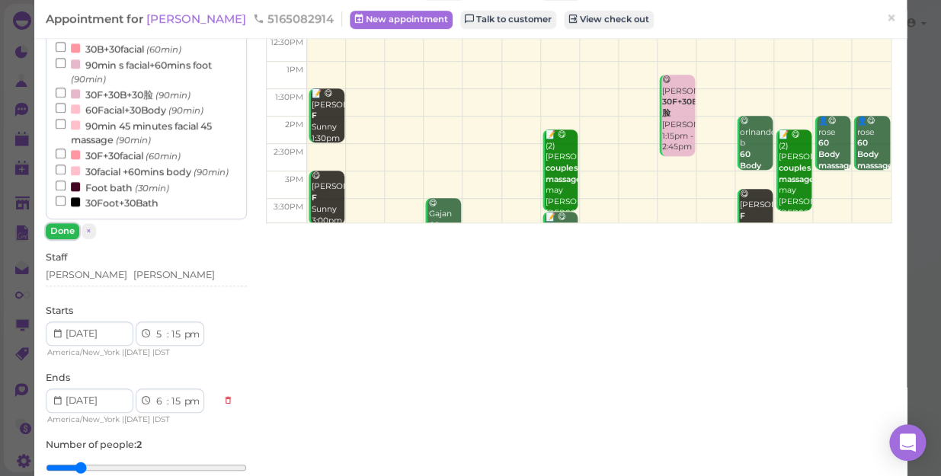
click at [65, 225] on button "Done" at bounding box center [63, 231] width 34 height 16
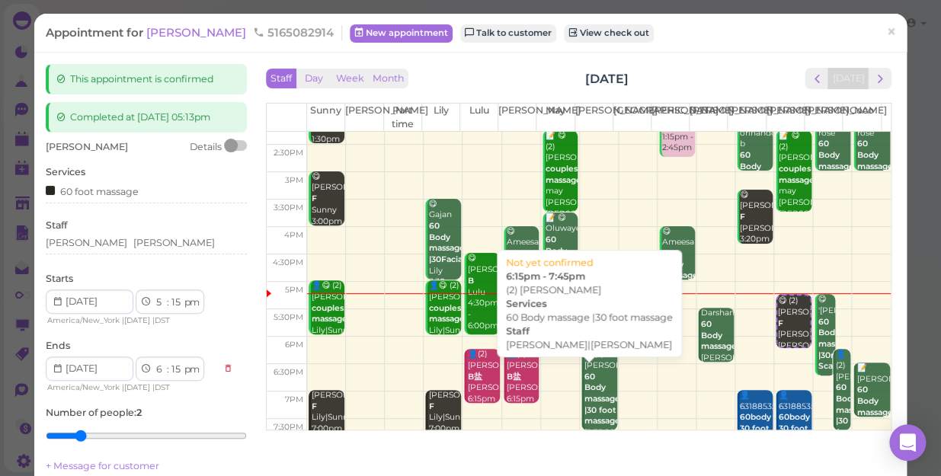
scroll to position [207, 0]
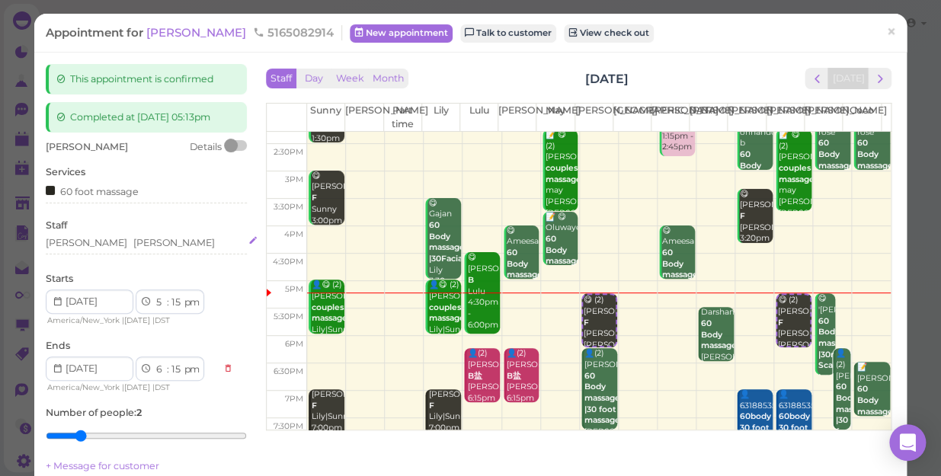
click at [120, 243] on div "[PERSON_NAME] [PERSON_NAME]" at bounding box center [146, 243] width 201 height 14
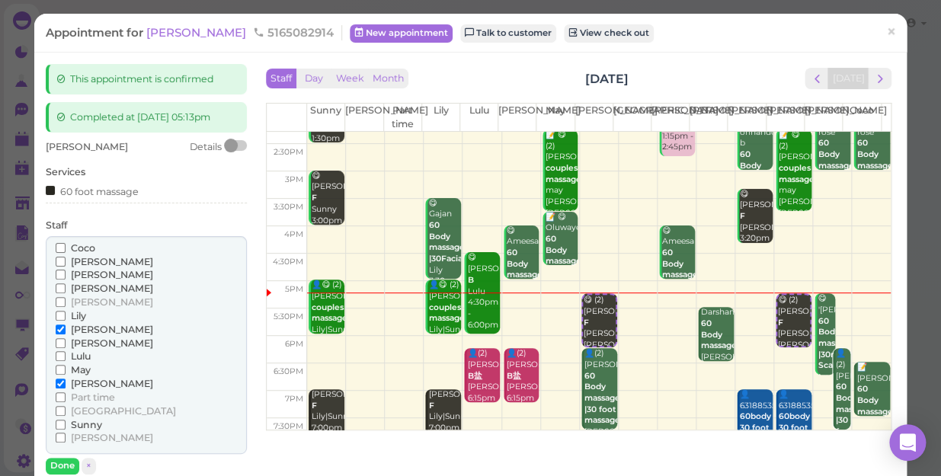
click at [73, 343] on span "[PERSON_NAME]" at bounding box center [112, 343] width 82 height 11
click at [66, 343] on input "[PERSON_NAME]" at bounding box center [61, 343] width 10 height 10
click at [79, 329] on span "[PERSON_NAME]" at bounding box center [112, 329] width 82 height 11
click at [66, 329] on input "[PERSON_NAME]" at bounding box center [61, 330] width 10 height 10
click at [79, 329] on span "[PERSON_NAME]" at bounding box center [112, 329] width 82 height 11
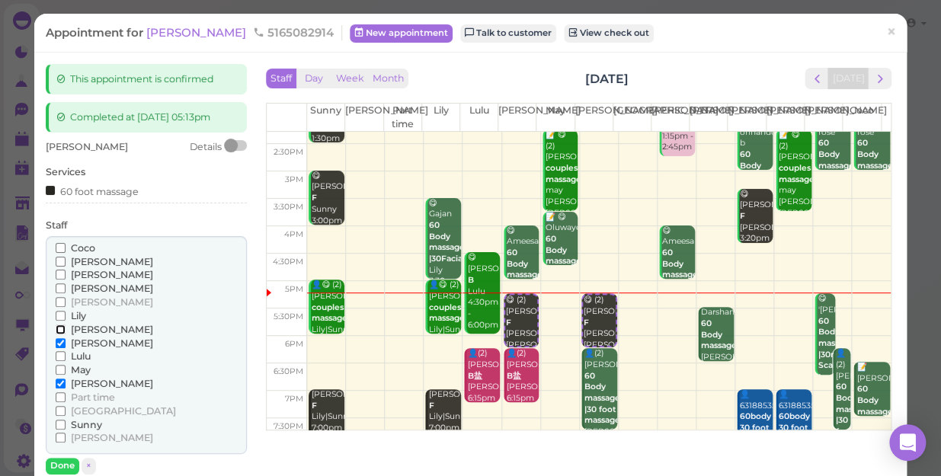
click at [66, 329] on input "[PERSON_NAME]" at bounding box center [61, 330] width 10 height 10
click at [76, 380] on span "[PERSON_NAME]" at bounding box center [112, 383] width 82 height 11
click at [66, 380] on input "[PERSON_NAME]" at bounding box center [61, 384] width 10 height 10
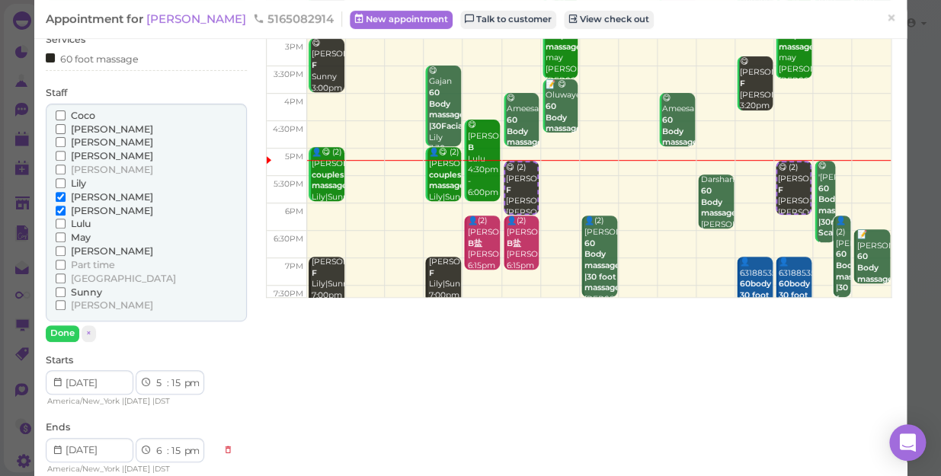
scroll to position [138, 0]
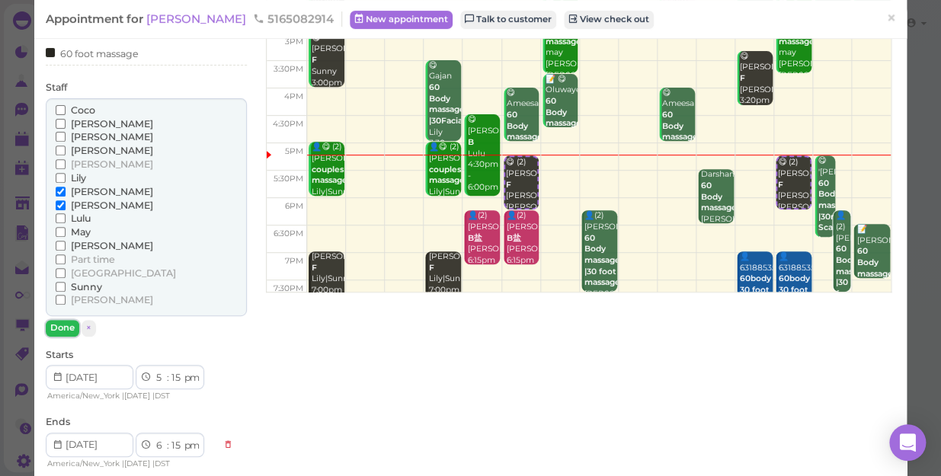
click at [60, 330] on button "Done" at bounding box center [63, 328] width 34 height 16
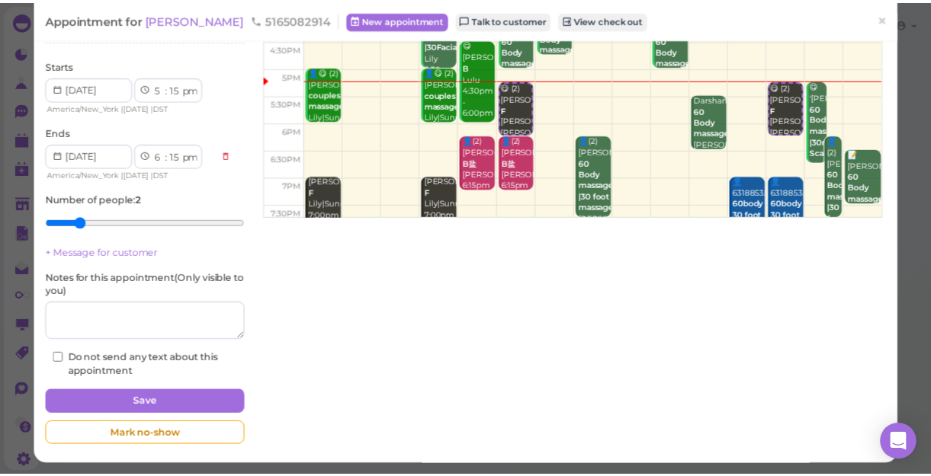
scroll to position [214, 0]
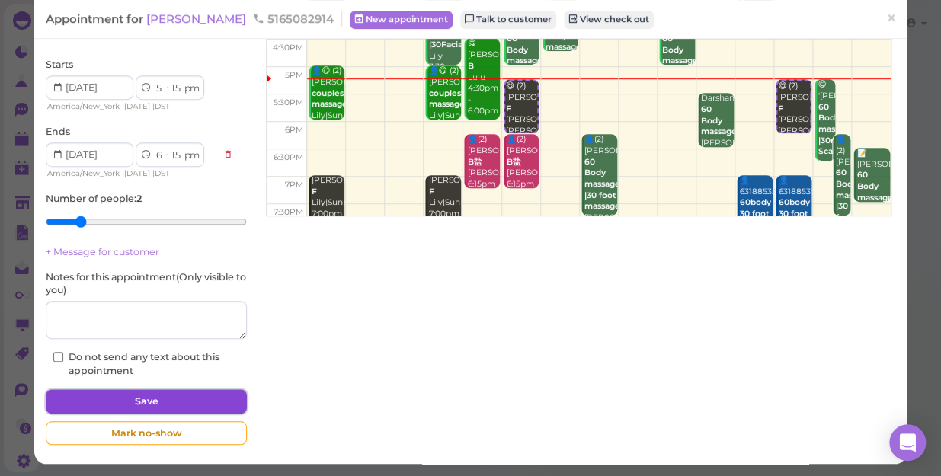
click at [163, 396] on button "Save" at bounding box center [146, 401] width 201 height 24
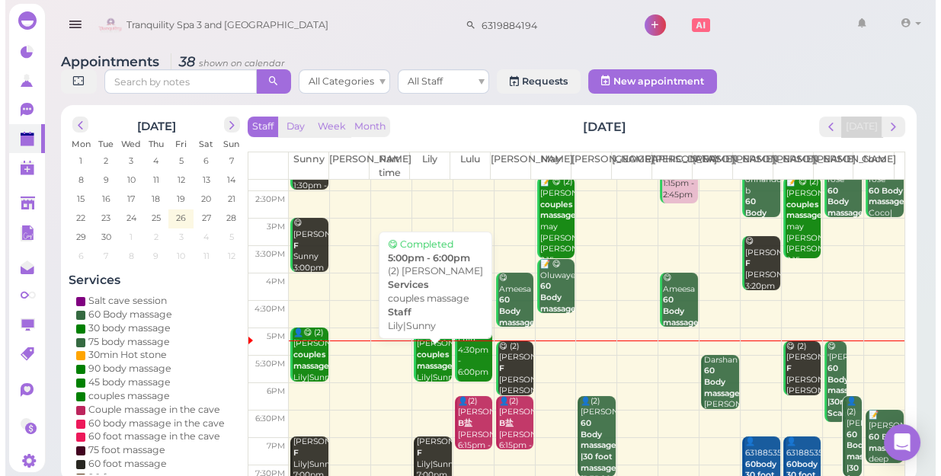
scroll to position [275, 0]
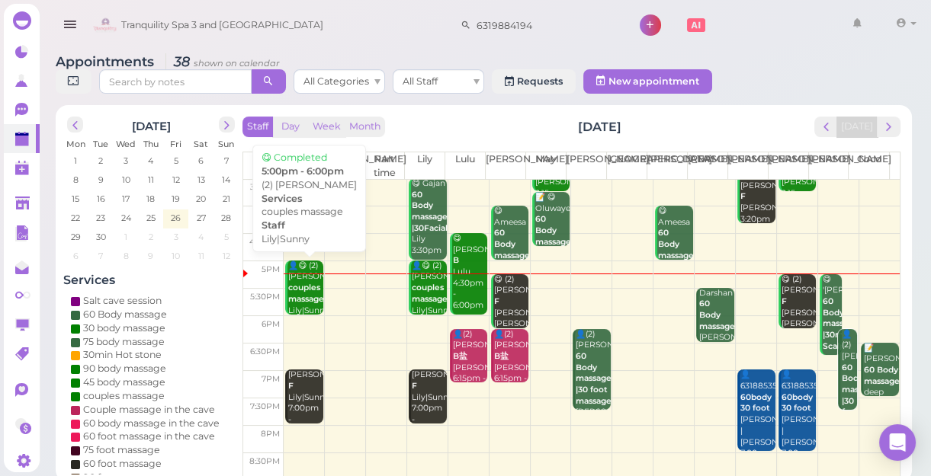
click at [304, 293] on div "👤😋 (2) dennis lusmen couples massage Lily|Sunny 5:00pm - 6:00pm" at bounding box center [305, 306] width 36 height 90
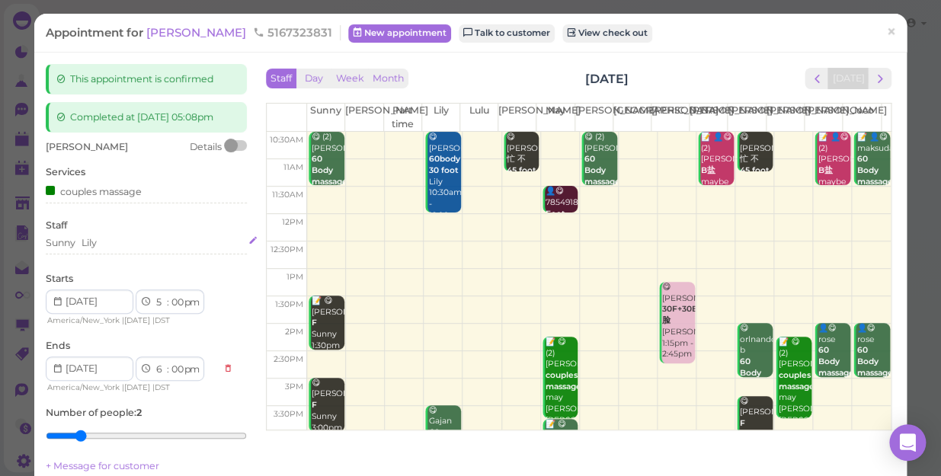
click at [117, 239] on div "Sunny [PERSON_NAME]" at bounding box center [146, 243] width 201 height 14
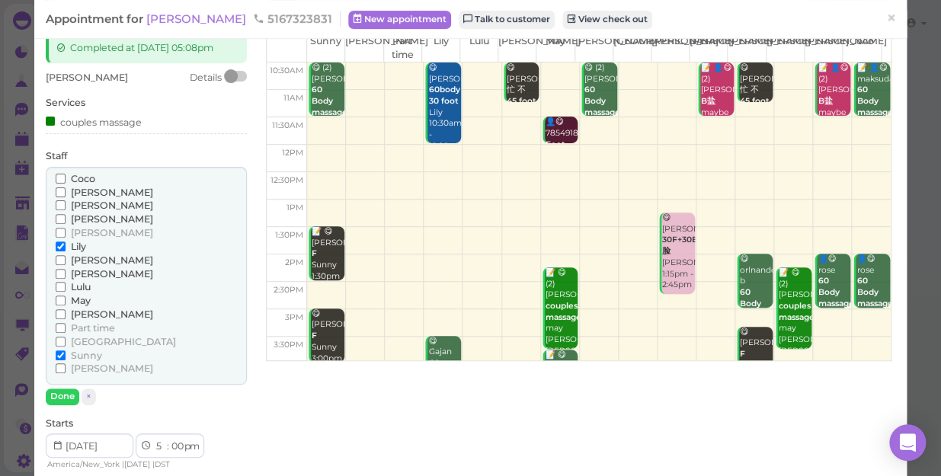
scroll to position [138, 0]
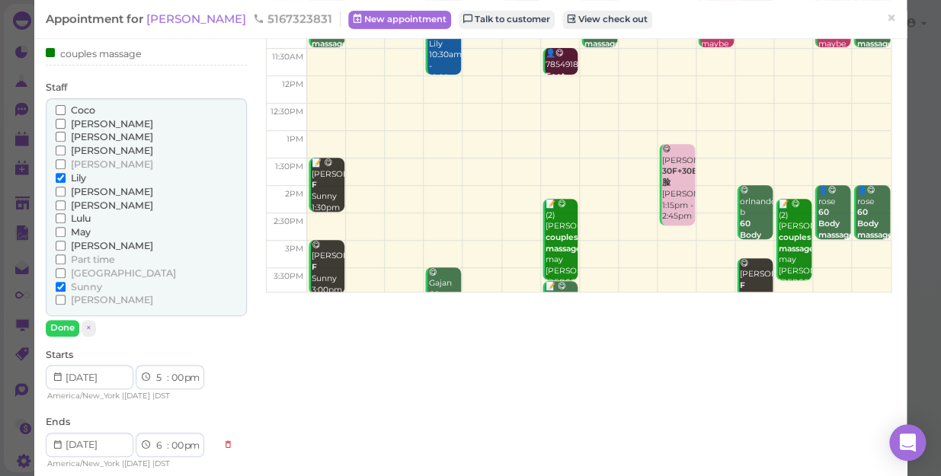
click at [91, 192] on span "[PERSON_NAME]" at bounding box center [112, 191] width 82 height 11
click at [66, 192] on input "[PERSON_NAME]" at bounding box center [61, 192] width 10 height 10
click at [79, 241] on span "[PERSON_NAME]" at bounding box center [112, 245] width 82 height 11
click at [66, 241] on input "[PERSON_NAME]" at bounding box center [61, 246] width 10 height 10
click at [79, 177] on span "Lily" at bounding box center [78, 177] width 15 height 11
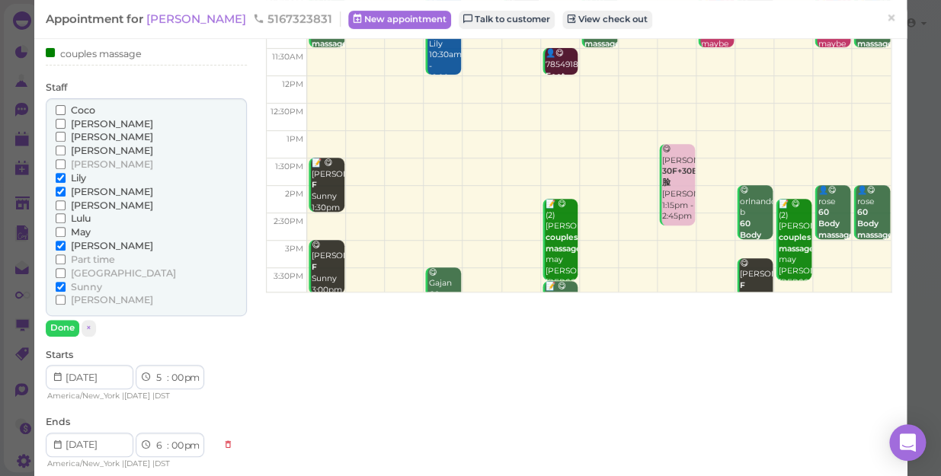
click at [66, 177] on input "Lily" at bounding box center [61, 178] width 10 height 10
click at [62, 282] on input "Sunny" at bounding box center [61, 287] width 10 height 10
click at [59, 327] on button "Done" at bounding box center [63, 328] width 34 height 16
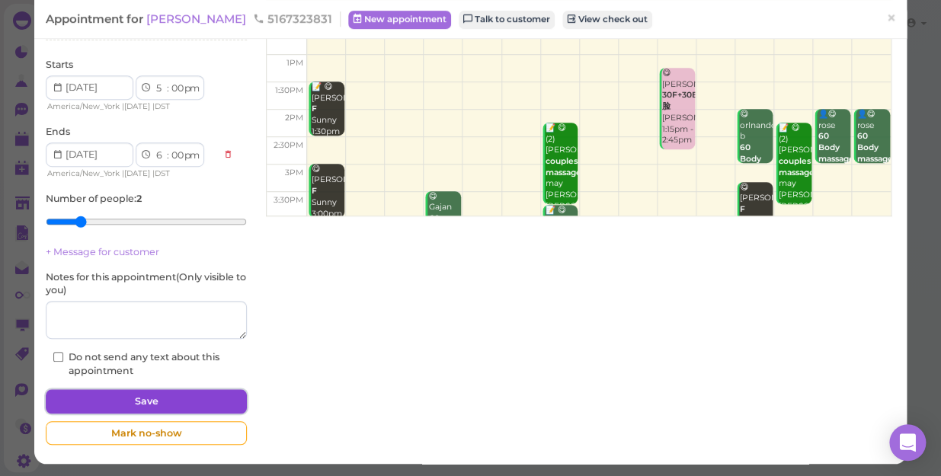
click at [168, 401] on button "Save" at bounding box center [146, 401] width 201 height 24
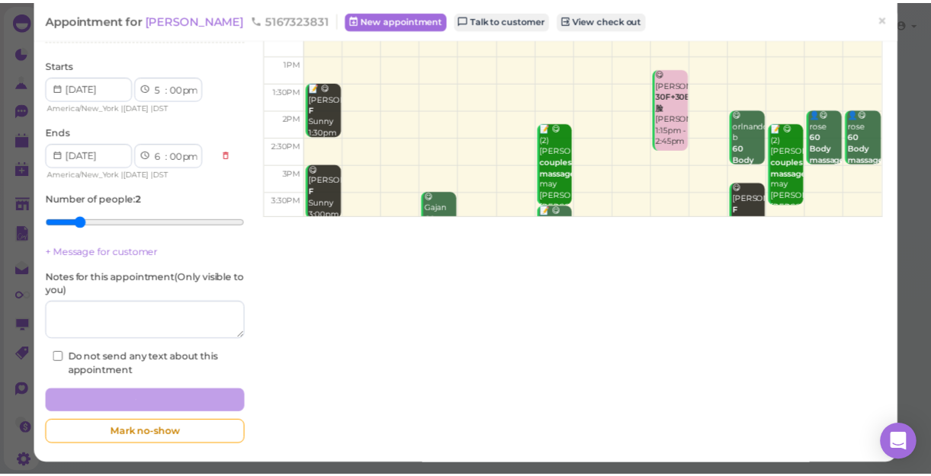
scroll to position [213, 0]
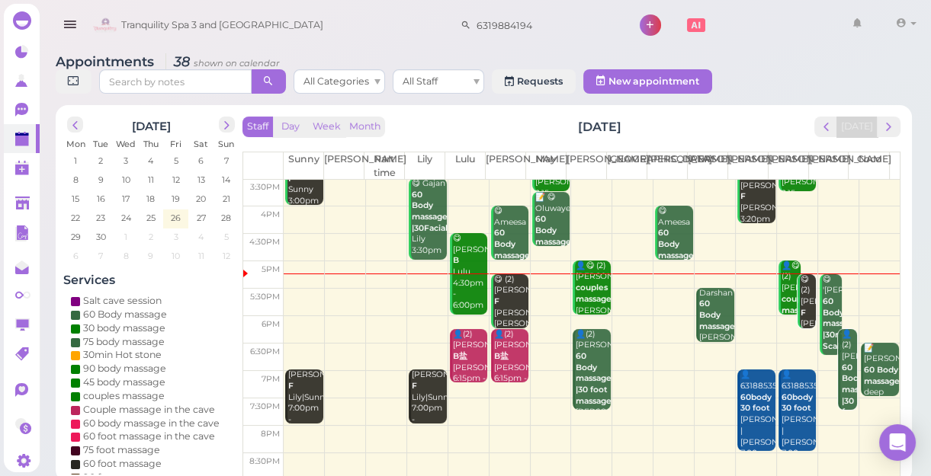
scroll to position [5, 0]
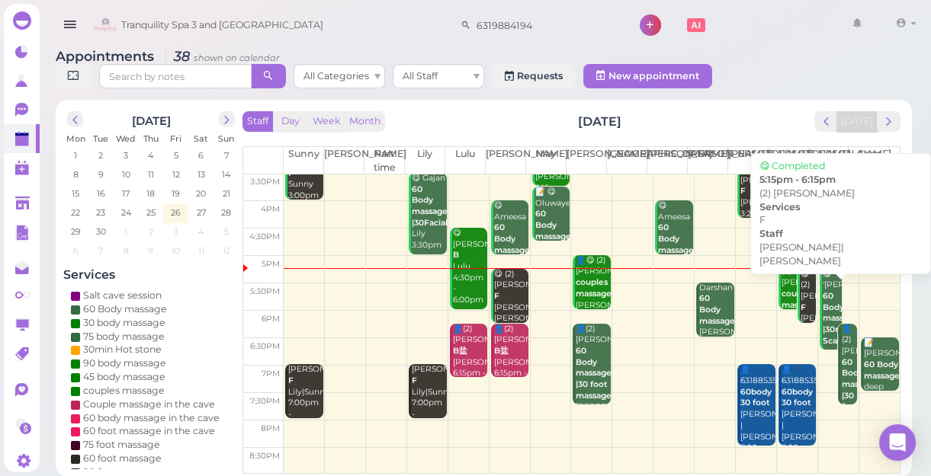
click at [800, 306] on div "😋 (2) Linda F Linda|Lisa 5:15pm - 6:15pm" at bounding box center [808, 319] width 17 height 101
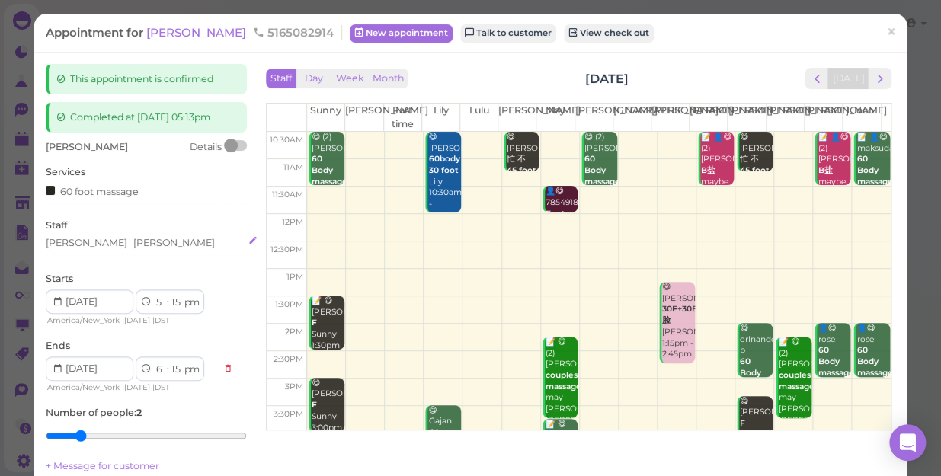
click at [131, 241] on div "Lisa Linda" at bounding box center [146, 243] width 201 height 14
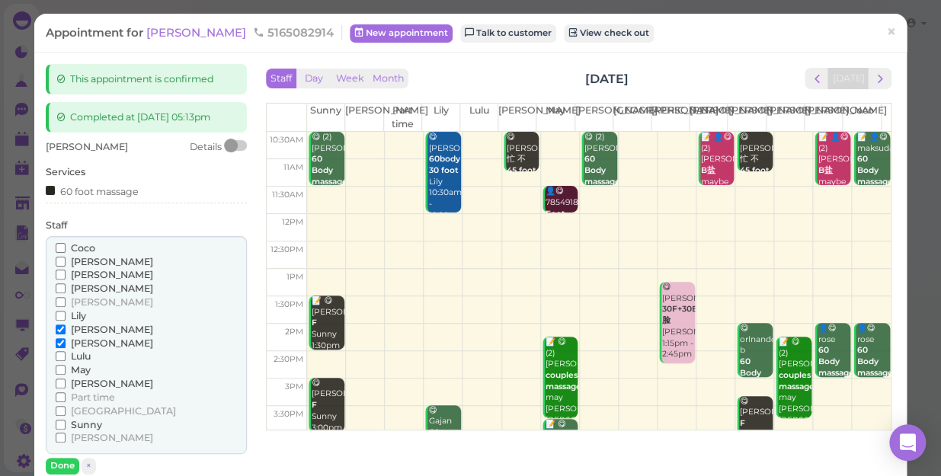
click at [90, 249] on span "Coco" at bounding box center [83, 247] width 24 height 11
click at [66, 249] on input "Coco" at bounding box center [61, 248] width 10 height 10
click at [85, 329] on span "[PERSON_NAME]" at bounding box center [112, 329] width 82 height 11
click at [66, 329] on input "[PERSON_NAME]" at bounding box center [61, 330] width 10 height 10
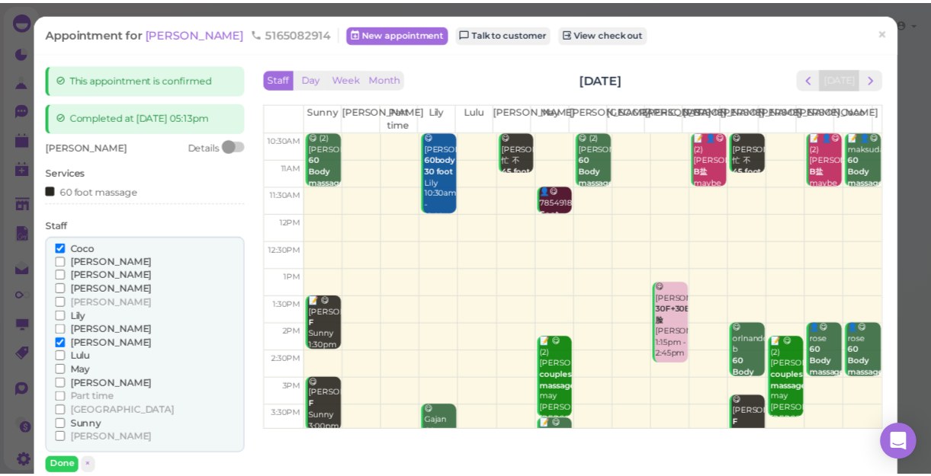
scroll to position [207, 0]
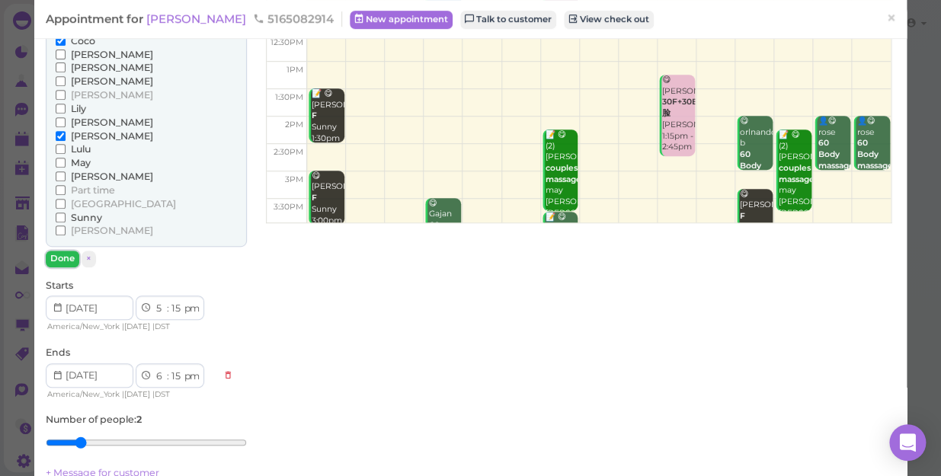
click at [56, 258] on button "Done" at bounding box center [63, 259] width 34 height 16
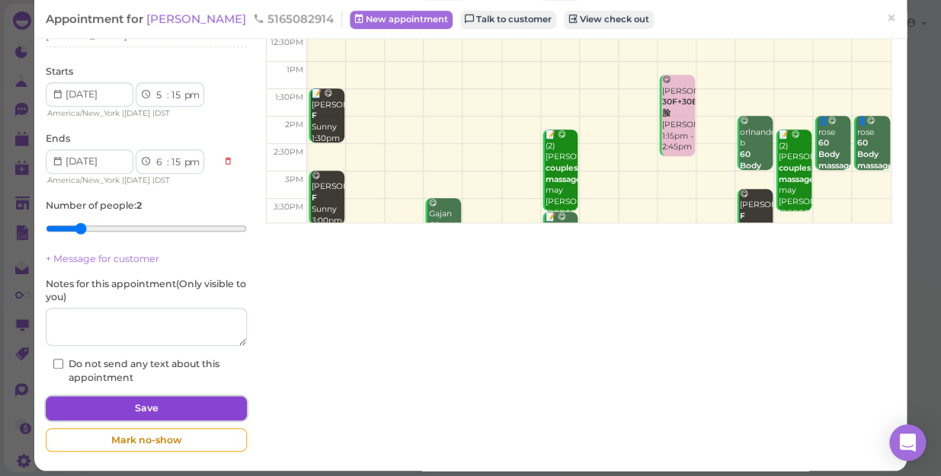
click at [136, 397] on button "Save" at bounding box center [146, 408] width 201 height 24
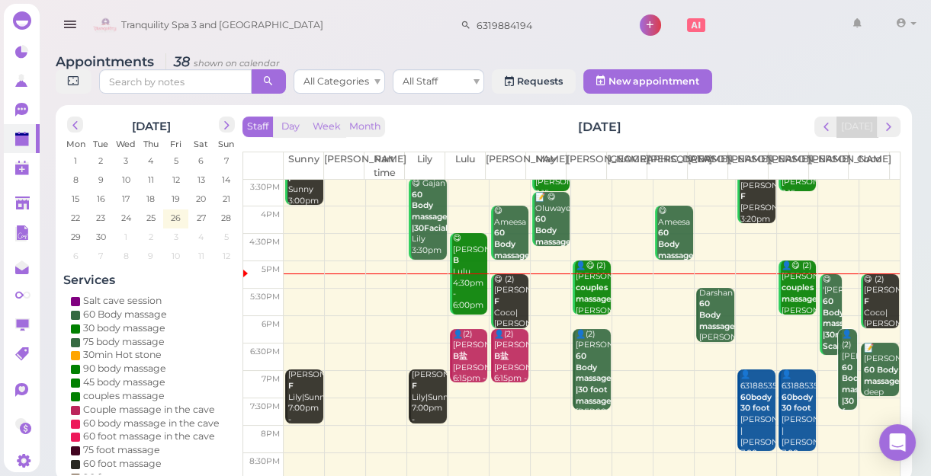
scroll to position [5, 0]
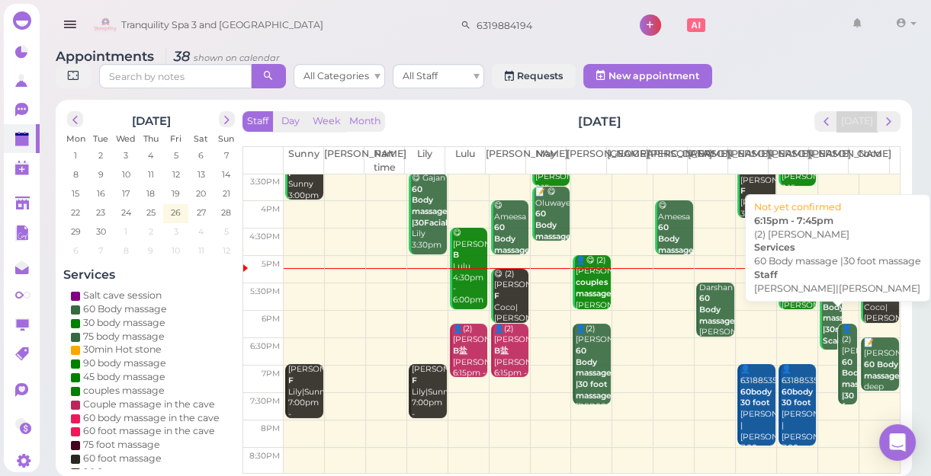
click at [841, 389] on b "60 Body massage |30 foot massage" at bounding box center [859, 390] width 36 height 66
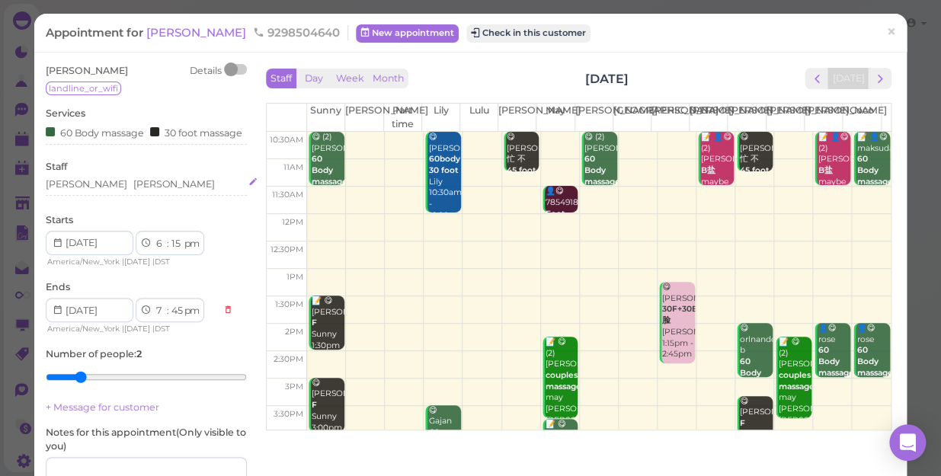
click at [121, 191] on div "Tina Mike" at bounding box center [146, 185] width 201 height 14
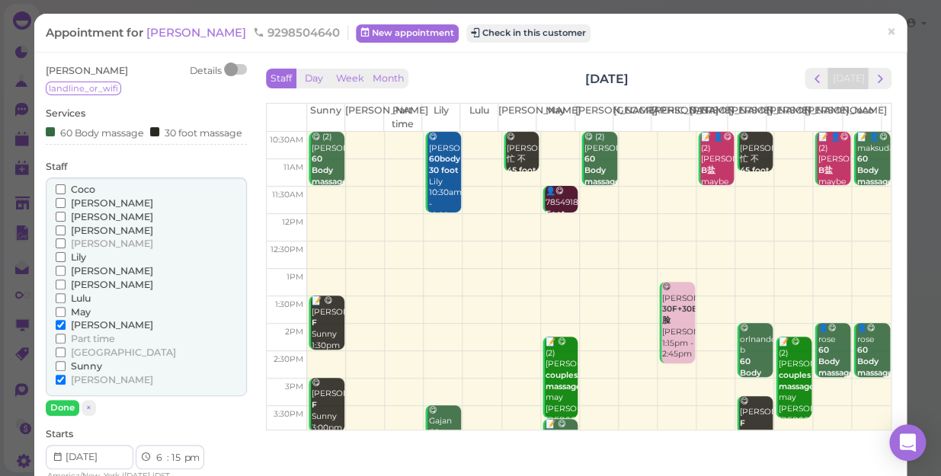
click at [94, 236] on span "[PERSON_NAME]" at bounding box center [112, 230] width 82 height 11
click at [66, 236] on input "[PERSON_NAME]" at bounding box center [61, 231] width 10 height 10
click at [73, 386] on span "[PERSON_NAME]" at bounding box center [112, 379] width 82 height 11
click at [66, 385] on input "[PERSON_NAME]" at bounding box center [61, 380] width 10 height 10
click at [69, 416] on button "Done" at bounding box center [63, 408] width 34 height 16
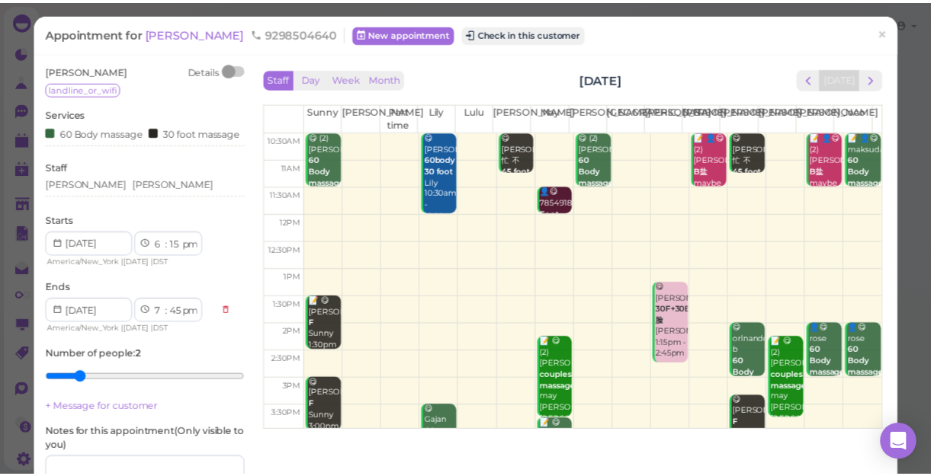
scroll to position [138, 0]
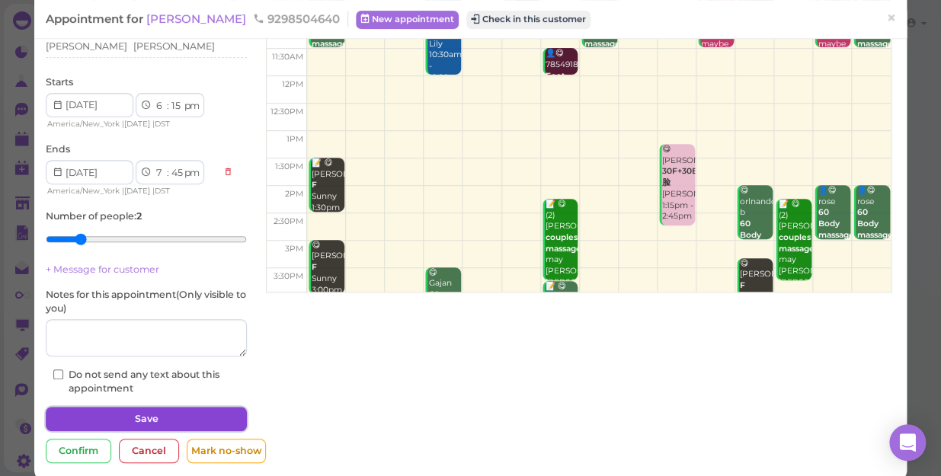
click at [152, 431] on button "Save" at bounding box center [146, 419] width 201 height 24
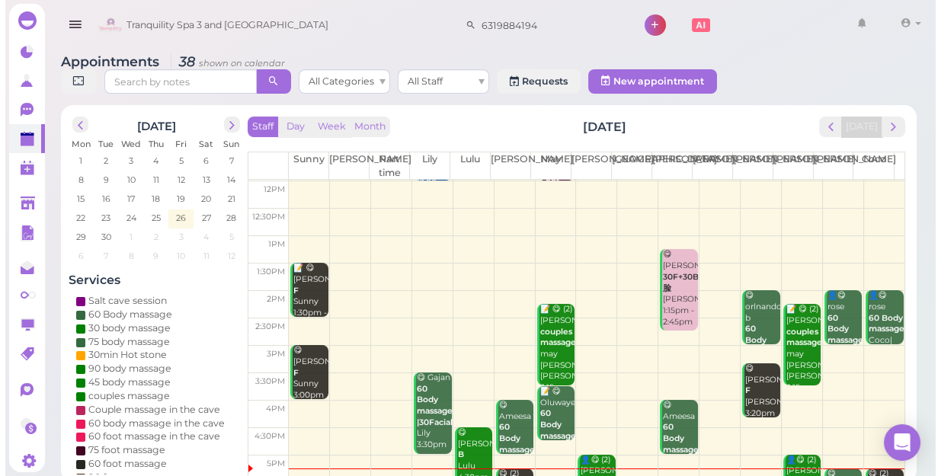
scroll to position [207, 0]
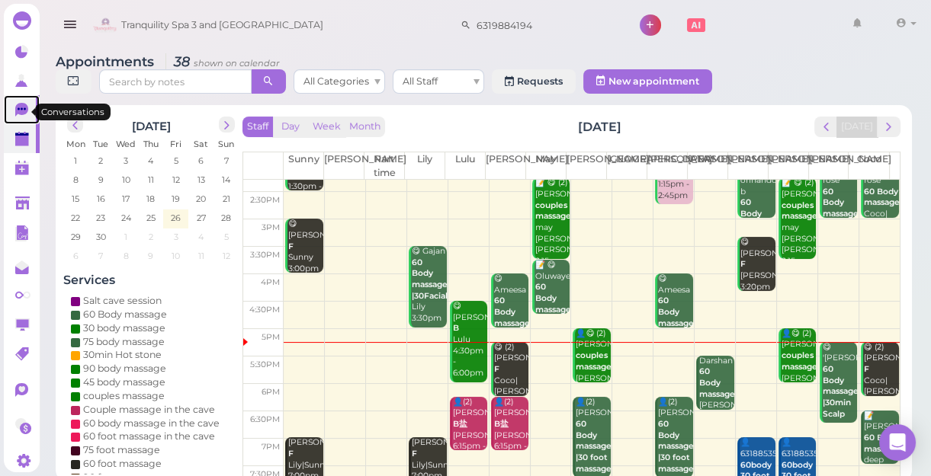
click at [21, 109] on icon at bounding box center [21, 110] width 13 height 14
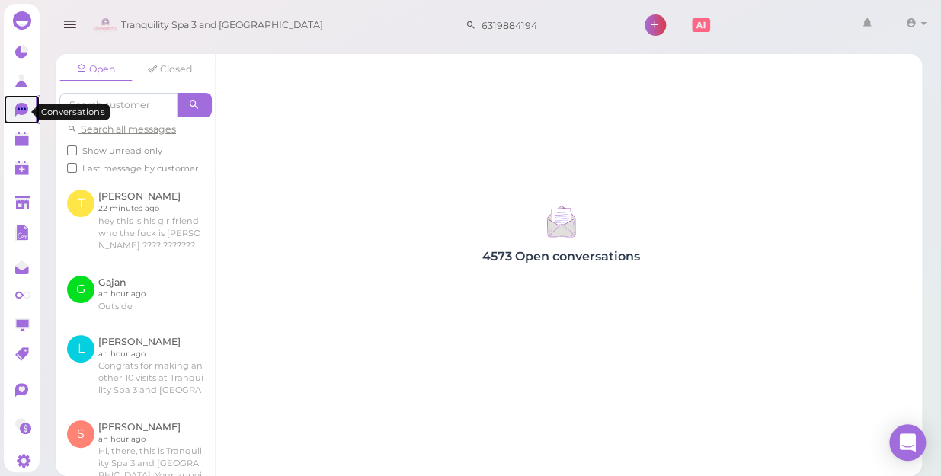
click at [21, 110] on icon at bounding box center [22, 108] width 8 height 2
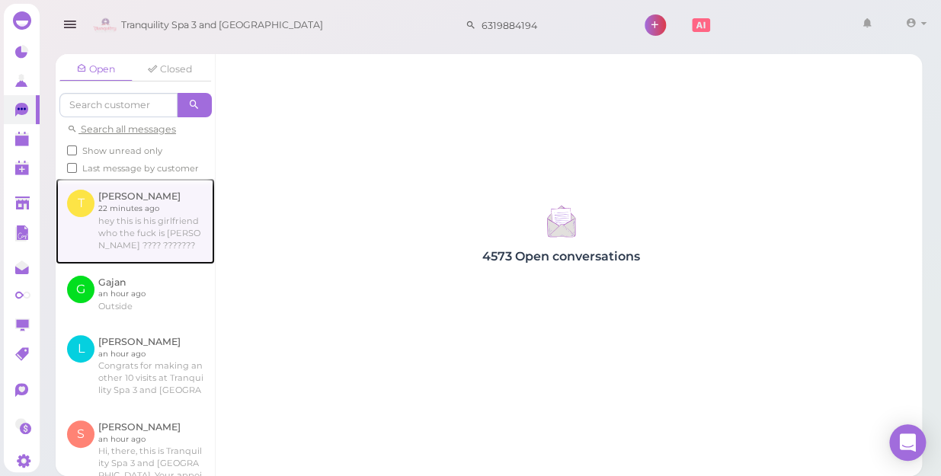
click at [127, 237] on link at bounding box center [135, 220] width 159 height 85
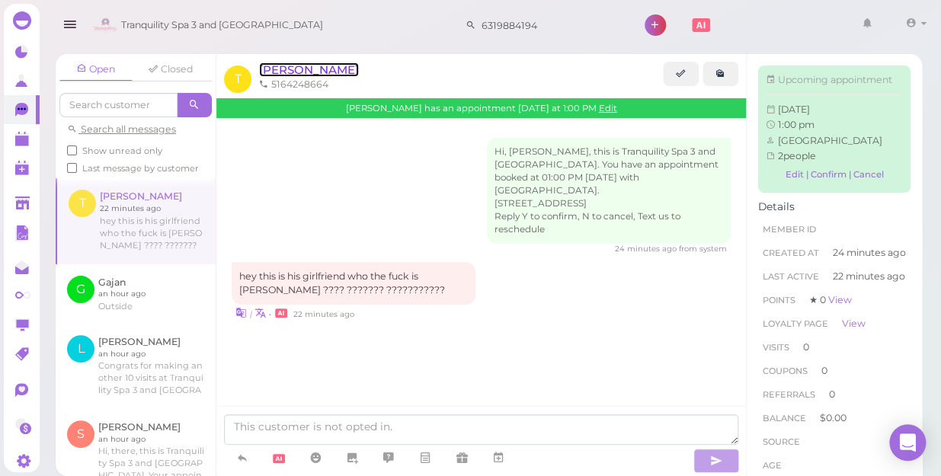
click at [270, 72] on span "[PERSON_NAME]" at bounding box center [309, 70] width 100 height 14
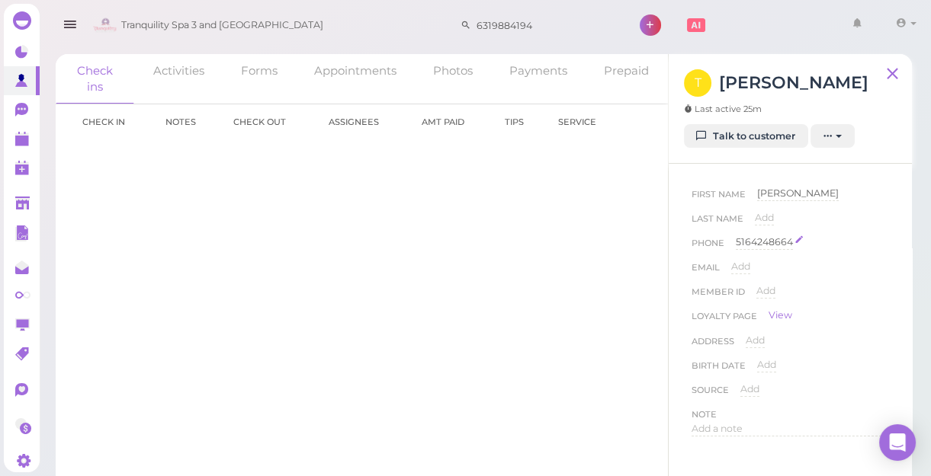
click at [793, 238] on div "5164248664" at bounding box center [764, 243] width 57 height 14
click at [788, 245] on input "5164248664" at bounding box center [812, 247] width 153 height 23
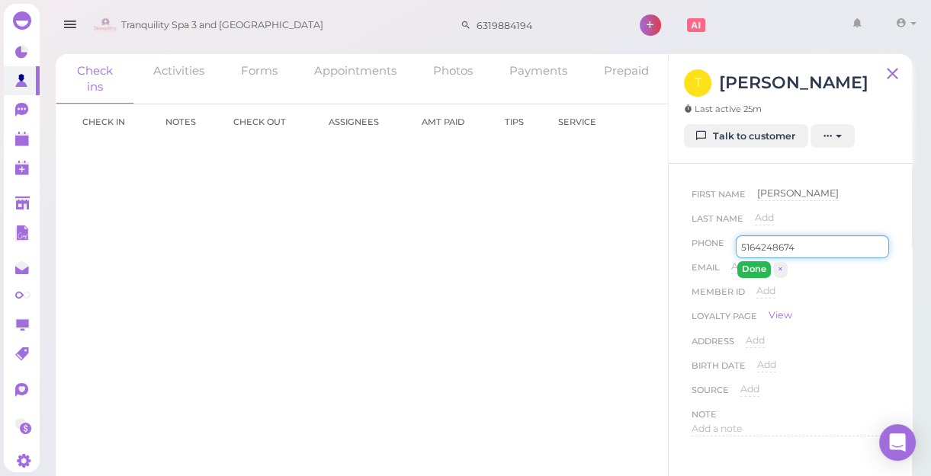
type input "5164248674"
click at [752, 267] on button "Done" at bounding box center [754, 269] width 34 height 16
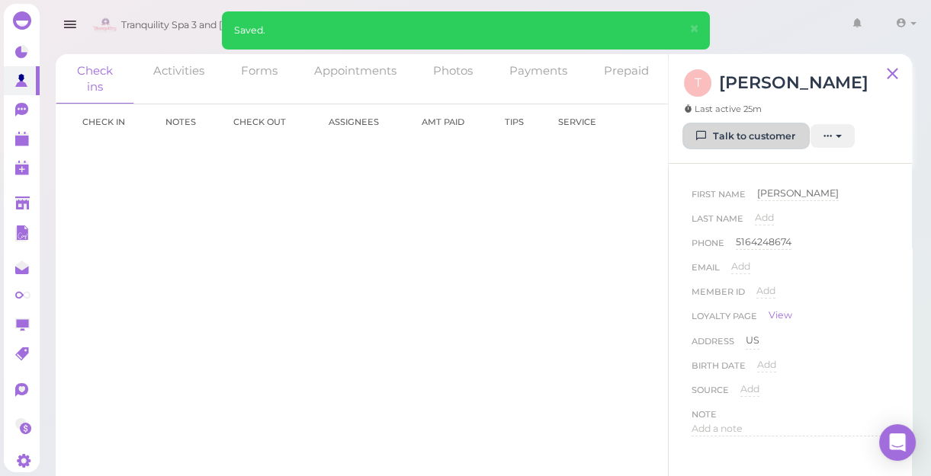
click at [748, 143] on link "Talk to customer" at bounding box center [746, 136] width 124 height 24
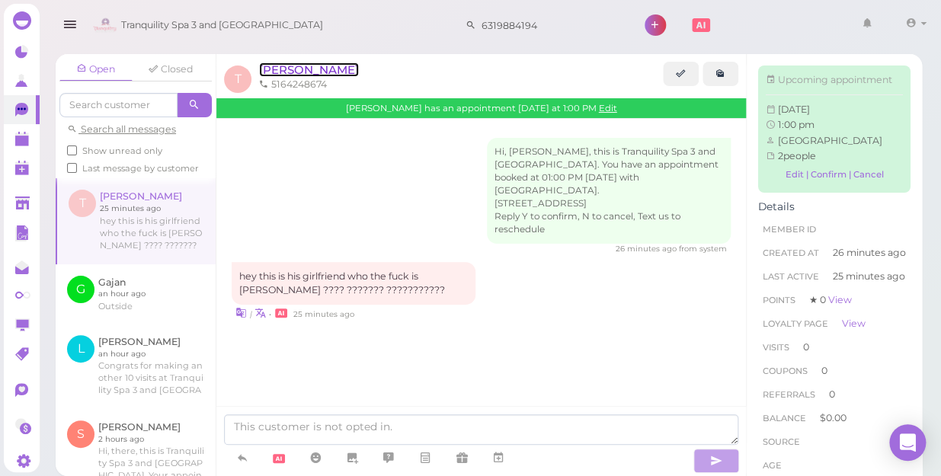
click at [274, 73] on span "[PERSON_NAME]" at bounding box center [309, 70] width 100 height 14
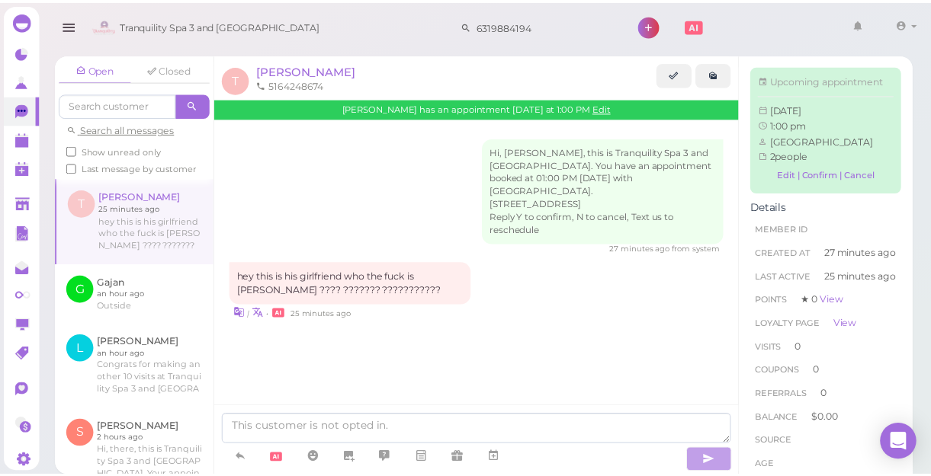
scroll to position [207, 0]
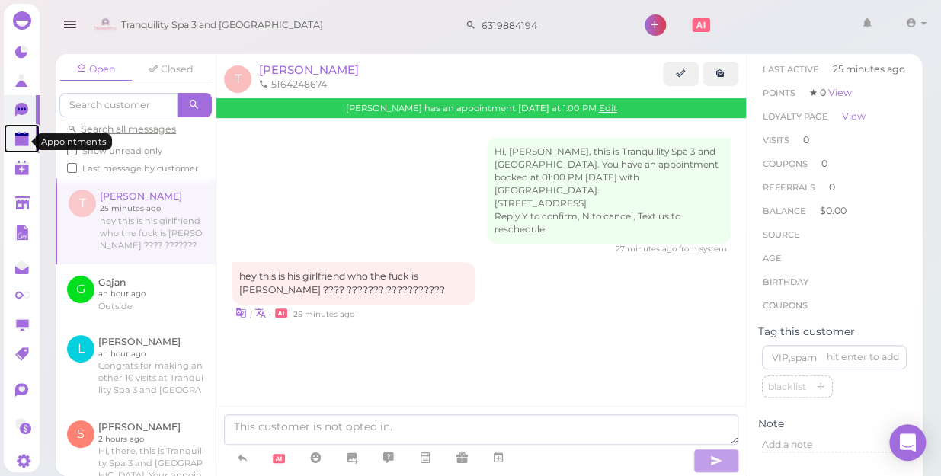
click at [18, 138] on polygon at bounding box center [22, 141] width 14 height 11
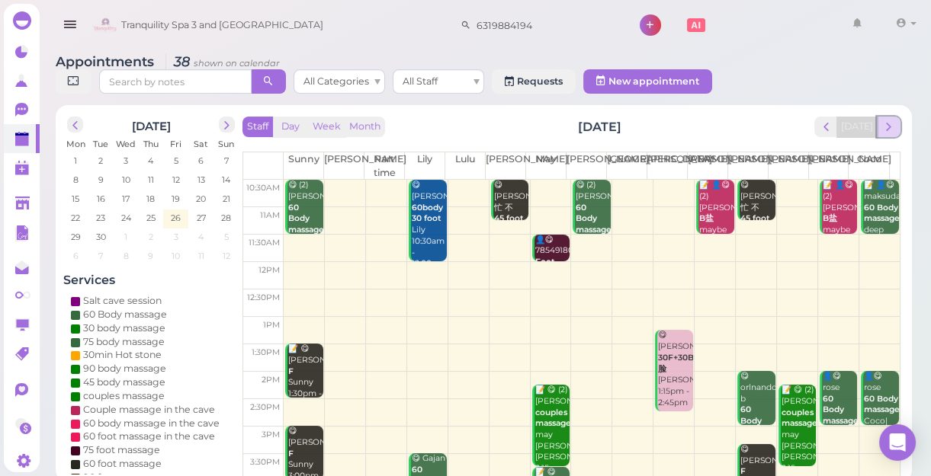
click at [893, 129] on span "next" at bounding box center [888, 127] width 14 height 14
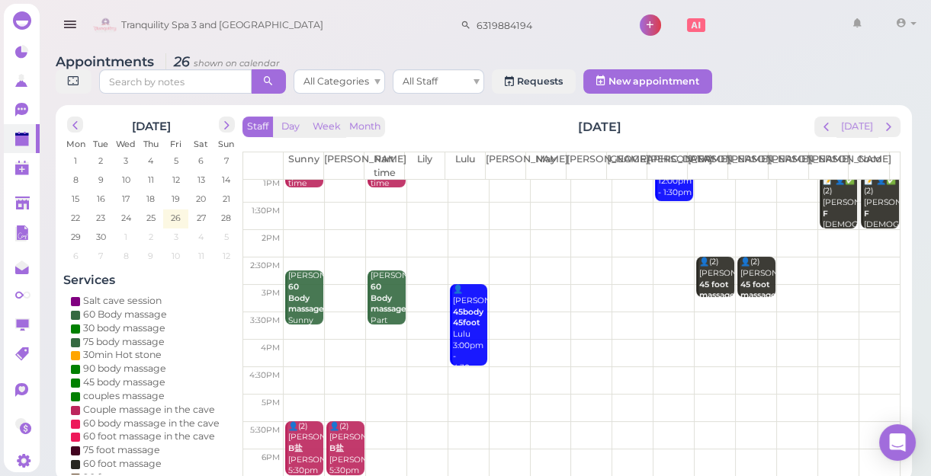
scroll to position [69, 0]
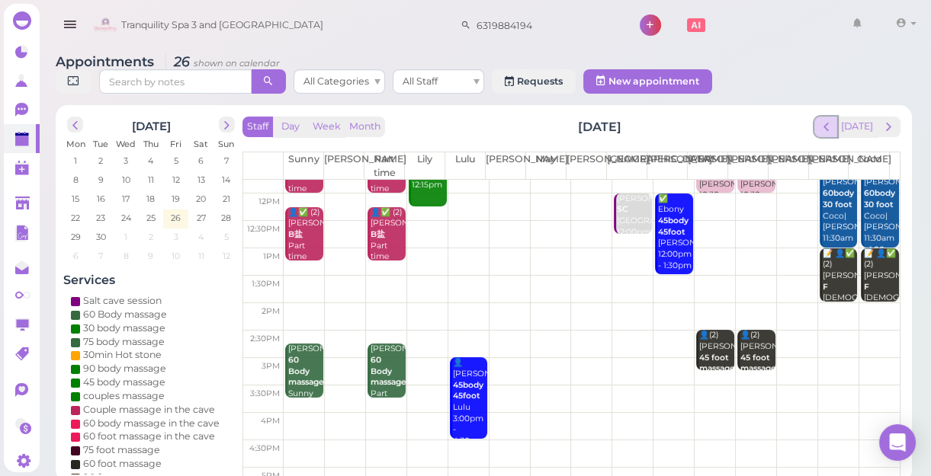
click at [827, 123] on span "prev" at bounding box center [826, 127] width 14 height 14
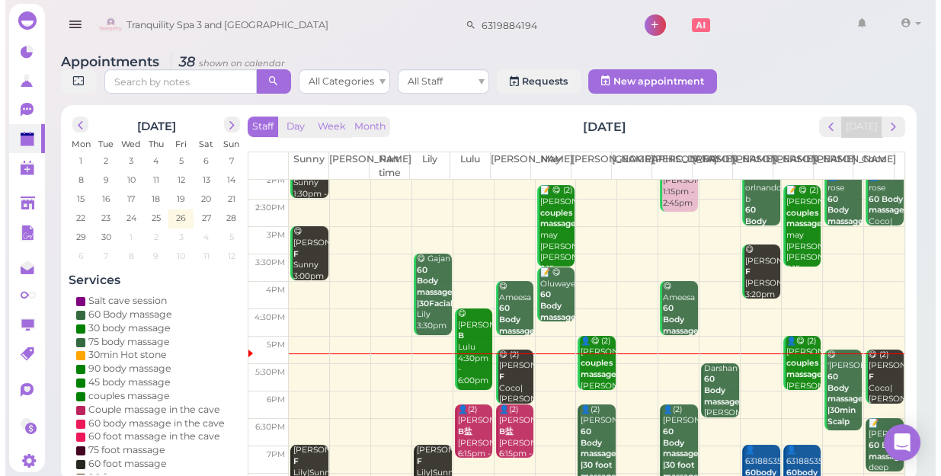
scroll to position [207, 0]
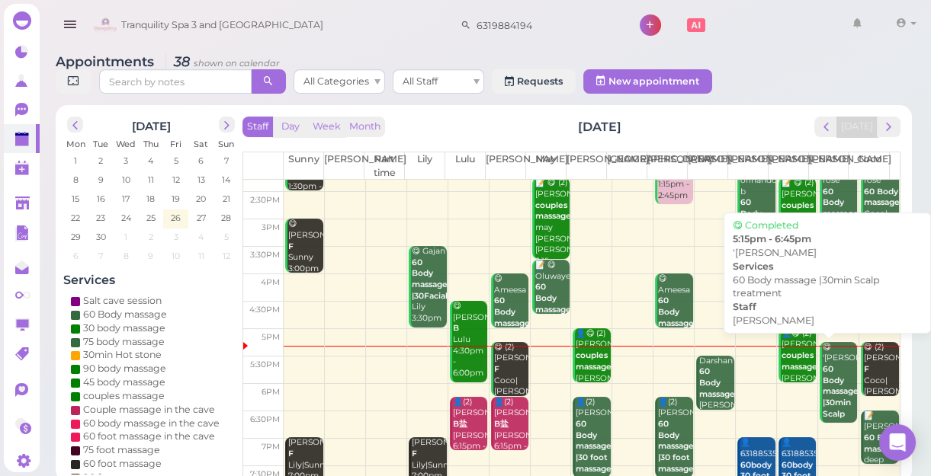
click at [829, 389] on b "60 Body massage |30min Scalp treatment" at bounding box center [842, 397] width 41 height 66
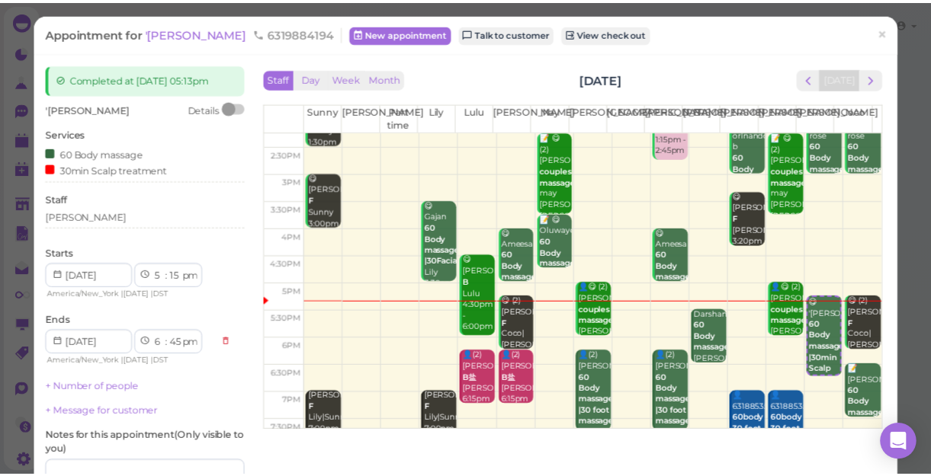
scroll to position [207, 0]
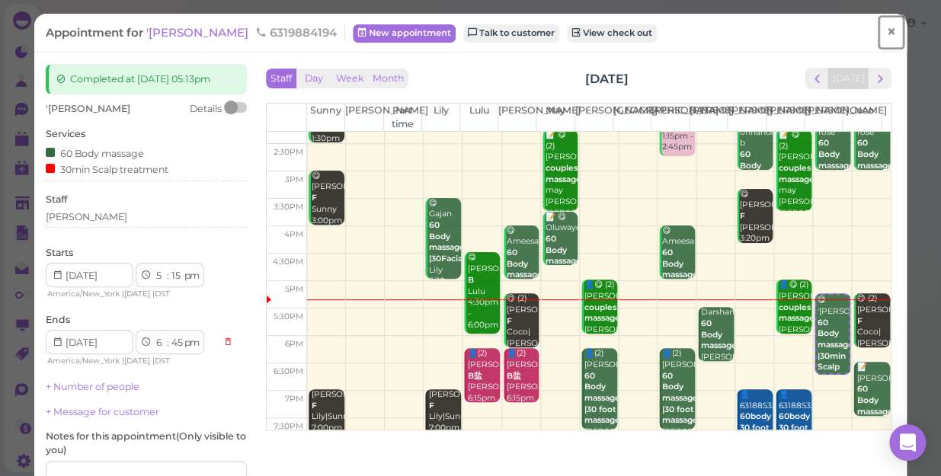
click at [886, 31] on span "×" at bounding box center [891, 31] width 10 height 21
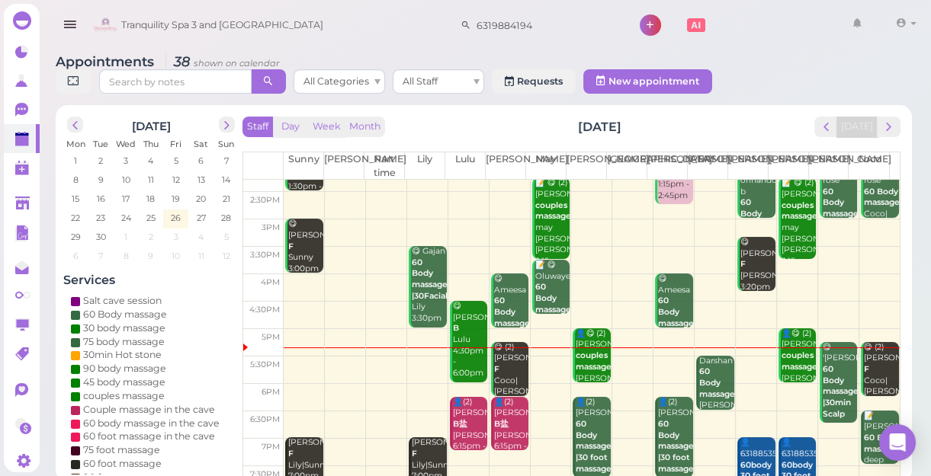
scroll to position [275, 0]
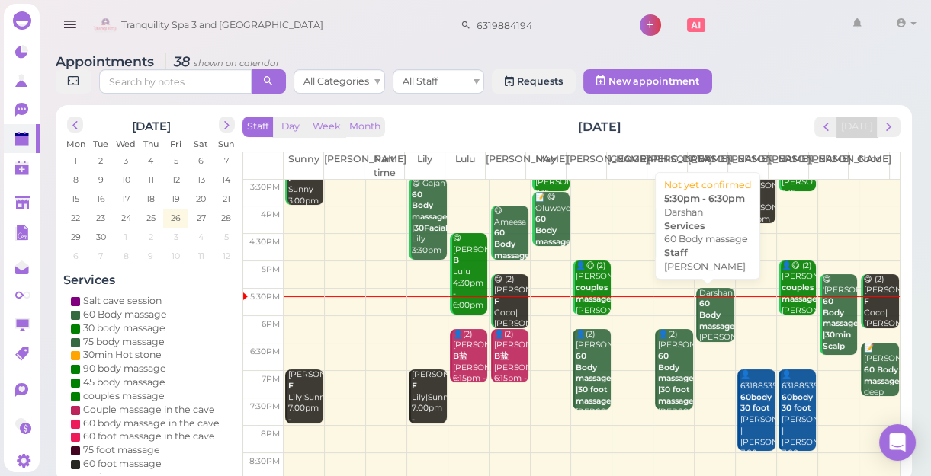
click at [701, 314] on b "60 Body massage" at bounding box center [717, 315] width 36 height 32
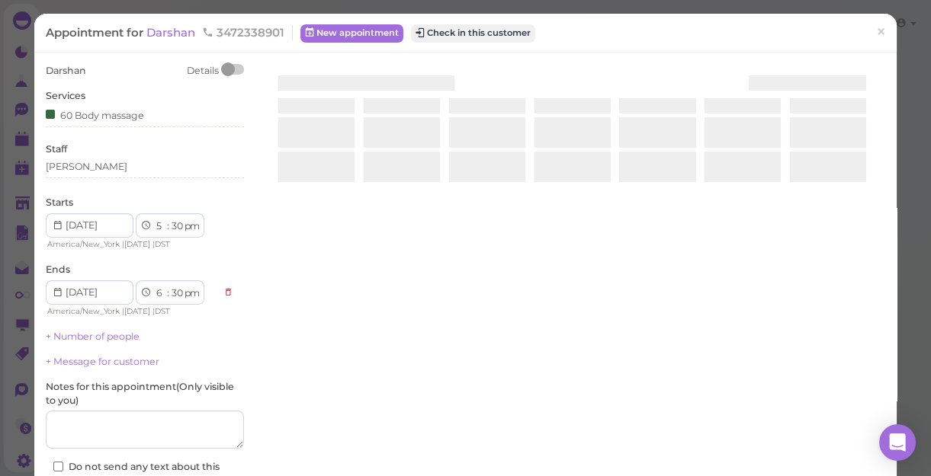
click at [701, 314] on div at bounding box center [572, 245] width 626 height 362
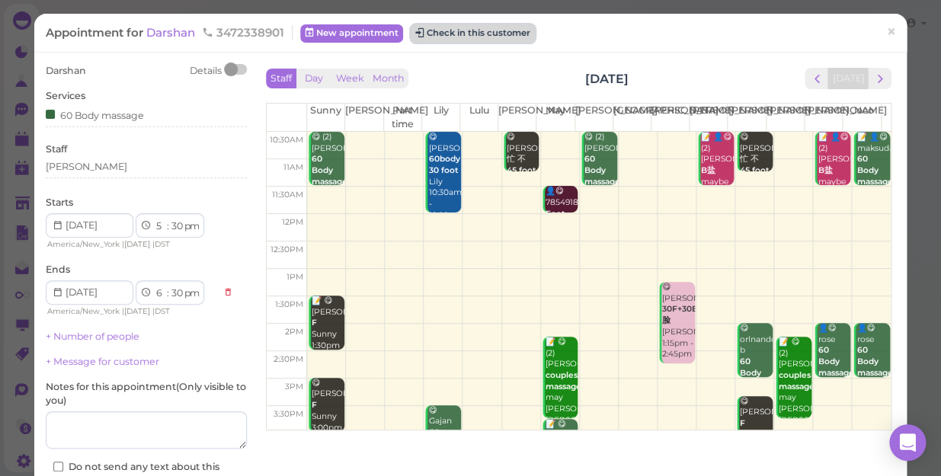
click at [510, 34] on button "Check in this customer" at bounding box center [473, 33] width 124 height 18
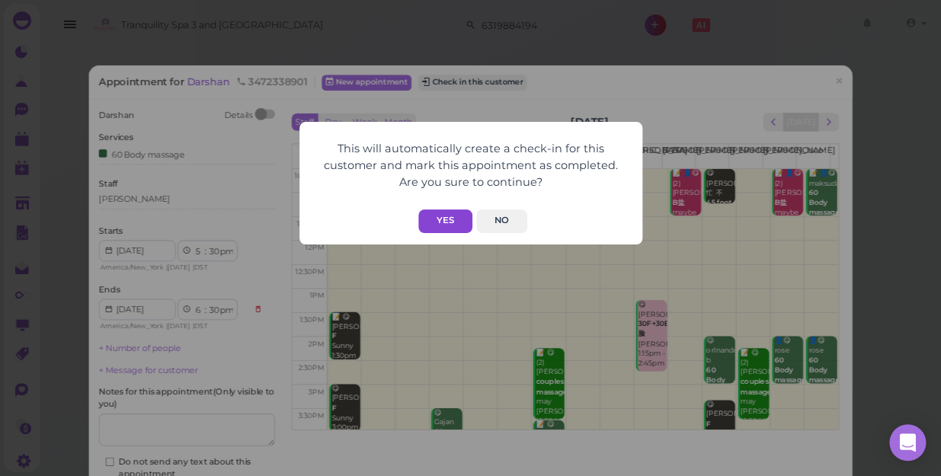
click at [454, 212] on button "Yes" at bounding box center [445, 222] width 54 height 24
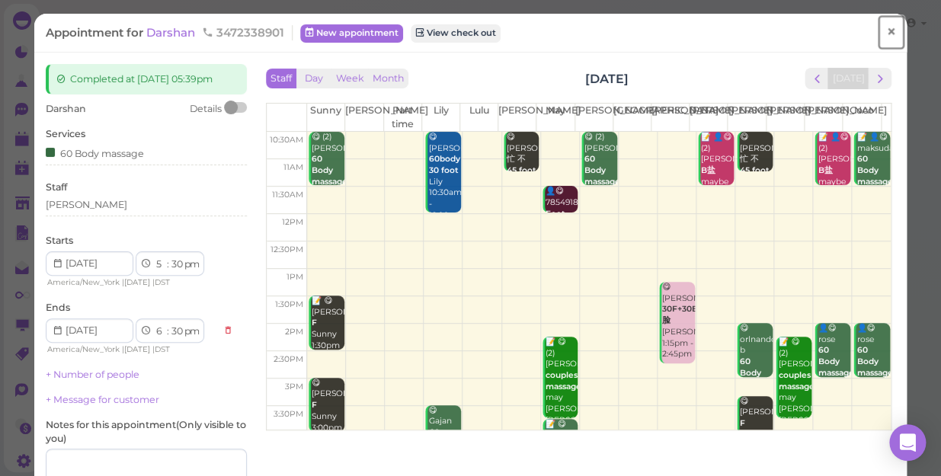
click at [886, 30] on span "×" at bounding box center [891, 31] width 10 height 21
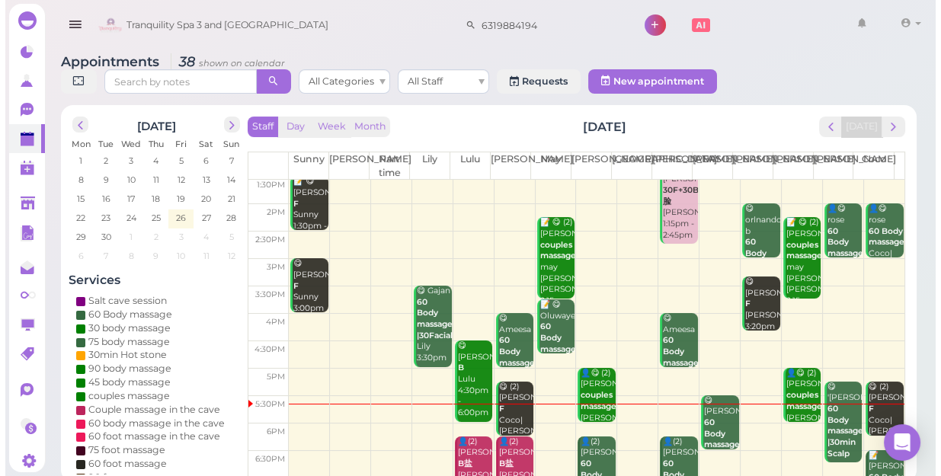
scroll to position [207, 0]
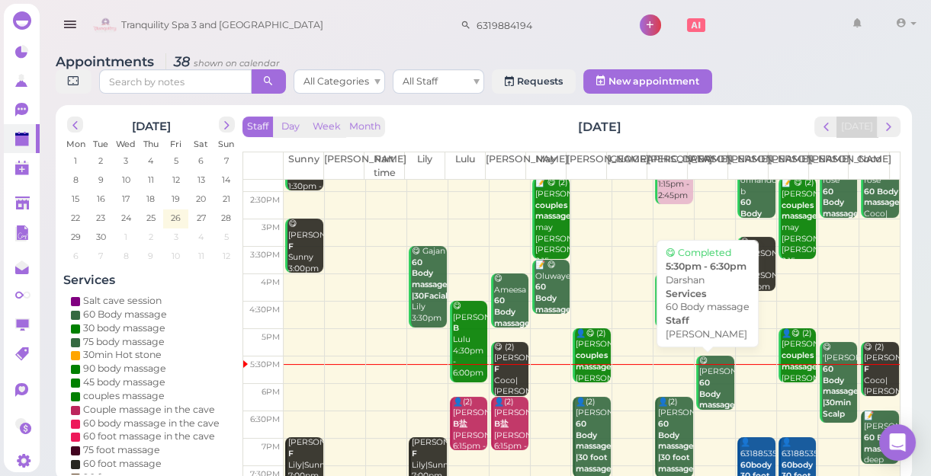
click at [702, 383] on div "😋 Darshan 60 Body massage Helen 5:30pm - 6:30pm" at bounding box center [716, 406] width 36 height 101
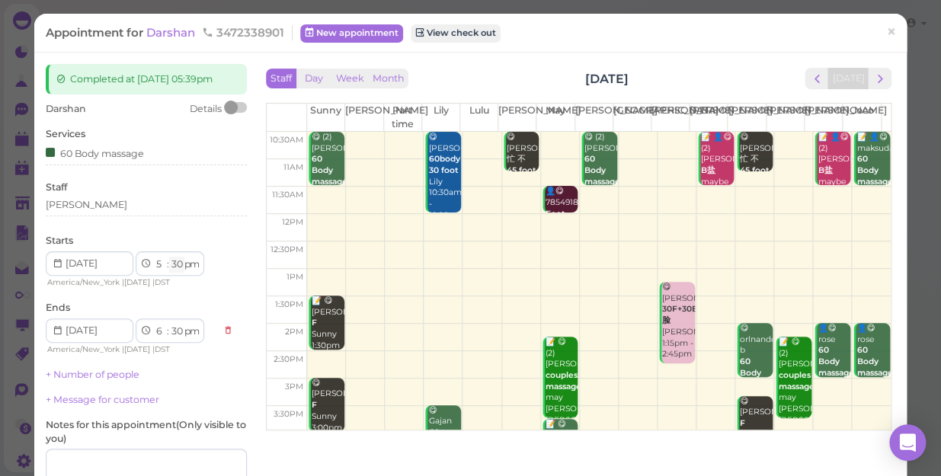
click at [175, 264] on select "00 05 10 15 20 25 30 35 40 45 50 55" at bounding box center [176, 265] width 15 height 16
select select "40"
click at [169, 257] on select "00 05 10 15 20 25 30 35 40 45 50 55" at bounding box center [176, 265] width 15 height 16
select select "40"
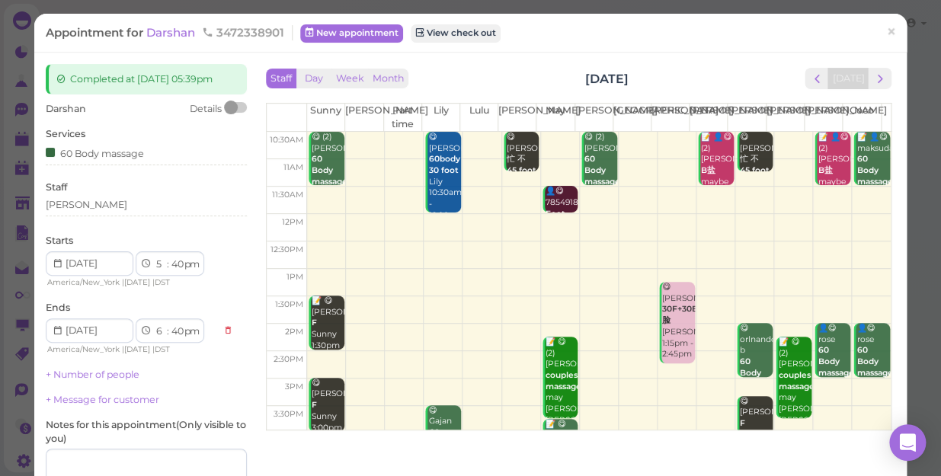
scroll to position [148, 0]
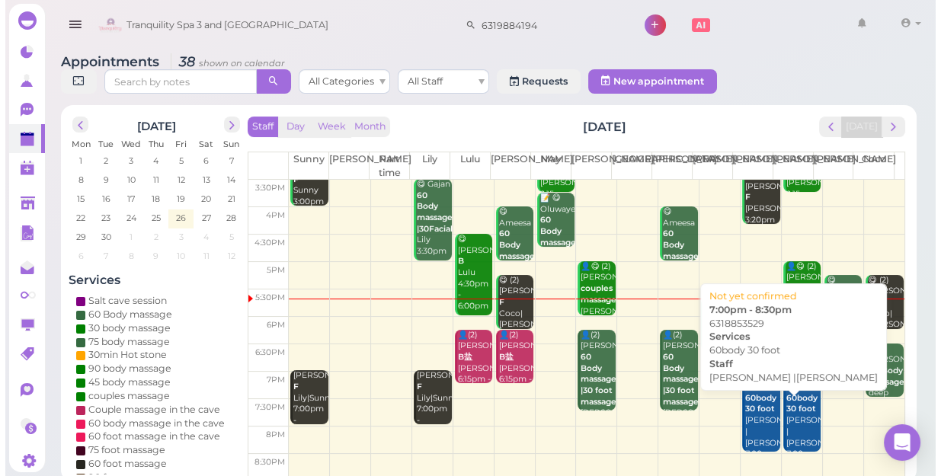
scroll to position [275, 0]
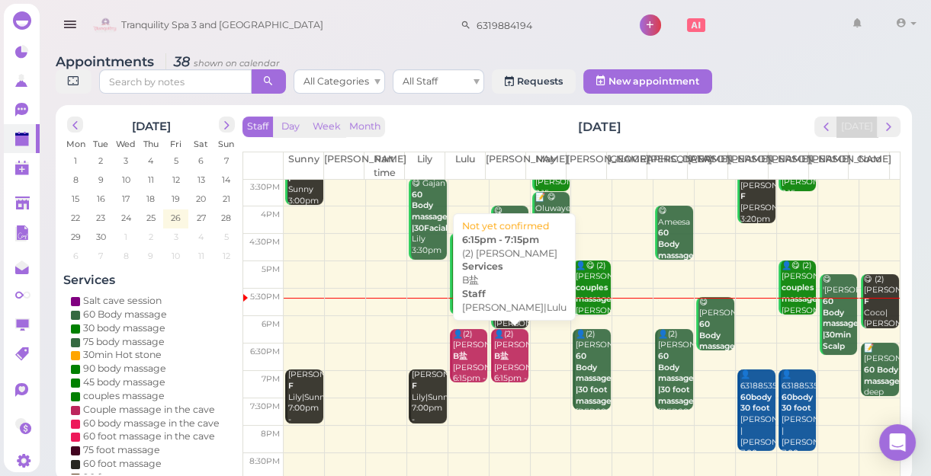
click at [508, 359] on div "👤(2) Laura B盐 Lisa|Lulu 6:15pm - 7:15pm" at bounding box center [511, 362] width 36 height 67
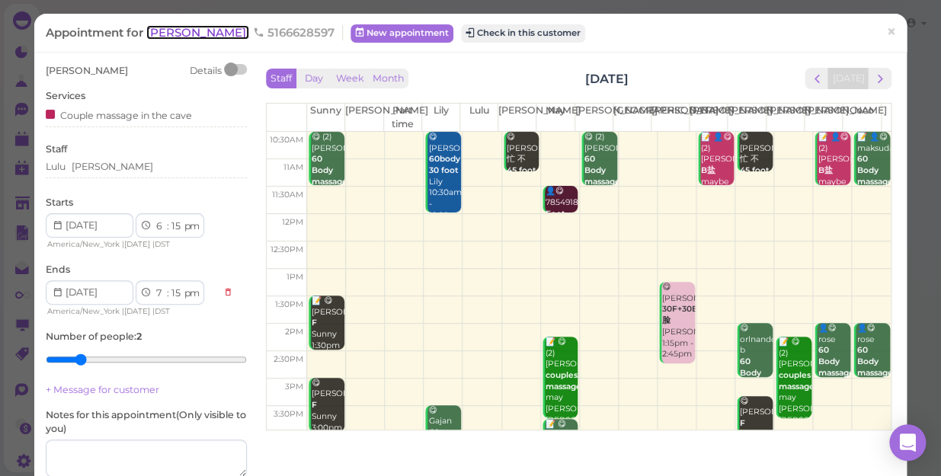
click at [165, 33] on span "[PERSON_NAME]" at bounding box center [197, 32] width 103 height 14
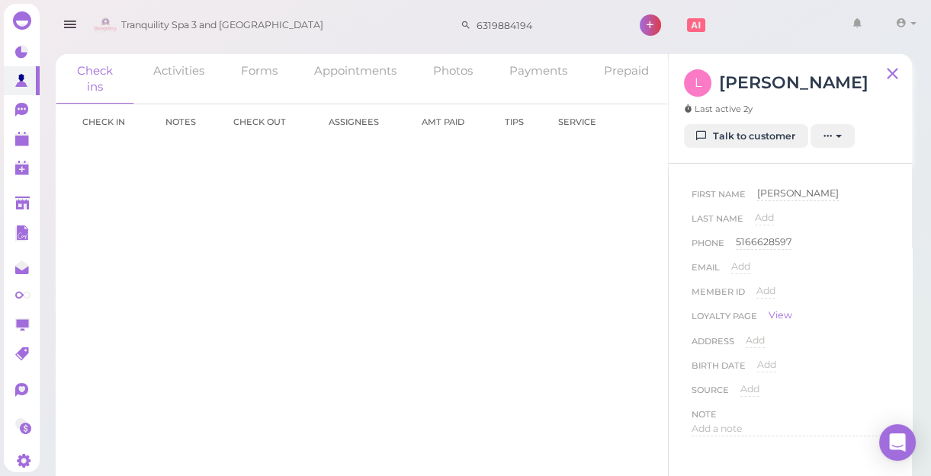
click at [742, 133] on link "Talk to customer" at bounding box center [746, 136] width 124 height 24
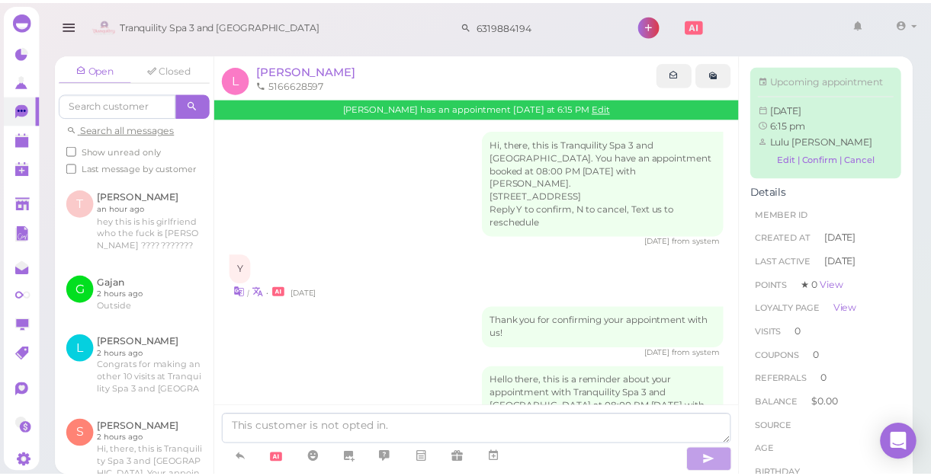
scroll to position [4, 0]
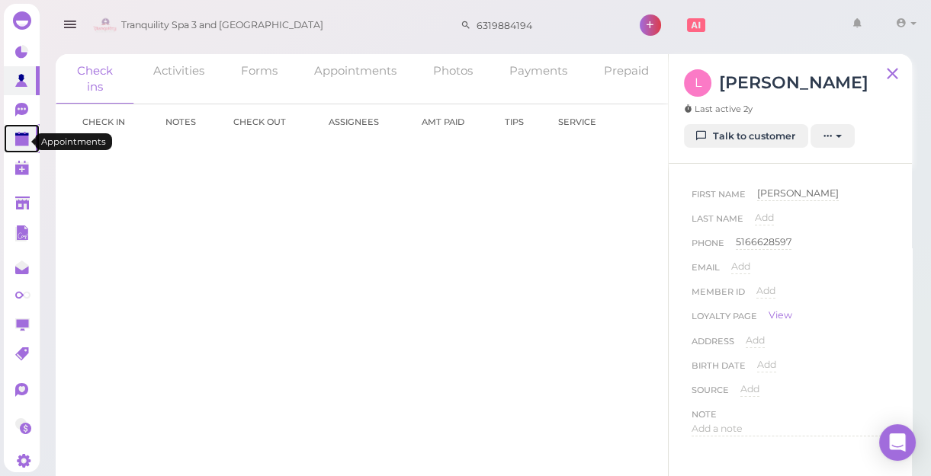
click at [20, 143] on polygon at bounding box center [22, 141] width 14 height 11
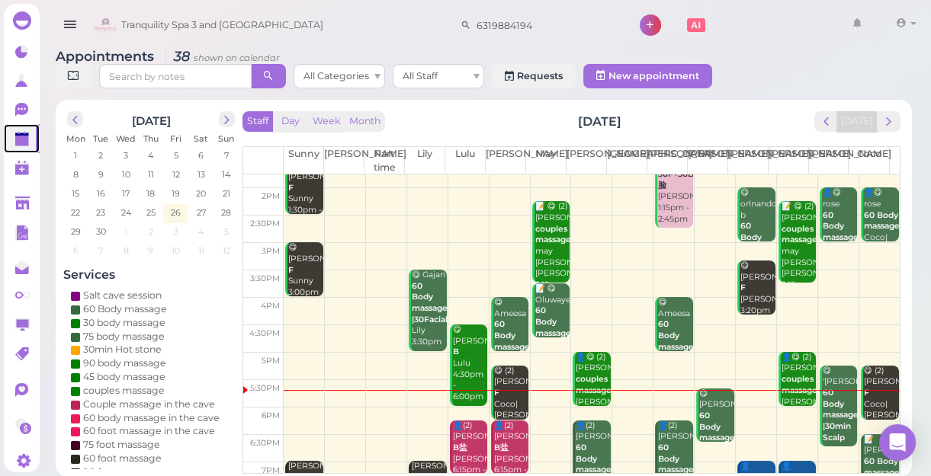
scroll to position [68, 0]
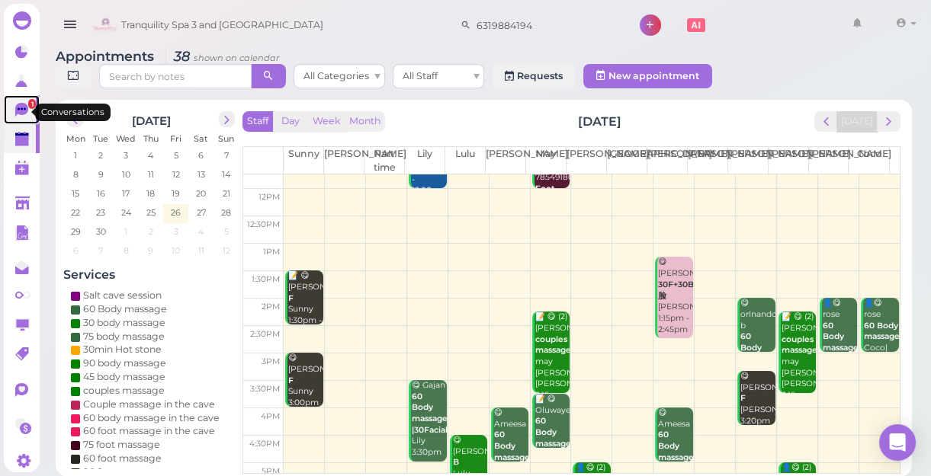
click at [28, 104] on span "1" at bounding box center [32, 104] width 8 height 10
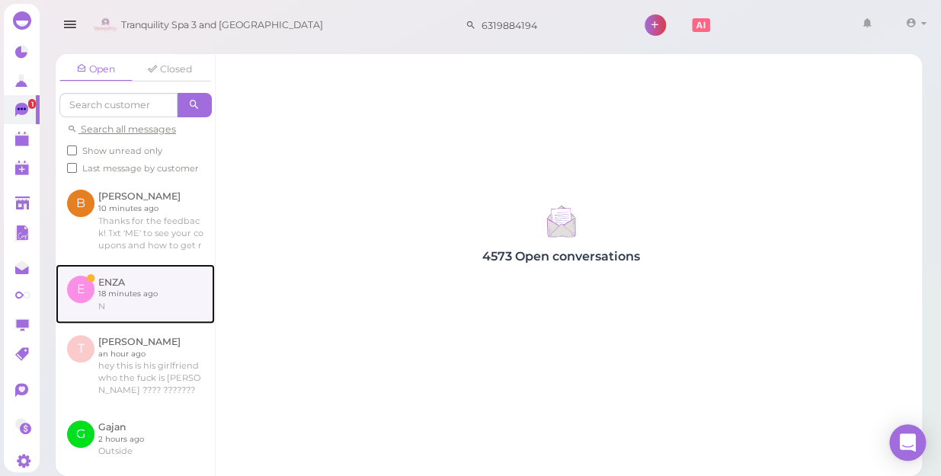
click at [120, 299] on link at bounding box center [135, 293] width 159 height 59
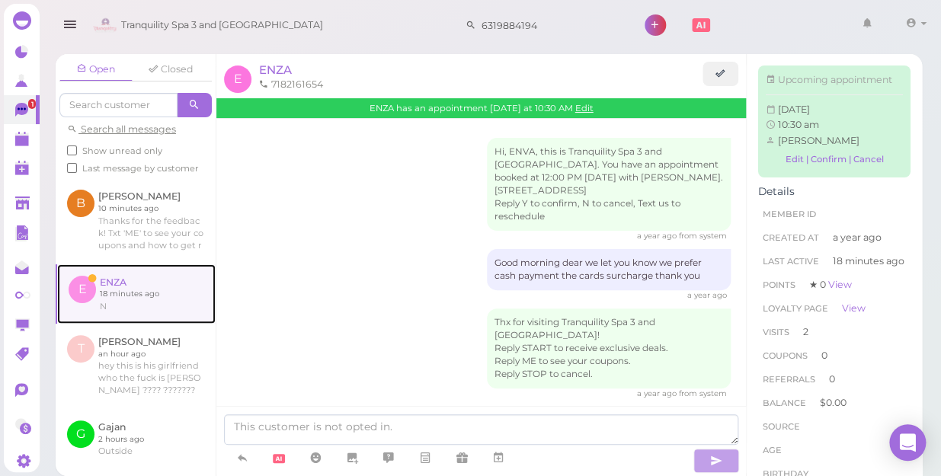
scroll to position [677, 0]
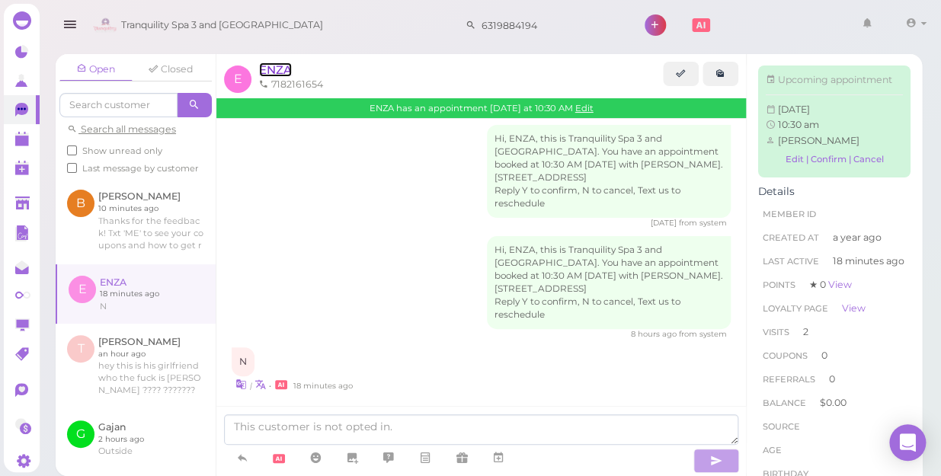
click at [274, 64] on span "ENZA" at bounding box center [275, 70] width 33 height 14
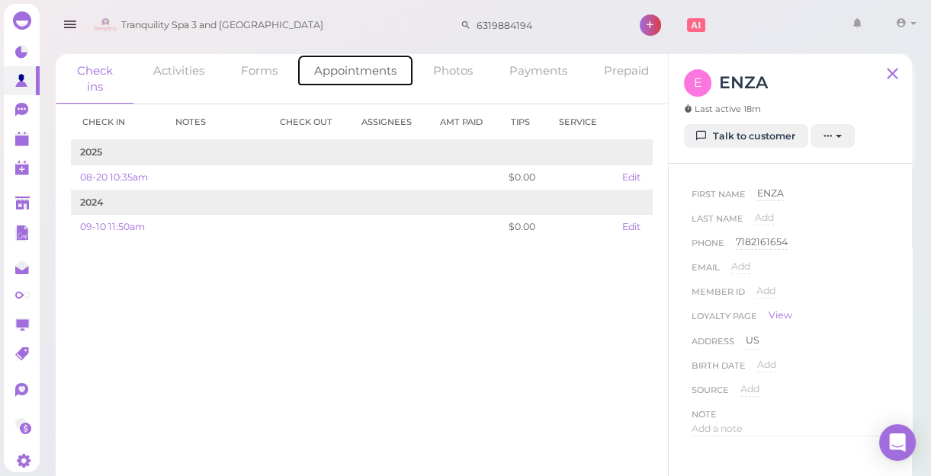
click at [348, 68] on link "Appointments" at bounding box center [354, 70] width 117 height 33
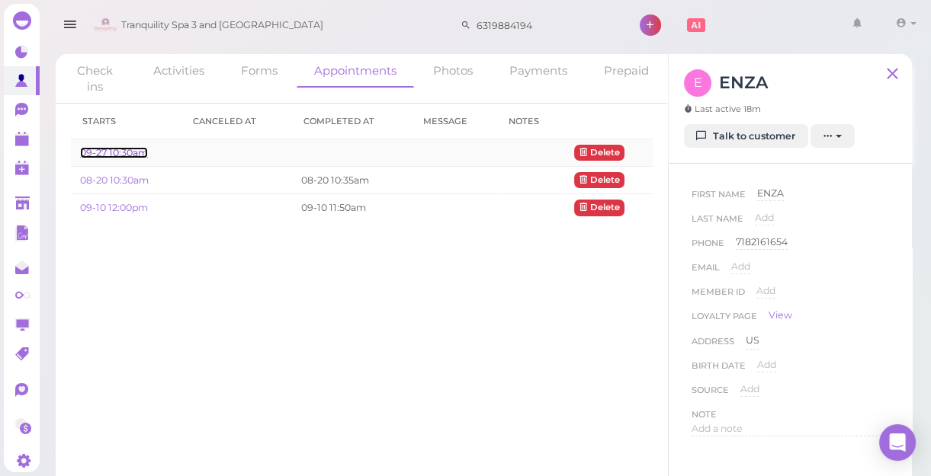
click at [104, 150] on link "09-27 10:30am" at bounding box center [114, 152] width 68 height 11
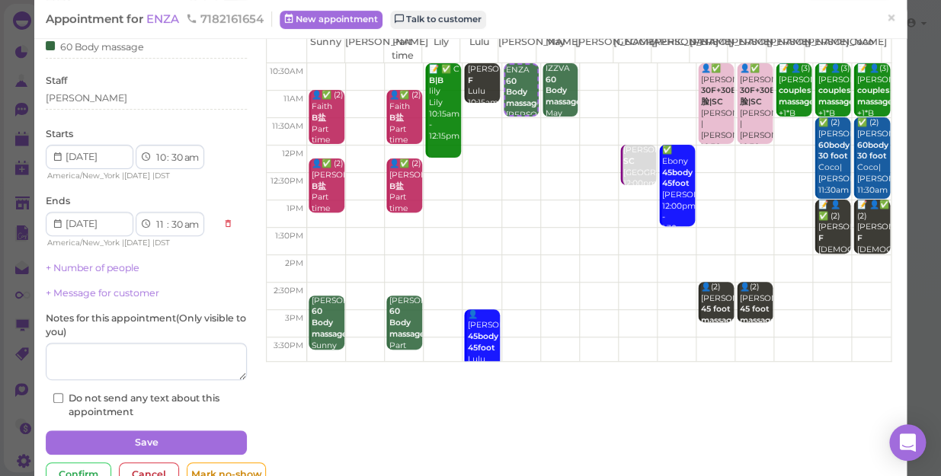
scroll to position [111, 0]
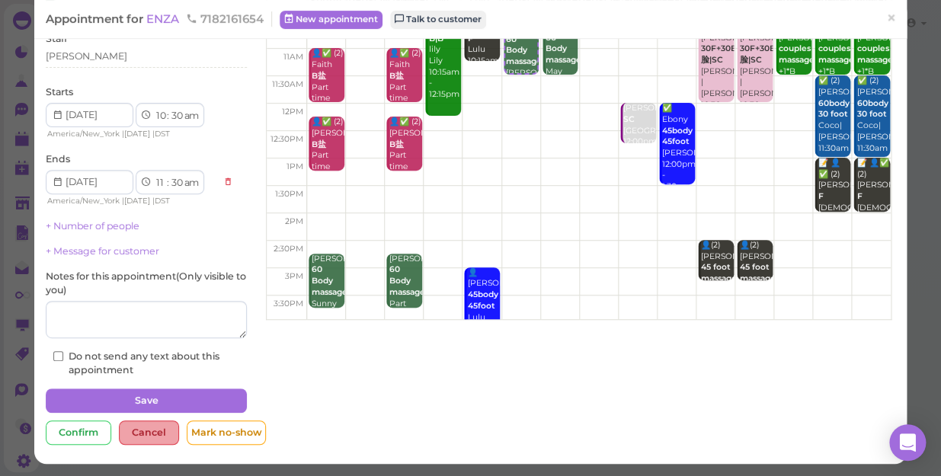
click at [151, 430] on div "Cancel" at bounding box center [149, 433] width 60 height 24
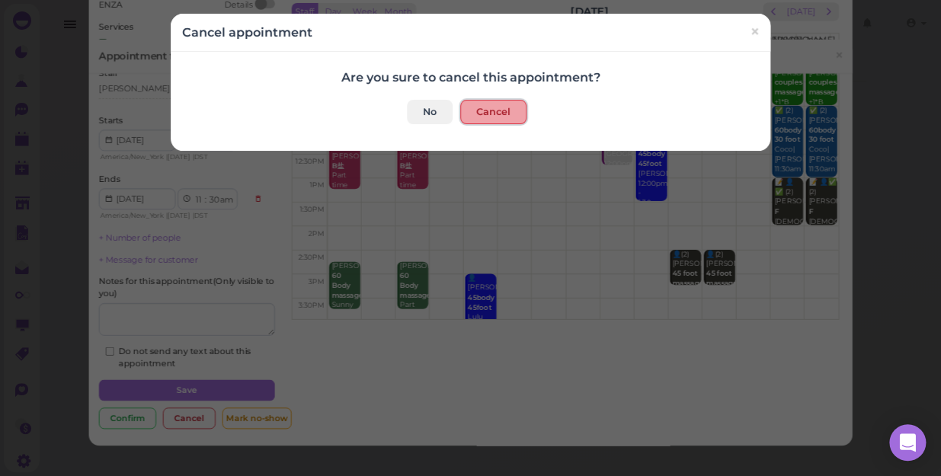
click at [488, 110] on button "Cancel" at bounding box center [493, 112] width 66 height 24
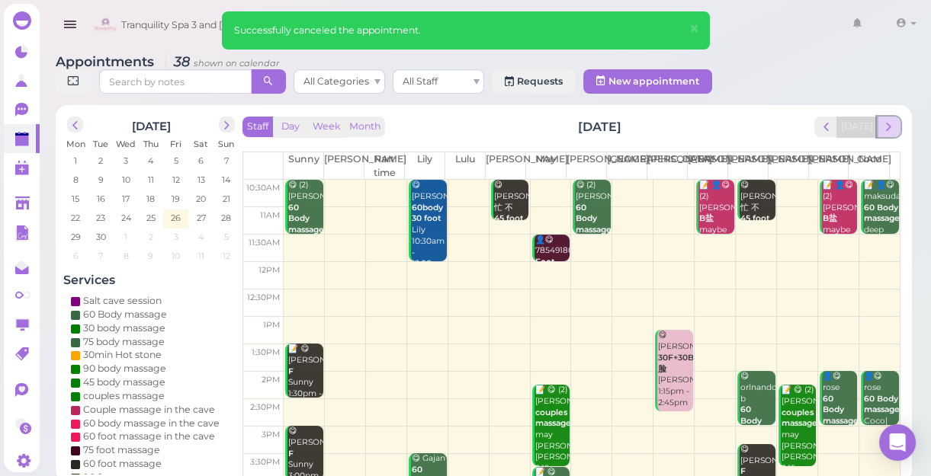
click at [892, 124] on span "next" at bounding box center [888, 127] width 14 height 14
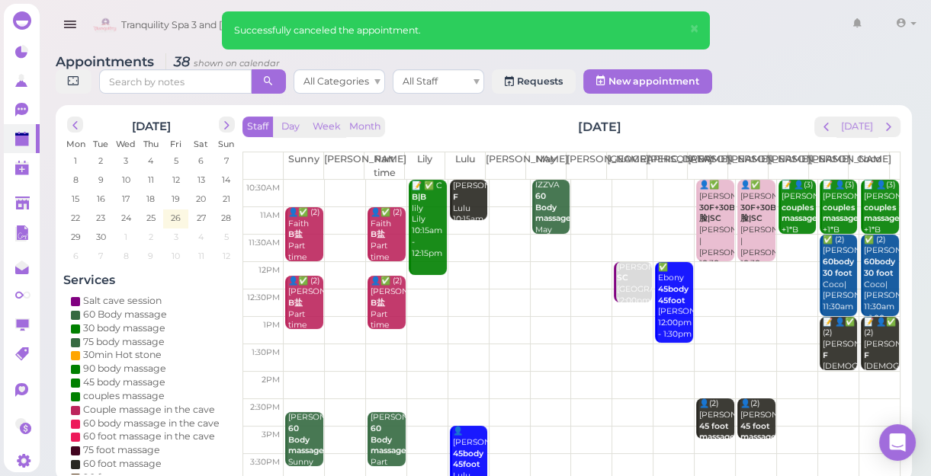
click at [549, 200] on div "IZZVA 60 Body massage May 10:30am - 11:30am" at bounding box center [552, 225] width 36 height 90
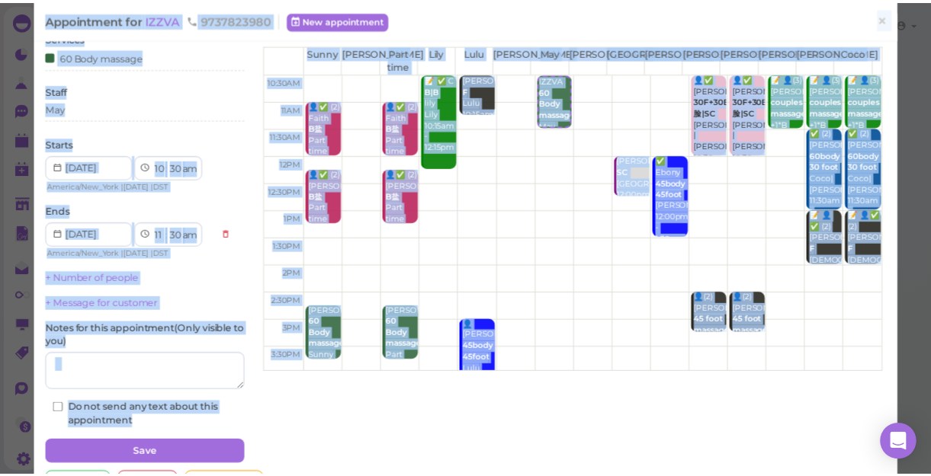
scroll to position [111, 0]
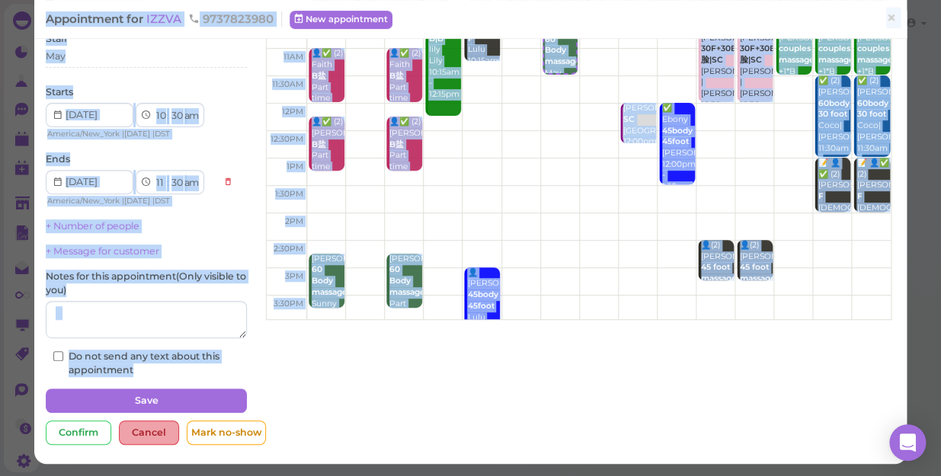
click at [143, 428] on div "Cancel" at bounding box center [149, 433] width 60 height 24
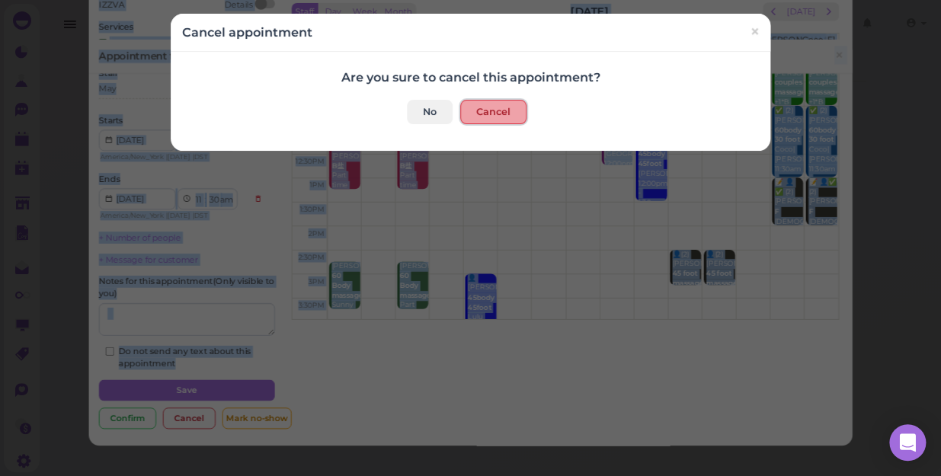
click at [482, 111] on button "Cancel" at bounding box center [493, 112] width 66 height 24
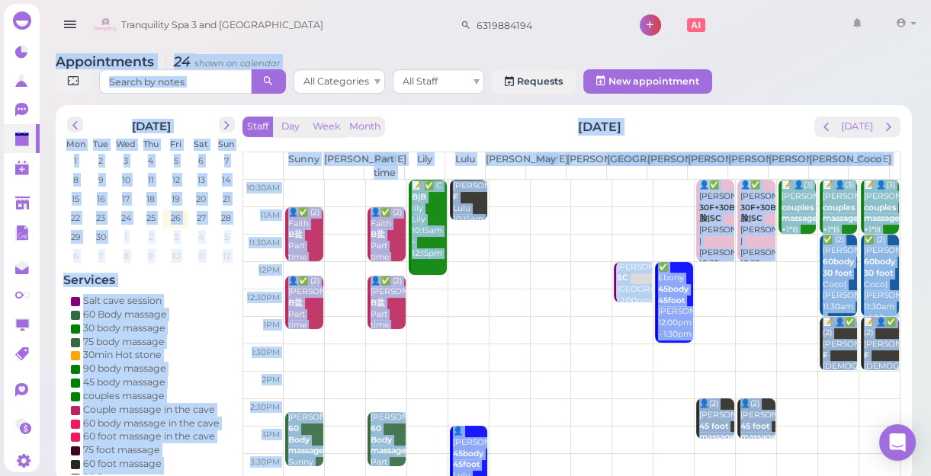
click at [553, 182] on td at bounding box center [592, 193] width 616 height 27
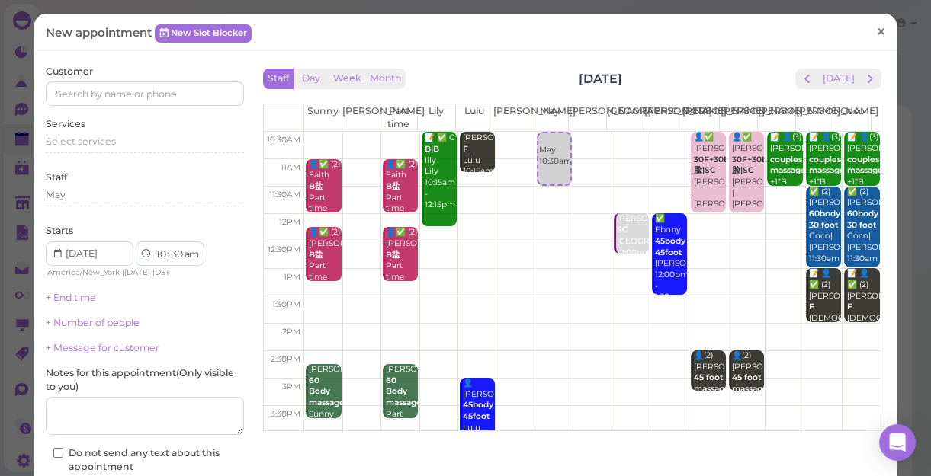
click at [876, 32] on span "×" at bounding box center [881, 31] width 10 height 21
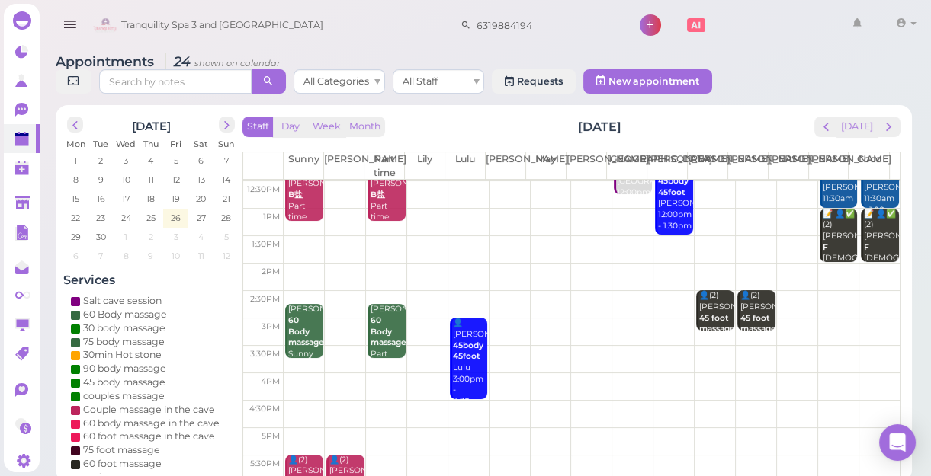
scroll to position [138, 0]
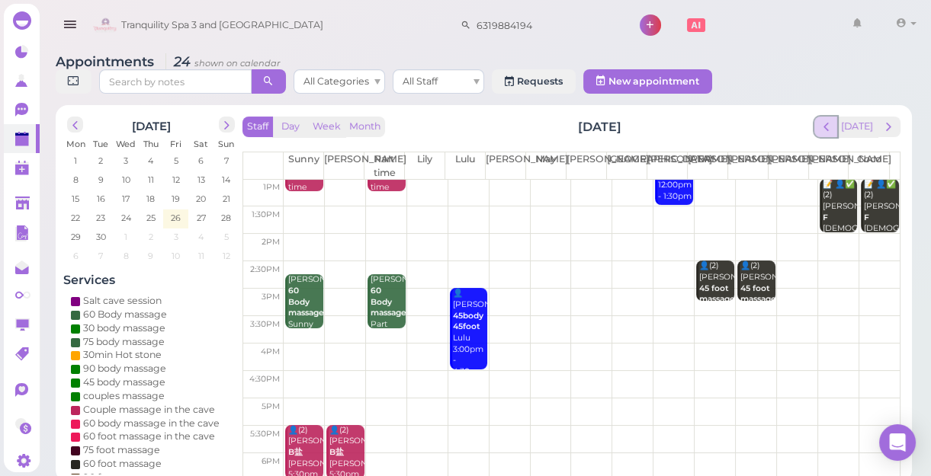
click at [827, 125] on span "prev" at bounding box center [826, 127] width 14 height 14
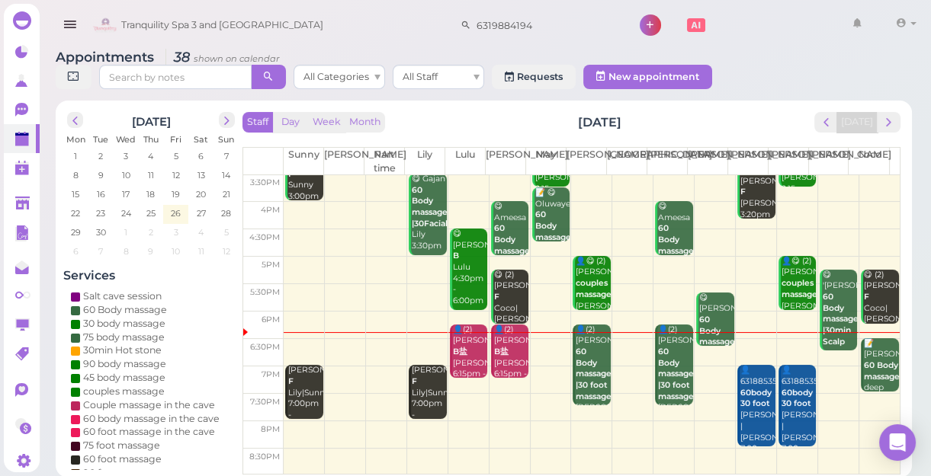
scroll to position [5, 0]
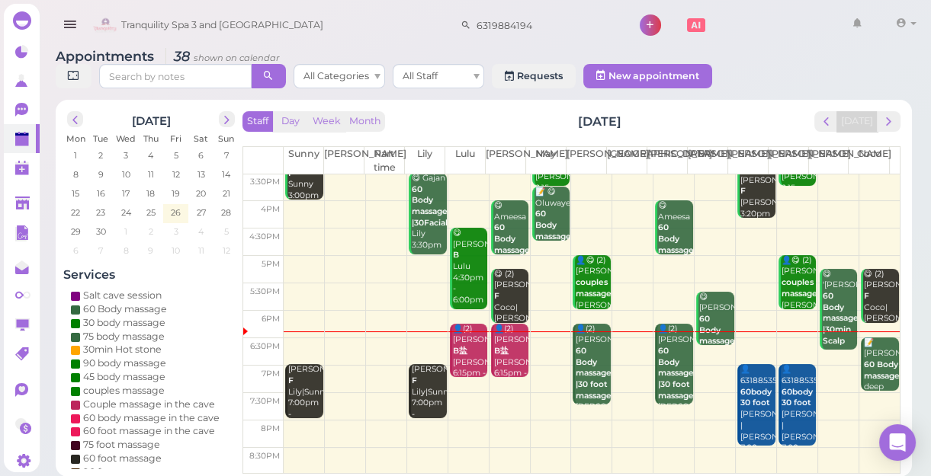
click at [504, 349] on div "👤(2) Laura B盐 Lisa|Lulu 6:15pm - 7:15pm" at bounding box center [511, 357] width 36 height 67
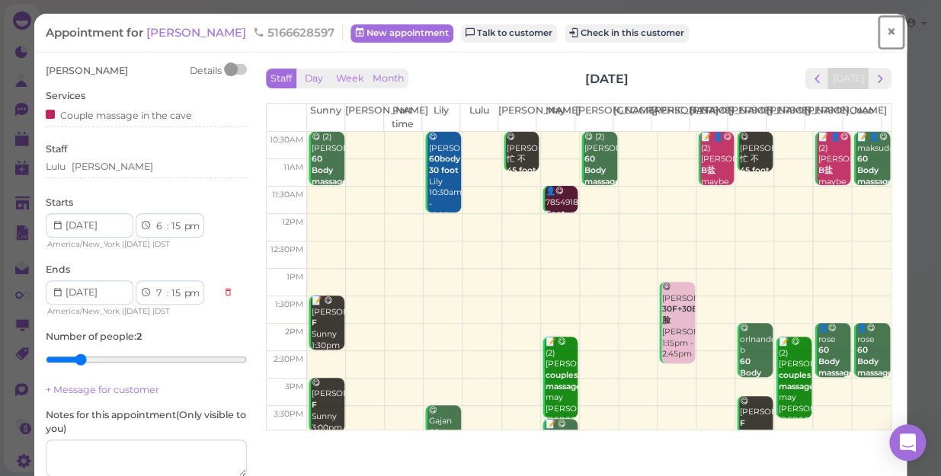
click at [886, 35] on span "×" at bounding box center [891, 31] width 10 height 21
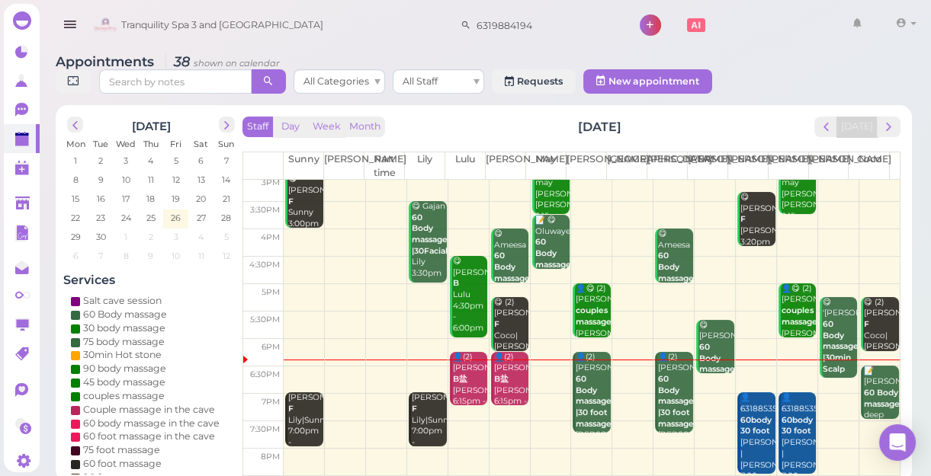
scroll to position [275, 0]
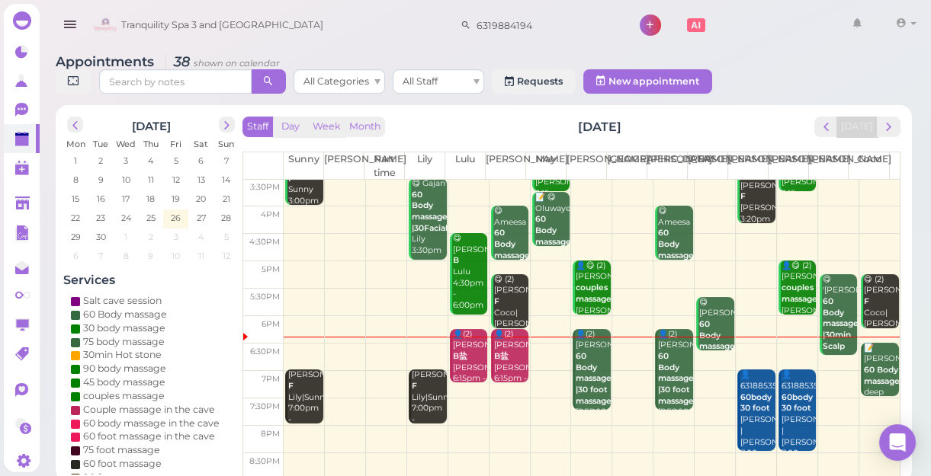
click at [743, 345] on td at bounding box center [592, 357] width 616 height 27
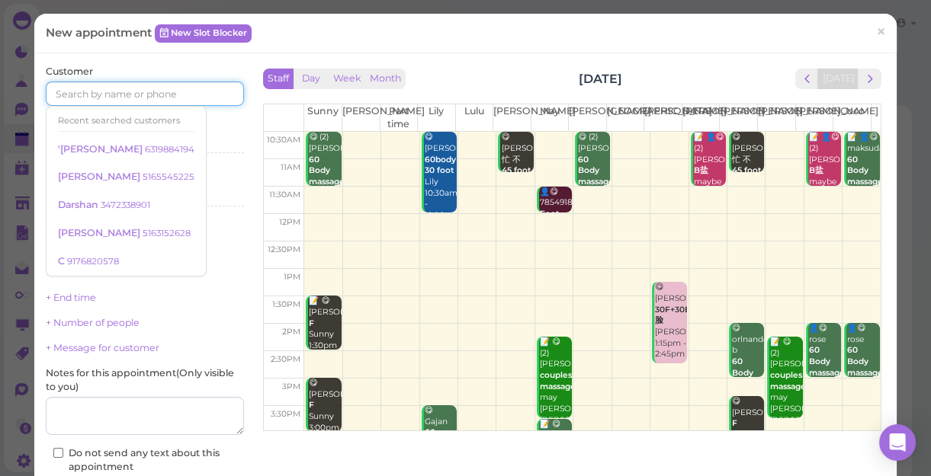
click at [200, 85] on input at bounding box center [145, 94] width 198 height 24
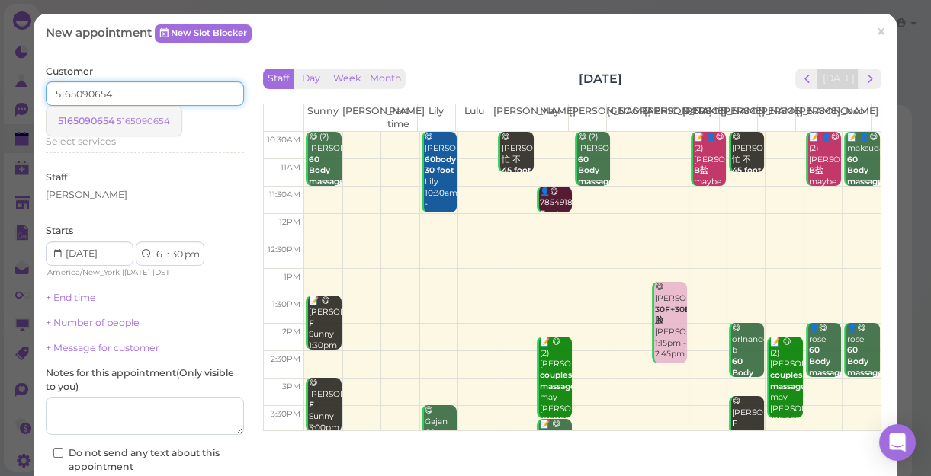
type input "5165090654"
click at [148, 118] on small "5165090654" at bounding box center [143, 121] width 53 height 11
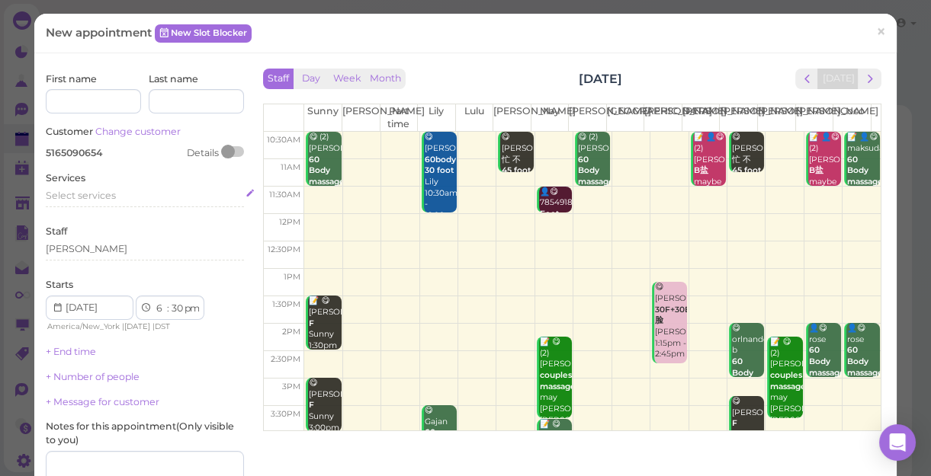
click at [98, 194] on span "Select services" at bounding box center [81, 195] width 70 height 11
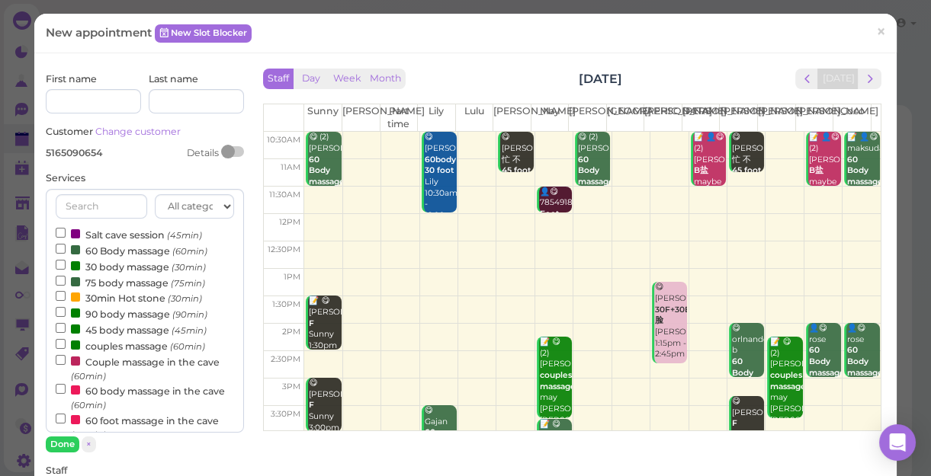
click at [114, 244] on label "60 Body massage (60min)" at bounding box center [132, 250] width 152 height 16
click at [66, 244] on input "60 Body massage (60min)" at bounding box center [61, 249] width 10 height 10
click at [57, 445] on button "Done" at bounding box center [63, 445] width 34 height 16
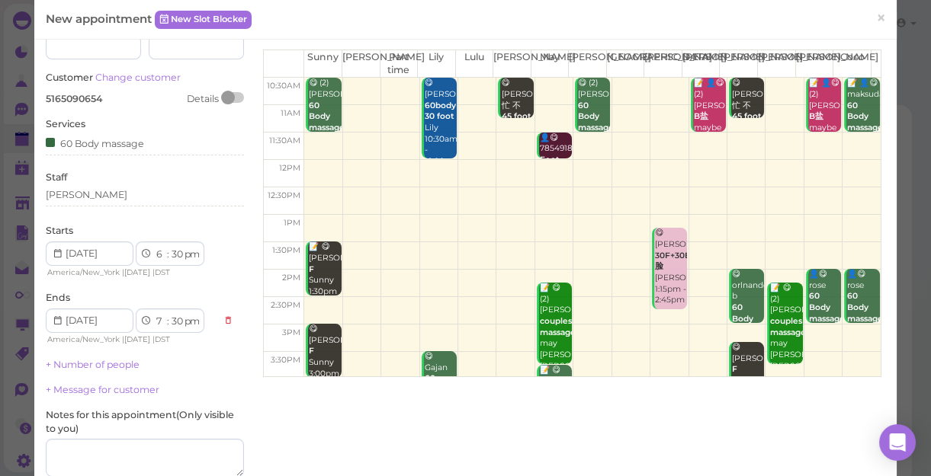
scroll to position [138, 0]
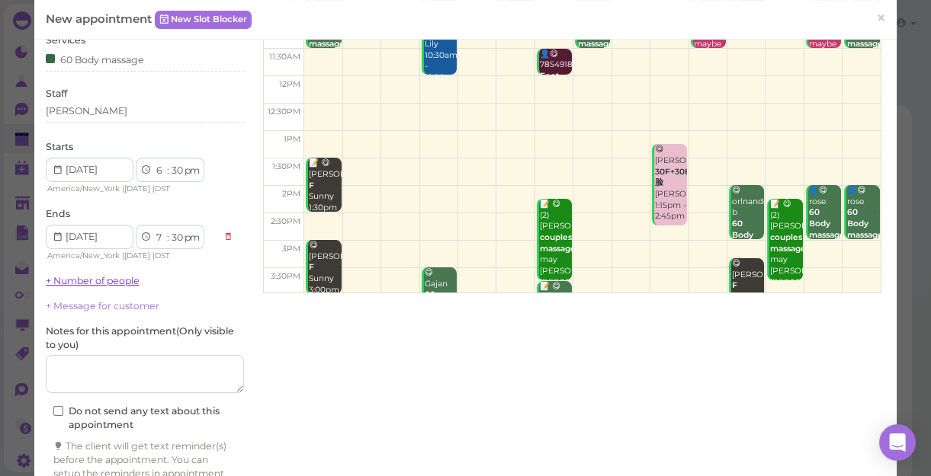
click at [115, 282] on link "+ Number of people" at bounding box center [93, 280] width 94 height 11
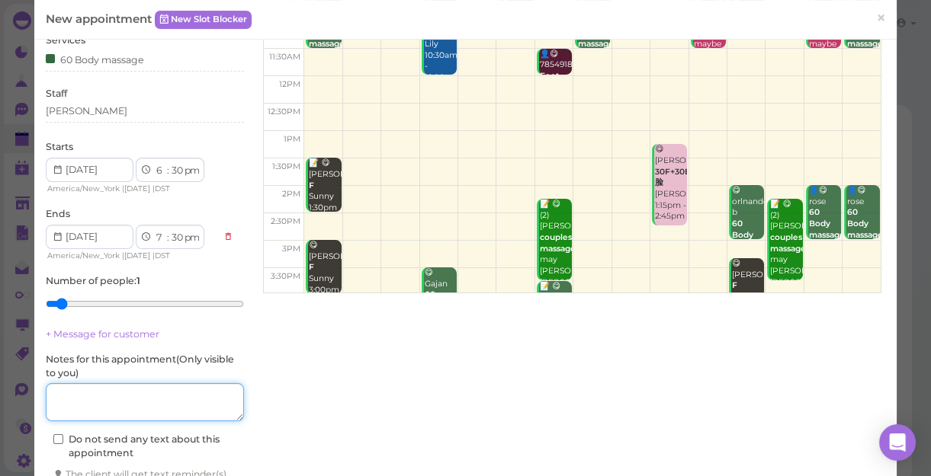
click at [178, 392] on textarea at bounding box center [145, 402] width 198 height 38
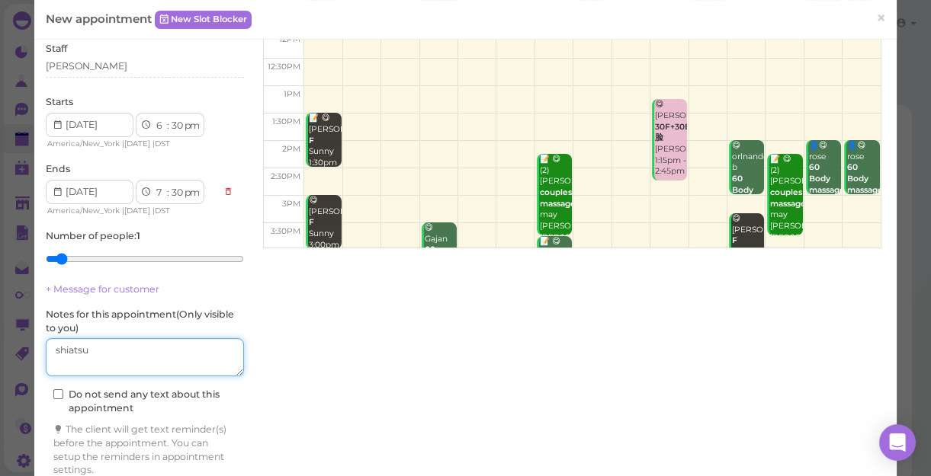
scroll to position [244, 0]
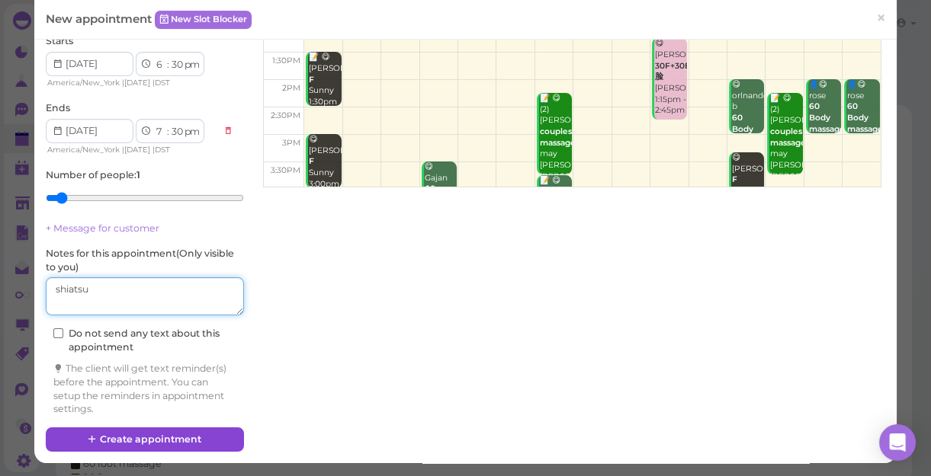
type textarea "shiatsu"
click at [192, 434] on button "Create appointment" at bounding box center [145, 440] width 198 height 24
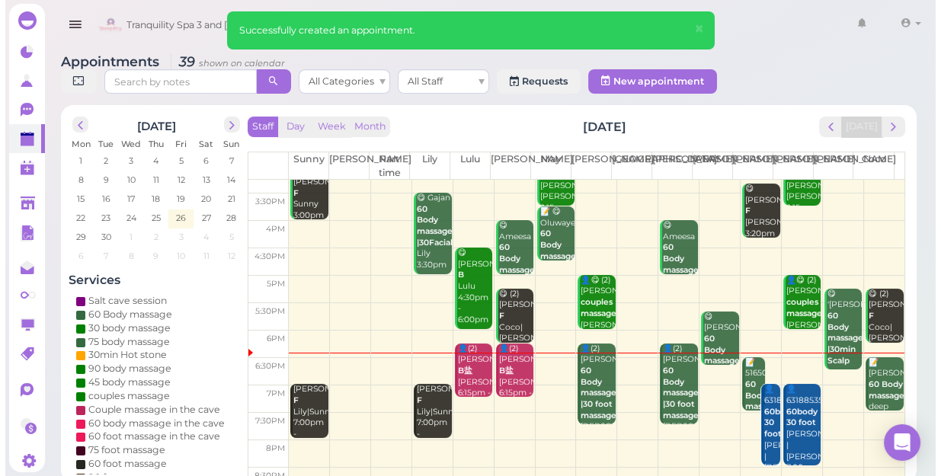
scroll to position [275, 0]
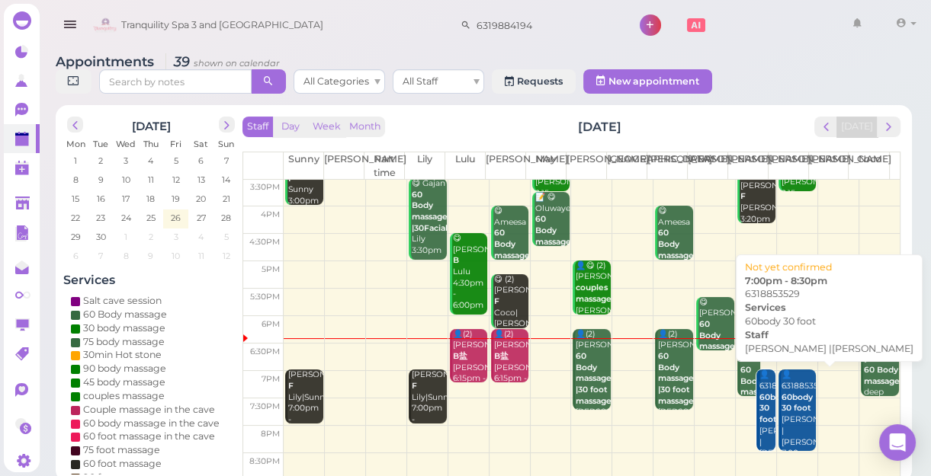
click at [783, 412] on b "60body 30 foot" at bounding box center [796, 403] width 31 height 21
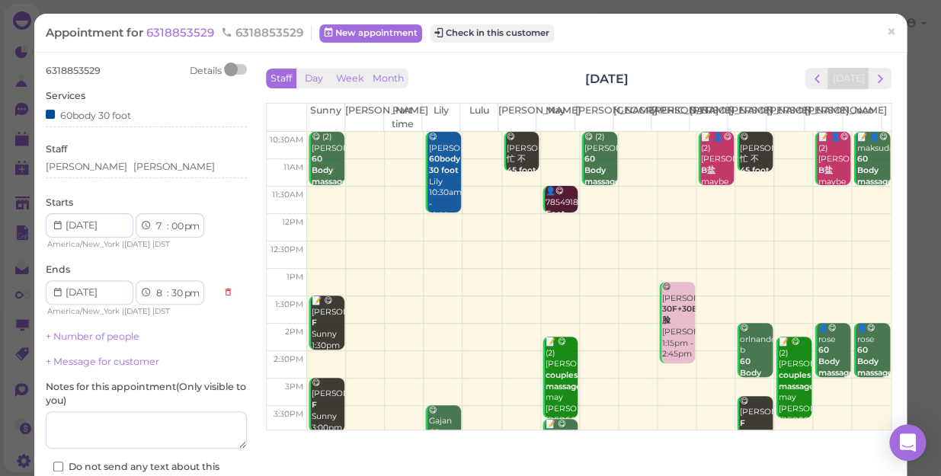
click at [152, 158] on div "Staff Linda Emily" at bounding box center [146, 164] width 201 height 42
click at [158, 165] on div "Linda Emily" at bounding box center [146, 167] width 201 height 14
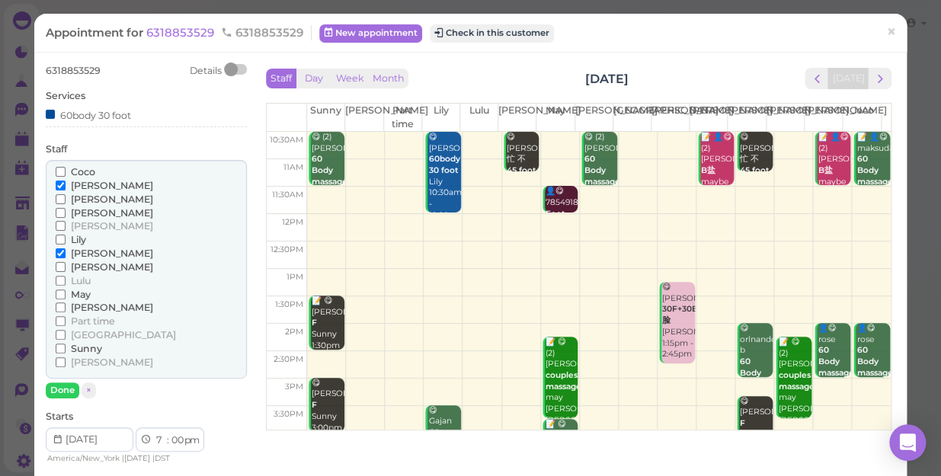
click at [81, 184] on span "[PERSON_NAME]" at bounding box center [112, 185] width 82 height 11
click at [66, 184] on input "[PERSON_NAME]" at bounding box center [61, 186] width 10 height 10
click at [76, 364] on span "[PERSON_NAME]" at bounding box center [112, 362] width 82 height 11
click at [66, 364] on input "[PERSON_NAME]" at bounding box center [61, 362] width 10 height 10
click at [61, 389] on button "Done" at bounding box center [63, 391] width 34 height 16
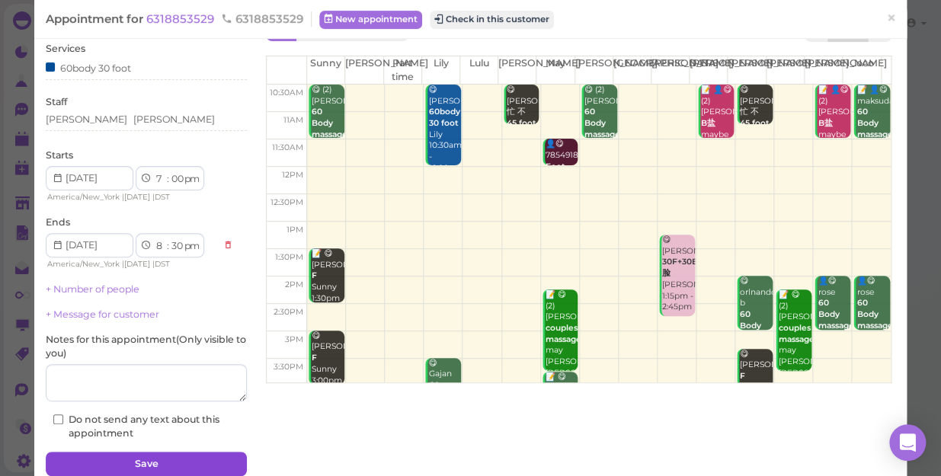
scroll to position [111, 0]
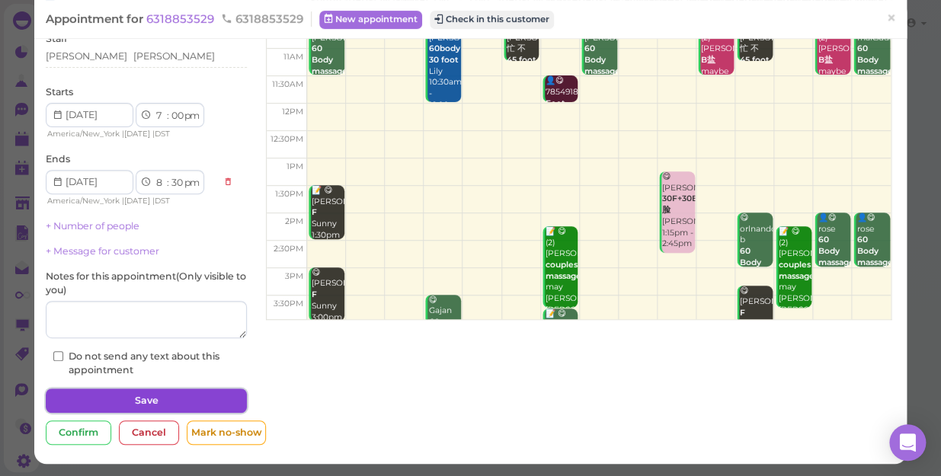
click at [147, 404] on button "Save" at bounding box center [146, 401] width 201 height 24
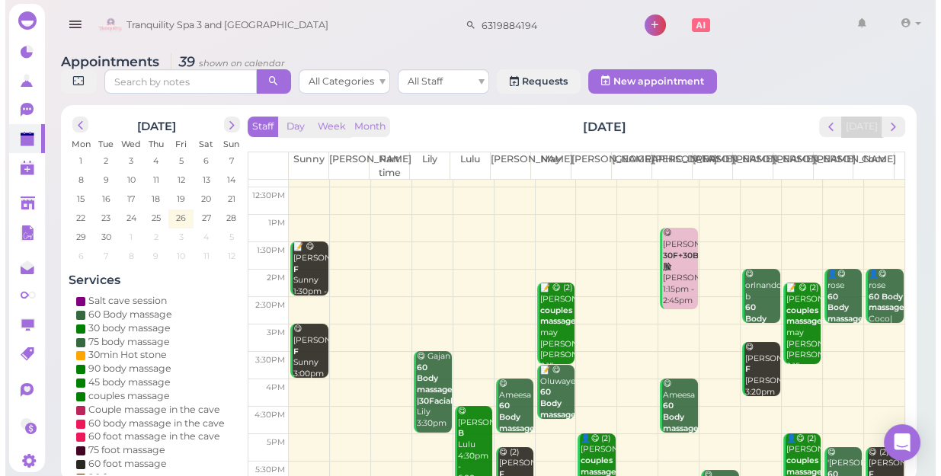
scroll to position [207, 0]
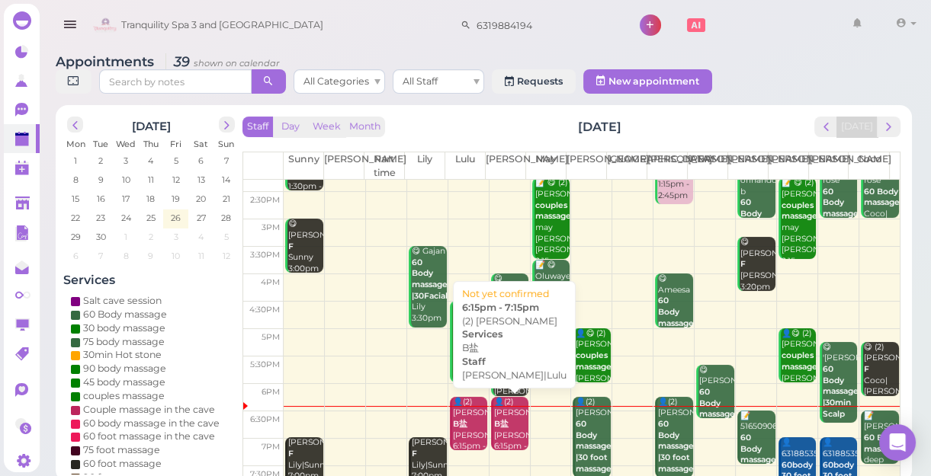
click at [499, 429] on div "👤(2) Laura B盐 Lisa|Lulu 6:15pm - 7:15pm" at bounding box center [511, 430] width 36 height 67
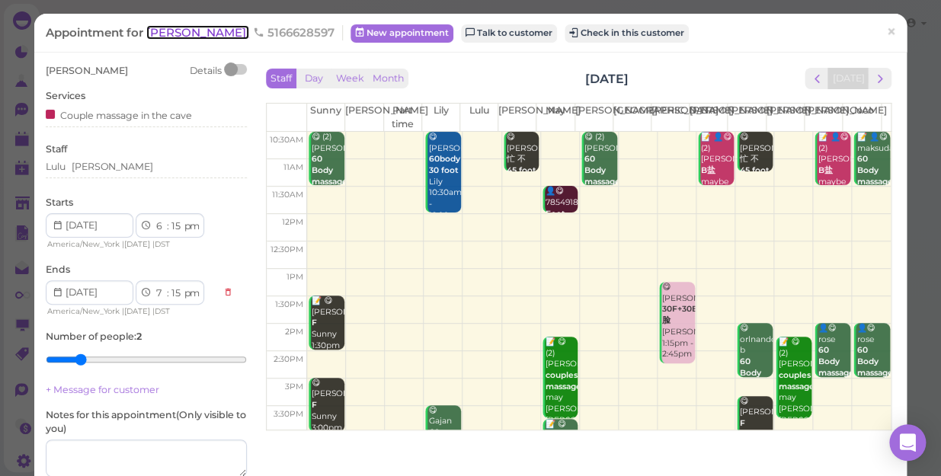
click at [168, 30] on span "[PERSON_NAME]" at bounding box center [197, 32] width 103 height 14
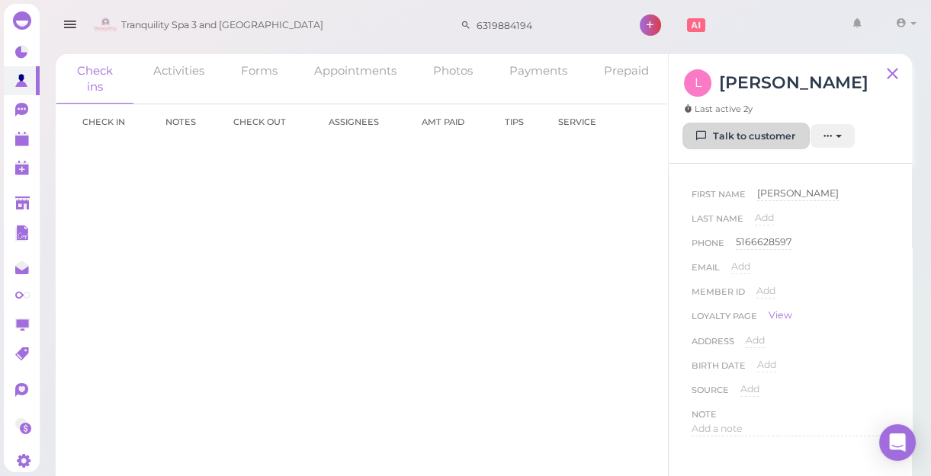
click at [735, 135] on link "Talk to customer" at bounding box center [746, 136] width 124 height 24
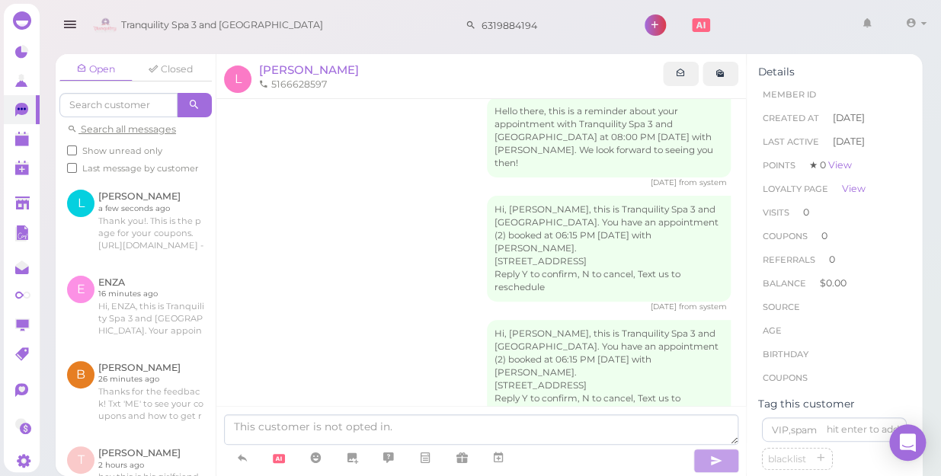
scroll to position [281, 0]
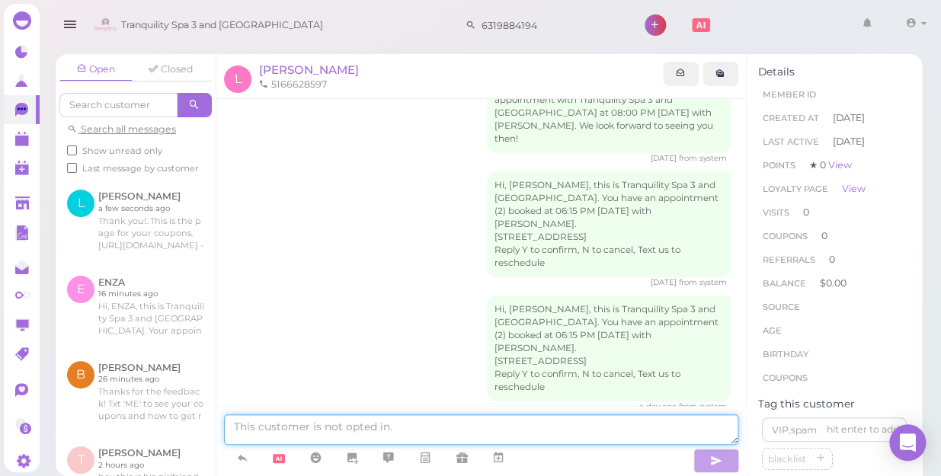
click at [438, 421] on textarea at bounding box center [481, 430] width 514 height 30
click at [370, 428] on textarea "hi dear are you coming" at bounding box center [481, 430] width 514 height 30
click at [552, 425] on textarea "hi dear are you coming or cant make it please le" at bounding box center [481, 430] width 514 height 30
type textarea "hi dear are you coming or cant make it please let me know thank you"
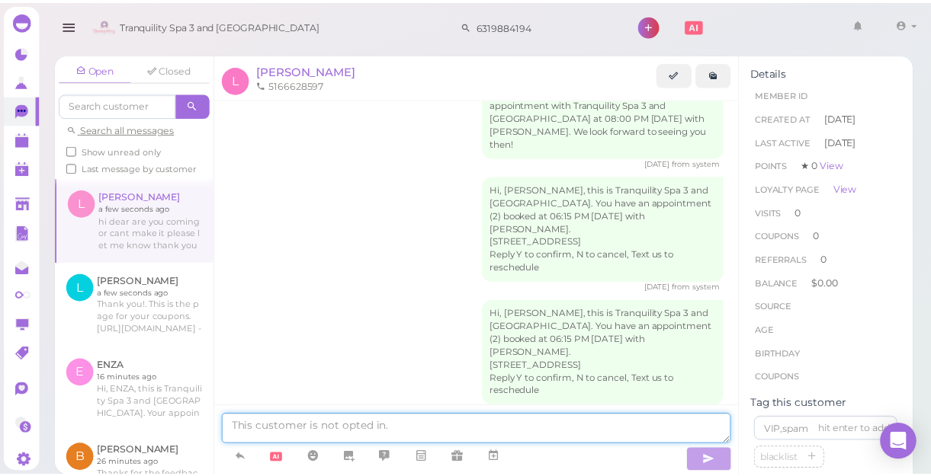
scroll to position [207, 0]
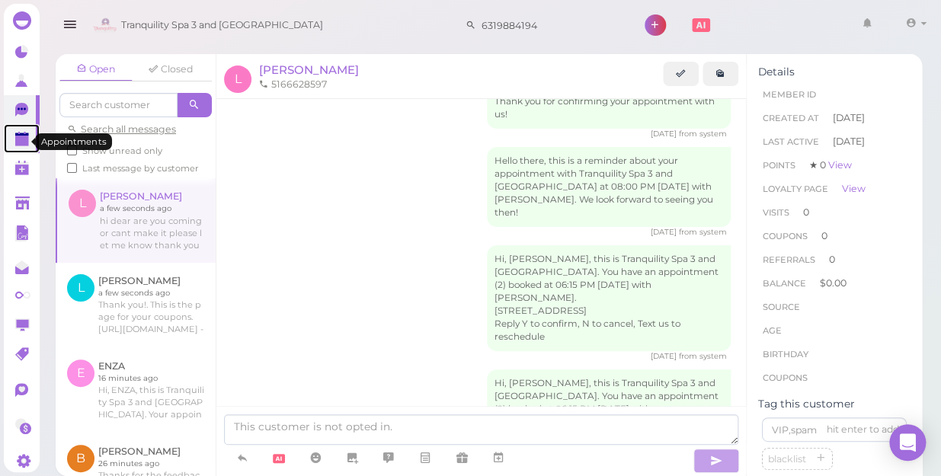
click at [15, 141] on polygon at bounding box center [22, 141] width 14 height 11
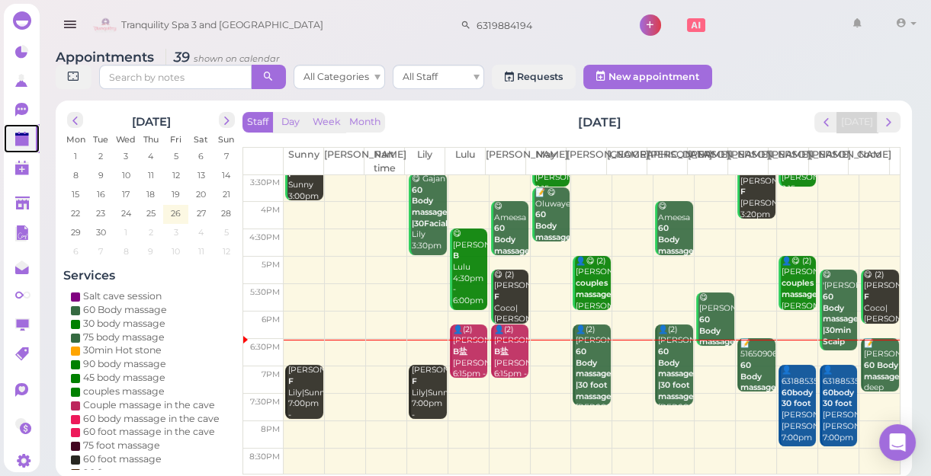
scroll to position [5, 0]
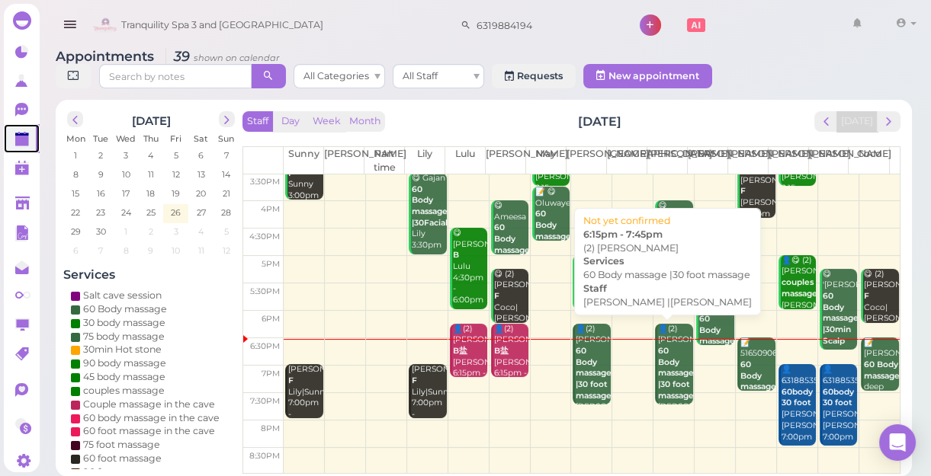
click at [665, 365] on b "60 Body massage |30 foot massage" at bounding box center [676, 373] width 36 height 55
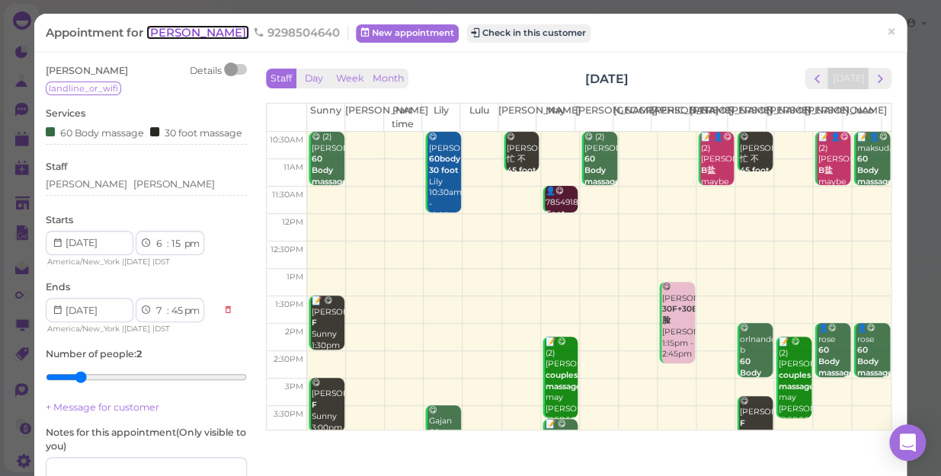
click at [160, 33] on span "[PERSON_NAME]" at bounding box center [197, 32] width 103 height 14
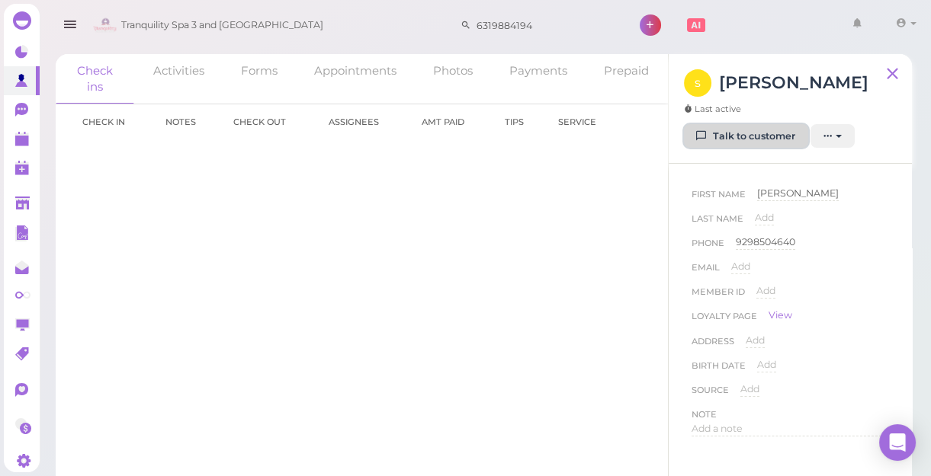
click at [766, 137] on link "Talk to customer" at bounding box center [746, 136] width 124 height 24
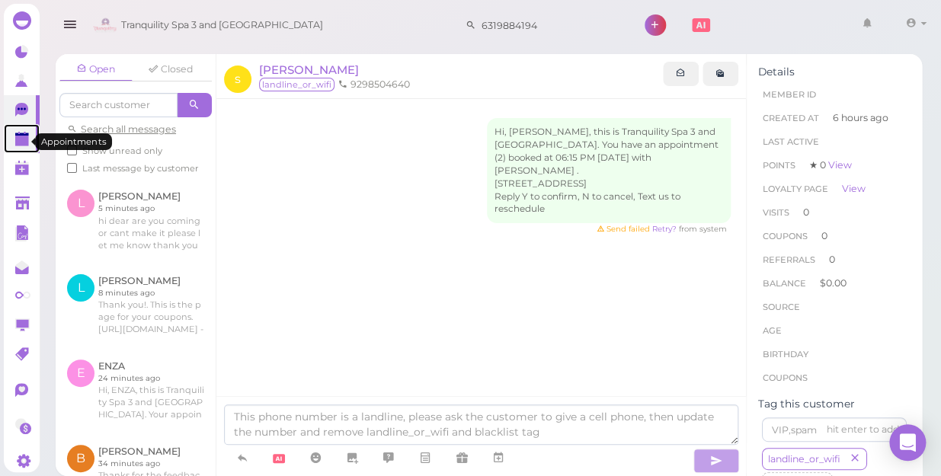
click at [18, 144] on polygon at bounding box center [22, 141] width 14 height 11
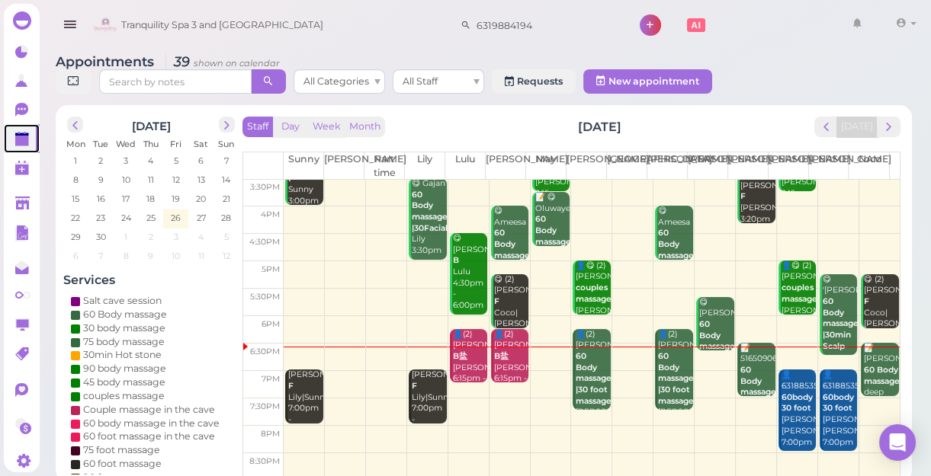
scroll to position [5, 0]
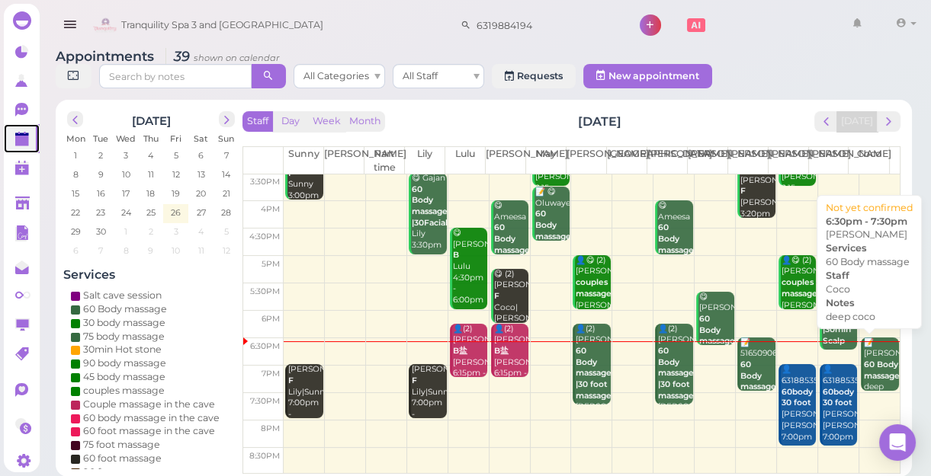
click at [866, 365] on b "60 Body massage" at bounding box center [882, 370] width 36 height 21
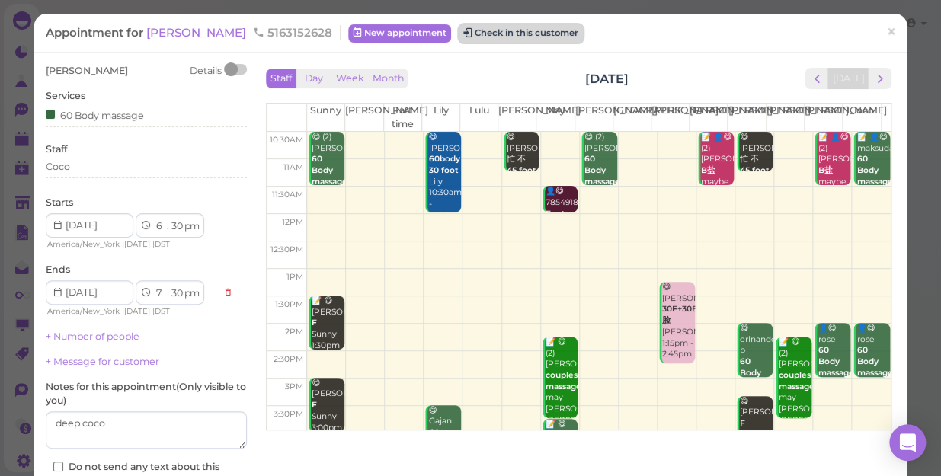
click at [483, 33] on button "Check in this customer" at bounding box center [521, 33] width 124 height 18
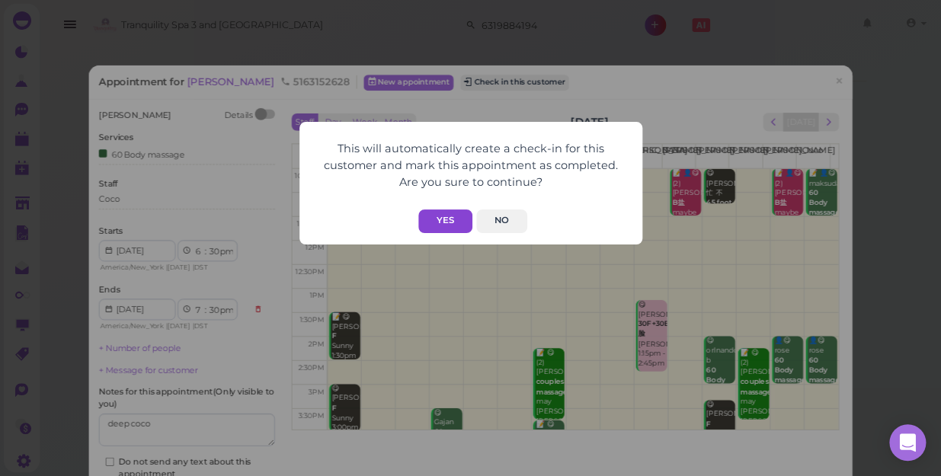
click at [444, 216] on button "Yes" at bounding box center [445, 222] width 54 height 24
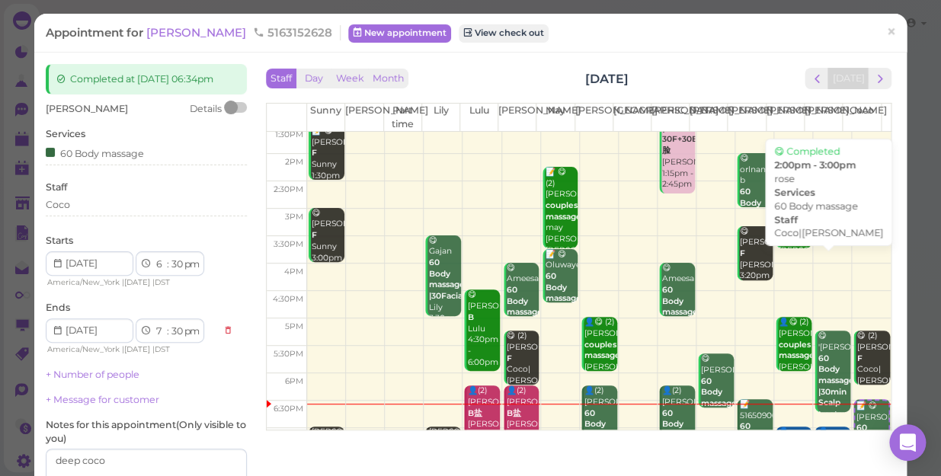
scroll to position [275, 0]
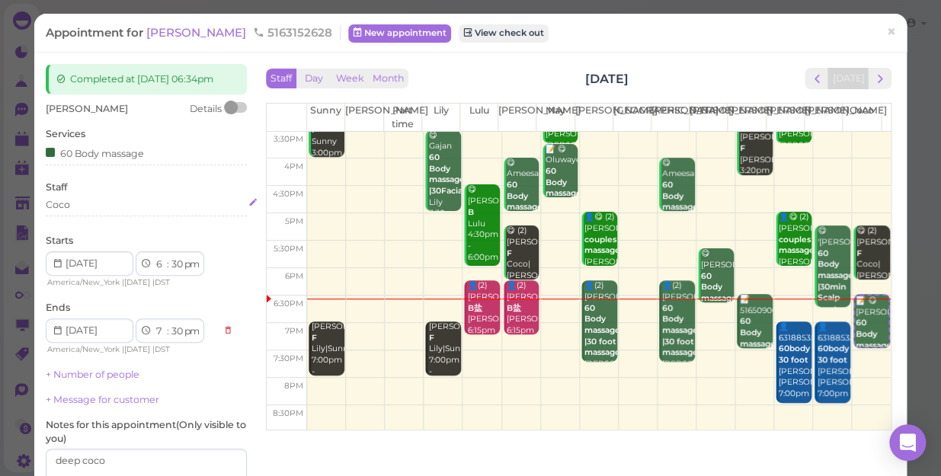
click at [88, 207] on div "Coco" at bounding box center [146, 205] width 201 height 14
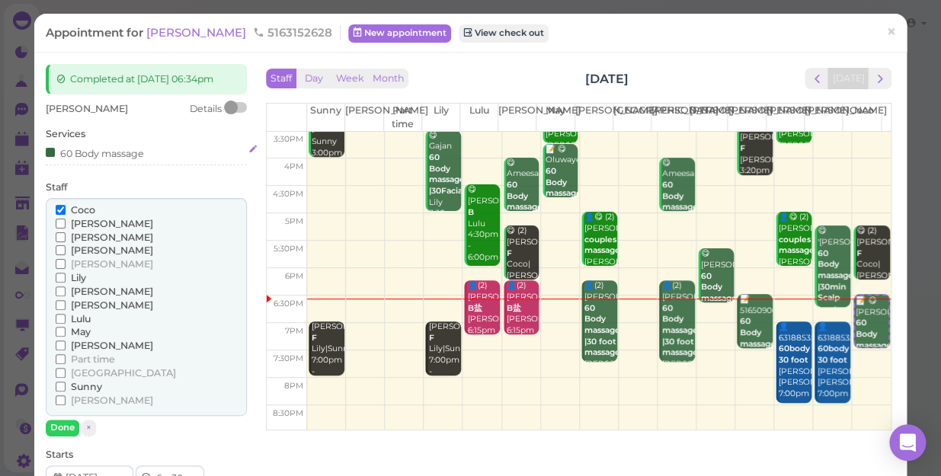
click at [148, 157] on div "60 Body massage" at bounding box center [146, 153] width 201 height 16
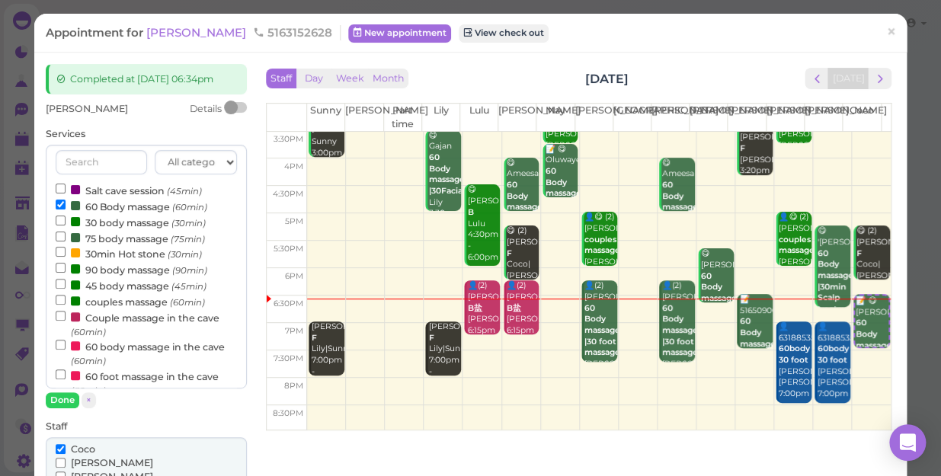
click at [155, 348] on label "60 body massage in the cave (60min)" at bounding box center [146, 353] width 181 height 30
click at [66, 348] on input "60 body massage in the cave (60min)" at bounding box center [61, 345] width 10 height 10
click at [110, 204] on label "60 Body massage (60min)" at bounding box center [132, 206] width 152 height 16
click at [66, 204] on input "60 Body massage (60min)" at bounding box center [61, 205] width 10 height 10
select select "7"
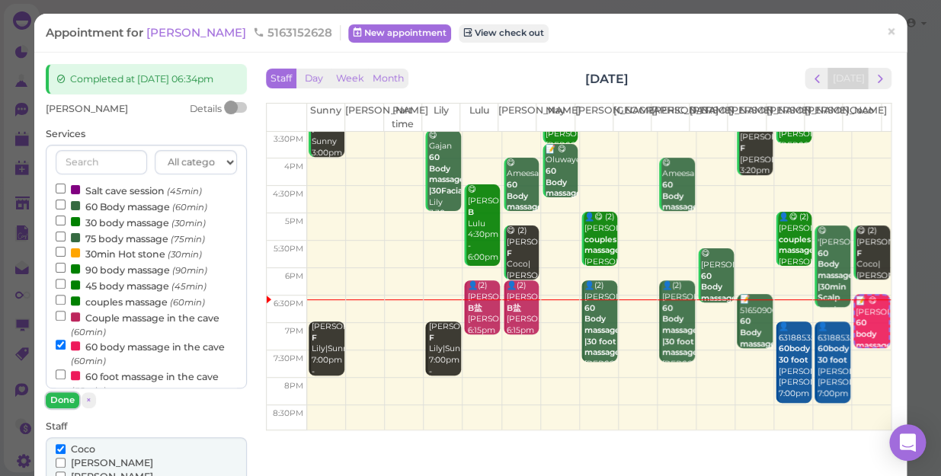
click at [63, 399] on button "Done" at bounding box center [63, 401] width 34 height 16
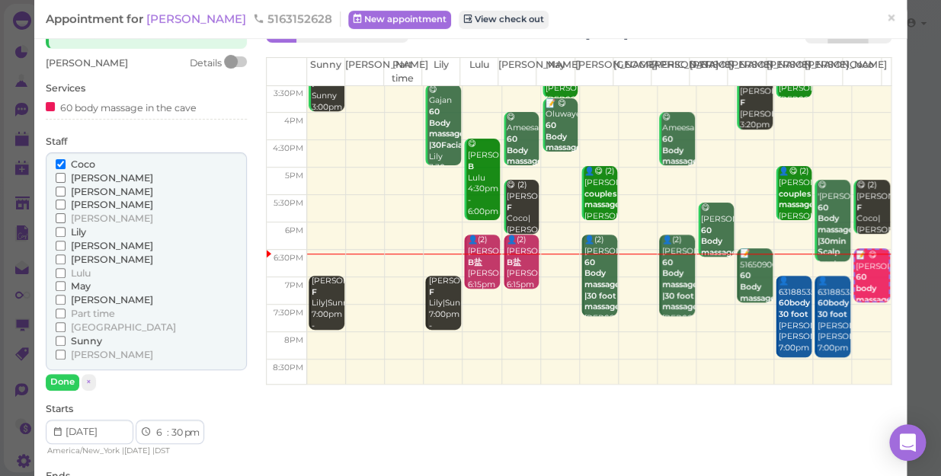
scroll to position [69, 0]
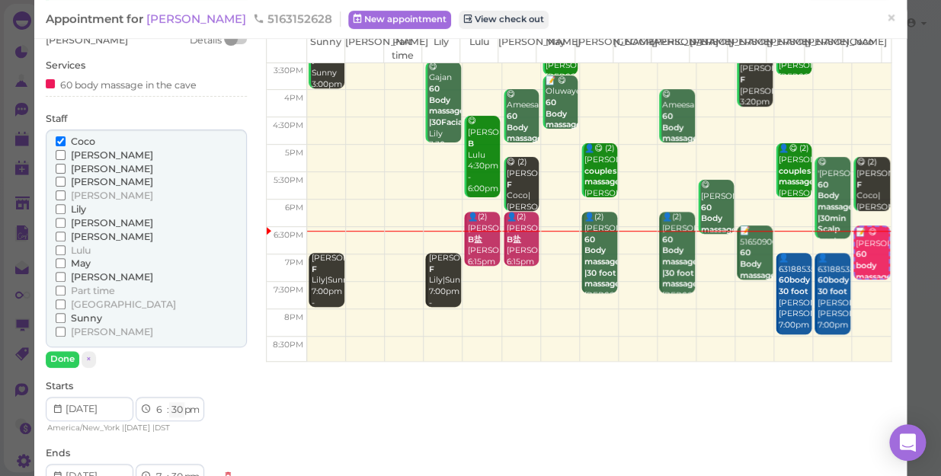
click at [175, 406] on select "00 05 10 15 20 25 30 35 40 45 50 55" at bounding box center [176, 410] width 15 height 16
select select "40"
click at [169, 402] on select "00 05 10 15 20 25 30 35 40 45 50 55" at bounding box center [176, 410] width 15 height 16
select select "40"
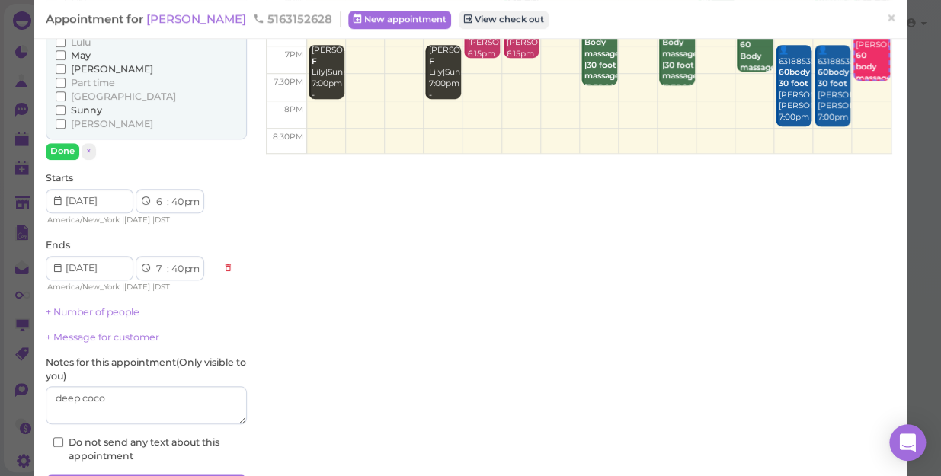
scroll to position [363, 0]
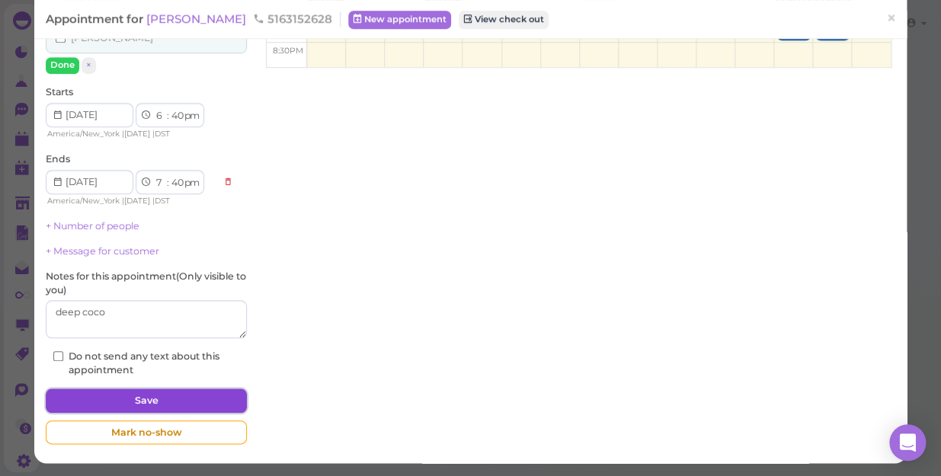
click at [177, 397] on button "Save" at bounding box center [146, 401] width 201 height 24
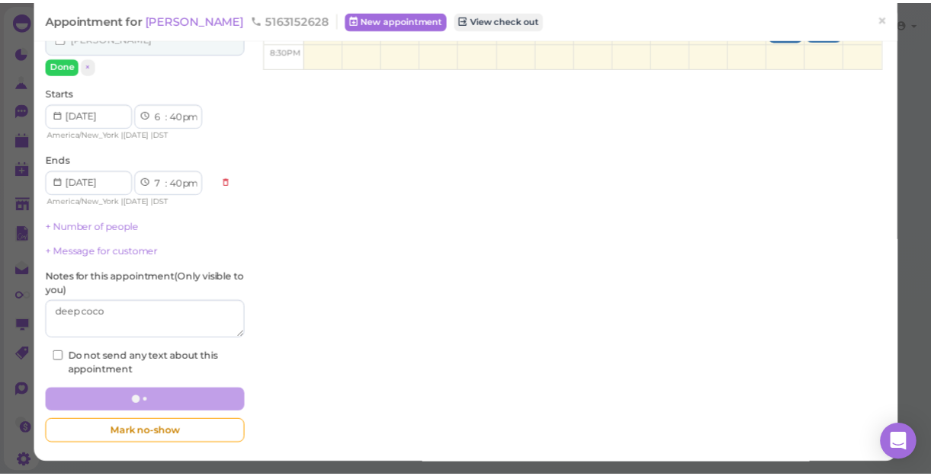
scroll to position [362, 0]
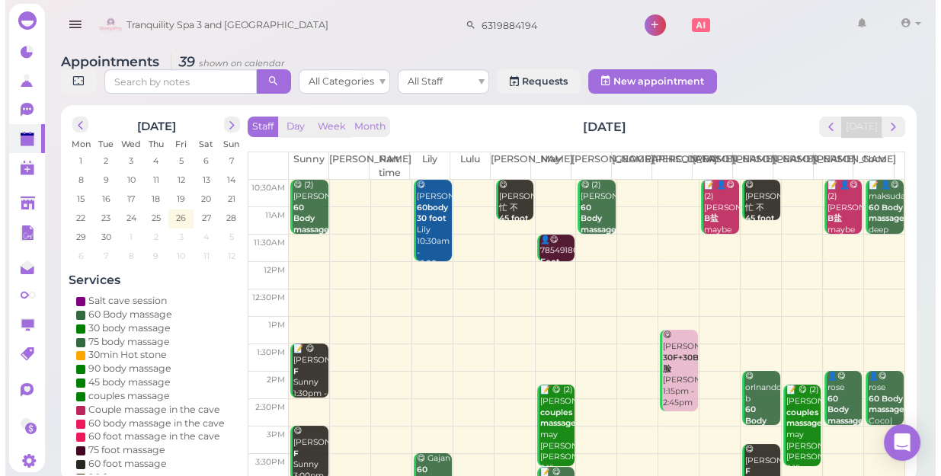
scroll to position [275, 0]
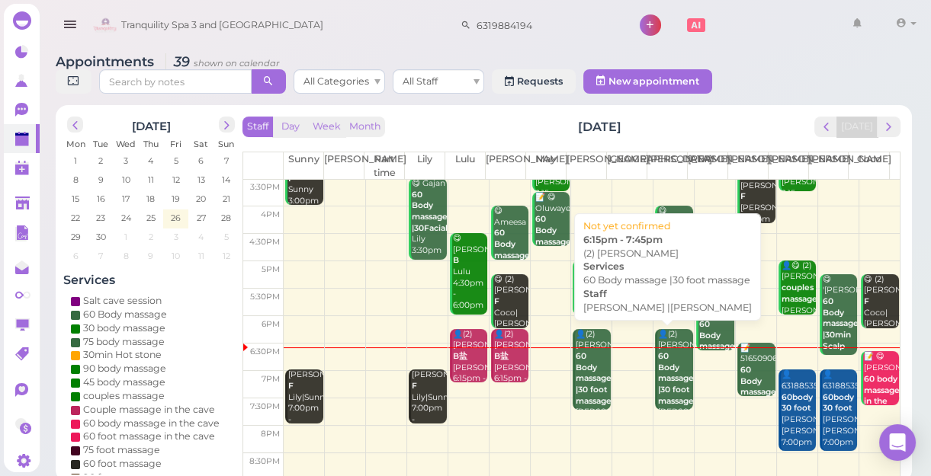
click at [665, 381] on b "60 Body massage |30 foot massage" at bounding box center [676, 378] width 36 height 55
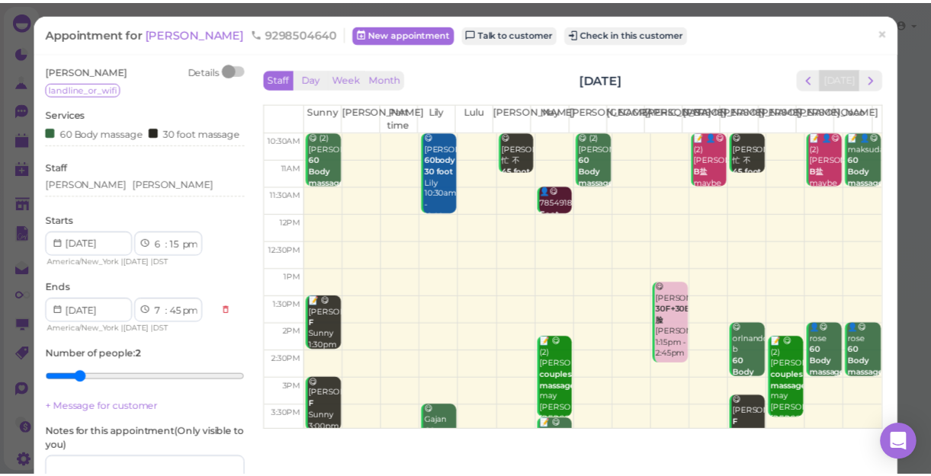
scroll to position [207, 0]
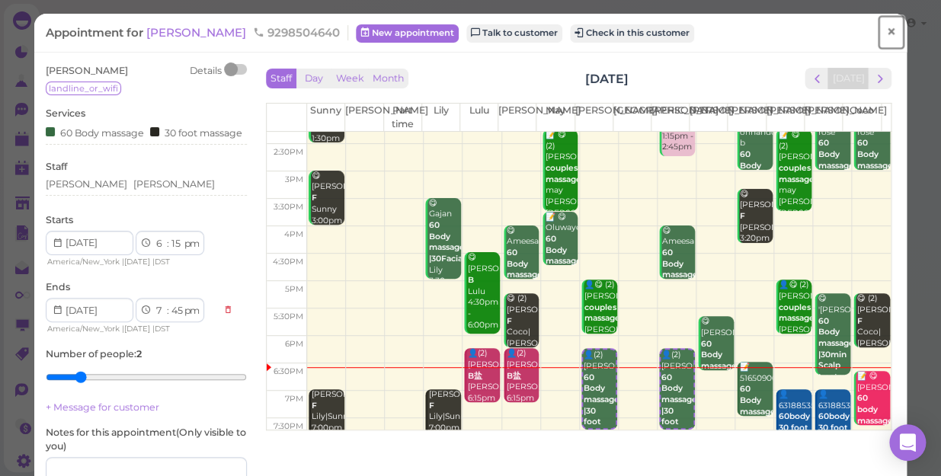
click at [886, 30] on span "×" at bounding box center [891, 31] width 10 height 21
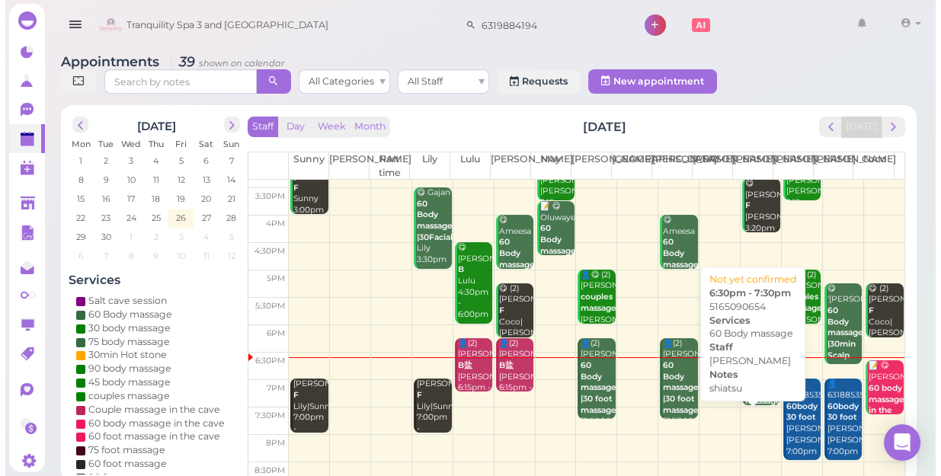
scroll to position [275, 0]
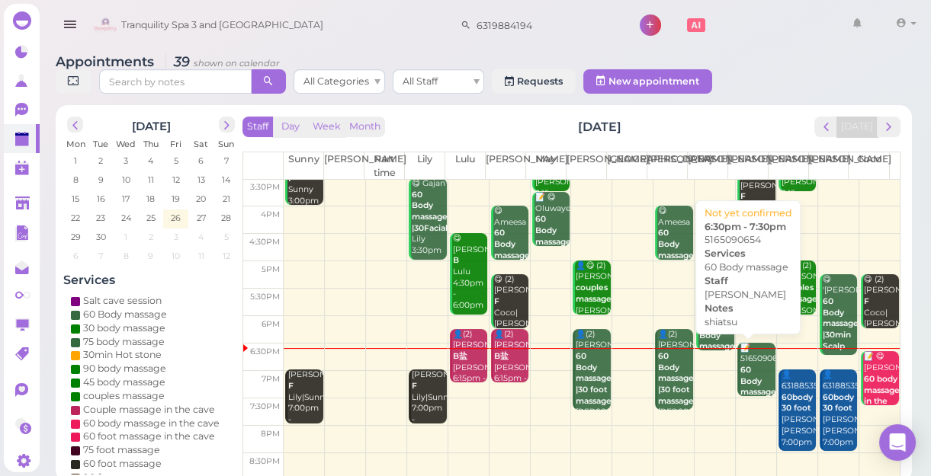
click at [742, 380] on b "60 Body massage" at bounding box center [758, 381] width 36 height 32
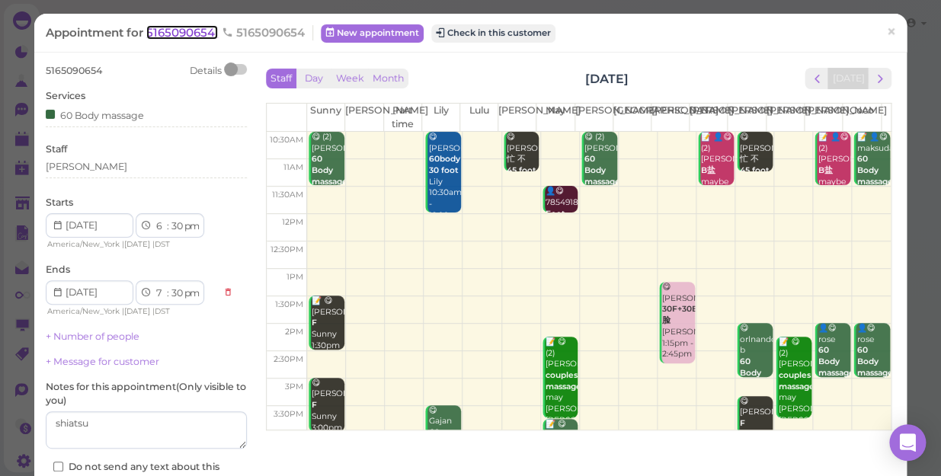
click at [194, 36] on span "5165090654" at bounding box center [182, 32] width 72 height 14
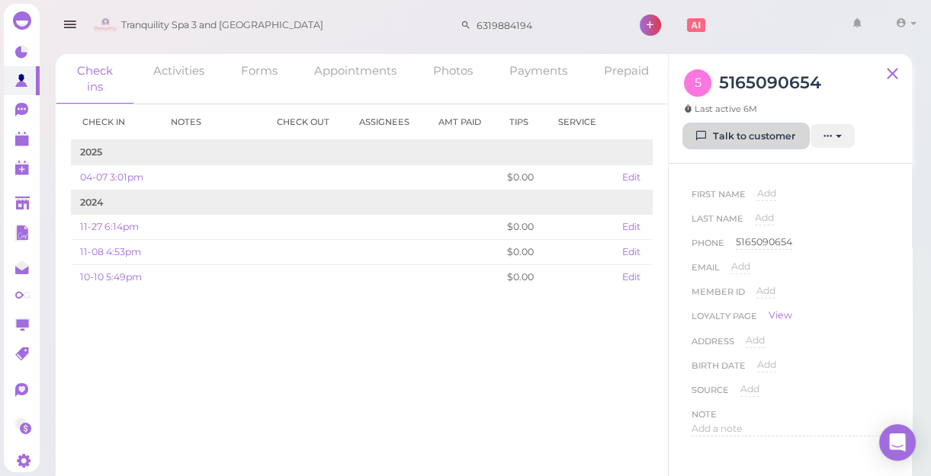
click at [778, 133] on link "Talk to customer" at bounding box center [746, 136] width 124 height 24
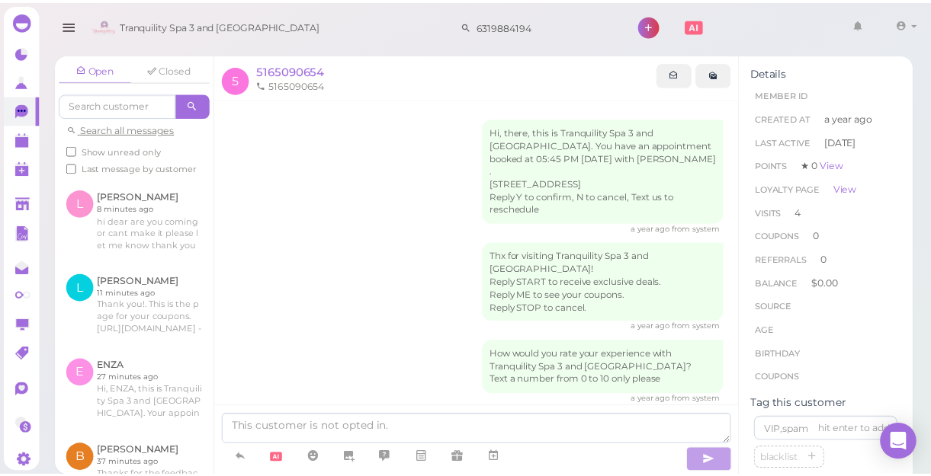
scroll to position [818, 0]
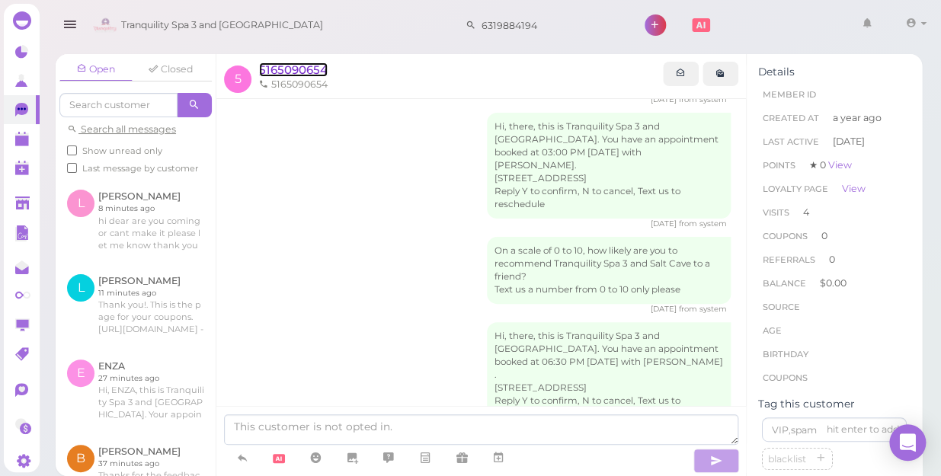
click at [294, 69] on span "5165090654" at bounding box center [293, 70] width 69 height 14
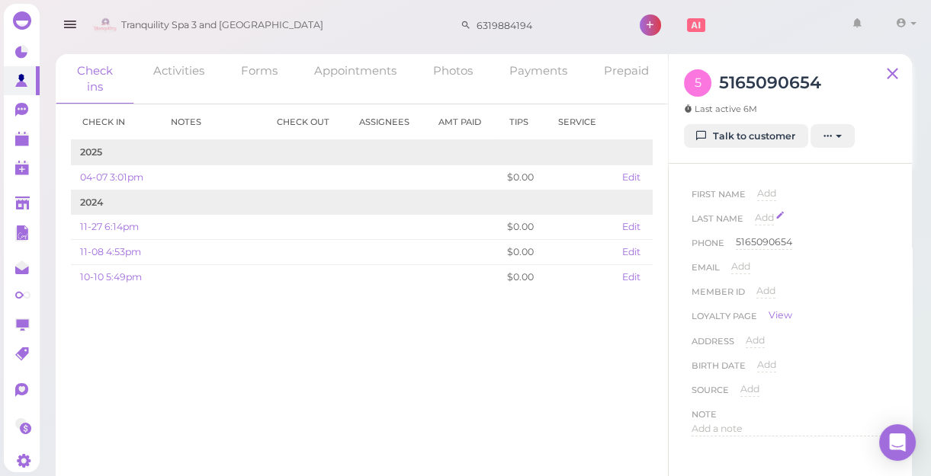
click at [764, 219] on span "Add" at bounding box center [764, 217] width 19 height 11
type input "[PERSON_NAME]"
click at [774, 242] on button "Done" at bounding box center [773, 245] width 34 height 16
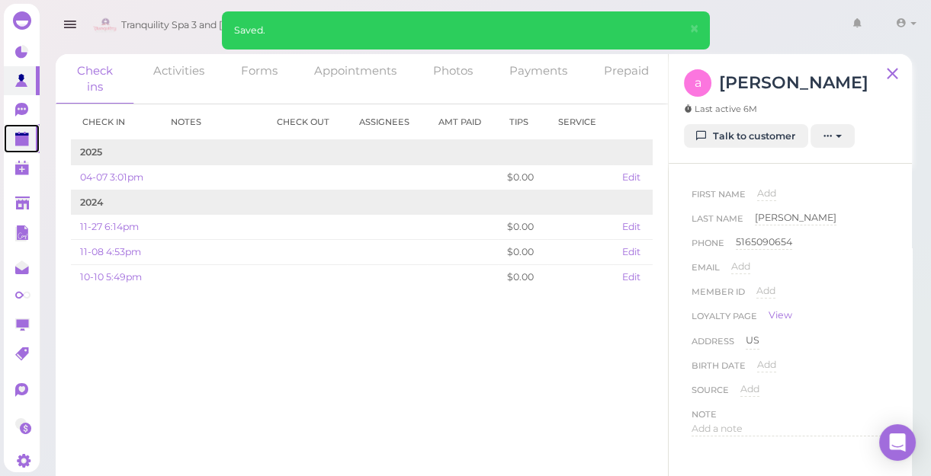
click at [24, 139] on polygon at bounding box center [22, 141] width 14 height 11
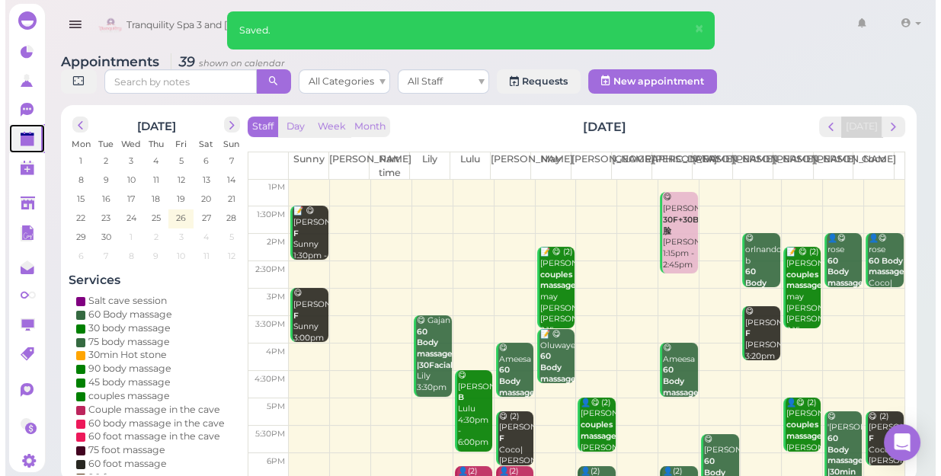
scroll to position [275, 0]
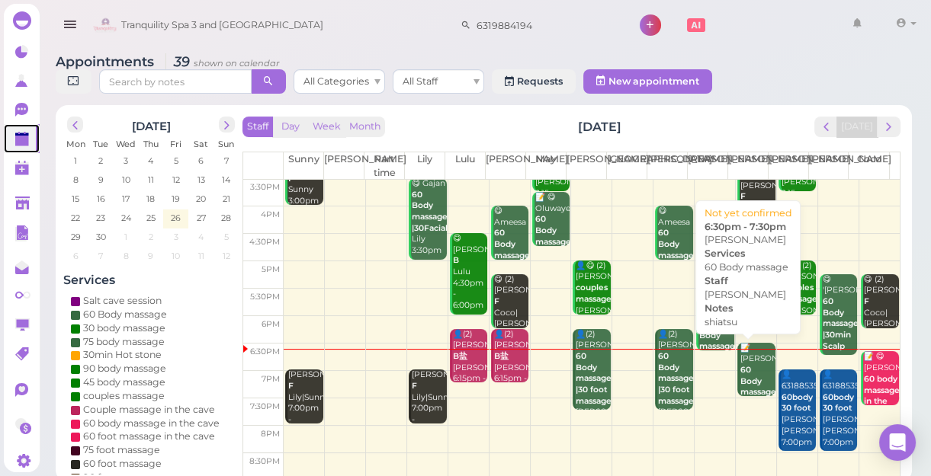
click at [748, 370] on b "60 Body massage" at bounding box center [758, 381] width 36 height 32
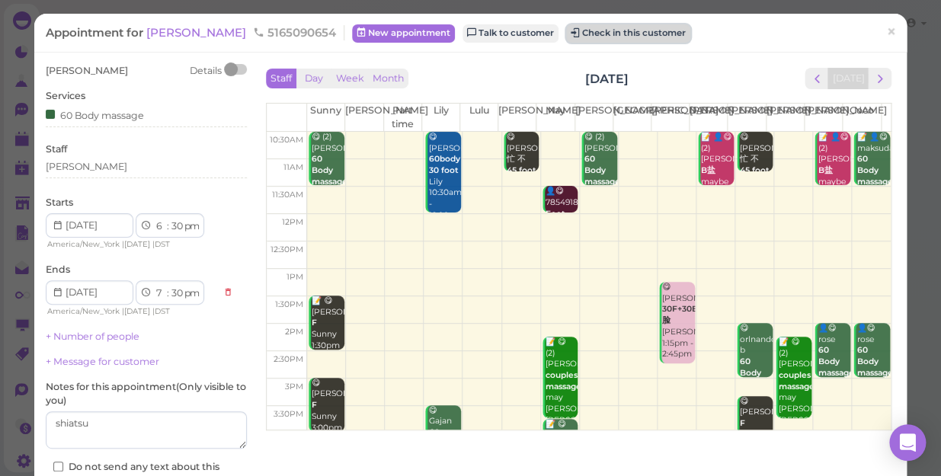
click at [566, 34] on button "Check in this customer" at bounding box center [628, 33] width 124 height 18
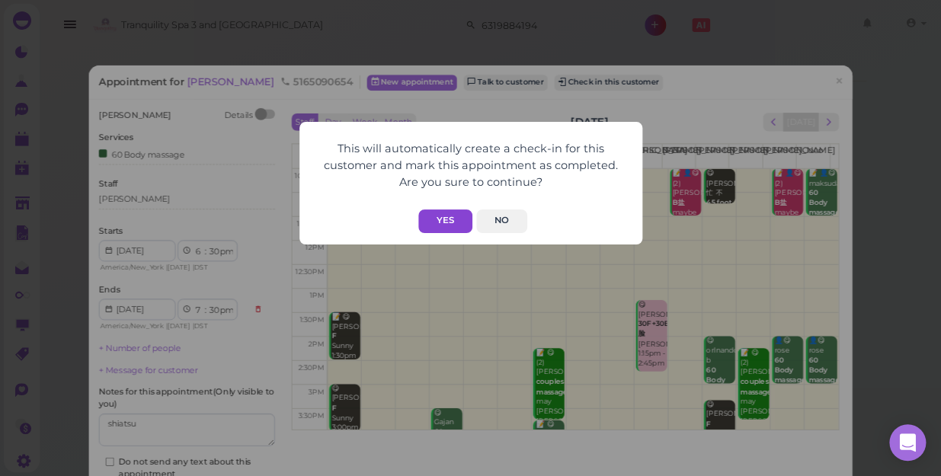
click at [454, 223] on button "Yes" at bounding box center [445, 222] width 54 height 24
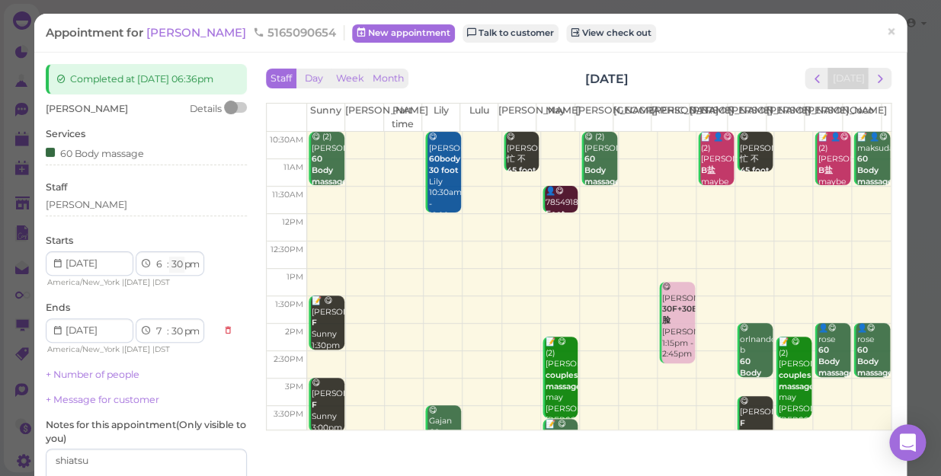
click at [176, 265] on select "00 05 10 15 20 25 30 35 40 45 50 55" at bounding box center [176, 265] width 15 height 16
select select "40"
click at [169, 257] on select "00 05 10 15 20 25 30 35 40 45 50 55" at bounding box center [176, 265] width 15 height 16
select select "40"
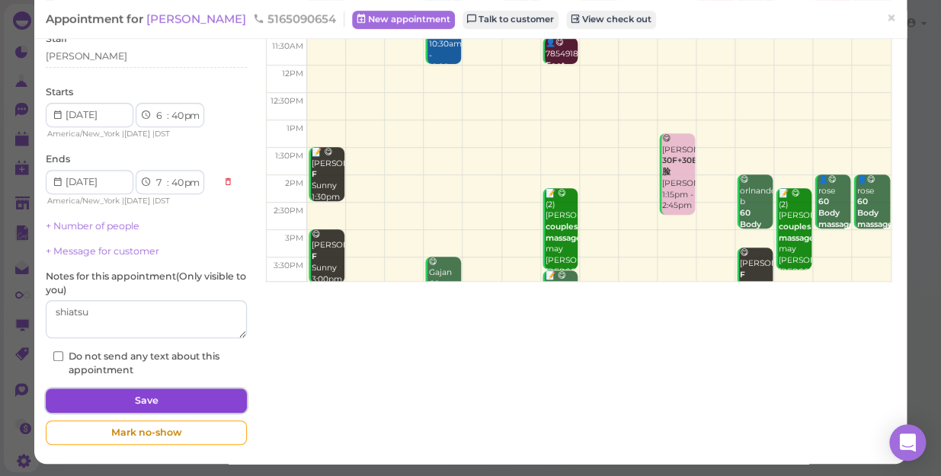
click at [203, 391] on button "Save" at bounding box center [146, 401] width 201 height 24
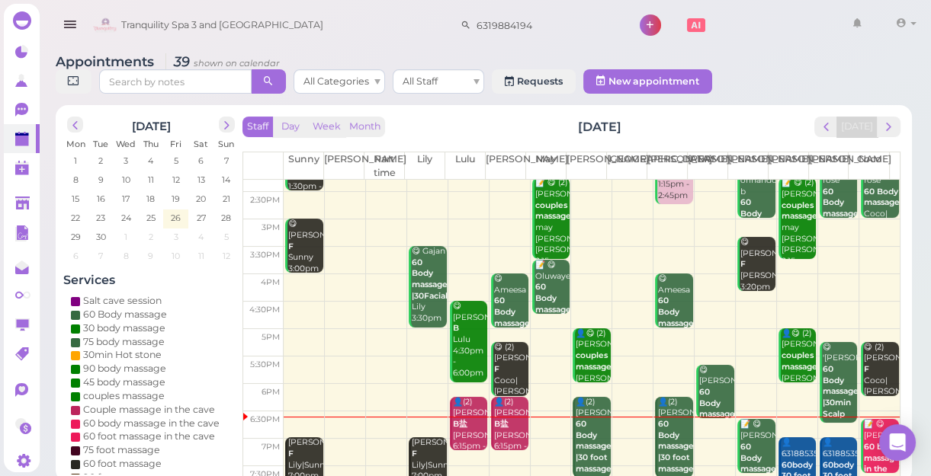
scroll to position [275, 0]
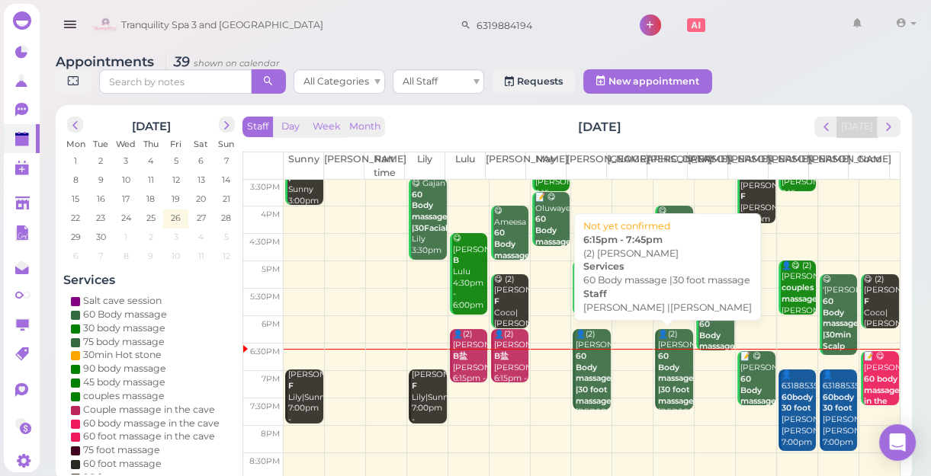
click at [671, 365] on b "60 Body massage |30 foot massage" at bounding box center [676, 378] width 36 height 55
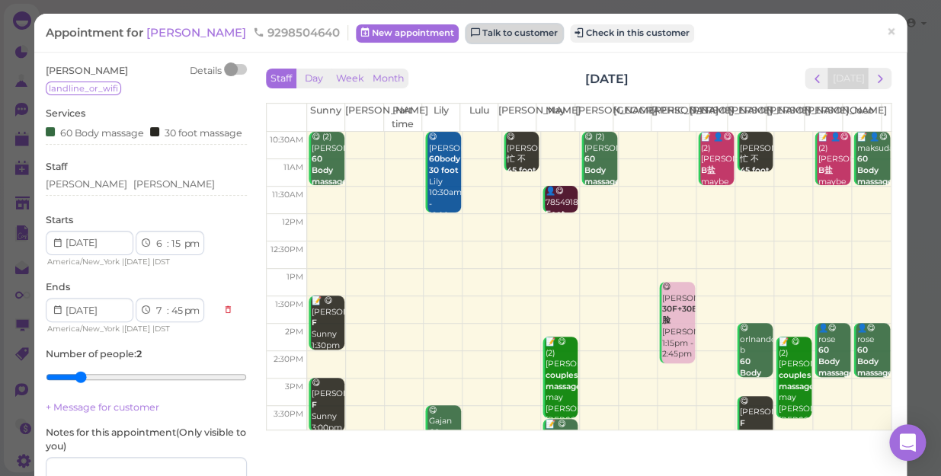
click at [466, 30] on link "Talk to customer" at bounding box center [514, 33] width 96 height 18
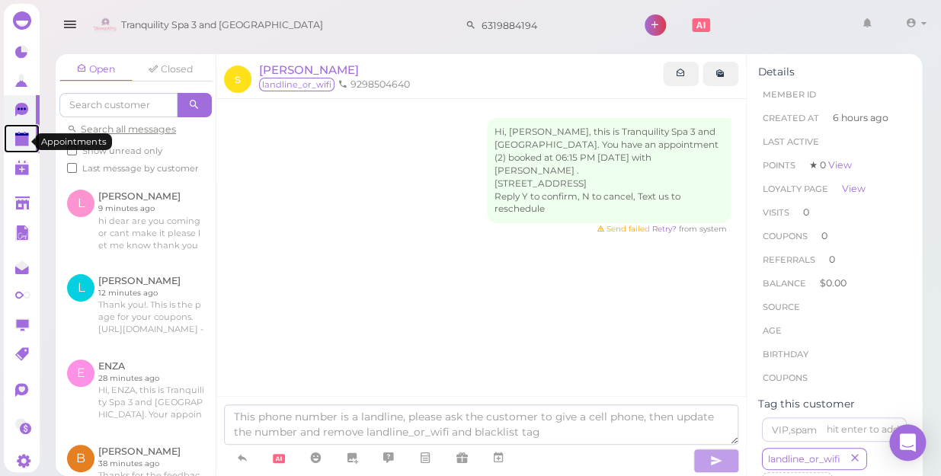
click at [21, 145] on polygon at bounding box center [22, 141] width 14 height 11
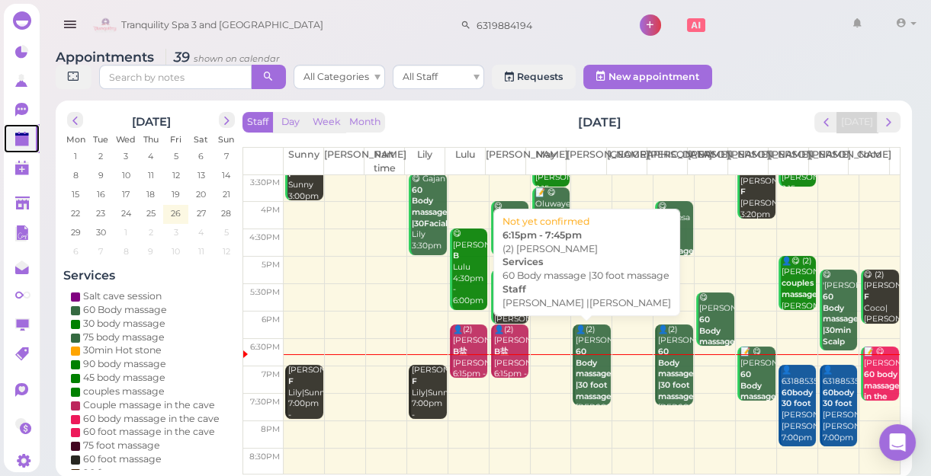
scroll to position [5, 0]
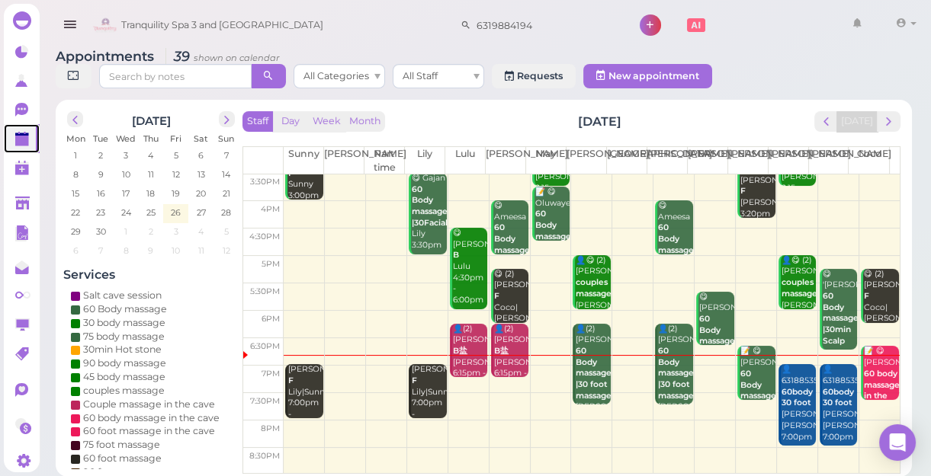
click at [460, 393] on td at bounding box center [592, 406] width 616 height 27
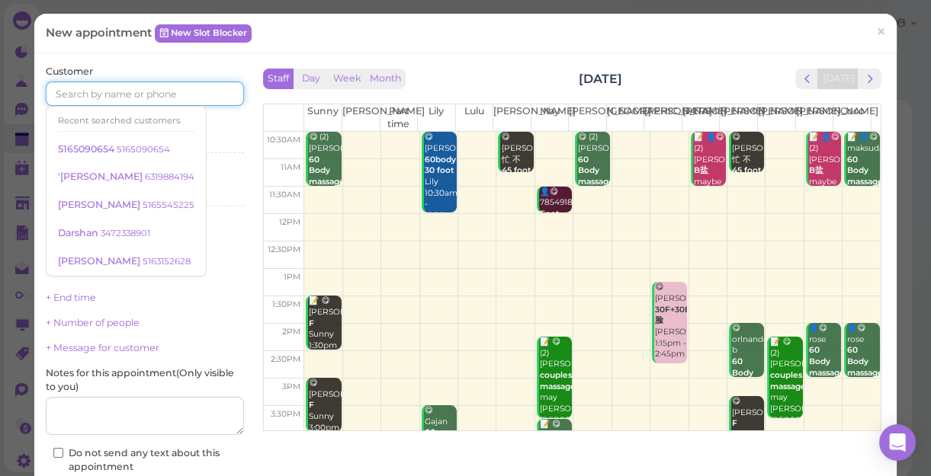
click at [138, 87] on input at bounding box center [145, 94] width 198 height 24
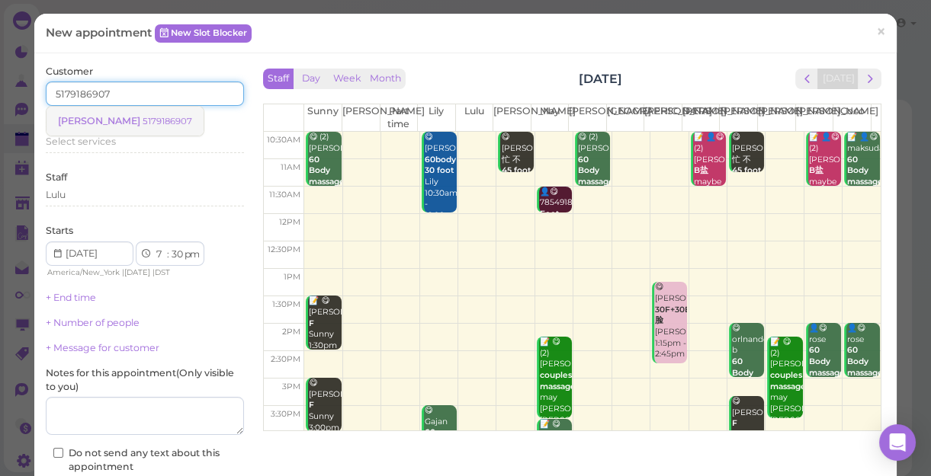
type input "5179186907"
click at [143, 124] on small "5179186907" at bounding box center [168, 121] width 50 height 11
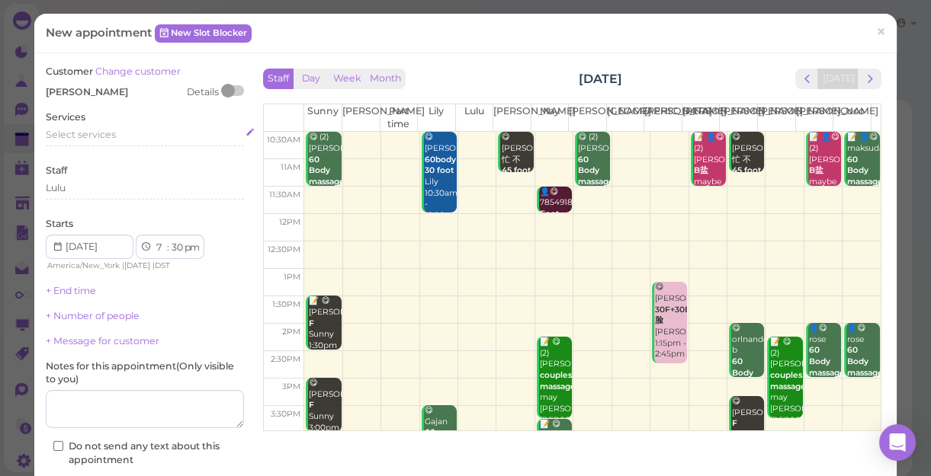
click at [100, 132] on span "Select services" at bounding box center [81, 134] width 70 height 11
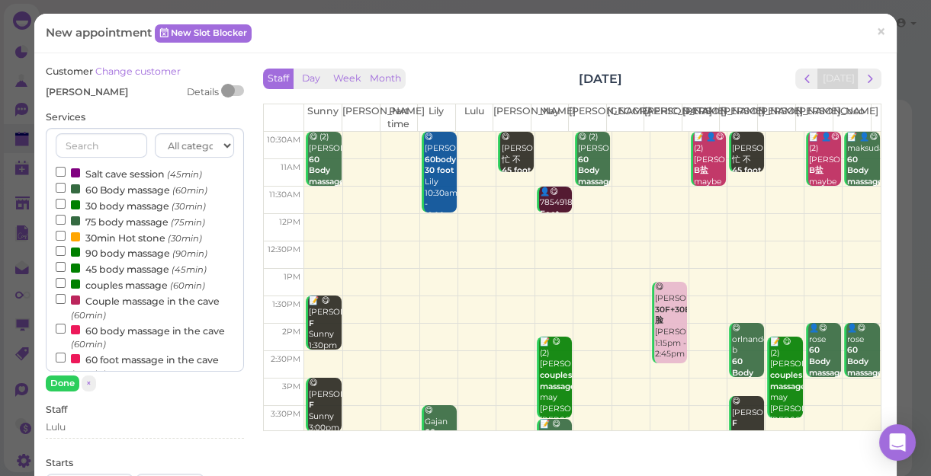
click at [103, 190] on label "60 Body massage (60min)" at bounding box center [132, 189] width 152 height 16
click at [66, 190] on input "60 Body massage (60min)" at bounding box center [61, 188] width 10 height 10
click at [60, 380] on button "Done" at bounding box center [63, 384] width 34 height 16
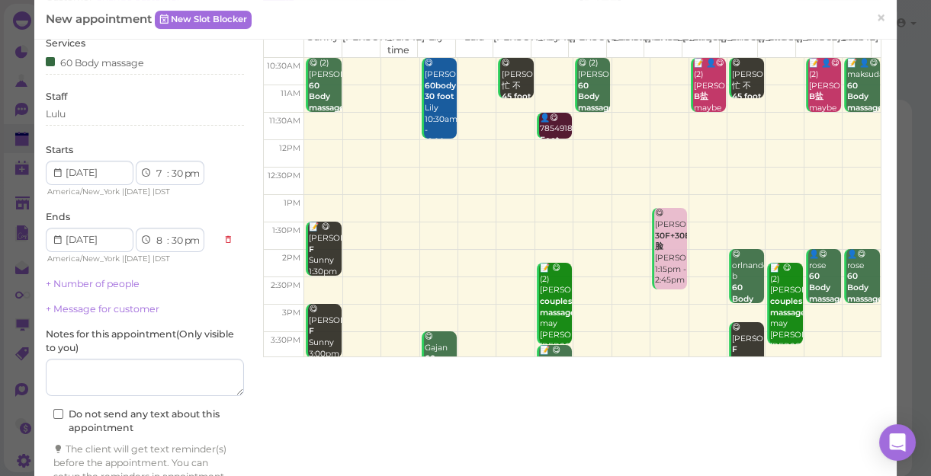
scroll to position [155, 0]
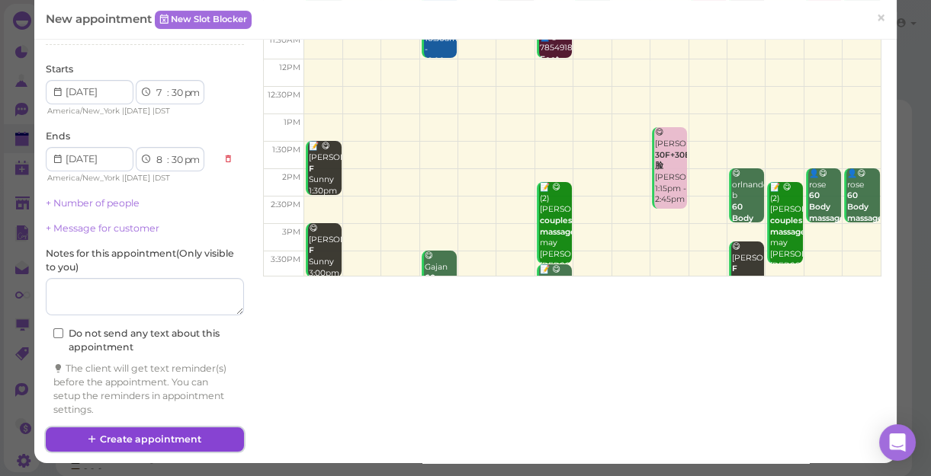
click at [143, 434] on button "Create appointment" at bounding box center [145, 440] width 198 height 24
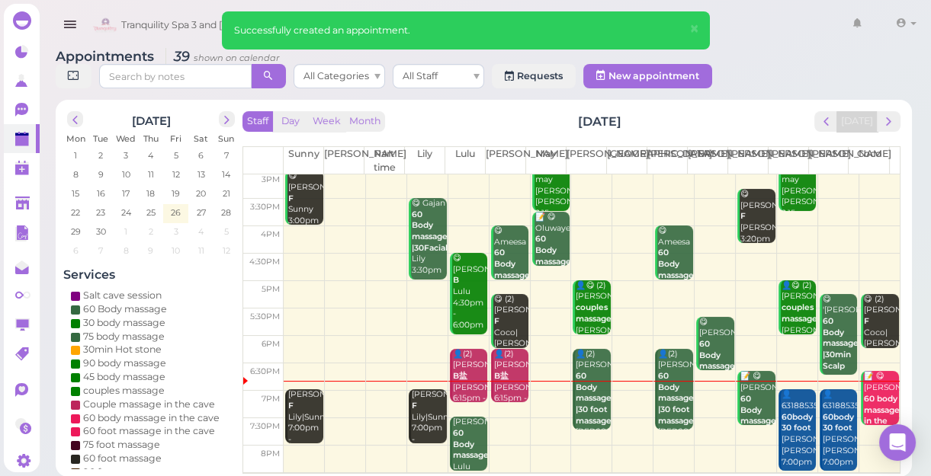
scroll to position [275, 0]
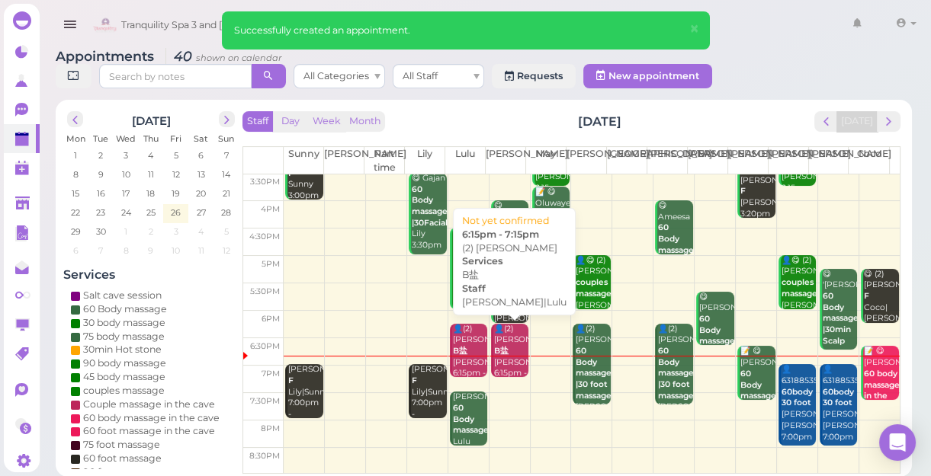
click at [508, 348] on div "👤(2) Laura B盐 Lisa|Lulu 6:15pm - 7:15pm" at bounding box center [511, 357] width 36 height 67
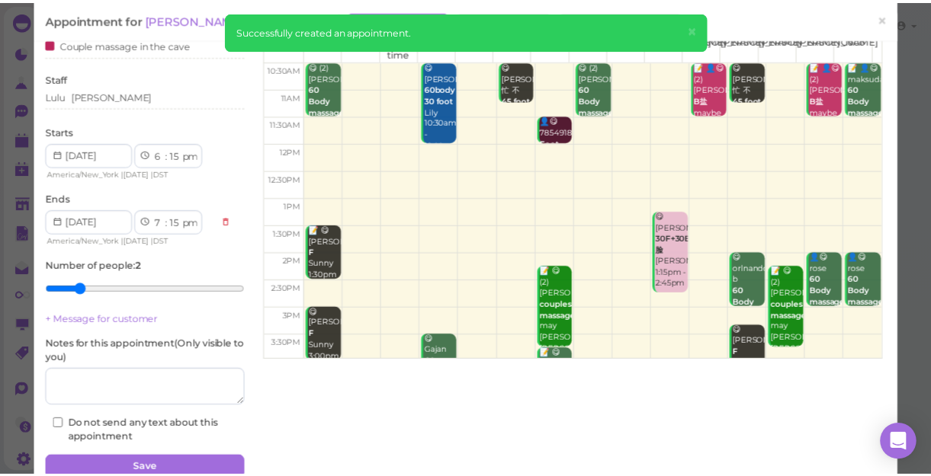
scroll to position [139, 0]
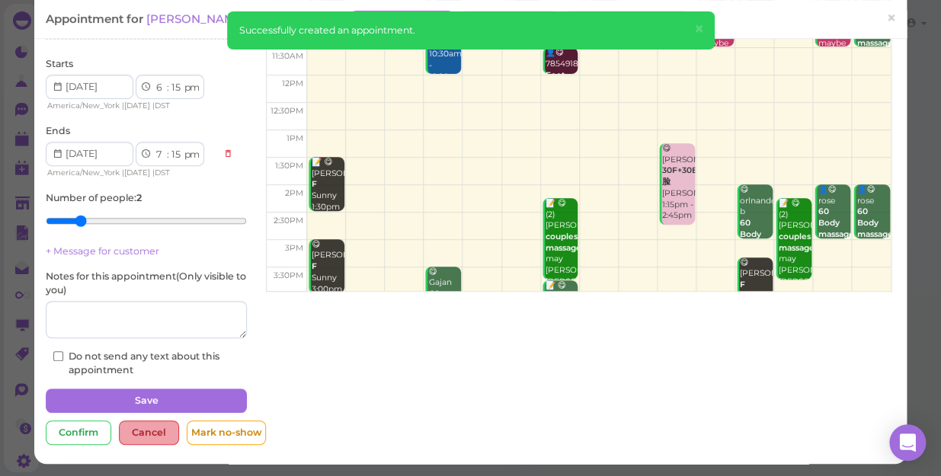
click at [141, 432] on div "Cancel" at bounding box center [149, 433] width 60 height 24
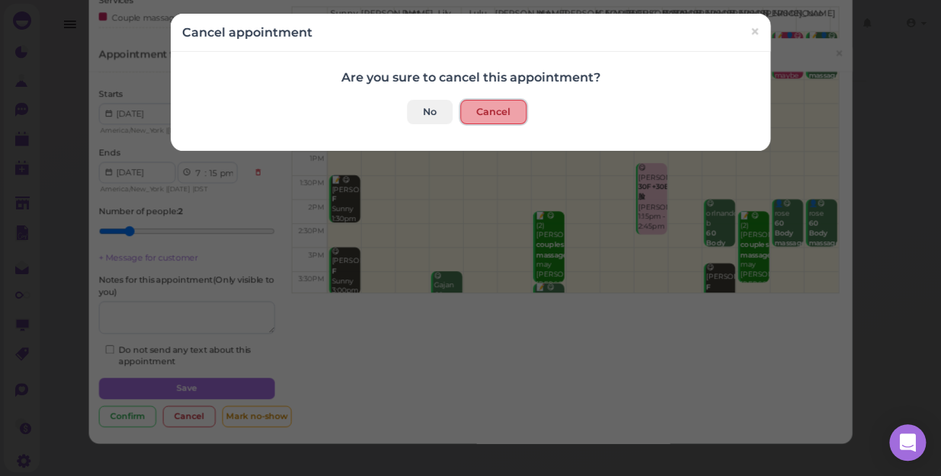
click at [489, 114] on button "Cancel" at bounding box center [493, 112] width 66 height 24
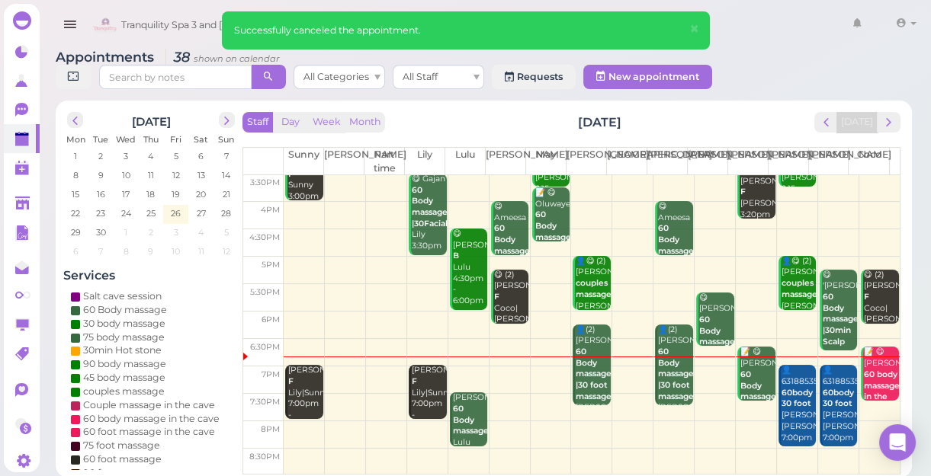
scroll to position [5, 0]
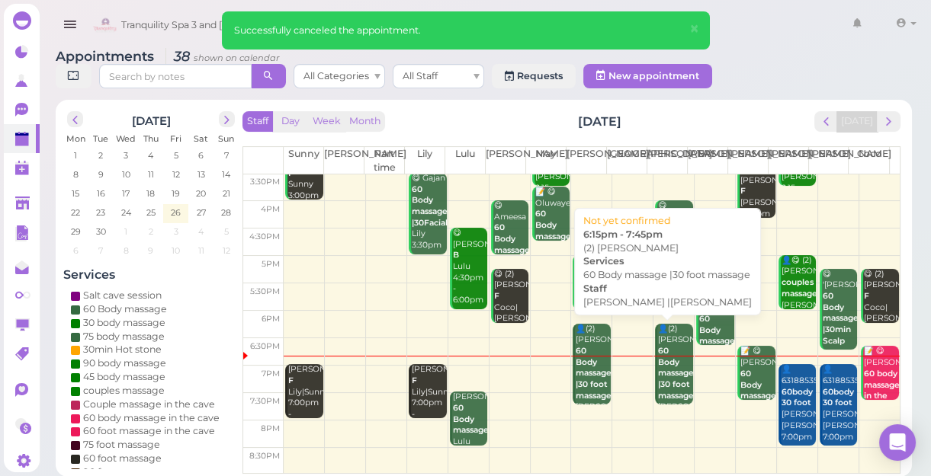
click at [663, 380] on b "60 Body massage |30 foot massage" at bounding box center [676, 373] width 36 height 55
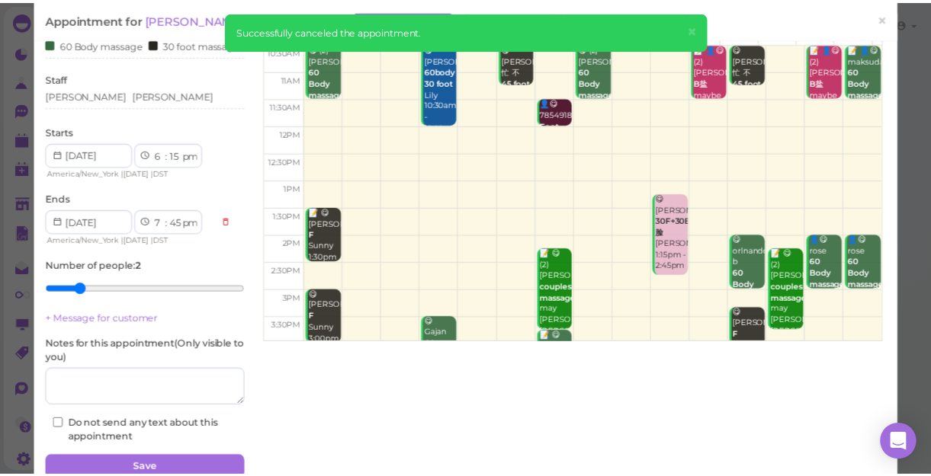
scroll to position [168, 0]
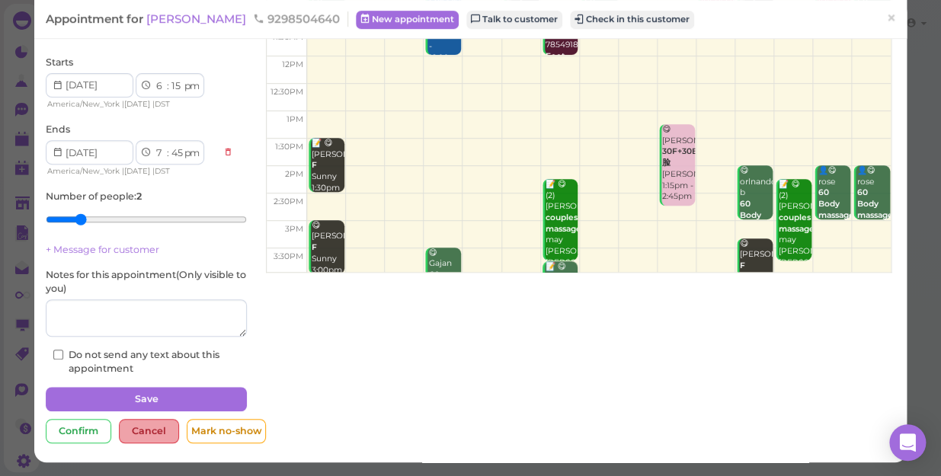
click at [159, 433] on div "Cancel" at bounding box center [149, 431] width 60 height 24
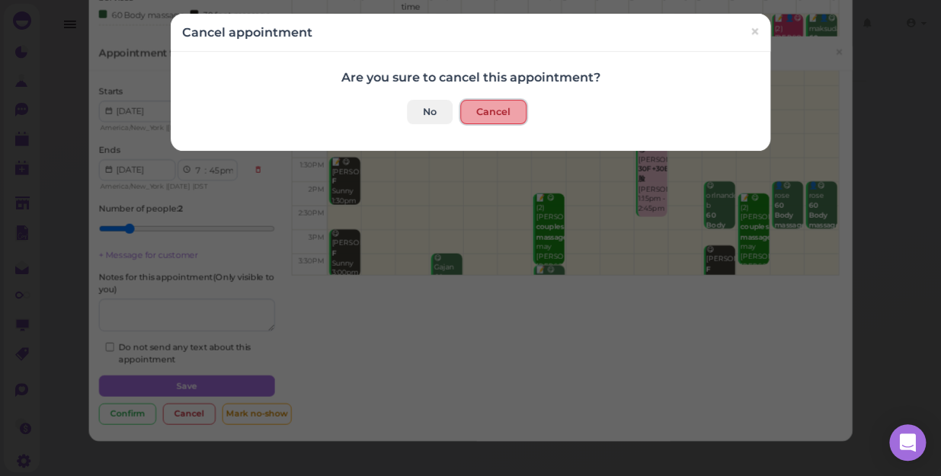
click at [486, 108] on button "Cancel" at bounding box center [493, 112] width 66 height 24
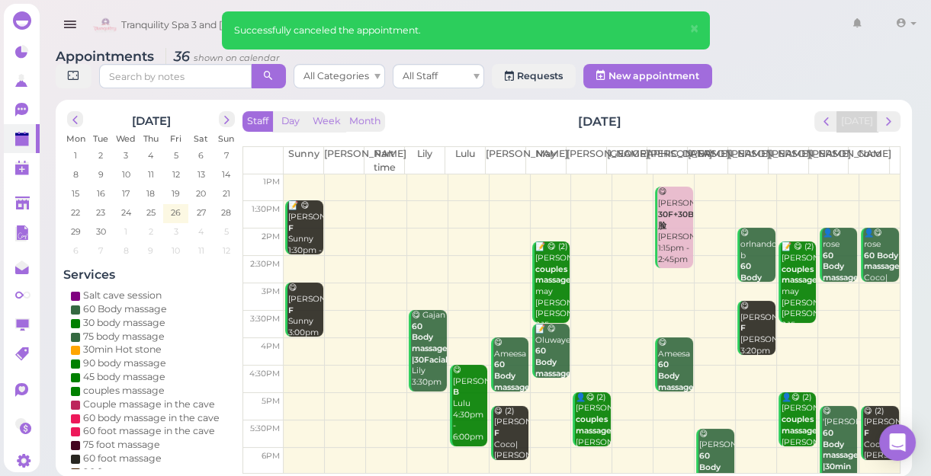
scroll to position [275, 0]
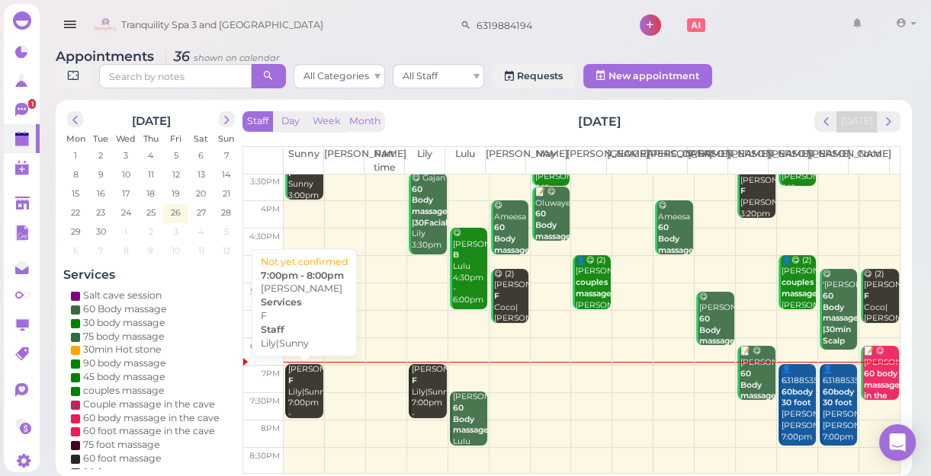
click at [309, 391] on div "Ray F Lily|Sunny 7:00pm - 8:00pm" at bounding box center [305, 397] width 36 height 67
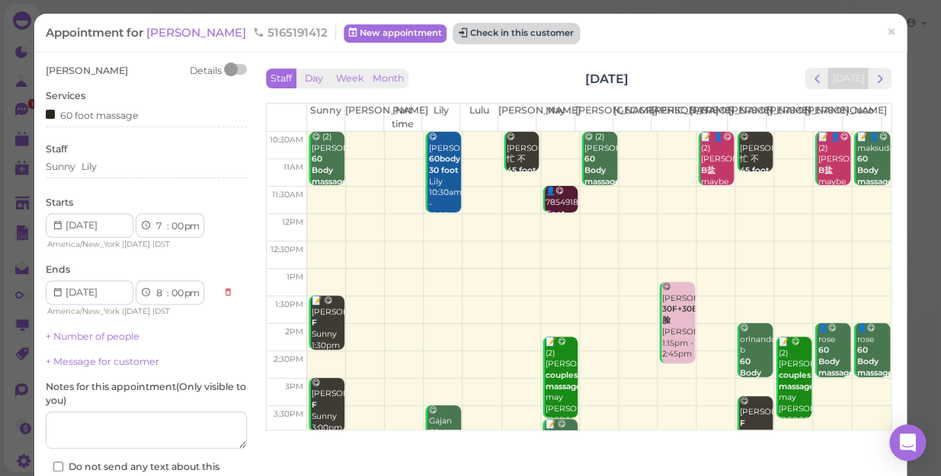
click at [465, 35] on button "Check in this customer" at bounding box center [516, 33] width 124 height 18
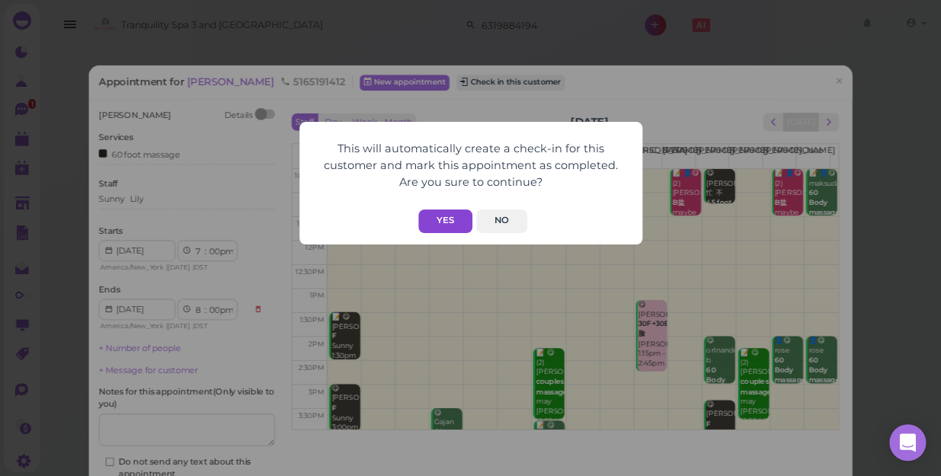
click at [447, 220] on button "Yes" at bounding box center [445, 222] width 54 height 24
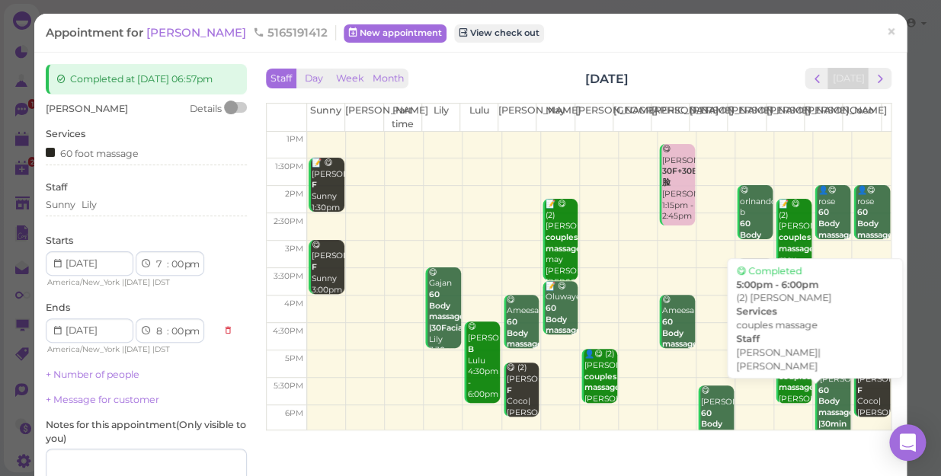
scroll to position [275, 0]
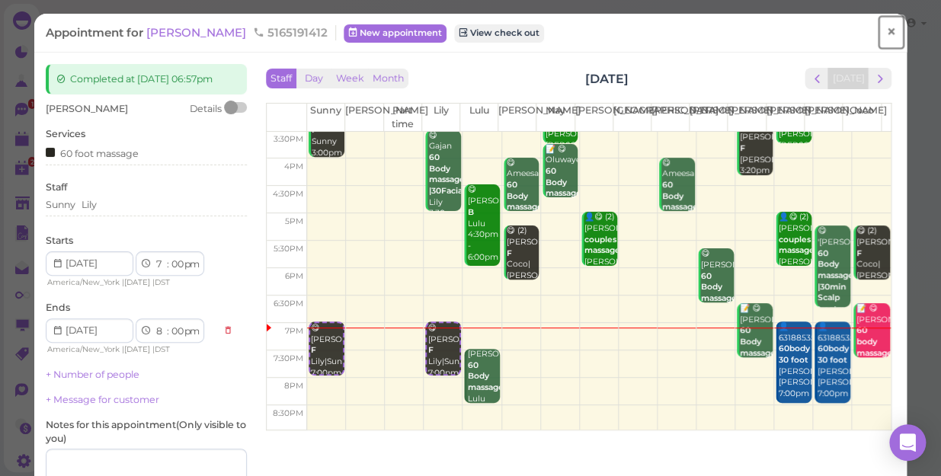
click at [886, 30] on span "×" at bounding box center [891, 31] width 10 height 21
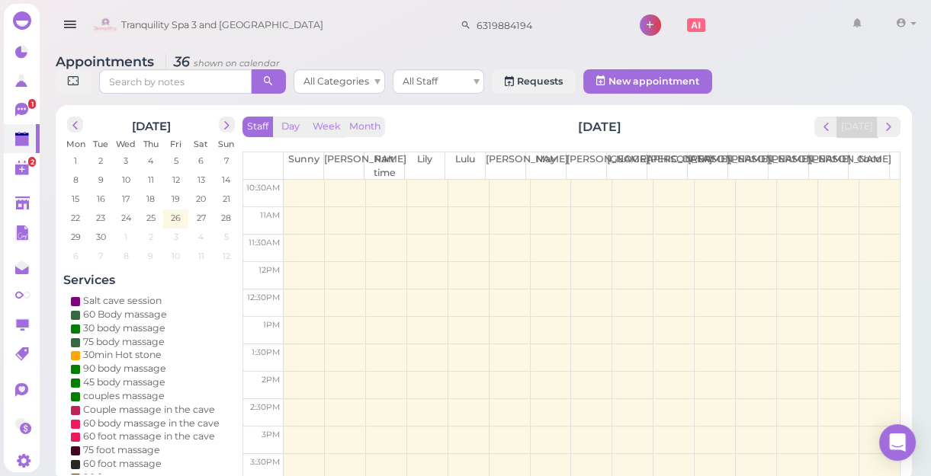
click at [882, 30] on link at bounding box center [906, 25] width 54 height 43
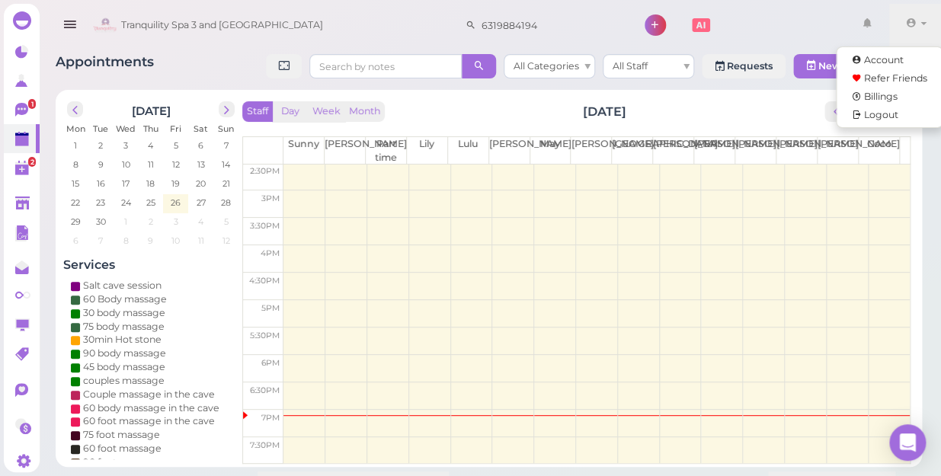
scroll to position [275, 0]
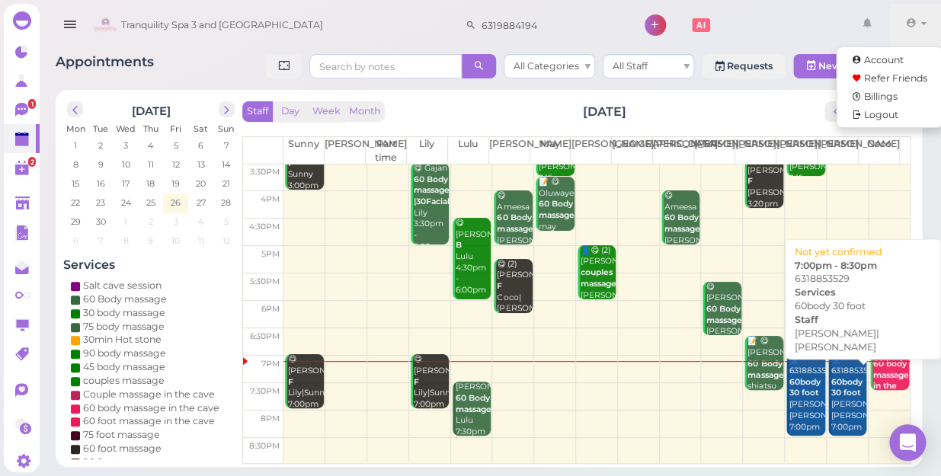
click at [838, 404] on div "👤6318853529 60body 30 foot Linda|Tina 7:00pm - 8:30pm" at bounding box center [849, 404] width 36 height 101
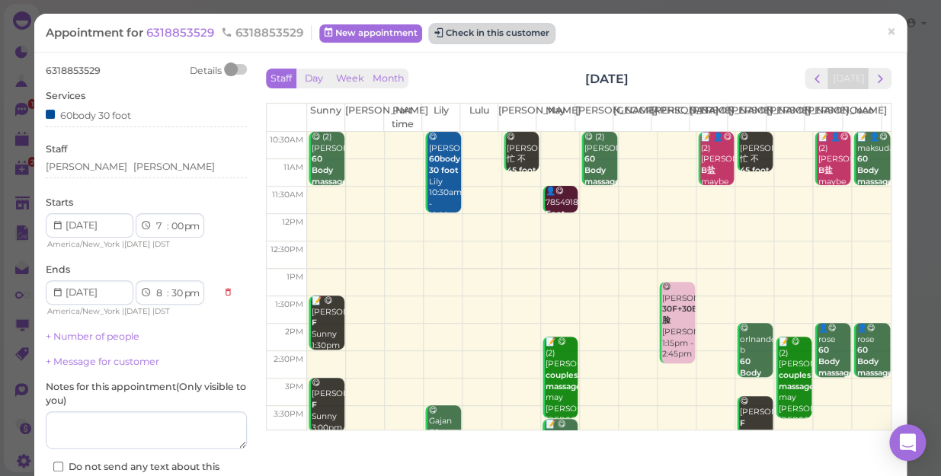
click at [489, 30] on button "Check in this customer" at bounding box center [492, 33] width 124 height 18
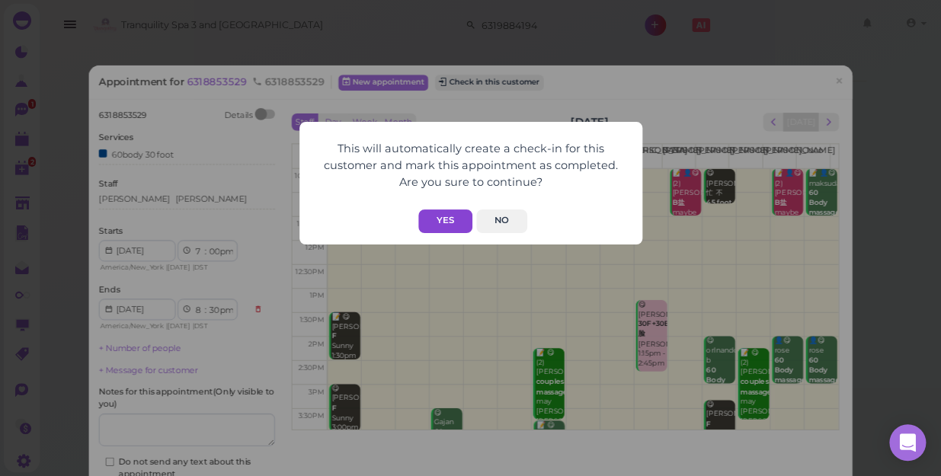
click at [443, 224] on button "Yes" at bounding box center [445, 222] width 54 height 24
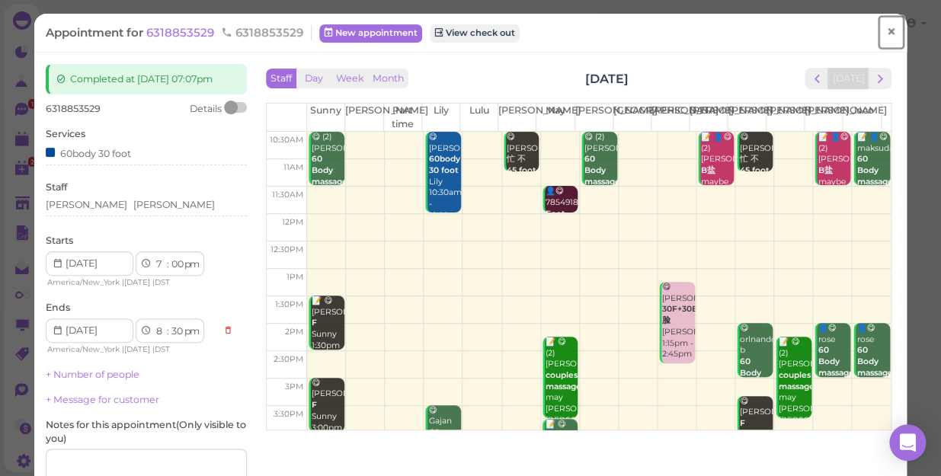
click at [886, 30] on span "×" at bounding box center [891, 31] width 10 height 21
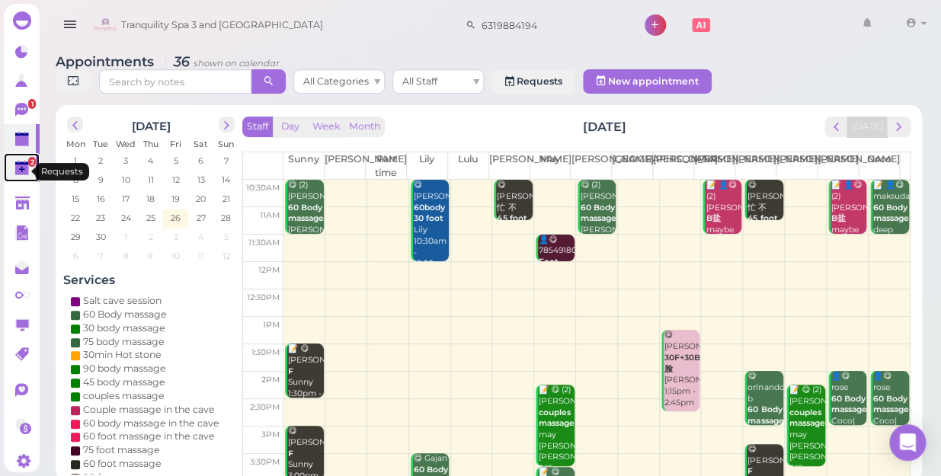
click at [28, 163] on span "2" at bounding box center [32, 162] width 8 height 10
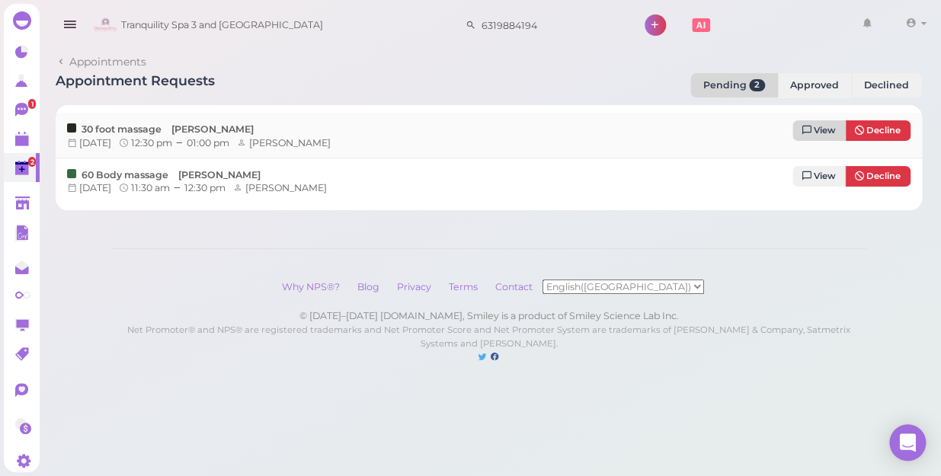
click at [825, 130] on span "View" at bounding box center [825, 130] width 22 height 11
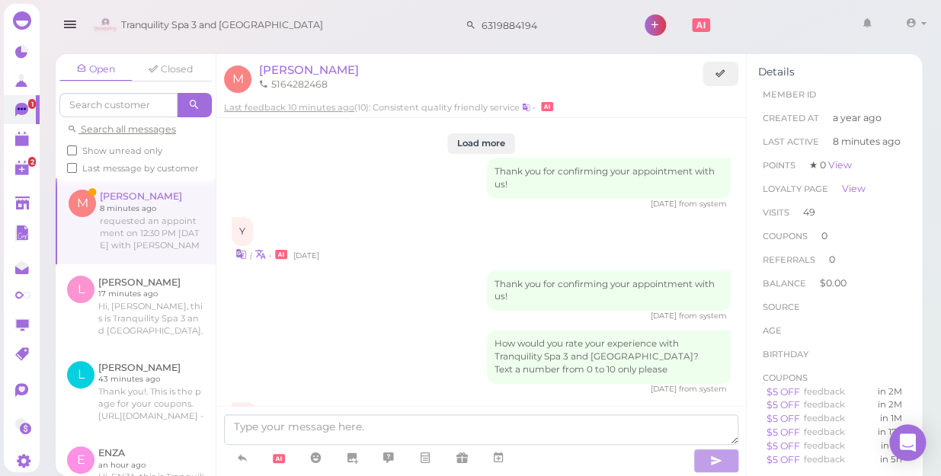
scroll to position [2322, 0]
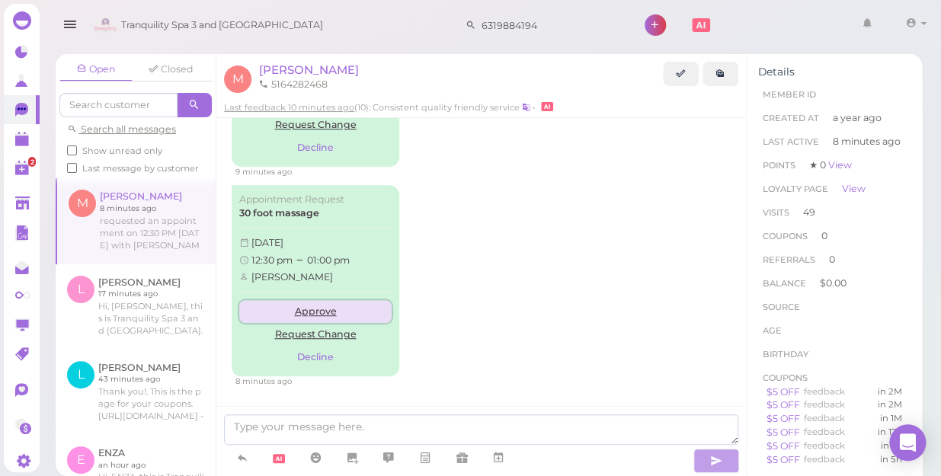
click at [325, 305] on link "Approve" at bounding box center [315, 311] width 152 height 23
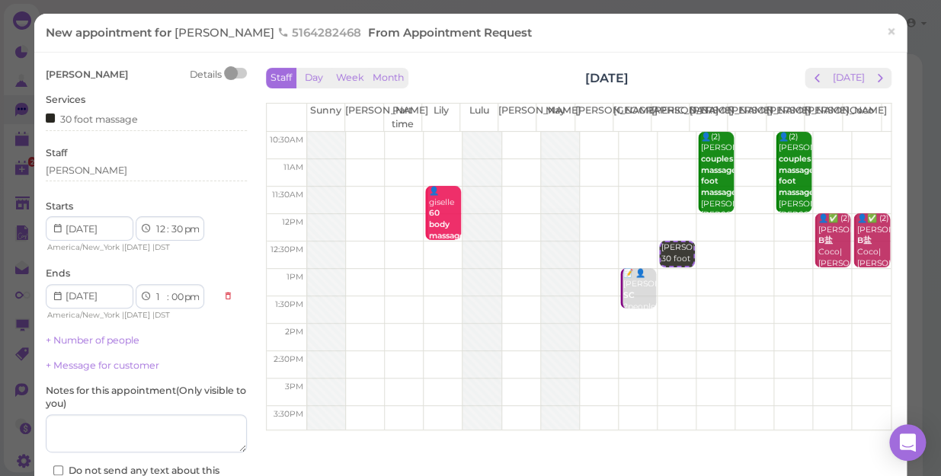
scroll to position [137, 0]
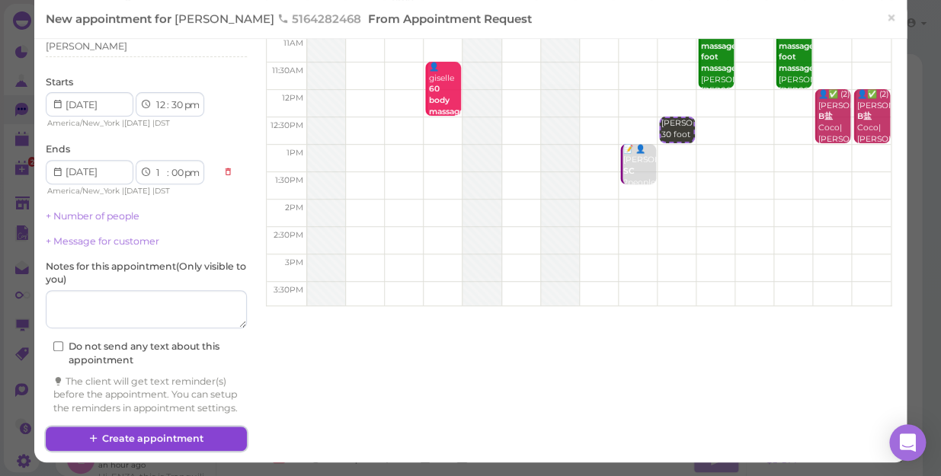
click at [198, 433] on button "Create appointment" at bounding box center [146, 439] width 201 height 24
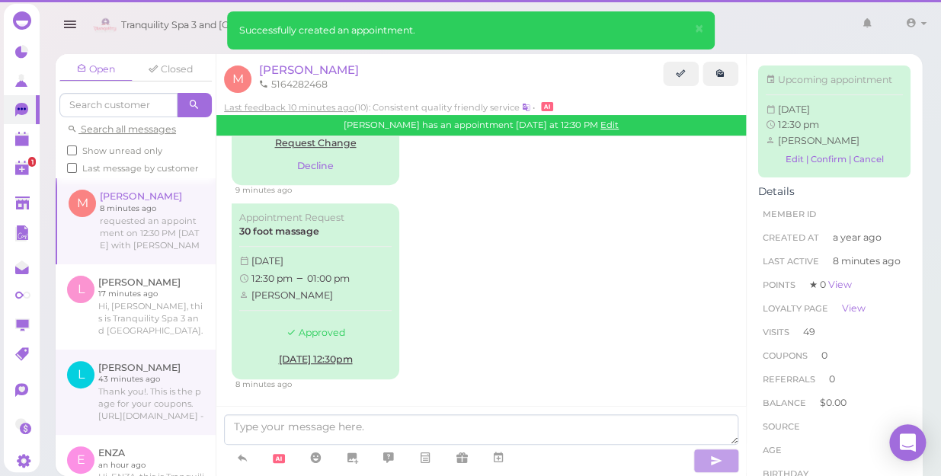
scroll to position [2316, 0]
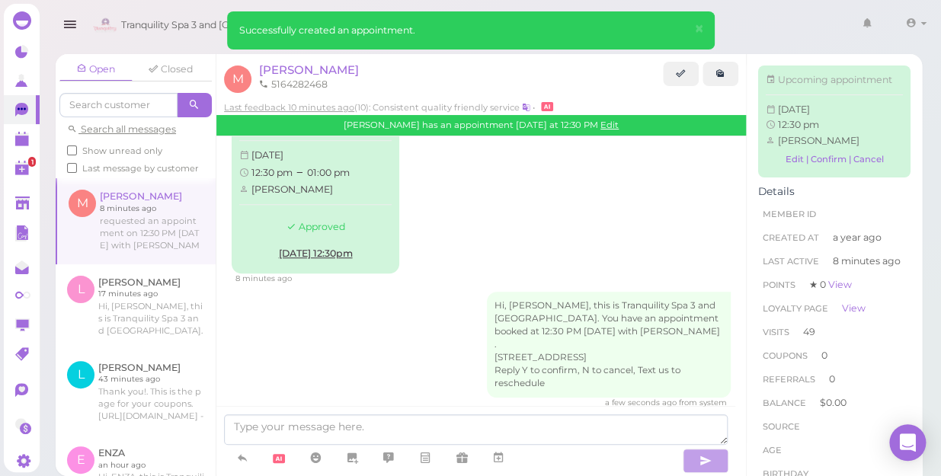
scroll to position [2289, 0]
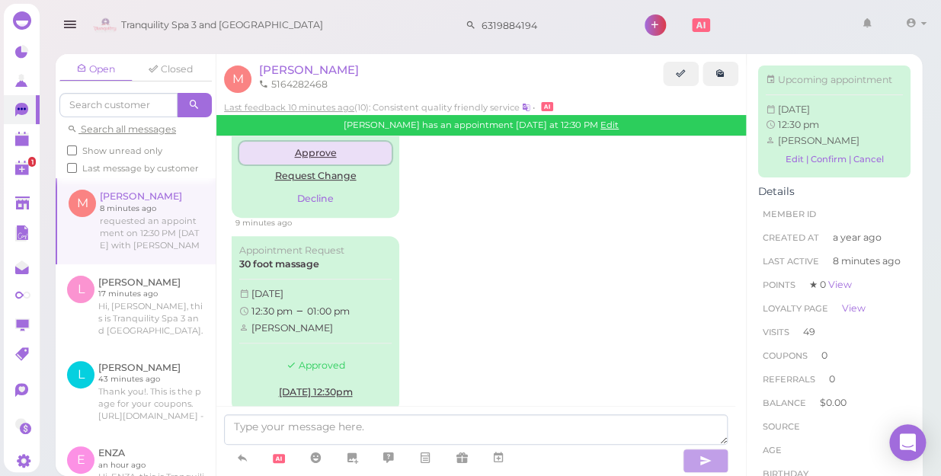
click at [329, 145] on link "Approve" at bounding box center [315, 153] width 152 height 23
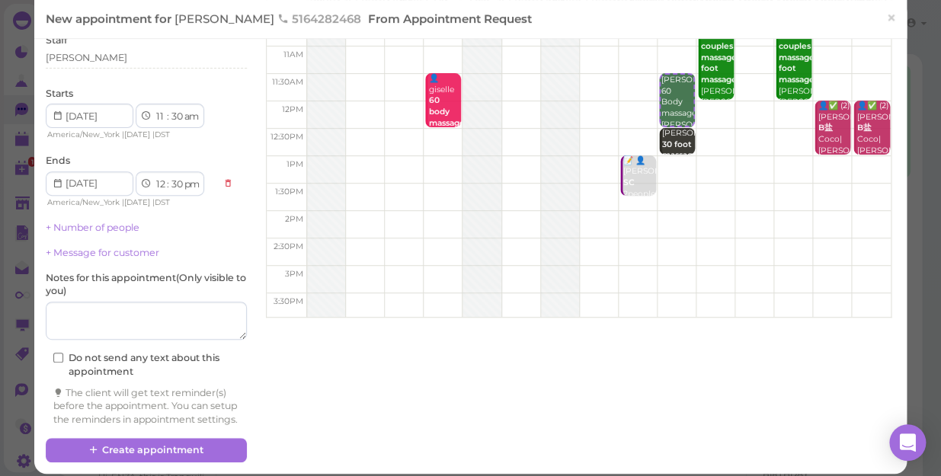
scroll to position [137, 0]
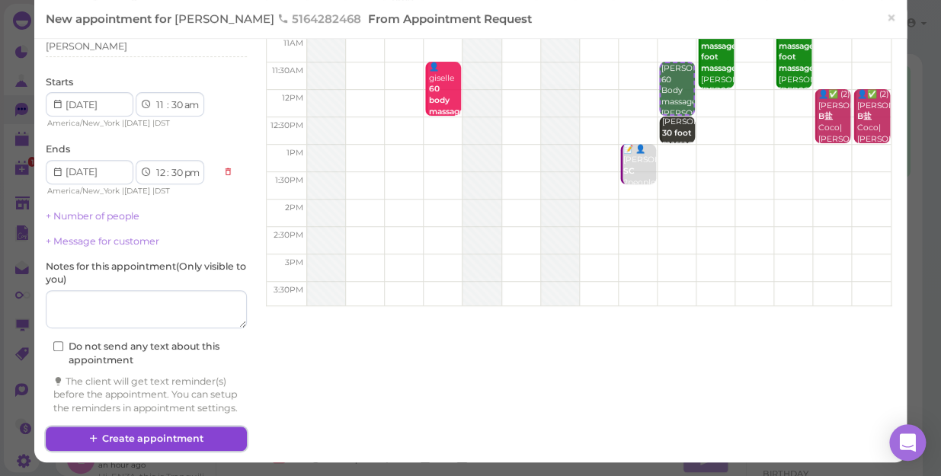
click at [163, 435] on button "Create appointment" at bounding box center [146, 439] width 201 height 24
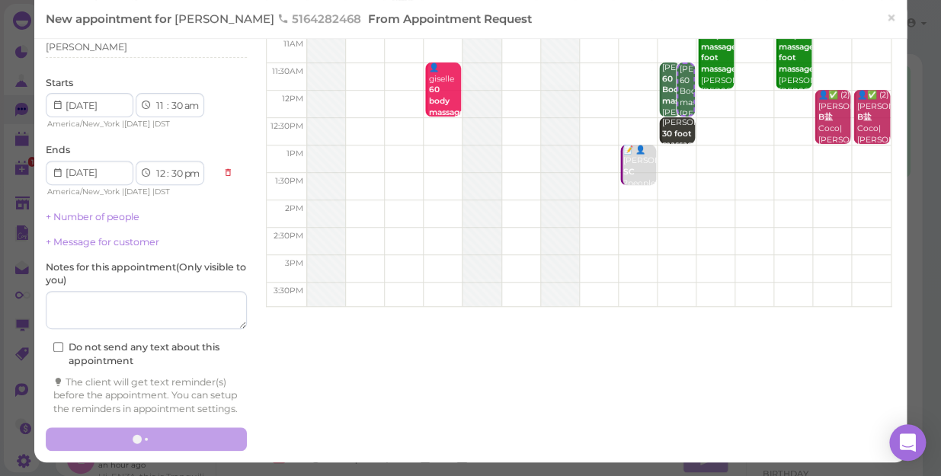
scroll to position [0, 0]
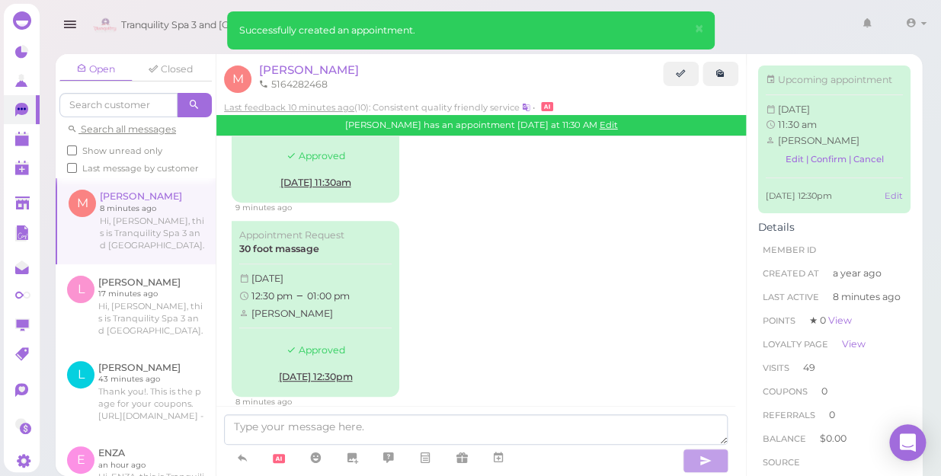
scroll to position [2524, 0]
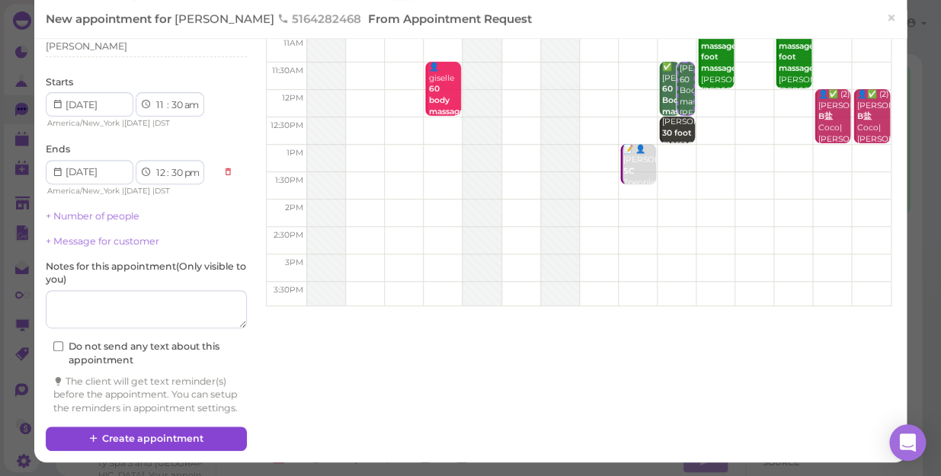
scroll to position [2691, 0]
click at [138, 444] on button "Create appointment" at bounding box center [146, 439] width 201 height 24
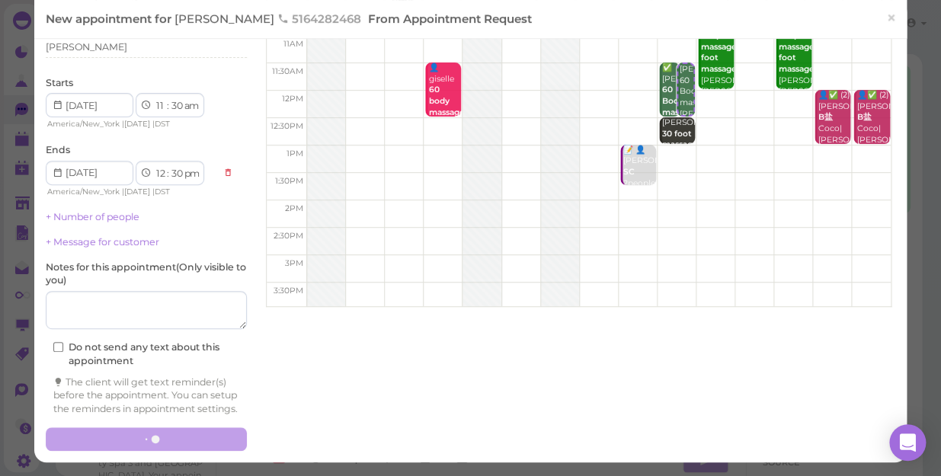
scroll to position [136, 0]
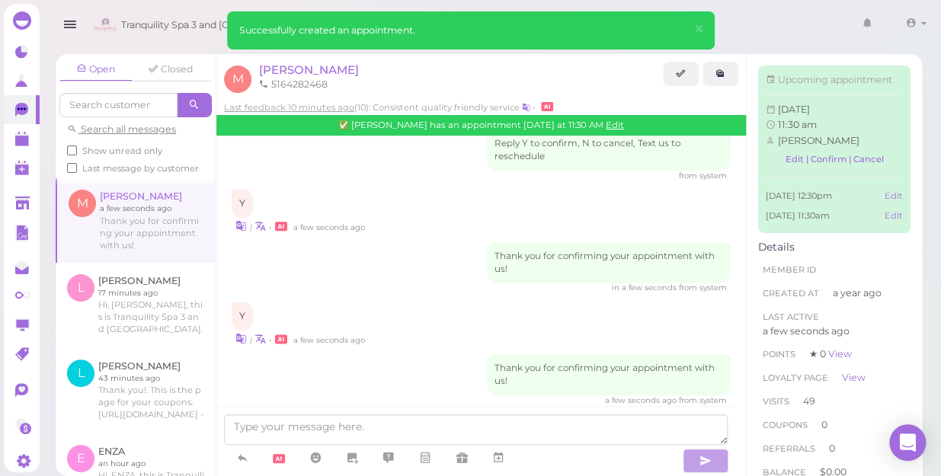
scroll to position [2861, 0]
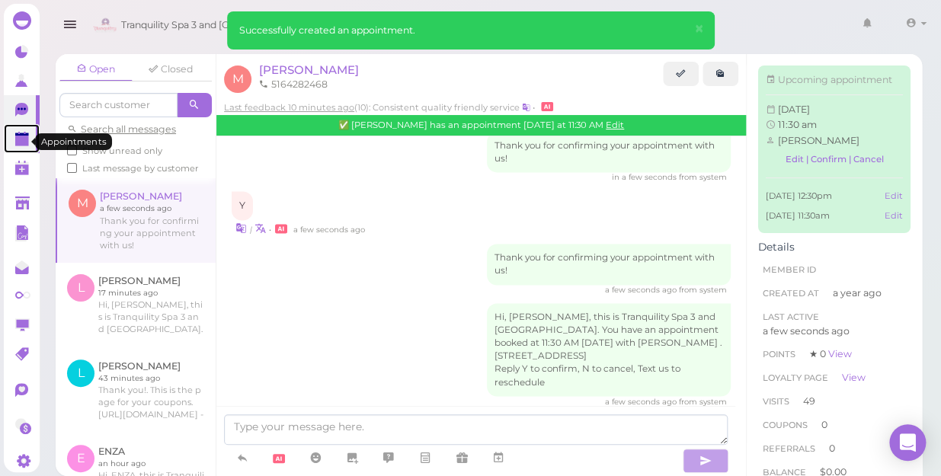
click at [18, 146] on polygon at bounding box center [22, 141] width 14 height 11
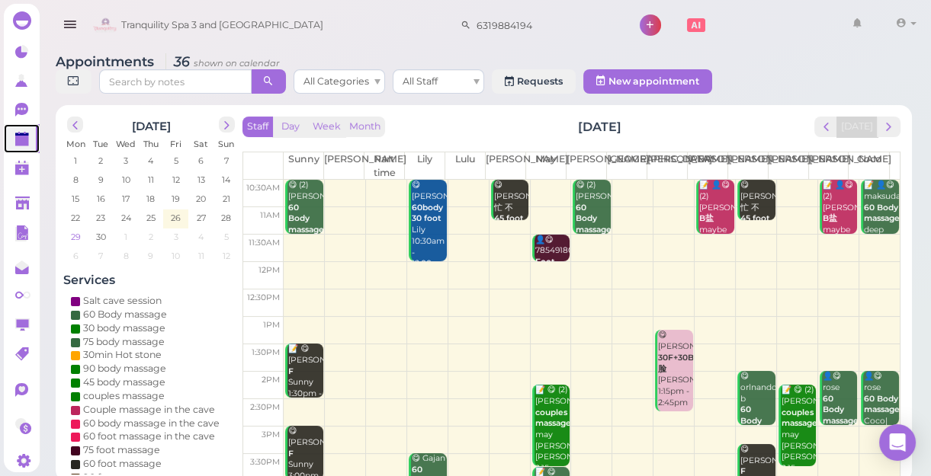
click at [76, 236] on span "29" at bounding box center [75, 237] width 13 height 14
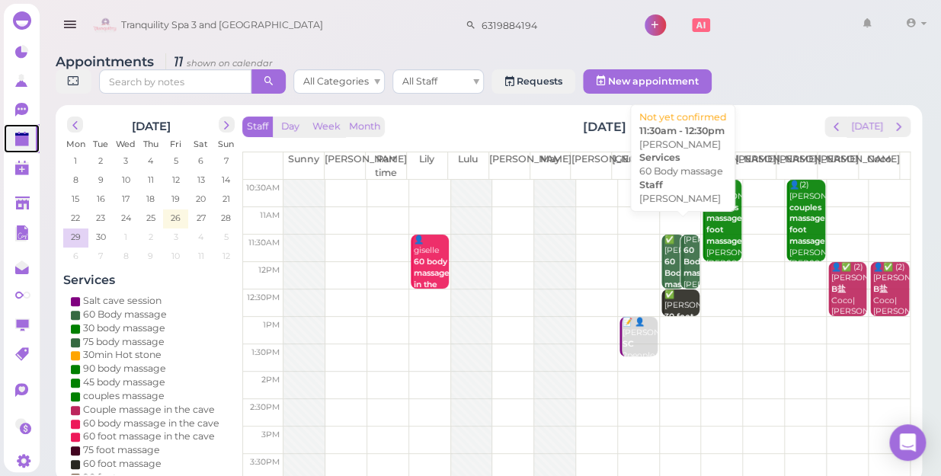
click at [684, 248] on b "60 Body massage" at bounding box center [702, 261] width 36 height 32
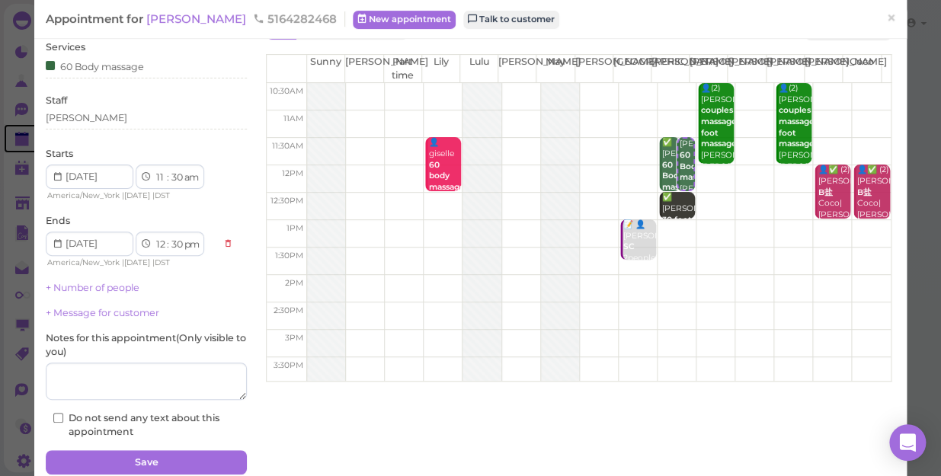
scroll to position [111, 0]
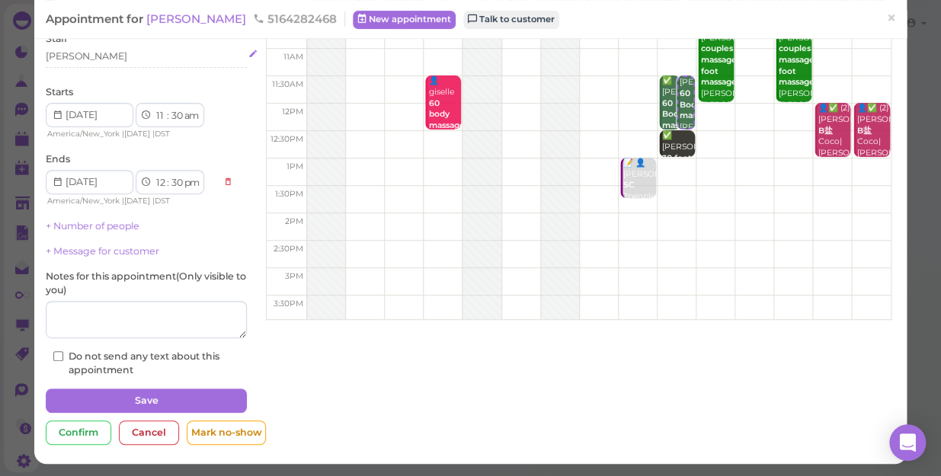
click at [112, 53] on div "[PERSON_NAME]" at bounding box center [146, 57] width 201 height 14
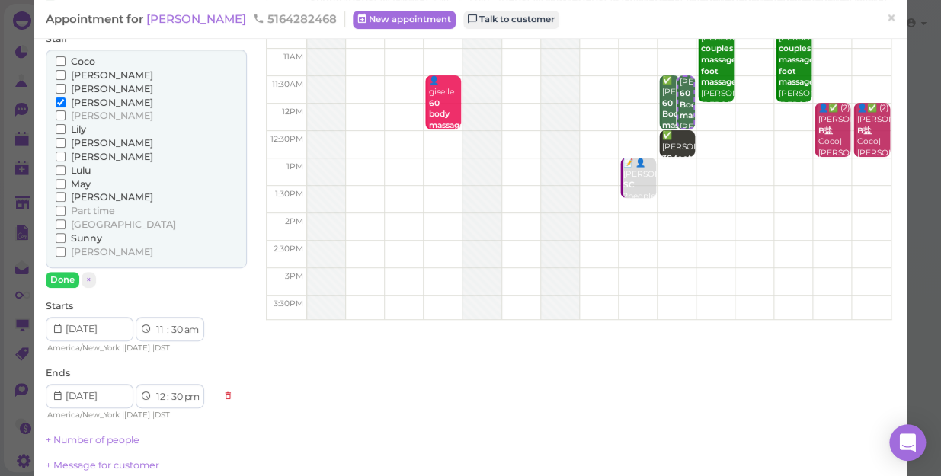
click at [88, 99] on span "[PERSON_NAME]" at bounding box center [112, 102] width 82 height 11
click at [66, 99] on input "[PERSON_NAME]" at bounding box center [61, 103] width 10 height 10
click at [72, 273] on button "Done" at bounding box center [63, 280] width 34 height 16
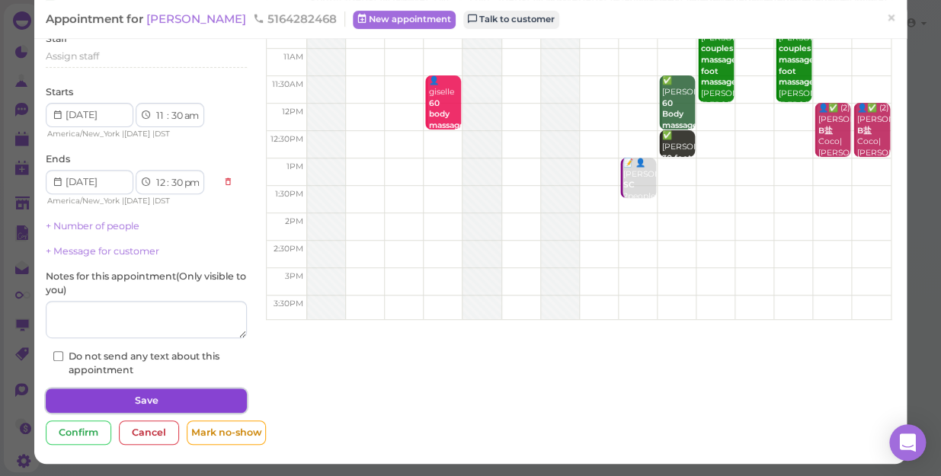
click at [162, 393] on button "Save" at bounding box center [146, 401] width 201 height 24
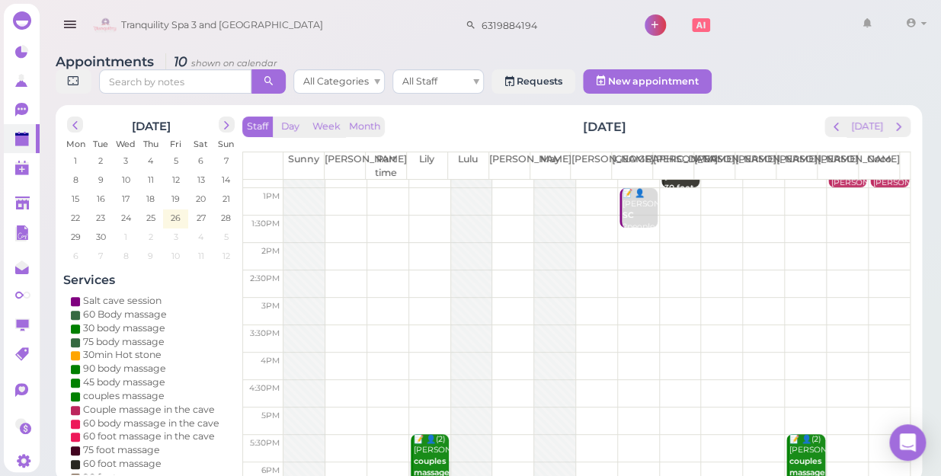
scroll to position [138, 0]
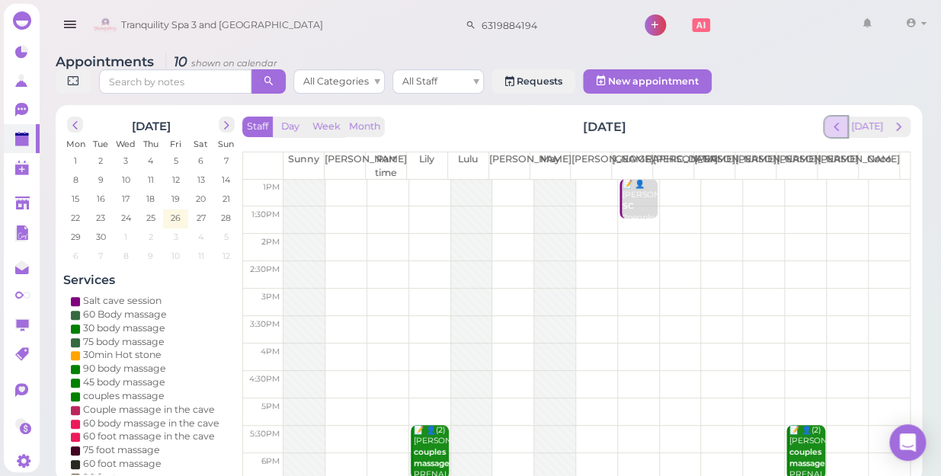
click at [841, 120] on span "prev" at bounding box center [836, 127] width 14 height 14
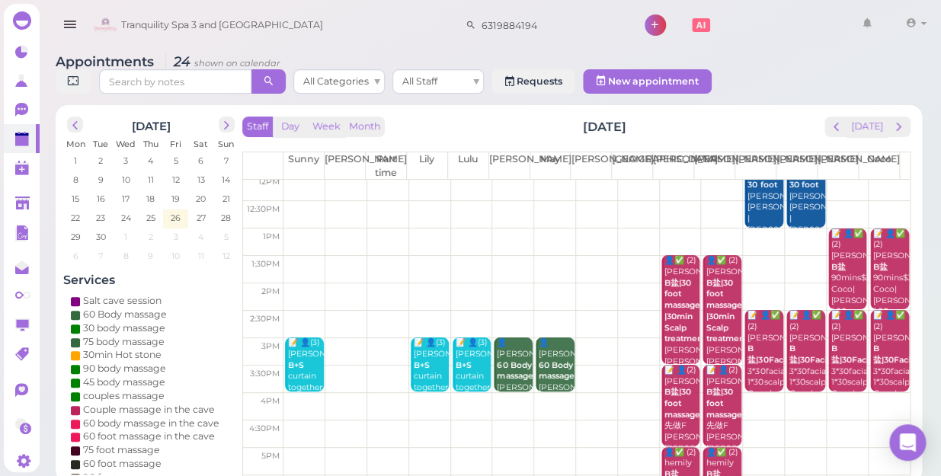
scroll to position [275, 0]
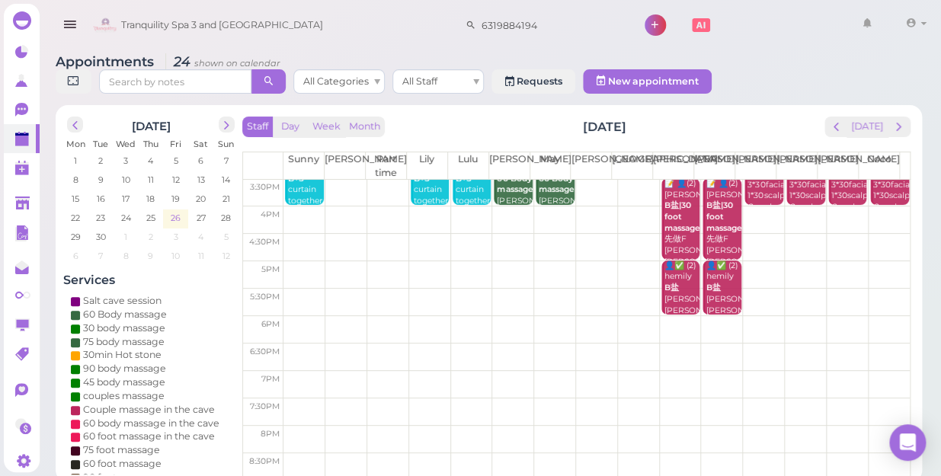
click at [172, 211] on span "26" at bounding box center [175, 218] width 13 height 14
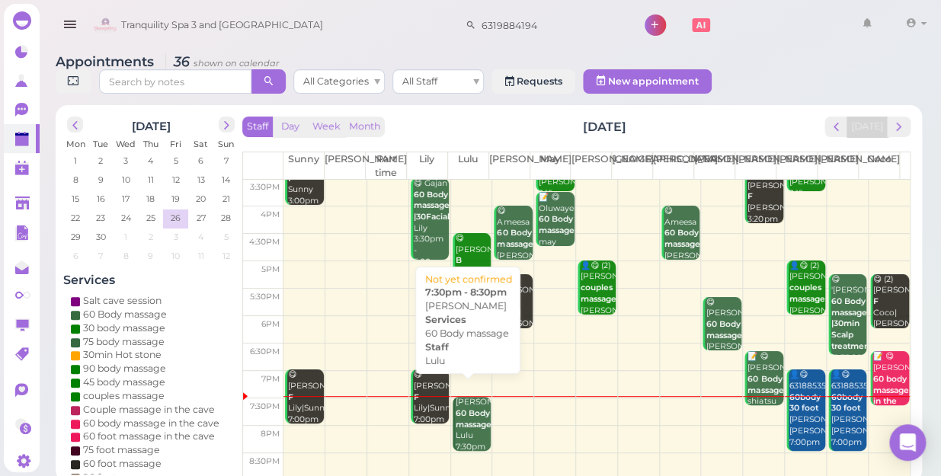
click at [465, 411] on b "60 Body massage" at bounding box center [474, 419] width 36 height 21
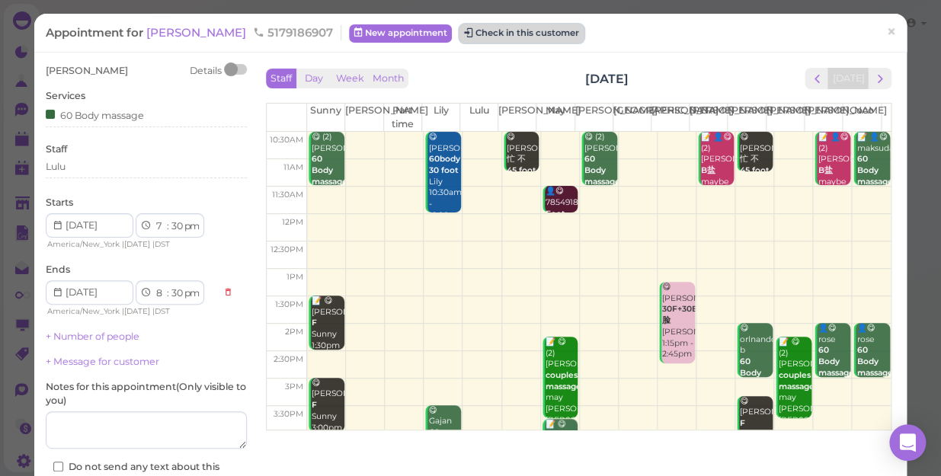
click at [460, 29] on button "Check in this customer" at bounding box center [522, 33] width 124 height 18
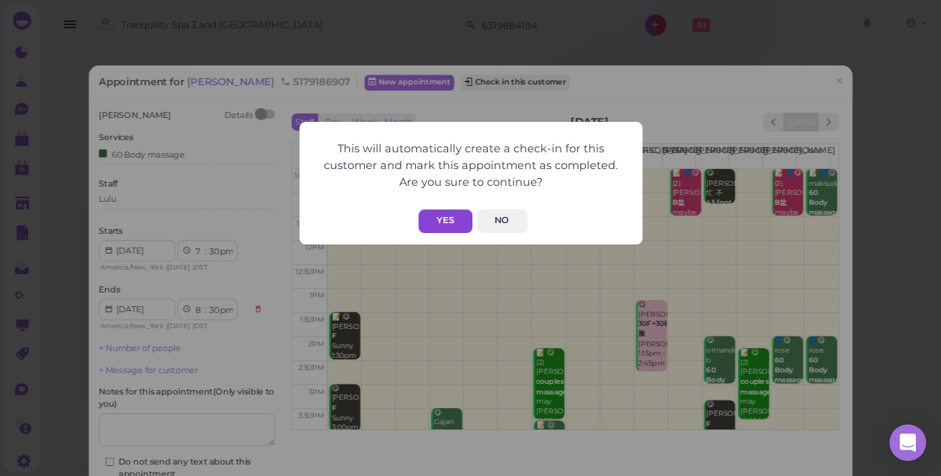
click at [440, 213] on button "Yes" at bounding box center [445, 222] width 54 height 24
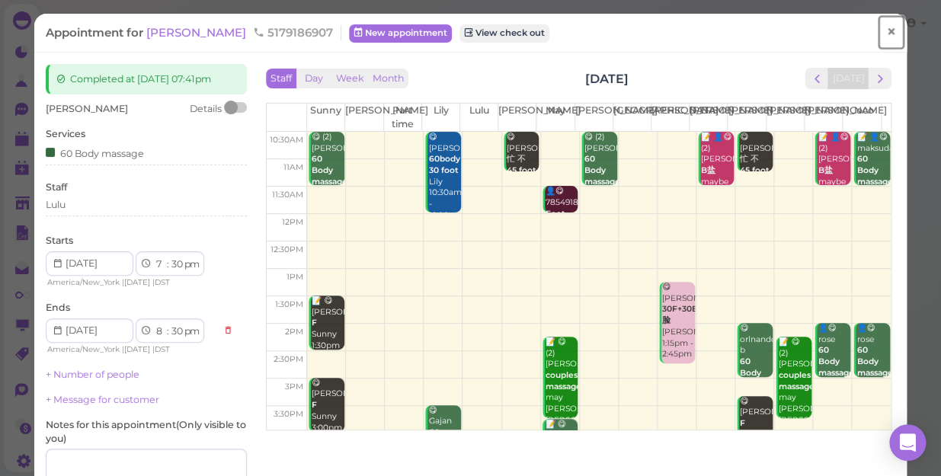
click at [886, 28] on span "×" at bounding box center [891, 31] width 10 height 21
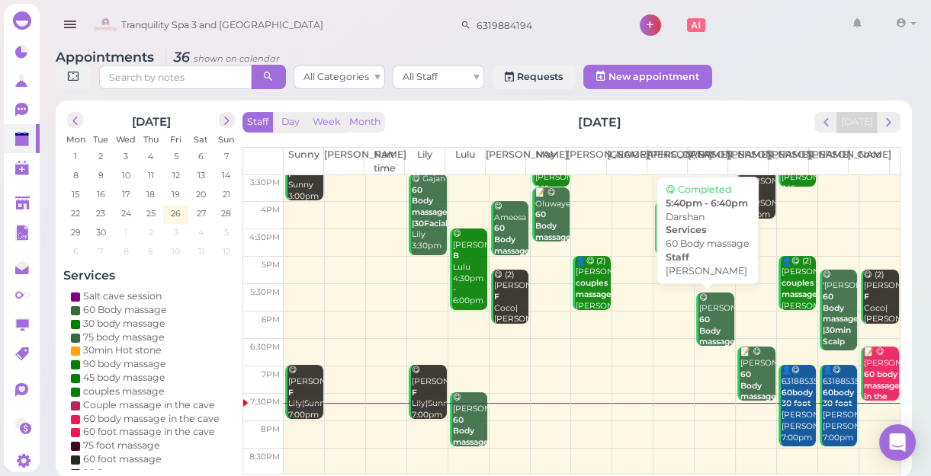
scroll to position [5, 0]
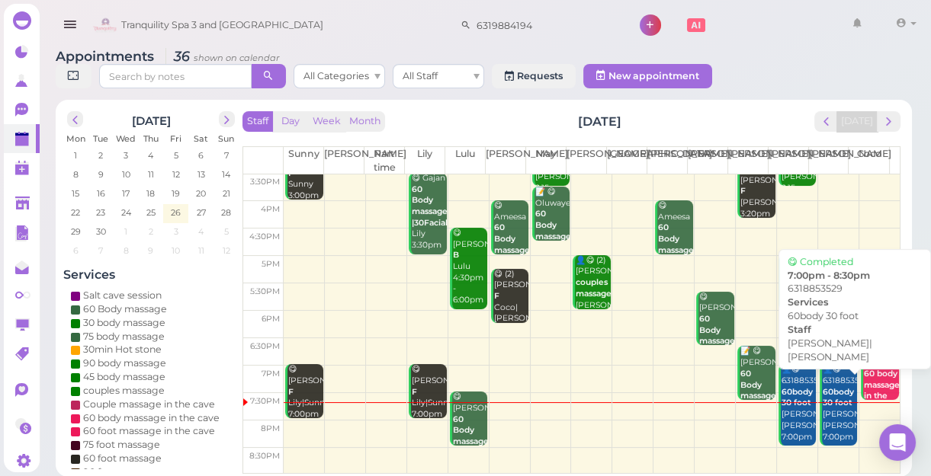
click at [824, 418] on div "👤😋 6318853529 60body 30 foot Linda|Tina 7:00pm - 8:30pm" at bounding box center [840, 414] width 36 height 101
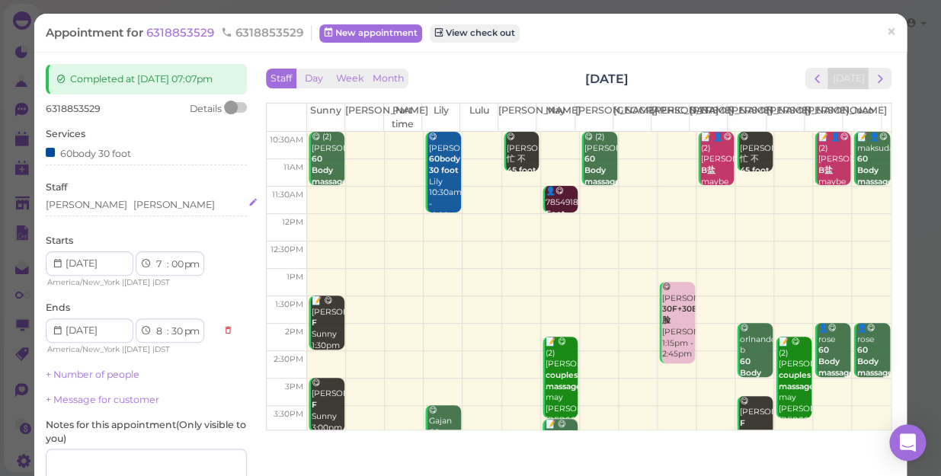
click at [111, 200] on div "Linda Tina" at bounding box center [146, 205] width 201 height 14
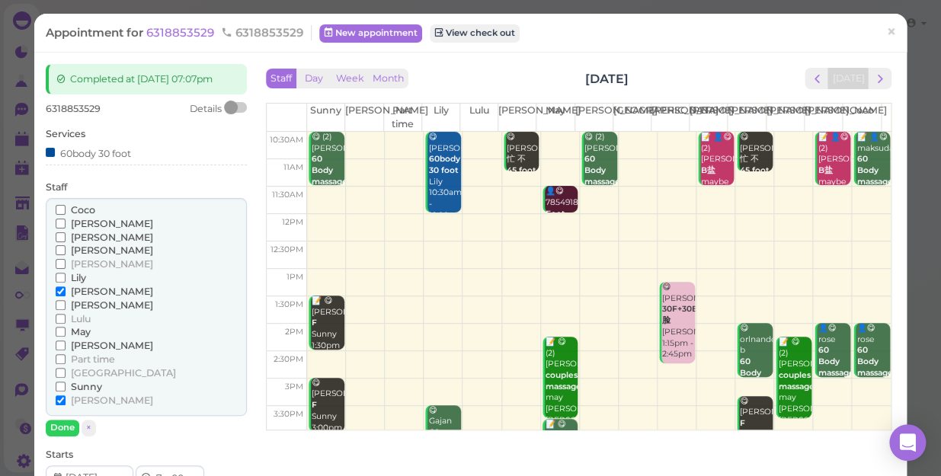
click at [77, 342] on span "[PERSON_NAME]" at bounding box center [112, 345] width 82 height 11
click at [66, 342] on input "[PERSON_NAME]" at bounding box center [61, 346] width 10 height 10
click at [88, 247] on span "[PERSON_NAME]" at bounding box center [112, 250] width 82 height 11
click at [66, 247] on input "[PERSON_NAME]" at bounding box center [61, 250] width 10 height 10
click at [85, 289] on span "[PERSON_NAME]" at bounding box center [112, 291] width 82 height 11
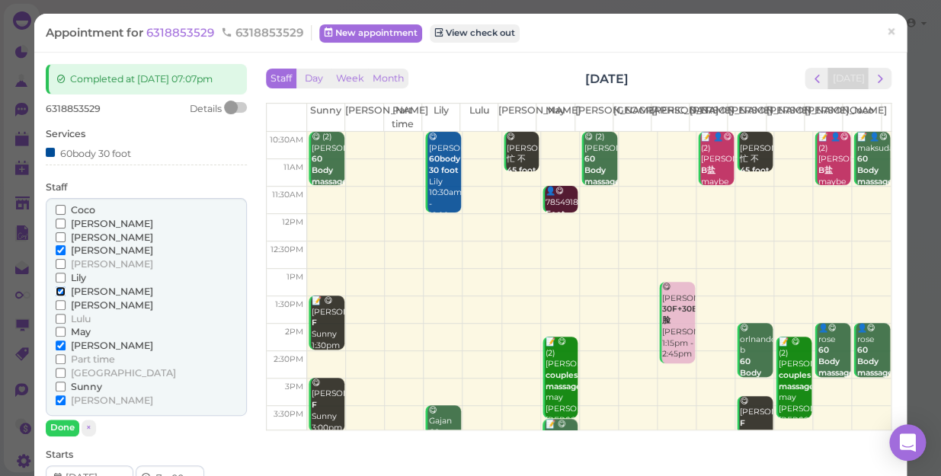
click at [66, 289] on input "[PERSON_NAME]" at bounding box center [61, 292] width 10 height 10
click at [82, 345] on span "[PERSON_NAME]" at bounding box center [112, 345] width 82 height 11
click at [66, 345] on input "[PERSON_NAME]" at bounding box center [61, 346] width 10 height 10
click at [61, 426] on button "Done" at bounding box center [63, 428] width 34 height 16
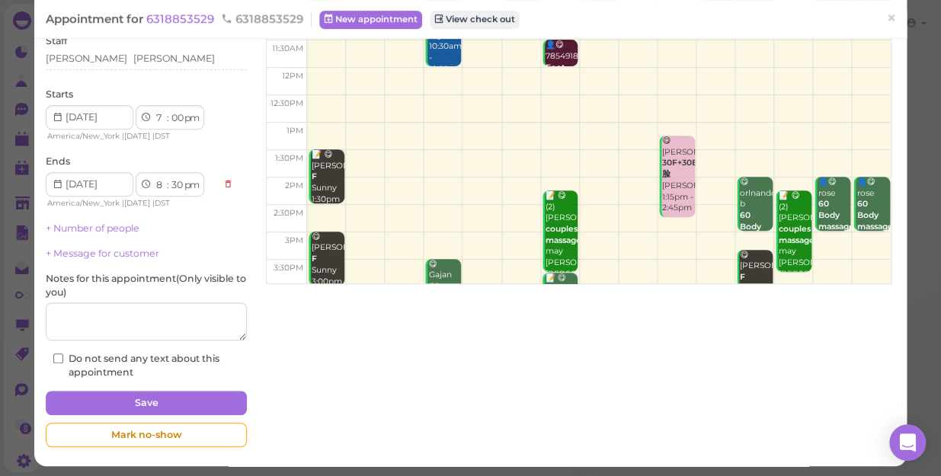
scroll to position [149, 0]
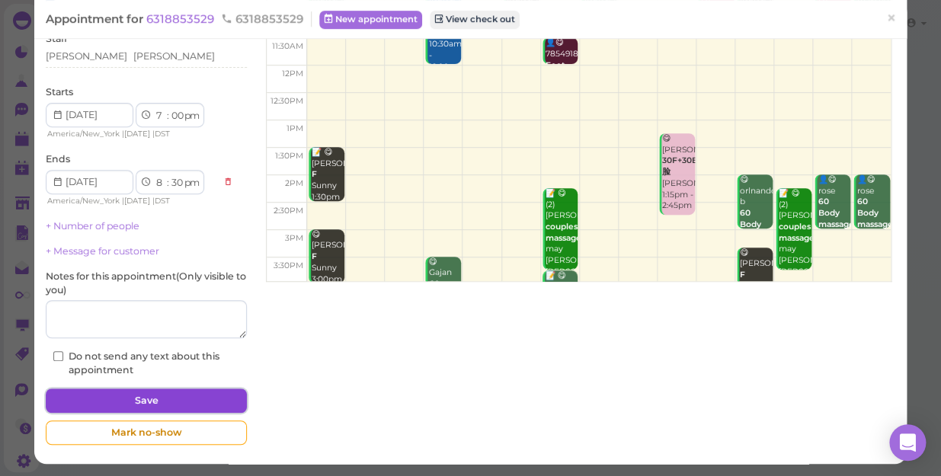
click at [184, 397] on button "Save" at bounding box center [146, 401] width 201 height 24
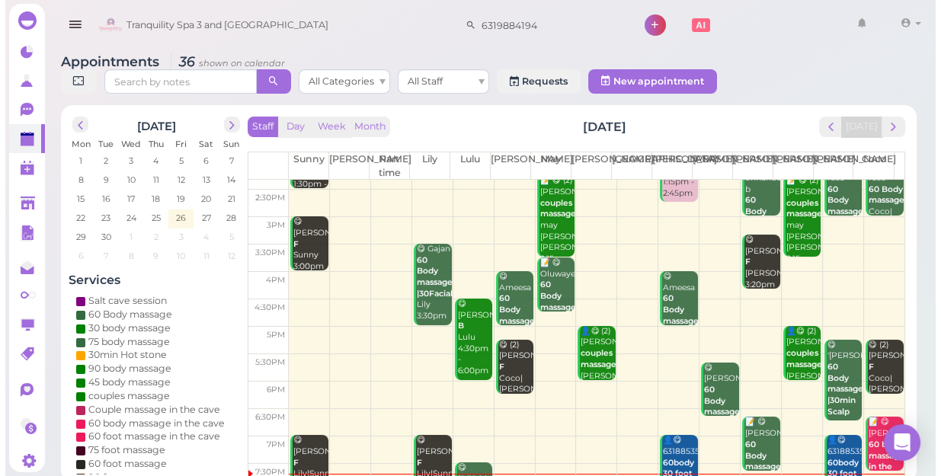
scroll to position [275, 0]
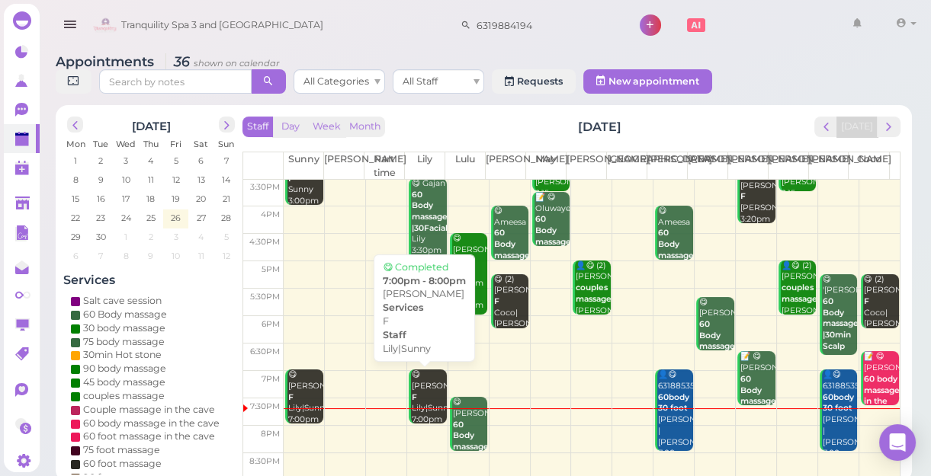
click at [418, 395] on div "😋 Ray F Lily|Sunny 7:00pm - 8:00pm" at bounding box center [429, 409] width 36 height 79
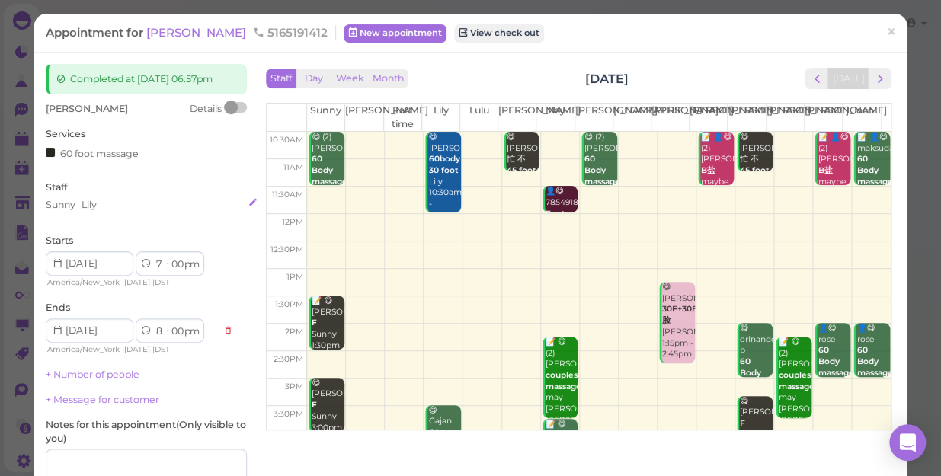
click at [123, 200] on div "Sunny [PERSON_NAME]" at bounding box center [146, 205] width 201 height 14
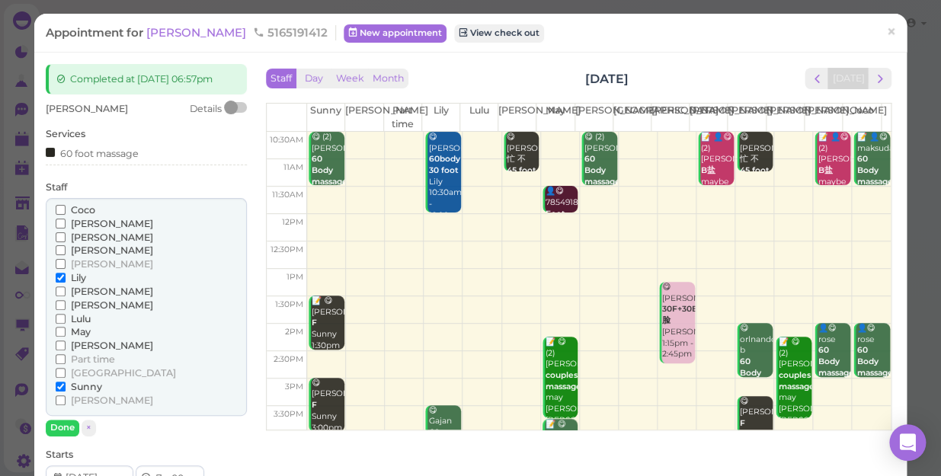
click at [88, 332] on span "May" at bounding box center [81, 331] width 20 height 11
click at [66, 332] on input "May" at bounding box center [61, 332] width 10 height 10
click at [83, 386] on span "Sunny" at bounding box center [86, 386] width 31 height 11
click at [66, 386] on input "Sunny" at bounding box center [61, 387] width 10 height 10
click at [54, 425] on button "Done" at bounding box center [63, 428] width 34 height 16
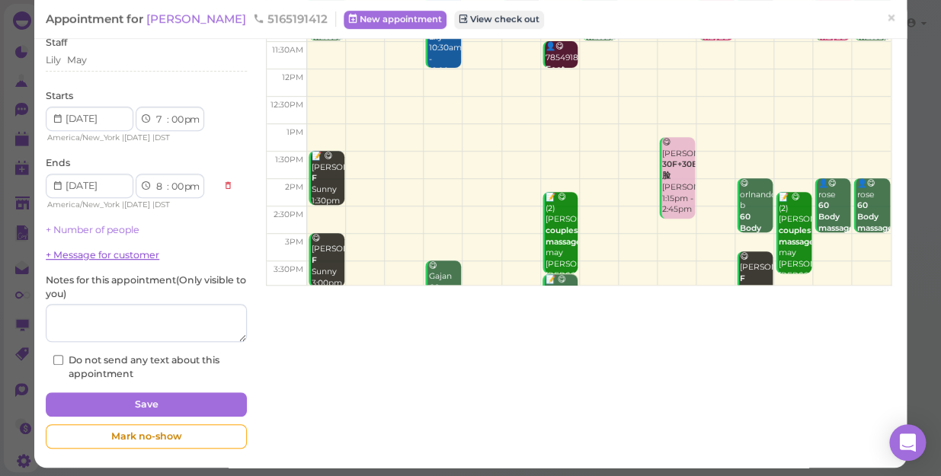
scroll to position [149, 0]
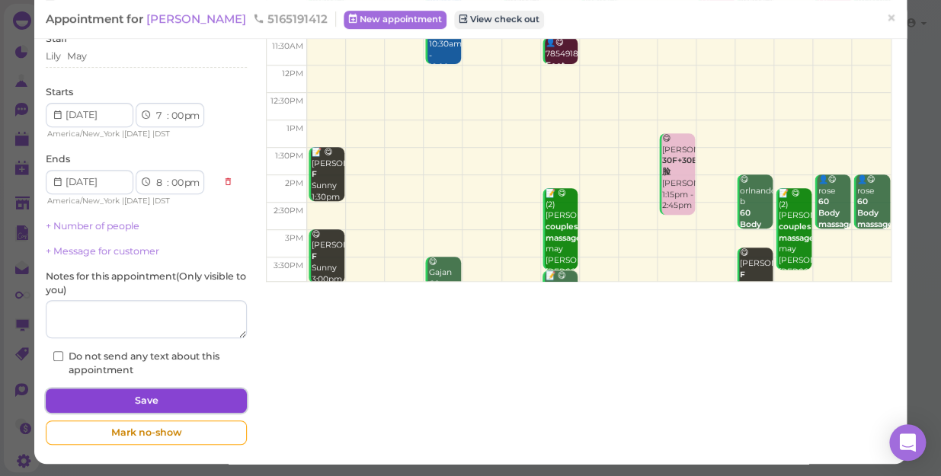
click at [149, 401] on button "Save" at bounding box center [146, 401] width 201 height 24
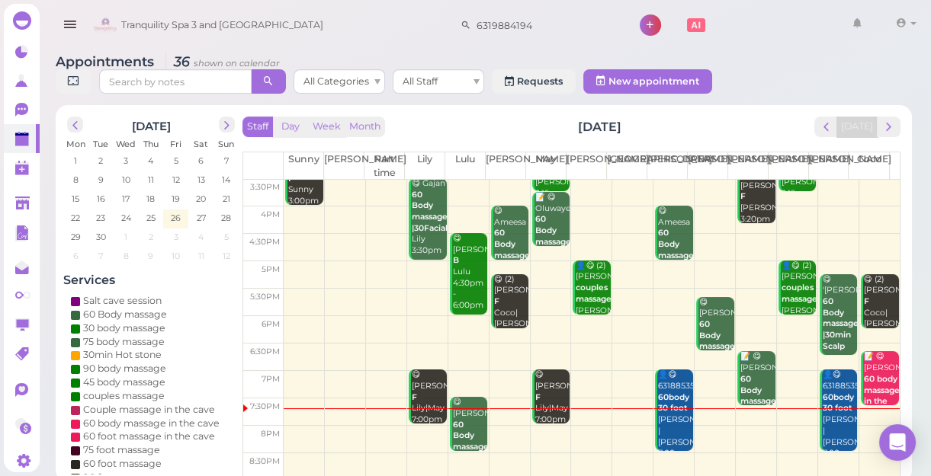
scroll to position [5, 0]
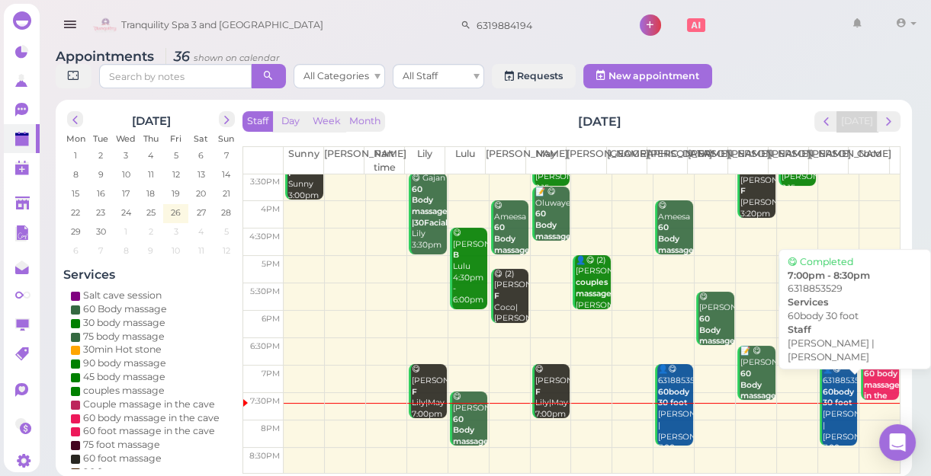
click at [825, 426] on div "👤😋 6318853529 60body 30 foot Jessica |Tina 7:00pm - 8:30pm" at bounding box center [840, 420] width 36 height 112
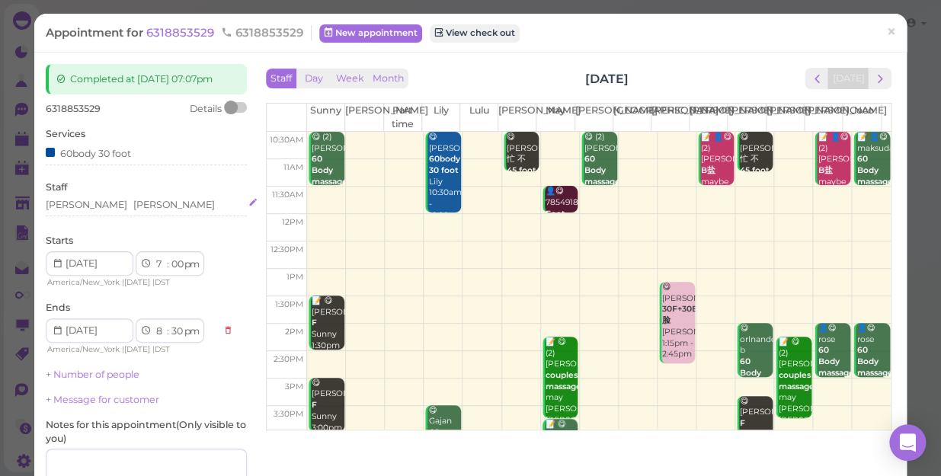
click at [123, 205] on div "Tina Jessica" at bounding box center [146, 205] width 201 height 14
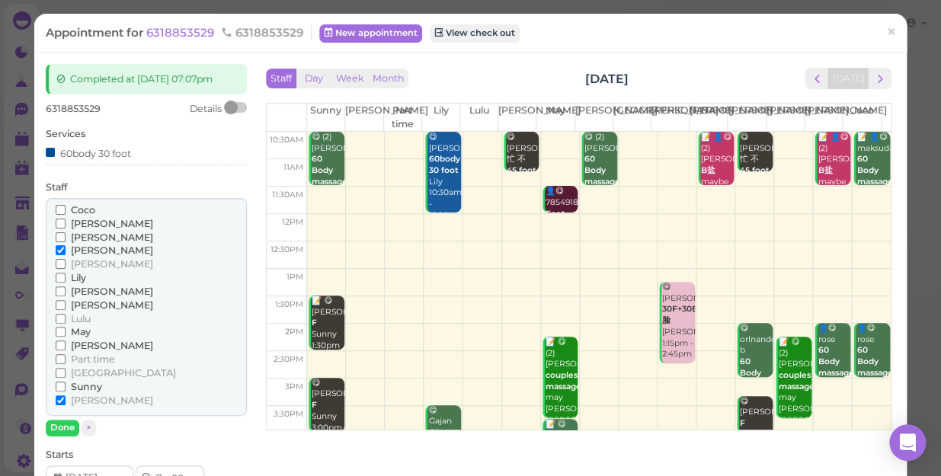
click at [122, 204] on div "Coco" at bounding box center [146, 211] width 181 height 14
click at [76, 346] on span "[PERSON_NAME]" at bounding box center [112, 345] width 82 height 11
click at [66, 346] on input "[PERSON_NAME]" at bounding box center [61, 346] width 10 height 10
click at [85, 398] on span "[PERSON_NAME]" at bounding box center [112, 400] width 82 height 11
click at [66, 398] on input "[PERSON_NAME]" at bounding box center [61, 401] width 10 height 10
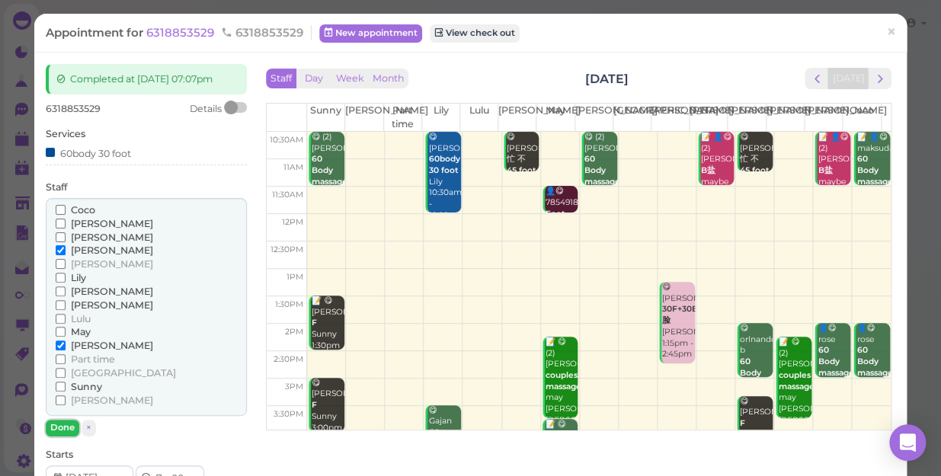
click at [69, 428] on button "Done" at bounding box center [63, 428] width 34 height 16
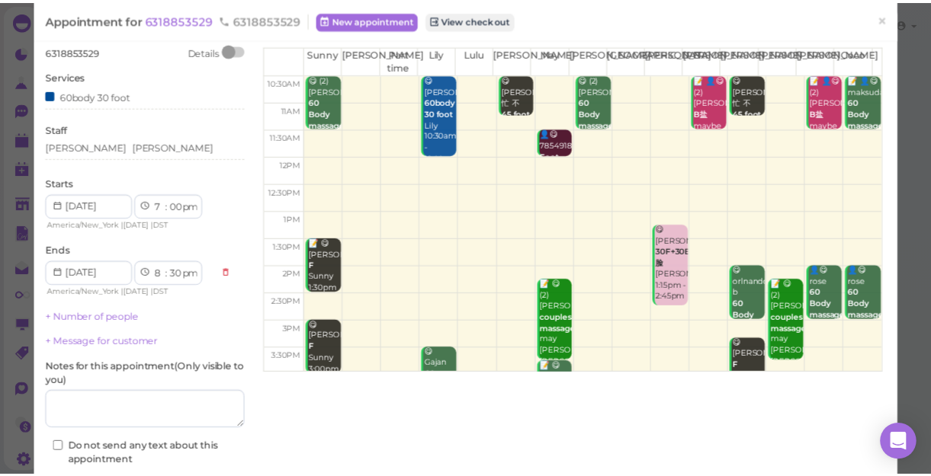
scroll to position [149, 0]
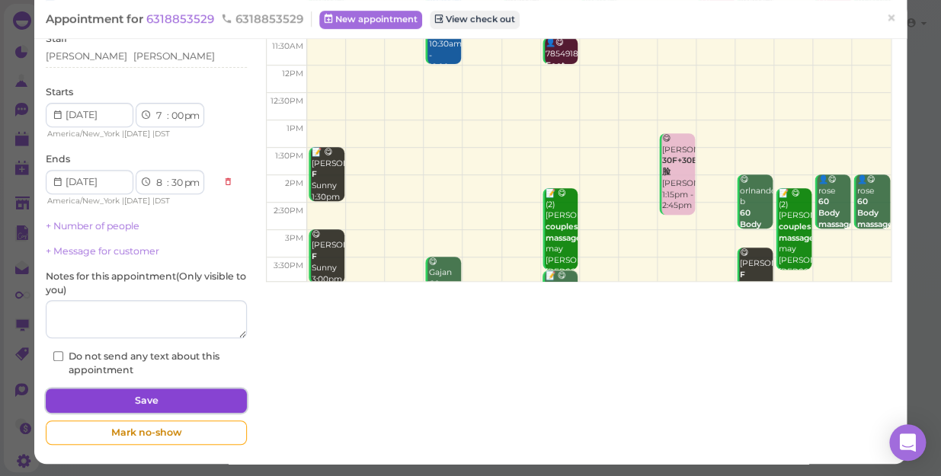
click at [163, 401] on button "Save" at bounding box center [146, 401] width 201 height 24
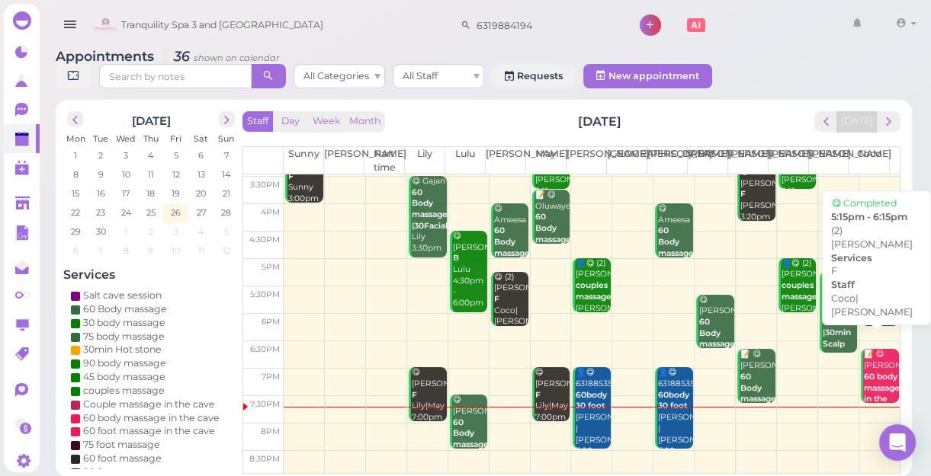
scroll to position [275, 0]
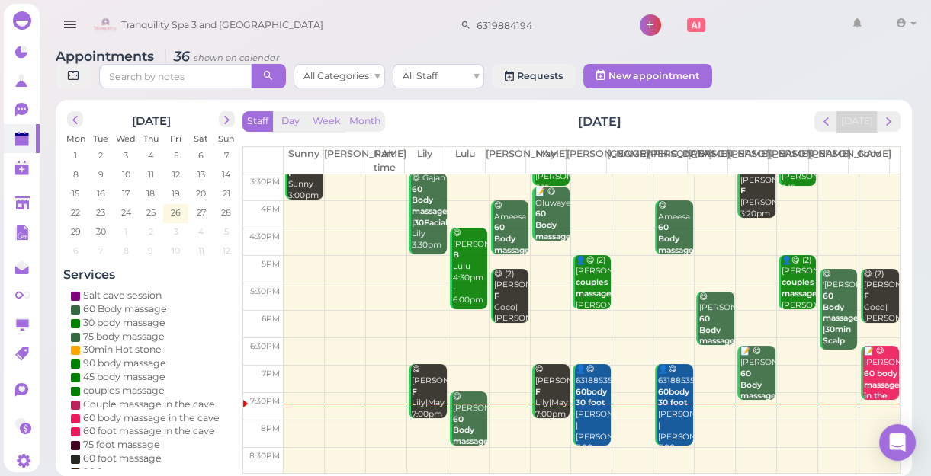
click at [831, 421] on td at bounding box center [592, 434] width 616 height 27
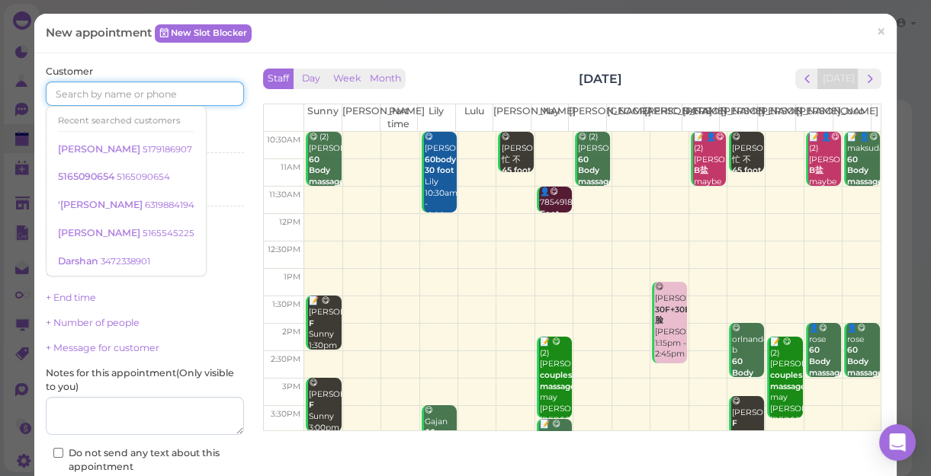
click at [179, 91] on input at bounding box center [145, 94] width 198 height 24
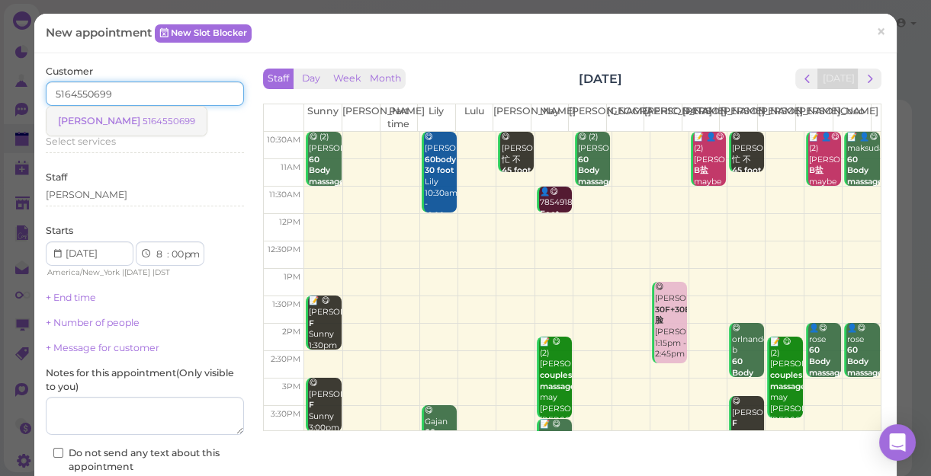
type input "5164550699"
click at [143, 119] on small "5164550699" at bounding box center [169, 121] width 53 height 11
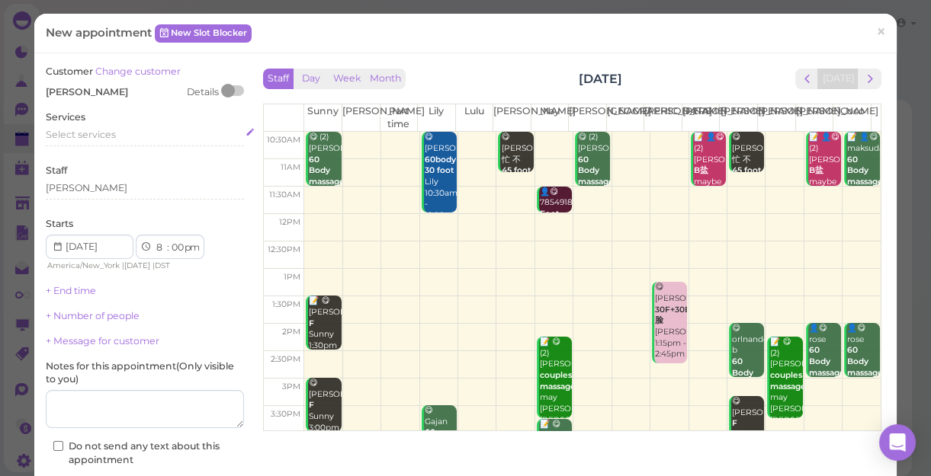
click at [107, 130] on span "Select services" at bounding box center [81, 134] width 70 height 11
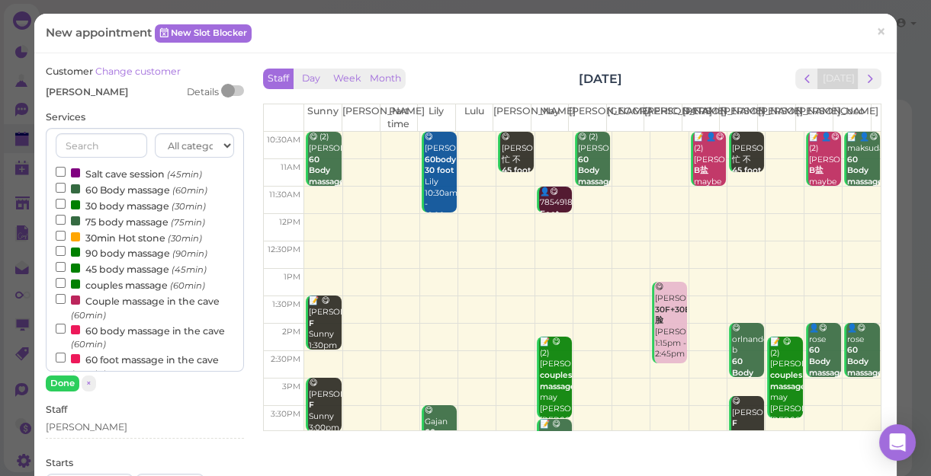
click at [127, 330] on label "60 body massage in the cave (60min)" at bounding box center [145, 337] width 178 height 30
click at [66, 330] on input "60 body massage in the cave (60min)" at bounding box center [61, 329] width 10 height 10
click at [59, 383] on button "Done" at bounding box center [63, 384] width 34 height 16
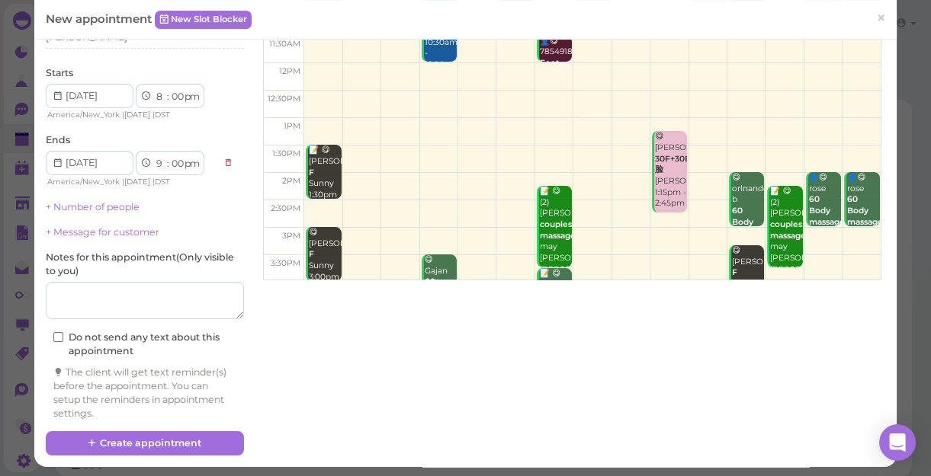
scroll to position [155, 0]
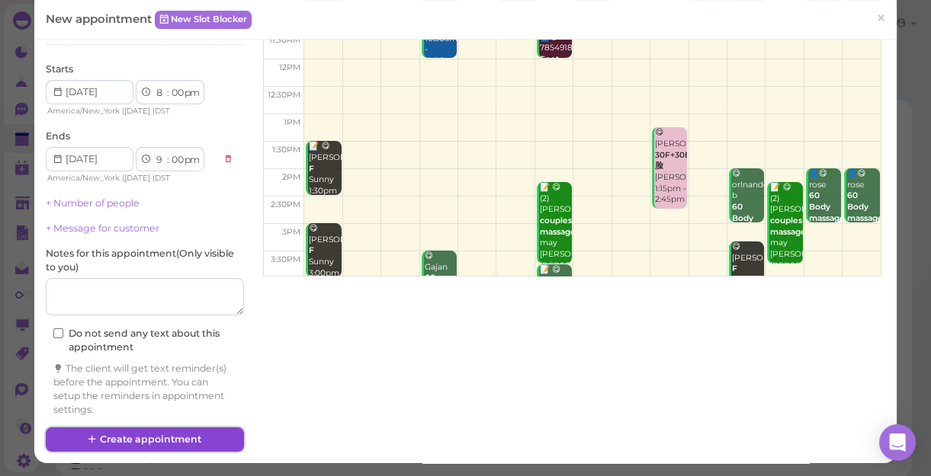
click at [194, 433] on button "Create appointment" at bounding box center [145, 440] width 198 height 24
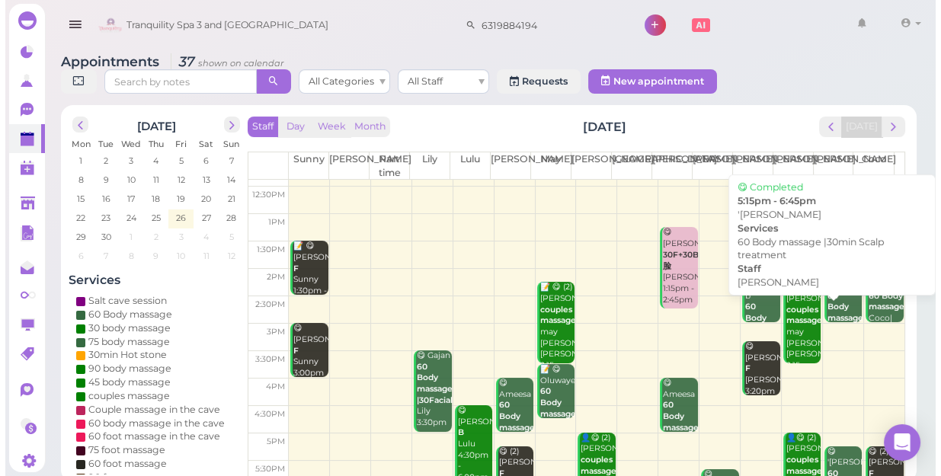
scroll to position [275, 0]
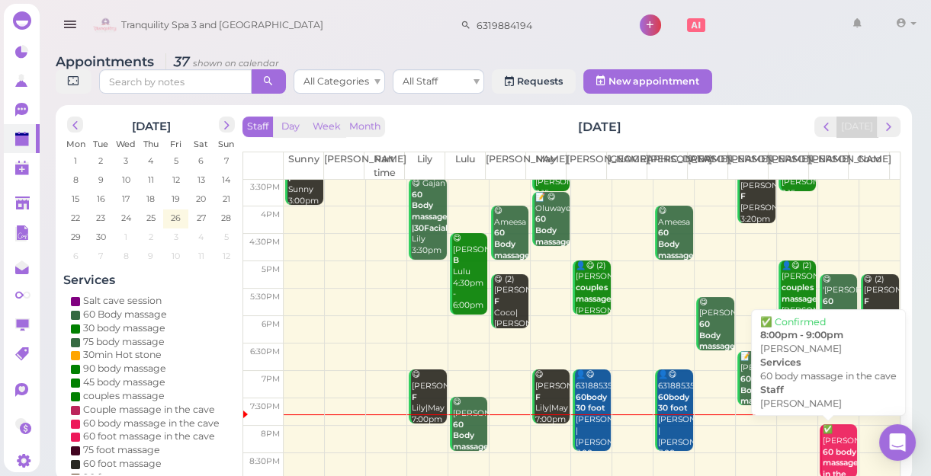
click at [831, 431] on div "✅ Daniela 60 body massage in the cave Tina 8:00pm - 9:00pm" at bounding box center [840, 481] width 36 height 112
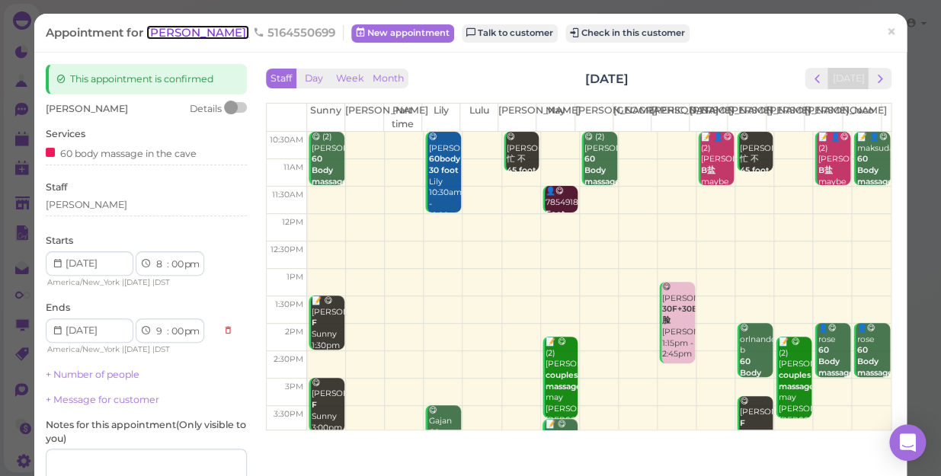
click at [160, 29] on span "Daniela" at bounding box center [197, 32] width 103 height 14
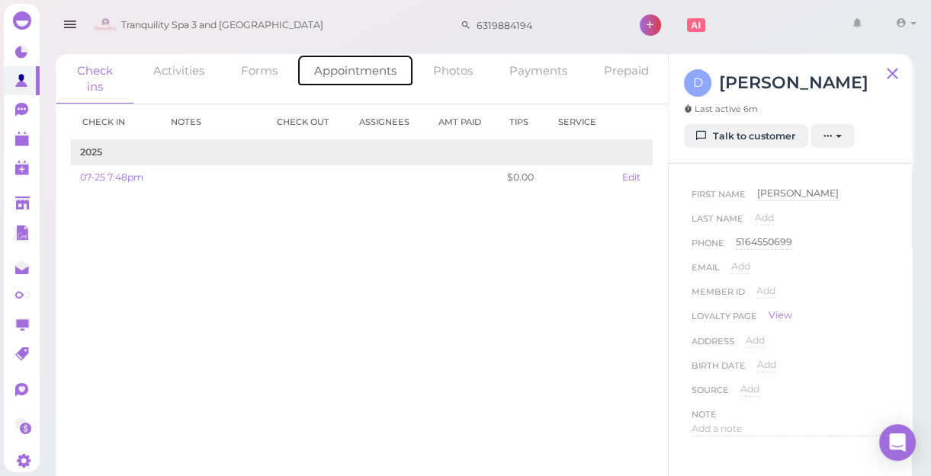
click at [358, 69] on link "Appointments" at bounding box center [354, 70] width 117 height 33
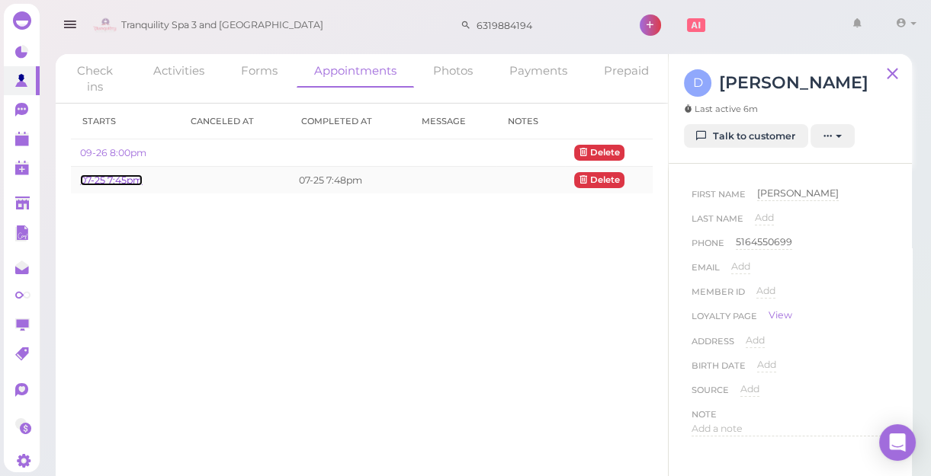
click at [122, 178] on link "07-25 7:45pm" at bounding box center [111, 180] width 63 height 11
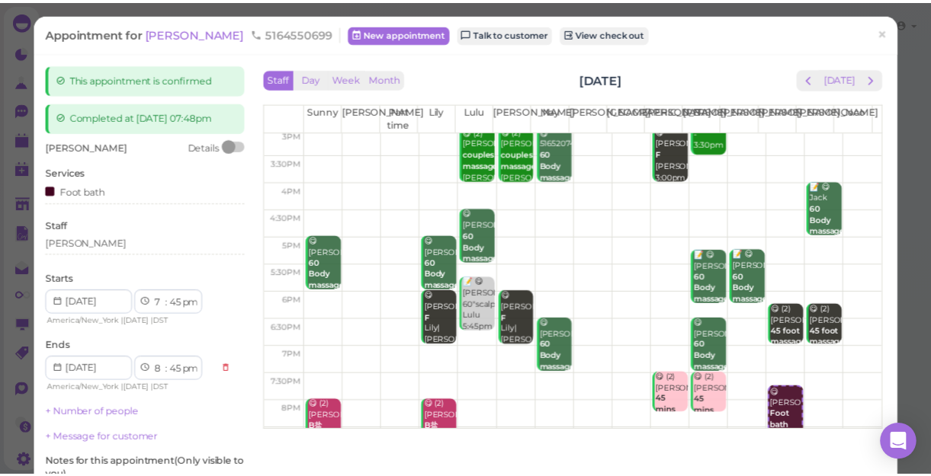
scroll to position [275, 0]
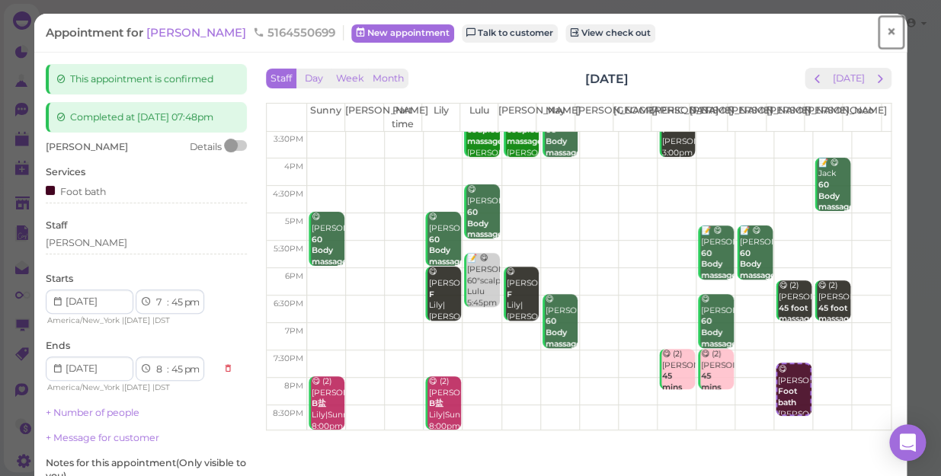
click at [886, 30] on span "×" at bounding box center [891, 31] width 10 height 21
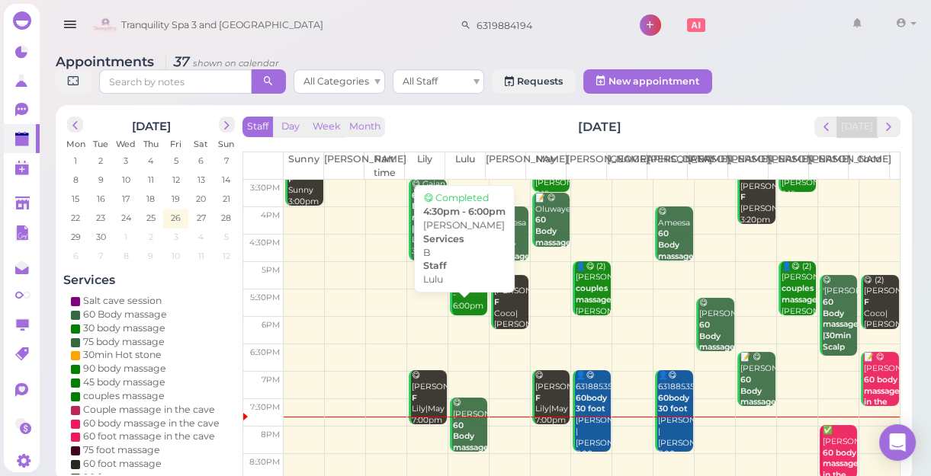
scroll to position [275, 0]
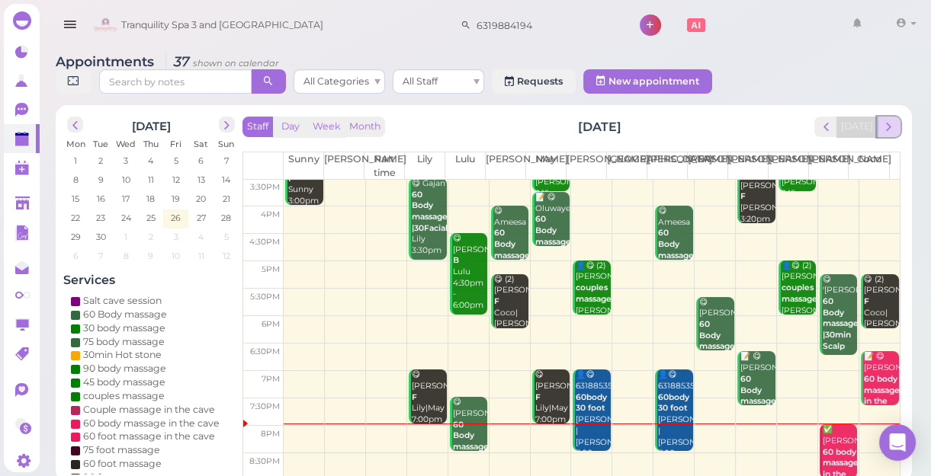
click at [893, 124] on span "next" at bounding box center [888, 127] width 14 height 14
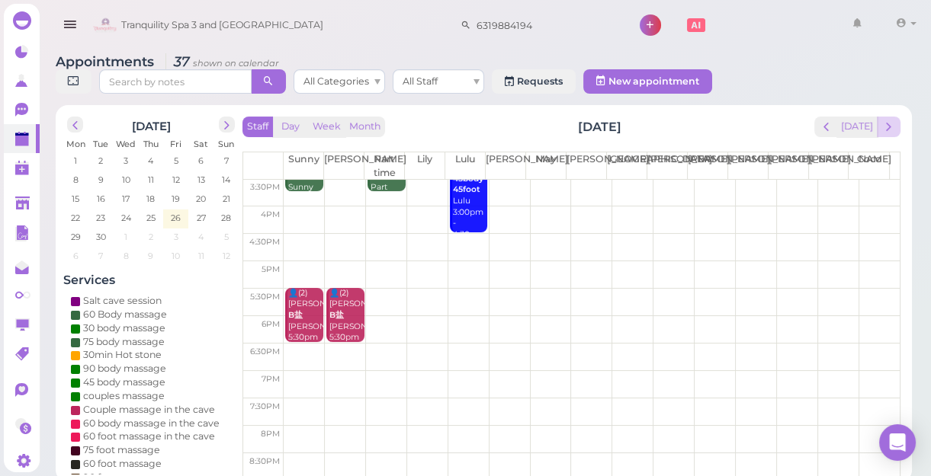
scroll to position [0, 0]
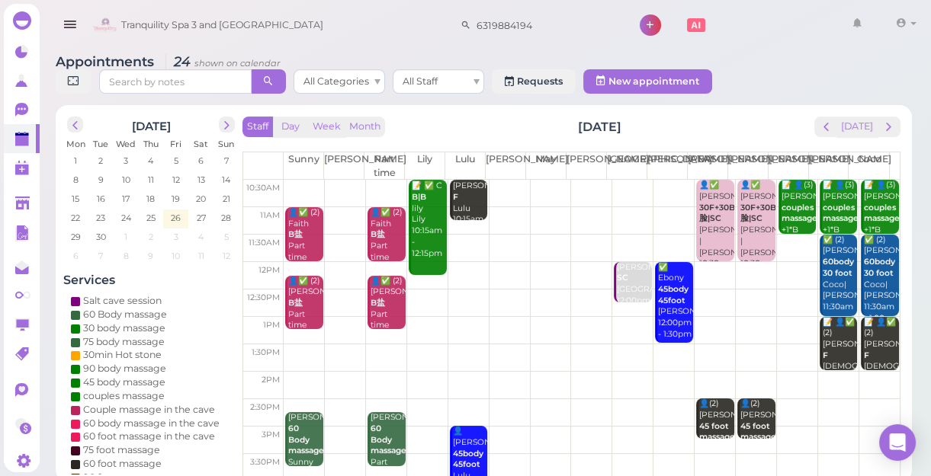
click at [662, 237] on td at bounding box center [592, 248] width 616 height 27
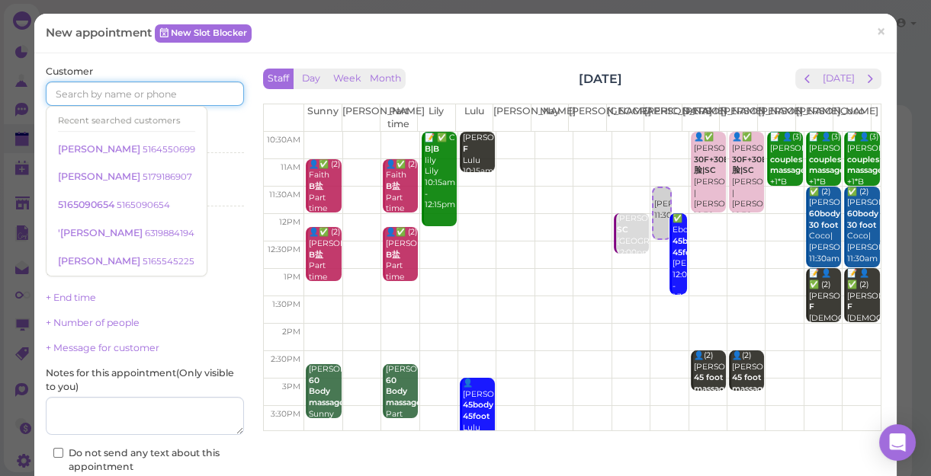
click at [178, 93] on input at bounding box center [145, 94] width 198 height 24
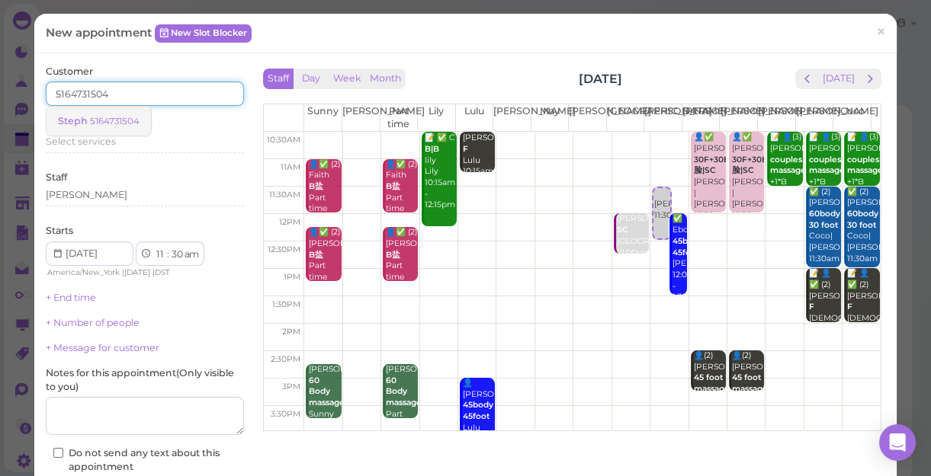
type input "5164731504"
click at [125, 117] on small "5164731504" at bounding box center [115, 121] width 50 height 11
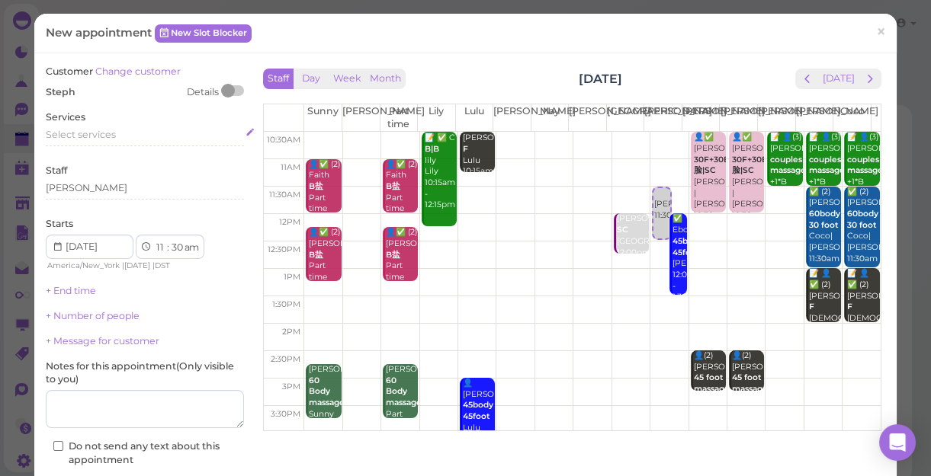
click at [107, 137] on span "Select services" at bounding box center [81, 134] width 70 height 11
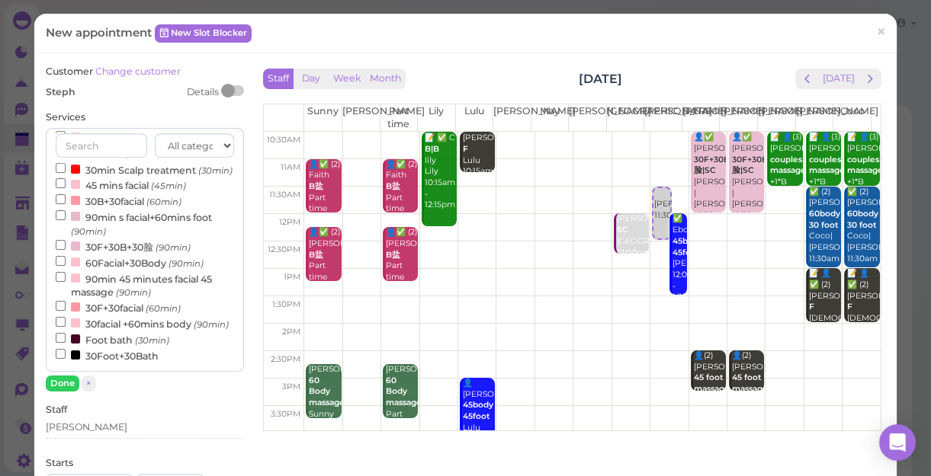
scroll to position [485, 0]
click at [176, 271] on label "90min 45 minutes facial 45 massage (90min)" at bounding box center [145, 286] width 178 height 30
click at [66, 272] on input "90min 45 minutes facial 45 massage (90min)" at bounding box center [61, 277] width 10 height 10
click at [163, 271] on label "90min 45 minutes facial 45 massage (90min)" at bounding box center [145, 286] width 178 height 30
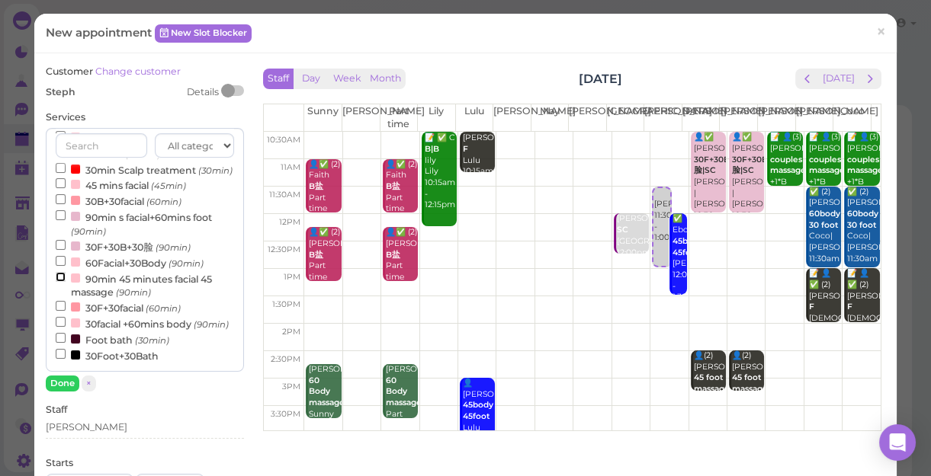
click at [66, 272] on input "90min 45 minutes facial 45 massage (90min)" at bounding box center [61, 277] width 10 height 10
click at [63, 383] on button "Done" at bounding box center [63, 384] width 34 height 16
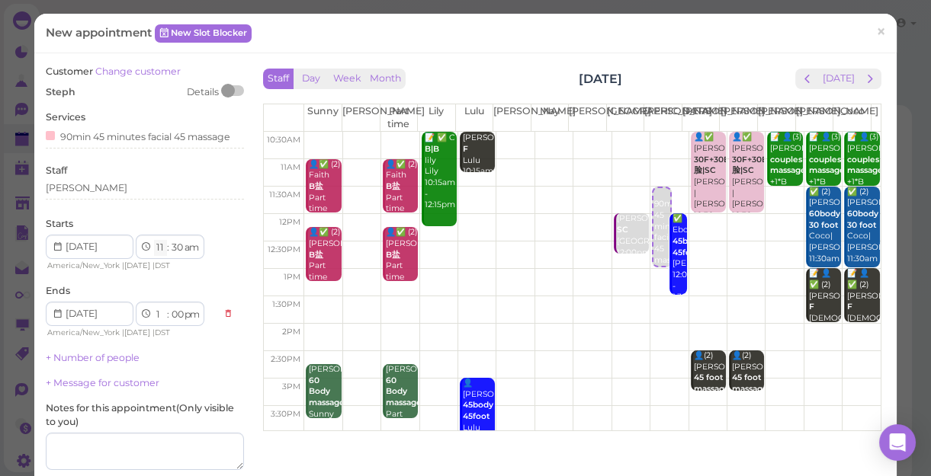
click at [159, 245] on select "1 2 3 4 5 6 7 8 9 10 11 12" at bounding box center [160, 248] width 13 height 16
select select "12"
click at [154, 240] on select "1 2 3 4 5 6 7 8 9 10 11 12" at bounding box center [160, 248] width 13 height 16
click at [177, 246] on select "00 05 10 15 20 25 30 35 40 45 50 55" at bounding box center [176, 248] width 15 height 16
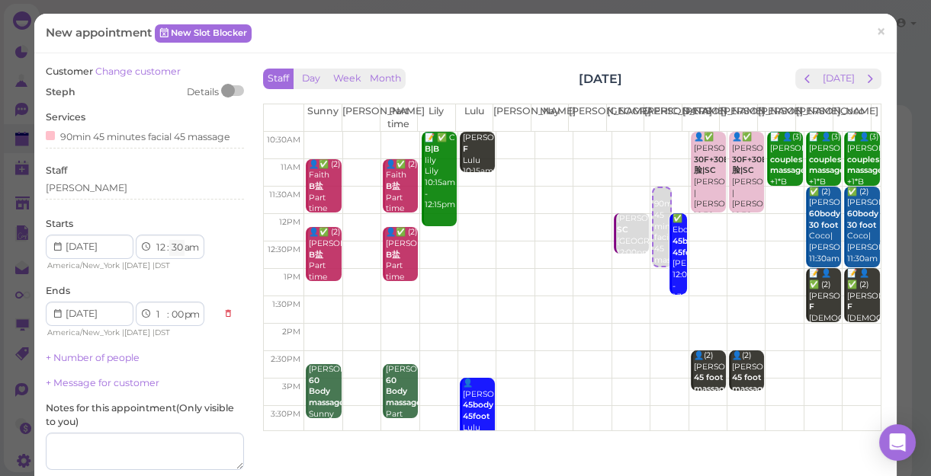
click at [178, 245] on select "00 05 10 15 20 25 30 35 40 45 50 55" at bounding box center [176, 248] width 15 height 16
click at [179, 248] on select "00 05 10 15 20 25 30 35 40 45 50 55" at bounding box center [176, 248] width 15 height 16
click at [179, 246] on select "00 05 10 15 20 25 30 35 40 45 50 55" at bounding box center [176, 248] width 15 height 16
click at [179, 245] on select "00 05 10 15 20 25 30 35 40 45 50 55" at bounding box center [176, 248] width 15 height 16
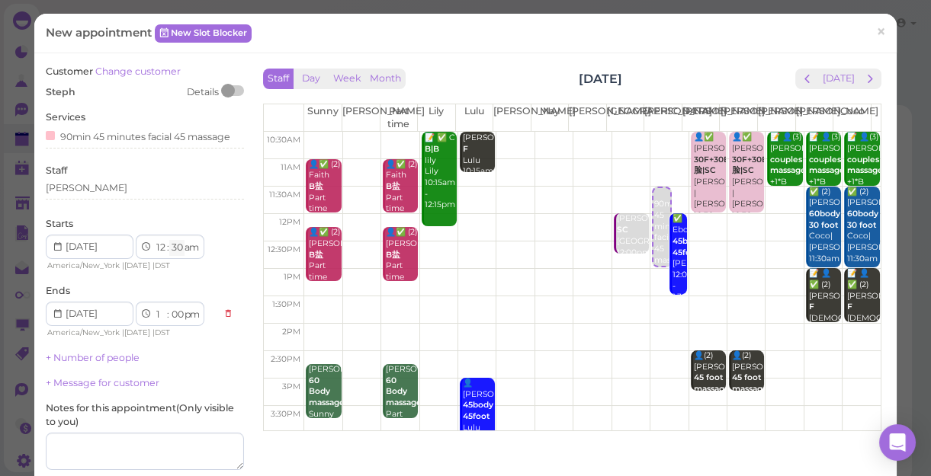
select select "2"
select select "am"
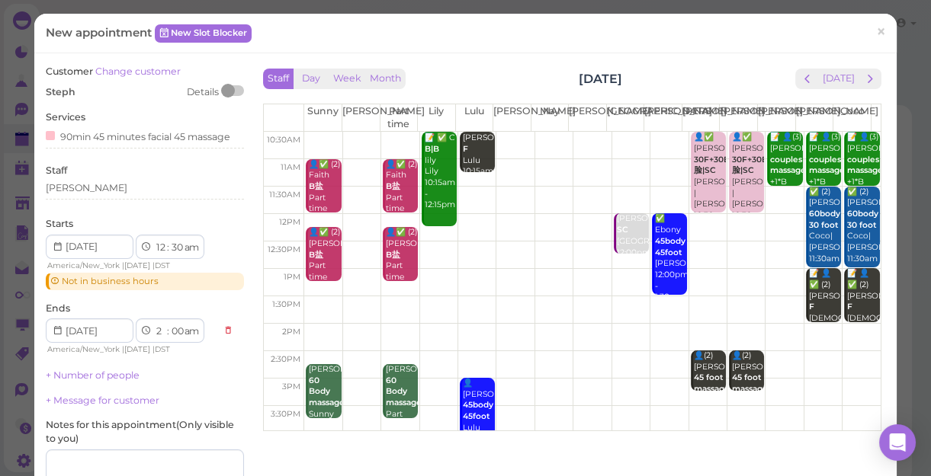
select select "00"
click at [169, 240] on select "00 05 10 15 20 25 30 35 40 45 50 55" at bounding box center [176, 248] width 15 height 16
click at [198, 248] on select "am pm" at bounding box center [191, 248] width 18 height 16
select select "1"
select select "30"
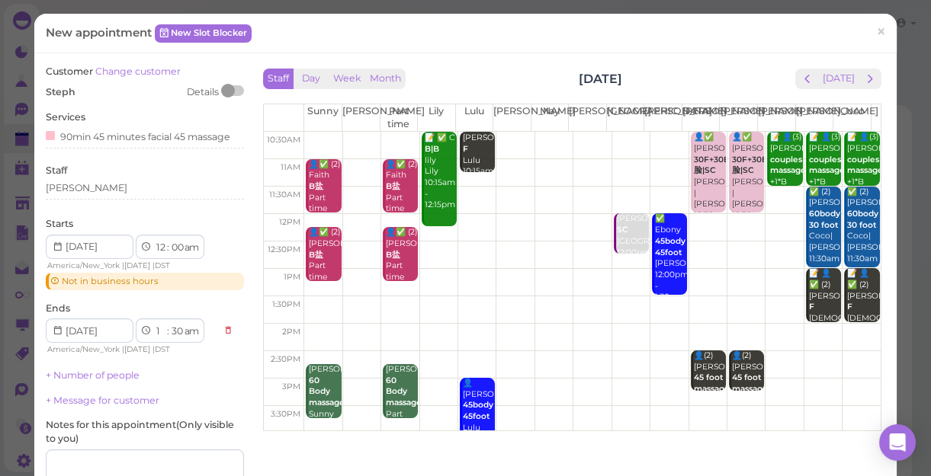
select select "pm"
click at [184, 240] on select "am pm" at bounding box center [191, 248] width 18 height 16
select select "pm"
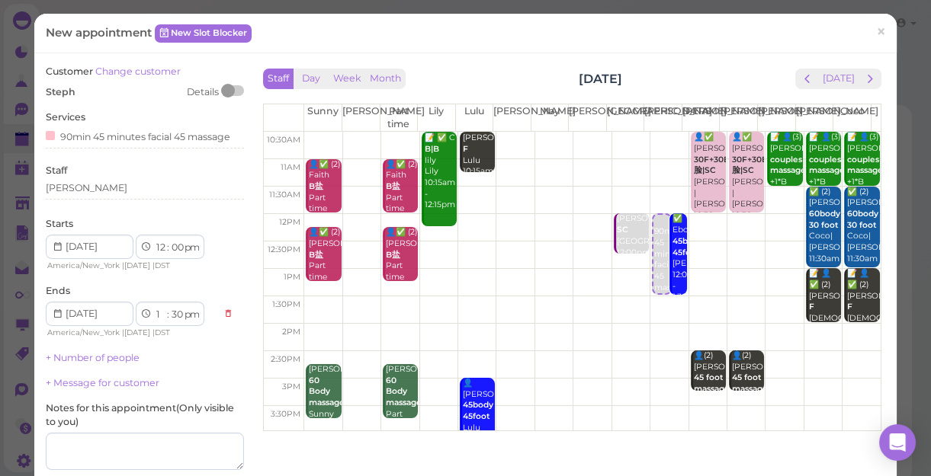
scroll to position [155, 0]
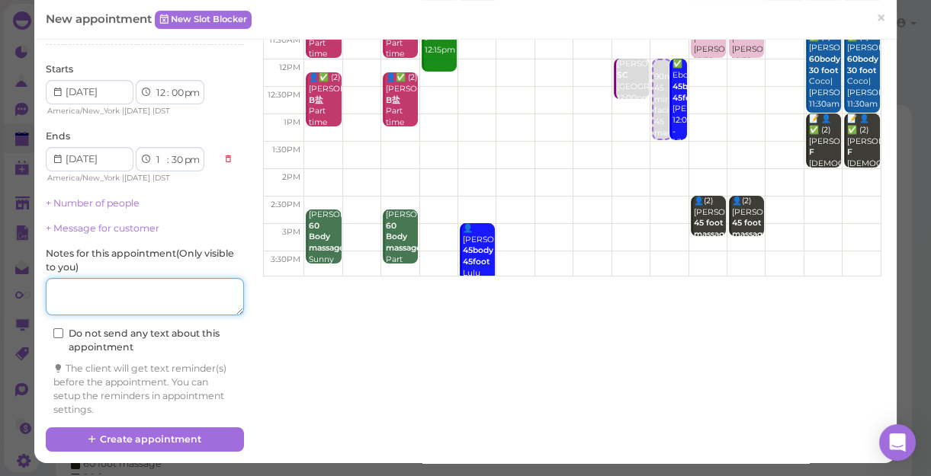
click at [154, 294] on textarea at bounding box center [145, 297] width 198 height 38
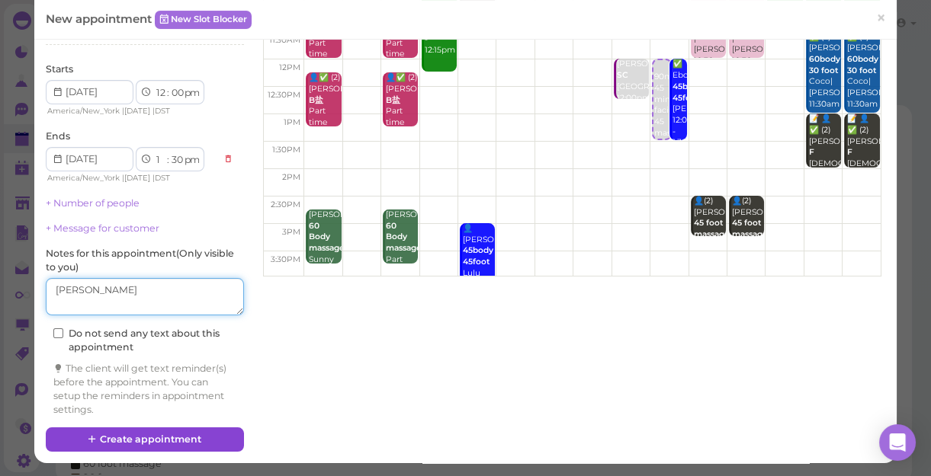
type textarea "[PERSON_NAME]"
click at [148, 439] on button "Create appointment" at bounding box center [145, 440] width 198 height 24
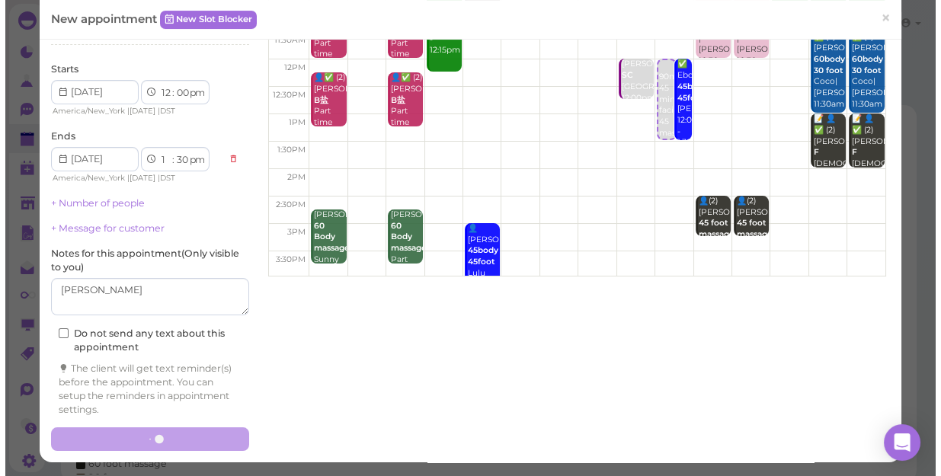
scroll to position [0, 0]
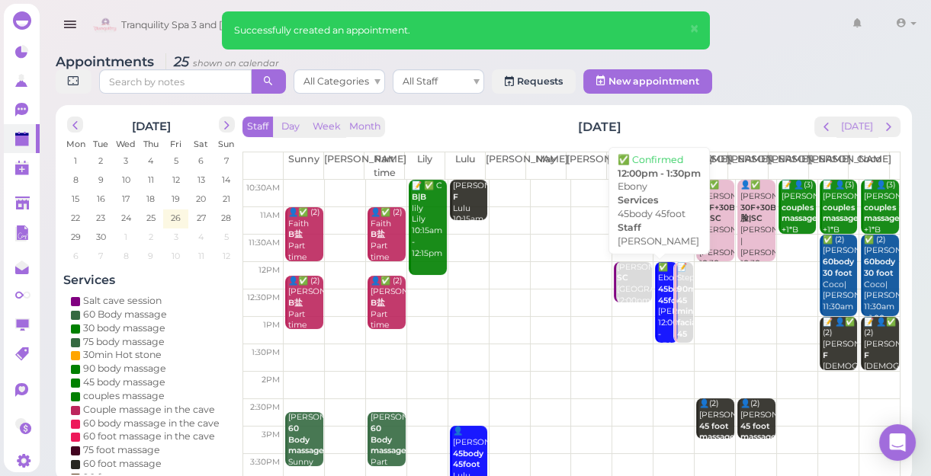
click at [657, 333] on div "✅ Ebony 45body 45foot Jessica 12:00pm - 1:30pm" at bounding box center [667, 307] width 21 height 90
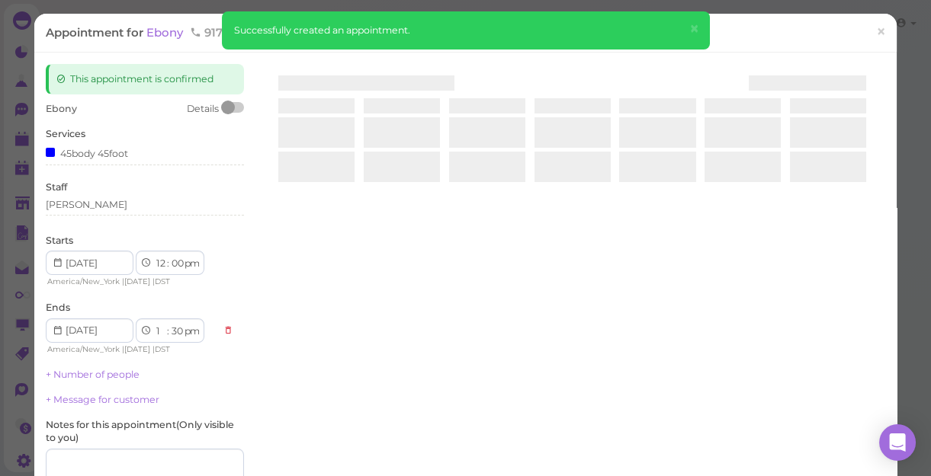
click at [652, 333] on div at bounding box center [572, 245] width 626 height 362
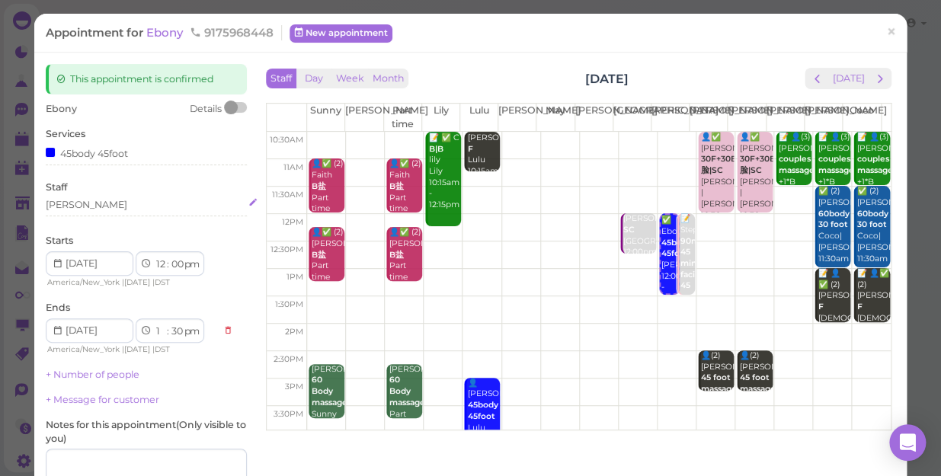
click at [99, 209] on div "[PERSON_NAME]" at bounding box center [146, 205] width 201 height 14
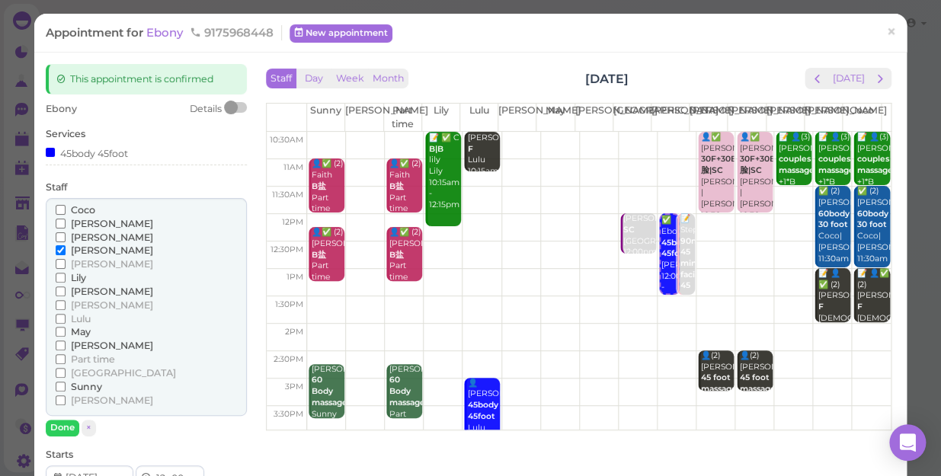
click at [77, 236] on span "[PERSON_NAME]" at bounding box center [112, 237] width 82 height 11
click at [66, 236] on input "[PERSON_NAME]" at bounding box center [61, 237] width 10 height 10
click at [82, 245] on span "[PERSON_NAME]" at bounding box center [112, 250] width 82 height 11
click at [66, 245] on input "[PERSON_NAME]" at bounding box center [61, 250] width 10 height 10
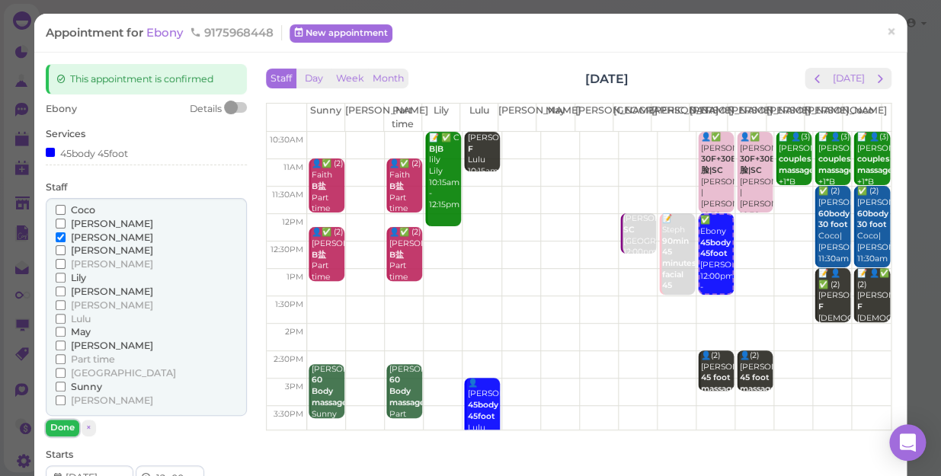
click at [63, 428] on button "Done" at bounding box center [63, 428] width 34 height 16
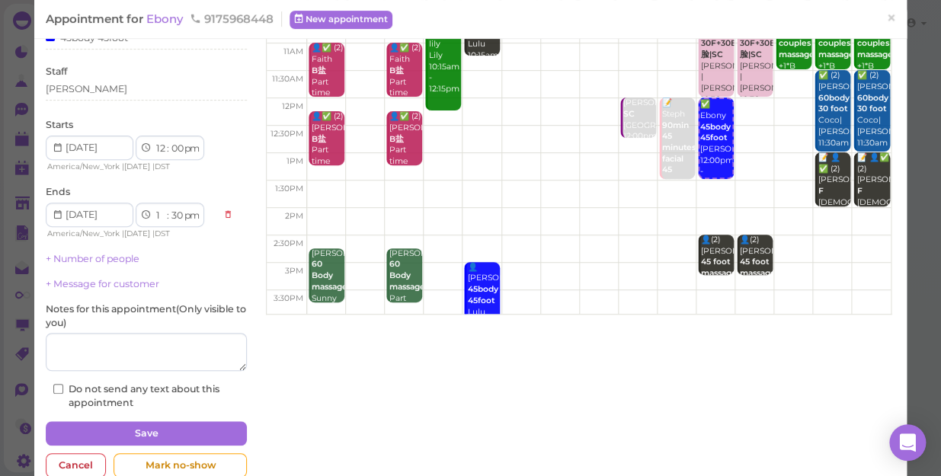
scroll to position [149, 0]
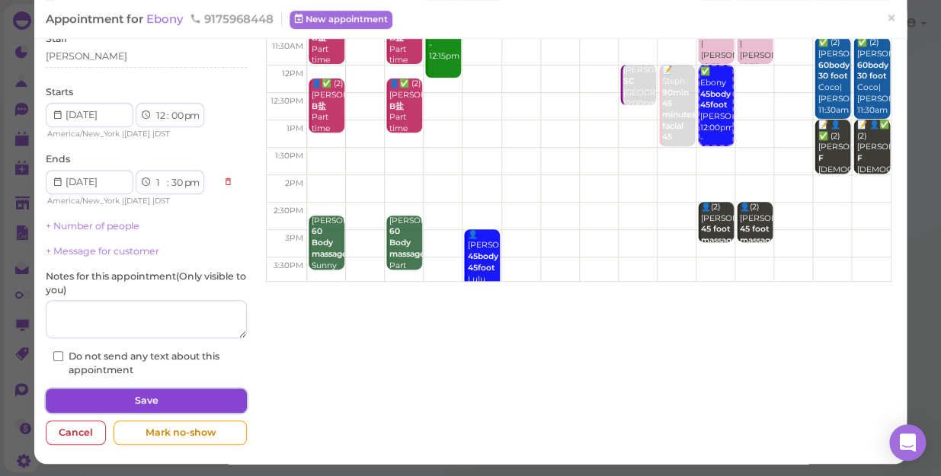
click at [121, 400] on button "Save" at bounding box center [146, 401] width 201 height 24
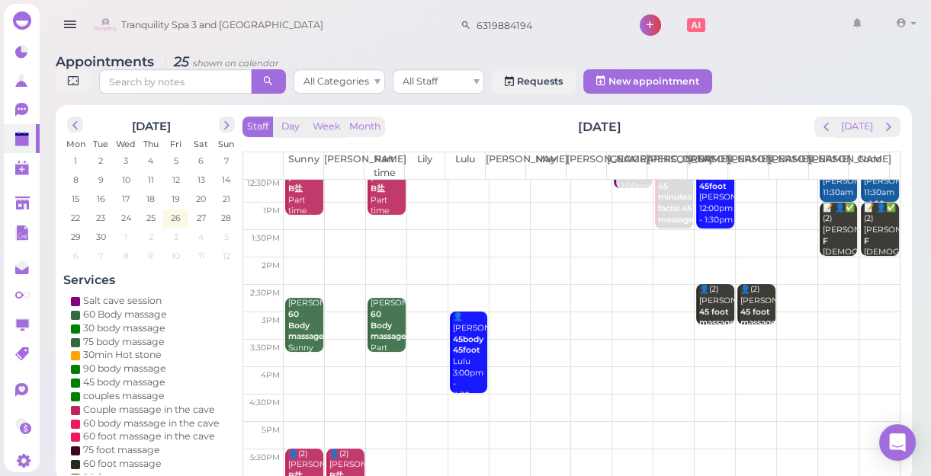
scroll to position [138, 0]
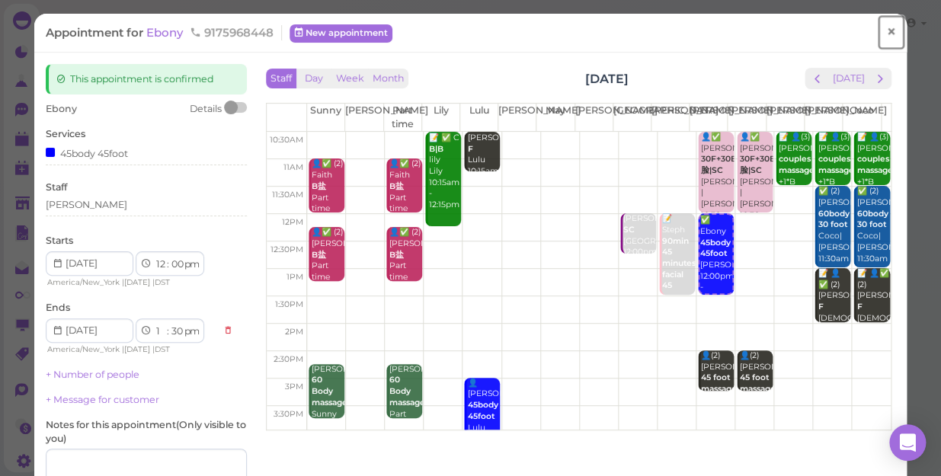
click at [886, 29] on span "×" at bounding box center [891, 31] width 10 height 21
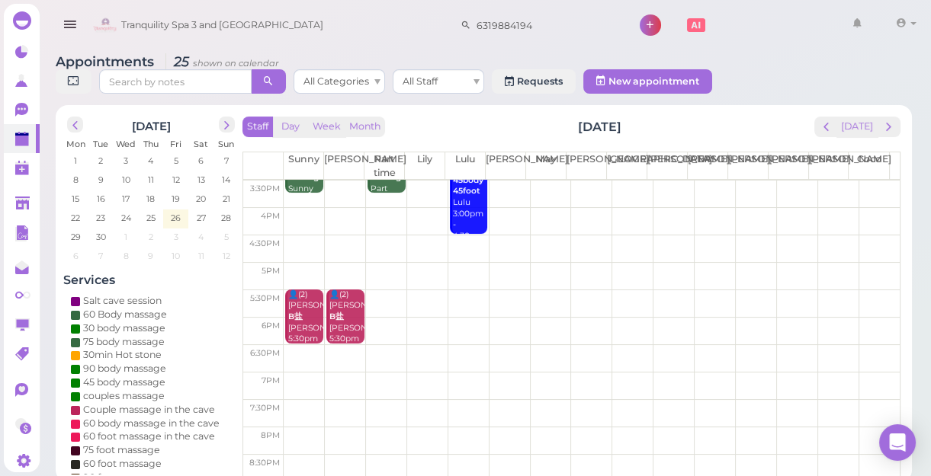
scroll to position [275, 0]
click at [830, 124] on span "prev" at bounding box center [826, 127] width 14 height 14
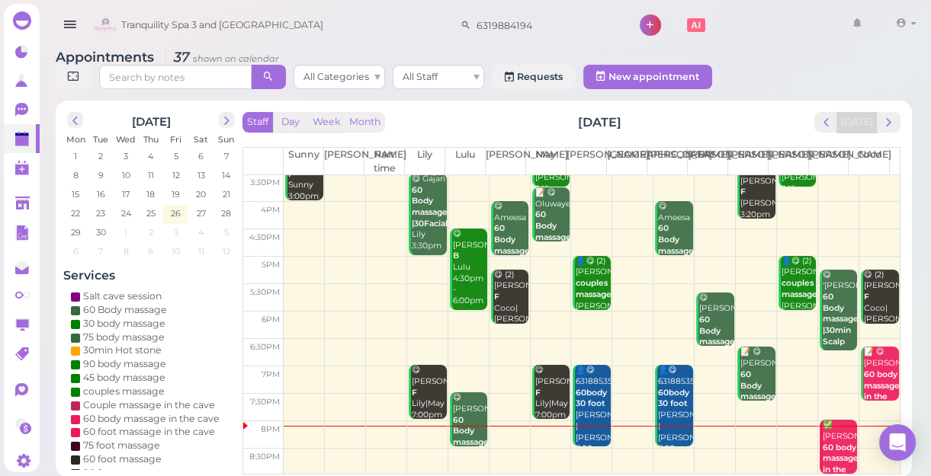
scroll to position [5, 0]
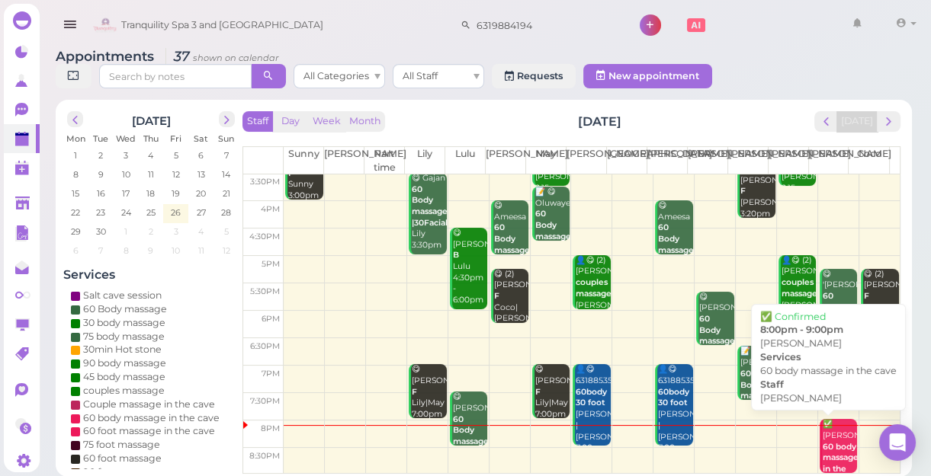
click at [822, 437] on div "✅ Daniela 60 body massage in the cave Tina 8:00pm - 9:00pm" at bounding box center [840, 475] width 36 height 112
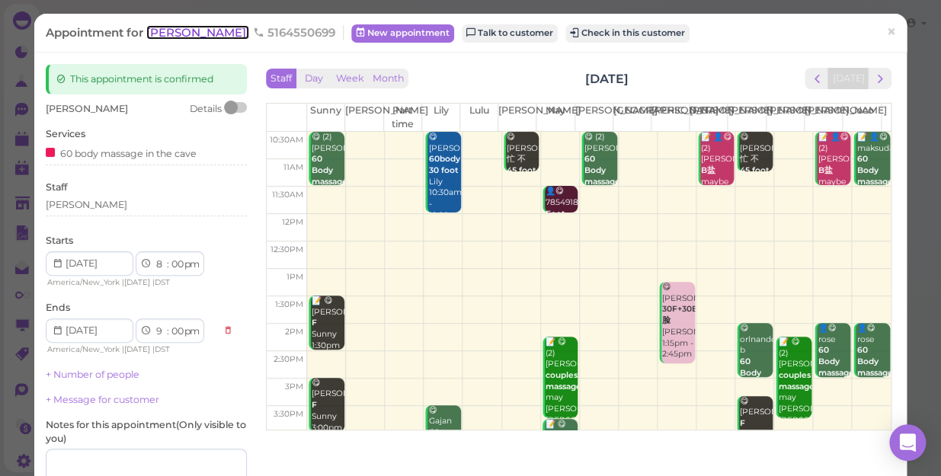
click at [170, 31] on span "Daniela" at bounding box center [197, 32] width 103 height 14
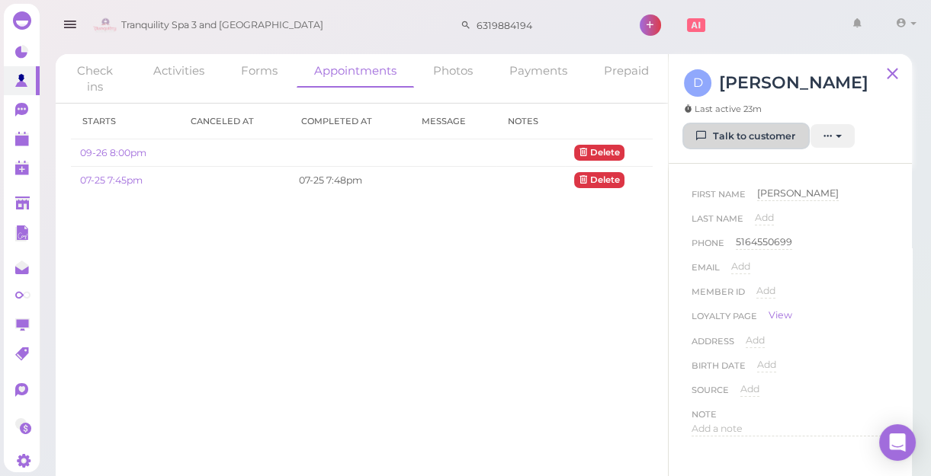
click at [757, 137] on link "Talk to customer" at bounding box center [746, 136] width 124 height 24
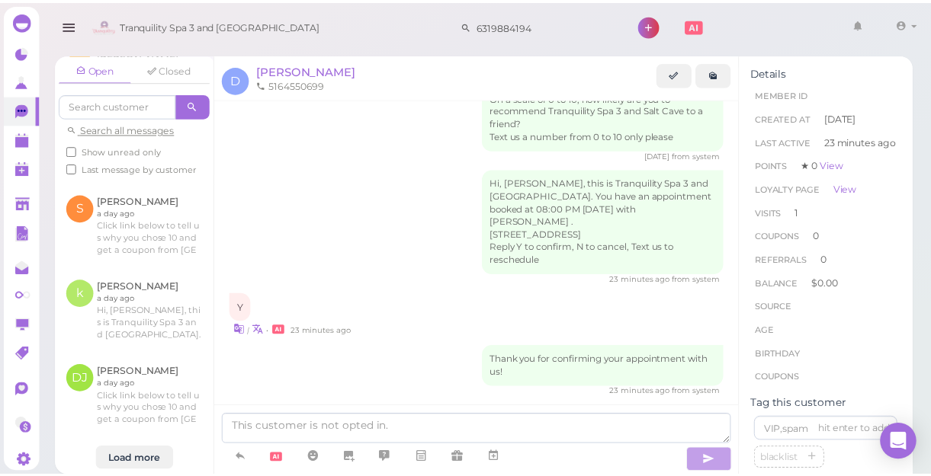
scroll to position [1445, 0]
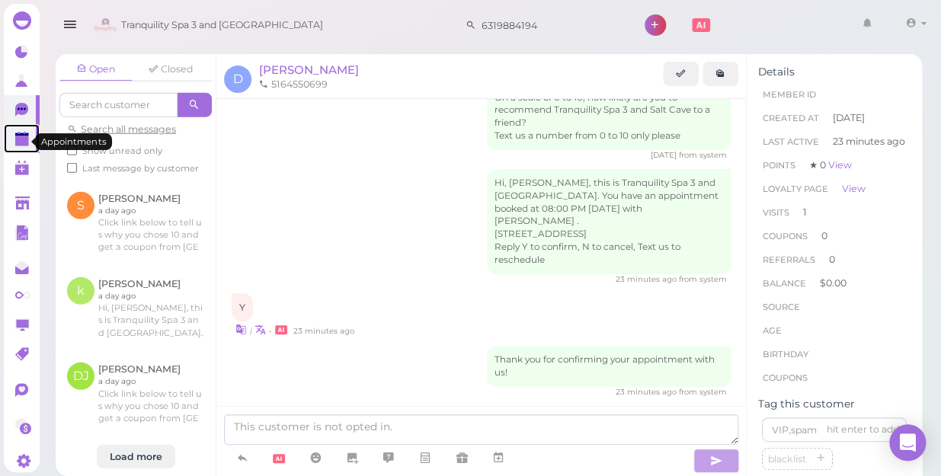
click at [22, 139] on polygon at bounding box center [22, 141] width 14 height 11
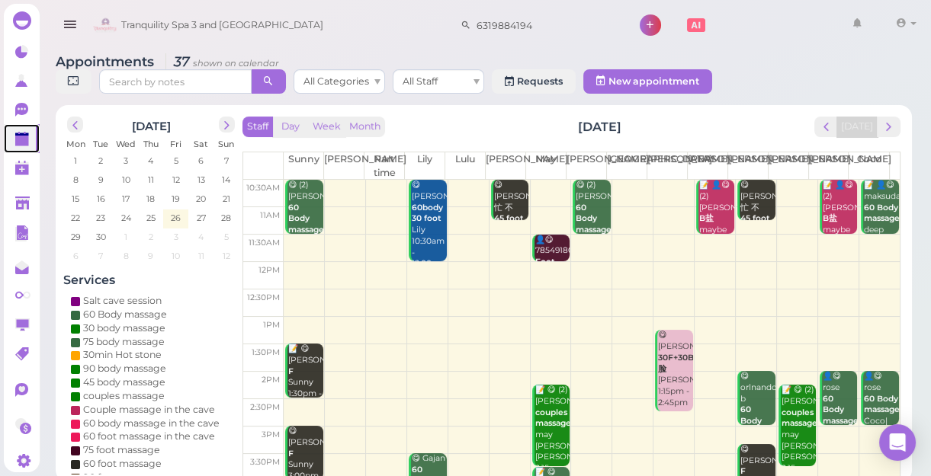
scroll to position [275, 0]
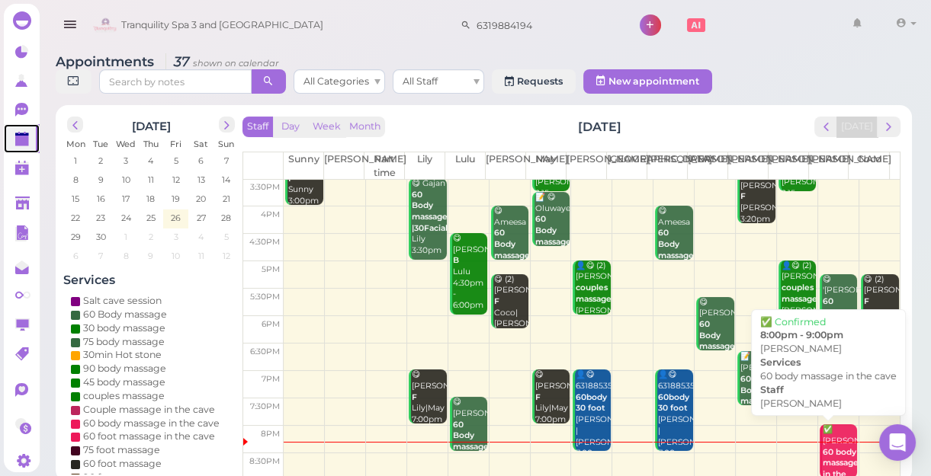
click at [827, 437] on div "✅ Daniela 60 body massage in the cave Tina 8:00pm - 9:00pm" at bounding box center [840, 481] width 36 height 112
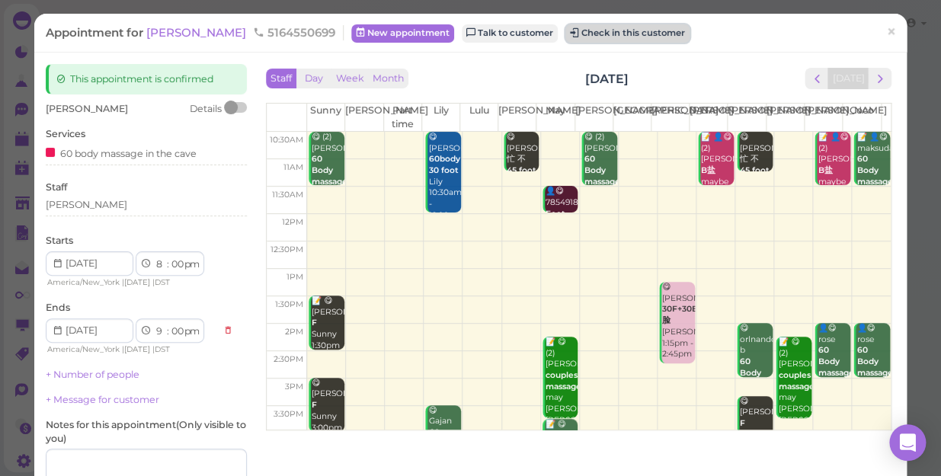
click at [592, 33] on button "Check in this customer" at bounding box center [628, 33] width 124 height 18
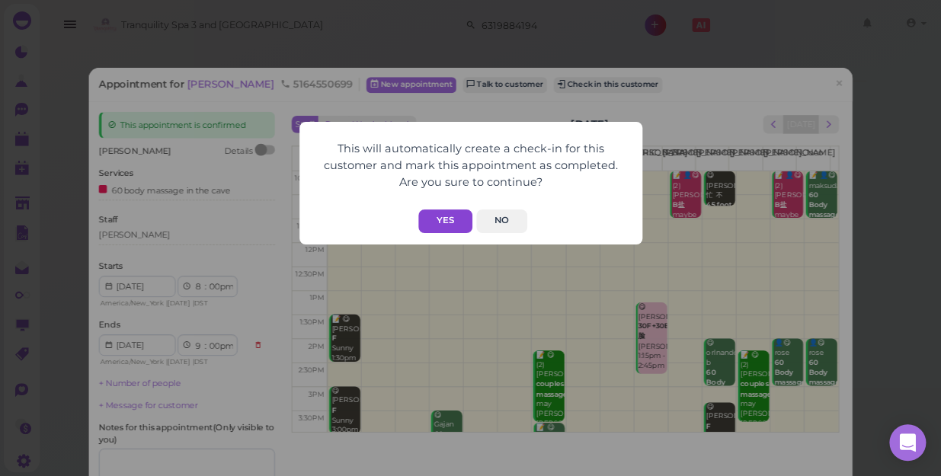
click at [444, 219] on button "Yes" at bounding box center [445, 222] width 54 height 24
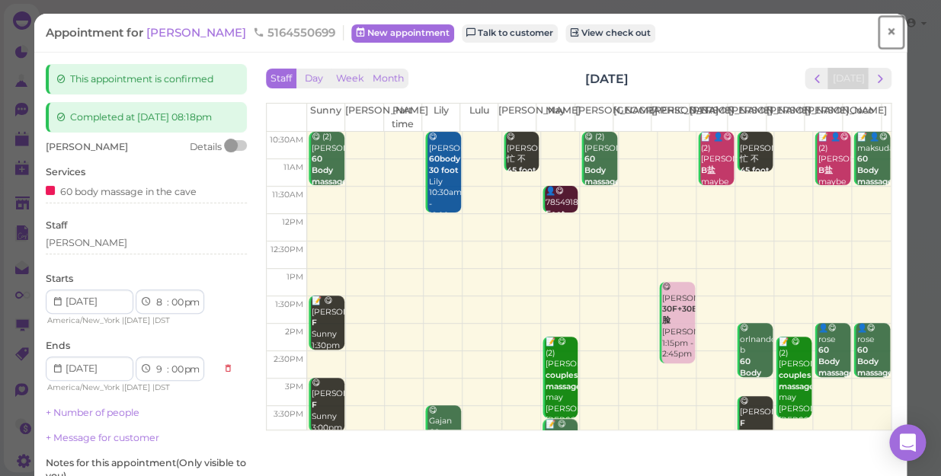
click at [886, 30] on span "×" at bounding box center [891, 31] width 10 height 21
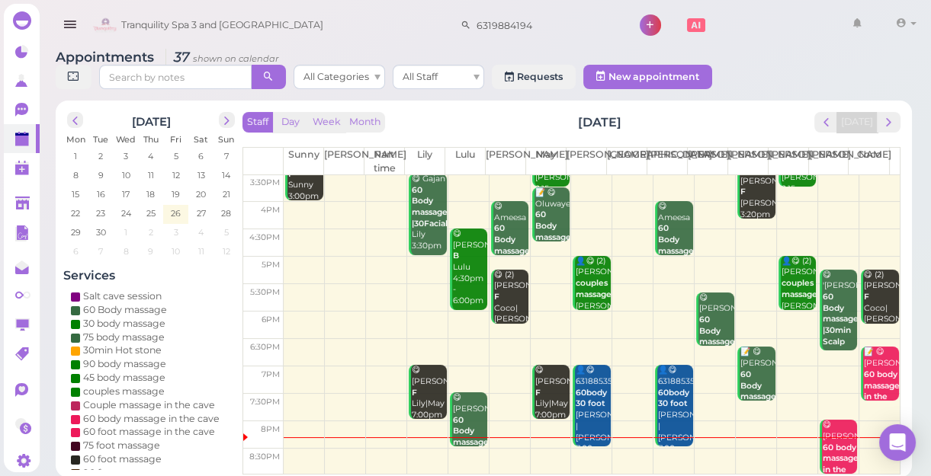
scroll to position [5, 0]
